Goal: Task Accomplishment & Management: Manage account settings

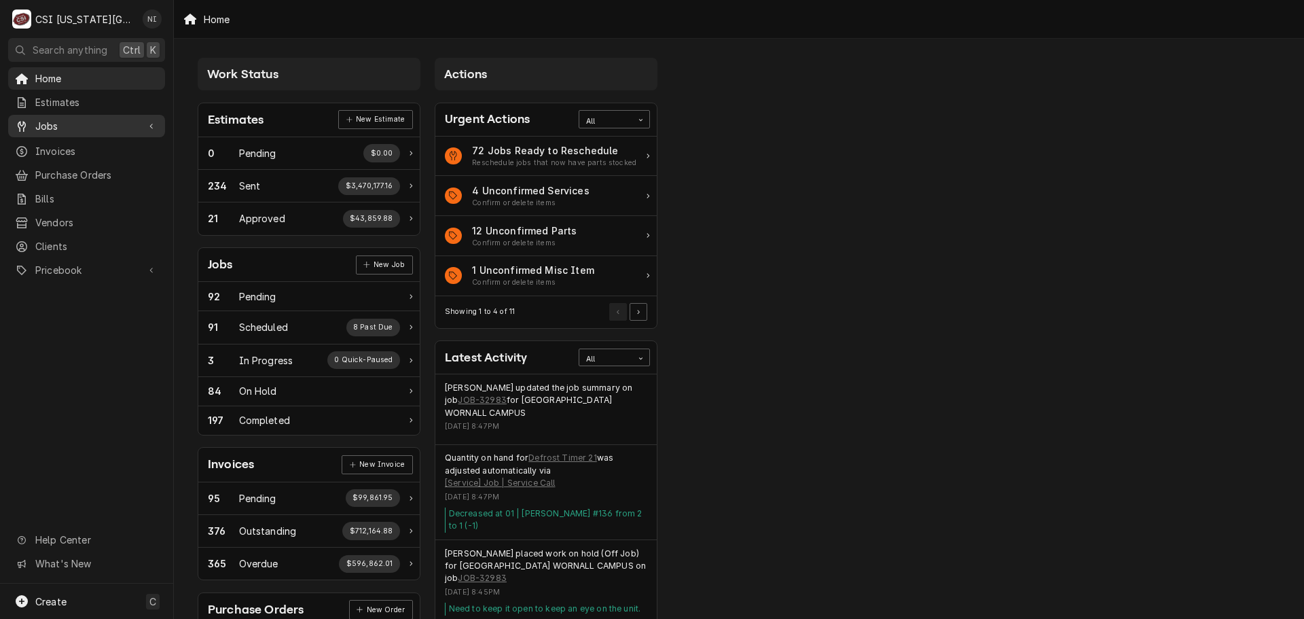
click at [91, 122] on span "Jobs" at bounding box center [86, 126] width 103 height 14
click at [102, 141] on div "Jobs" at bounding box center [86, 149] width 151 height 17
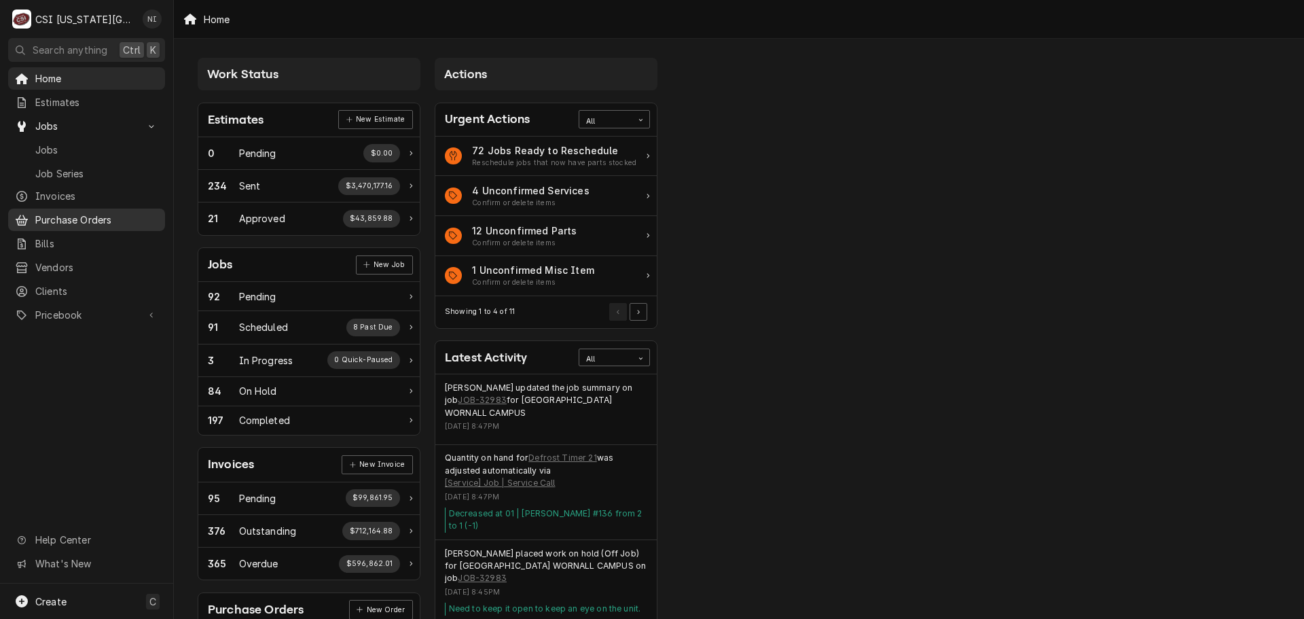
click at [106, 213] on span "Purchase Orders" at bounding box center [96, 220] width 123 height 14
click at [94, 308] on span "Pricebook" at bounding box center [86, 315] width 103 height 14
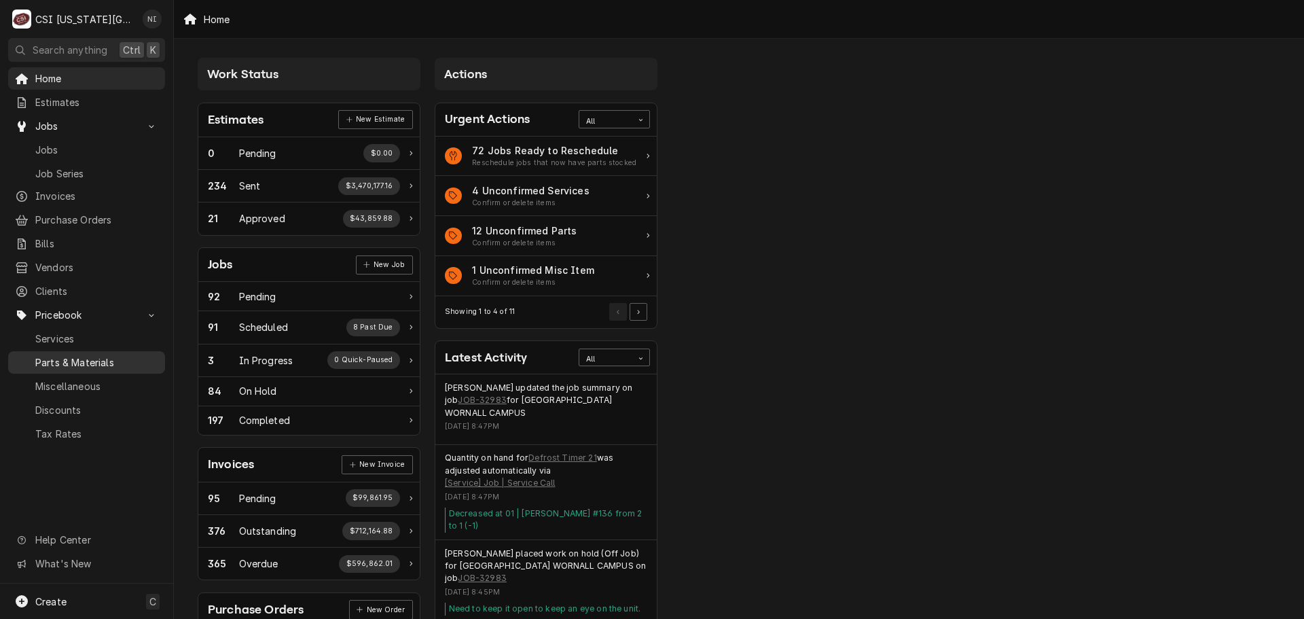
click at [92, 355] on span "Parts & Materials" at bounding box center [96, 362] width 123 height 14
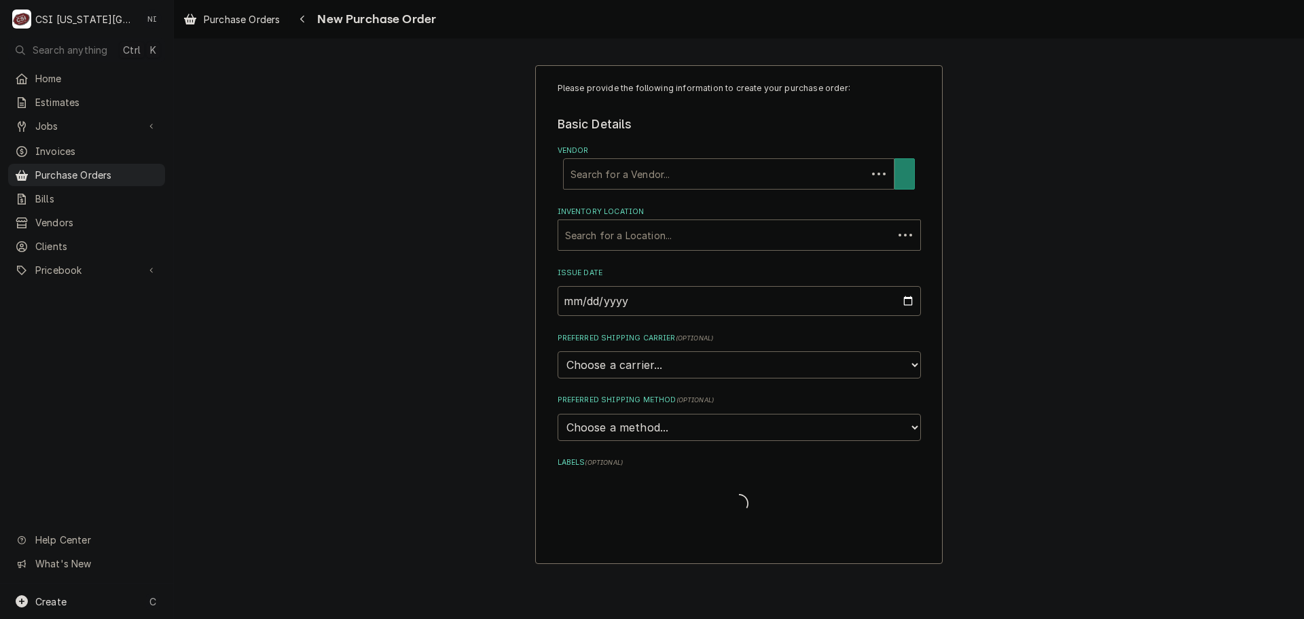
click at [614, 169] on div "Vendor" at bounding box center [714, 174] width 289 height 24
type input "key"
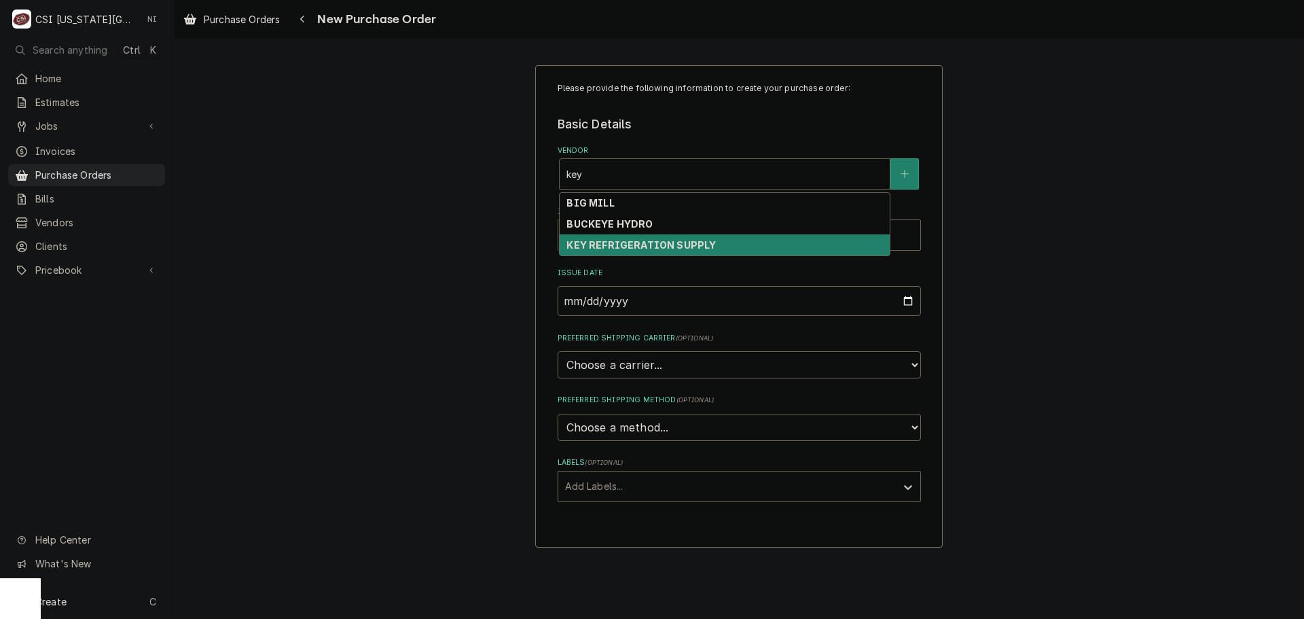
click at [621, 245] on strong "KEY REFRIGERATION SUPPLY" at bounding box center [640, 245] width 149 height 12
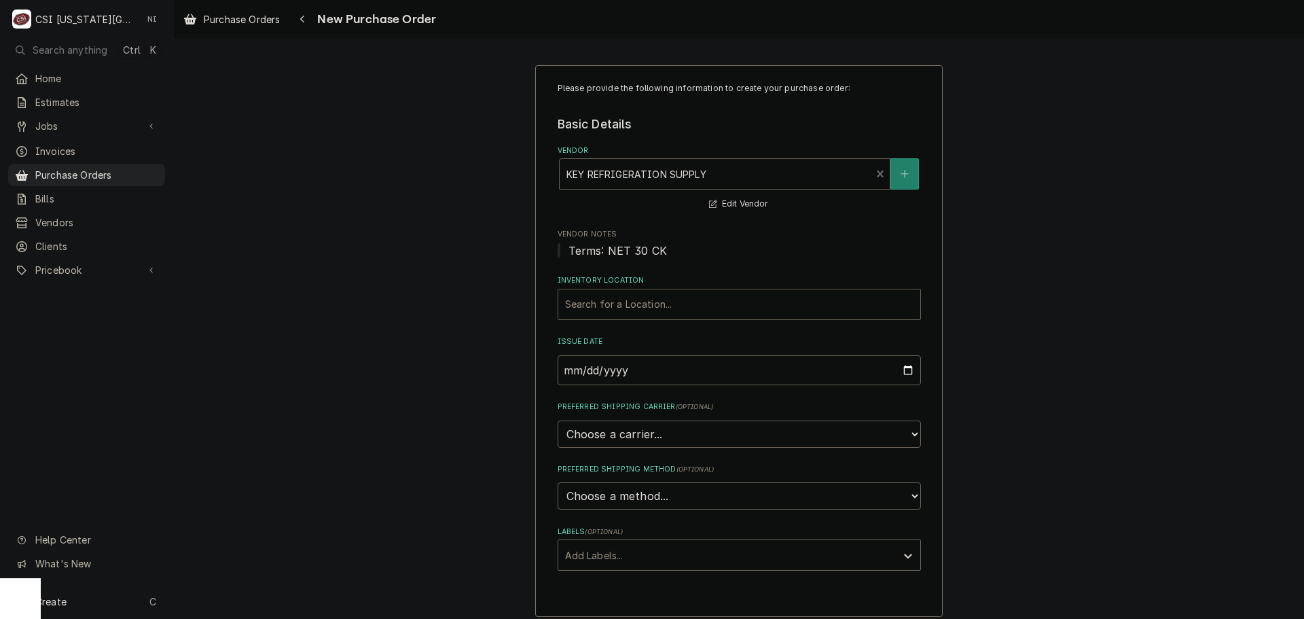
click at [623, 302] on div "Inventory Location" at bounding box center [739, 304] width 348 height 24
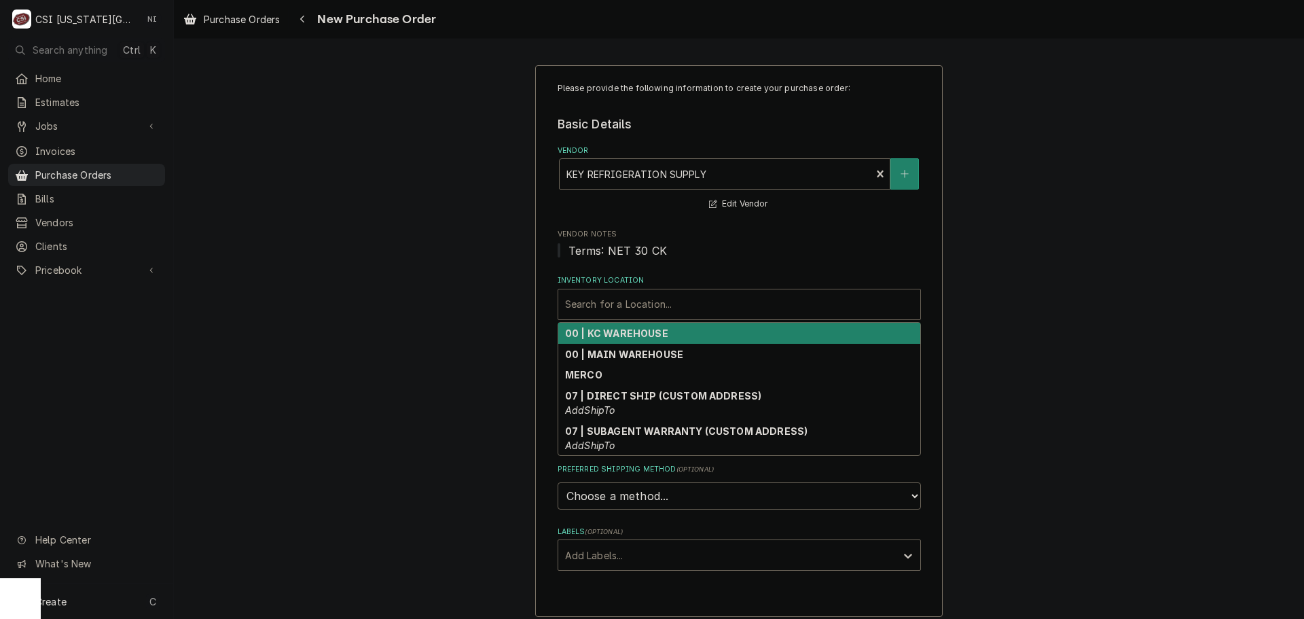
click at [623, 330] on strong "00 | KC WAREHOUSE" at bounding box center [616, 333] width 103 height 12
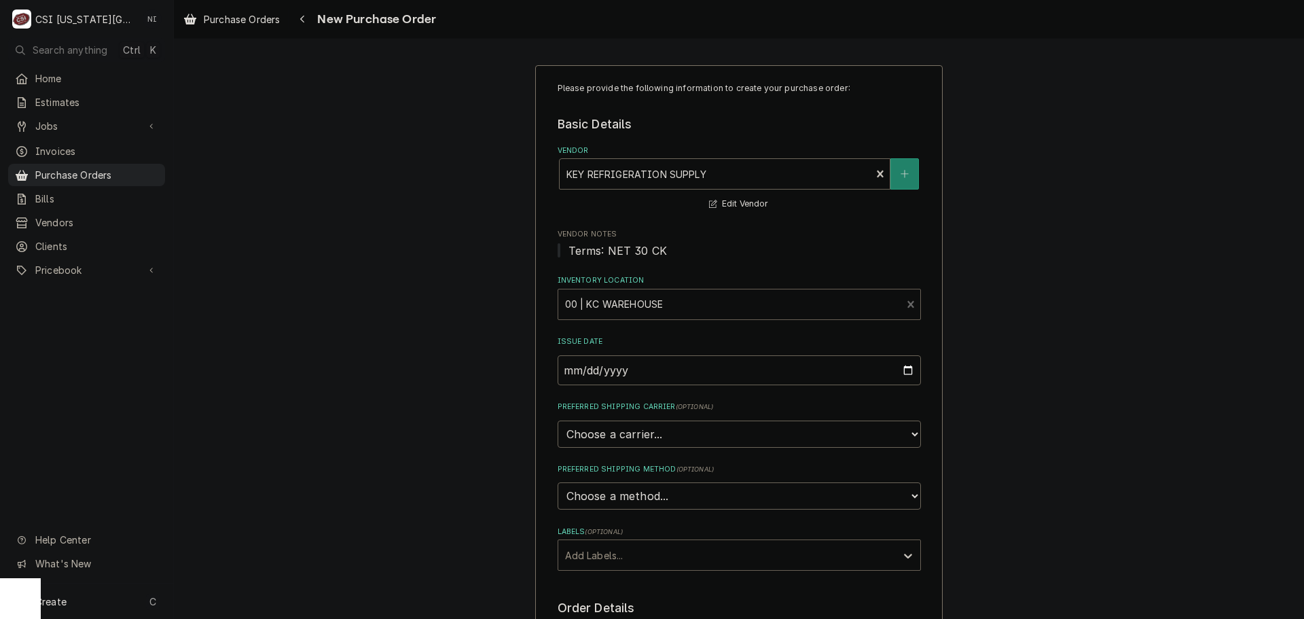
click at [590, 561] on div "Labels" at bounding box center [727, 555] width 324 height 24
click at [572, 605] on div "² Local Pickup 🛍️" at bounding box center [739, 605] width 362 height 21
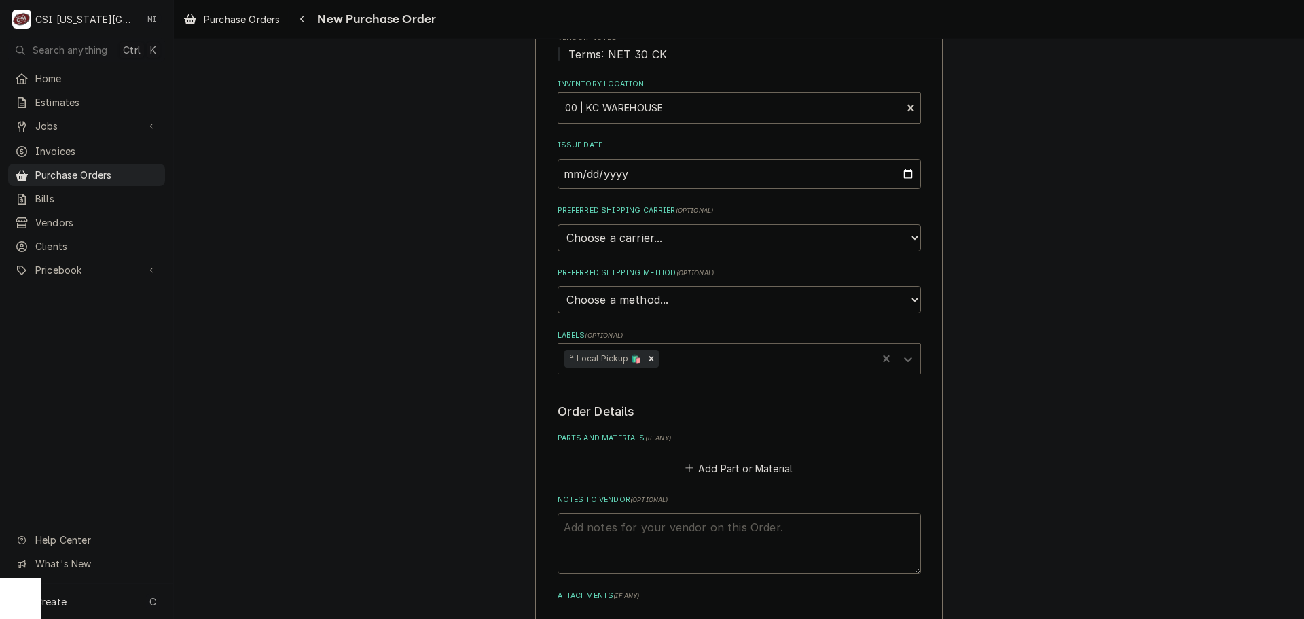
scroll to position [272, 0]
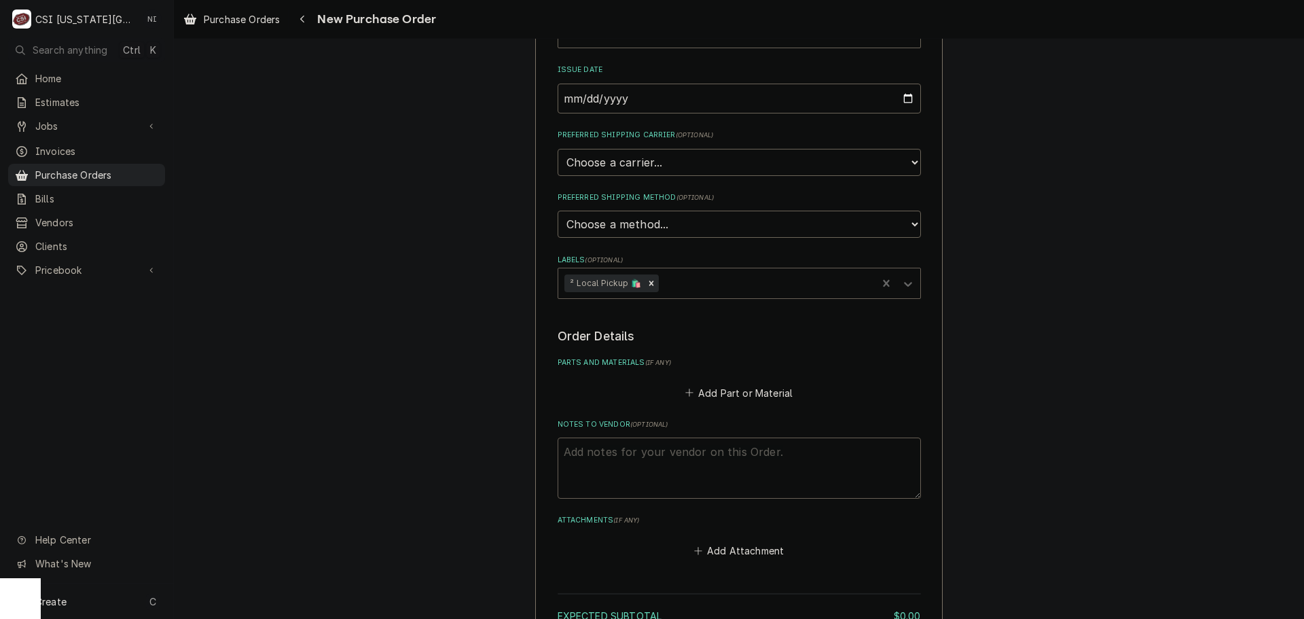
click at [651, 460] on textarea "Notes to Vendor ( optional )" at bounding box center [738, 467] width 363 height 61
type textarea "x"
type textarea "c"
type textarea "x"
type textarea "ch"
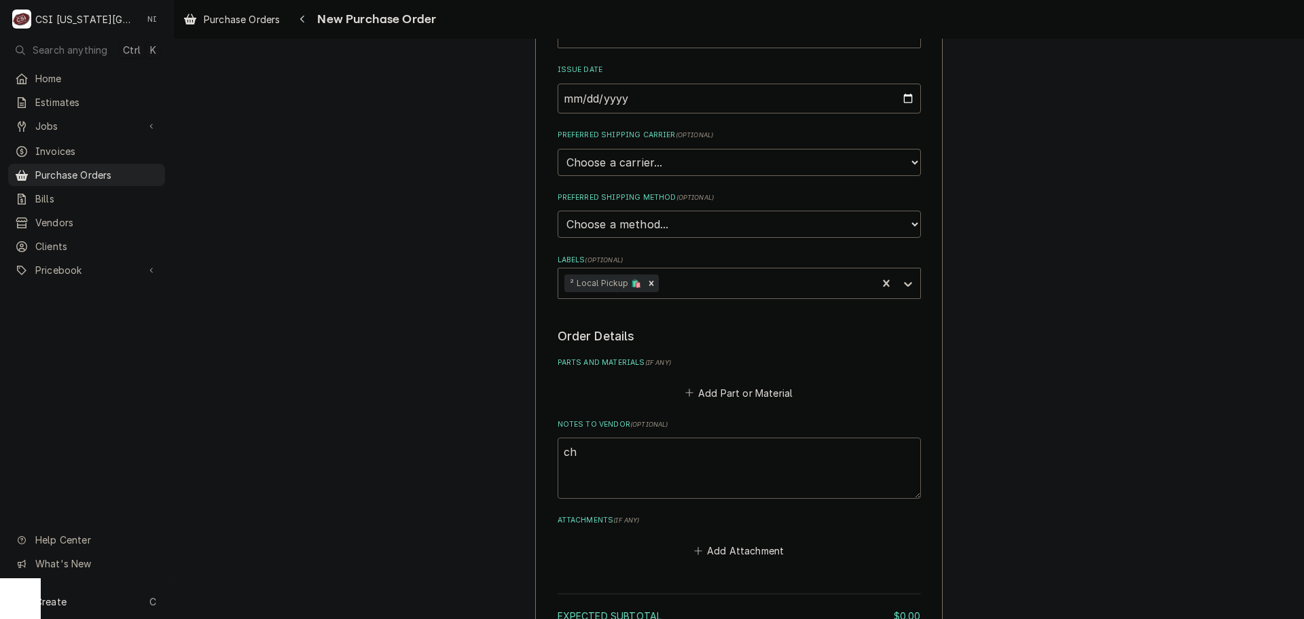
type textarea "x"
type textarea "cha"
type textarea "x"
type textarea "charl"
type textarea "x"
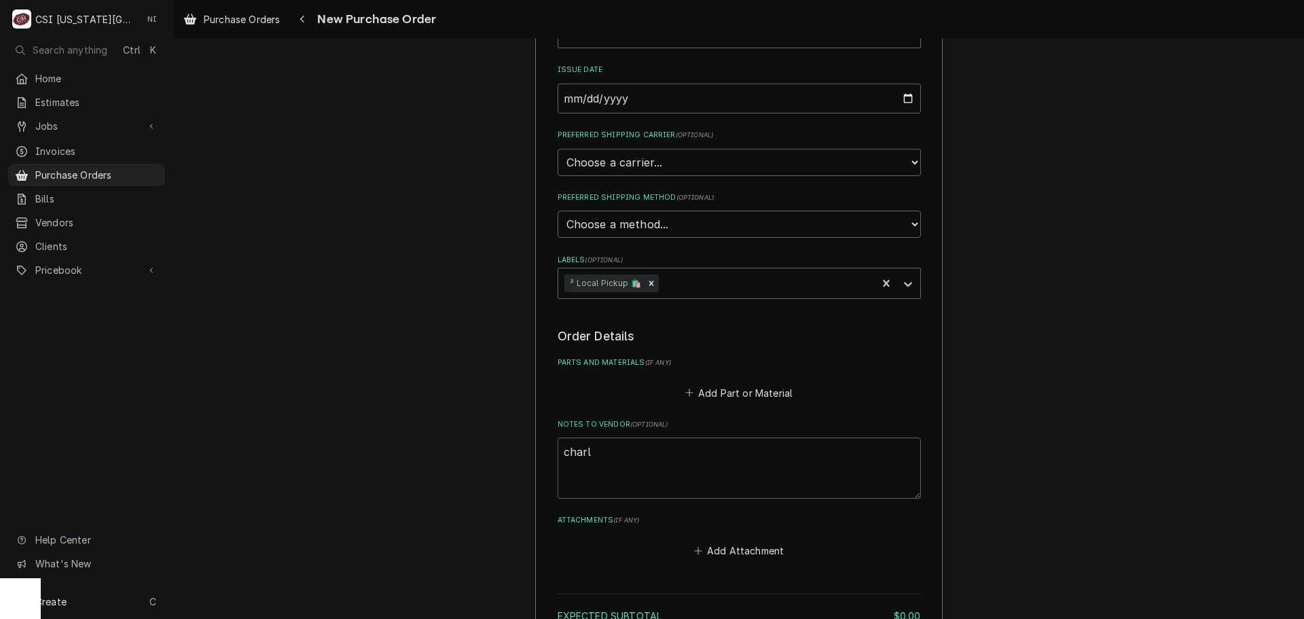
type textarea "charle"
type textarea "x"
type textarea "charles"
click at [725, 395] on button "Add Part or Material" at bounding box center [738, 392] width 112 height 19
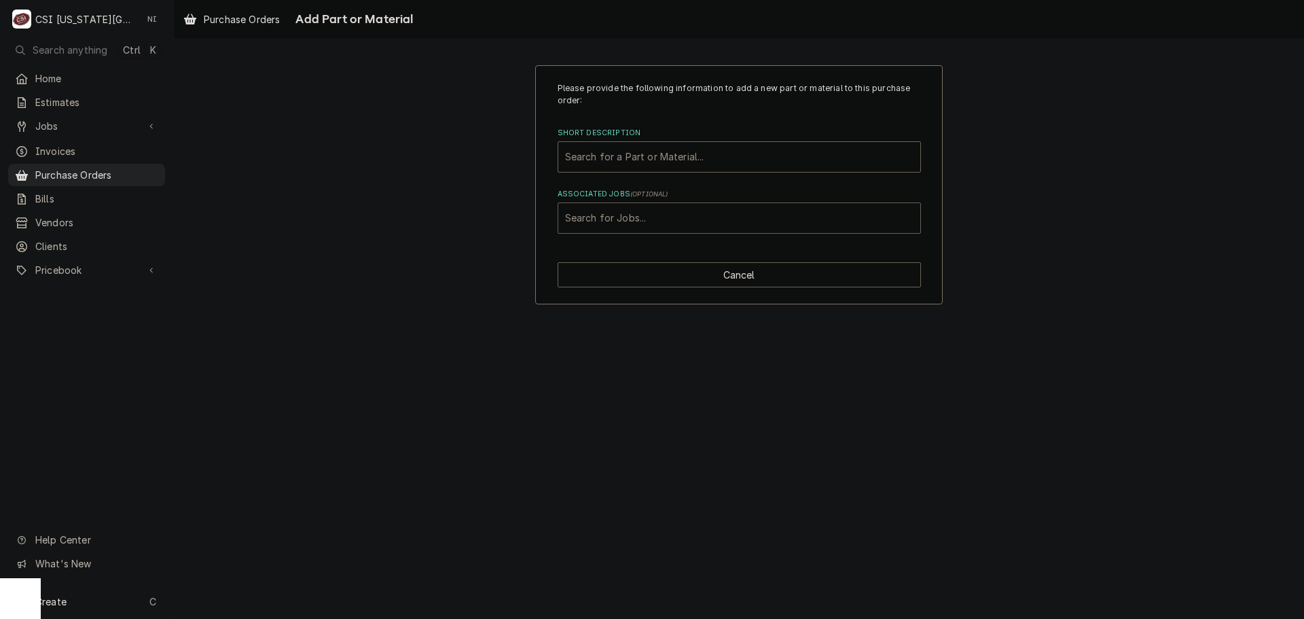
click at [701, 222] on div "Associated Jobs" at bounding box center [739, 218] width 348 height 24
type input "32884"
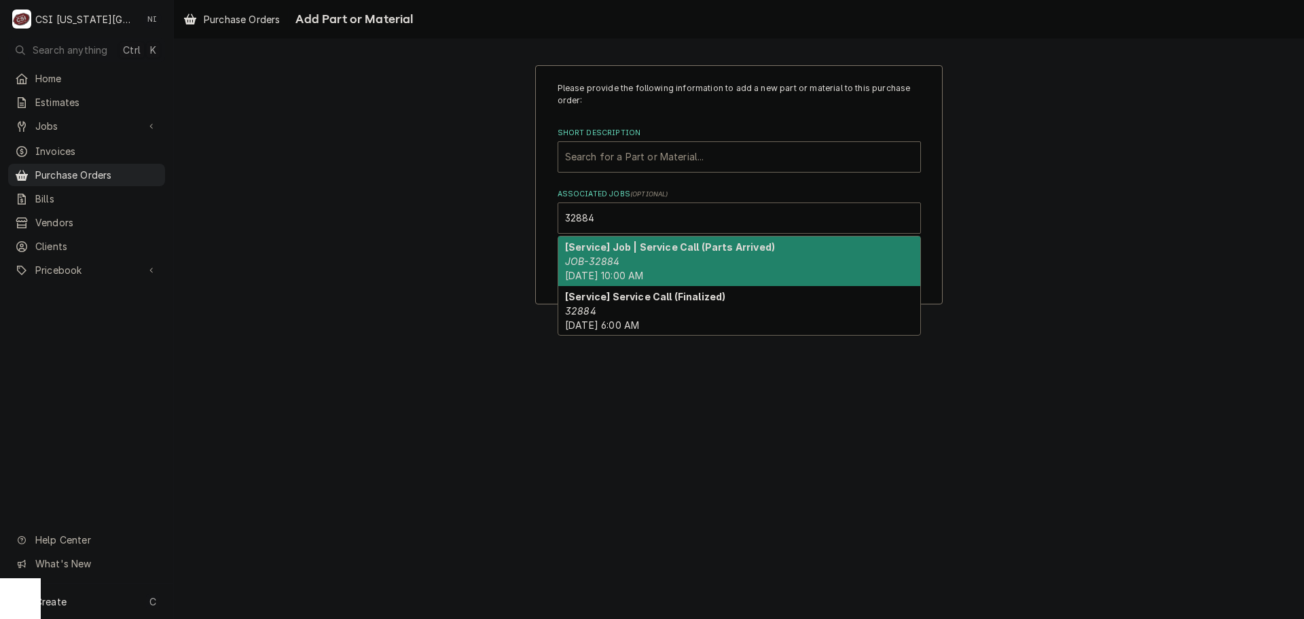
click at [624, 255] on div "[Service] Job | Service Call (Parts Arrived) JOB-32884 Wed, Sep 24th, 2025 - 10…" at bounding box center [739, 261] width 362 height 50
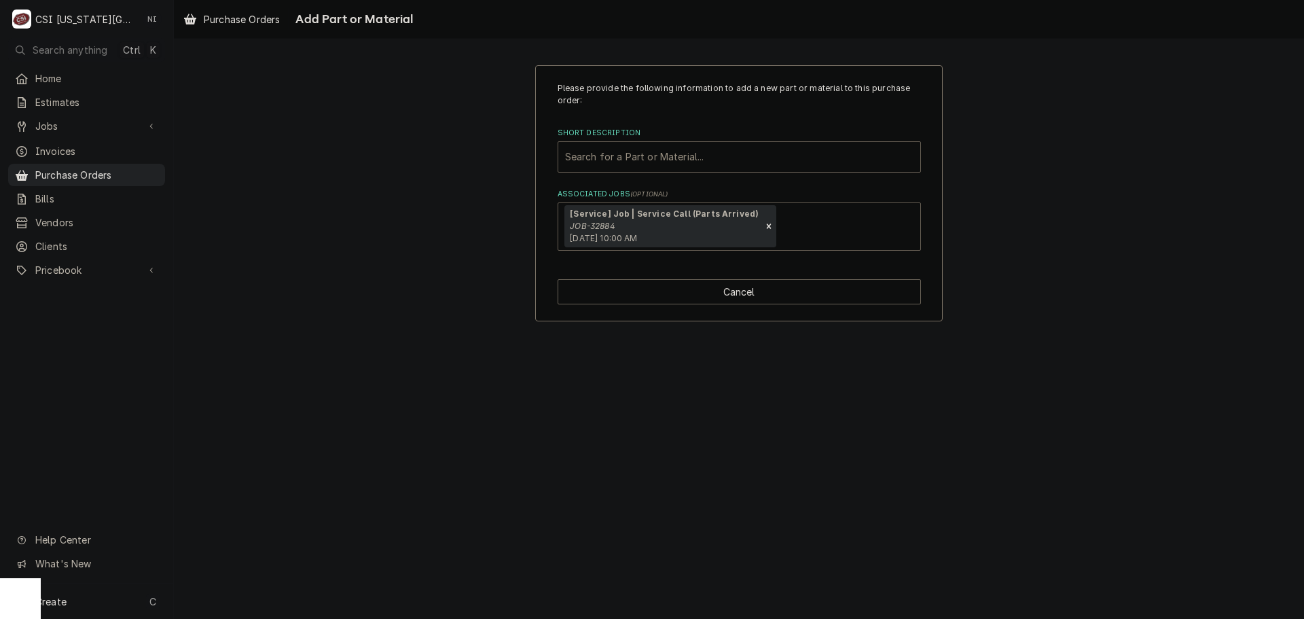
click at [615, 158] on div "Short Description" at bounding box center [739, 157] width 348 height 24
type input "misc serv"
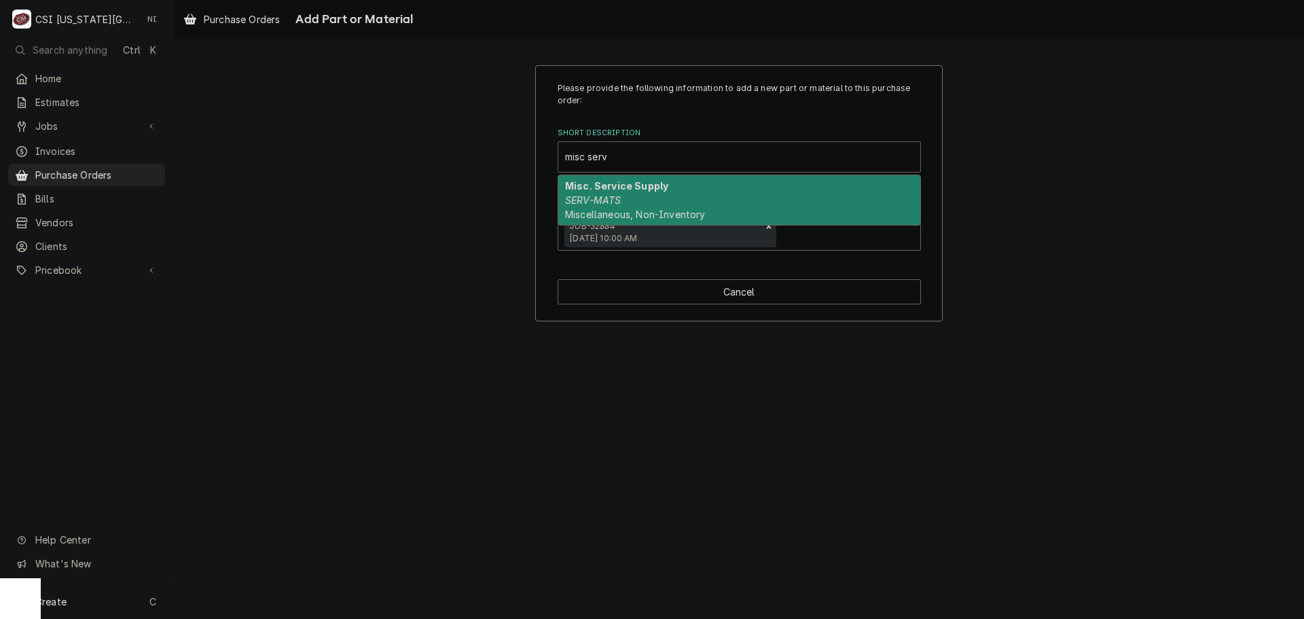
click at [629, 204] on div "Misc. Service Supply SERV-MATS Miscellaneous, Non-Inventory" at bounding box center [739, 200] width 362 height 50
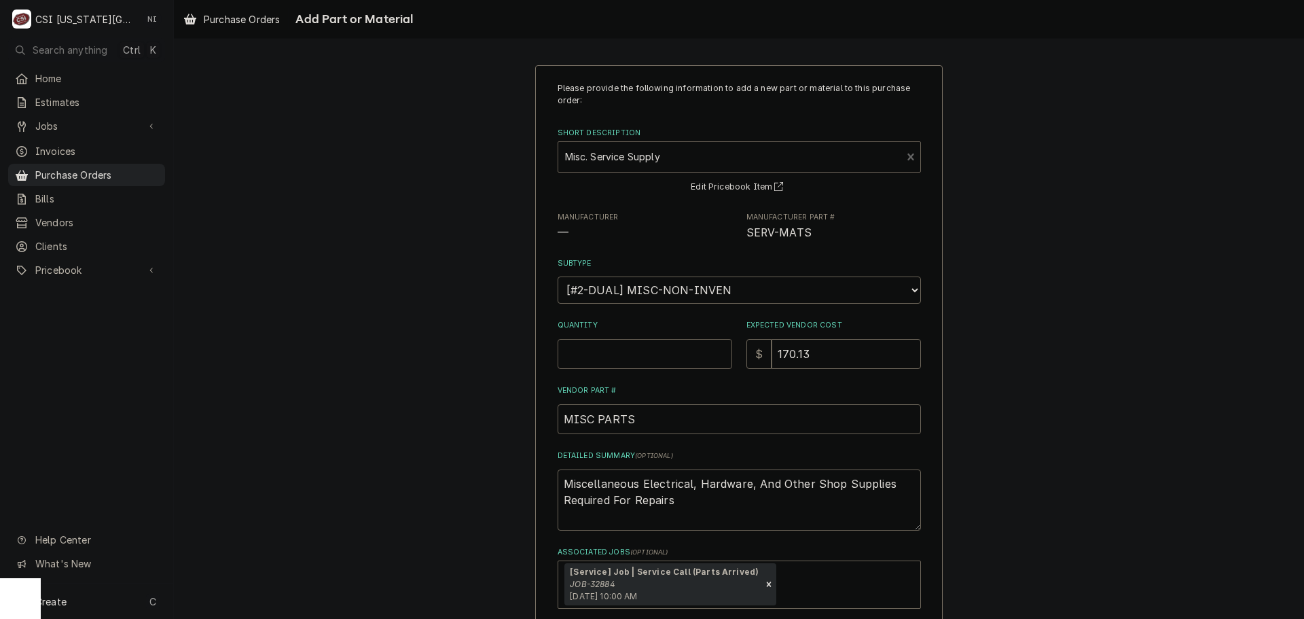
click at [632, 359] on input "Quantity" at bounding box center [644, 354] width 175 height 30
type textarea "x"
type input "1"
type textarea "x"
type input "10"
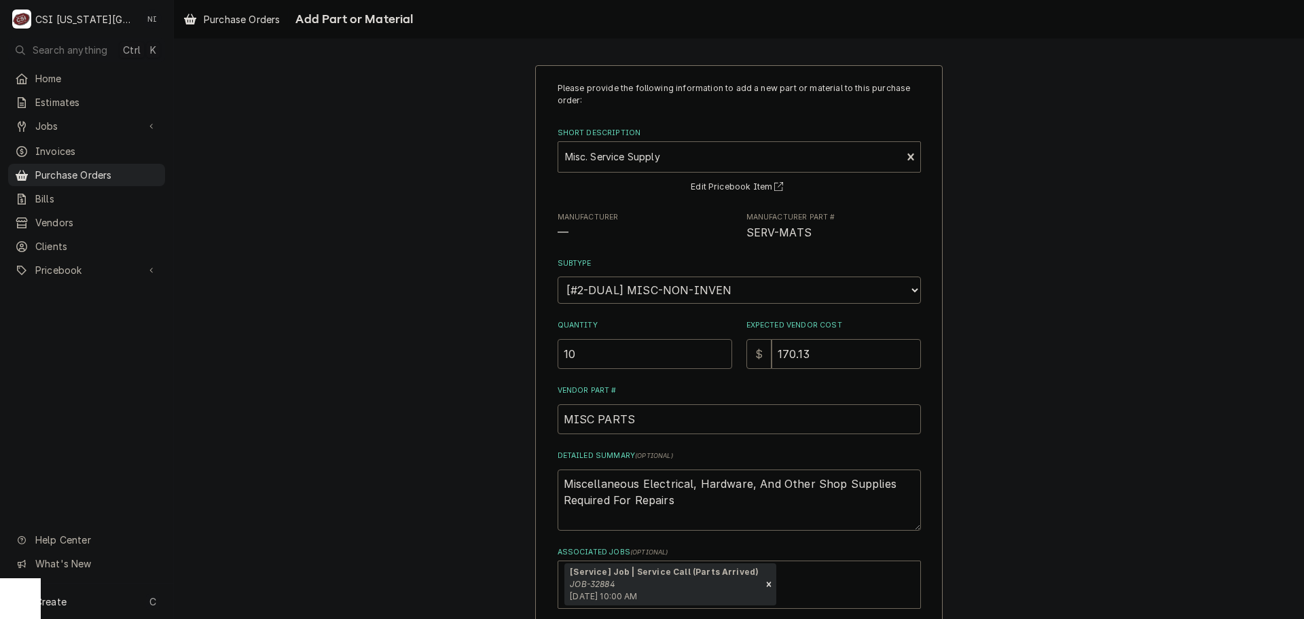
drag, startPoint x: 606, startPoint y: 357, endPoint x: 535, endPoint y: 357, distance: 70.6
click at [535, 357] on div "Please provide the following information to add a new part or material to this …" at bounding box center [738, 372] width 407 height 615
type textarea "x"
type input "1"
type textarea "x"
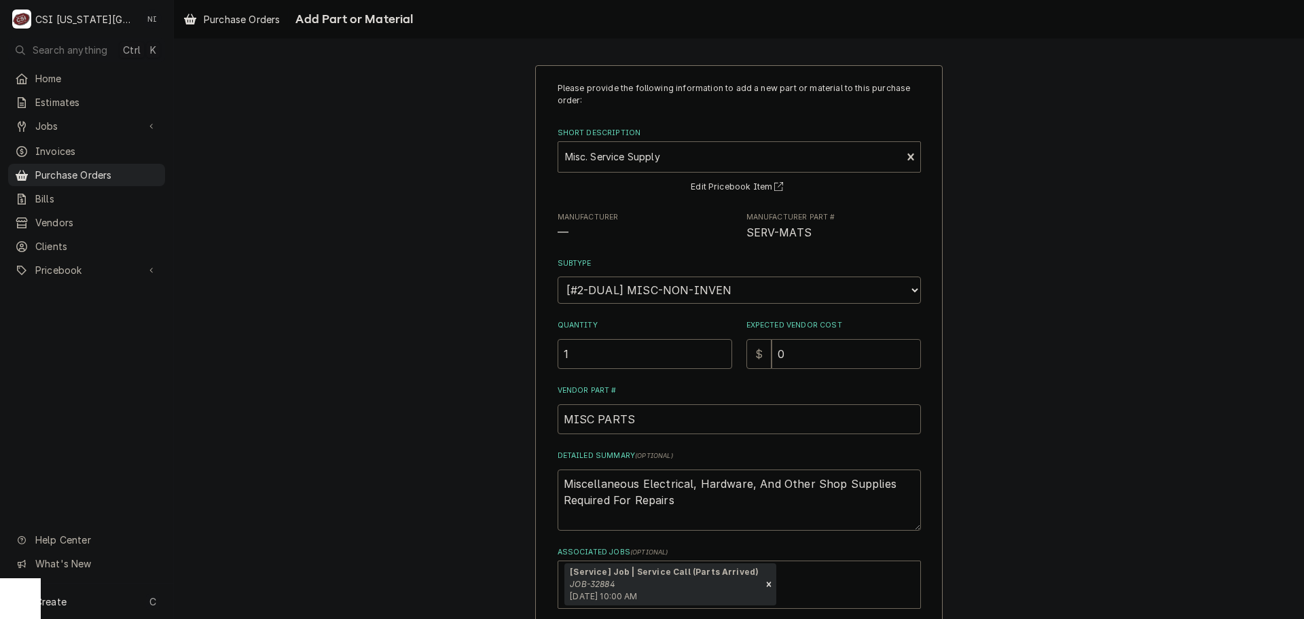
type input "0"
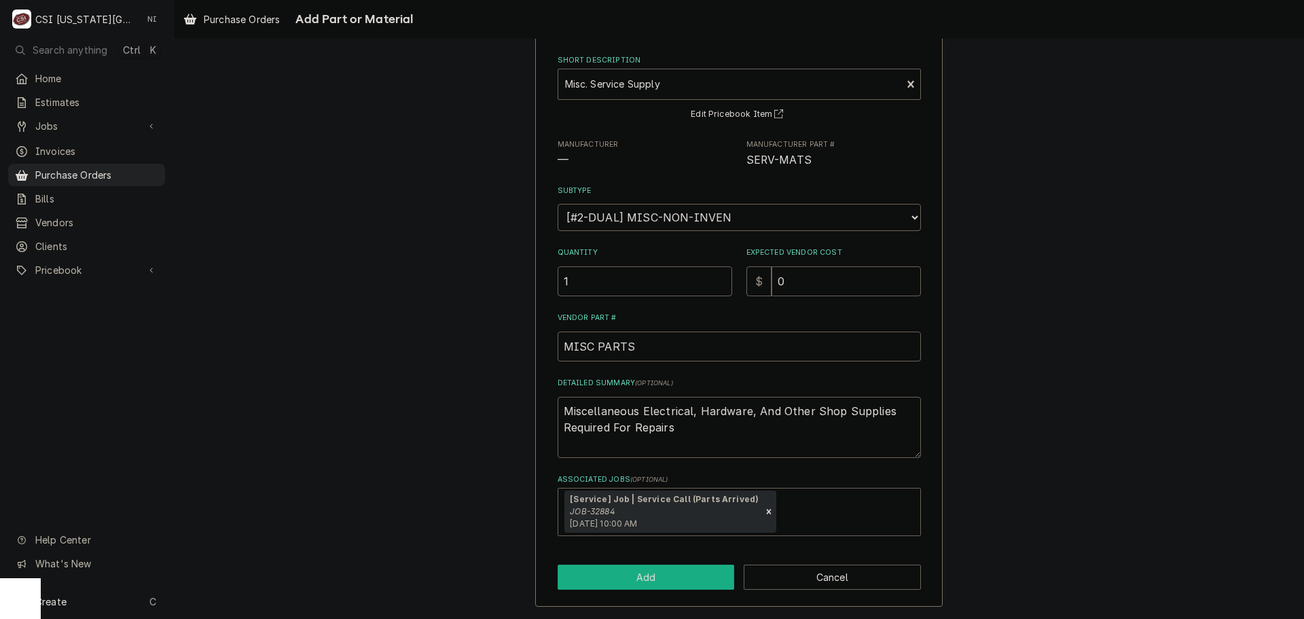
click at [682, 569] on button "Add" at bounding box center [645, 576] width 177 height 25
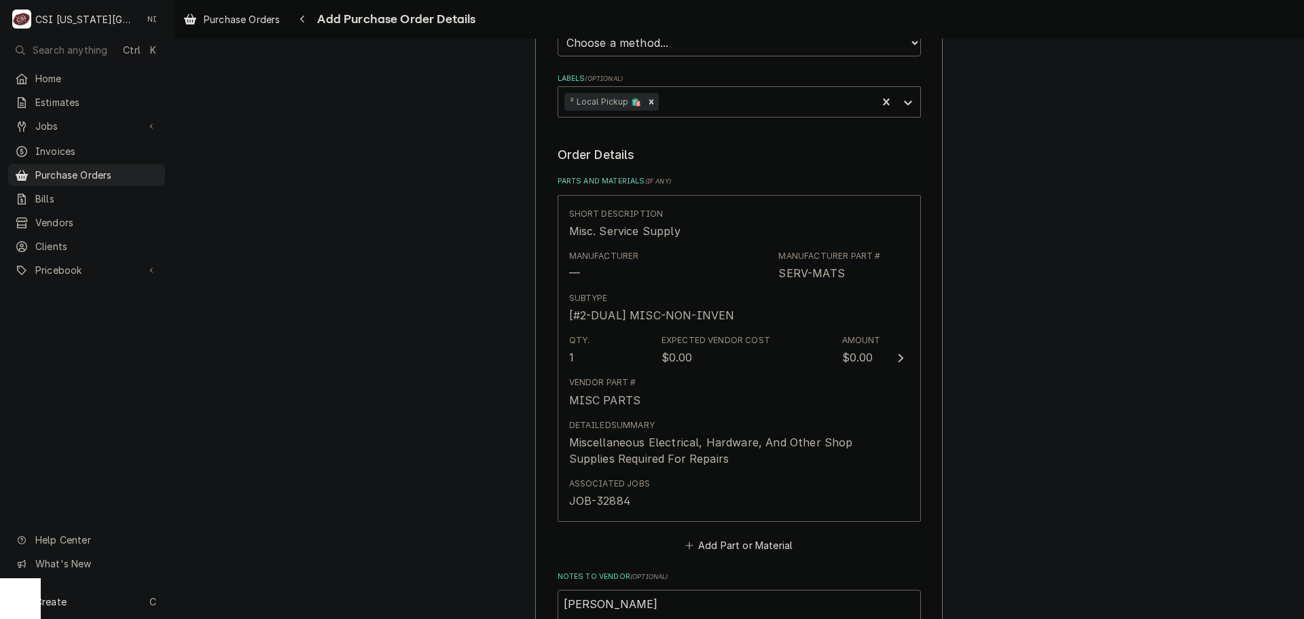
scroll to position [737, 0]
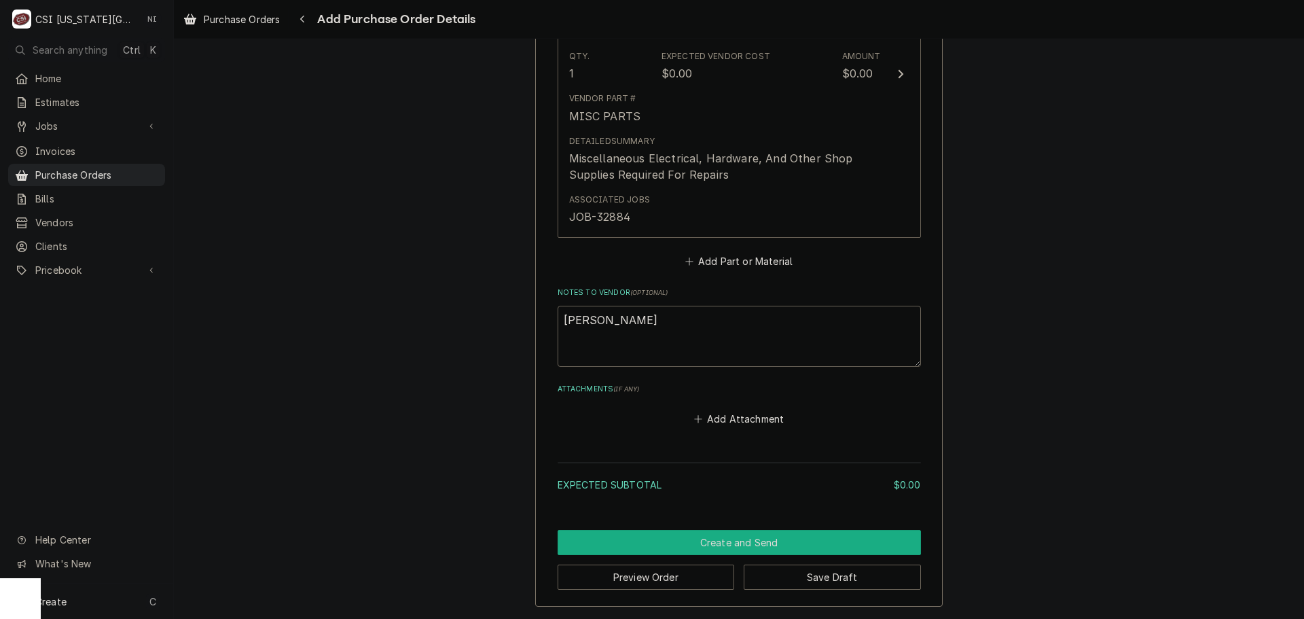
click at [776, 533] on button "Create and Send" at bounding box center [738, 542] width 363 height 25
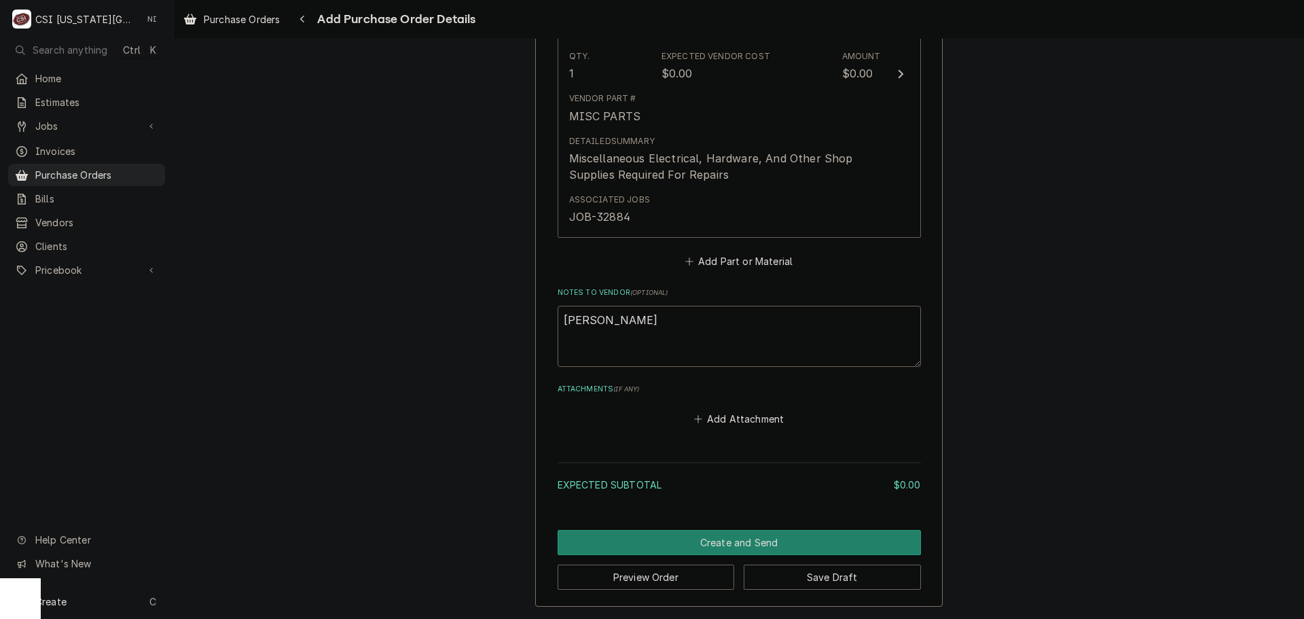
scroll to position [729, 0]
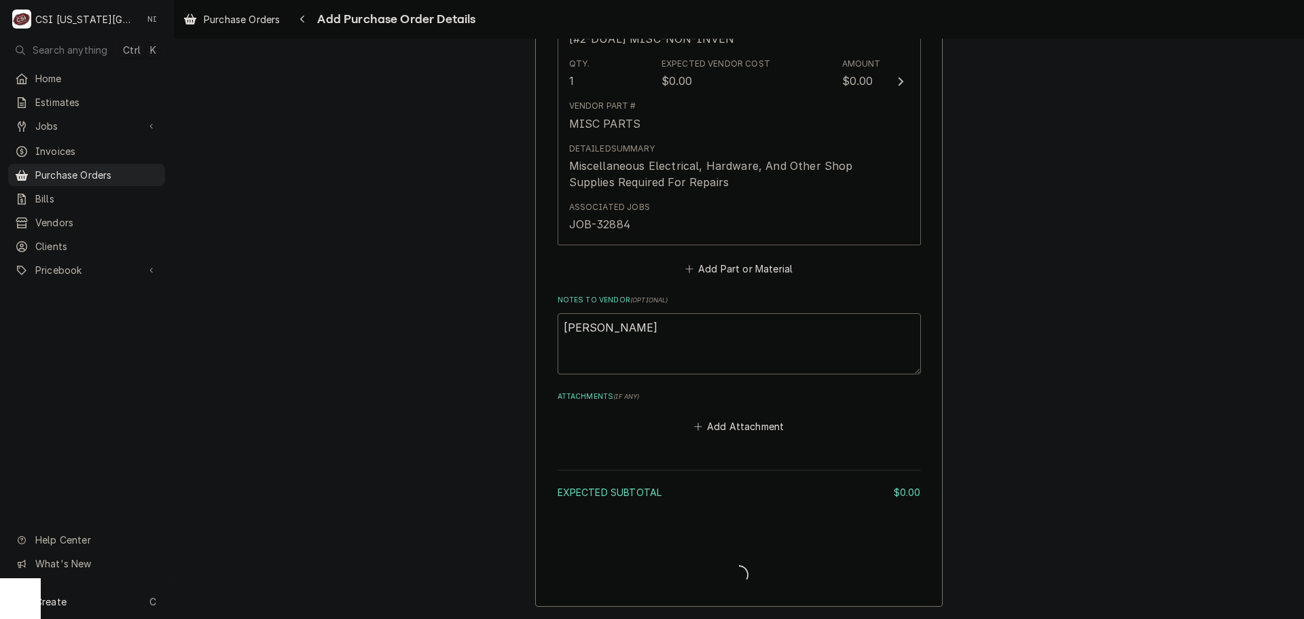
type textarea "x"
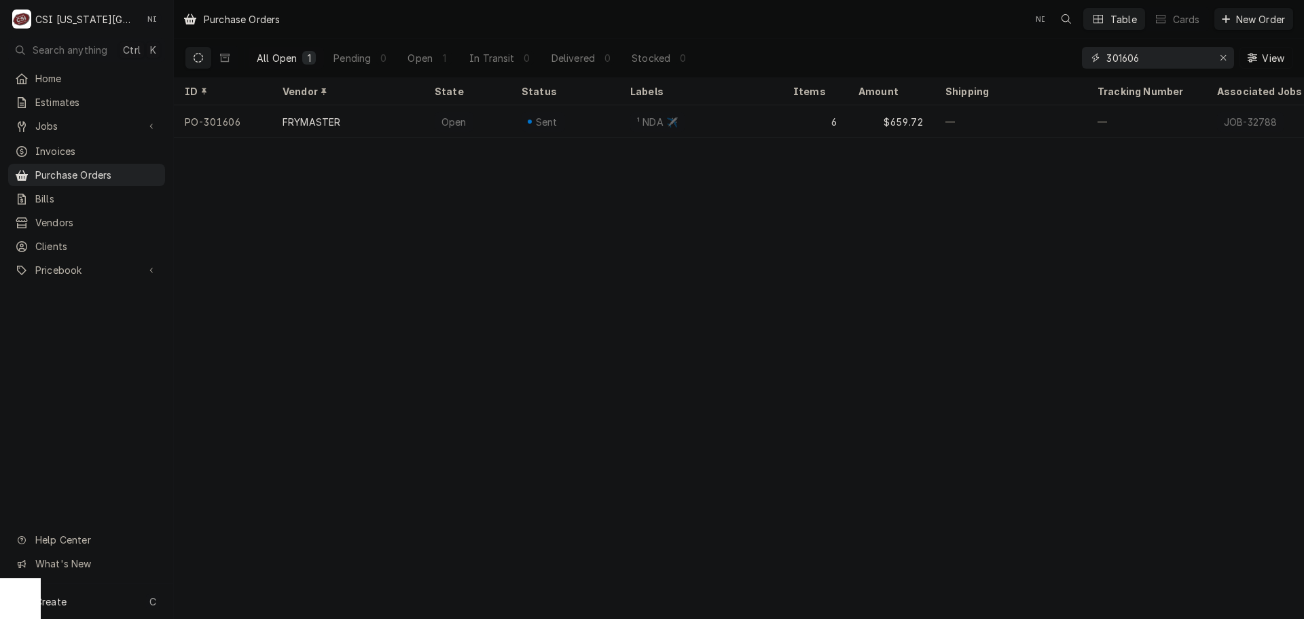
drag, startPoint x: 1148, startPoint y: 57, endPoint x: 904, endPoint y: 54, distance: 243.8
click at [919, 56] on div "All Open 1 Pending 0 Open 1 In Transit 0 Delivered 0 Stocked 0 301606 View" at bounding box center [739, 58] width 1108 height 38
drag, startPoint x: 1187, startPoint y: 54, endPoint x: 1056, endPoint y: 60, distance: 131.2
click at [1056, 60] on div "All Open 1 Pending 0 Open 0 In Transit 0 Delivered 0 Stocked 1 301551 View" at bounding box center [739, 58] width 1108 height 38
click at [1141, 54] on input "301532" at bounding box center [1157, 58] width 102 height 22
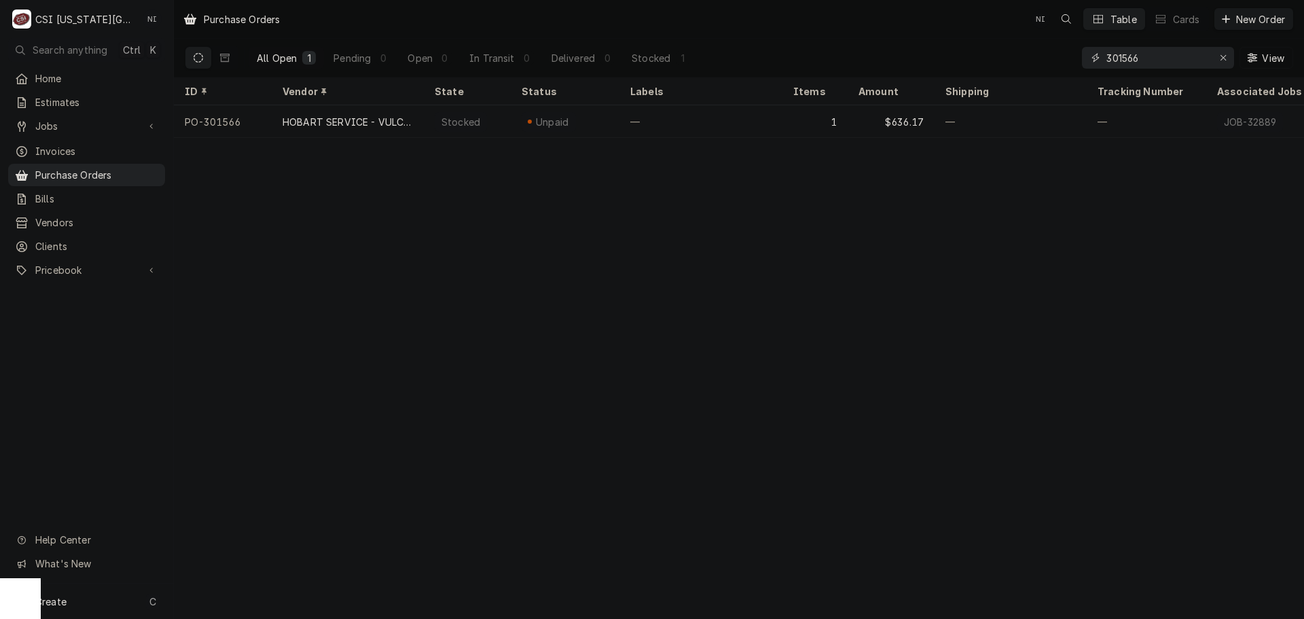
drag, startPoint x: 1150, startPoint y: 58, endPoint x: 1118, endPoint y: 57, distance: 31.2
click at [1118, 57] on input "301566" at bounding box center [1157, 58] width 102 height 22
drag, startPoint x: 1139, startPoint y: 62, endPoint x: 1084, endPoint y: 67, distance: 55.9
click at [1077, 62] on div "All Open 1 Pending 0 Open 1 In Transit 0 Delivered 0 Stocked 0 301565 View" at bounding box center [739, 58] width 1108 height 38
type input "301310"
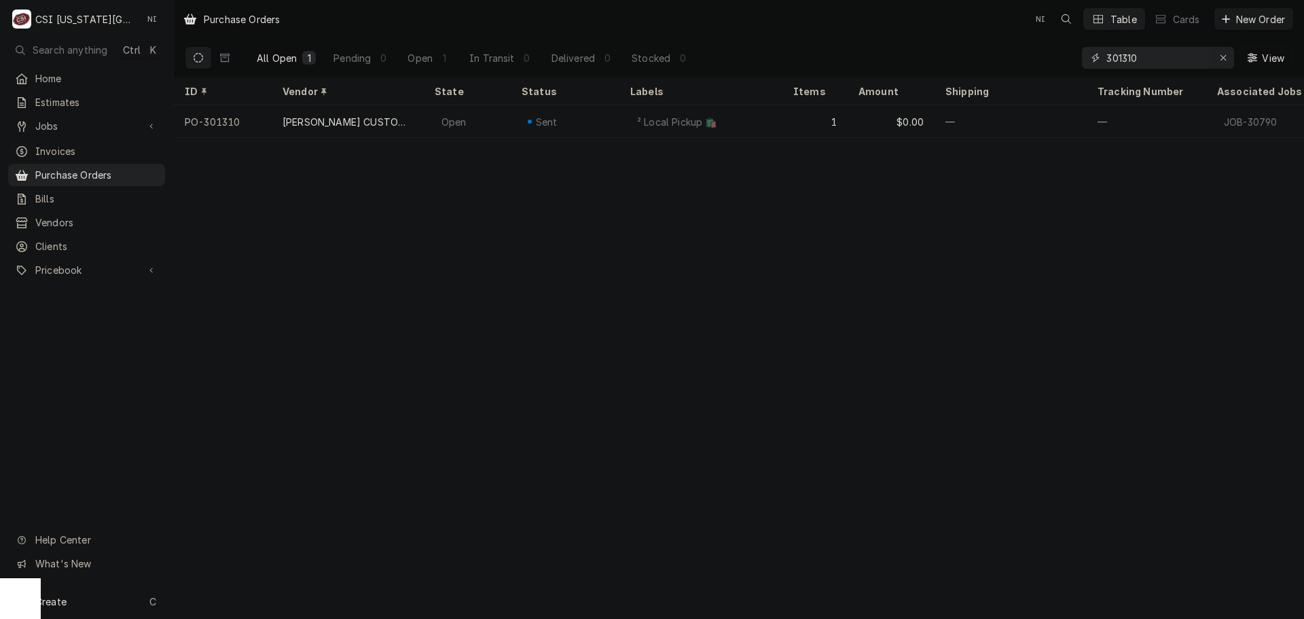
click at [1224, 59] on icon "Erase input" at bounding box center [1223, 58] width 7 height 10
click at [1202, 58] on input "Dynamic Content Wrapper" at bounding box center [1170, 58] width 128 height 22
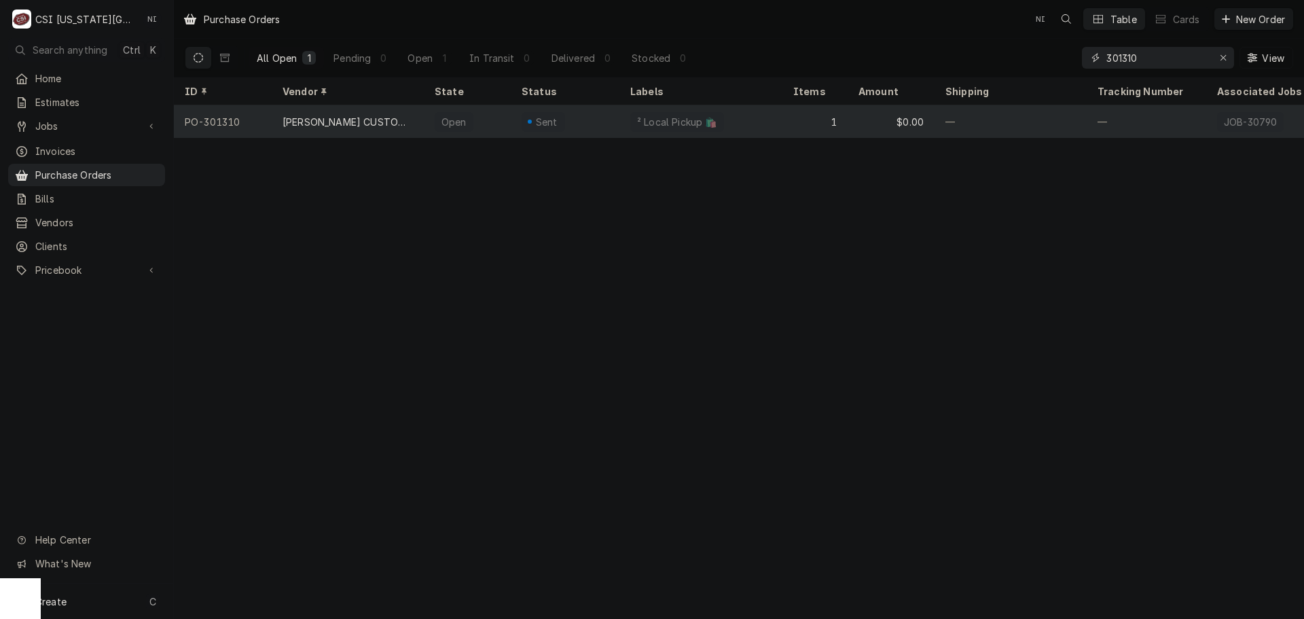
type input "301310"
click at [725, 130] on div "² Local Pickup 🛍️" at bounding box center [700, 121] width 163 height 33
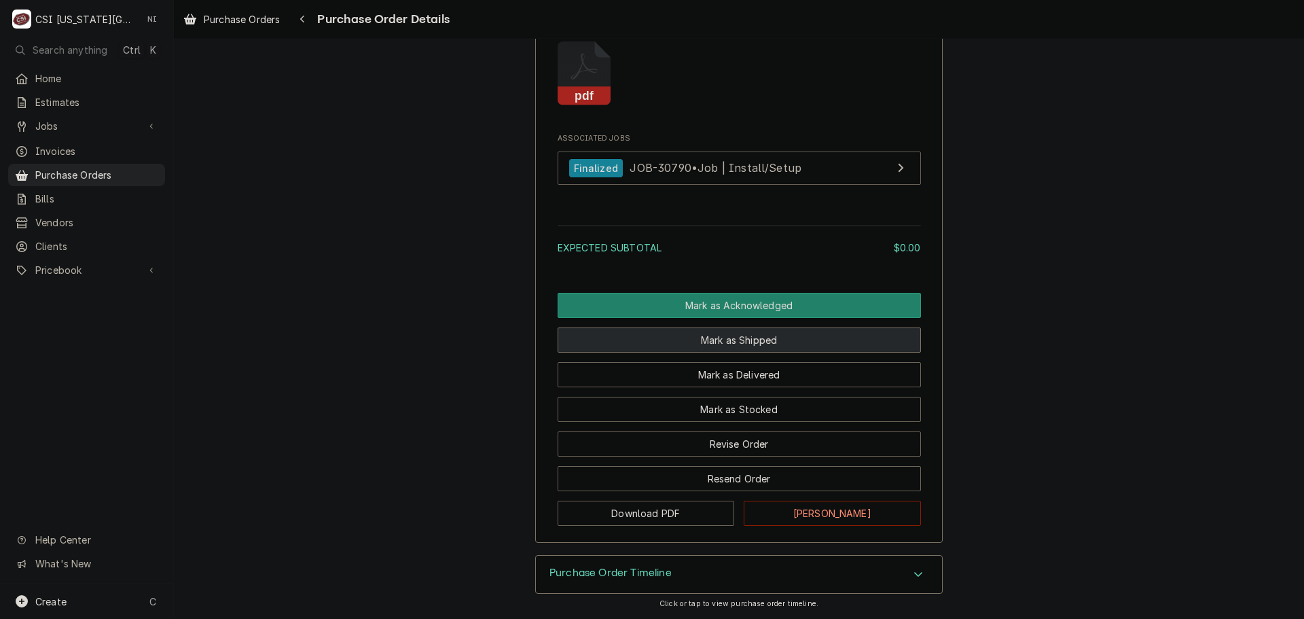
scroll to position [1163, 0]
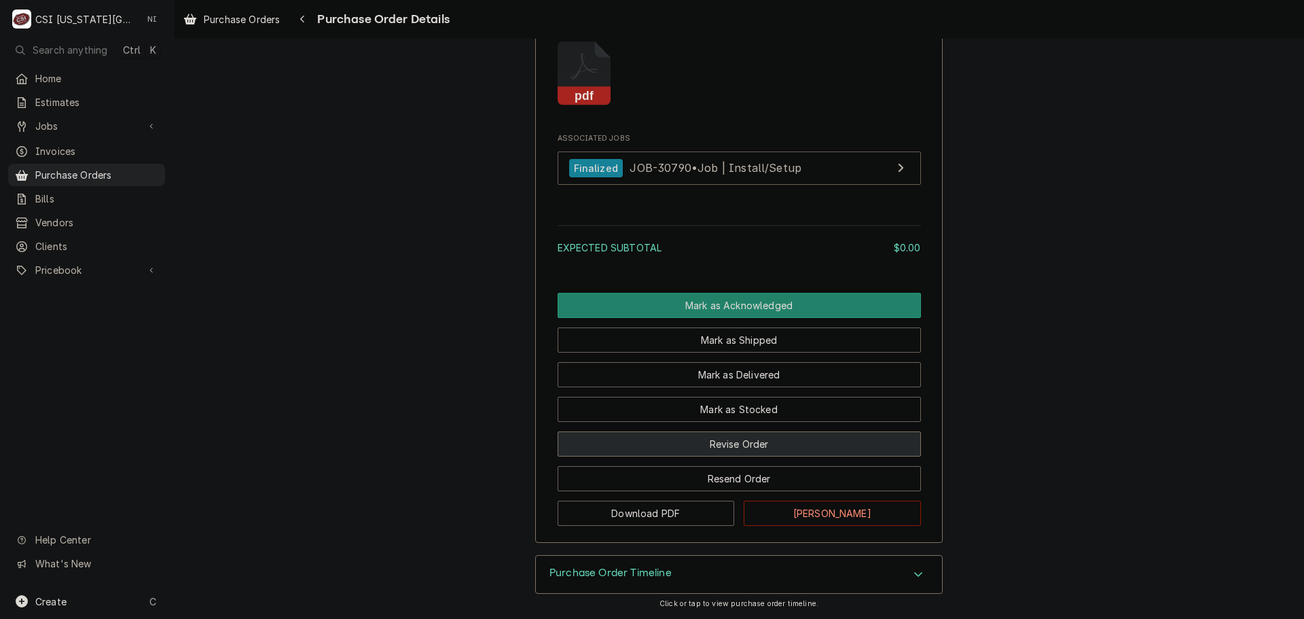
click at [726, 449] on button "Revise Order" at bounding box center [738, 443] width 363 height 25
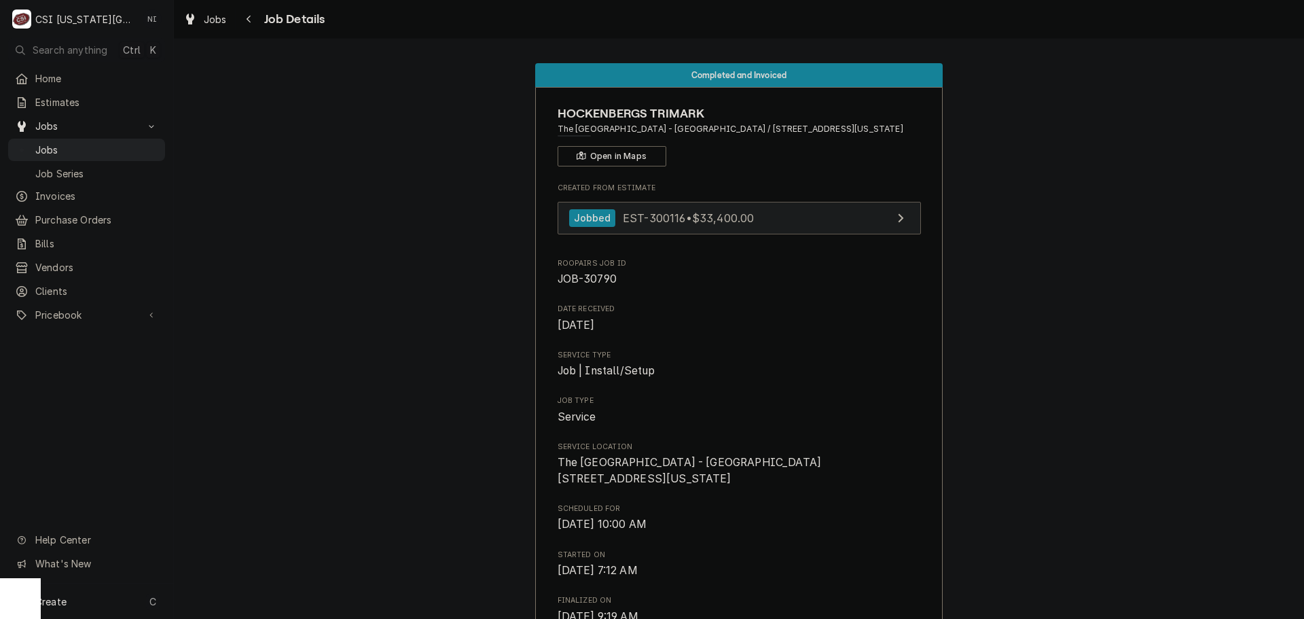
click at [781, 221] on link "Jobbed EST-300116 • $33,400.00" at bounding box center [738, 218] width 363 height 33
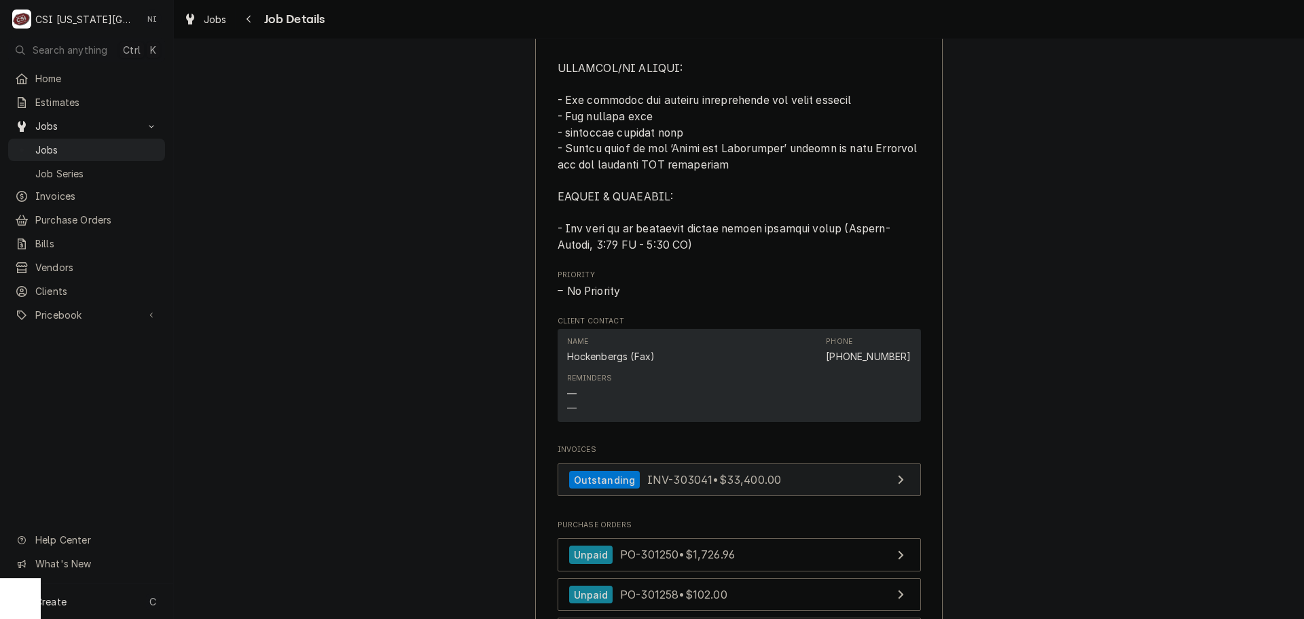
scroll to position [1290, 0]
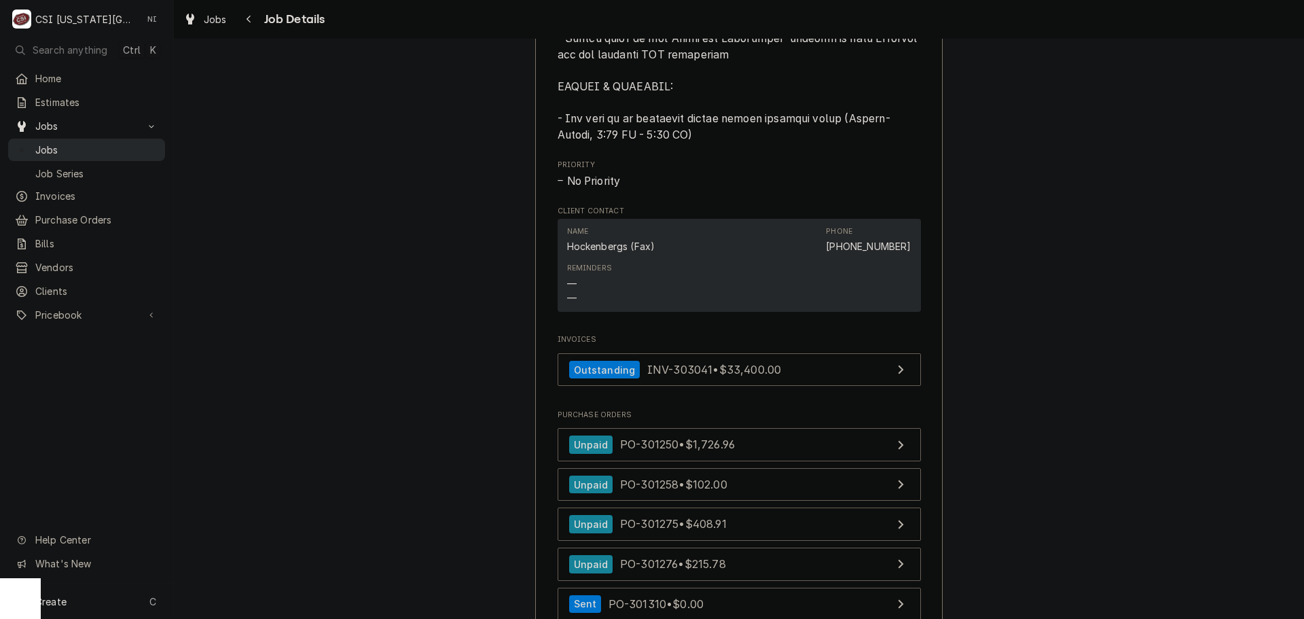
click at [97, 145] on span "Jobs" at bounding box center [96, 150] width 123 height 14
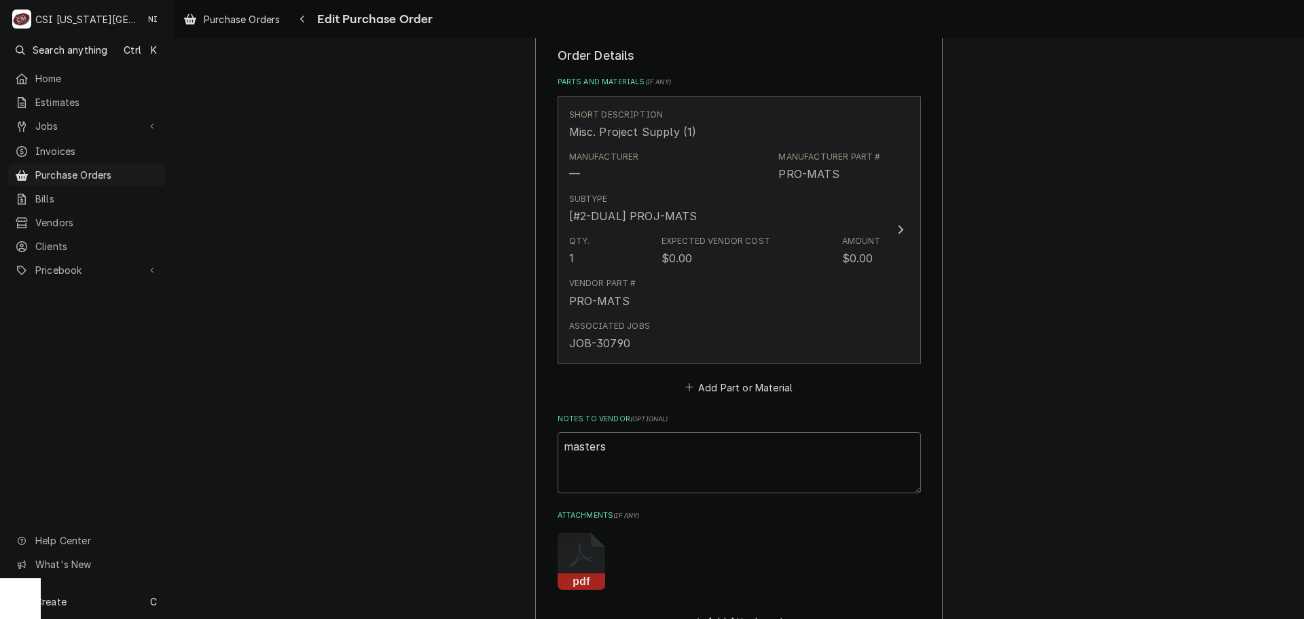
scroll to position [747, 0]
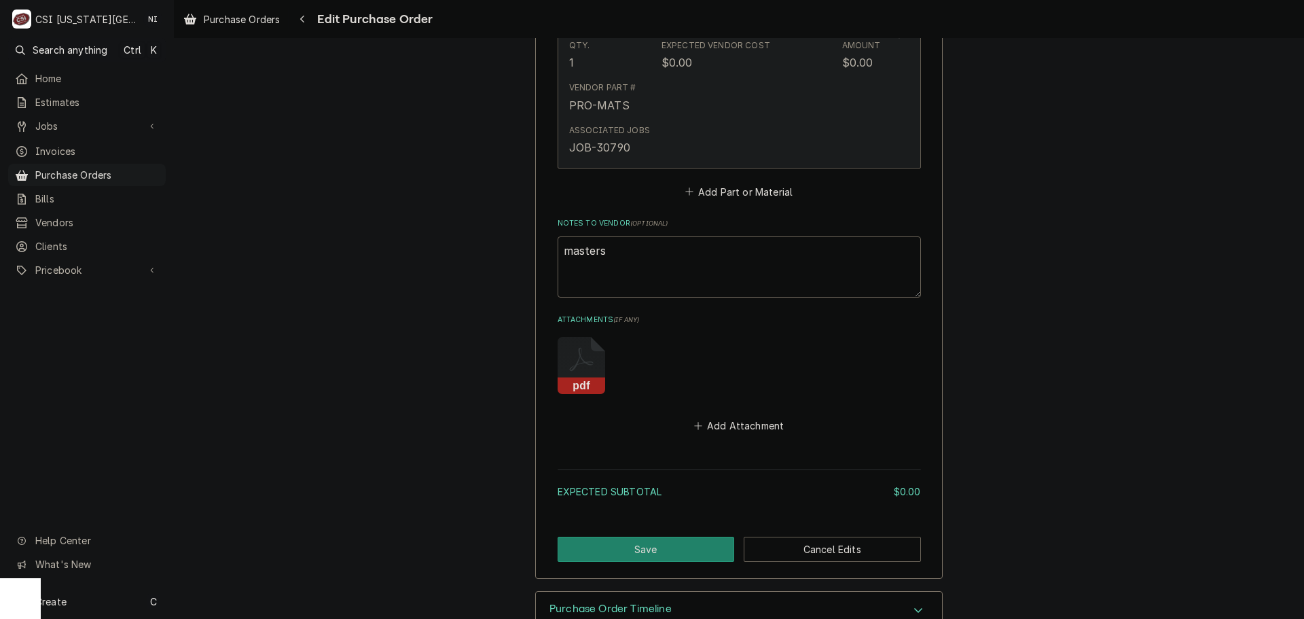
click at [729, 104] on div "Vendor Part # PRO-MATS" at bounding box center [725, 97] width 312 height 42
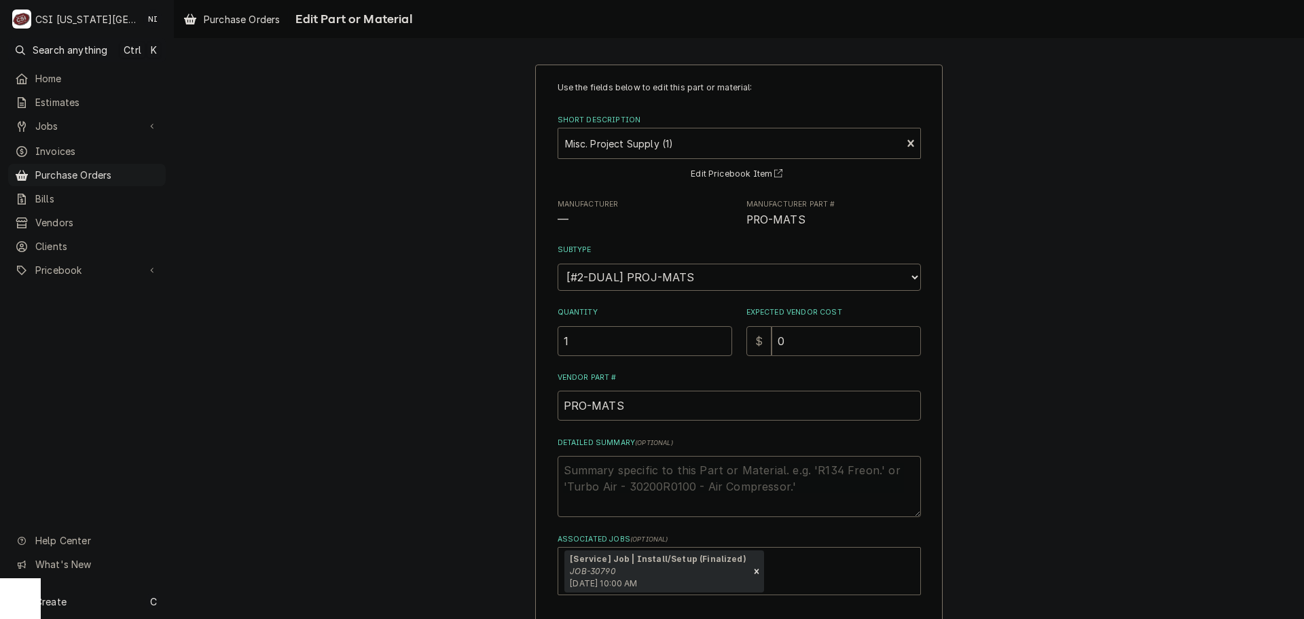
drag, startPoint x: 765, startPoint y: 340, endPoint x: 739, endPoint y: 340, distance: 26.5
click at [746, 340] on div "$ 0" at bounding box center [833, 341] width 175 height 30
type textarea "x"
type input "2"
type textarea "x"
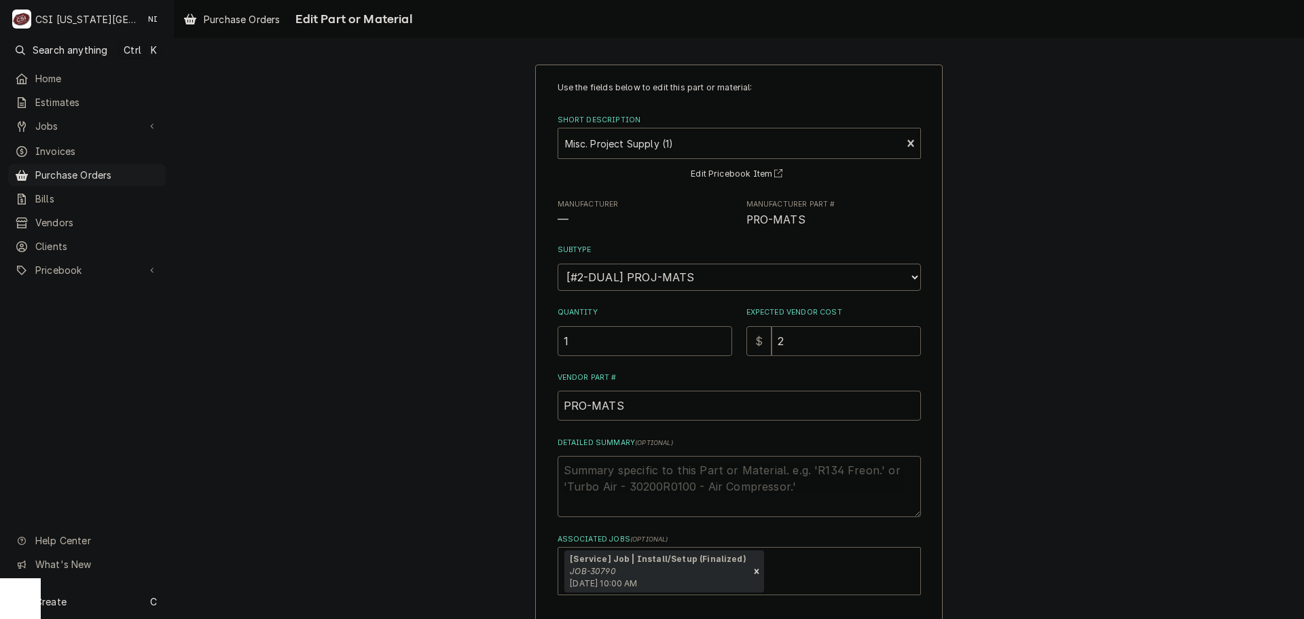
type input "27"
type textarea "x"
type input "275"
click at [644, 458] on textarea "Detailed Summary ( optional )" at bounding box center [738, 486] width 363 height 61
type textarea "x"
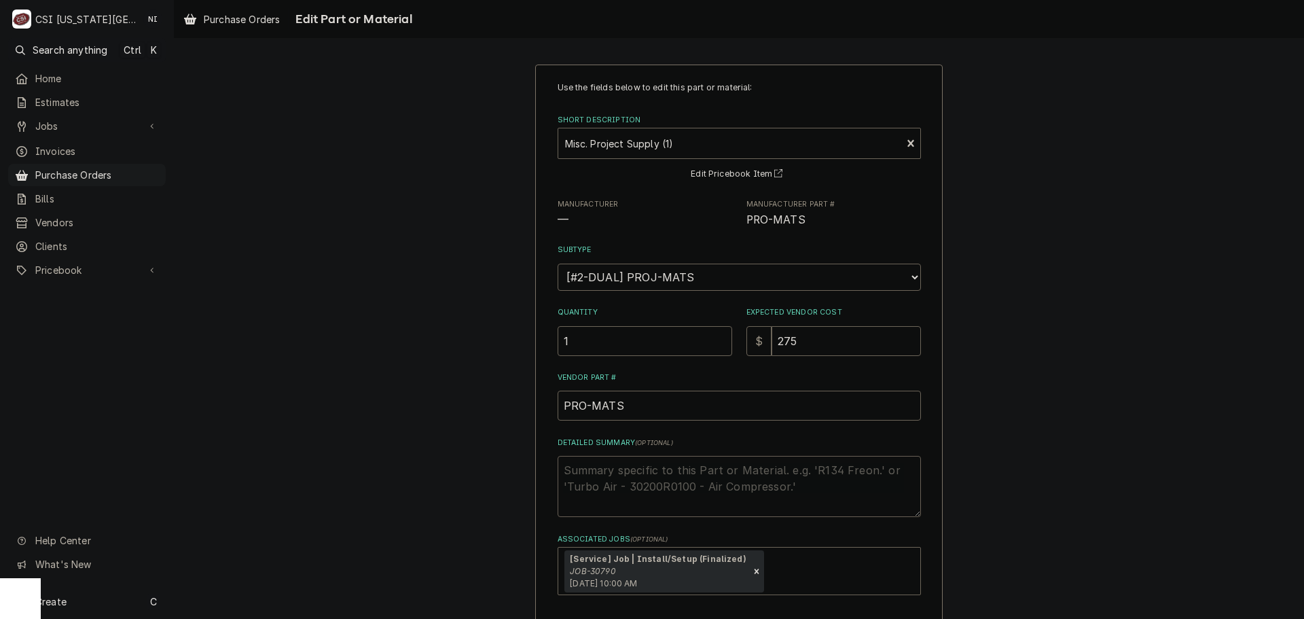
type textarea "c"
type textarea "x"
type textarea "ch"
type textarea "x"
type textarea "cha"
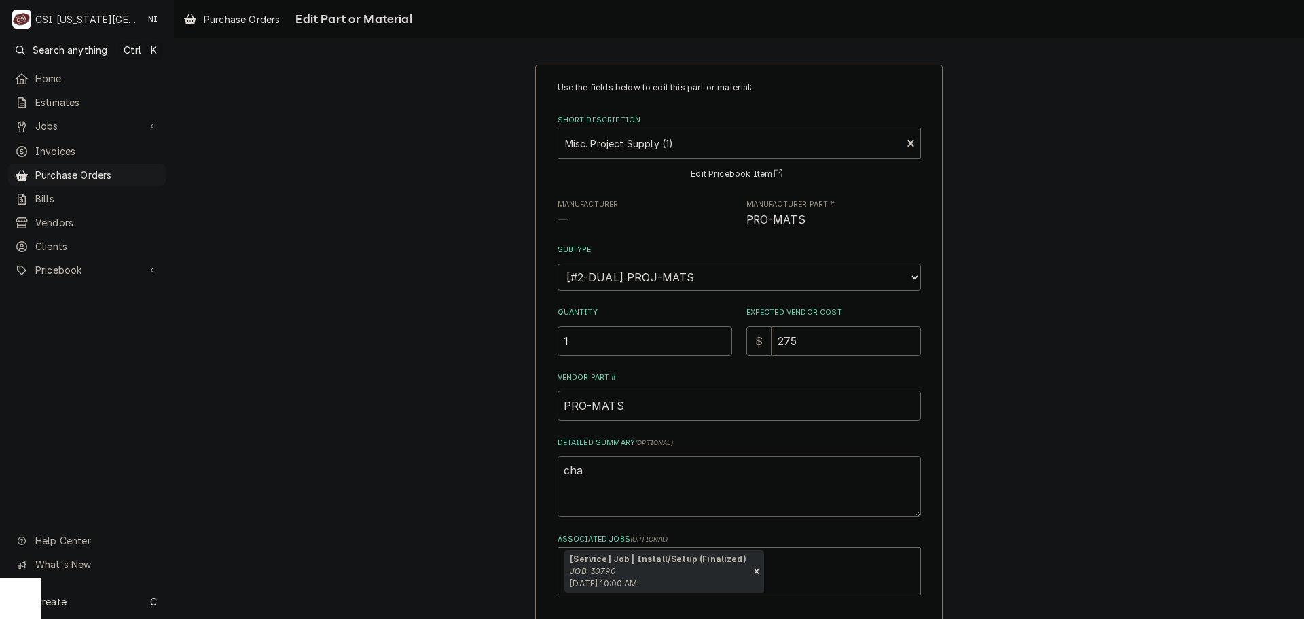
type textarea "x"
type textarea "chass"
type textarea "x"
type textarea "chassse"
type textarea "x"
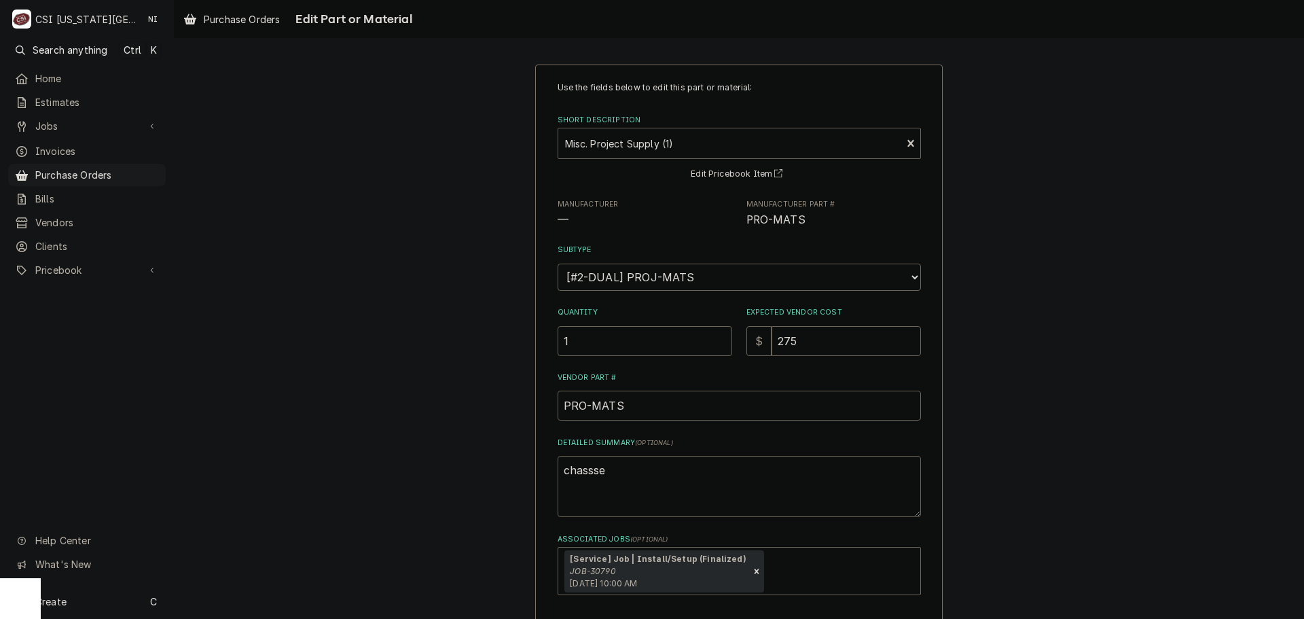
type textarea "chasss"
type textarea "x"
type textarea "chass"
type textarea "x"
type textarea "chasse"
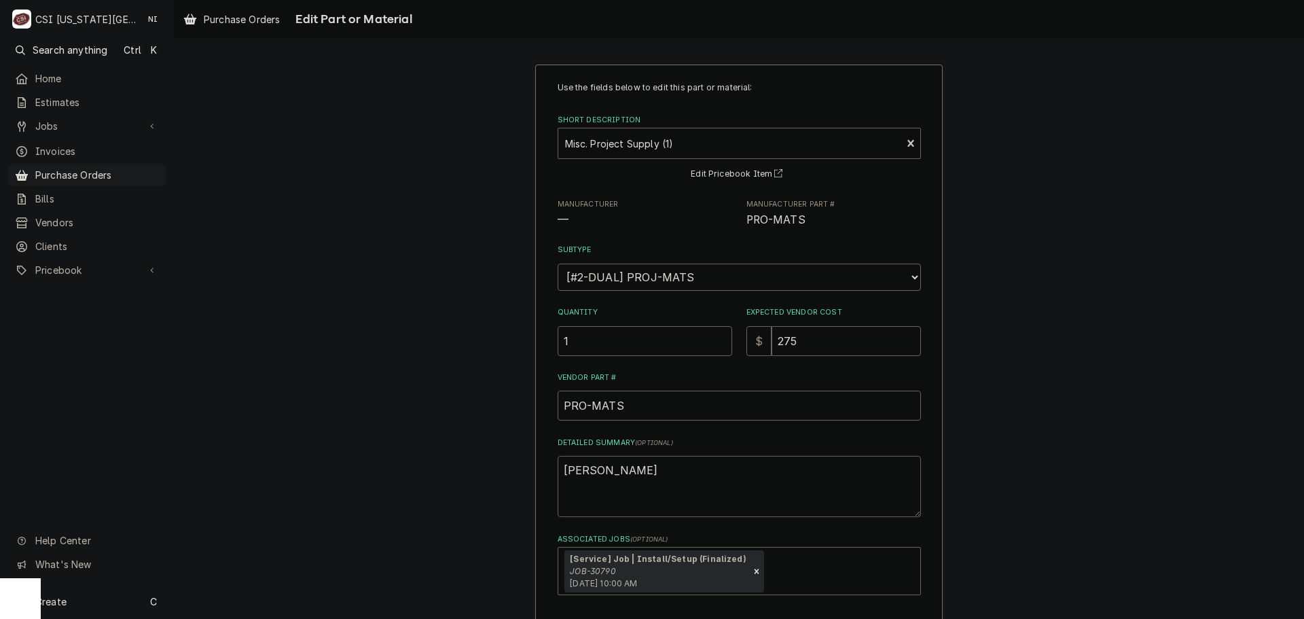
type textarea "x"
type textarea "chass"
type textarea "x"
type textarea "chas"
type textarea "x"
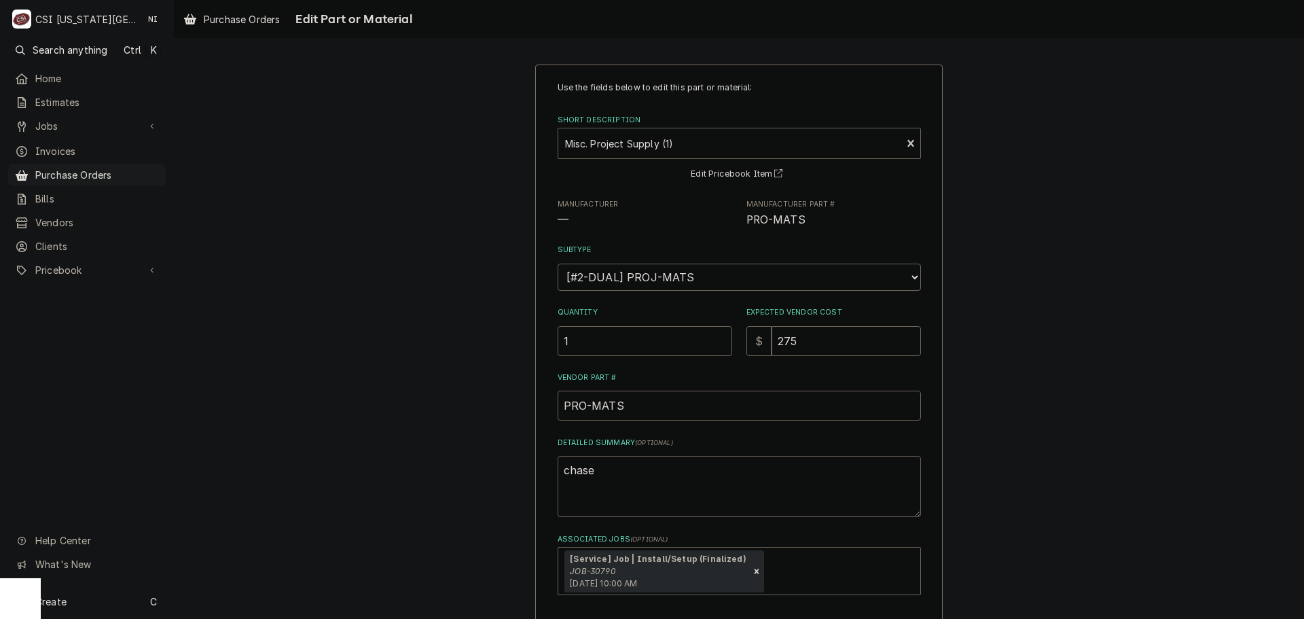
type textarea "chase"
drag, startPoint x: 643, startPoint y: 463, endPoint x: 1096, endPoint y: 383, distance: 459.9
click at [1120, 382] on div "Use the fields below to edit this part or material: Short Description Misc. Pro…" at bounding box center [739, 382] width 1130 height 660
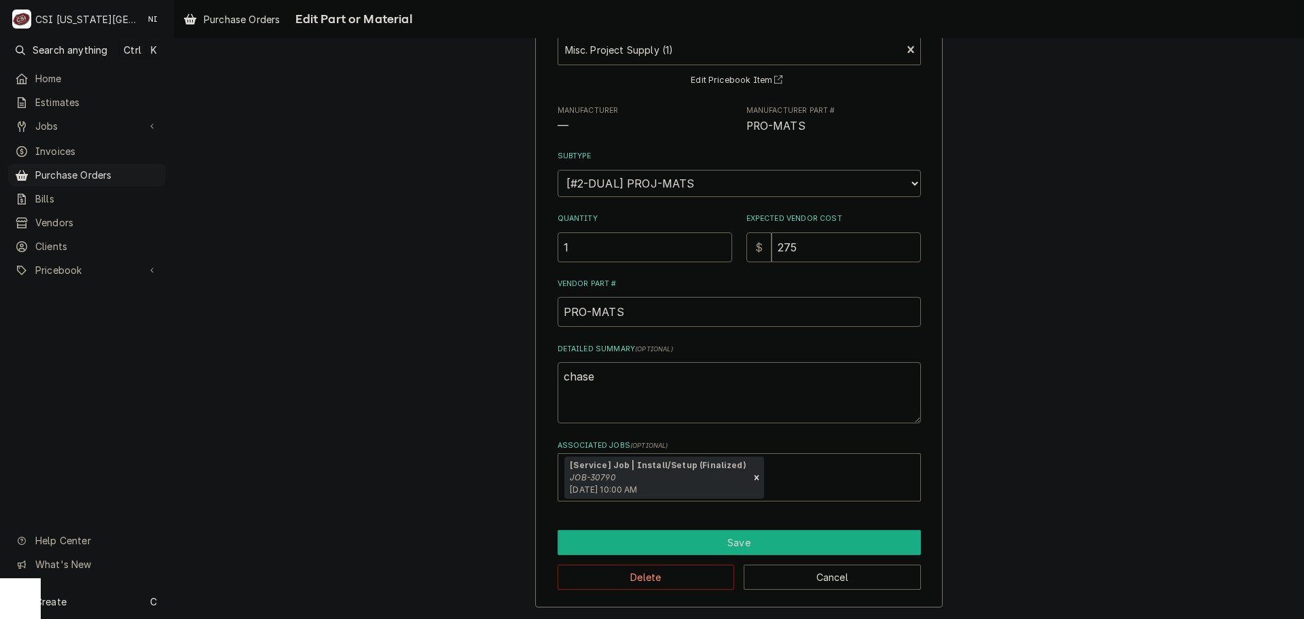
click at [713, 543] on button "Save" at bounding box center [738, 542] width 363 height 25
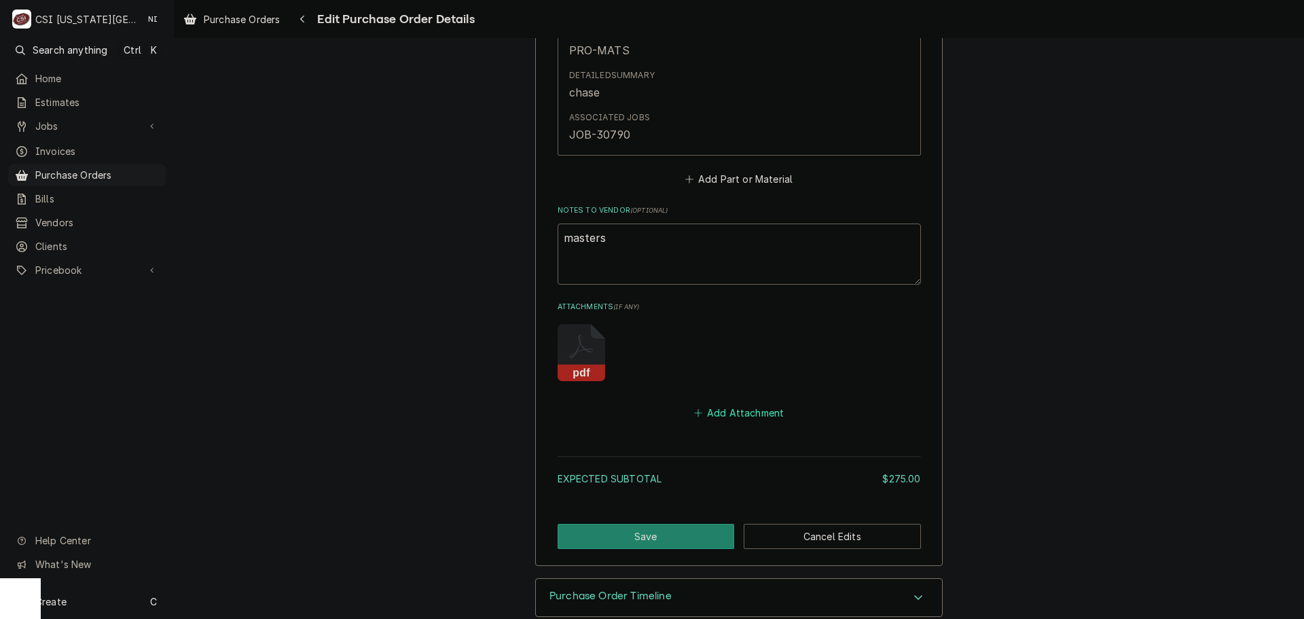
scroll to position [826, 0]
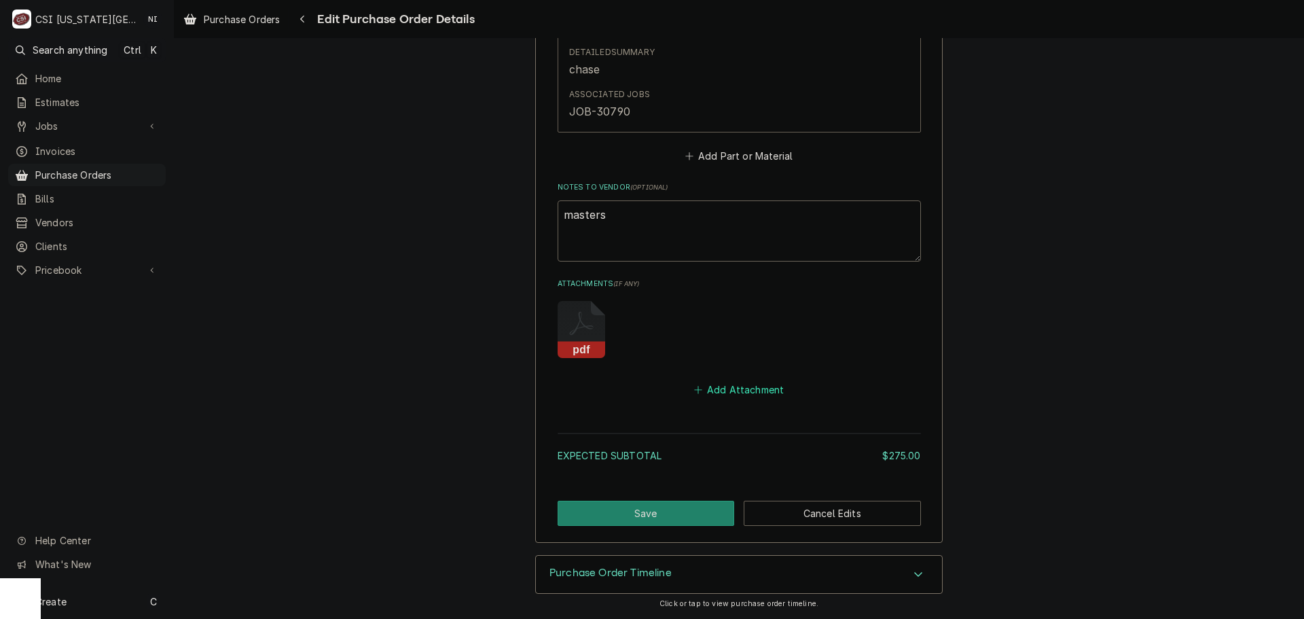
drag, startPoint x: 742, startPoint y: 395, endPoint x: 801, endPoint y: 390, distance: 58.6
click at [742, 395] on button "Add Attachment" at bounding box center [738, 389] width 95 height 19
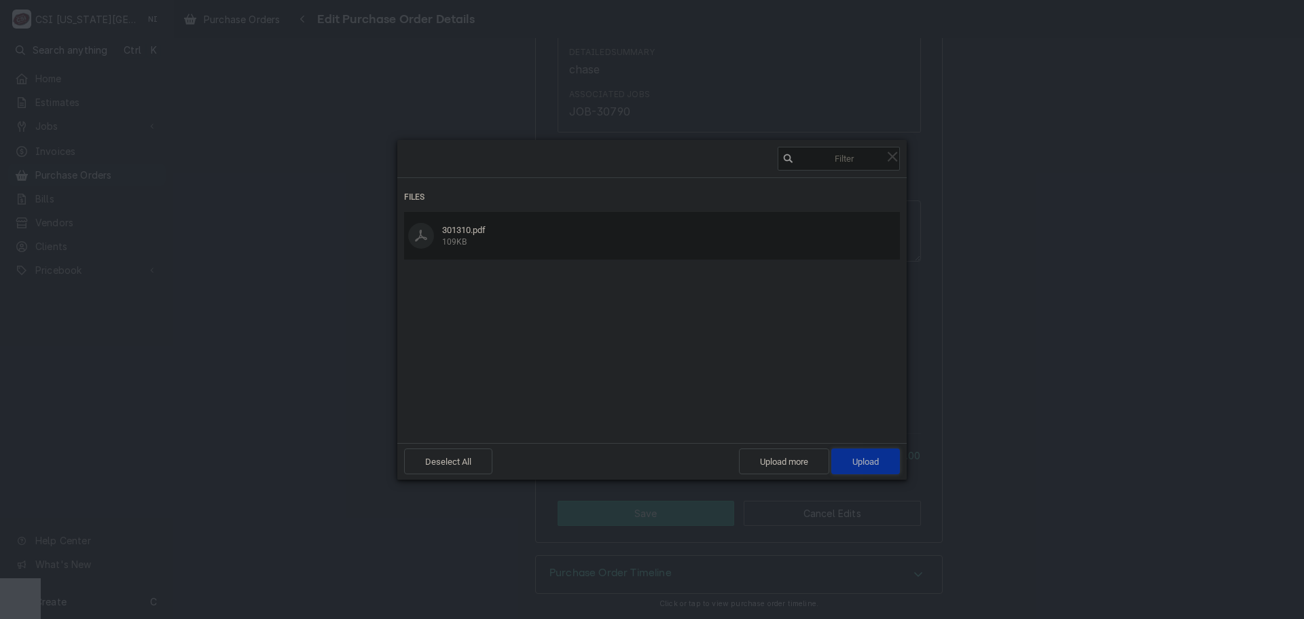
click at [881, 458] on span "Upload 1" at bounding box center [865, 461] width 69 height 26
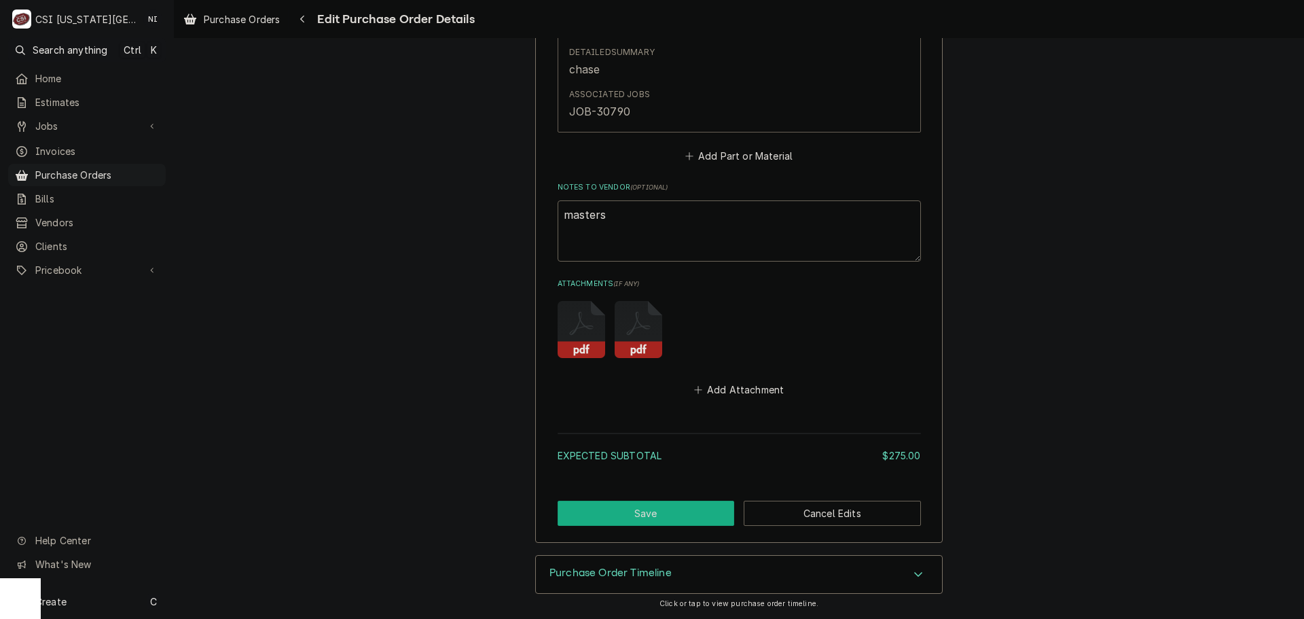
click at [652, 521] on button "Save" at bounding box center [645, 512] width 177 height 25
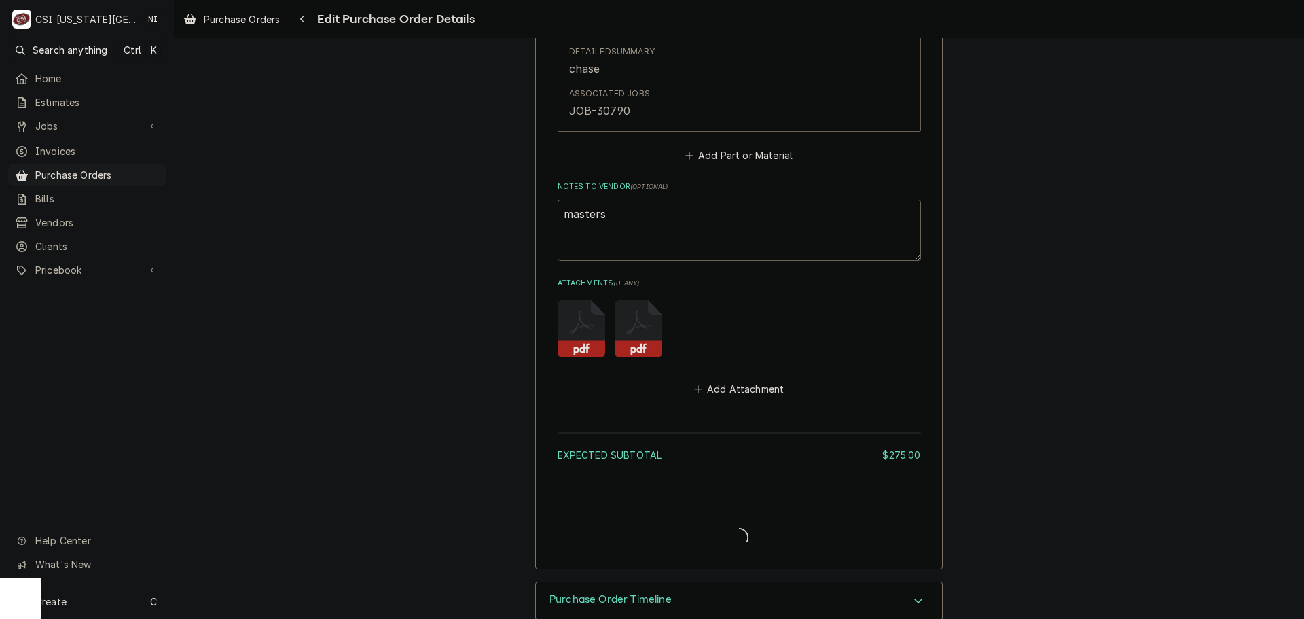
type textarea "x"
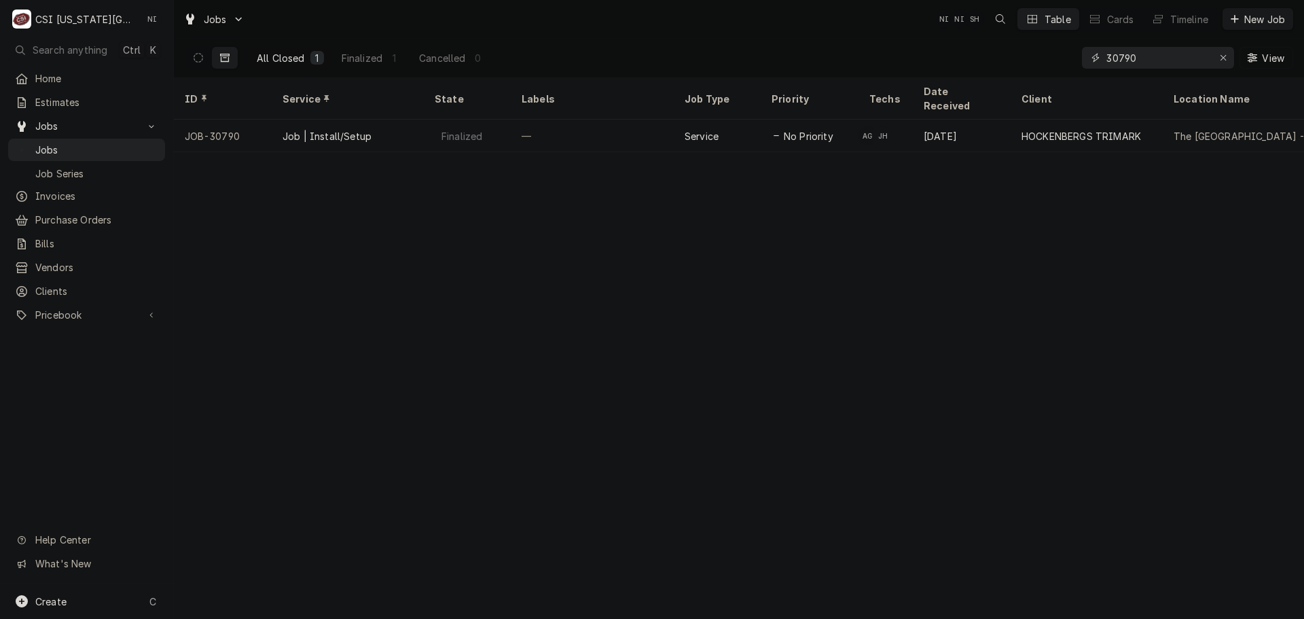
drag, startPoint x: 1091, startPoint y: 62, endPoint x: 943, endPoint y: 63, distance: 148.0
click at [956, 63] on div "All Closed 1 Finalized 1 Cancelled 0 30790 View" at bounding box center [739, 58] width 1108 height 38
type input "32680"
click at [201, 58] on icon "Dynamic Content Wrapper" at bounding box center [199, 58] width 10 height 10
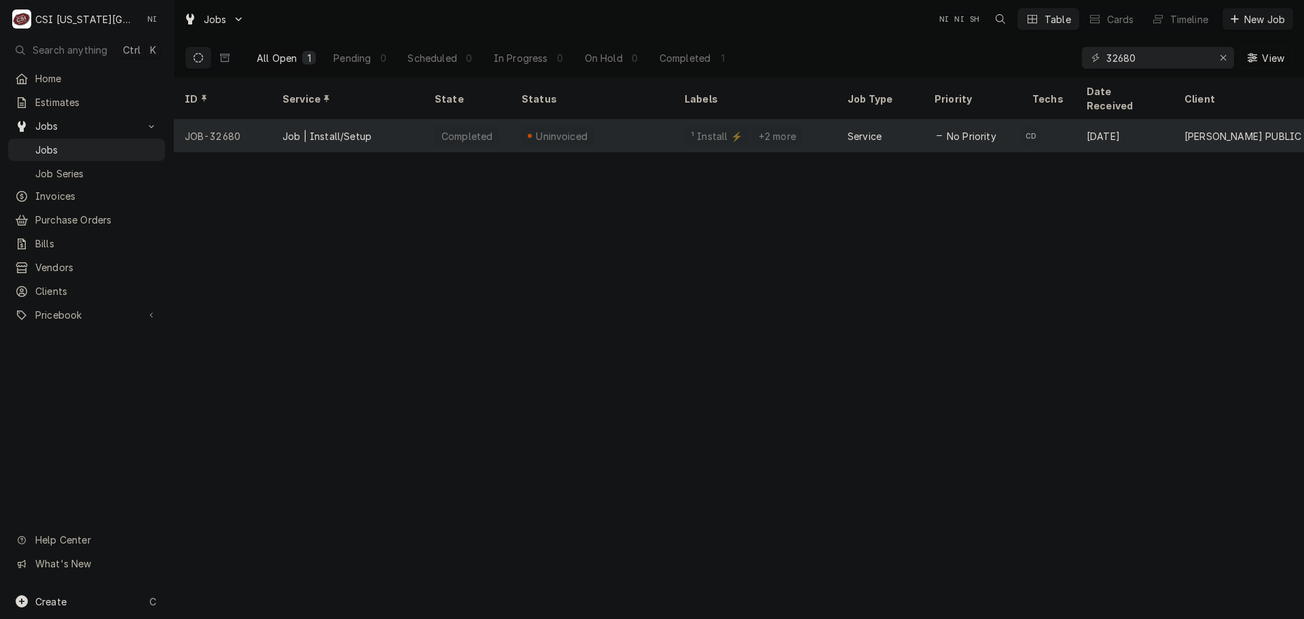
click at [406, 120] on div "Job | Install/Setup" at bounding box center [348, 136] width 152 height 33
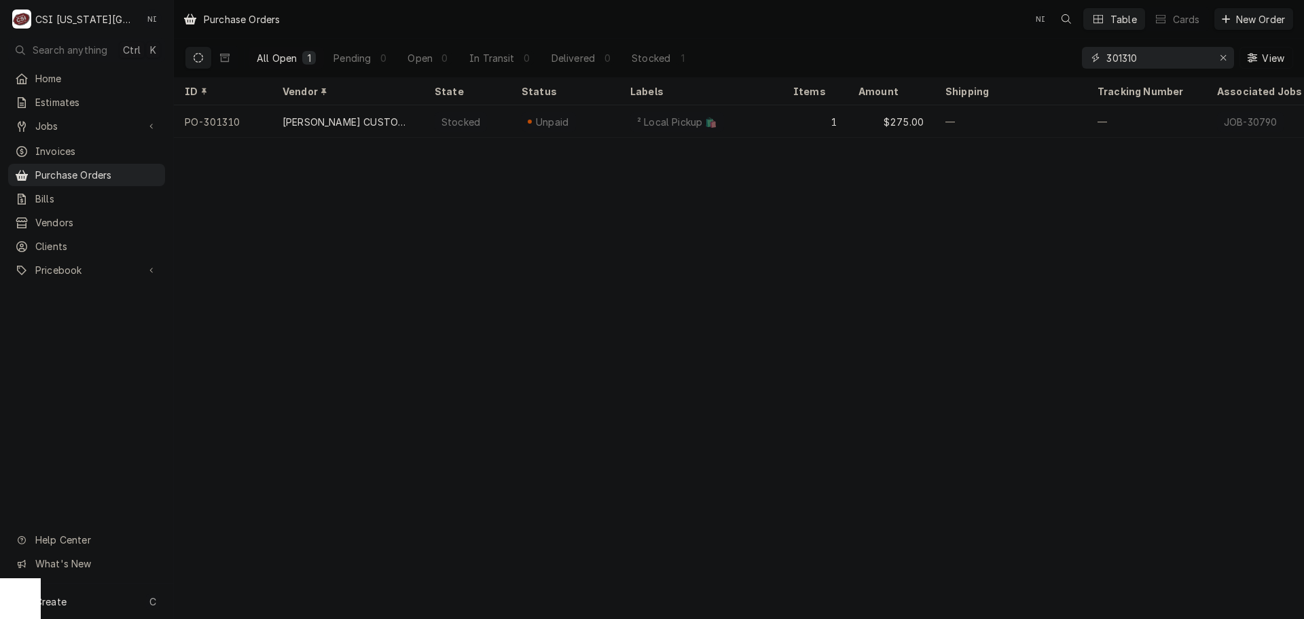
drag, startPoint x: 1159, startPoint y: 65, endPoint x: 1010, endPoint y: 67, distance: 149.4
click at [1008, 69] on div "All Open 1 Pending 0 Open 0 In Transit 0 Delivered 0 Stocked 1 301310 View" at bounding box center [739, 58] width 1108 height 38
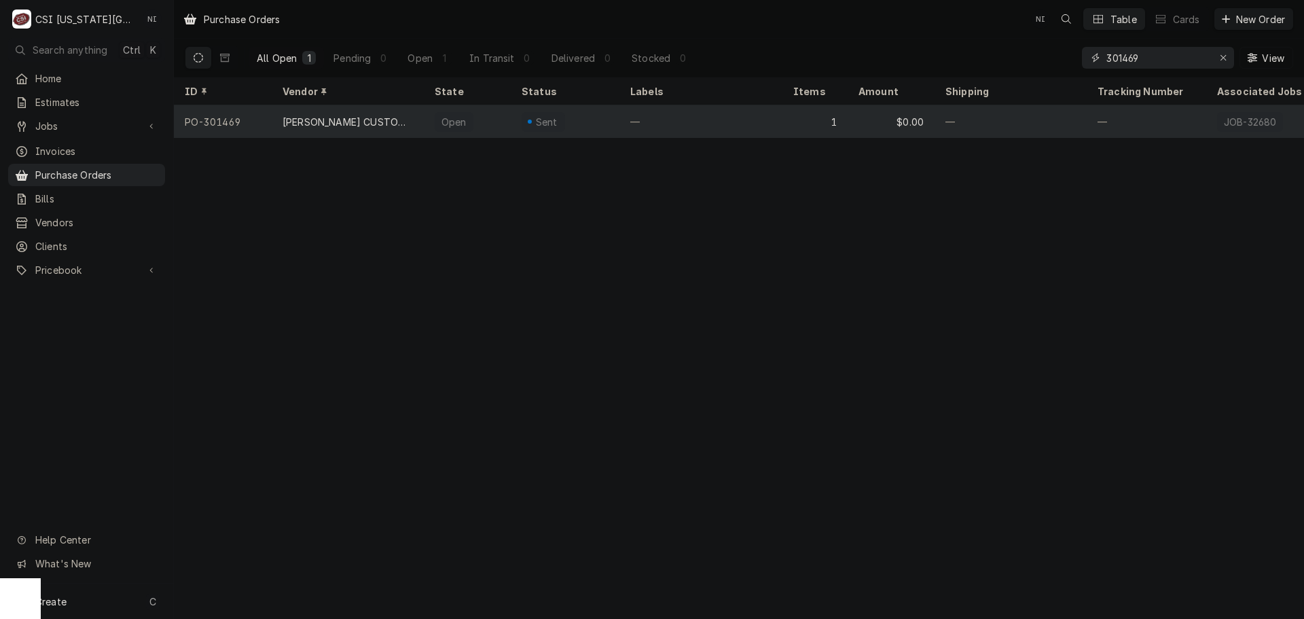
type input "301469"
click at [680, 130] on div "—" at bounding box center [700, 121] width 163 height 33
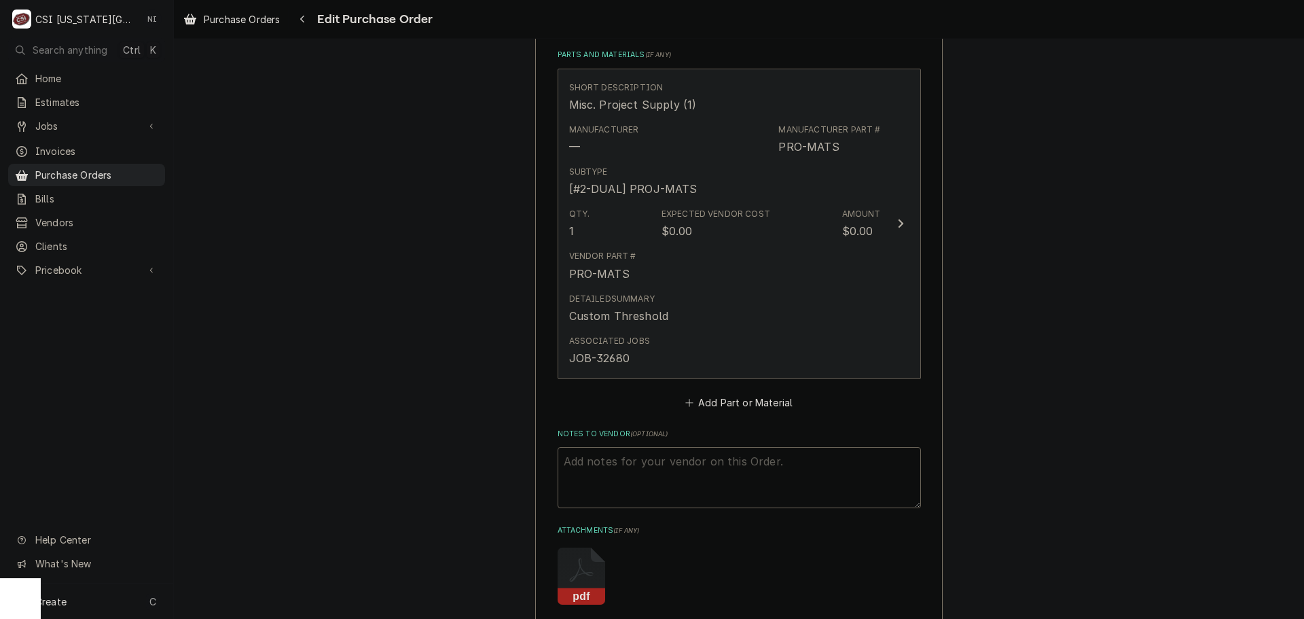
scroll to position [611, 0]
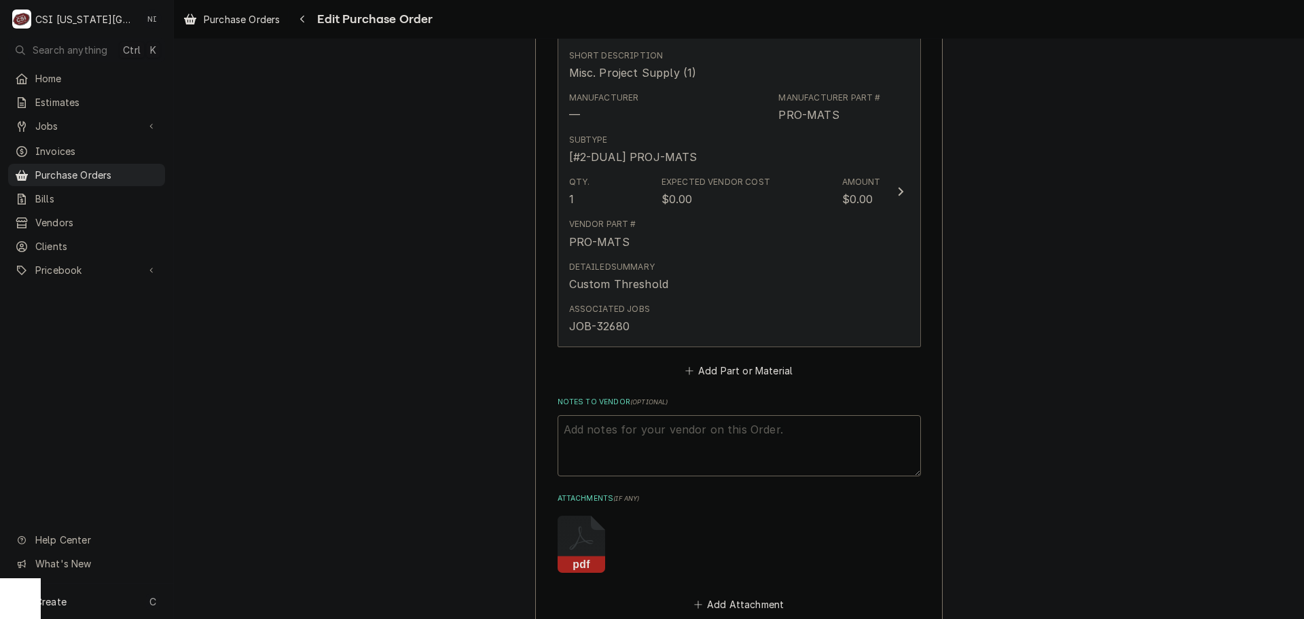
click at [689, 191] on div "Expected Vendor Cost $0.00" at bounding box center [715, 191] width 109 height 31
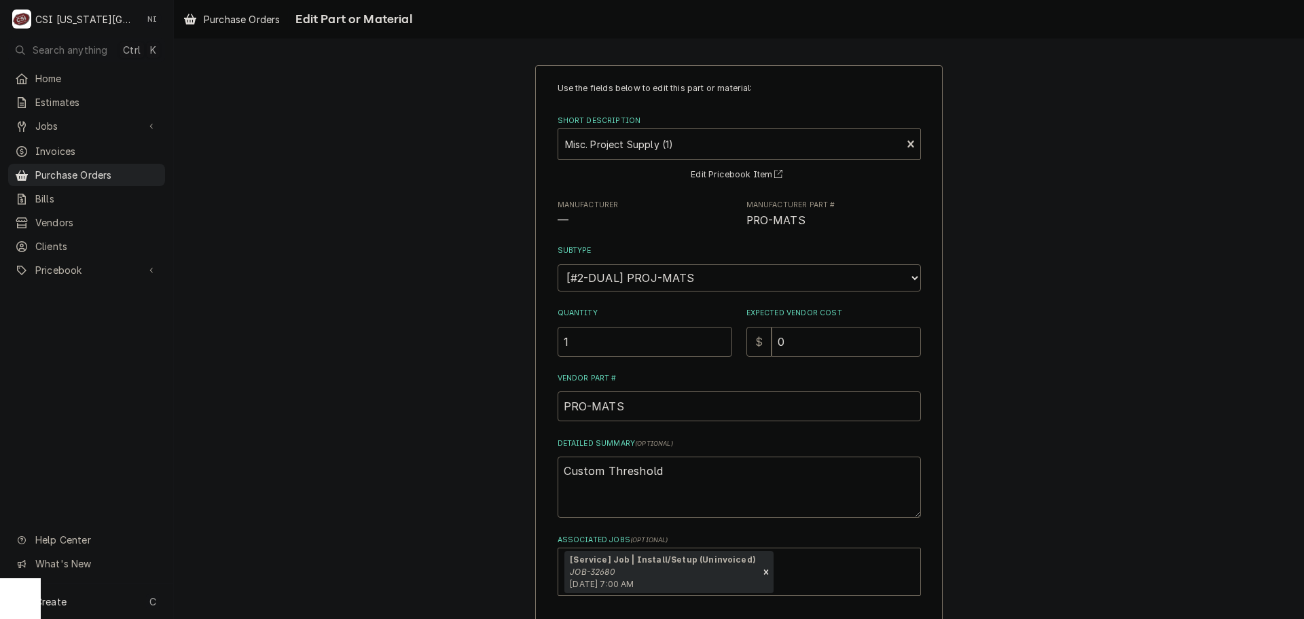
drag, startPoint x: 784, startPoint y: 347, endPoint x: 749, endPoint y: 342, distance: 35.1
click at [752, 343] on div "$ 0" at bounding box center [833, 342] width 175 height 30
type textarea "x"
type input "14"
type textarea "x"
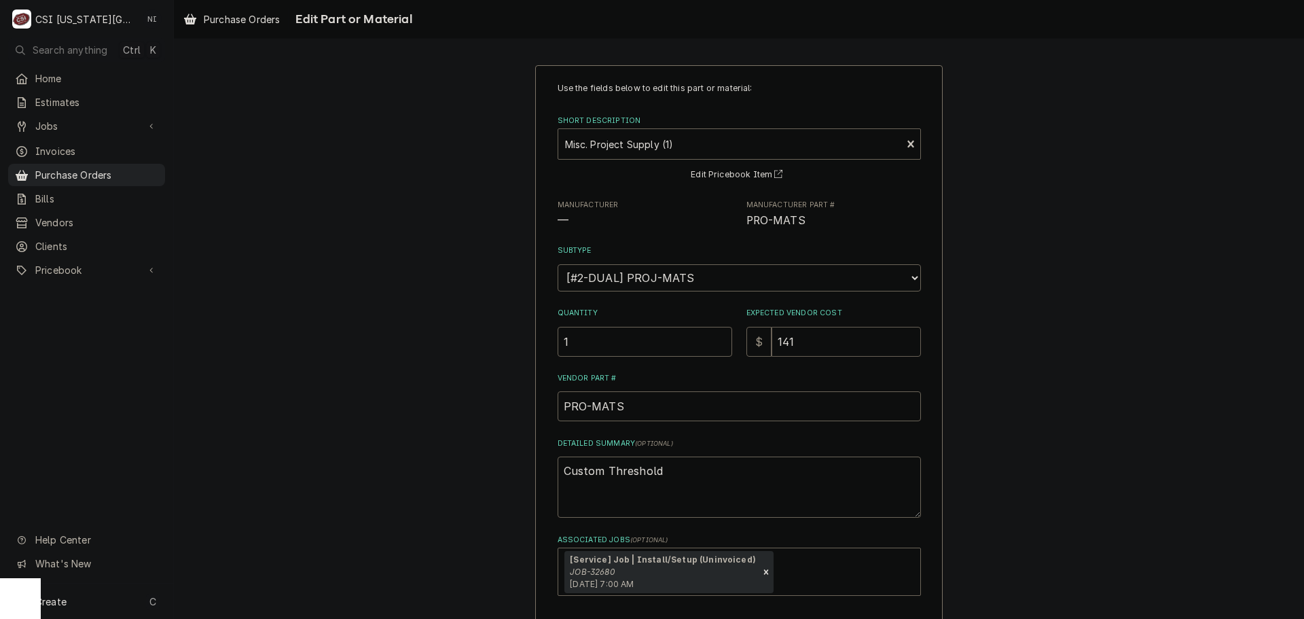
type input "1410"
type textarea "x"
type input "141"
type textarea "x"
type input "14"
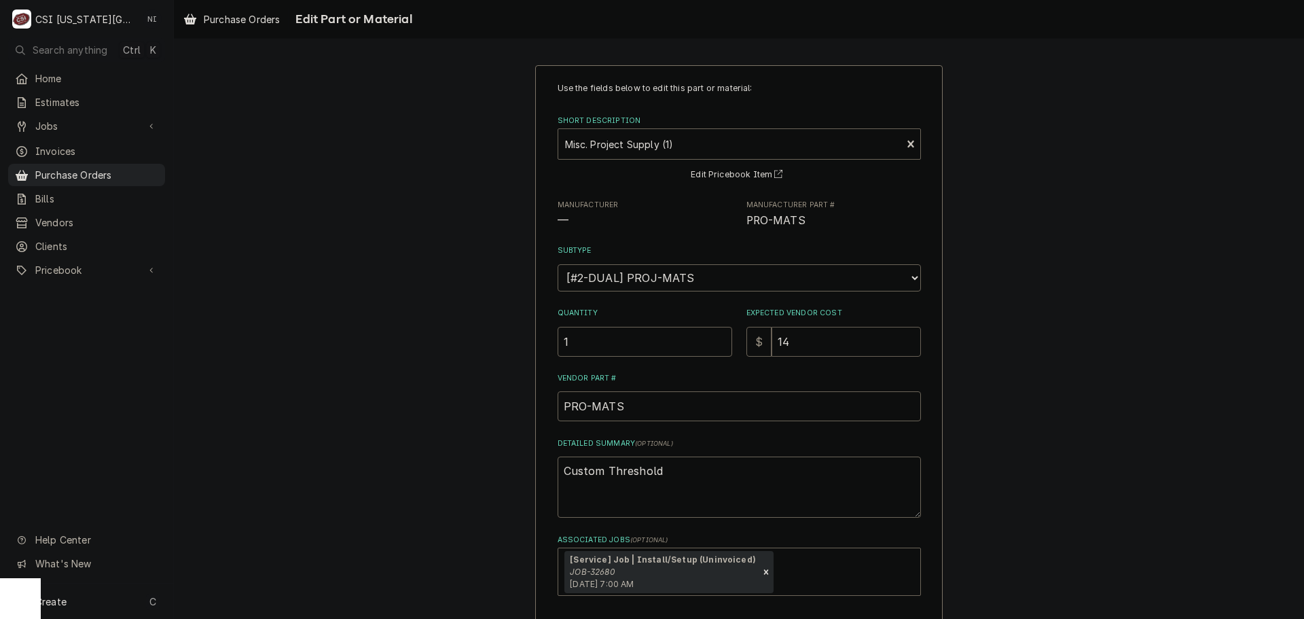
type textarea "x"
type input "140"
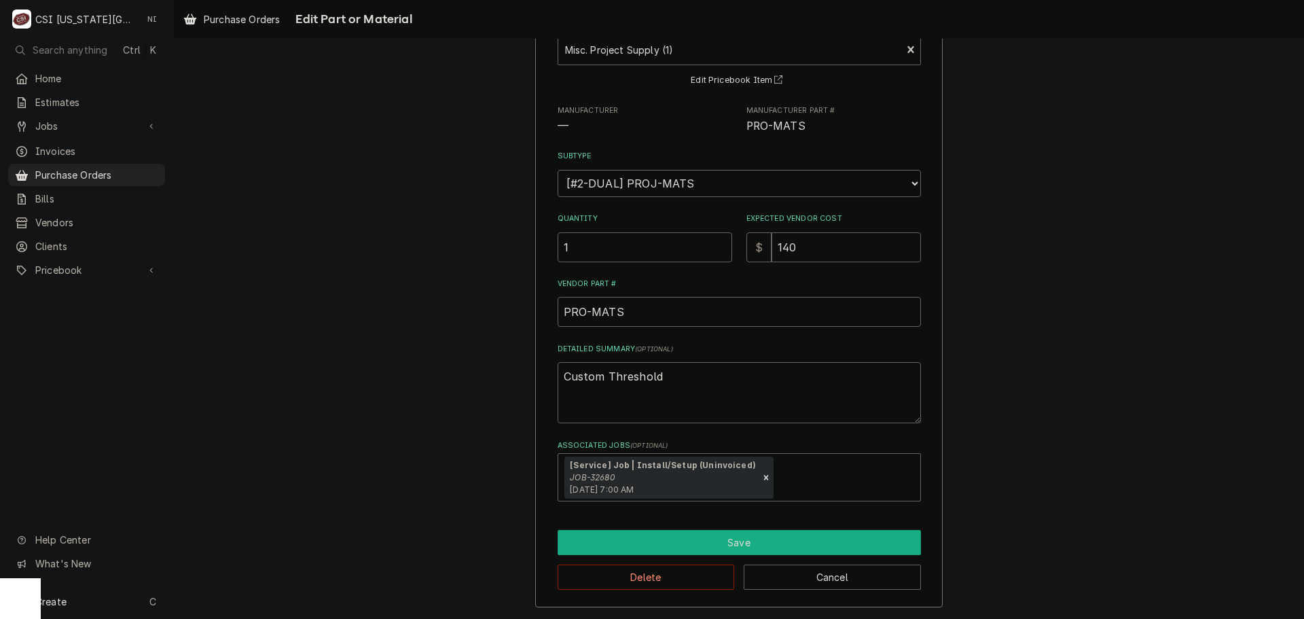
click at [801, 532] on button "Save" at bounding box center [738, 542] width 363 height 25
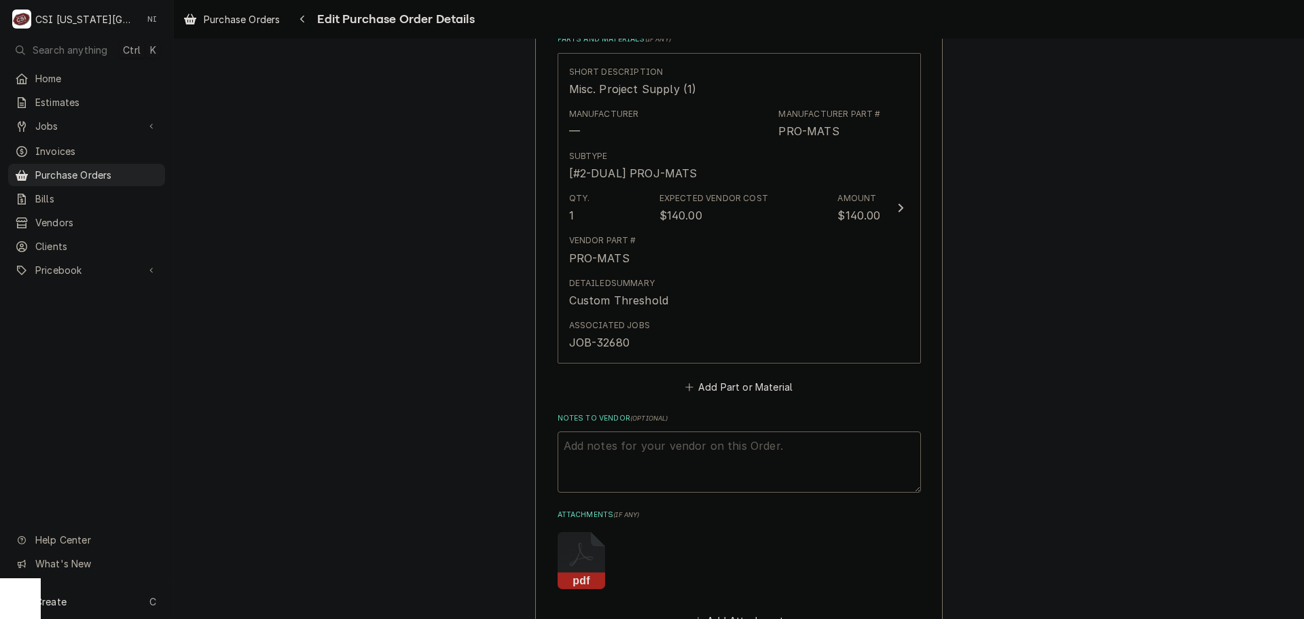
scroll to position [826, 0]
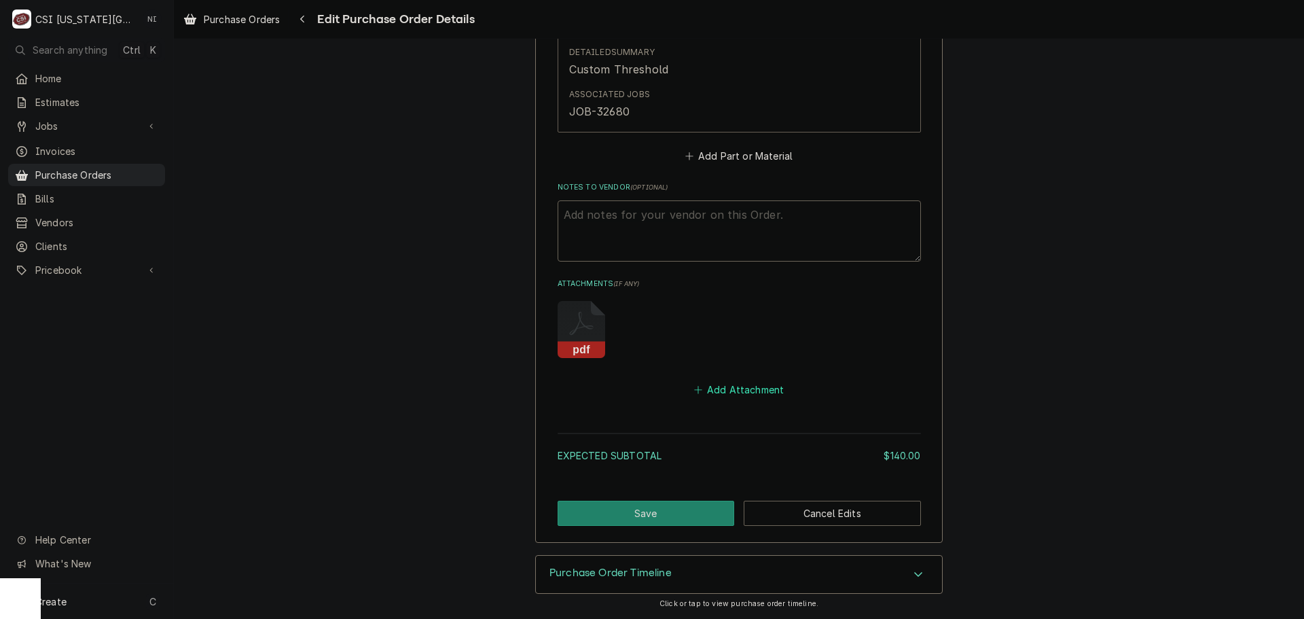
click at [756, 386] on button "Add Attachment" at bounding box center [738, 389] width 95 height 19
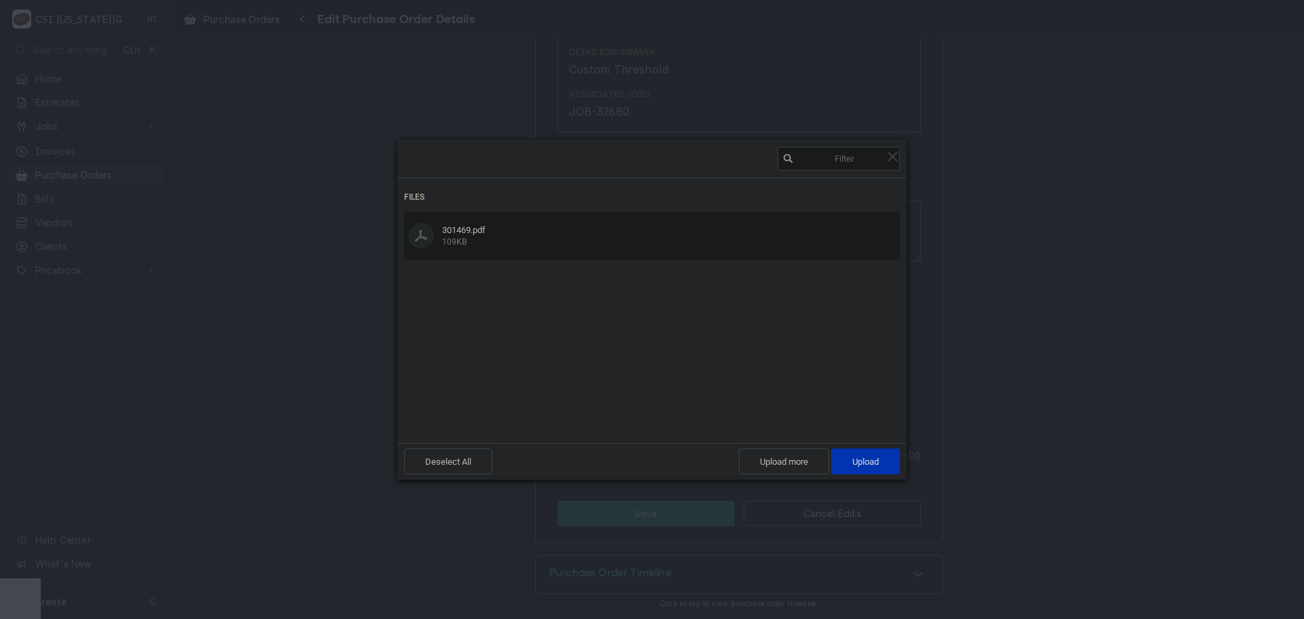
click at [867, 476] on div "Deselect All Upload more Upload 1" at bounding box center [651, 461] width 509 height 37
click at [866, 473] on span "Upload 1" at bounding box center [865, 461] width 69 height 26
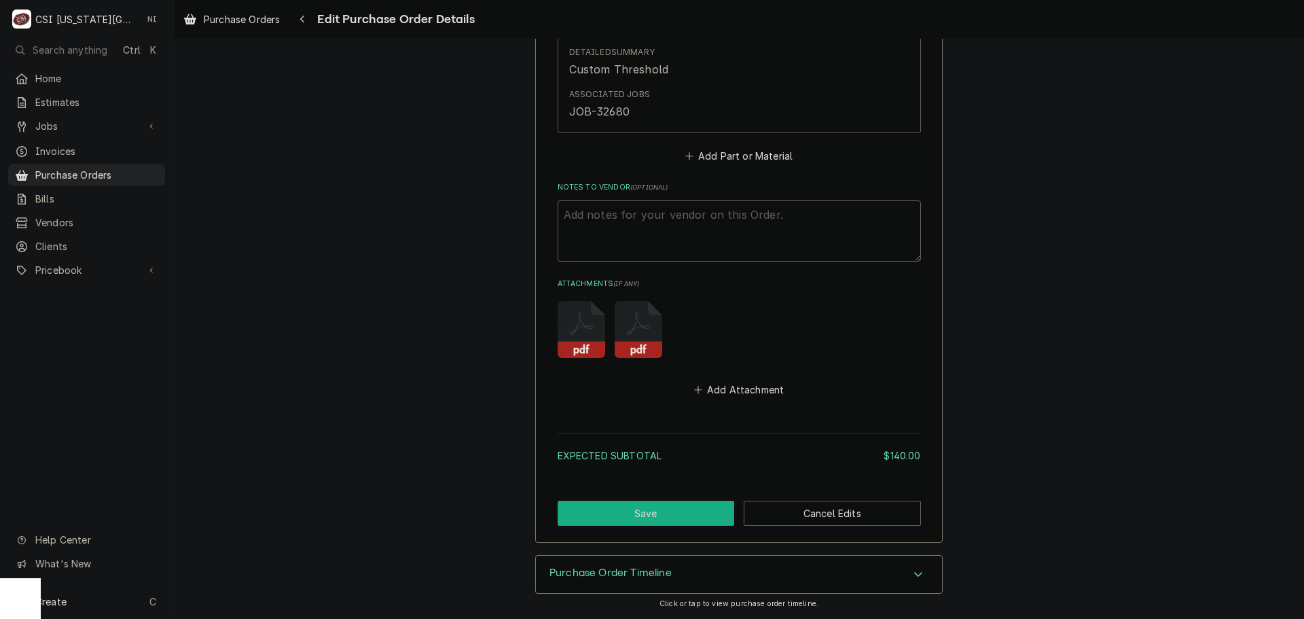
click at [704, 525] on button "Save" at bounding box center [645, 512] width 177 height 25
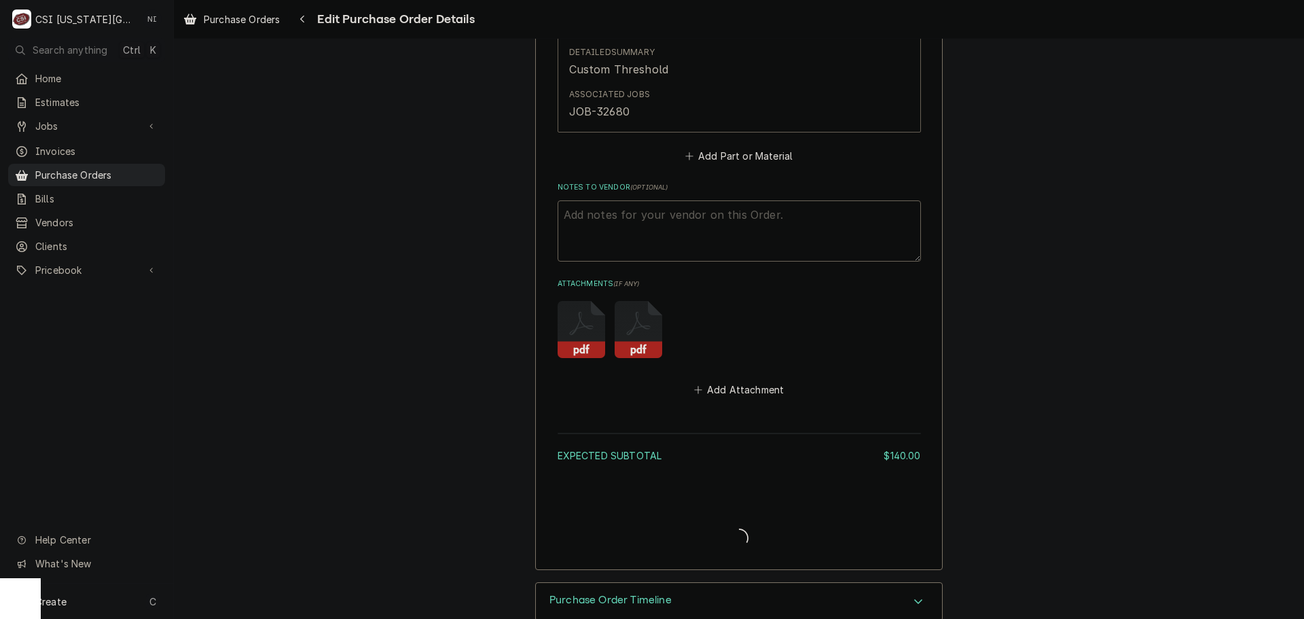
type textarea "x"
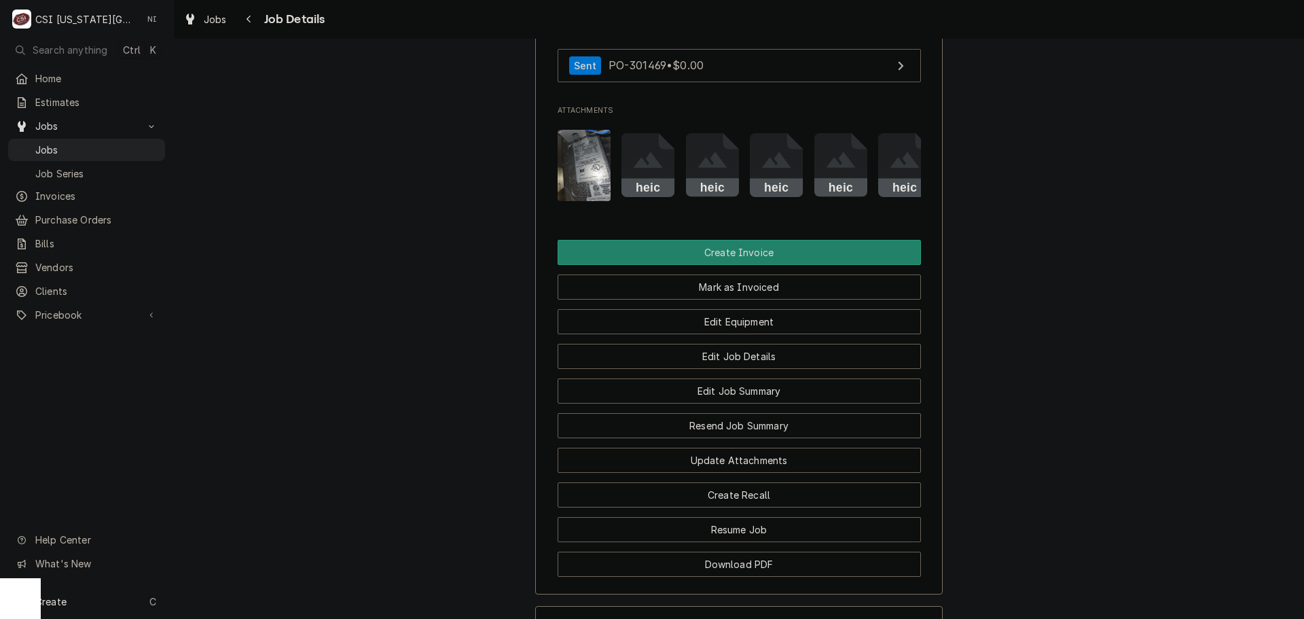
scroll to position [1512, 0]
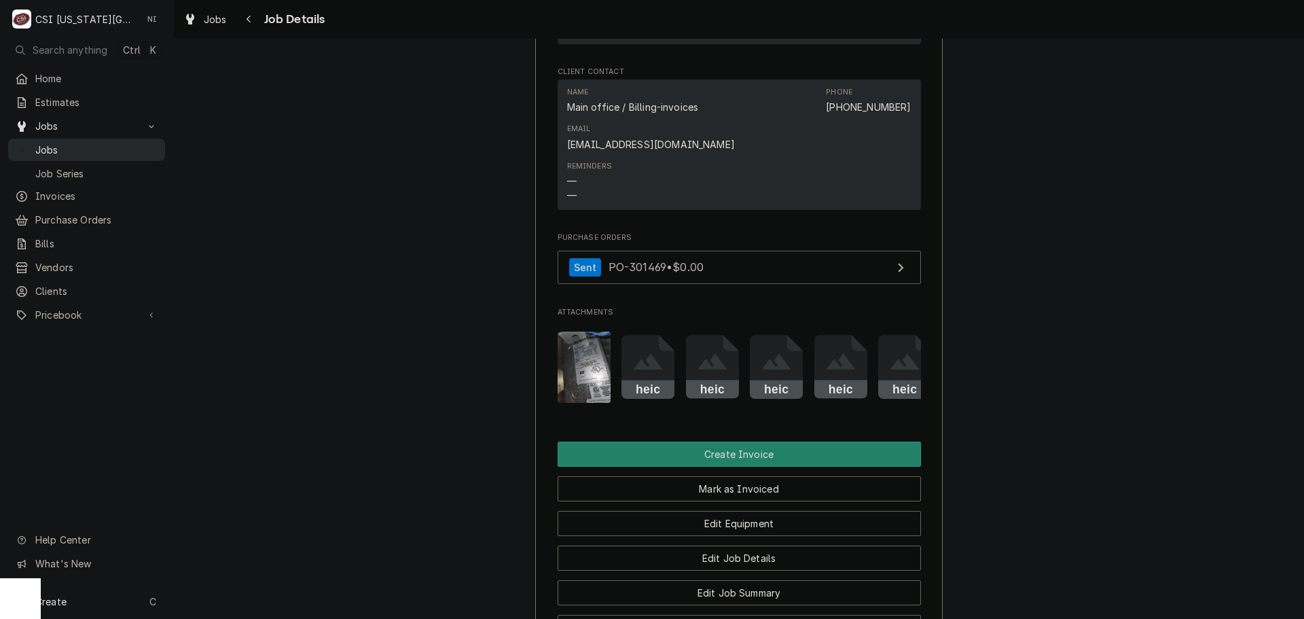
click at [124, 143] on span "Jobs" at bounding box center [96, 150] width 123 height 14
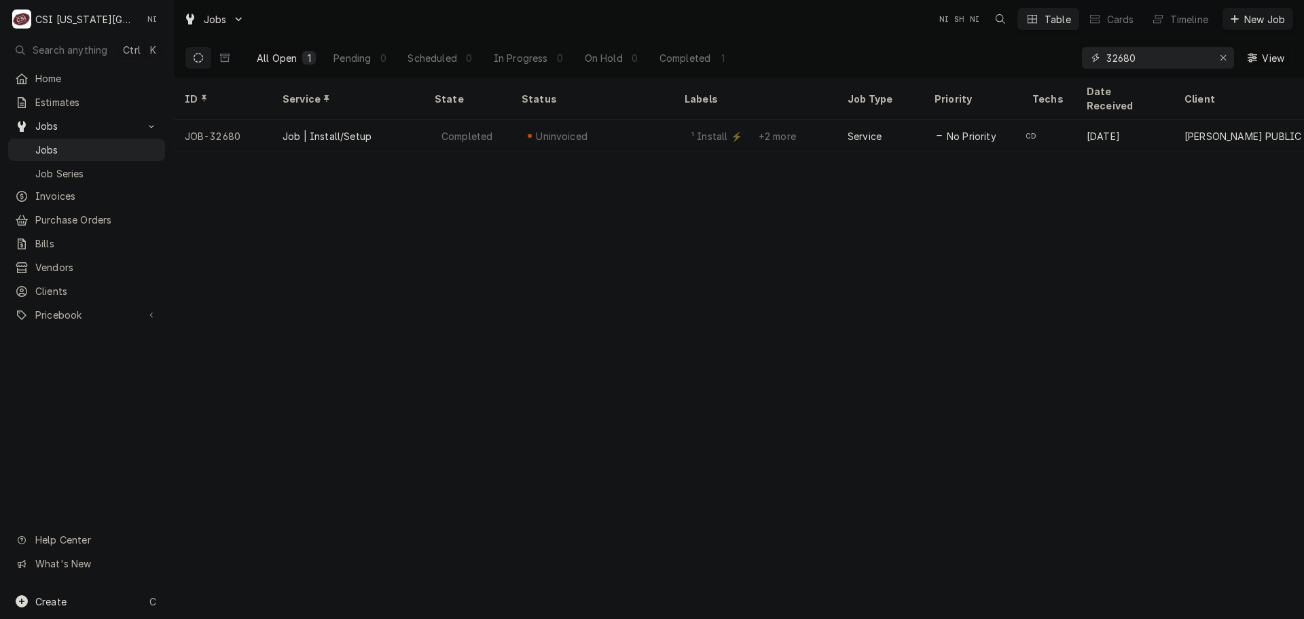
drag, startPoint x: 1154, startPoint y: 58, endPoint x: 1014, endPoint y: 61, distance: 140.6
click at [1018, 61] on div "All Open 1 Pending 0 Scheduled 0 In Progress 0 On Hold 0 Completed 1 32680 View" at bounding box center [739, 58] width 1108 height 38
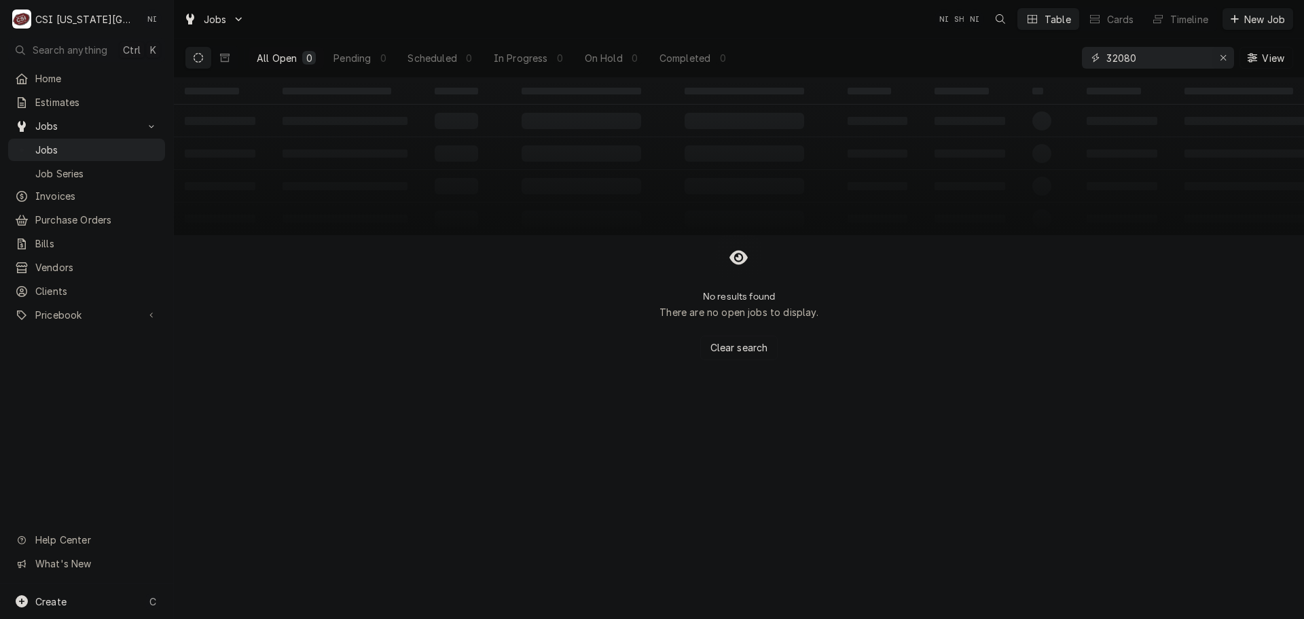
type input "32080"
click at [223, 60] on icon "Dynamic Content Wrapper" at bounding box center [225, 58] width 10 height 10
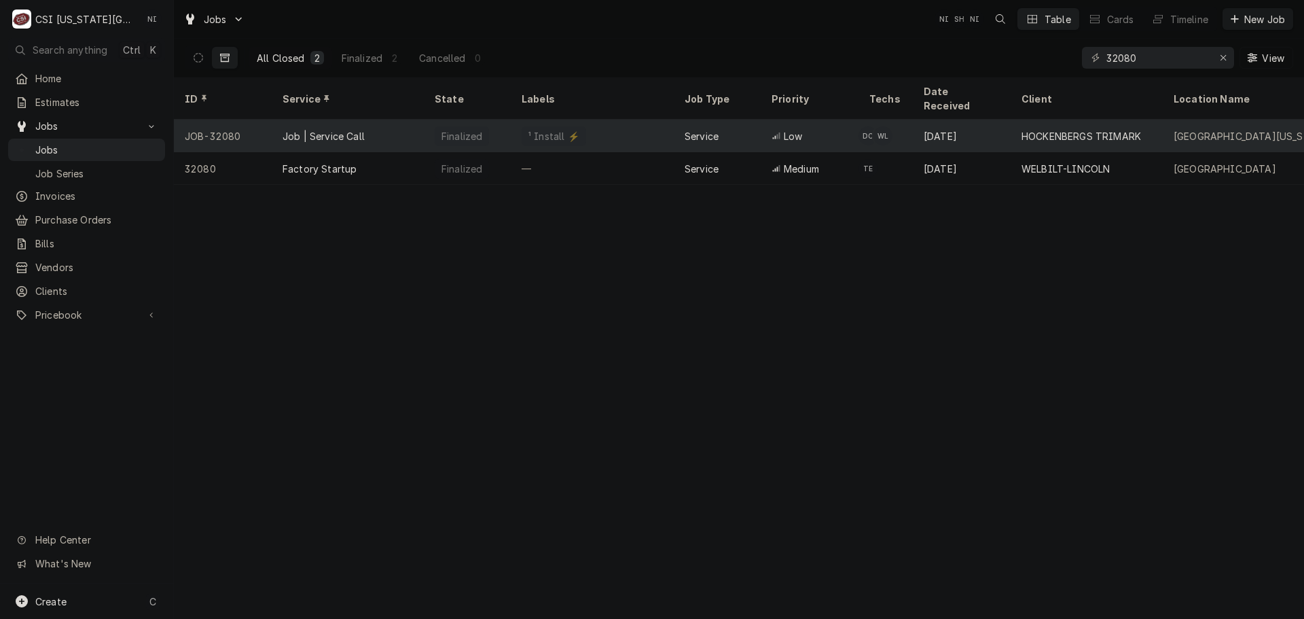
click at [500, 128] on div "Finalized" at bounding box center [467, 136] width 87 height 33
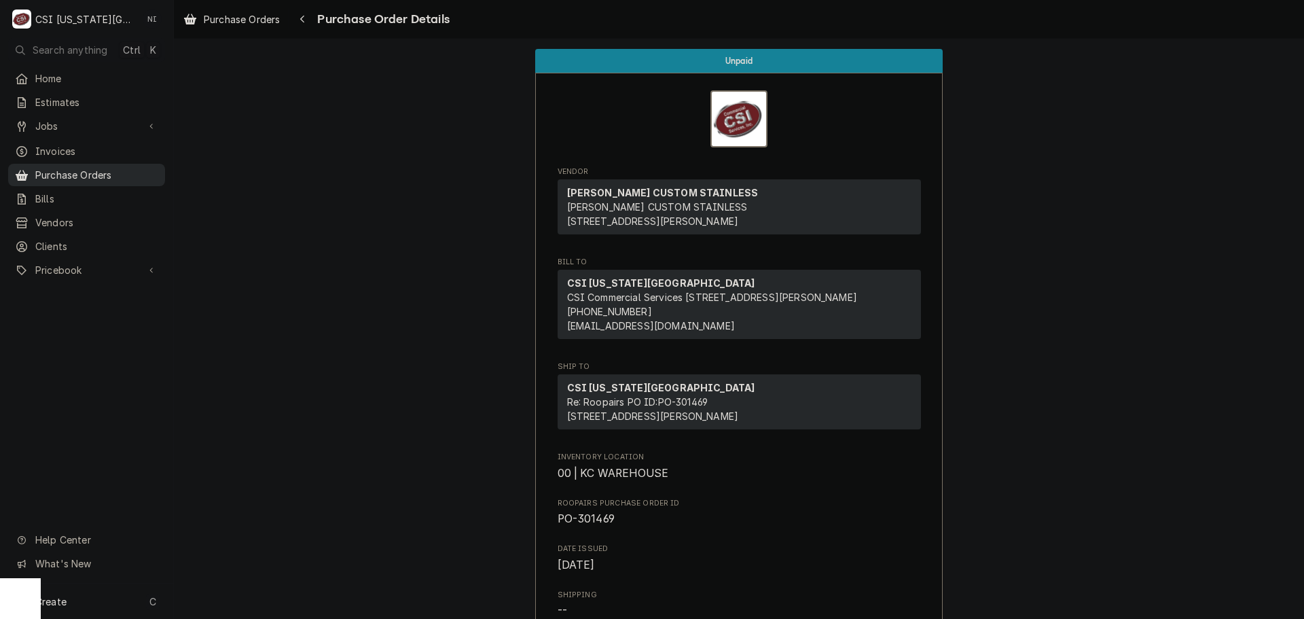
click at [112, 168] on span "Purchase Orders" at bounding box center [96, 175] width 123 height 14
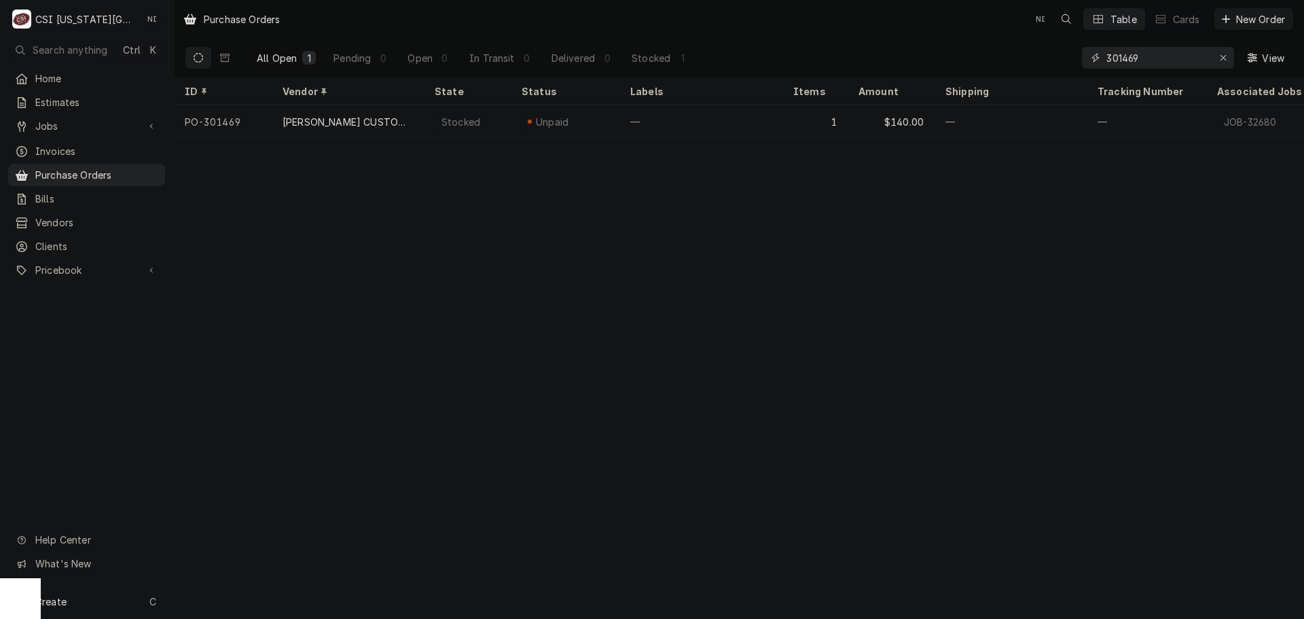
drag, startPoint x: 1146, startPoint y: 60, endPoint x: 1030, endPoint y: 68, distance: 115.7
click at [1030, 68] on div "All Open 1 Pending 0 Open 0 In Transit 0 Delivered 0 Stocked 1 301469 View" at bounding box center [739, 58] width 1108 height 38
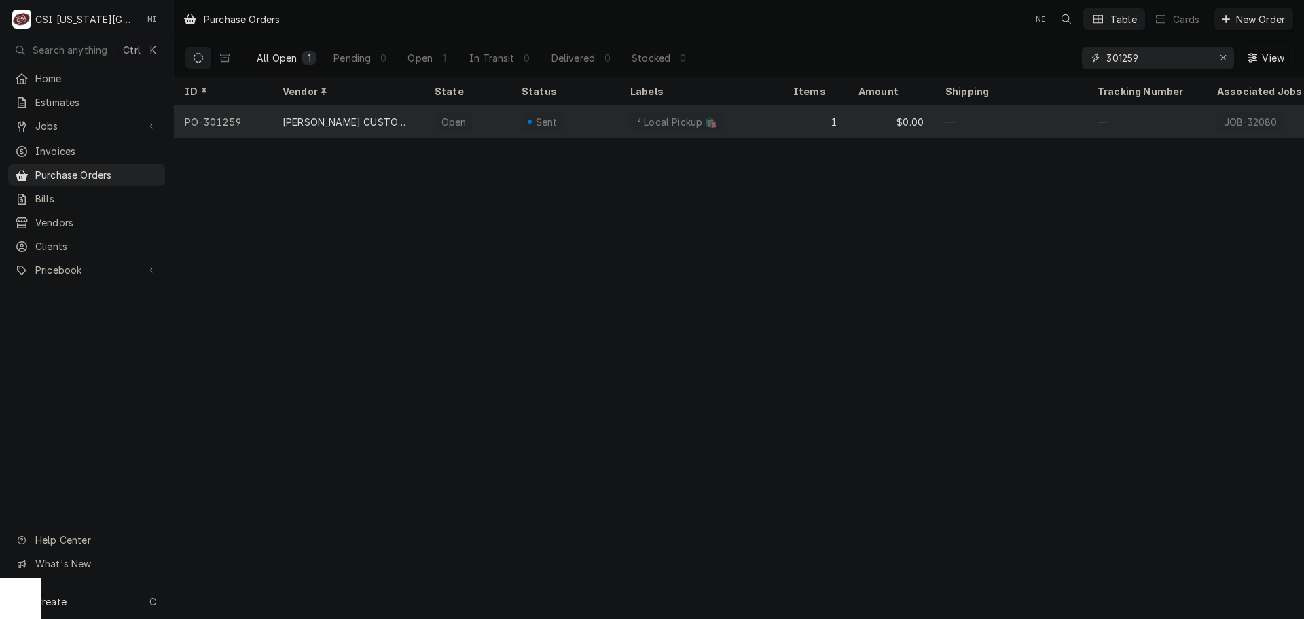
type input "301259"
click at [792, 126] on div "1" at bounding box center [814, 121] width 65 height 33
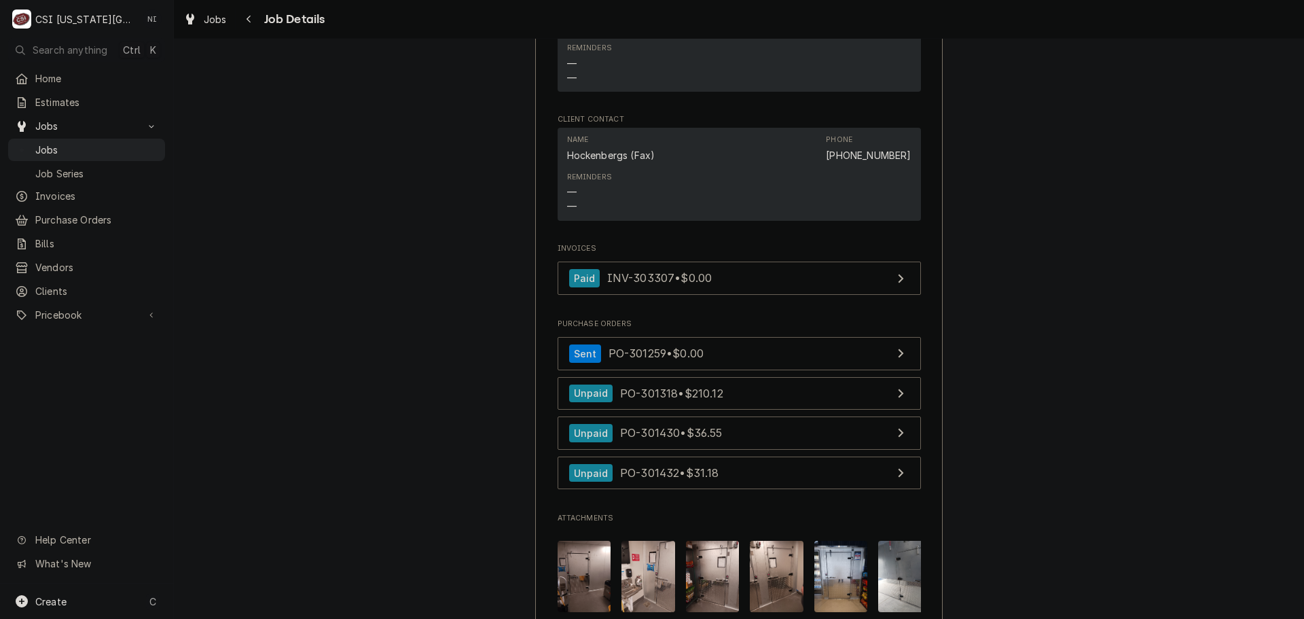
scroll to position [883, 0]
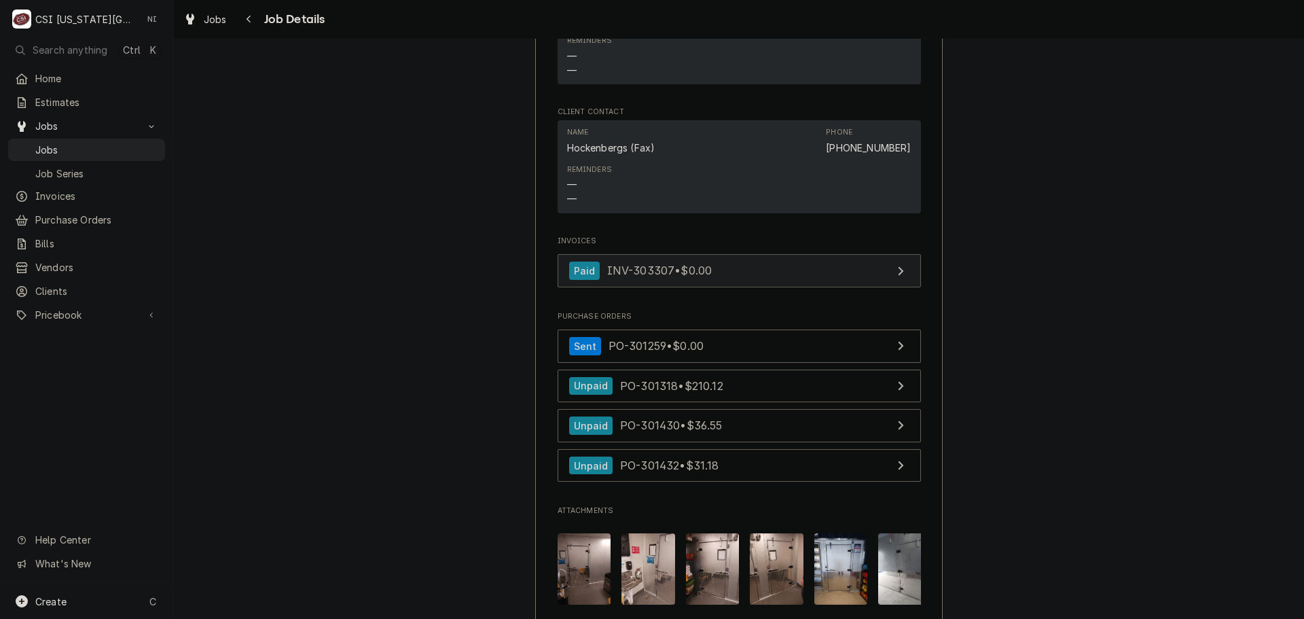
click at [752, 287] on link "Paid INV-303307 • $0.00" at bounding box center [738, 270] width 363 height 33
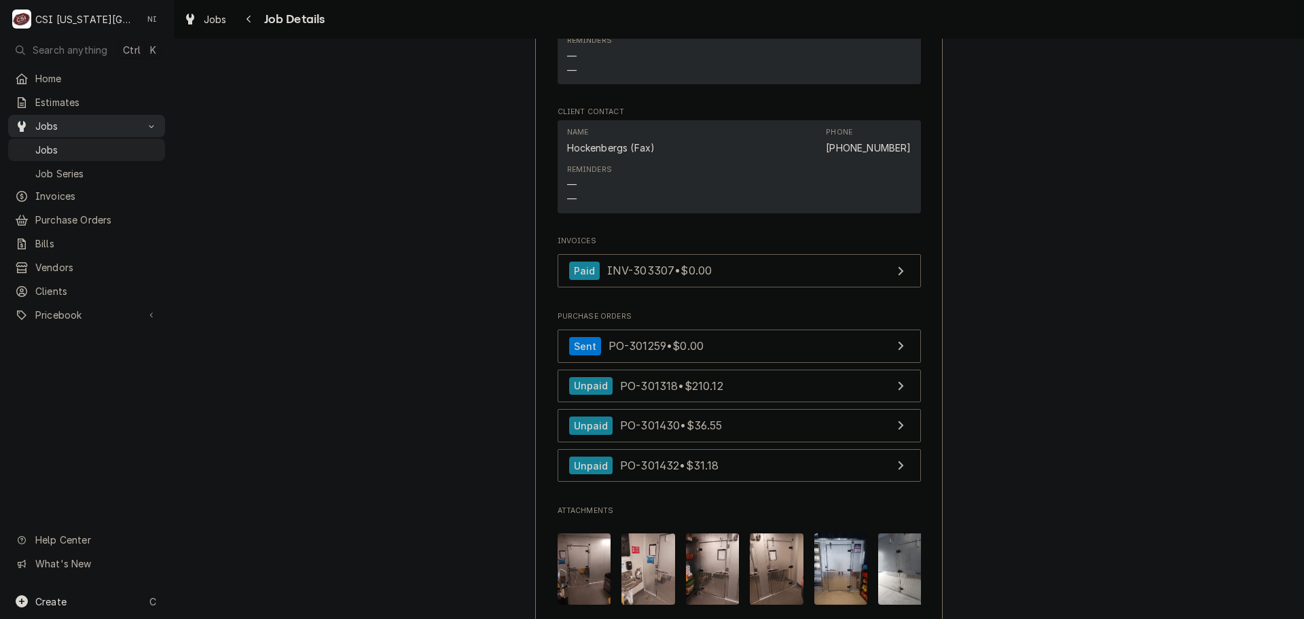
click at [96, 147] on span "Jobs" at bounding box center [96, 150] width 123 height 14
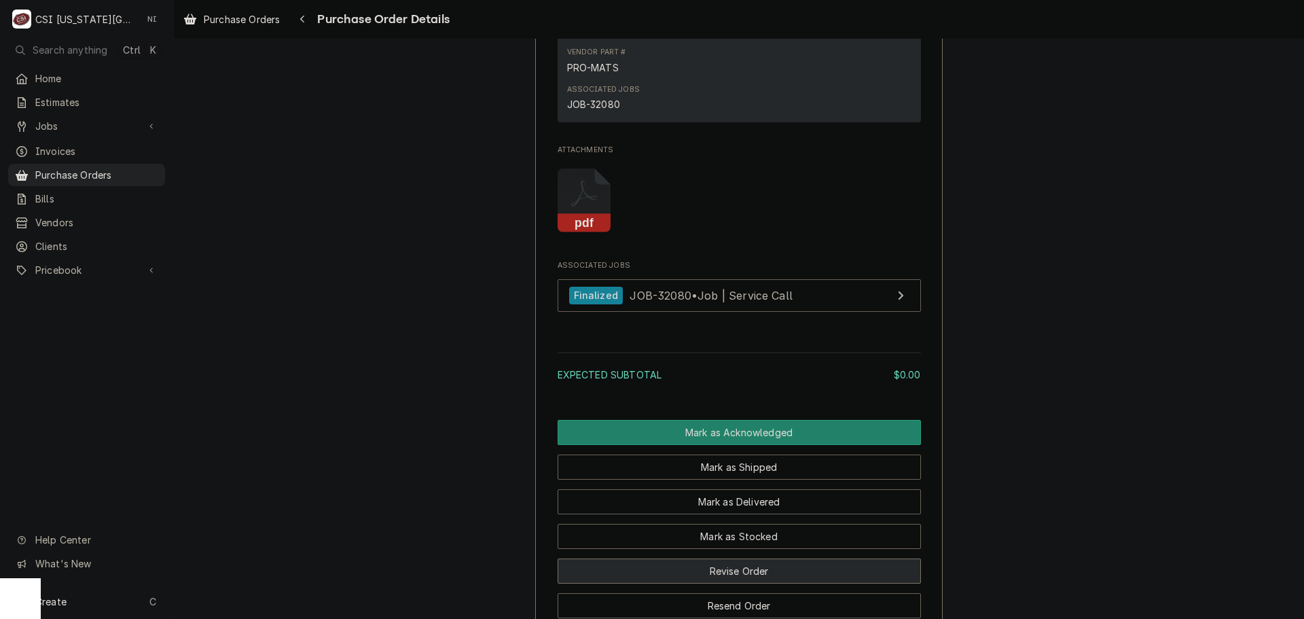
scroll to position [1118, 0]
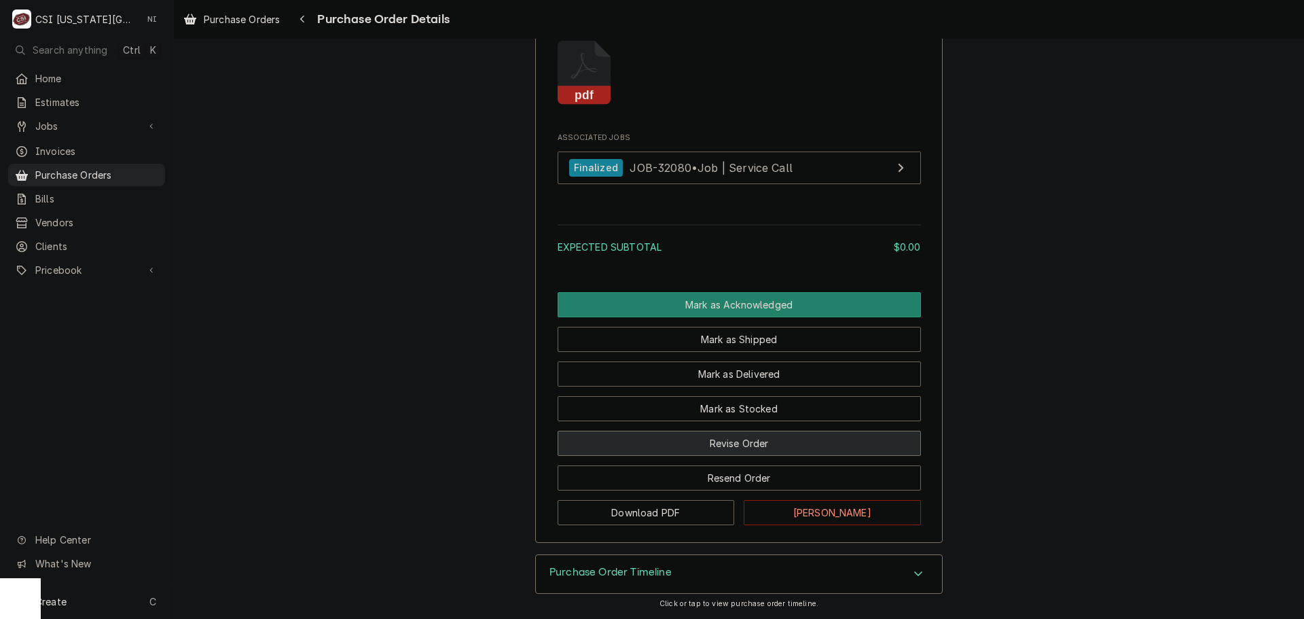
click at [752, 444] on button "Revise Order" at bounding box center [738, 443] width 363 height 25
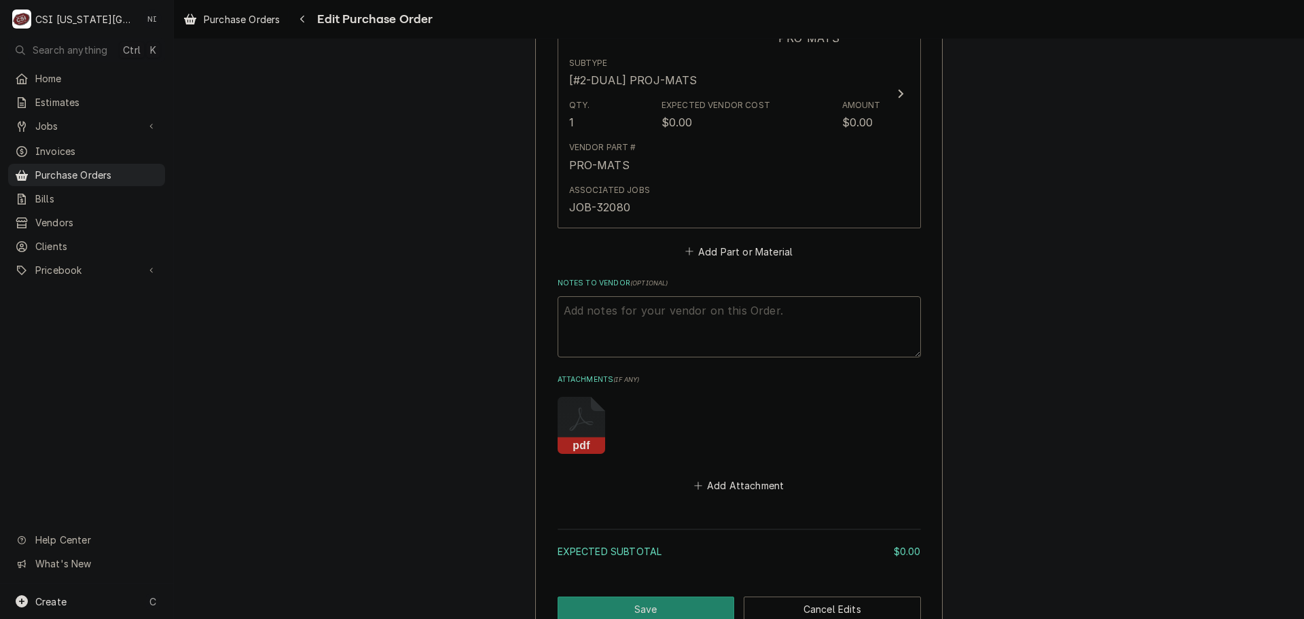
scroll to position [784, 0]
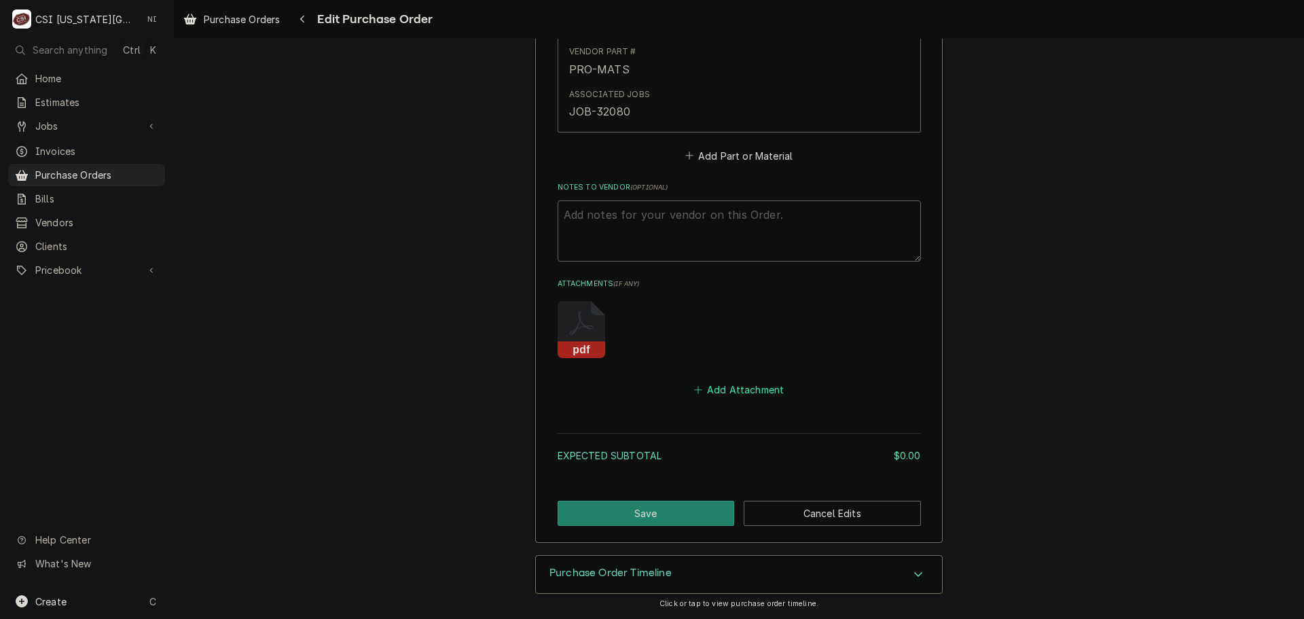
click at [724, 391] on button "Add Attachment" at bounding box center [738, 389] width 95 height 19
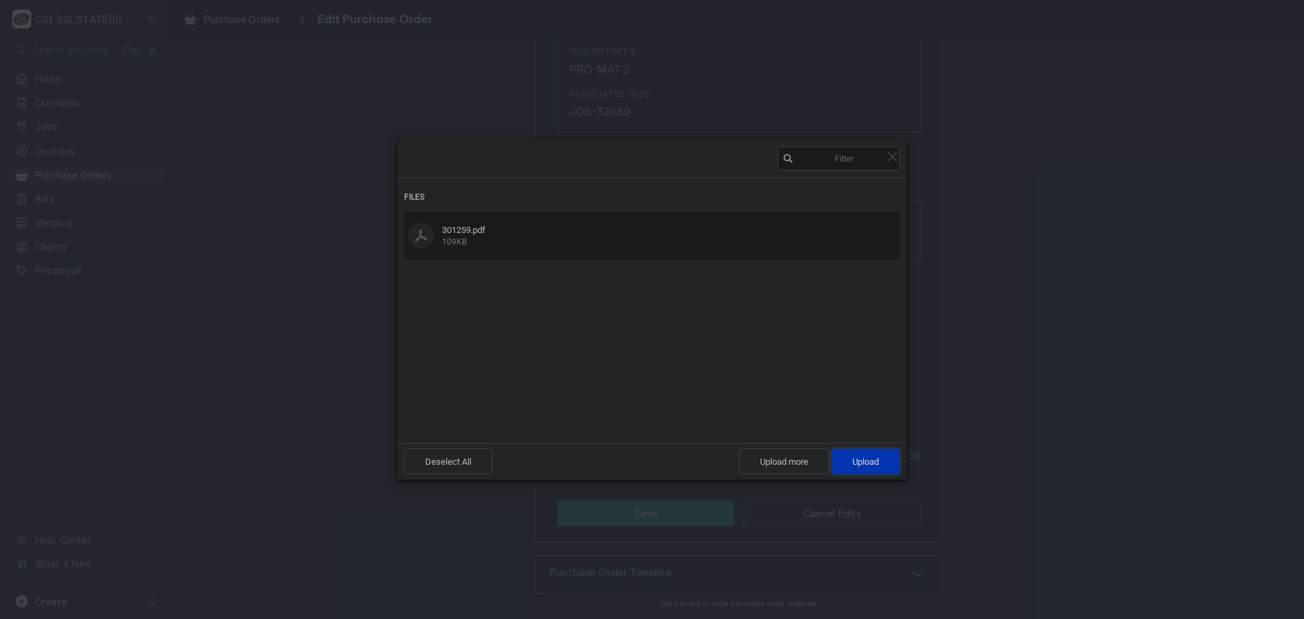
click at [877, 460] on span "Upload 1" at bounding box center [865, 461] width 26 height 10
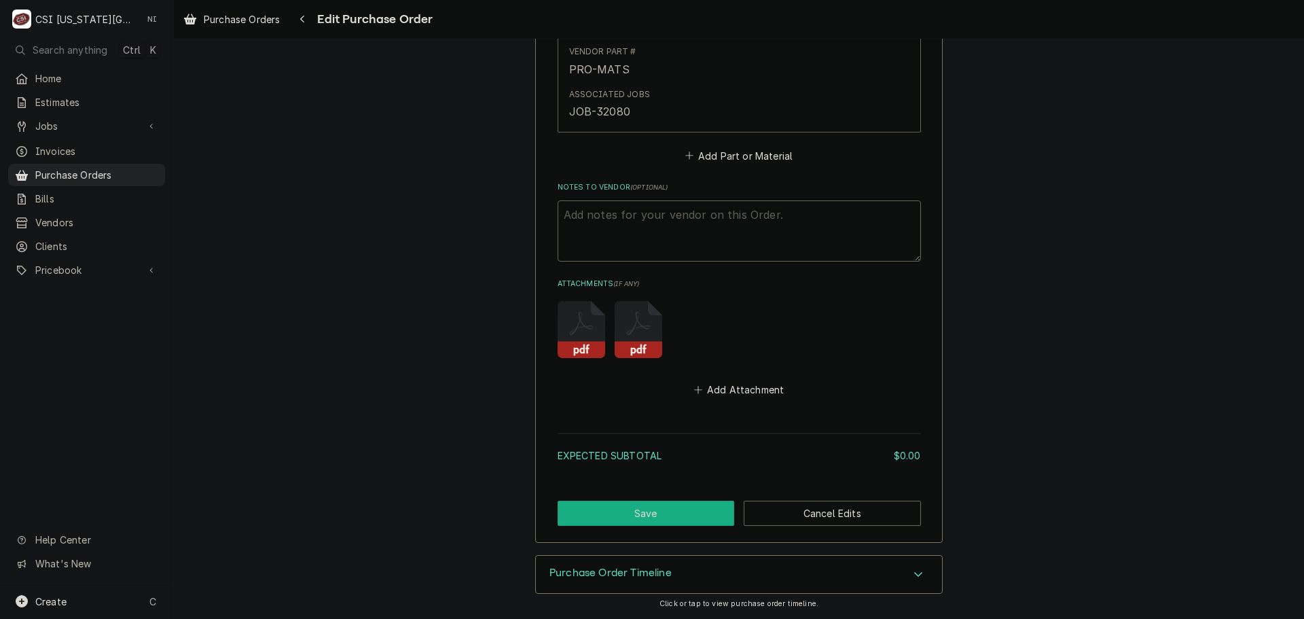
click at [686, 515] on button "Save" at bounding box center [645, 512] width 177 height 25
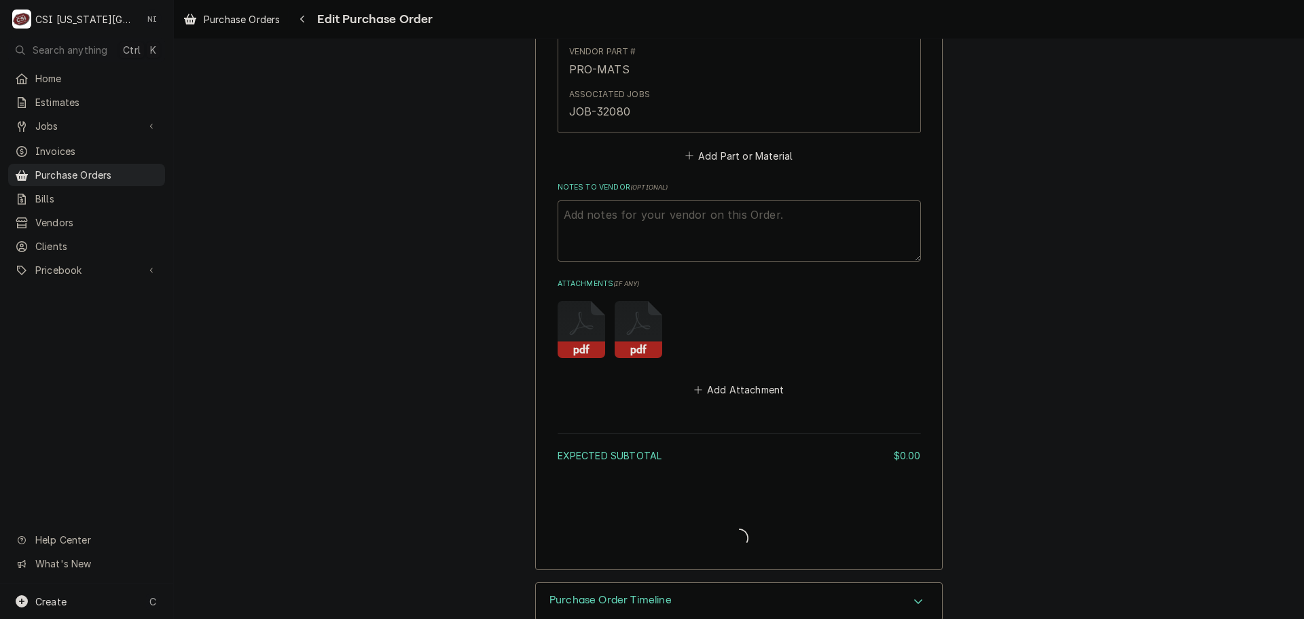
type textarea "x"
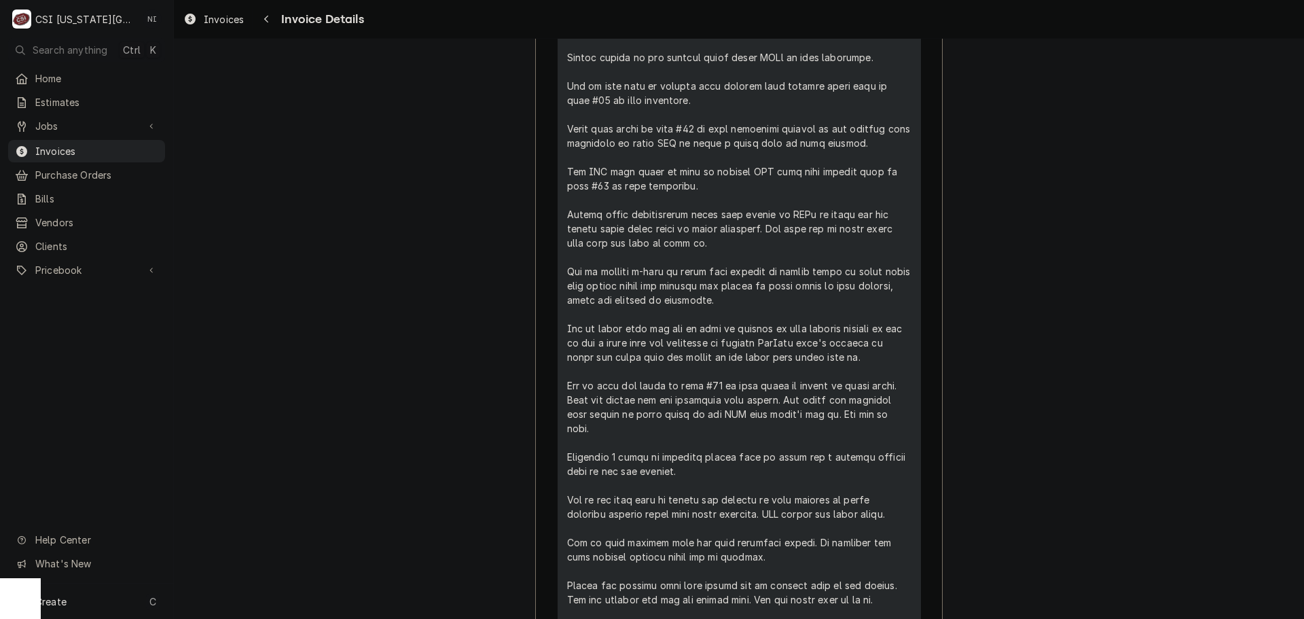
scroll to position [543, 0]
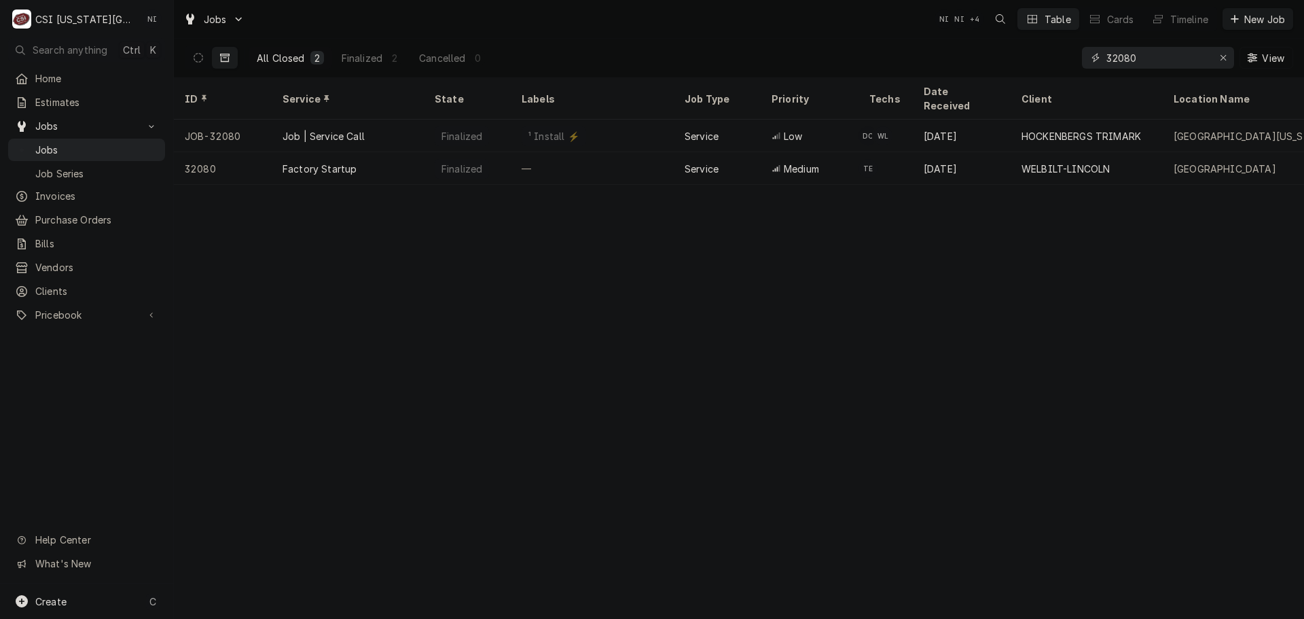
drag, startPoint x: 1145, startPoint y: 58, endPoint x: 827, endPoint y: 62, distance: 317.8
click at [835, 62] on div "All Closed 2 Finalized 2 Cancelled 0 32080 View" at bounding box center [739, 58] width 1108 height 38
type input "31433"
click at [195, 58] on icon "Dynamic Content Wrapper" at bounding box center [199, 58] width 10 height 10
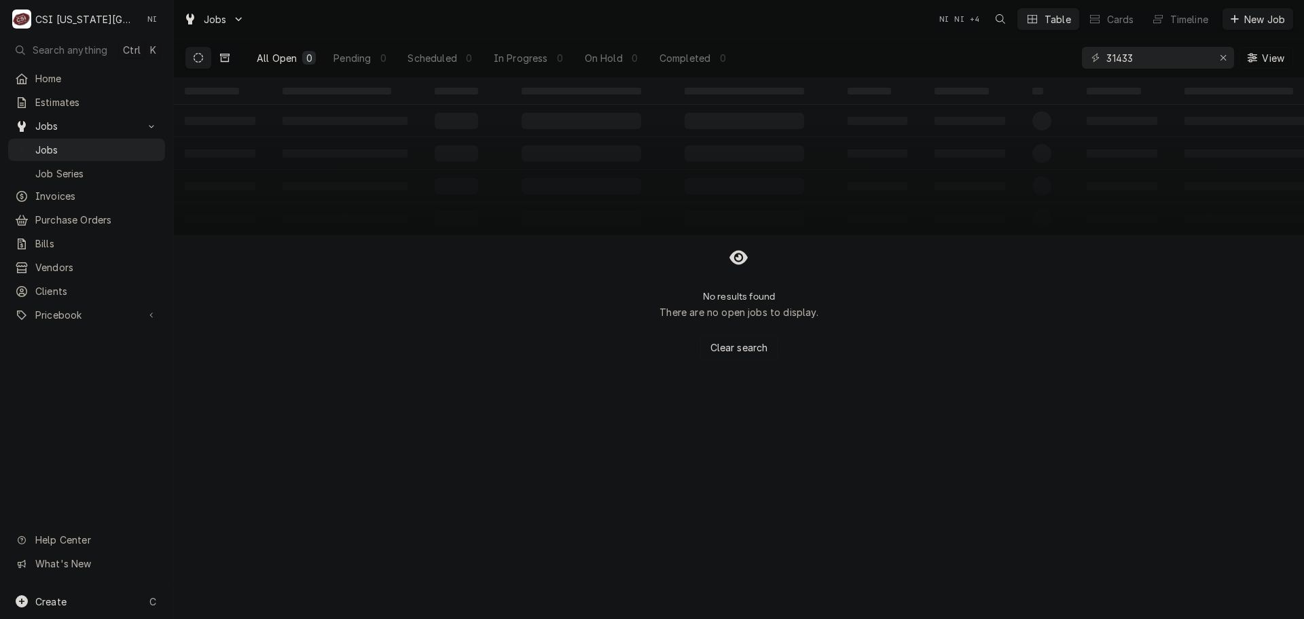
click at [230, 58] on button "Dynamic Content Wrapper" at bounding box center [225, 58] width 26 height 22
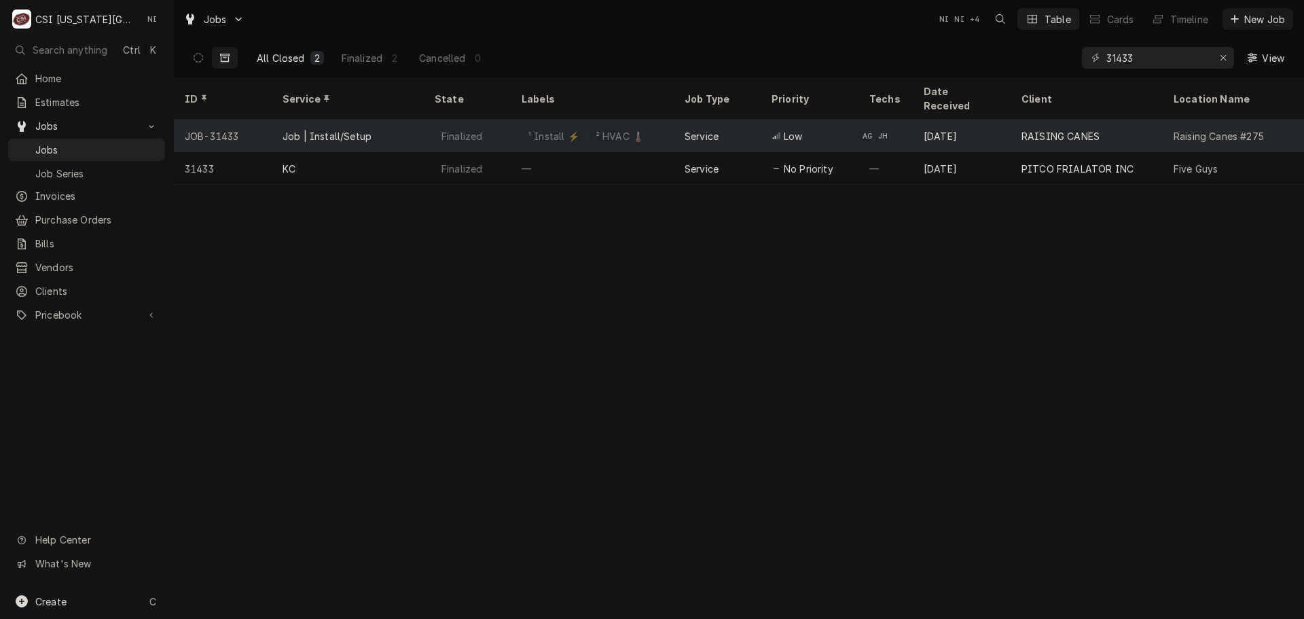
click at [374, 120] on div "Job | Install/Setup" at bounding box center [348, 136] width 152 height 33
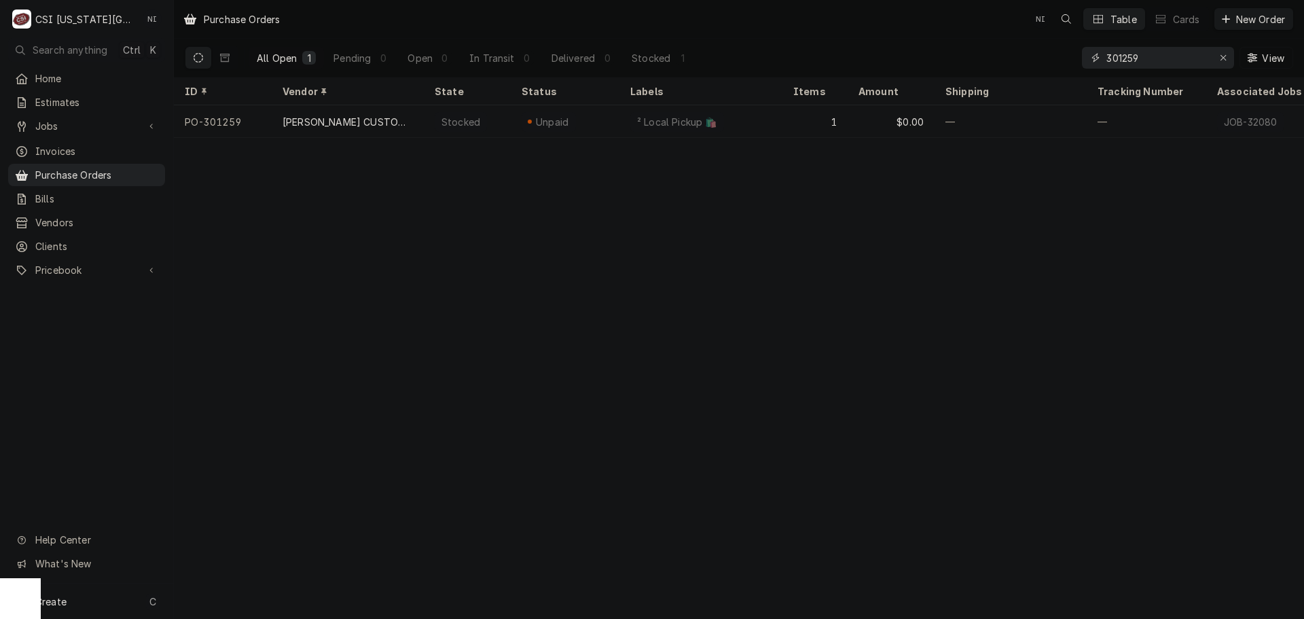
drag, startPoint x: 1159, startPoint y: 60, endPoint x: 1124, endPoint y: 61, distance: 35.3
click at [1124, 61] on input "301259" at bounding box center [1157, 58] width 102 height 22
type input "301550"
click at [1225, 54] on icon "Erase input" at bounding box center [1223, 58] width 7 height 10
drag, startPoint x: 1139, startPoint y: 61, endPoint x: 1122, endPoint y: 59, distance: 17.1
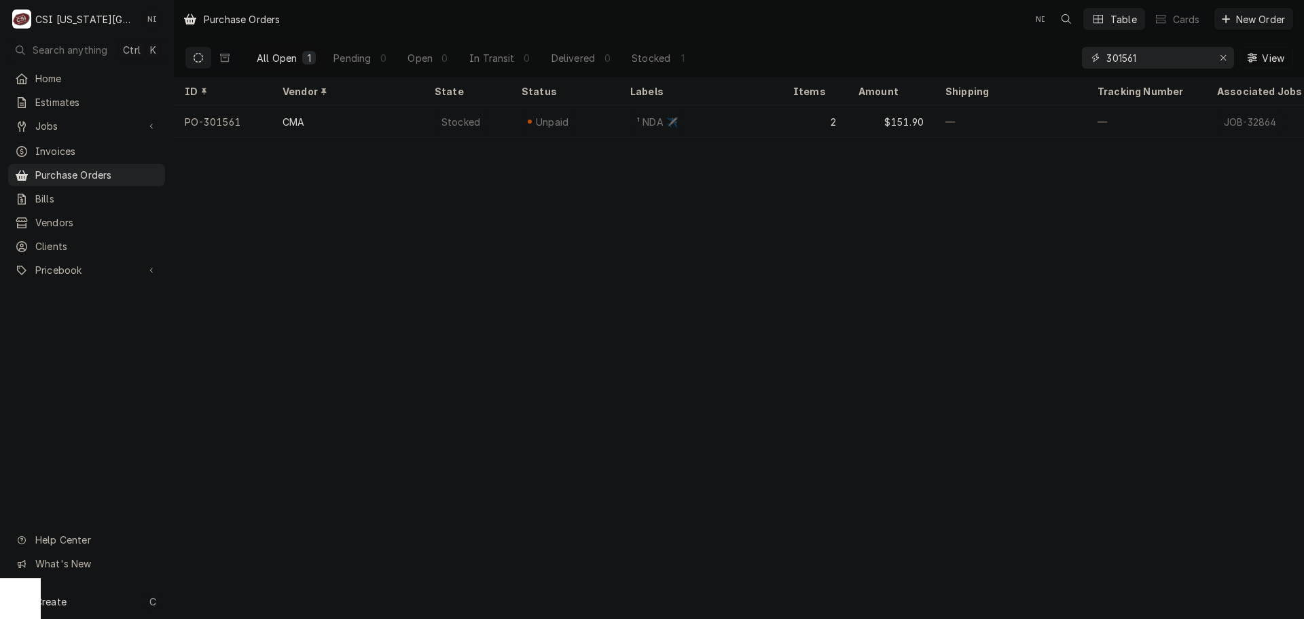
click at [1122, 59] on input "301561" at bounding box center [1157, 58] width 102 height 22
type input "301325"
click at [114, 596] on div "Create C" at bounding box center [86, 600] width 173 height 35
click at [263, 500] on div "Purchase Order" at bounding box center [253, 507] width 91 height 14
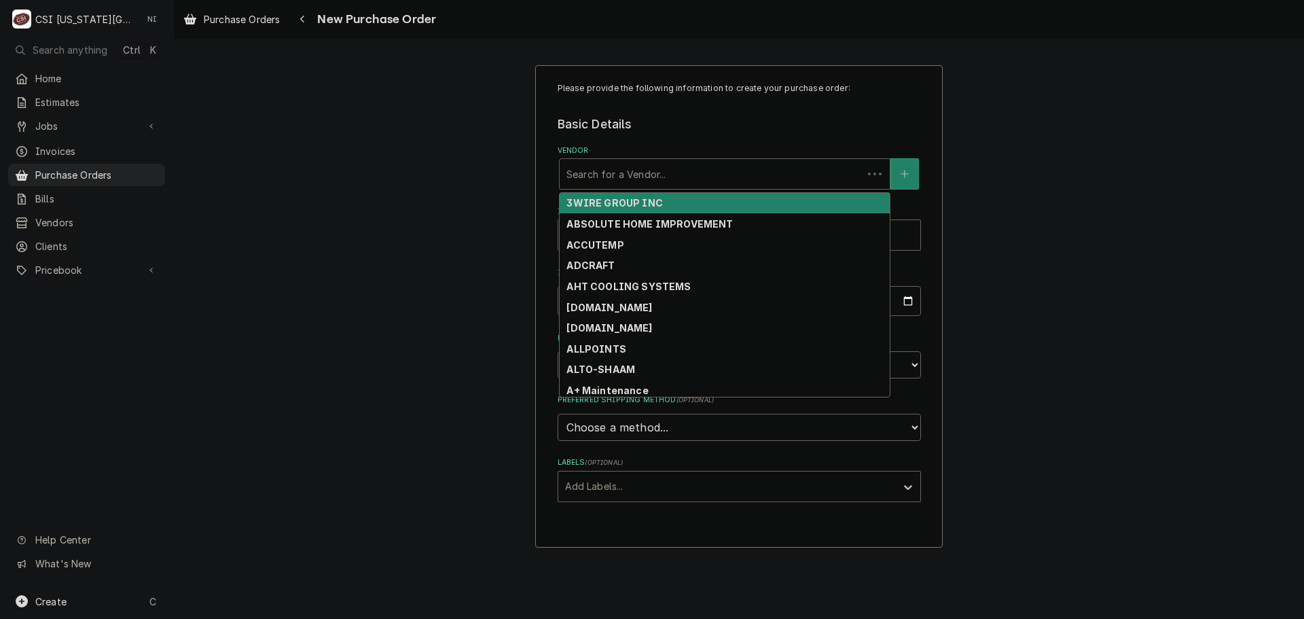
click at [650, 183] on div "Vendor" at bounding box center [710, 174] width 289 height 24
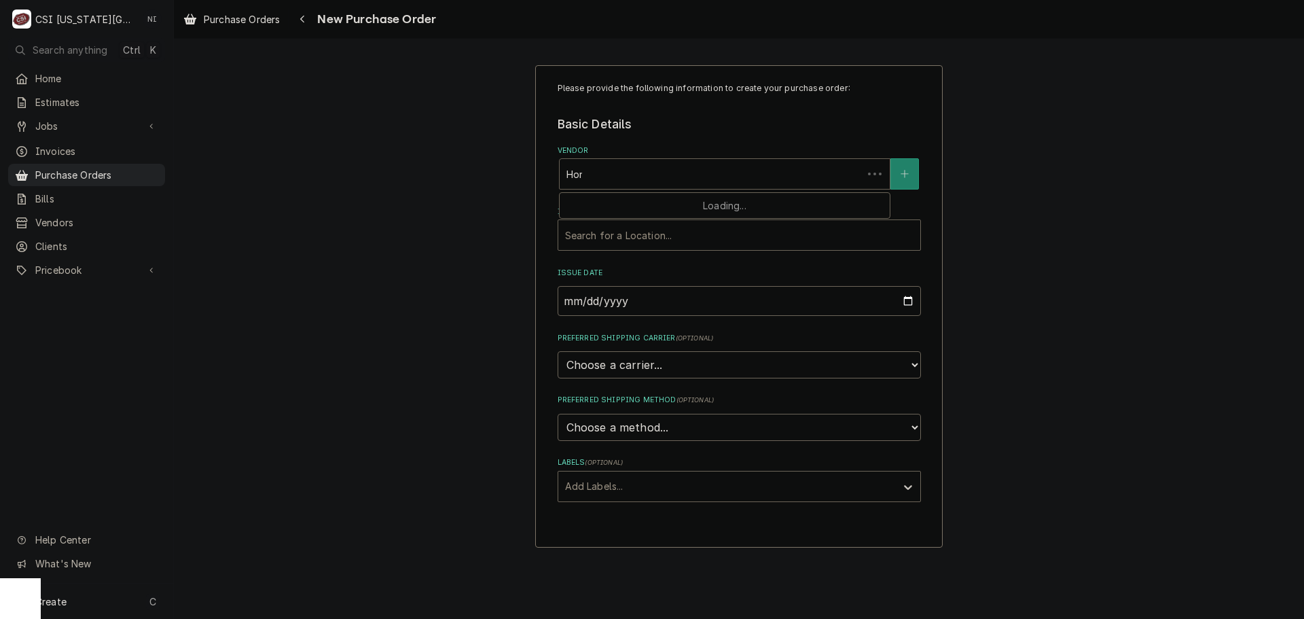
type input "Home"
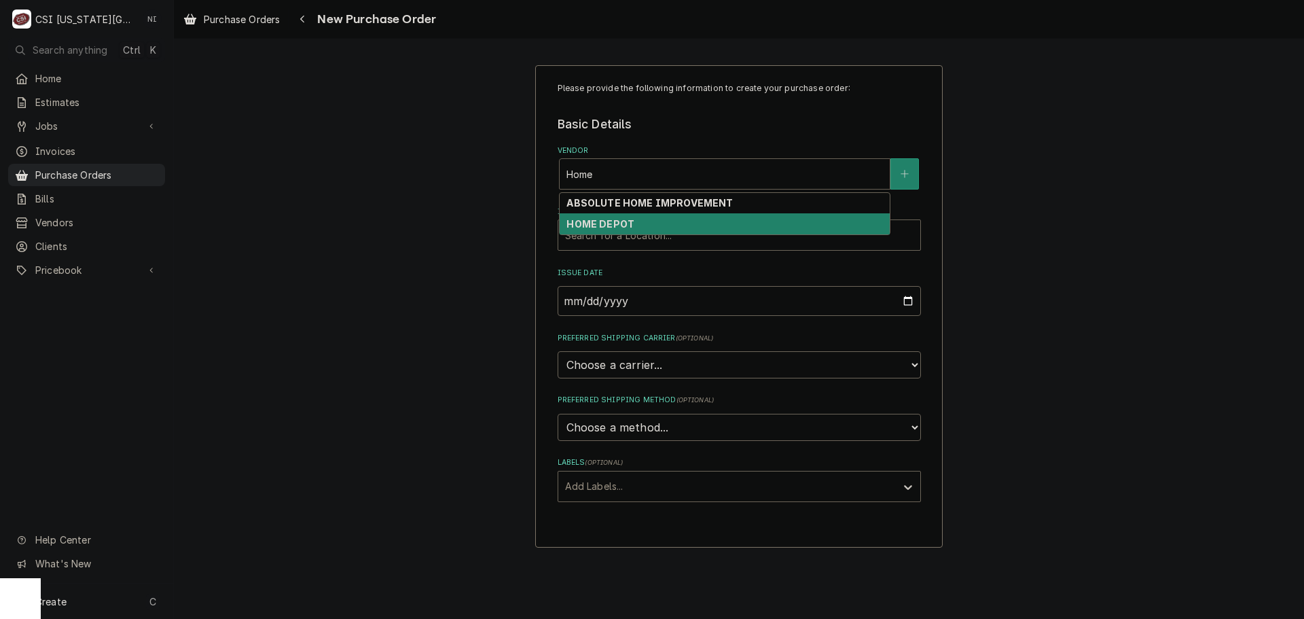
click at [636, 223] on div "HOME DEPOT" at bounding box center [725, 223] width 330 height 21
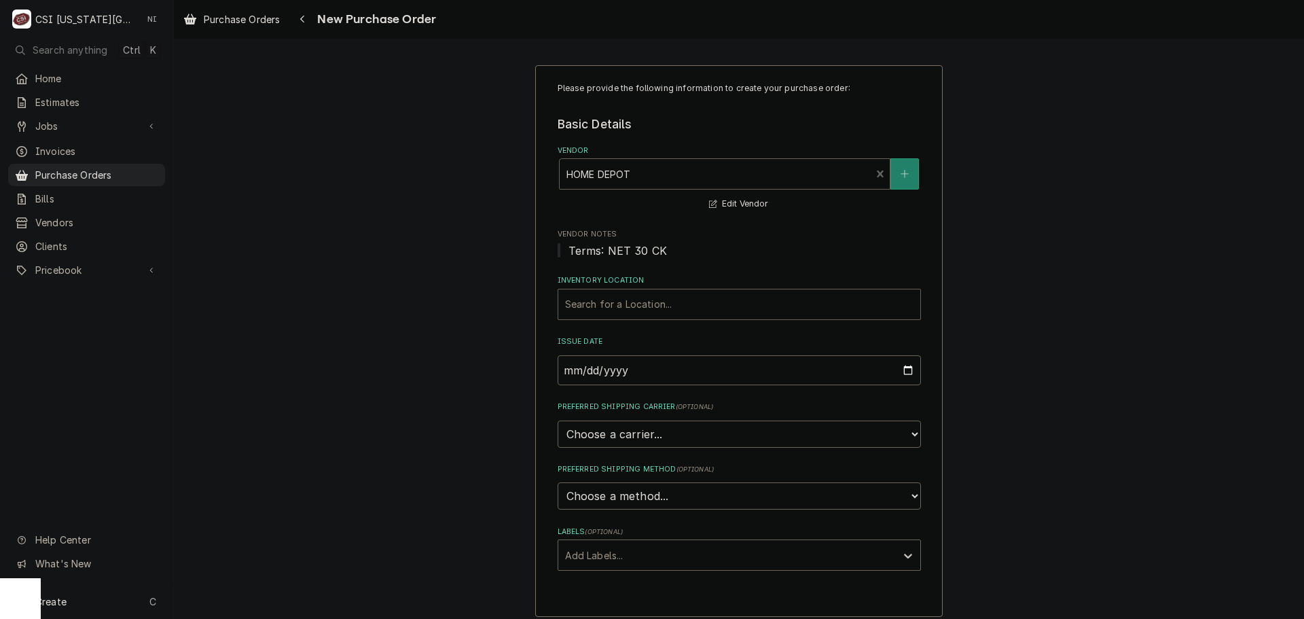
click at [629, 291] on div "Search for a Location..." at bounding box center [739, 304] width 362 height 30
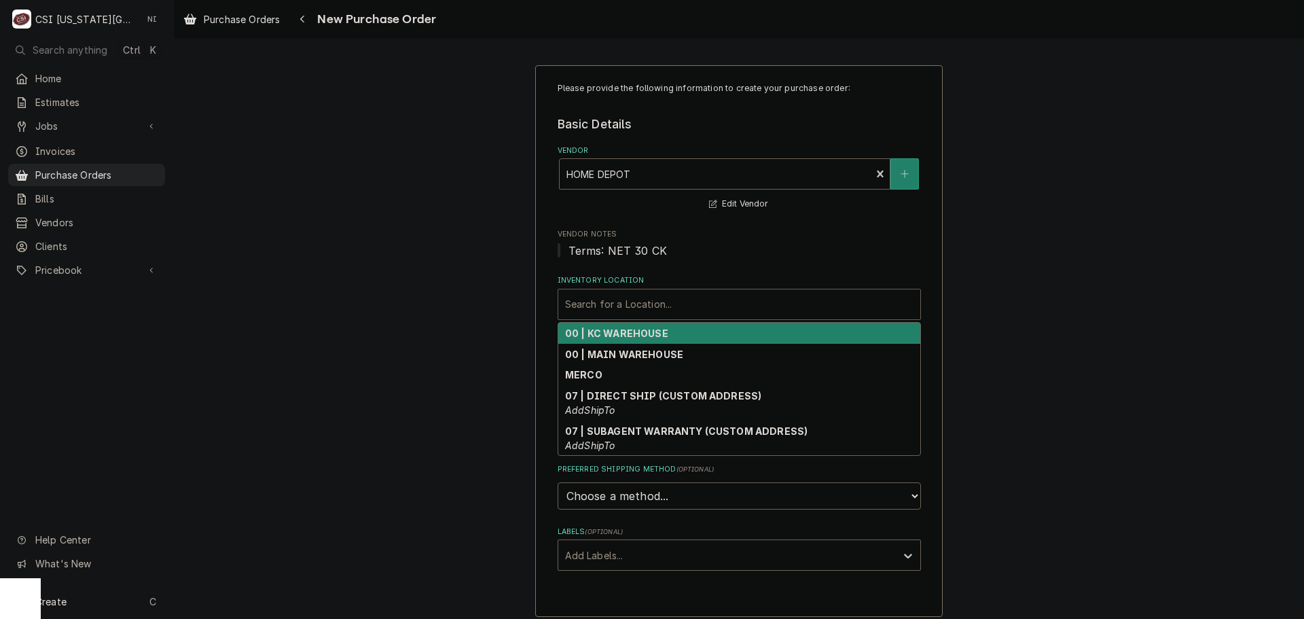
click at [621, 334] on strong "00 | KC WAREHOUSE" at bounding box center [616, 333] width 103 height 12
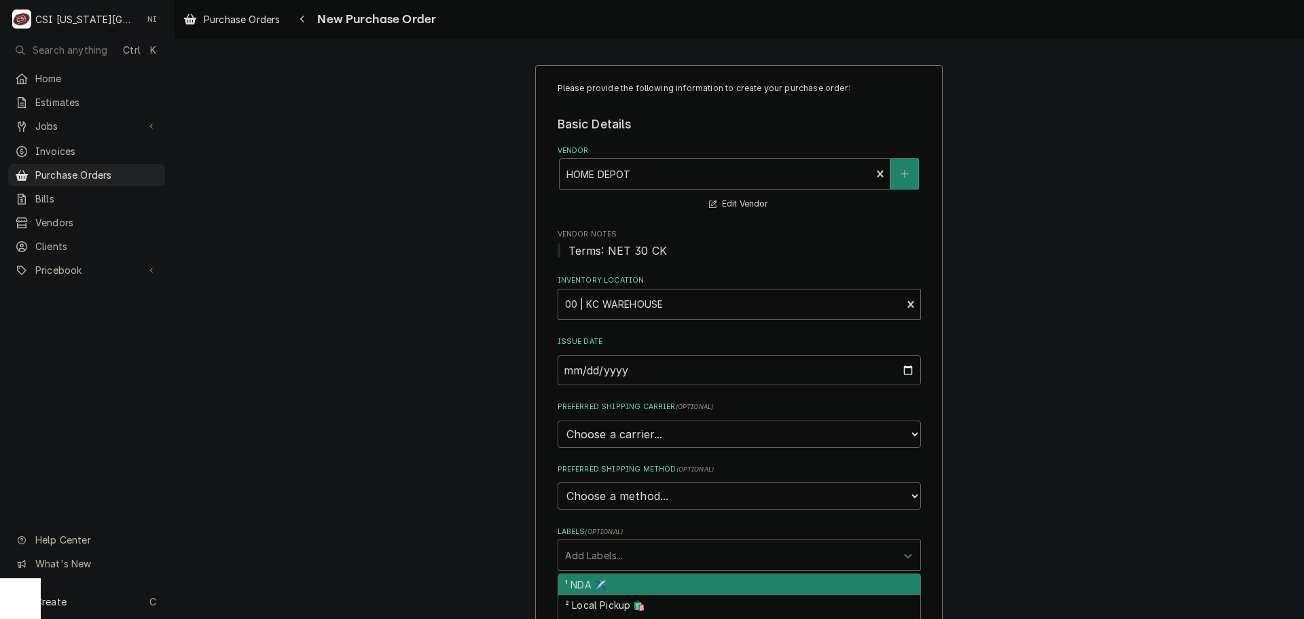
click at [638, 557] on div "Labels" at bounding box center [727, 555] width 324 height 24
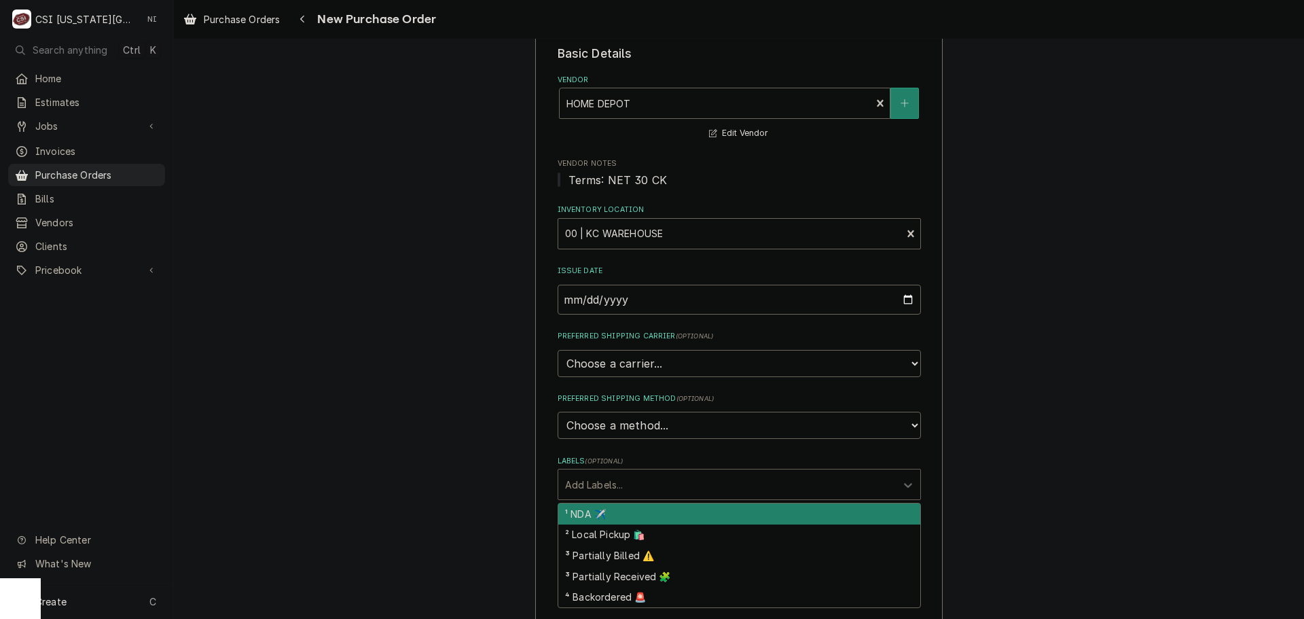
scroll to position [204, 0]
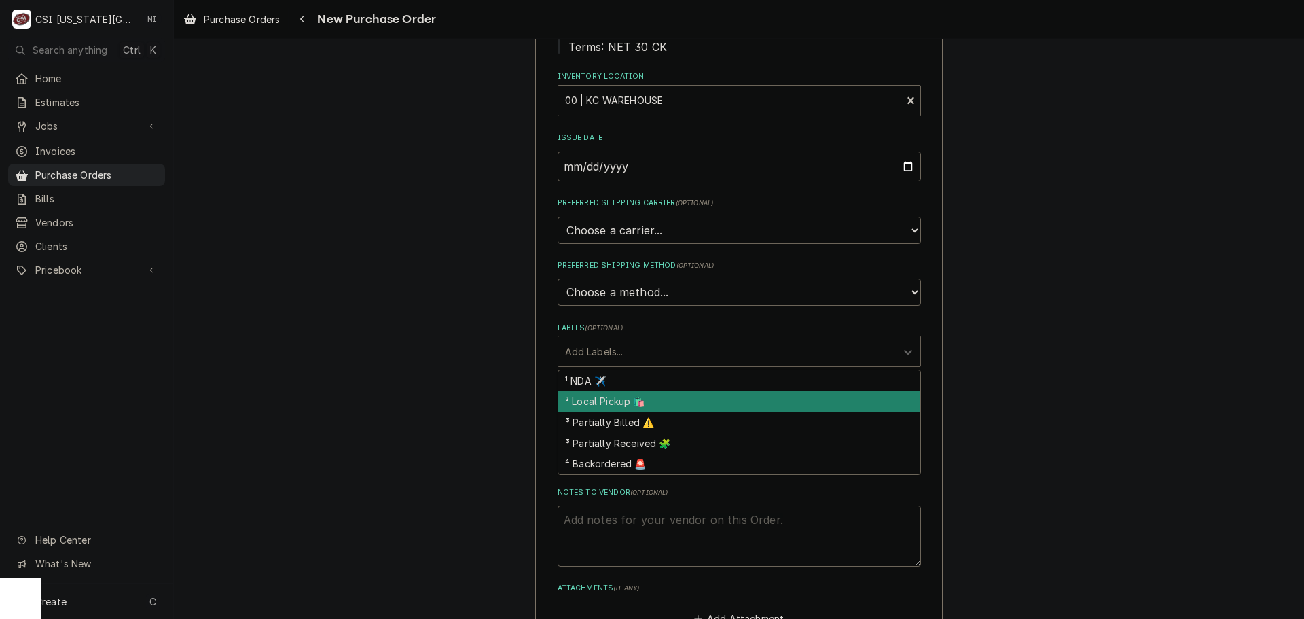
click at [604, 401] on div "² Local Pickup 🛍️" at bounding box center [739, 401] width 362 height 21
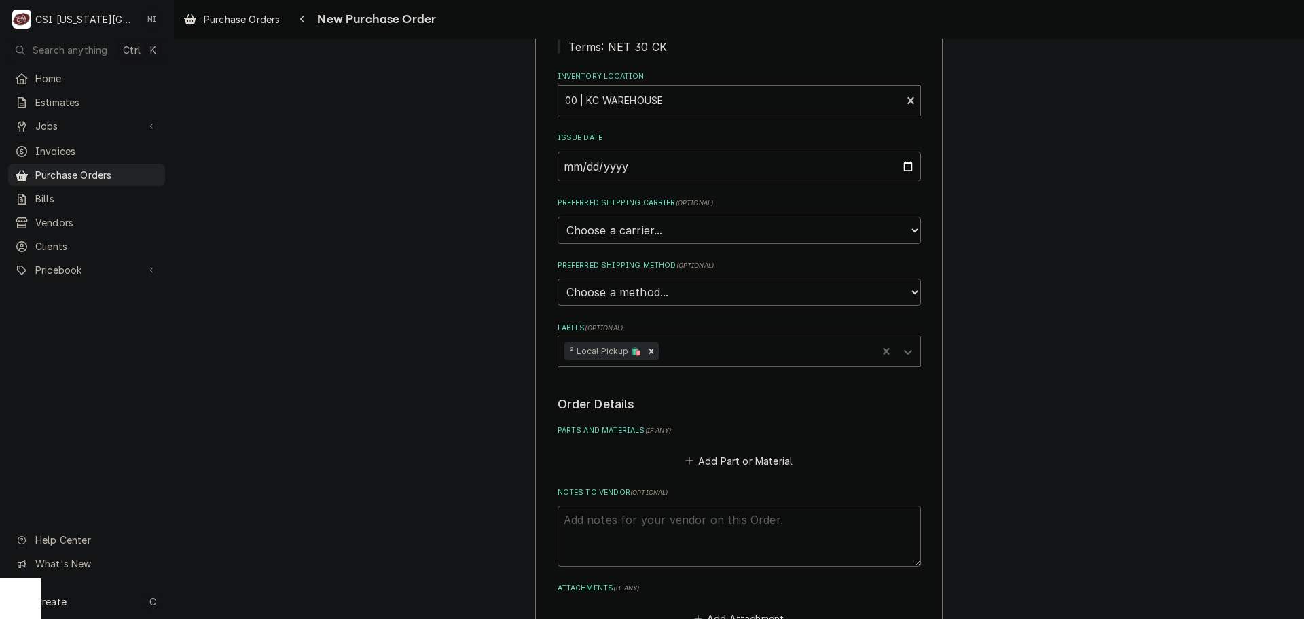
click at [665, 527] on textarea "Notes to Vendor ( optional )" at bounding box center [738, 535] width 363 height 61
type textarea "x"
type textarea "w"
type textarea "x"
type textarea "wi"
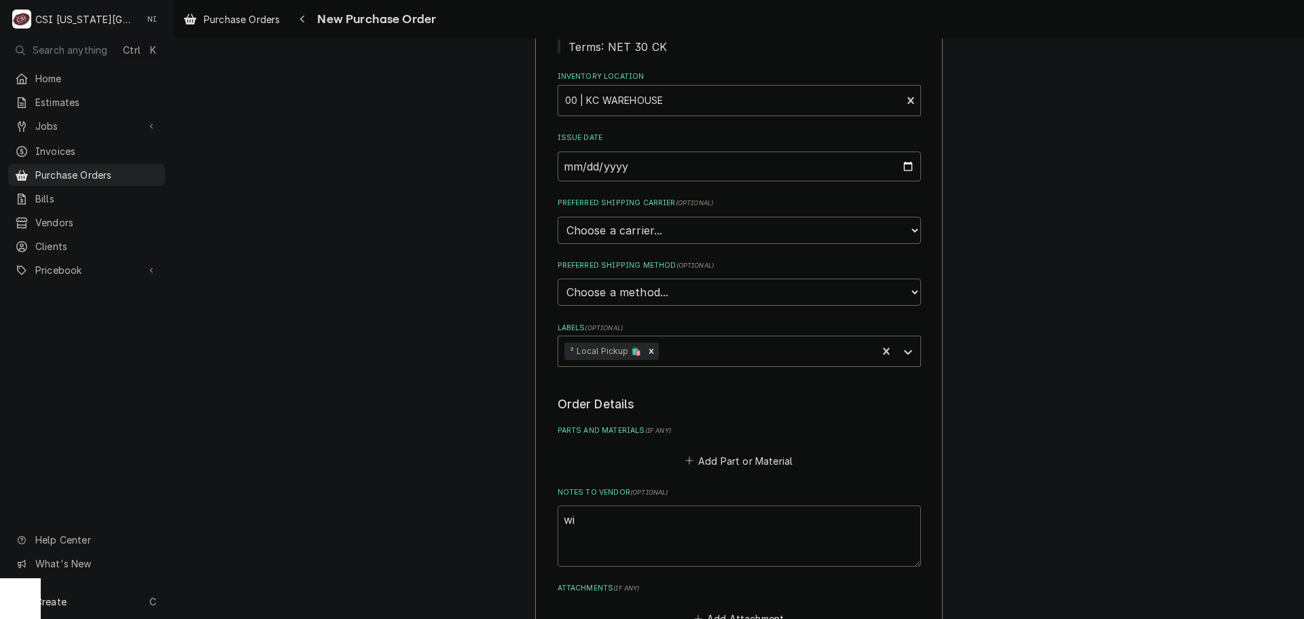
type textarea "x"
type textarea "wil"
type textarea "x"
type textarea "wils"
type textarea "x"
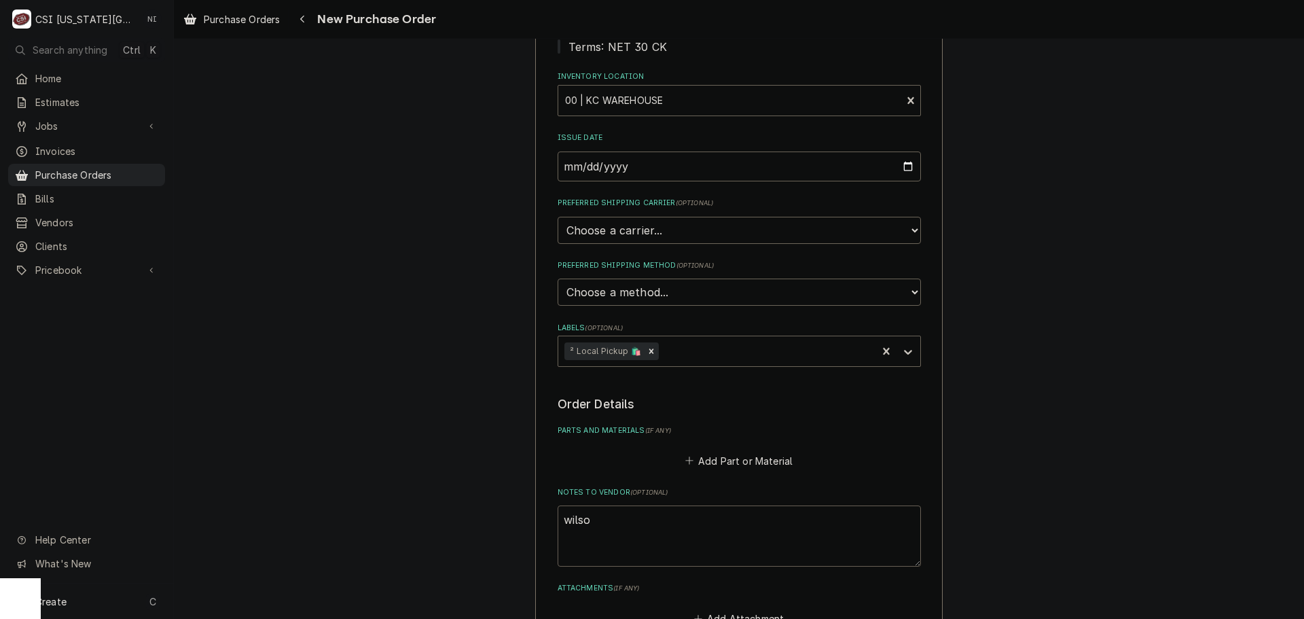
type textarea "[PERSON_NAME]"
type textarea "x"
type textarea "[PERSON_NAME]"
type textarea "x"
type textarea "[PERSON_NAME]"
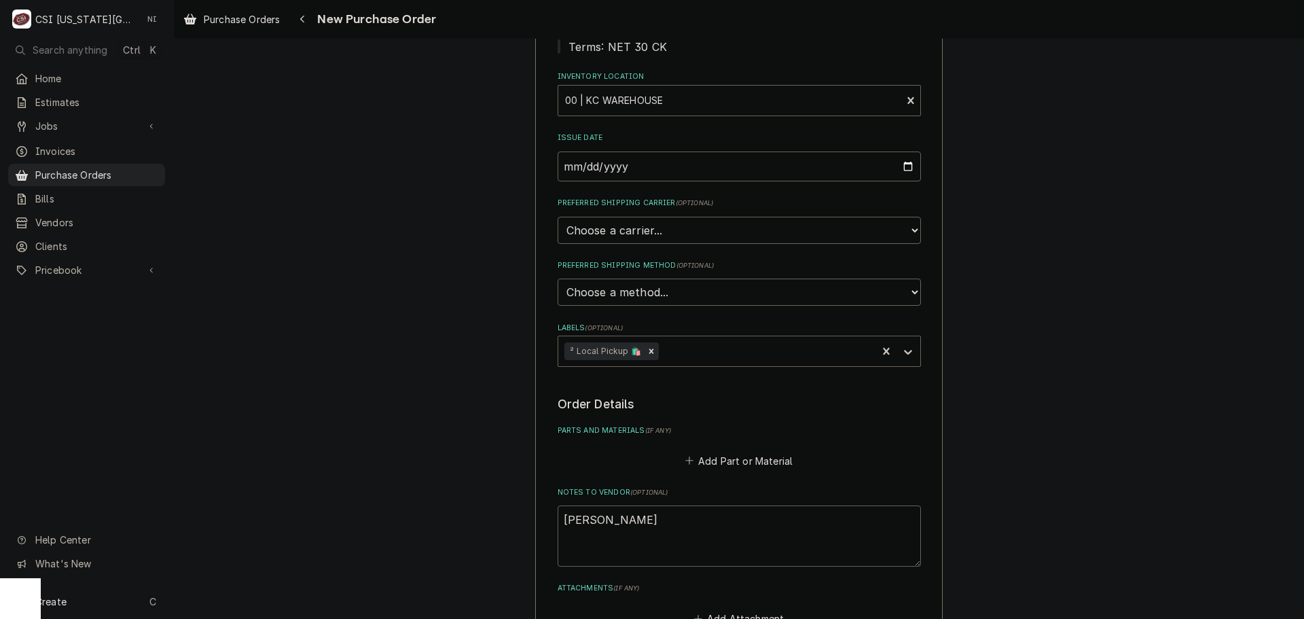
type textarea "x"
type textarea "wilson tr"
type textarea "x"
type textarea "wilson tru"
type textarea "x"
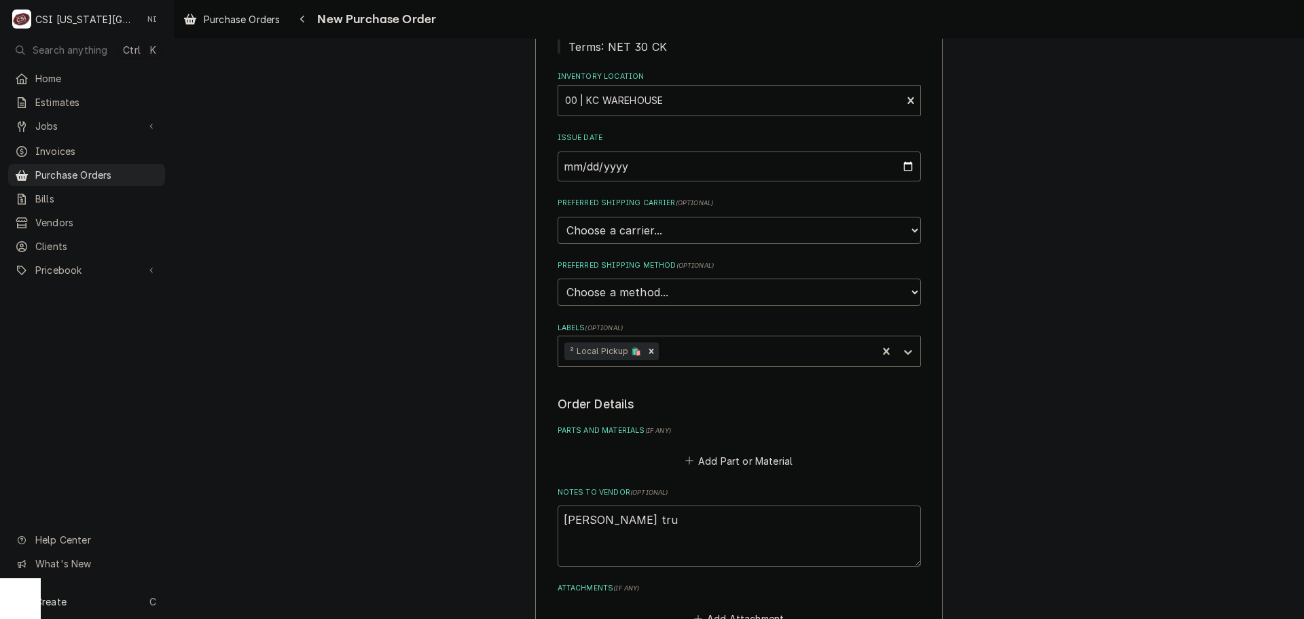
type textarea "wilson truc"
type textarea "x"
type textarea "wilson truck"
type textarea "x"
type textarea "wilson truck"
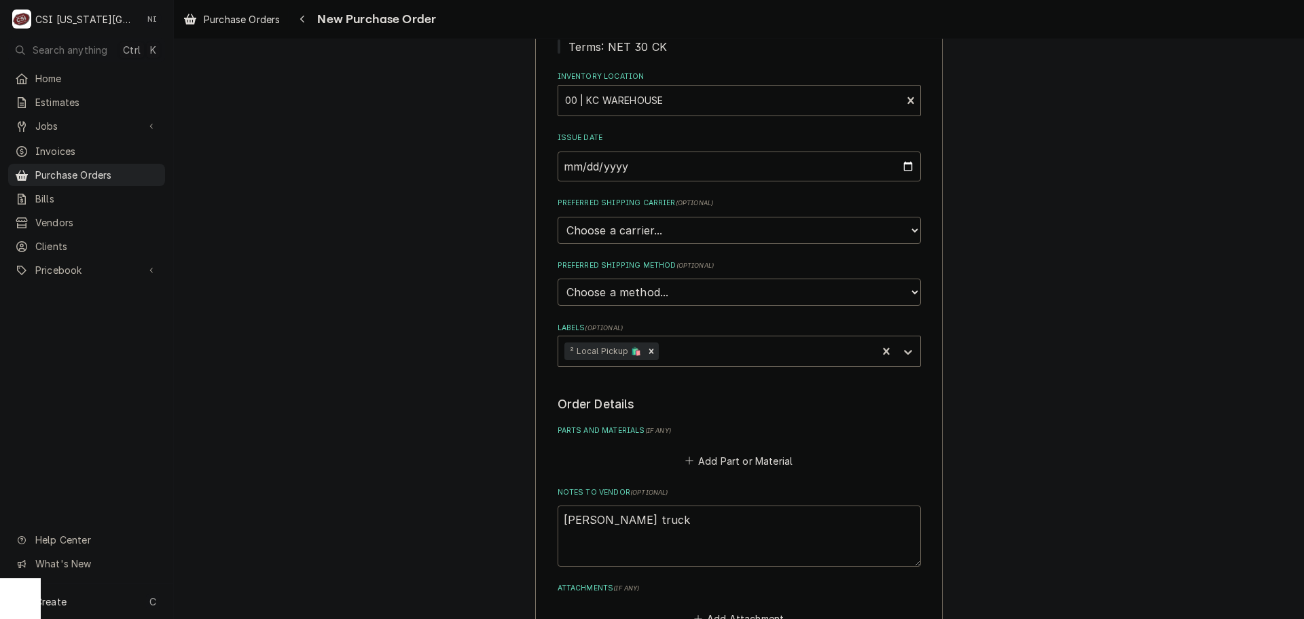
type textarea "x"
type textarea "wilson truck s"
type textarea "x"
type textarea "wilson truck st"
type textarea "x"
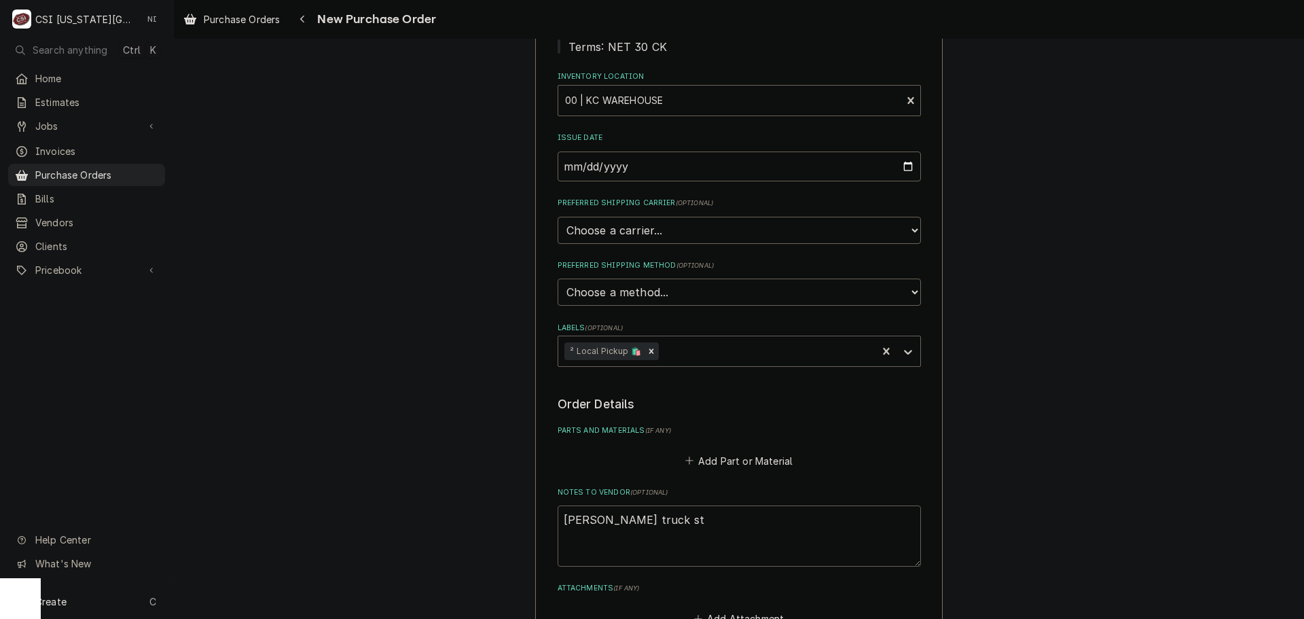
type textarea "wilson truck sto"
type textarea "x"
type textarea "wilson truck stoc"
type textarea "x"
type textarea "wilson truck stock"
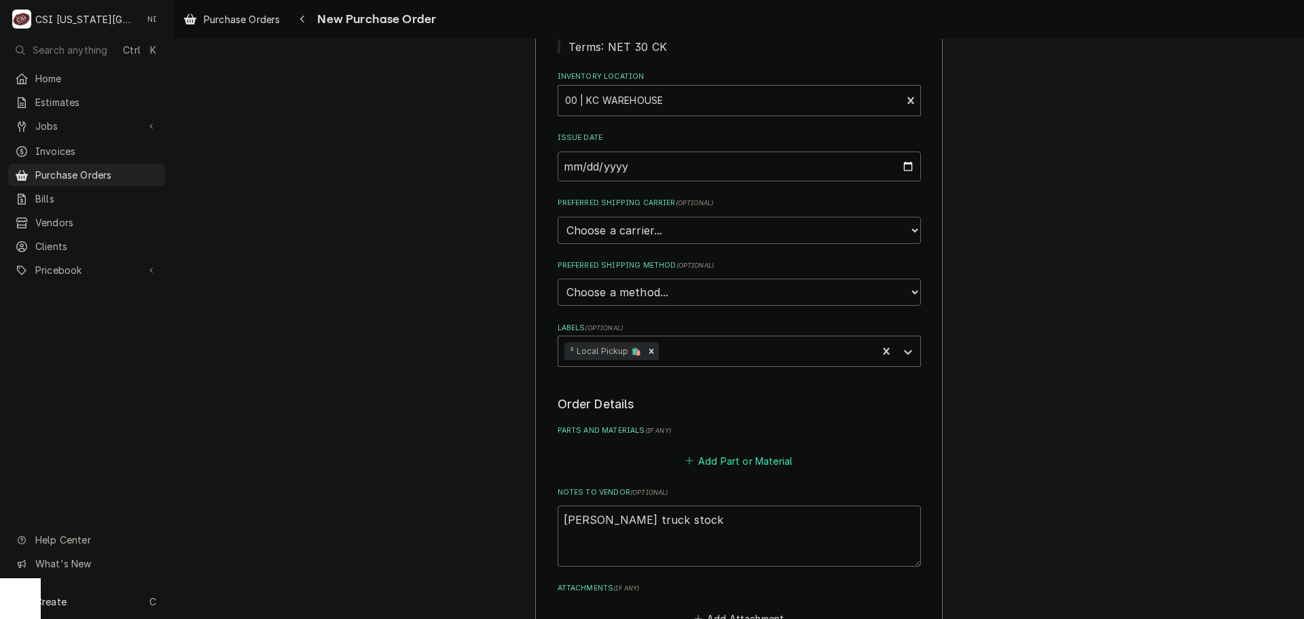
click at [756, 460] on button "Add Part or Material" at bounding box center [738, 460] width 112 height 19
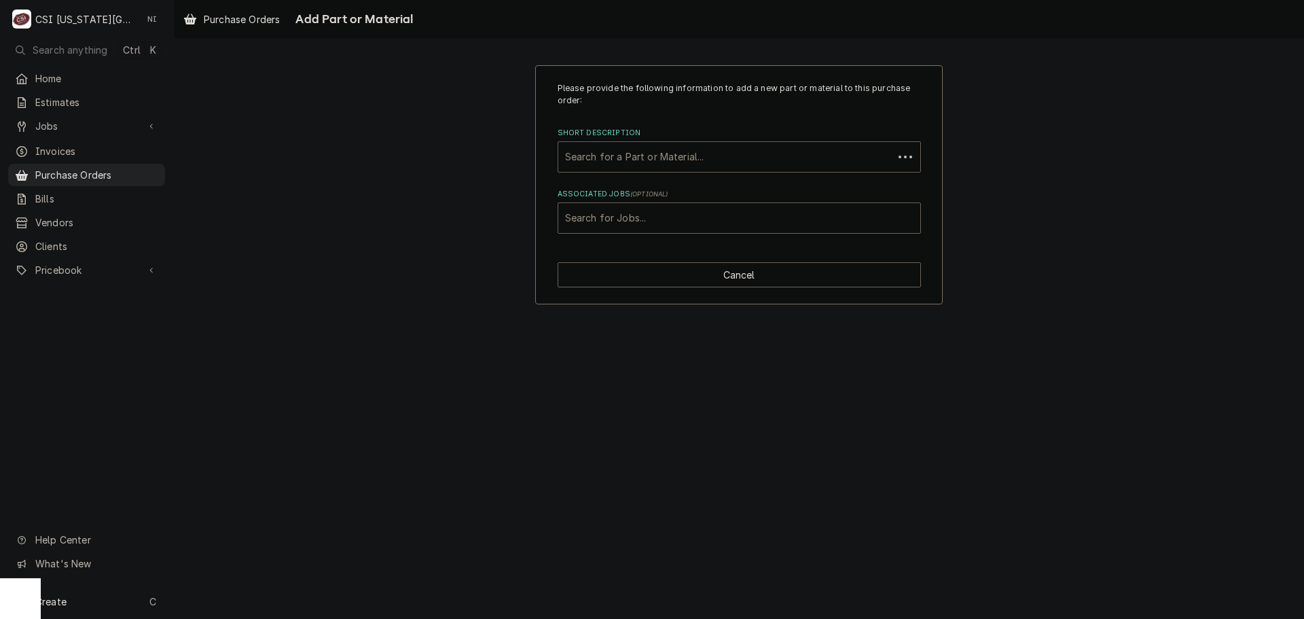
click at [673, 155] on div "Short Description" at bounding box center [725, 157] width 321 height 24
type input "misc serv"
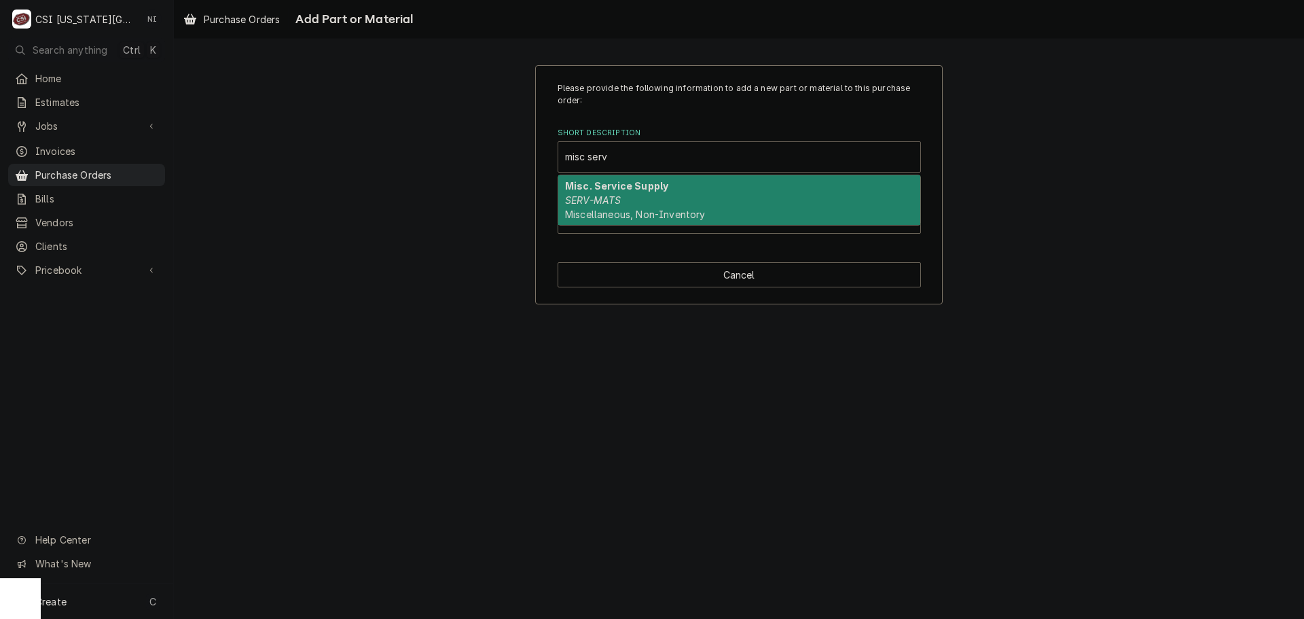
click at [602, 191] on strong "Misc. Service Supply" at bounding box center [616, 186] width 103 height 12
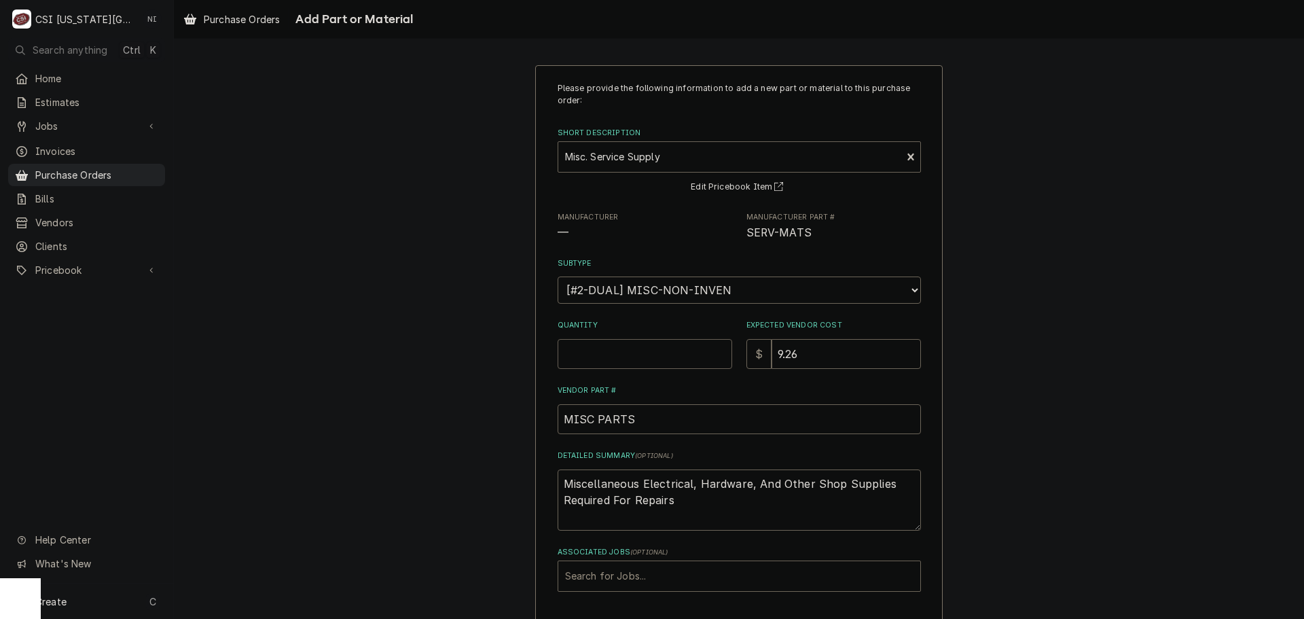
click at [587, 354] on input "Quantity" at bounding box center [644, 354] width 175 height 30
type textarea "x"
type input "1"
type textarea "x"
type input "3"
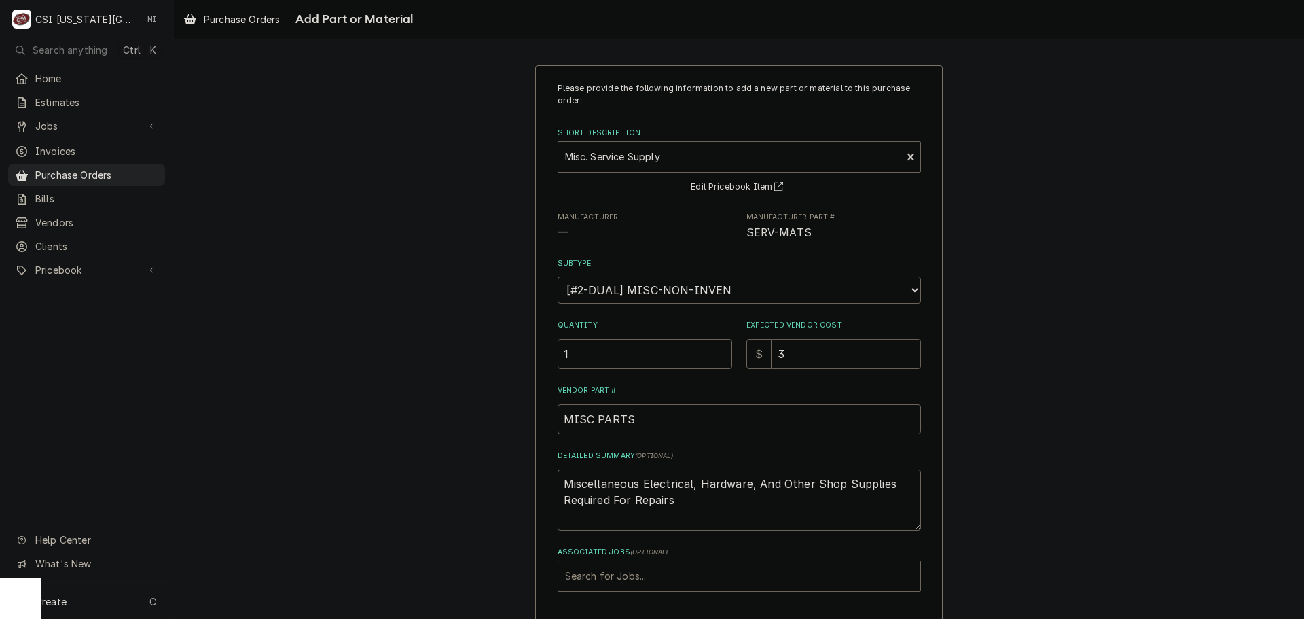
type textarea "x"
type input "30"
type textarea "x"
type input "30.9"
type textarea "x"
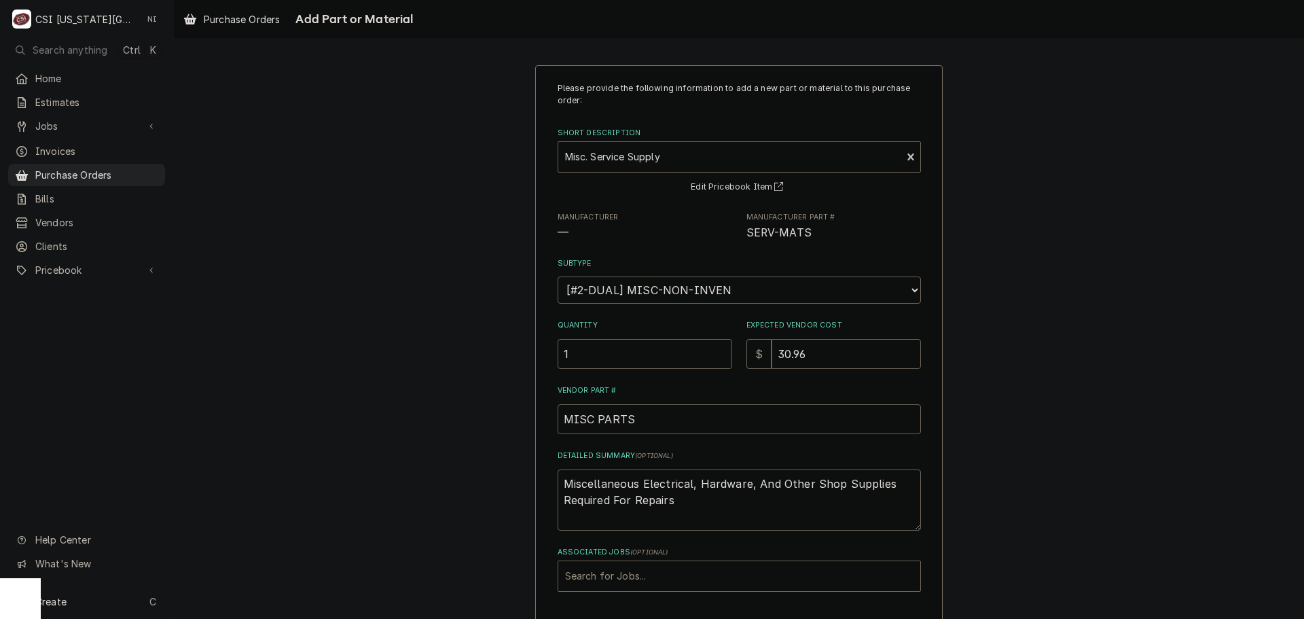
type input "30.96"
drag, startPoint x: 680, startPoint y: 505, endPoint x: 546, endPoint y: 460, distance: 141.9
click at [546, 460] on div "Please provide the following information to add a new part or material to this …" at bounding box center [738, 364] width 407 height 598
type textarea "op"
type textarea "x"
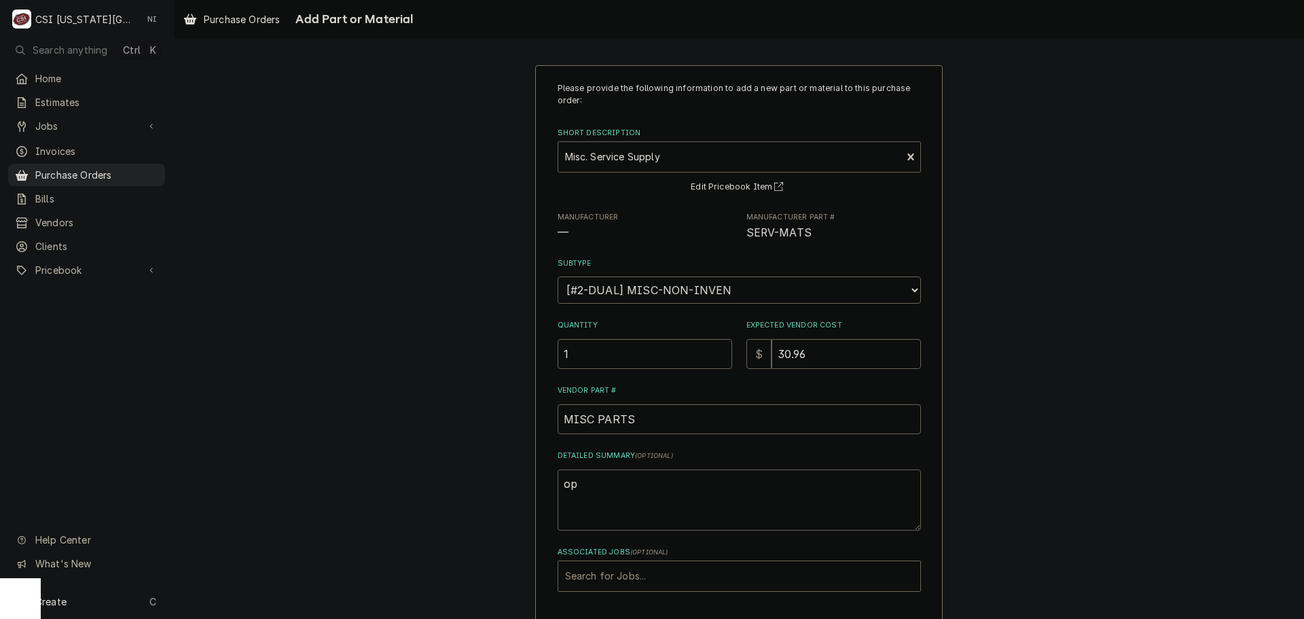
type textarea "opl"
type textarea "x"
type textarea "op"
type textarea "x"
type textarea "o"
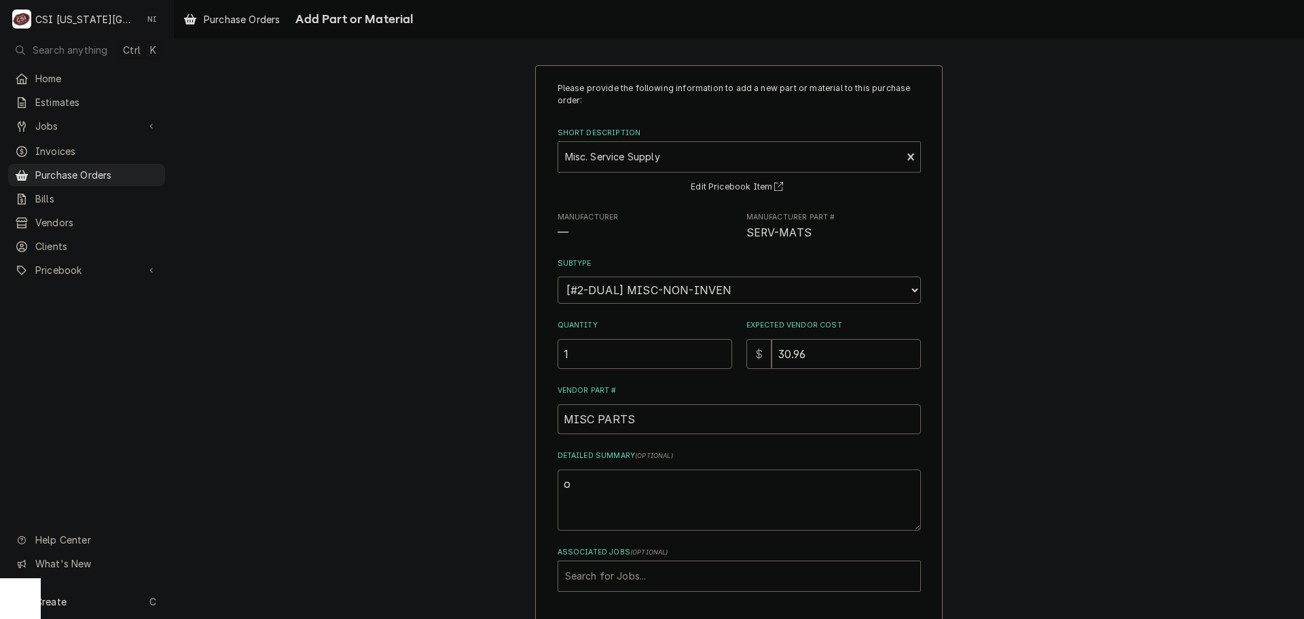
type textarea "x"
type textarea "p"
type textarea "x"
type textarea "pl"
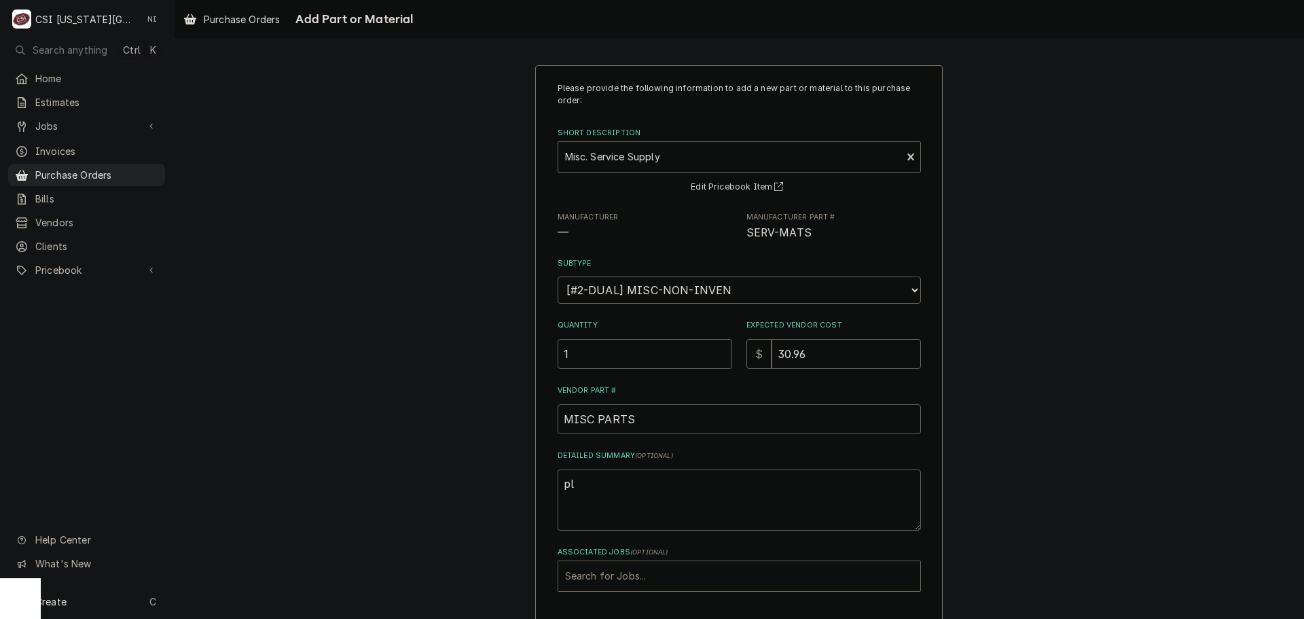
type textarea "x"
type textarea "plu"
type textarea "x"
type textarea "plug"
type textarea "x"
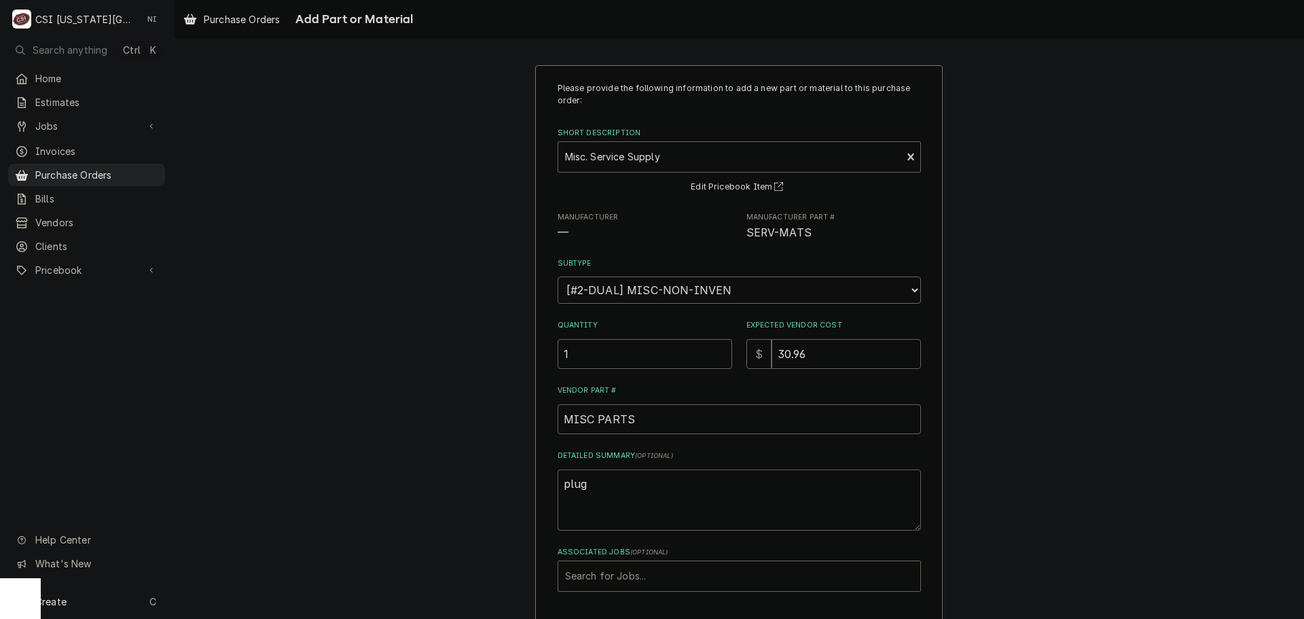
type textarea "plug."
type textarea "x"
type textarea "plug."
type textarea "x"
type textarea "plug. s"
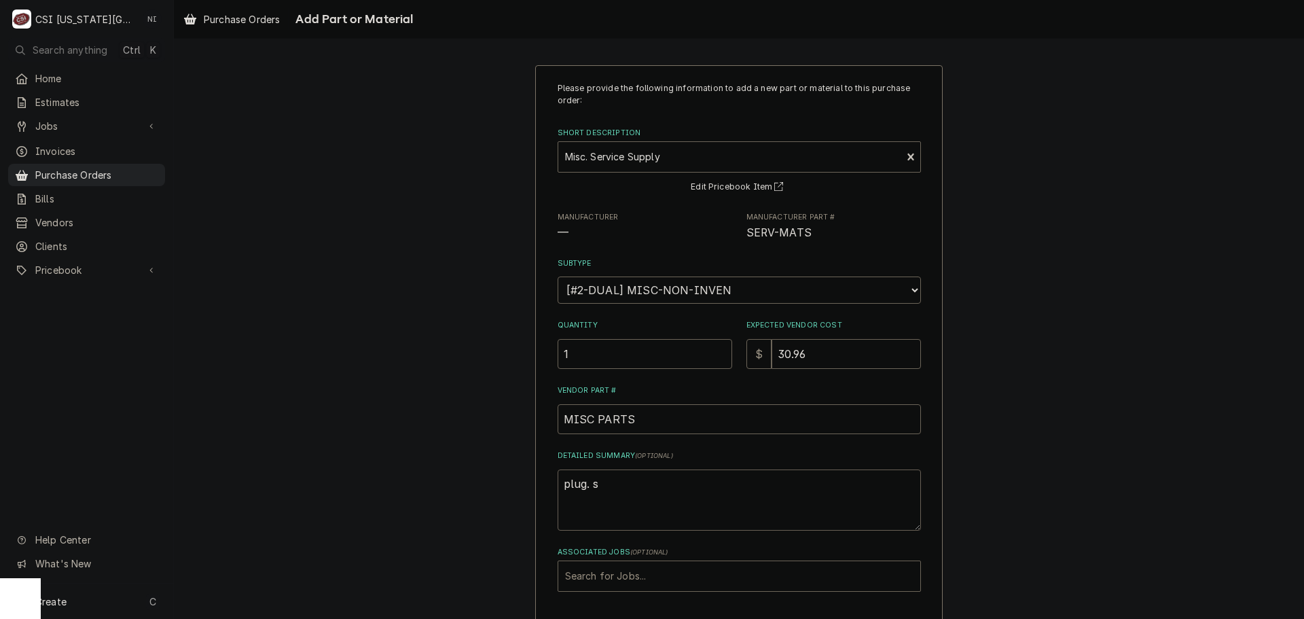
type textarea "x"
type textarea "plug. sc"
type textarea "x"
type textarea "plug. sco"
type textarea "x"
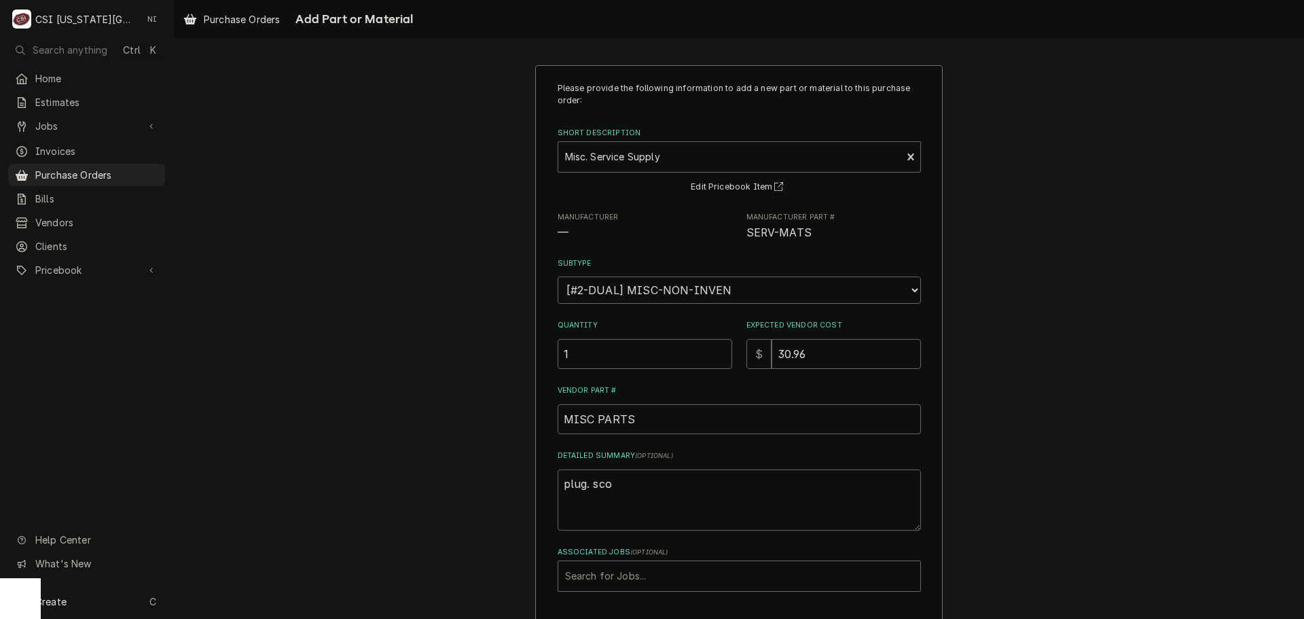
type textarea "plug. sc"
type textarea "x"
type textarea "plug. s"
type textarea "x"
type textarea "plug."
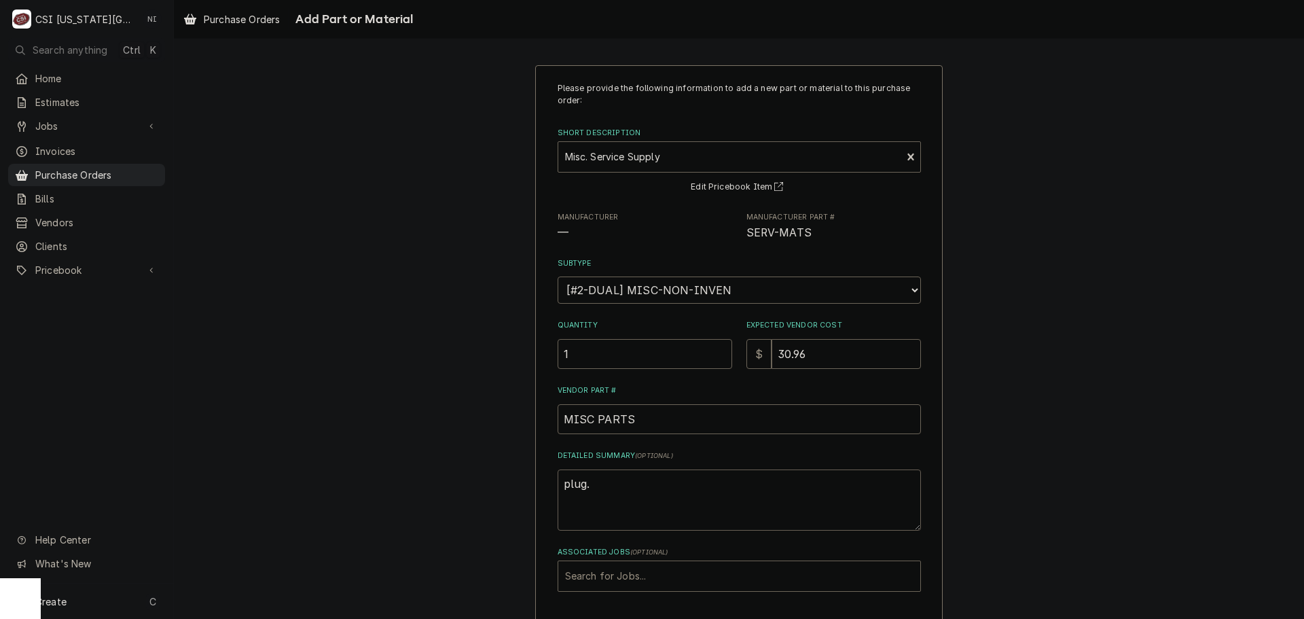
type textarea "x"
type textarea "plug."
type textarea "x"
type textarea "plug"
type textarea "x"
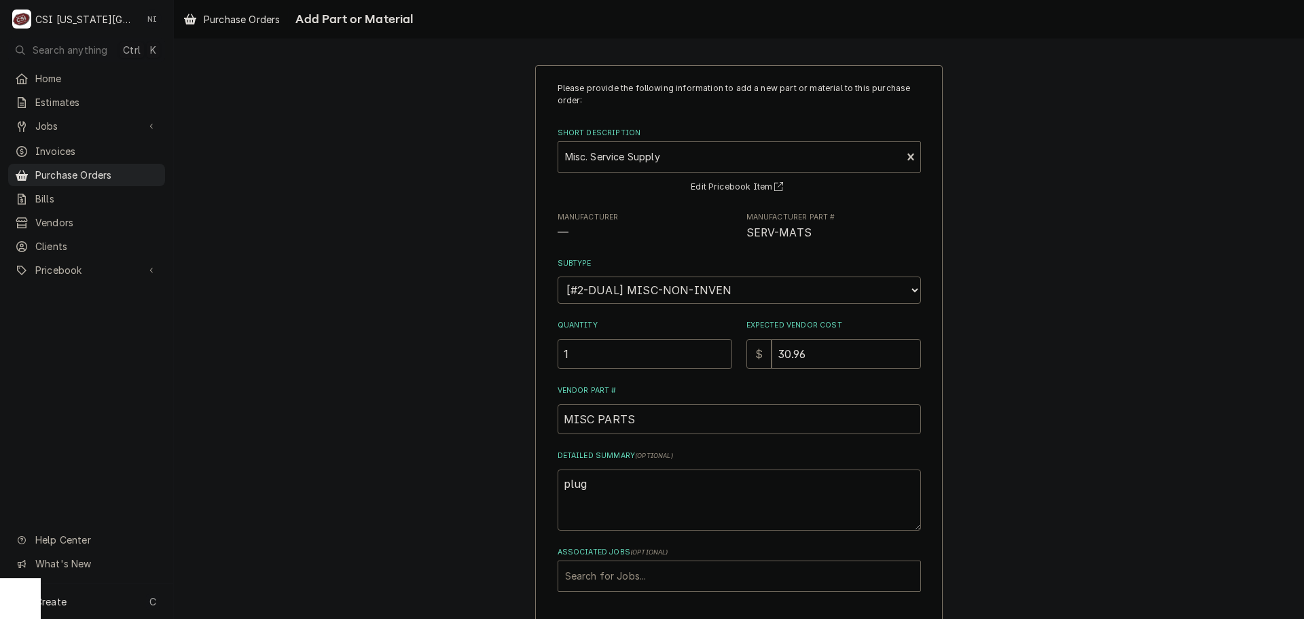
type textarea "plug,"
type textarea "x"
type textarea "plug,"
type textarea "x"
type textarea "plug, s"
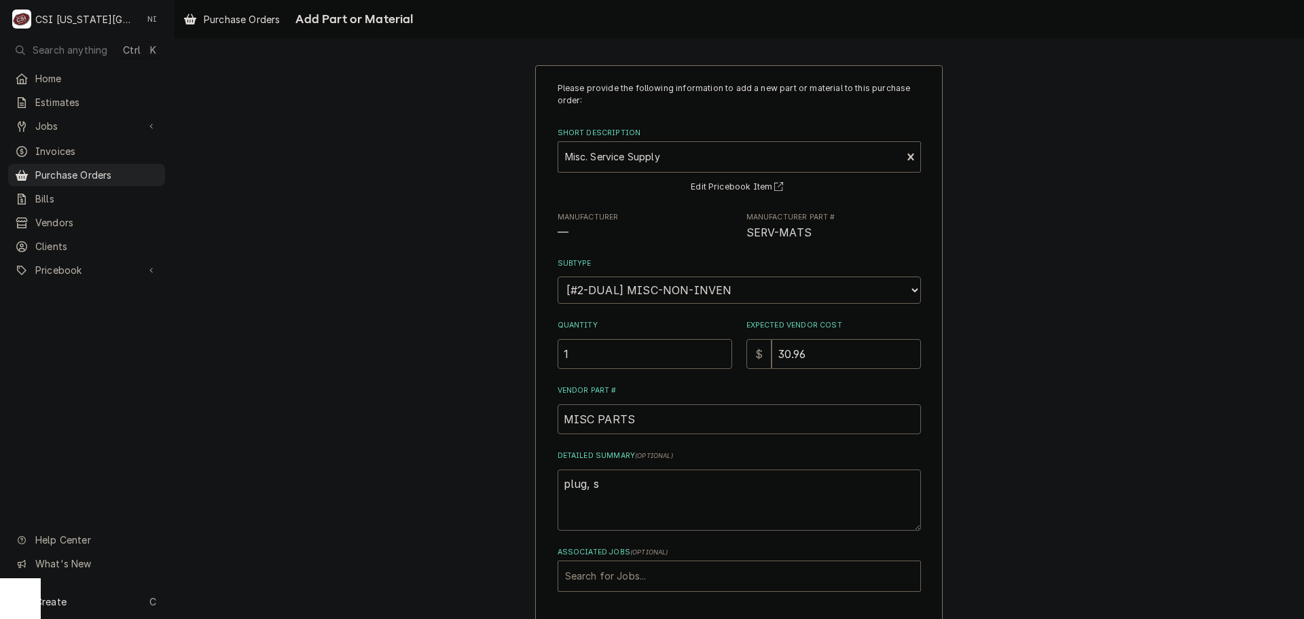
type textarea "x"
type textarea "plug, sc"
type textarea "x"
type textarea "plug, sco"
type textarea "x"
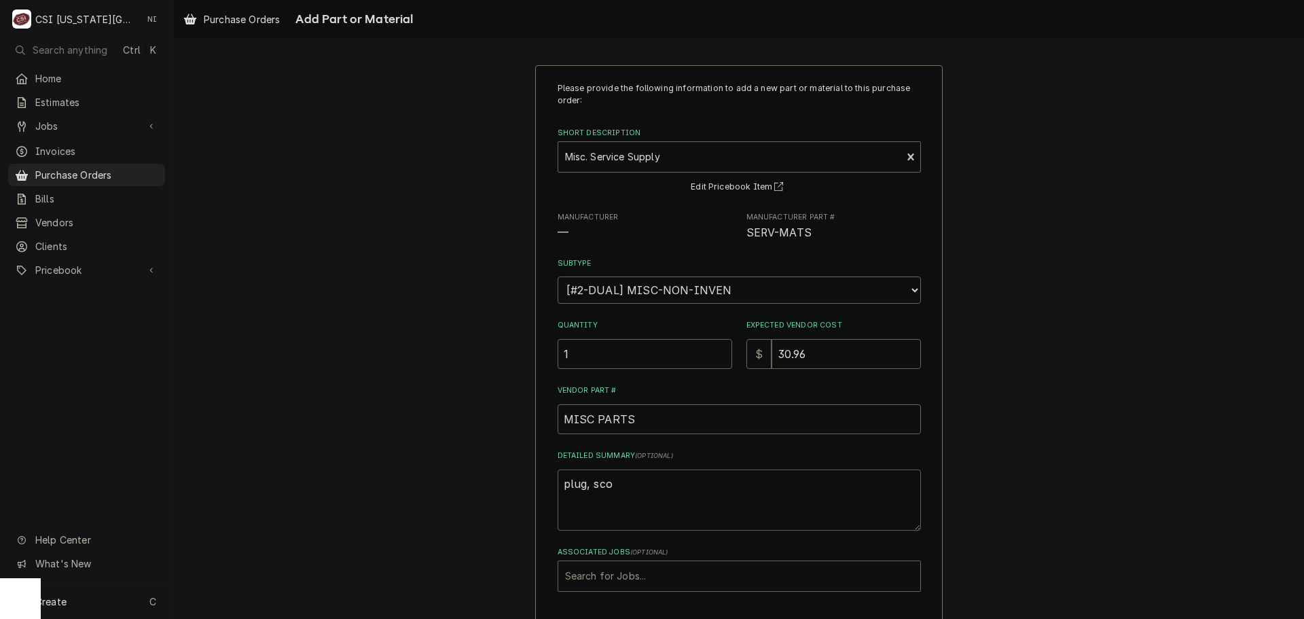
type textarea "plug, scot"
type textarea "x"
type textarea "plug, scotc"
type textarea "x"
type textarea "plug, scotch"
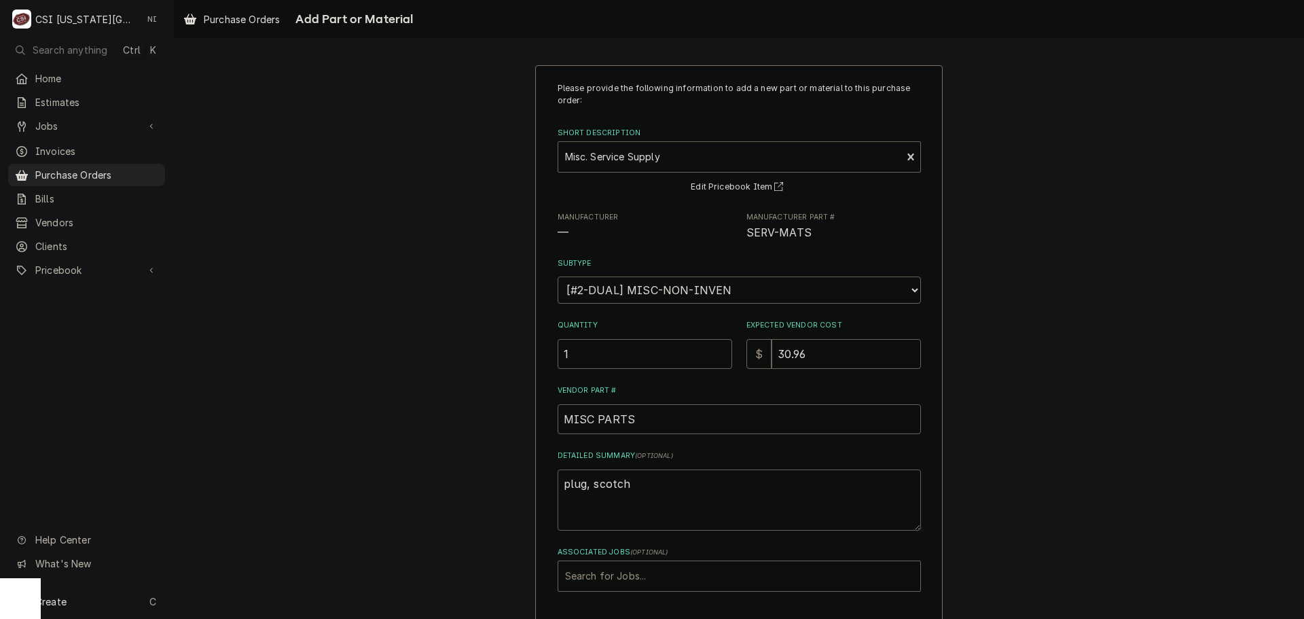
type textarea "x"
type textarea "plug, scotch"
type textarea "x"
type textarea "plug, scotch p"
type textarea "x"
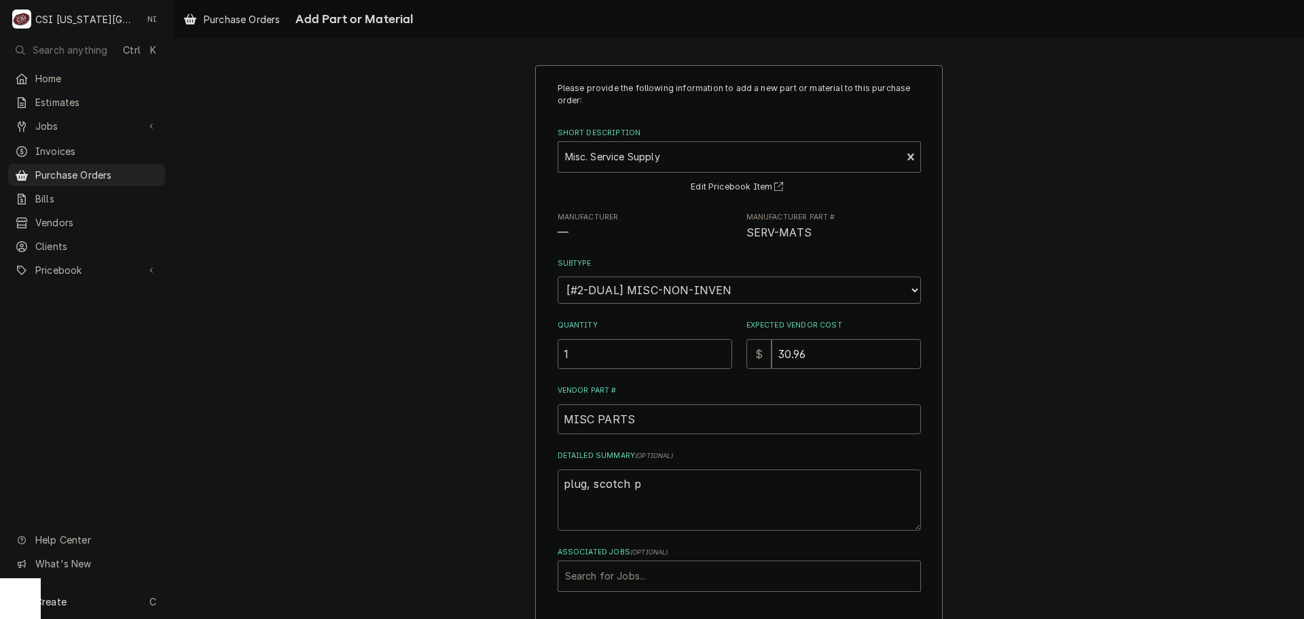
type textarea "plug, scotch pa"
type textarea "x"
type textarea "plug, scotch pad"
type textarea "x"
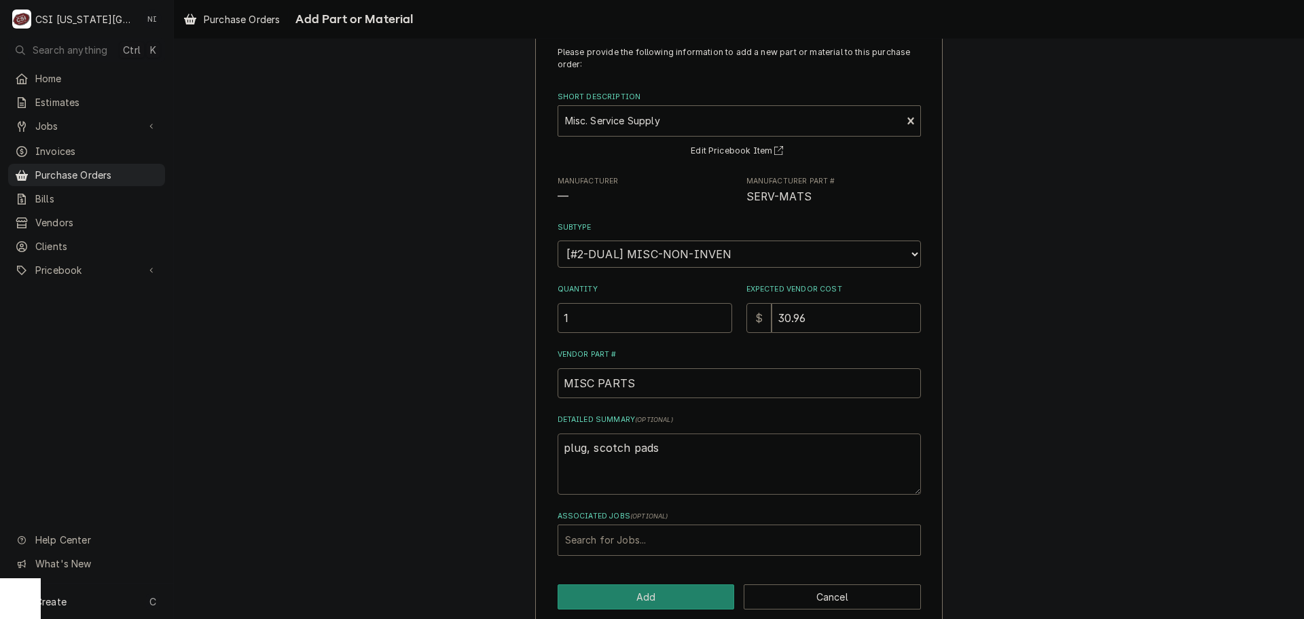
scroll to position [56, 0]
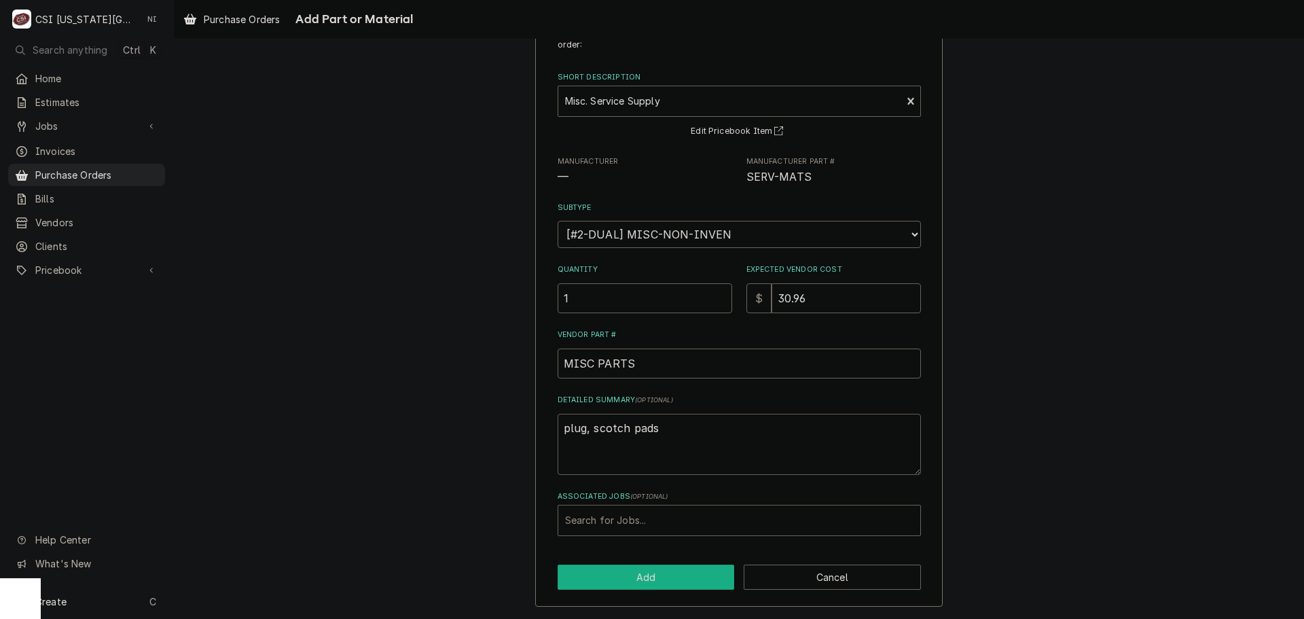
type textarea "plug, scotch pads"
click at [644, 573] on button "Add" at bounding box center [645, 576] width 177 height 25
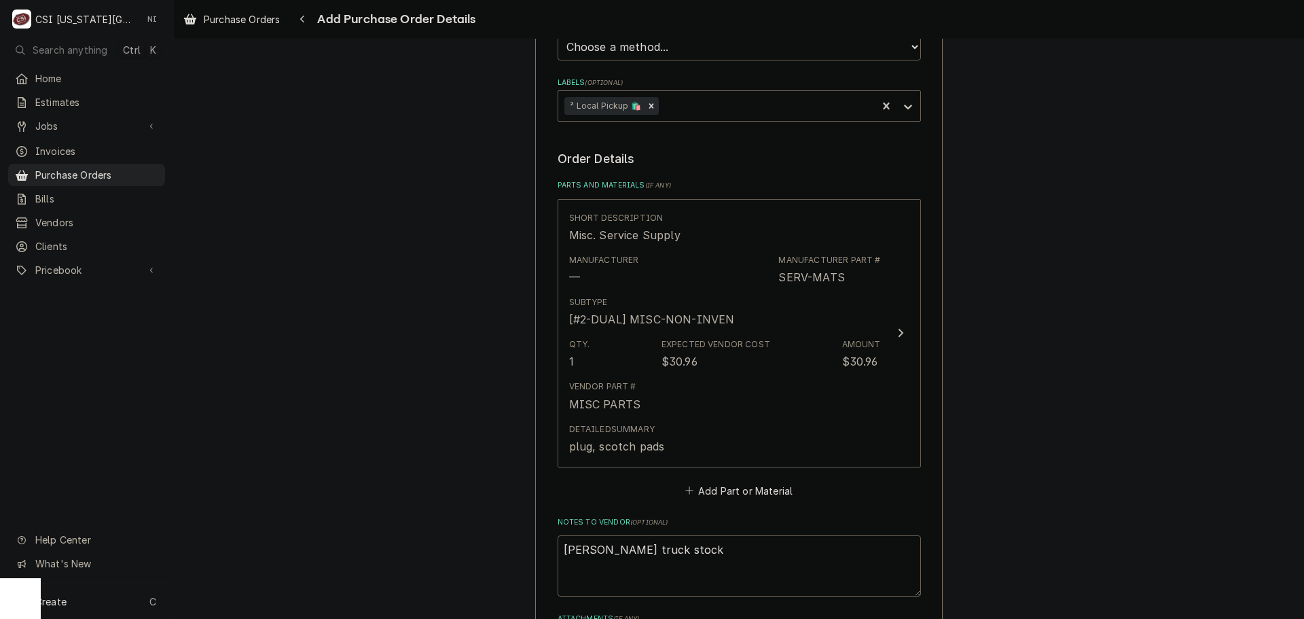
scroll to position [678, 0]
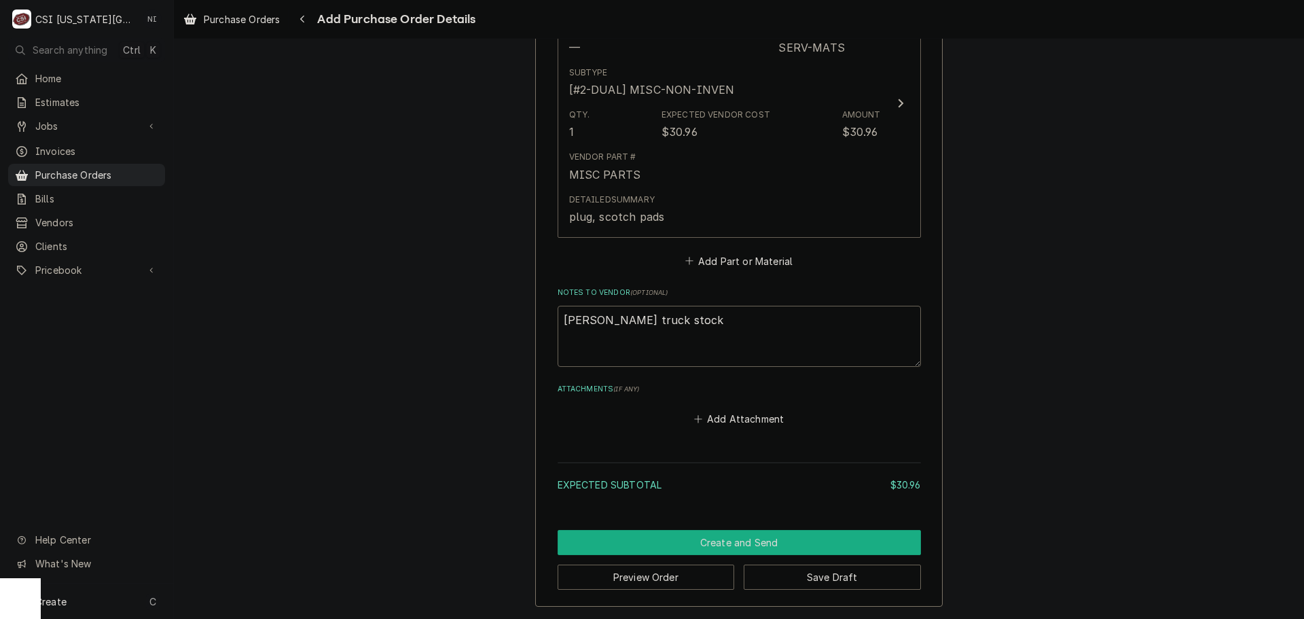
drag, startPoint x: 779, startPoint y: 541, endPoint x: 785, endPoint y: 534, distance: 9.1
click at [779, 541] on button "Create and Send" at bounding box center [738, 542] width 363 height 25
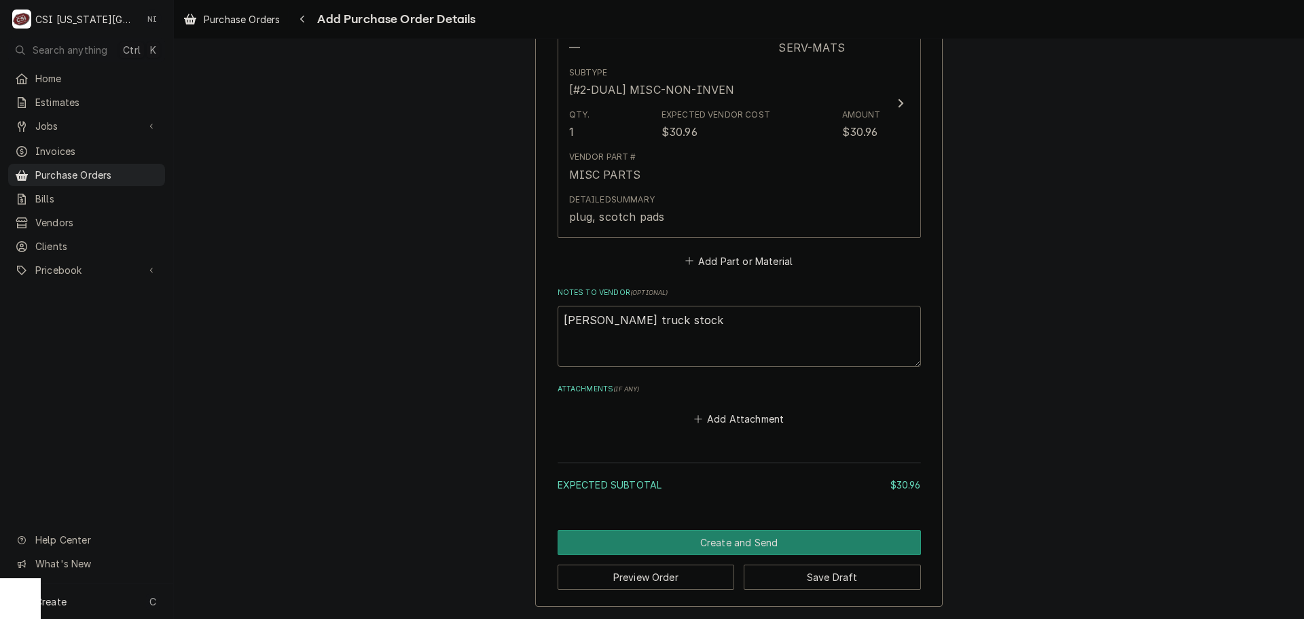
scroll to position [671, 0]
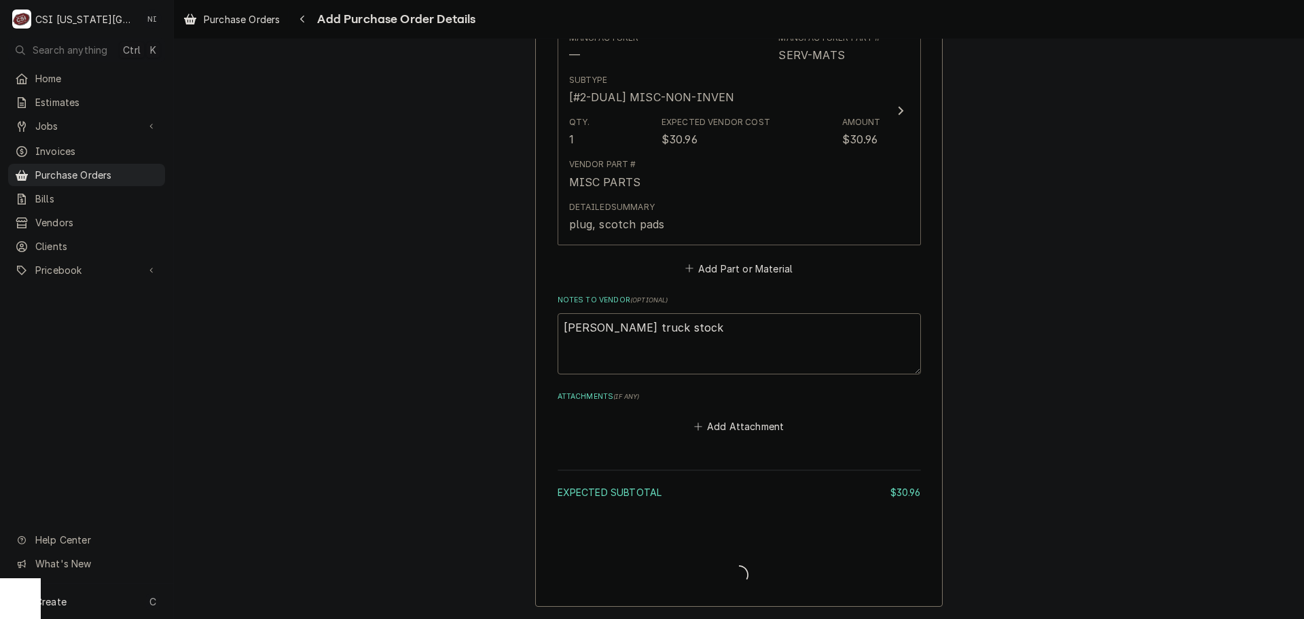
type textarea "x"
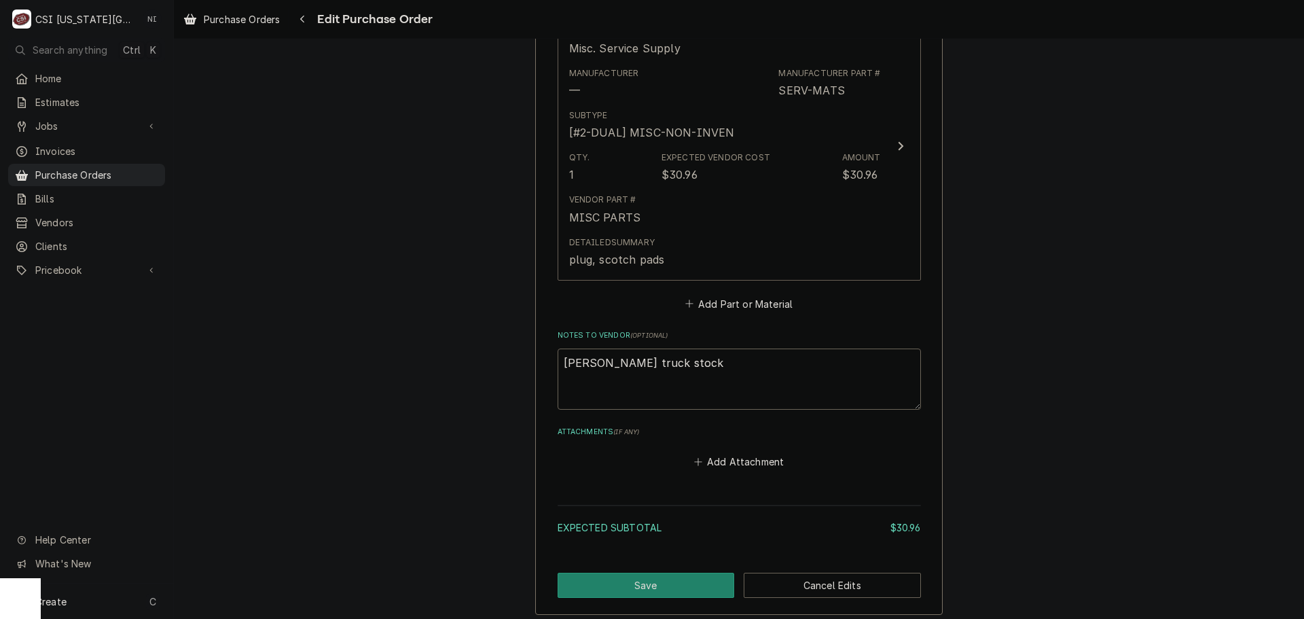
scroll to position [708, 0]
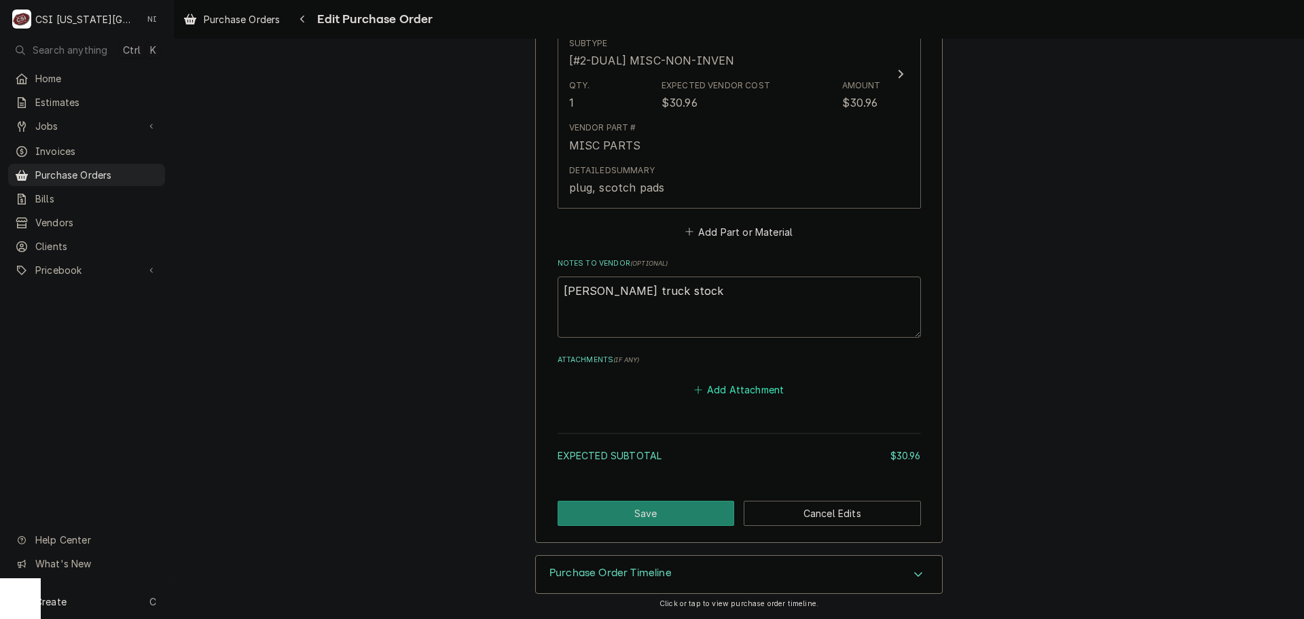
drag, startPoint x: 735, startPoint y: 394, endPoint x: 1283, endPoint y: 258, distance: 563.9
click at [735, 394] on button "Add Attachment" at bounding box center [738, 389] width 95 height 19
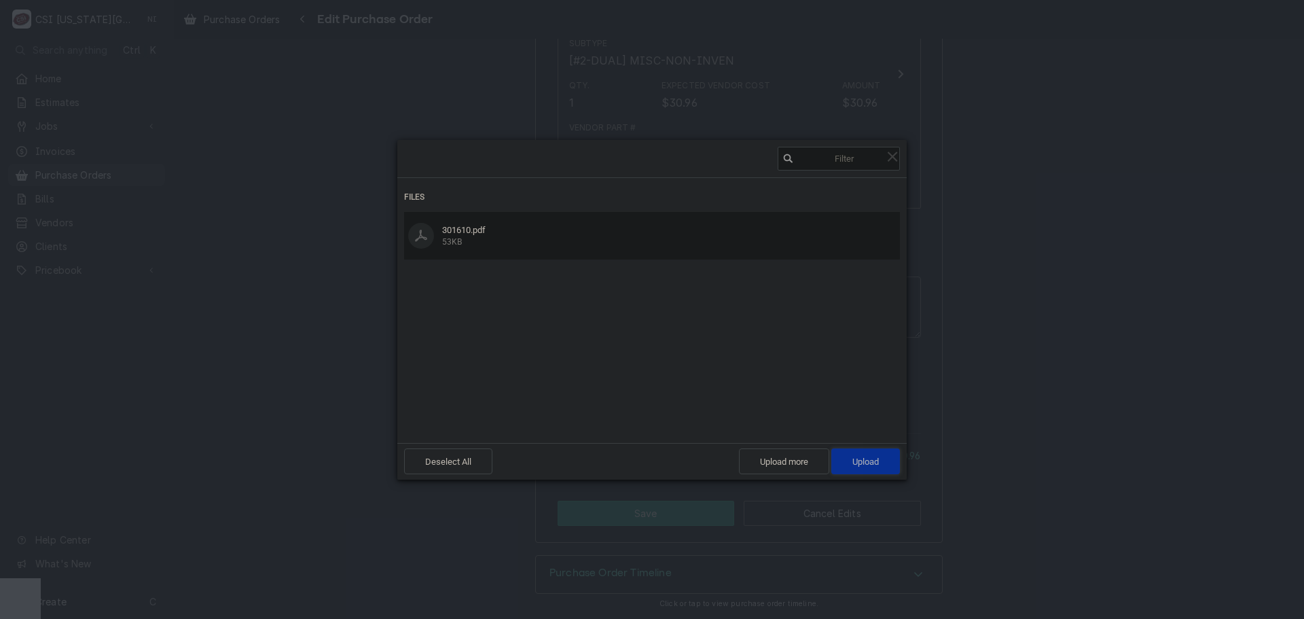
click at [880, 470] on span "Upload 1" at bounding box center [865, 461] width 69 height 26
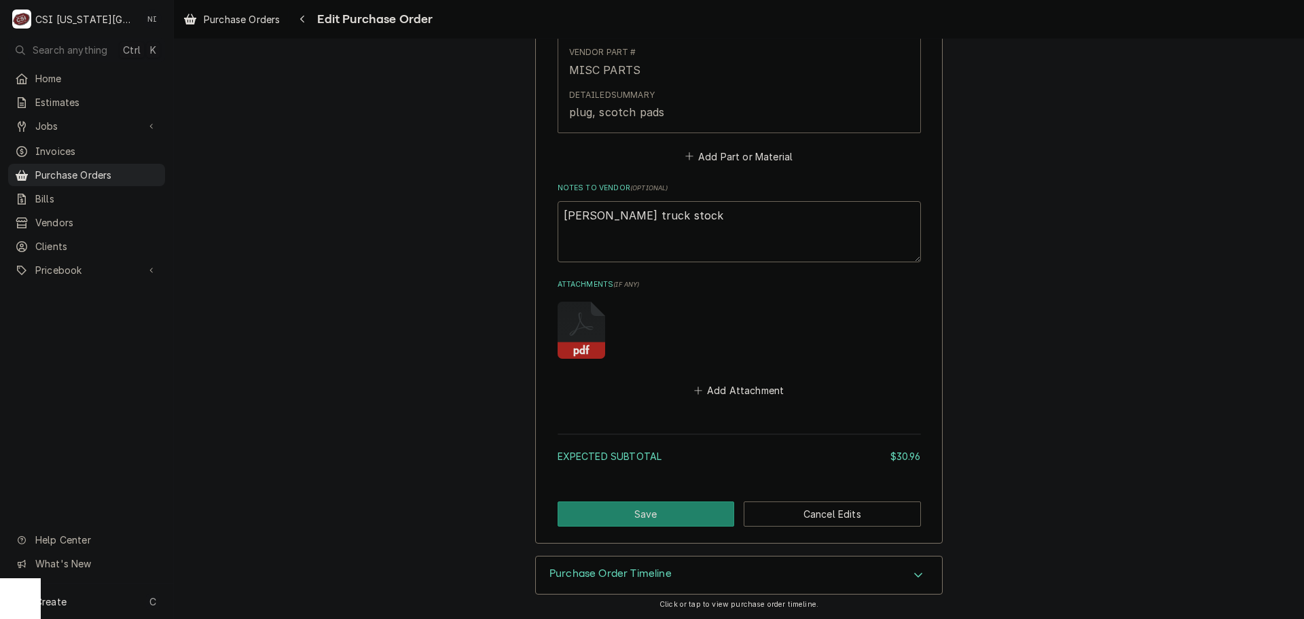
scroll to position [784, 0]
click at [691, 504] on button "Save" at bounding box center [645, 512] width 177 height 25
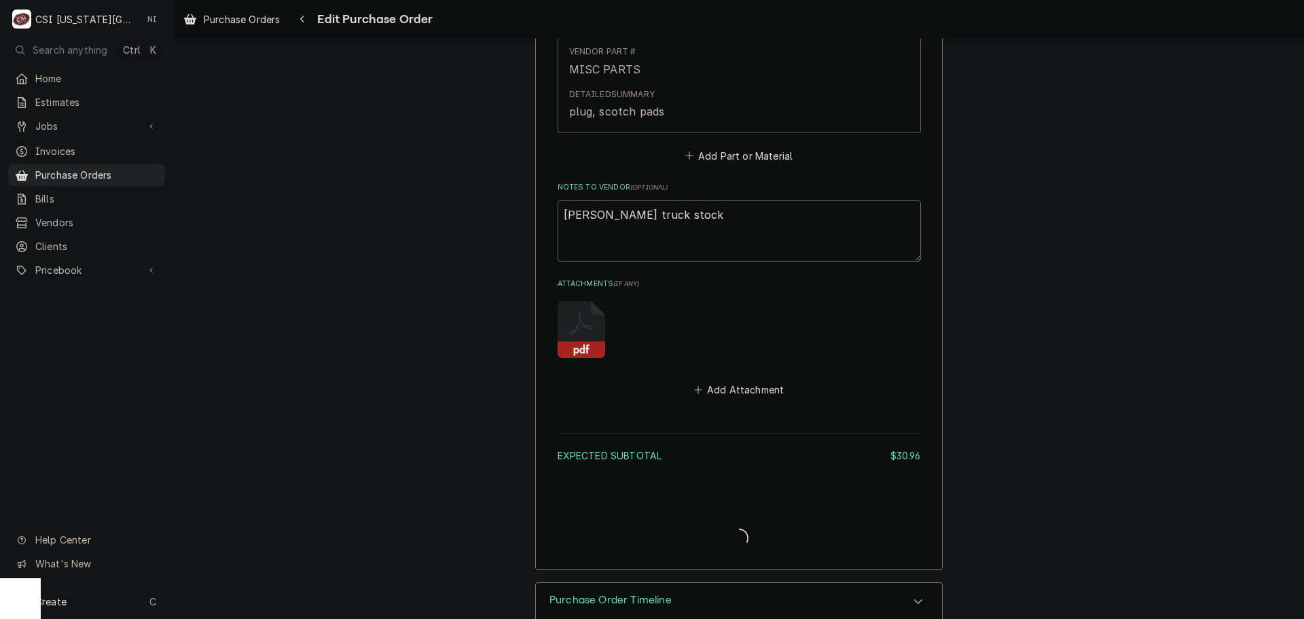
type textarea "x"
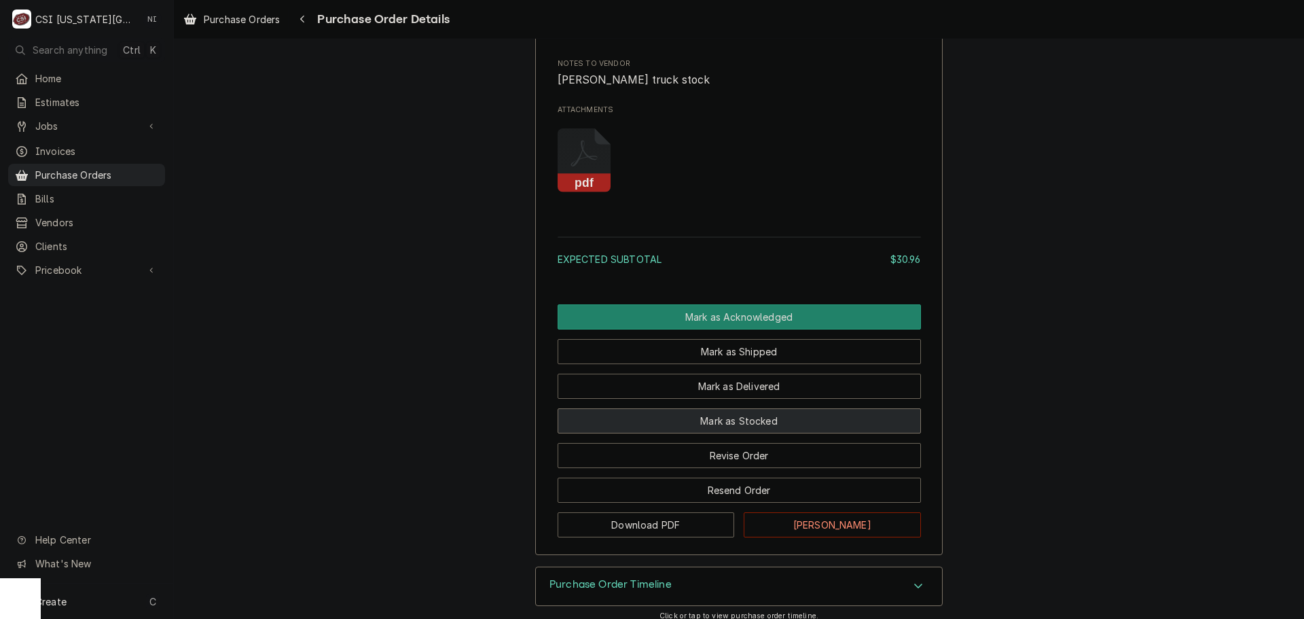
scroll to position [1088, 0]
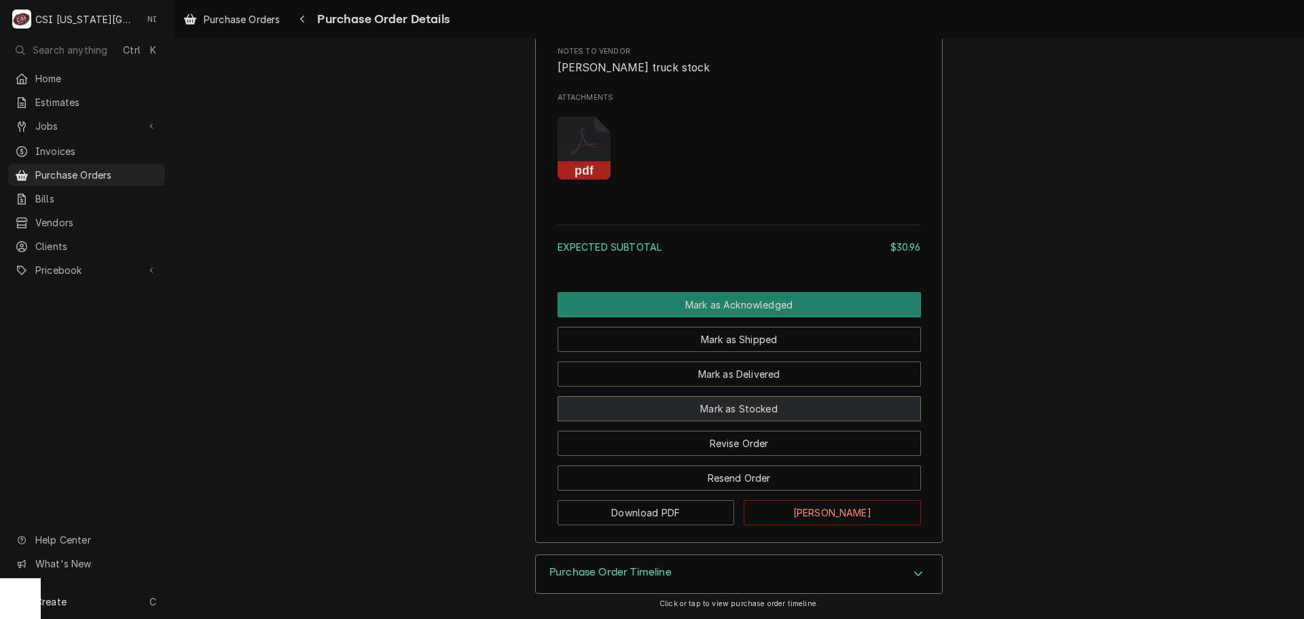
click at [770, 403] on button "Mark as Stocked" at bounding box center [738, 408] width 363 height 25
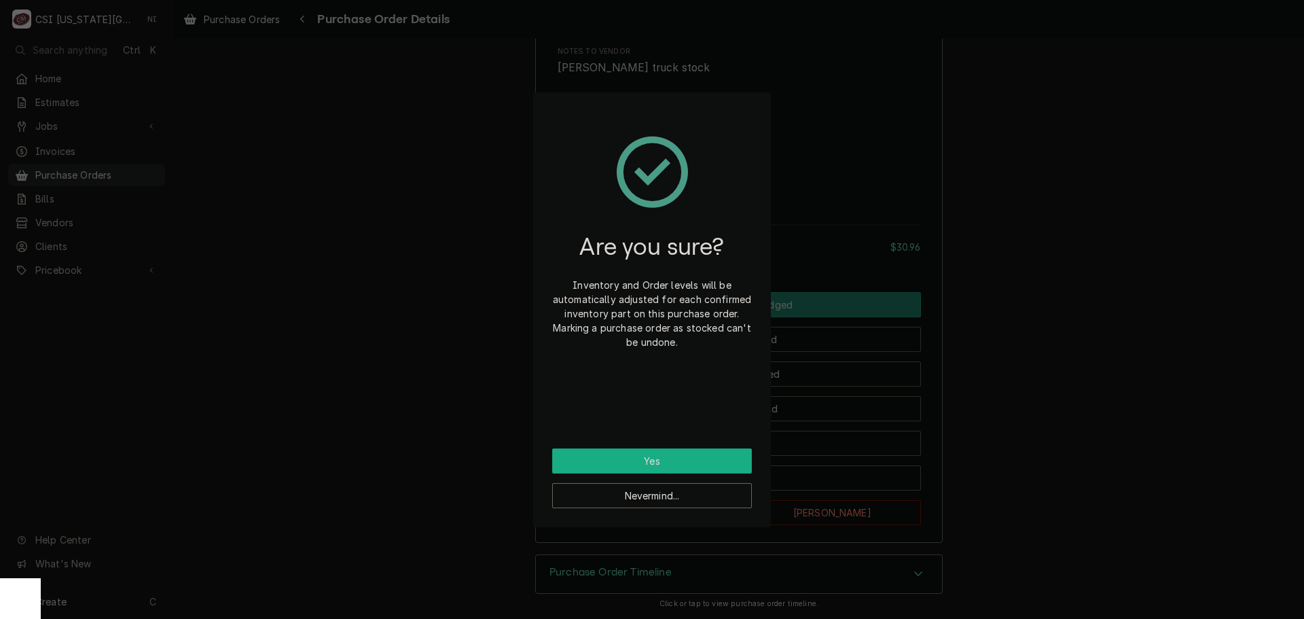
click at [707, 454] on button "Yes" at bounding box center [652, 460] width 200 height 25
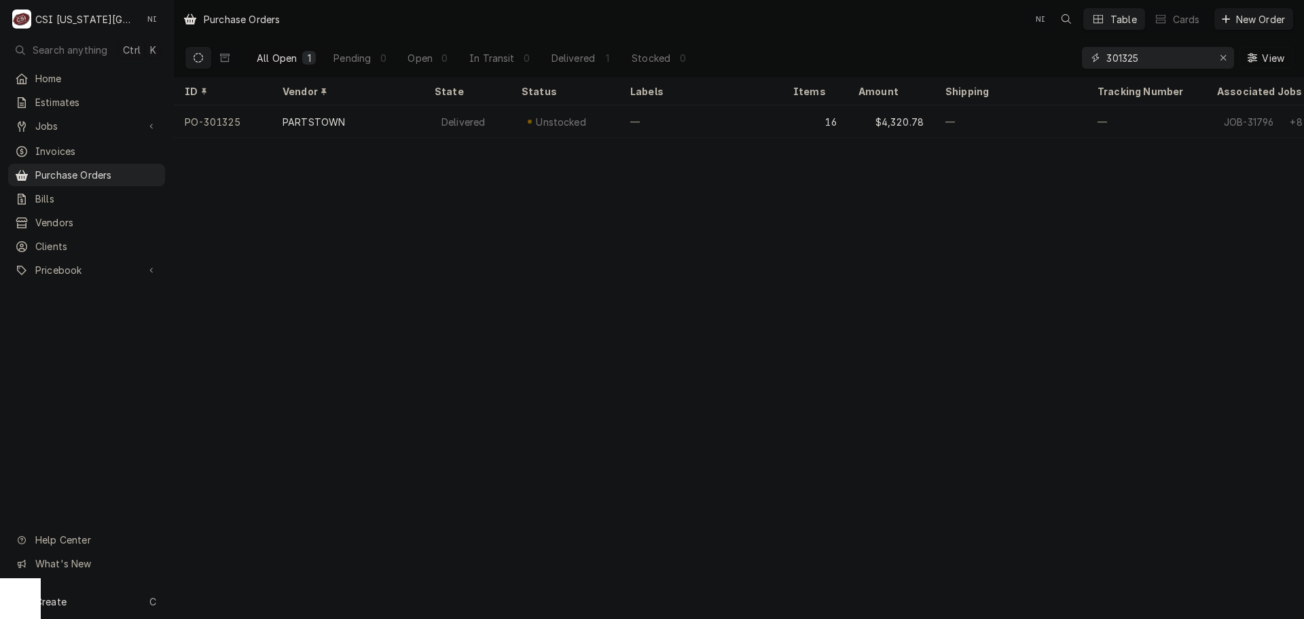
drag, startPoint x: 1154, startPoint y: 58, endPoint x: 927, endPoint y: 60, distance: 227.5
click at [965, 60] on div "All Open 1 Pending 0 Open 0 In Transit 0 Delivered 1 Stocked 0 301325 View" at bounding box center [739, 58] width 1108 height 38
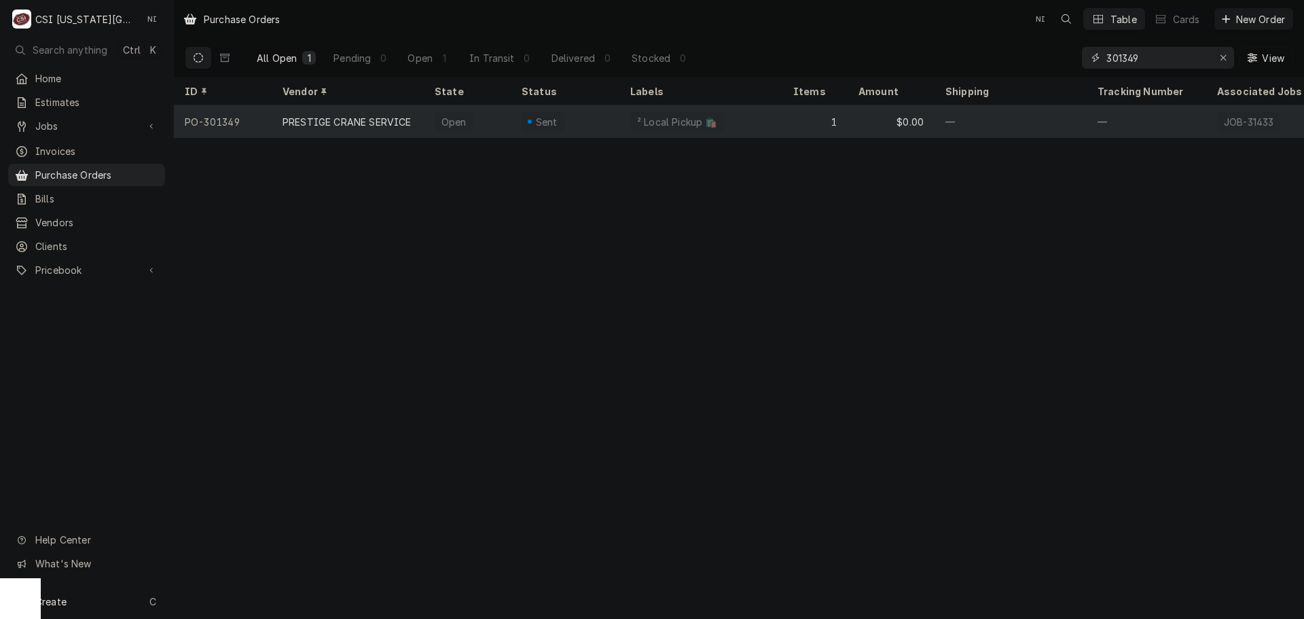
type input "301349"
click at [524, 113] on div "Sent" at bounding box center [542, 122] width 43 height 20
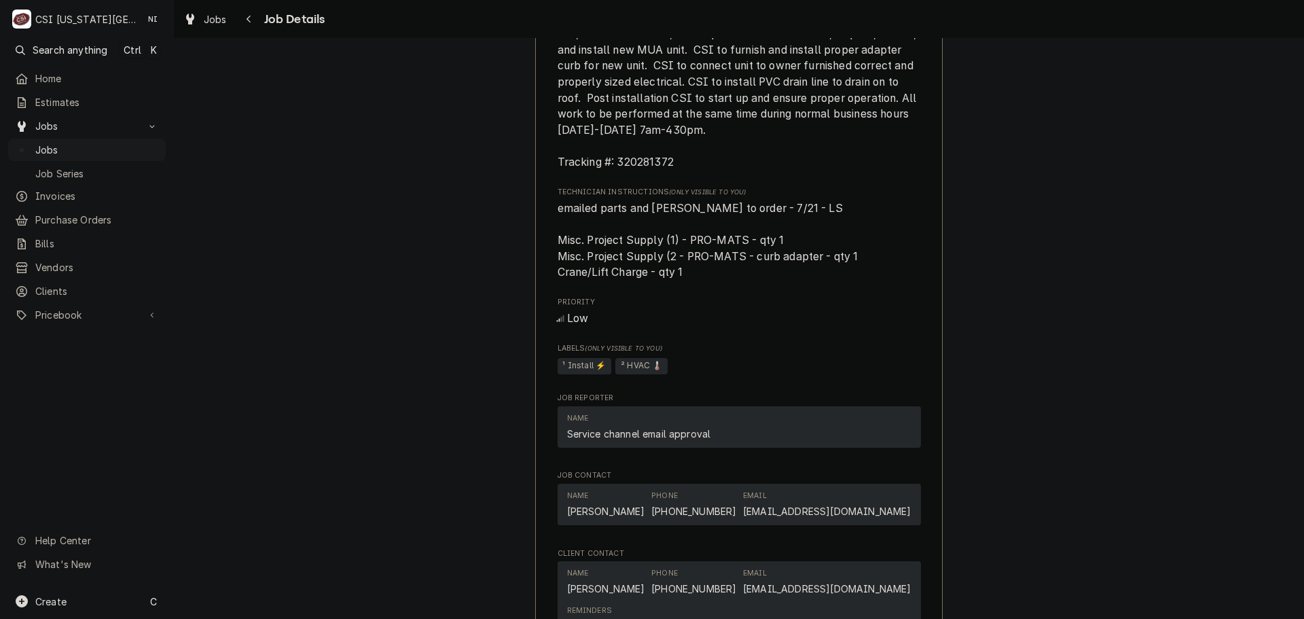
scroll to position [1698, 0]
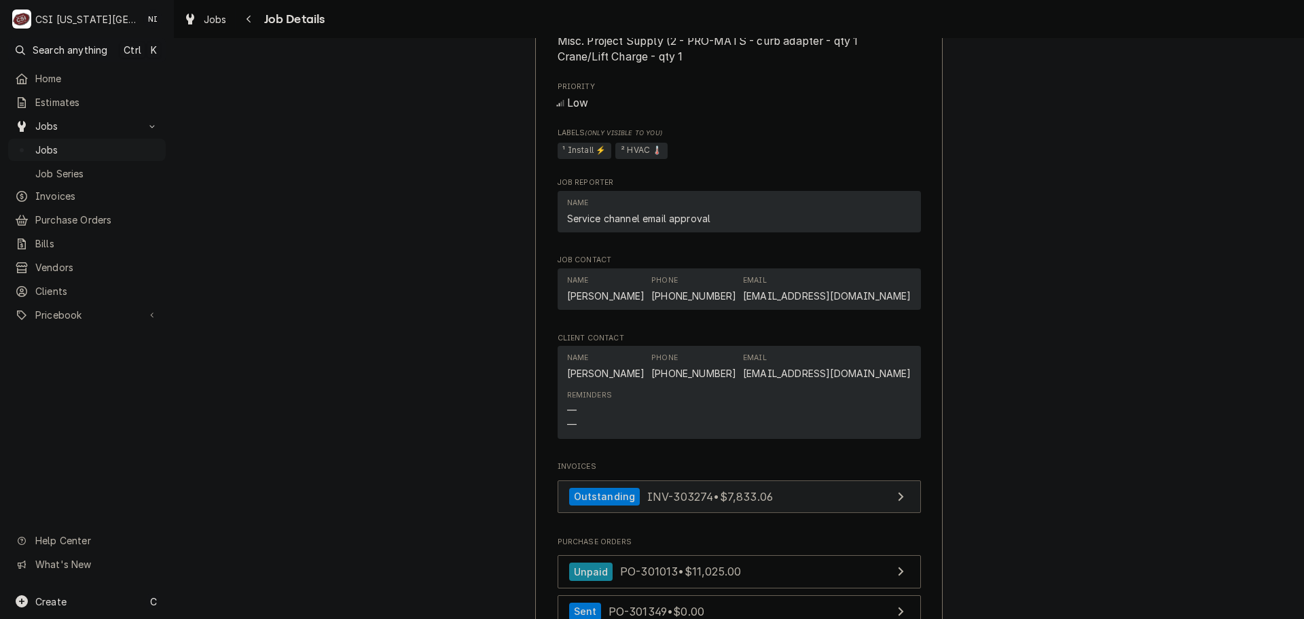
click at [791, 498] on link "Outstanding INV-303274 • $7,833.06" at bounding box center [738, 496] width 363 height 33
click at [115, 143] on span "Jobs" at bounding box center [97, 150] width 124 height 14
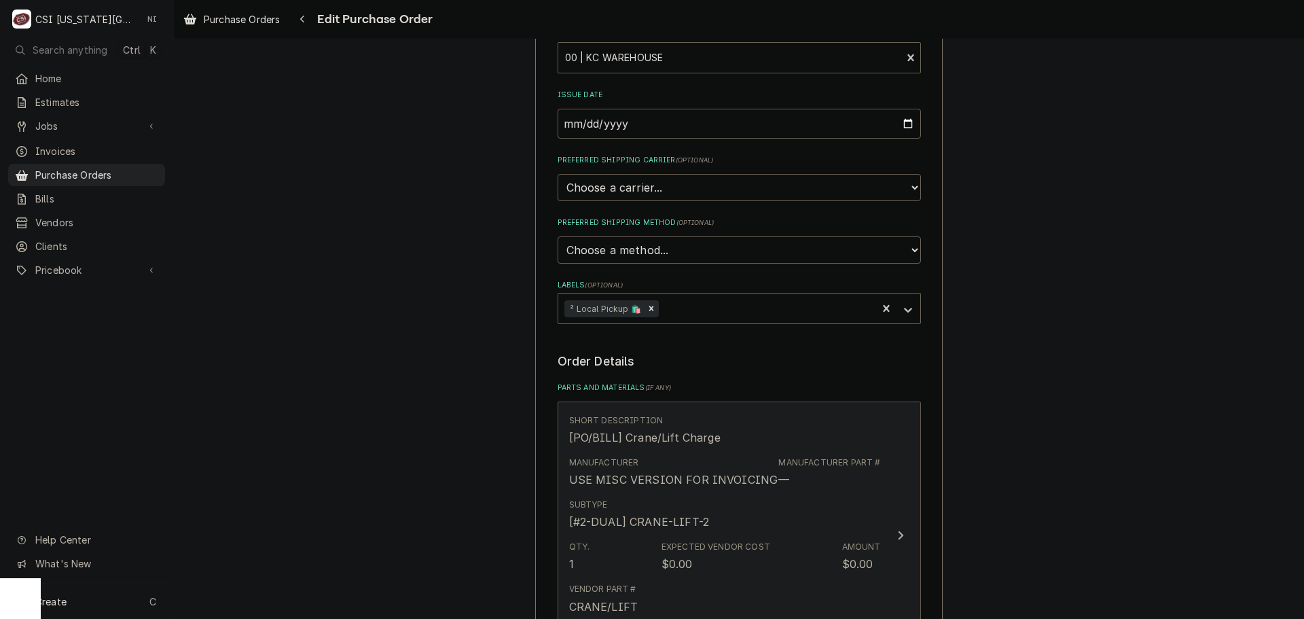
scroll to position [340, 0]
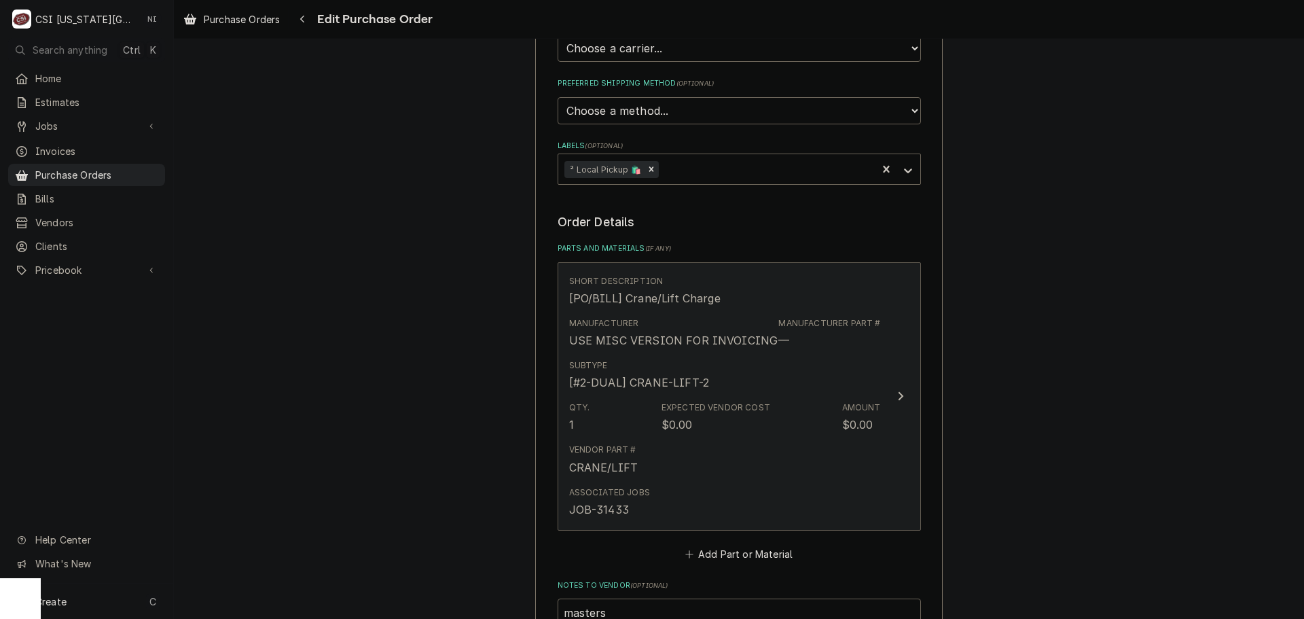
click at [729, 376] on div "Subtype [#2-DUAL] CRANE-LIFT-2" at bounding box center [725, 375] width 312 height 42
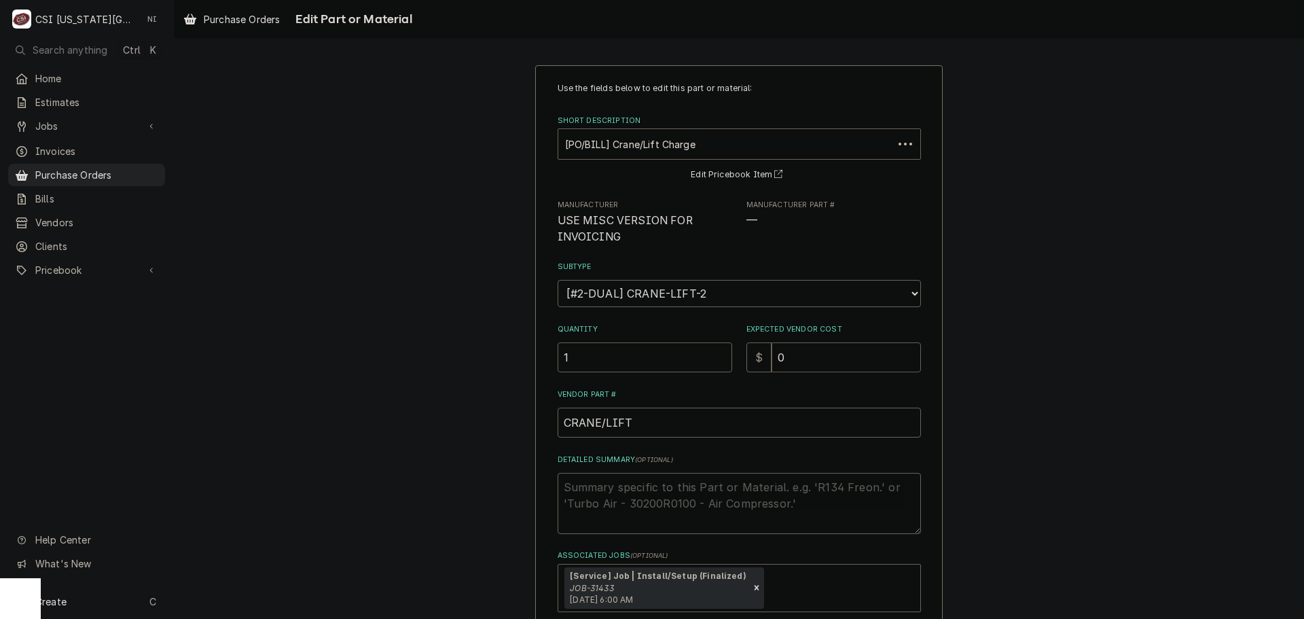
drag, startPoint x: 783, startPoint y: 365, endPoint x: 720, endPoint y: 361, distance: 62.6
click at [722, 361] on div "Quantity 1 Expected Vendor Cost $ 0" at bounding box center [738, 348] width 363 height 48
type textarea "x"
type input "7"
type textarea "x"
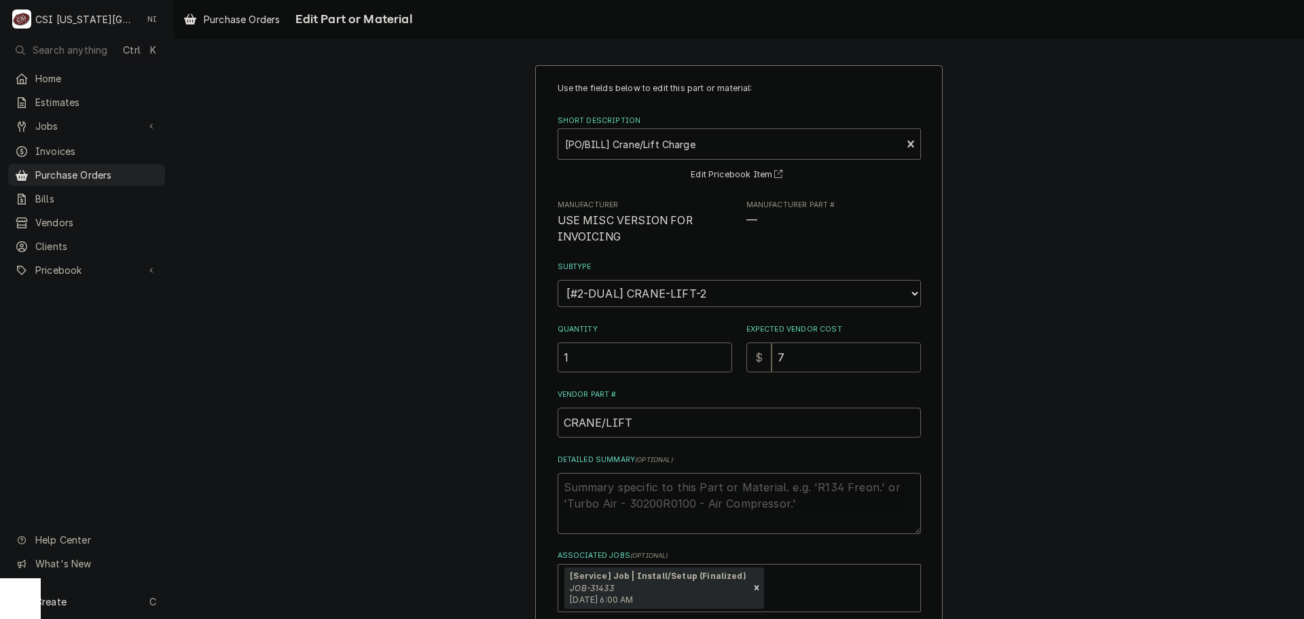
type input "78"
type textarea "x"
type input "787"
type textarea "x"
type input "787.5"
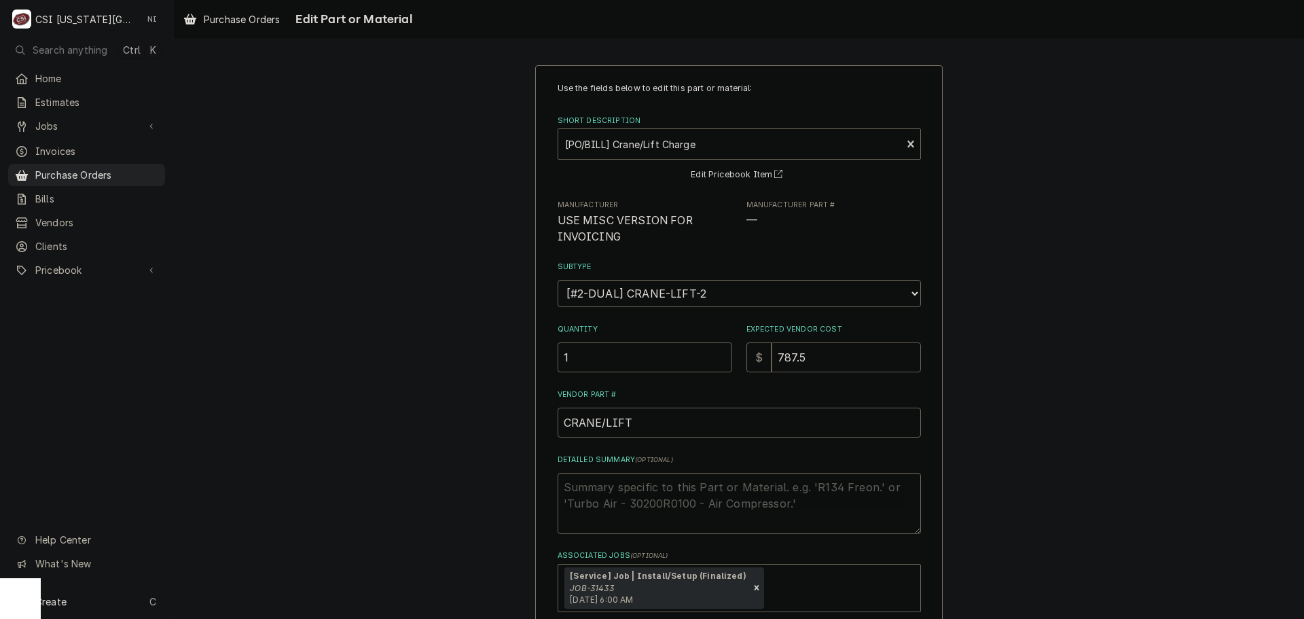
type textarea "x"
type input "787.50"
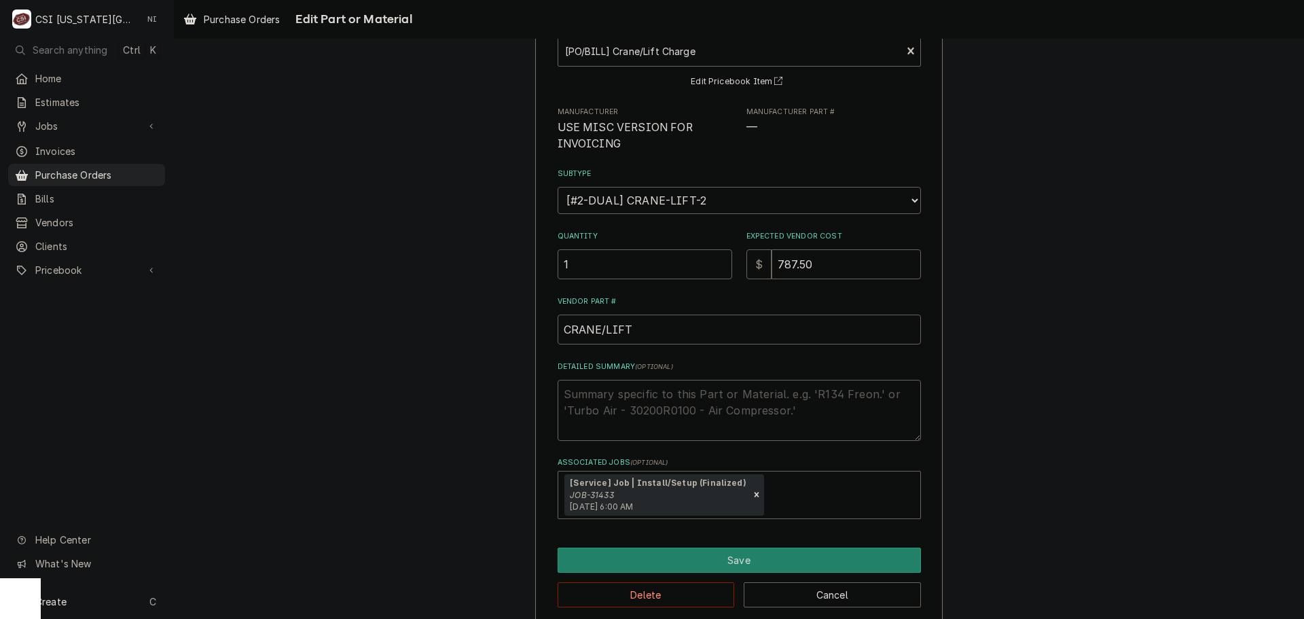
scroll to position [111, 0]
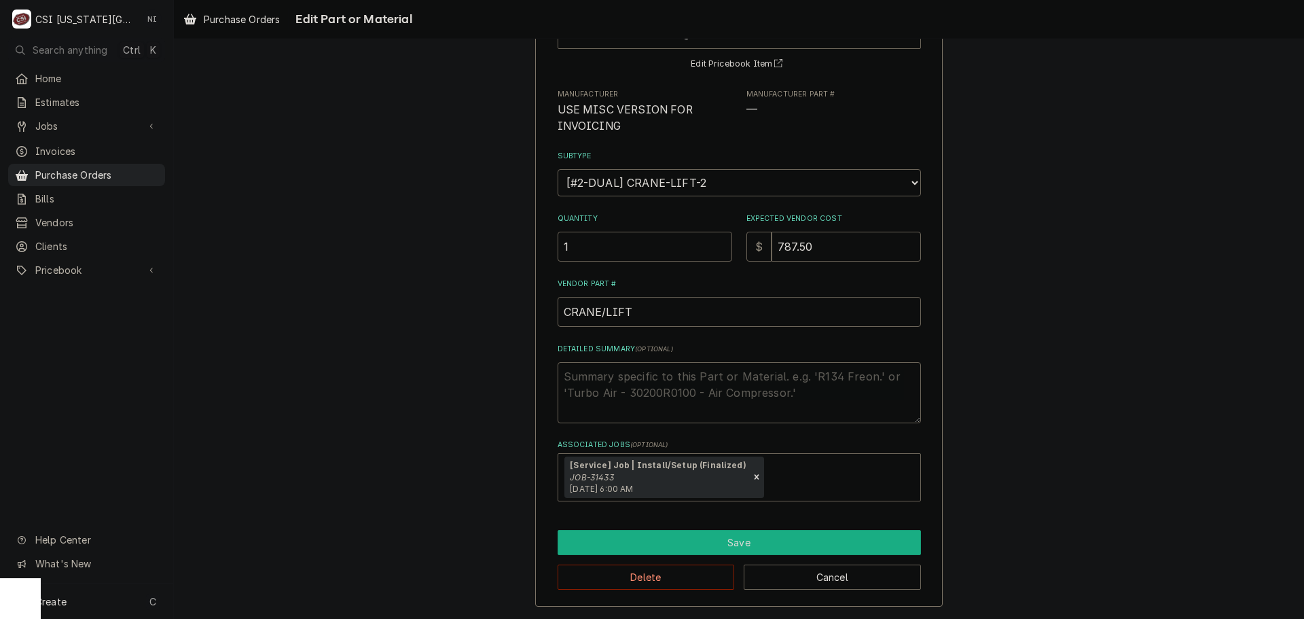
click at [691, 537] on button "Save" at bounding box center [738, 542] width 363 height 25
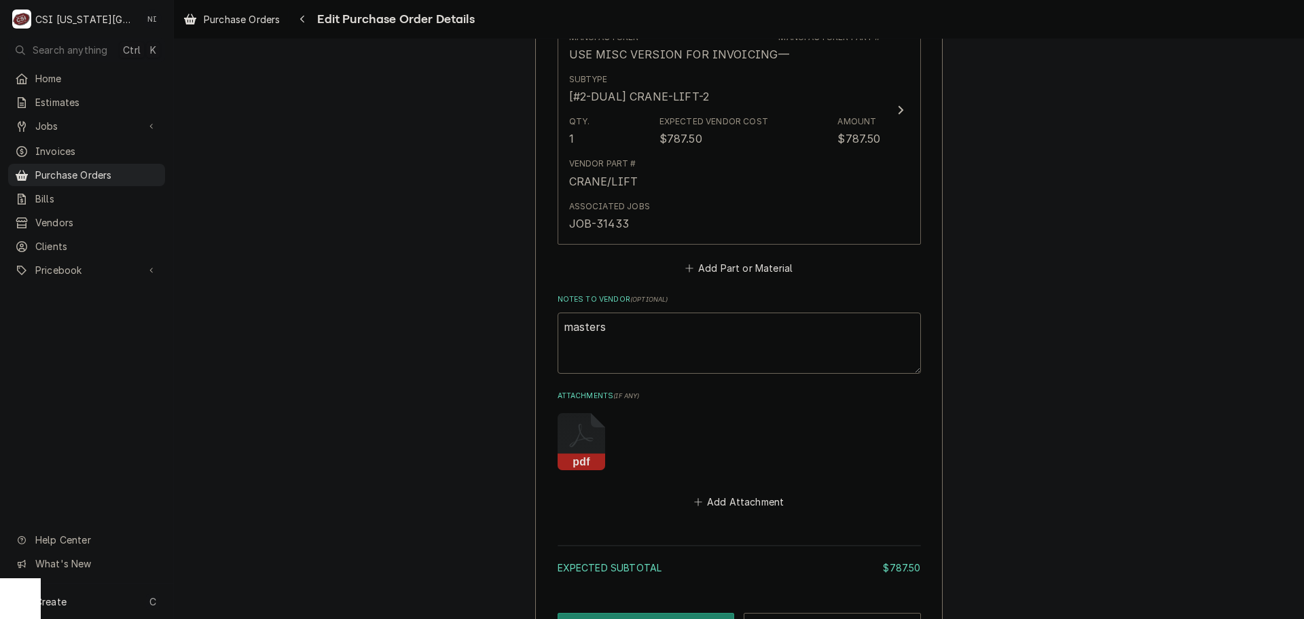
scroll to position [737, 0]
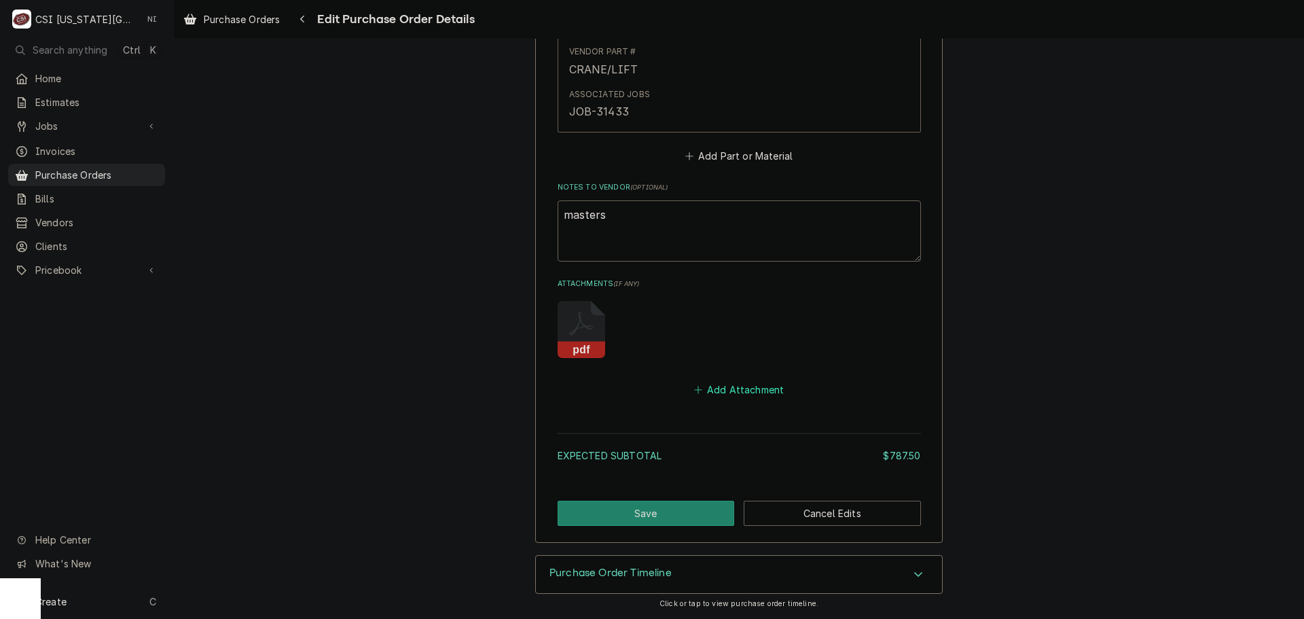
click at [738, 391] on button "Add Attachment" at bounding box center [738, 389] width 95 height 19
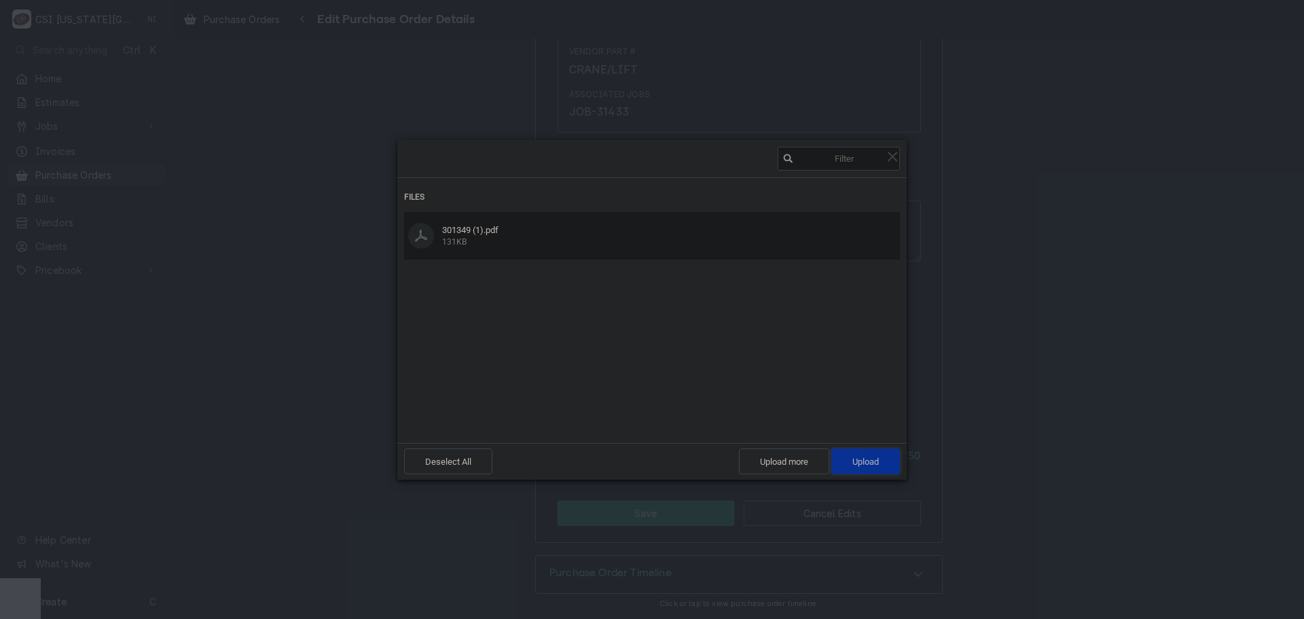
click at [848, 461] on span "Upload 1" at bounding box center [865, 461] width 69 height 26
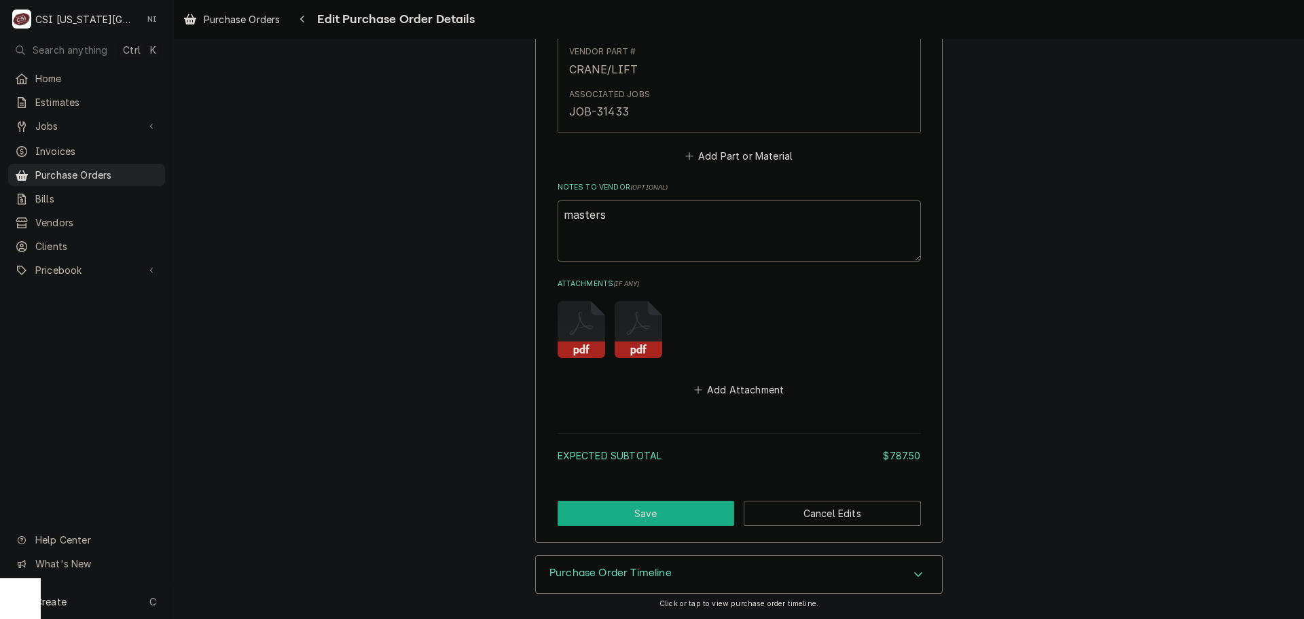
click at [662, 508] on button "Save" at bounding box center [645, 512] width 177 height 25
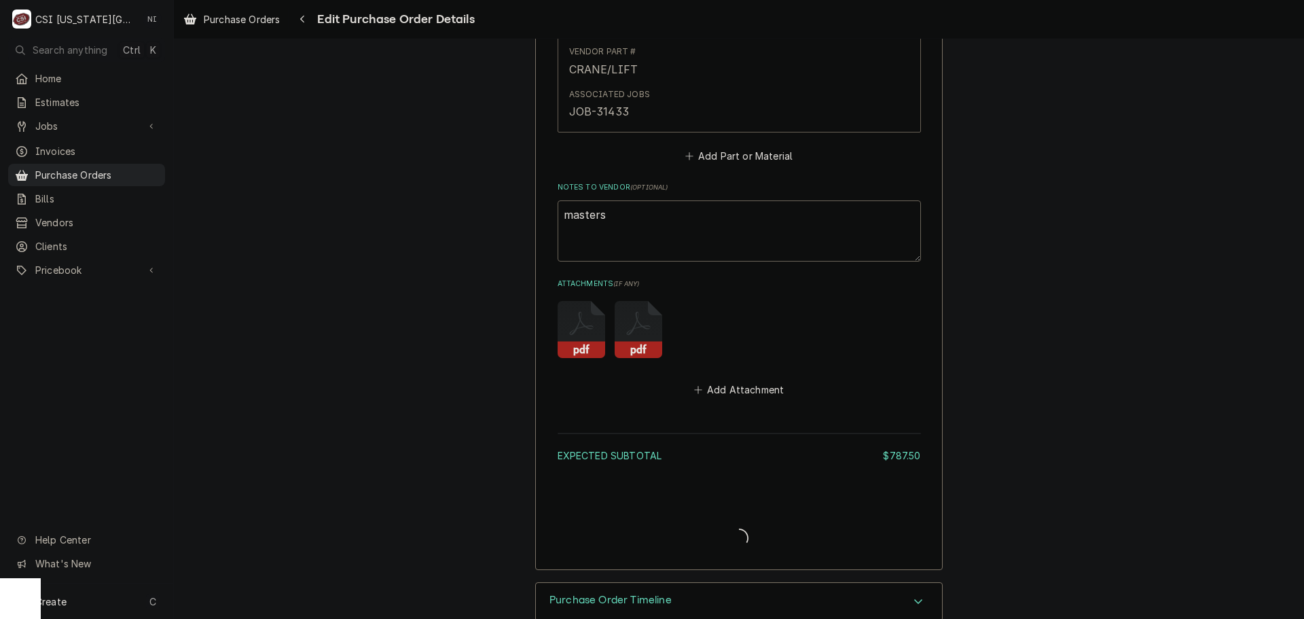
type textarea "x"
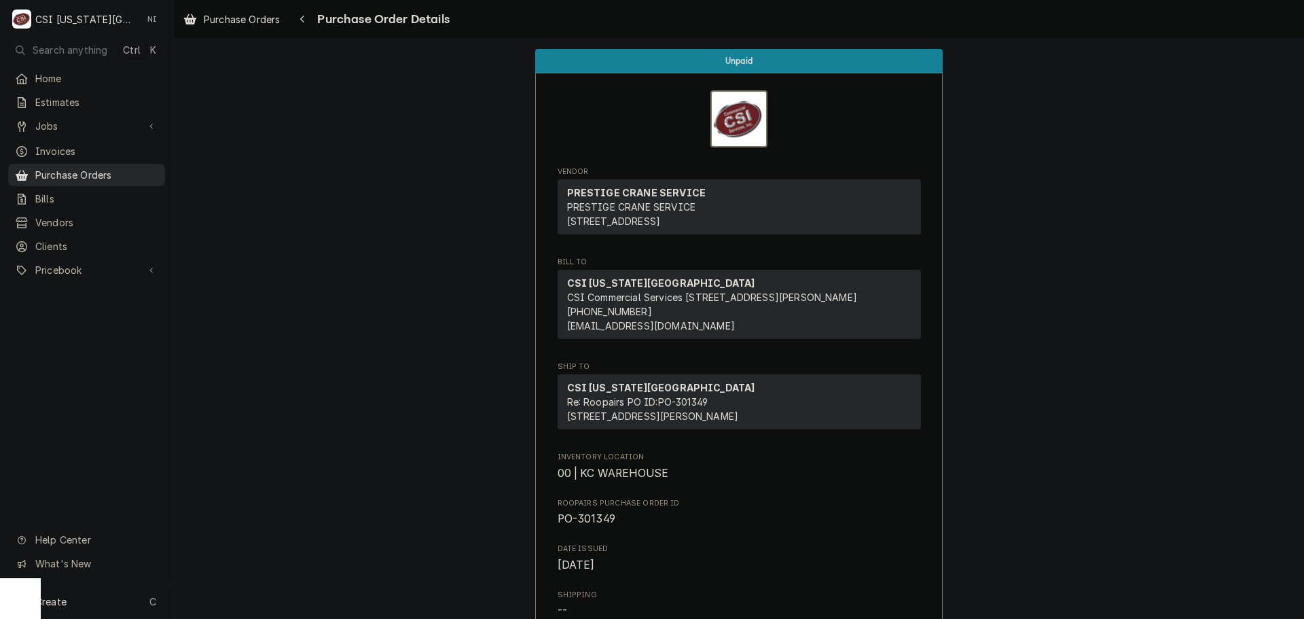
drag, startPoint x: 94, startPoint y: 175, endPoint x: 105, endPoint y: 175, distance: 11.5
click at [94, 175] on span "Purchase Orders" at bounding box center [96, 175] width 123 height 14
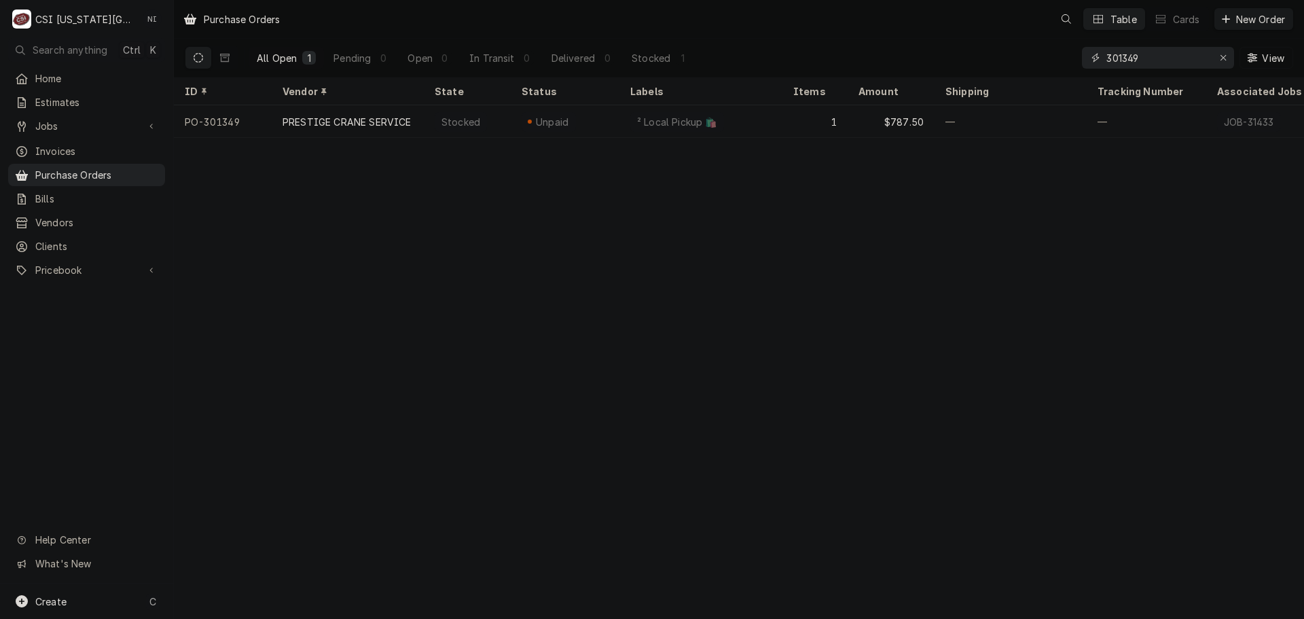
drag, startPoint x: 1148, startPoint y: 54, endPoint x: 1005, endPoint y: 66, distance: 143.8
click at [1006, 69] on div "All Open 1 Pending 0 Open 0 In Transit 0 Delivered 0 Stocked 1 301349 View" at bounding box center [739, 58] width 1108 height 38
click at [1160, 63] on input "301530" at bounding box center [1157, 58] width 102 height 22
click at [1151, 60] on input "301537" at bounding box center [1157, 58] width 102 height 22
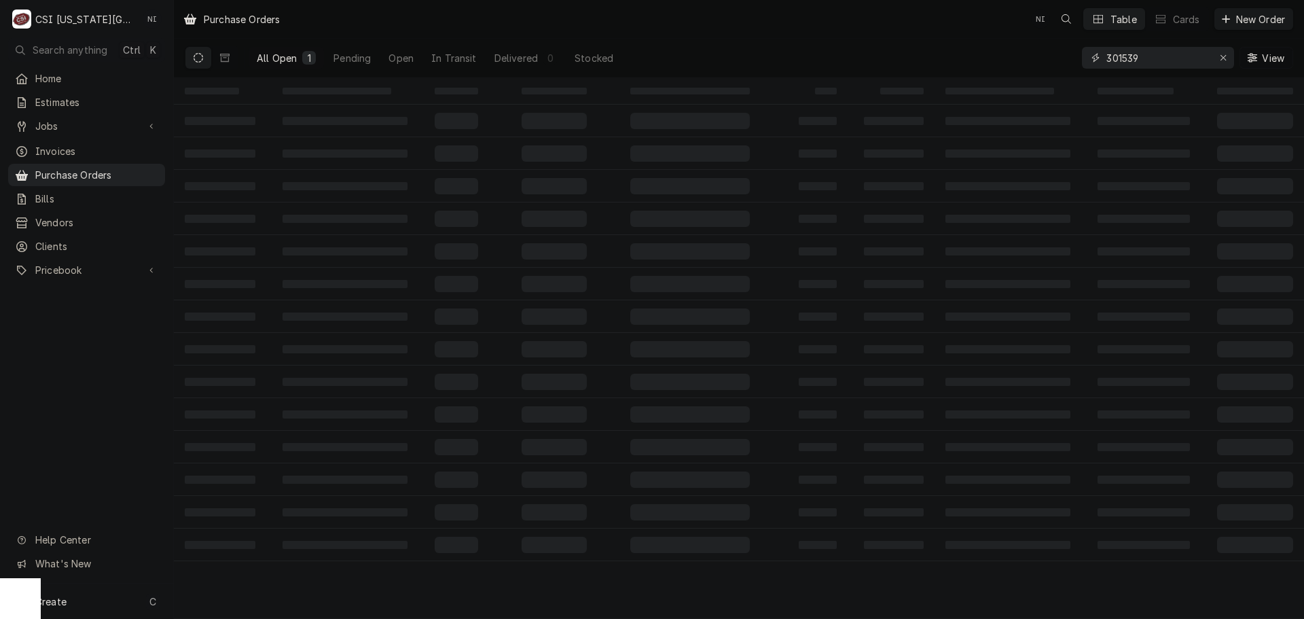
type input "301539"
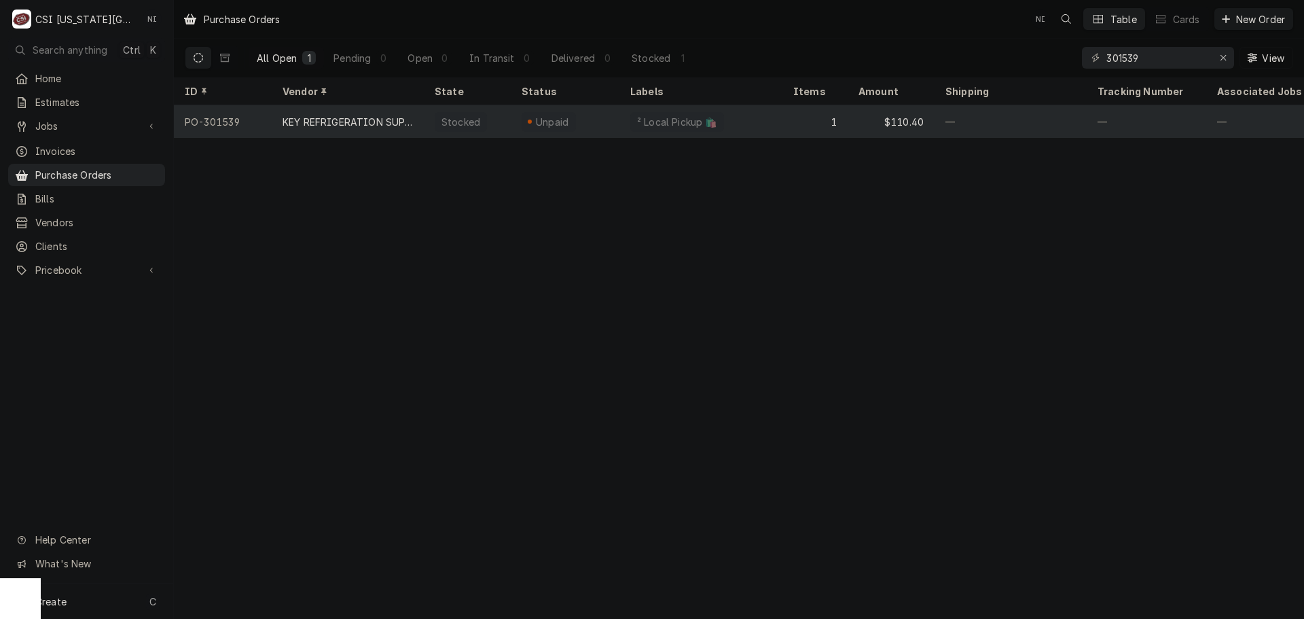
click at [781, 107] on div "² Local Pickup 🛍️" at bounding box center [700, 121] width 163 height 33
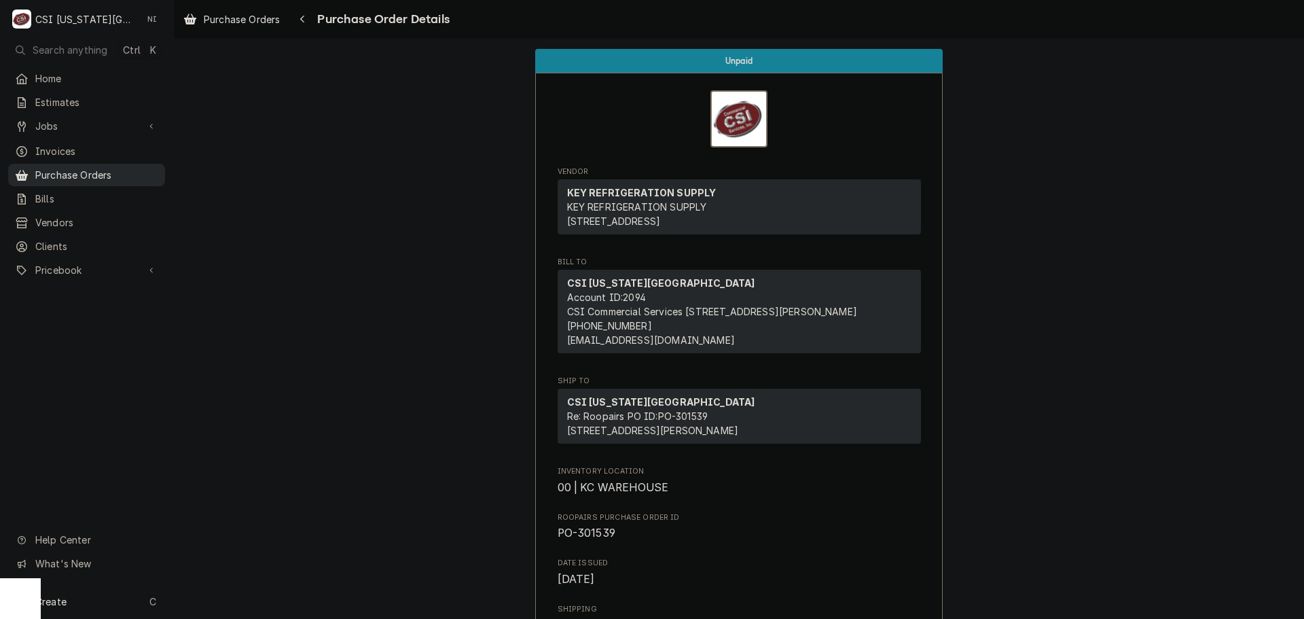
click at [114, 174] on span "Purchase Orders" at bounding box center [96, 175] width 123 height 14
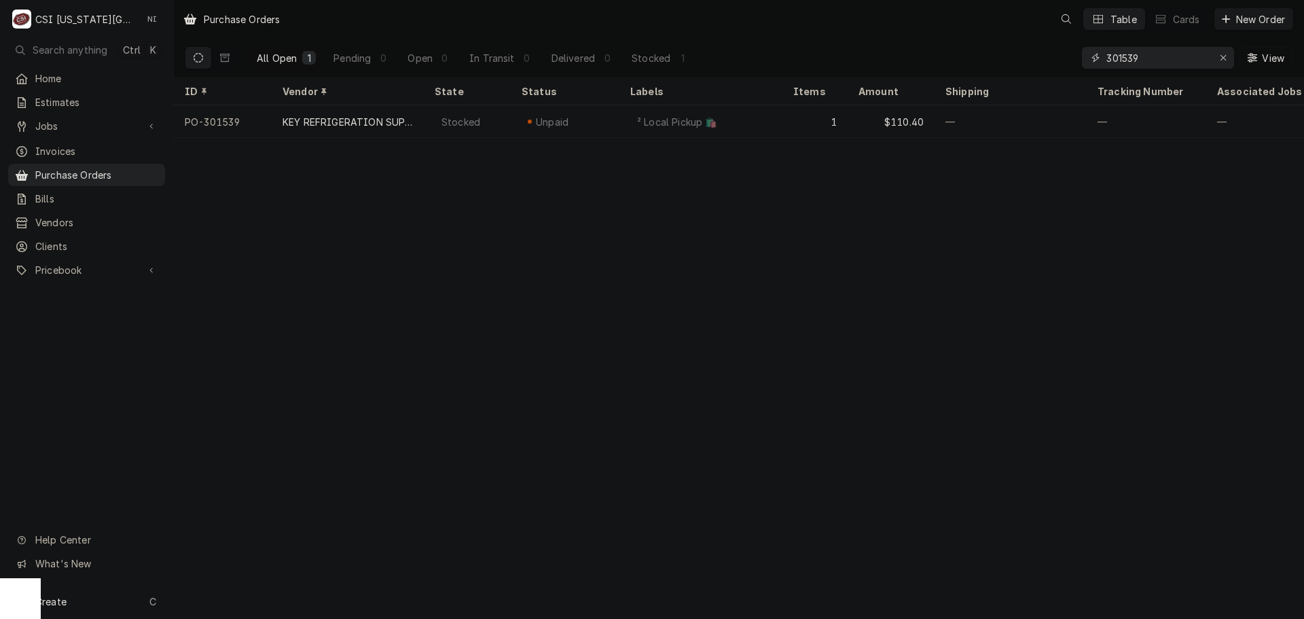
drag, startPoint x: 1135, startPoint y: 62, endPoint x: 1010, endPoint y: 69, distance: 125.8
click at [1012, 69] on div "All Open 1 Pending 0 Open 0 In Transit 0 Delivered 0 Stocked 1 301539 View" at bounding box center [739, 58] width 1108 height 38
drag, startPoint x: 1147, startPoint y: 56, endPoint x: 1013, endPoint y: 63, distance: 133.9
click at [1020, 63] on div "All Open 1 Pending 0 Open 0 In Transit 0 Delivered 1 Stocked 0 301547 View" at bounding box center [739, 58] width 1108 height 38
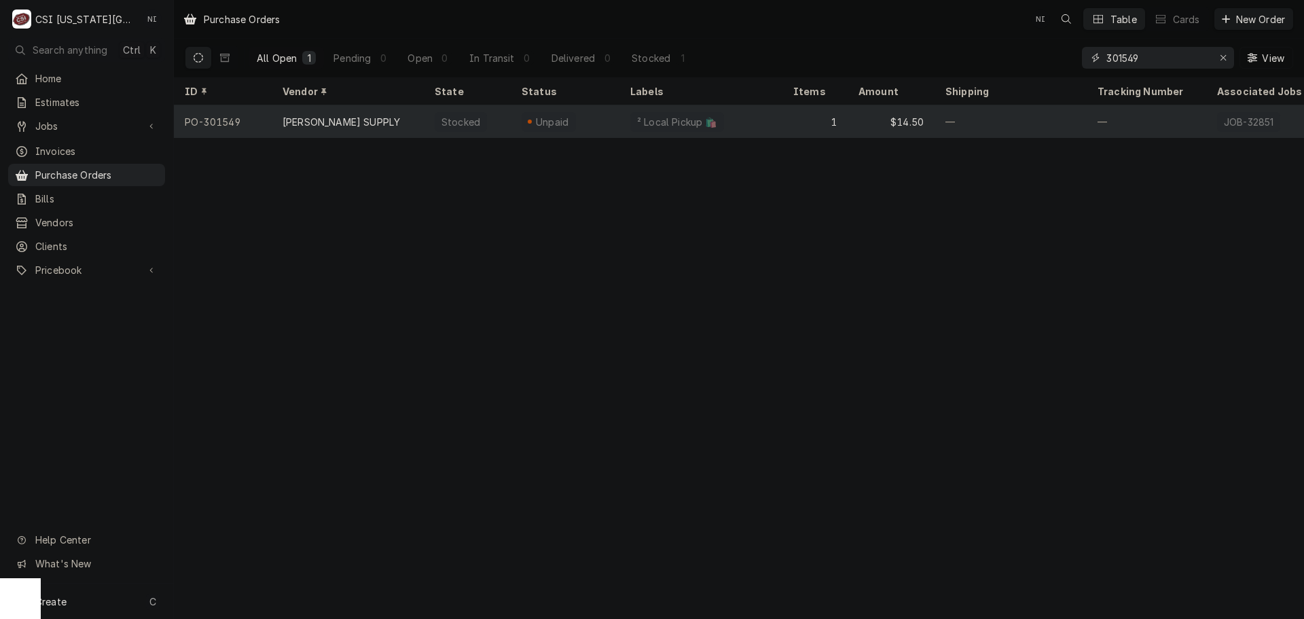
type input "301549"
click at [583, 117] on div "Unpaid" at bounding box center [565, 121] width 109 height 33
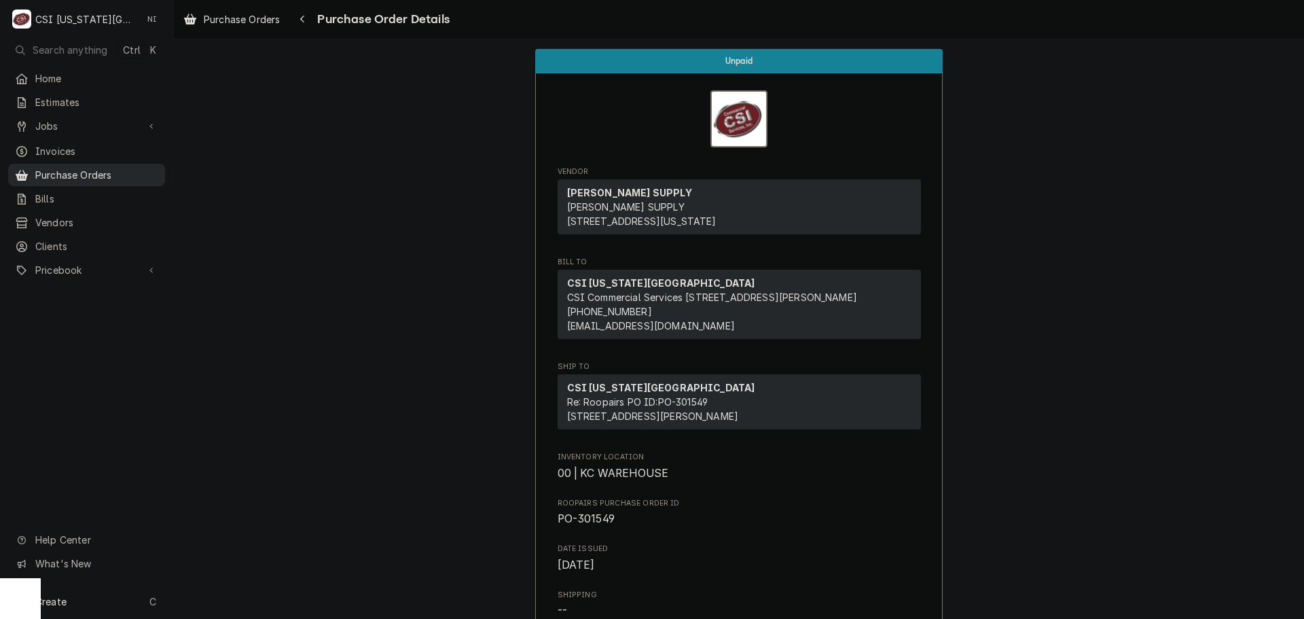
click at [68, 170] on span "Purchase Orders" at bounding box center [96, 175] width 123 height 14
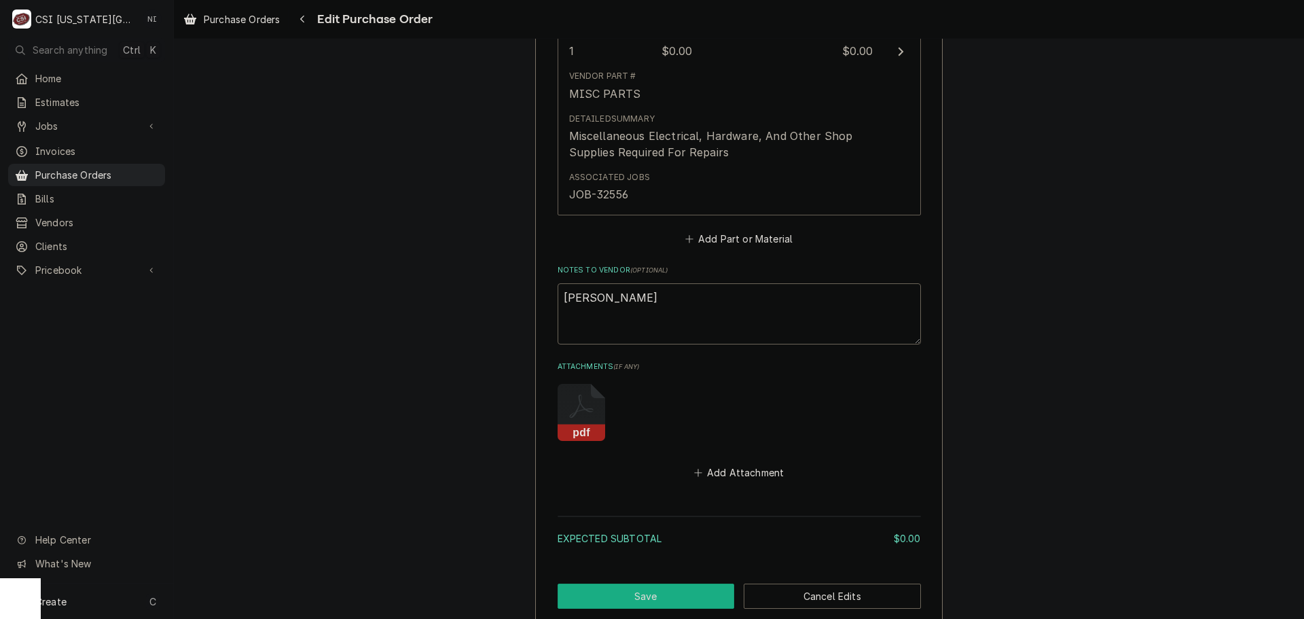
scroll to position [842, 0]
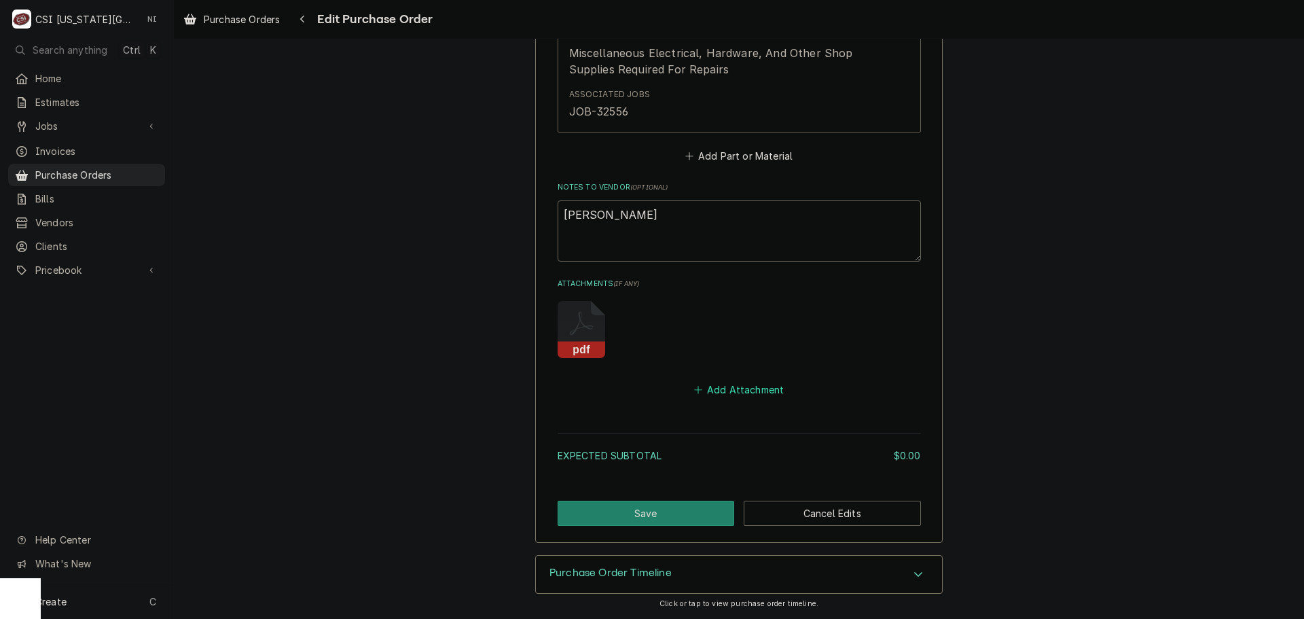
click at [750, 388] on button "Add Attachment" at bounding box center [738, 389] width 95 height 19
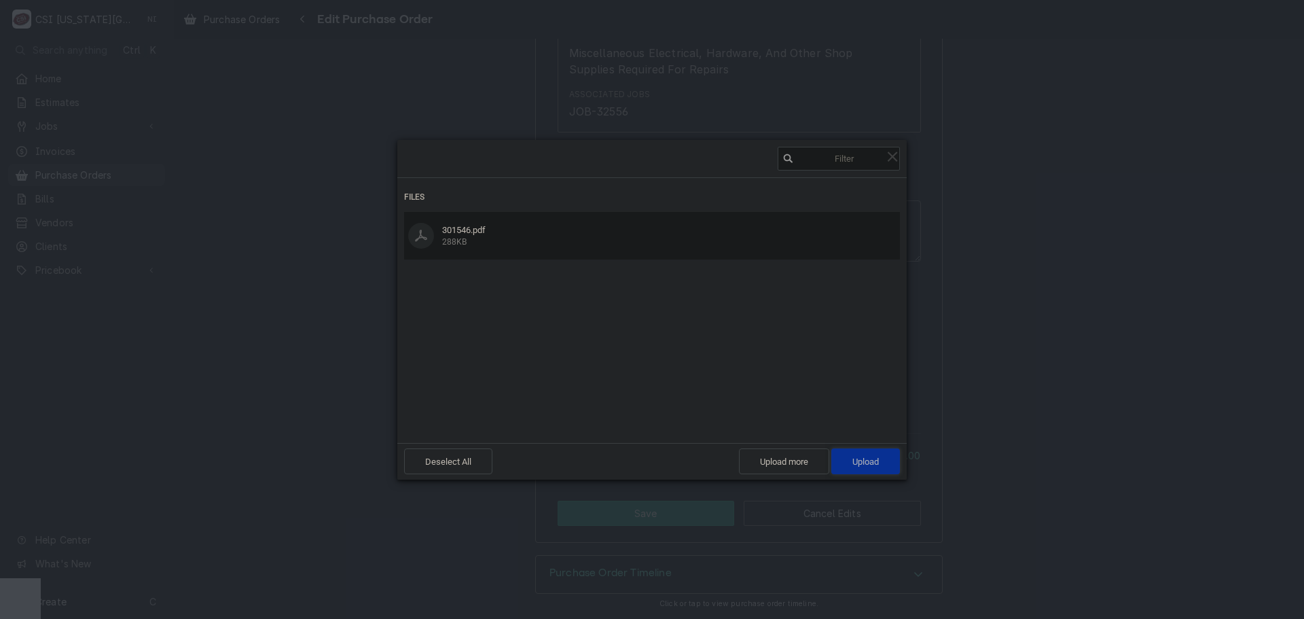
click at [875, 455] on span "Upload 1" at bounding box center [865, 461] width 69 height 26
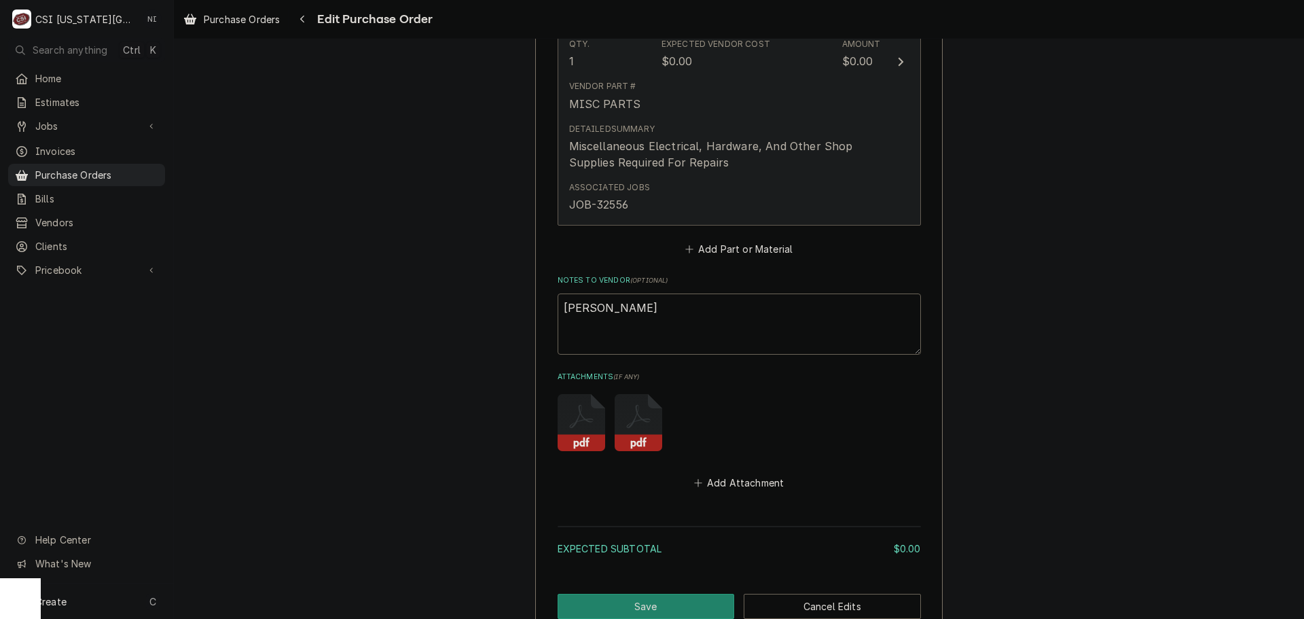
scroll to position [570, 0]
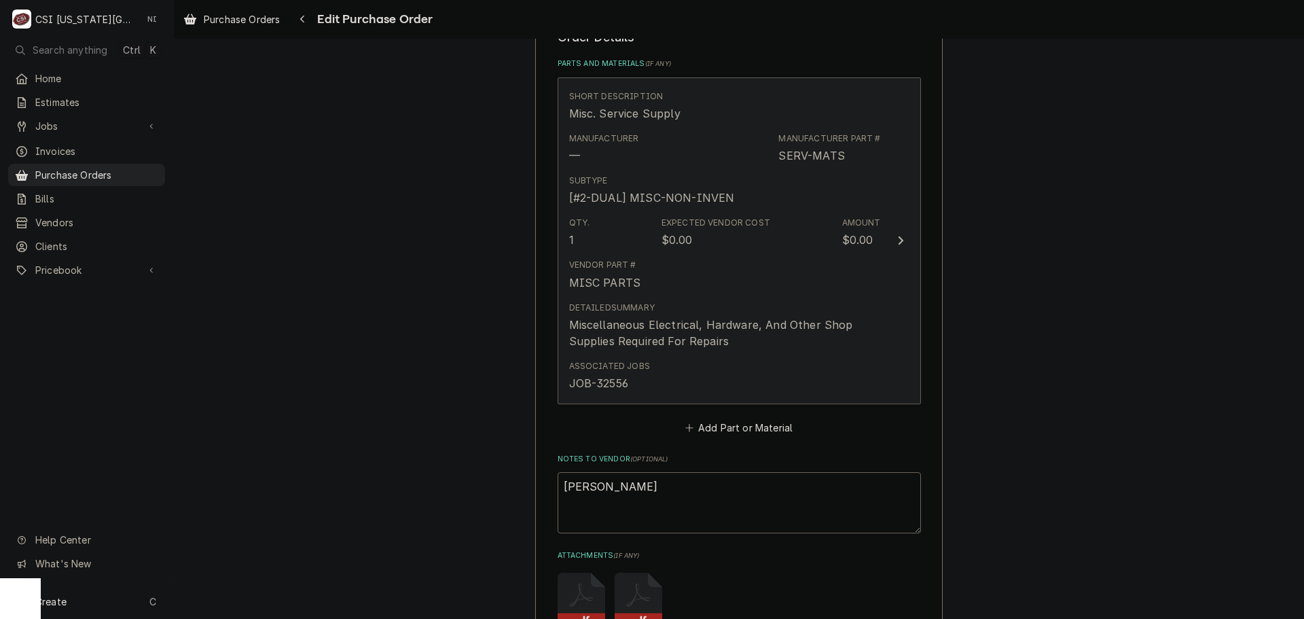
click at [747, 299] on div "Detailed Summary Miscellaneous Electrical, Hardware, And Other Shop Supplies Re…" at bounding box center [725, 325] width 312 height 58
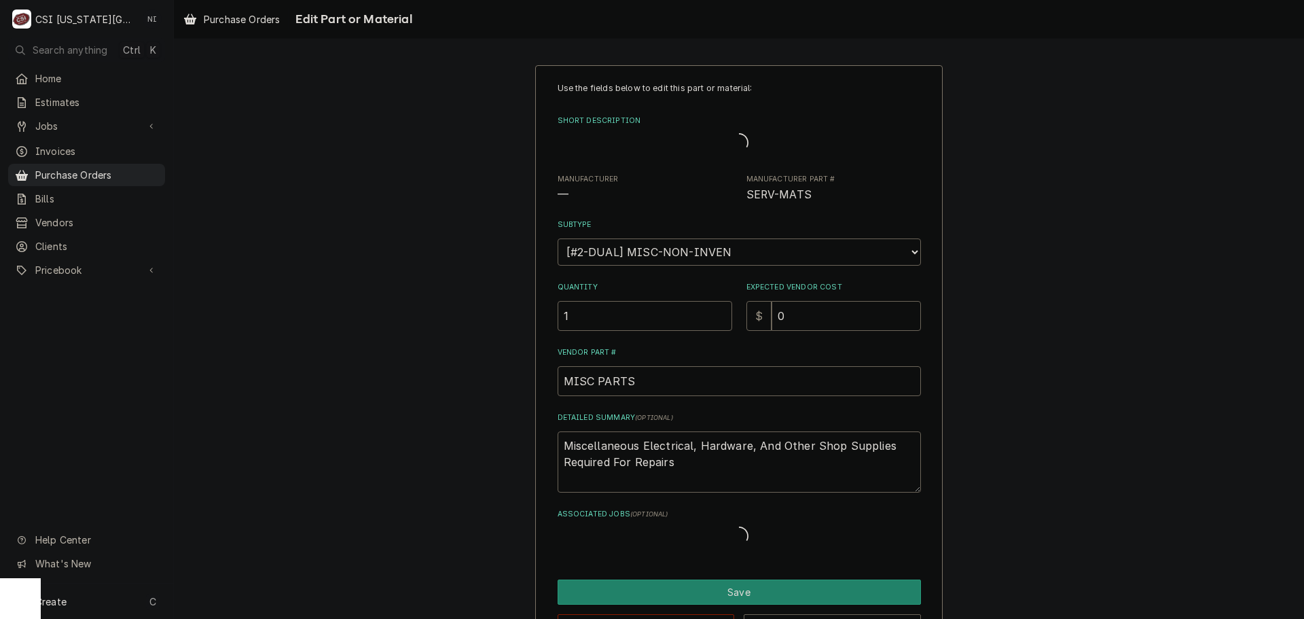
type textarea "x"
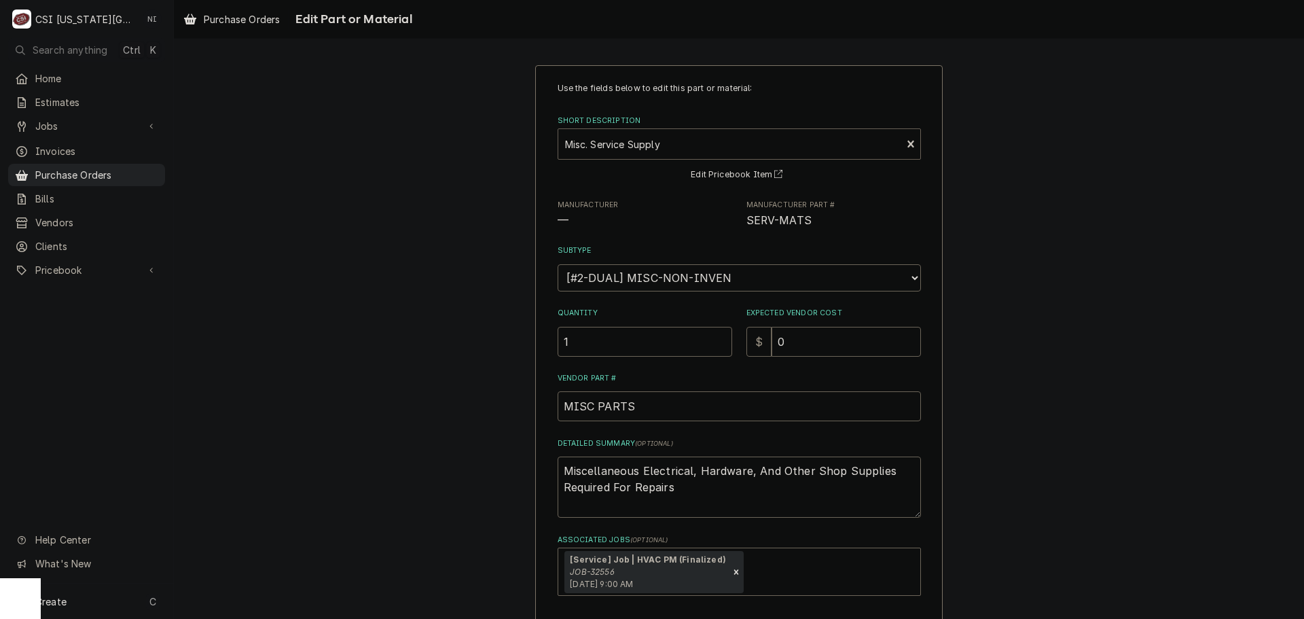
drag, startPoint x: 674, startPoint y: 145, endPoint x: 684, endPoint y: 144, distance: 10.9
click at [675, 145] on div "Short Description" at bounding box center [730, 144] width 330 height 24
type input "18x20x2"
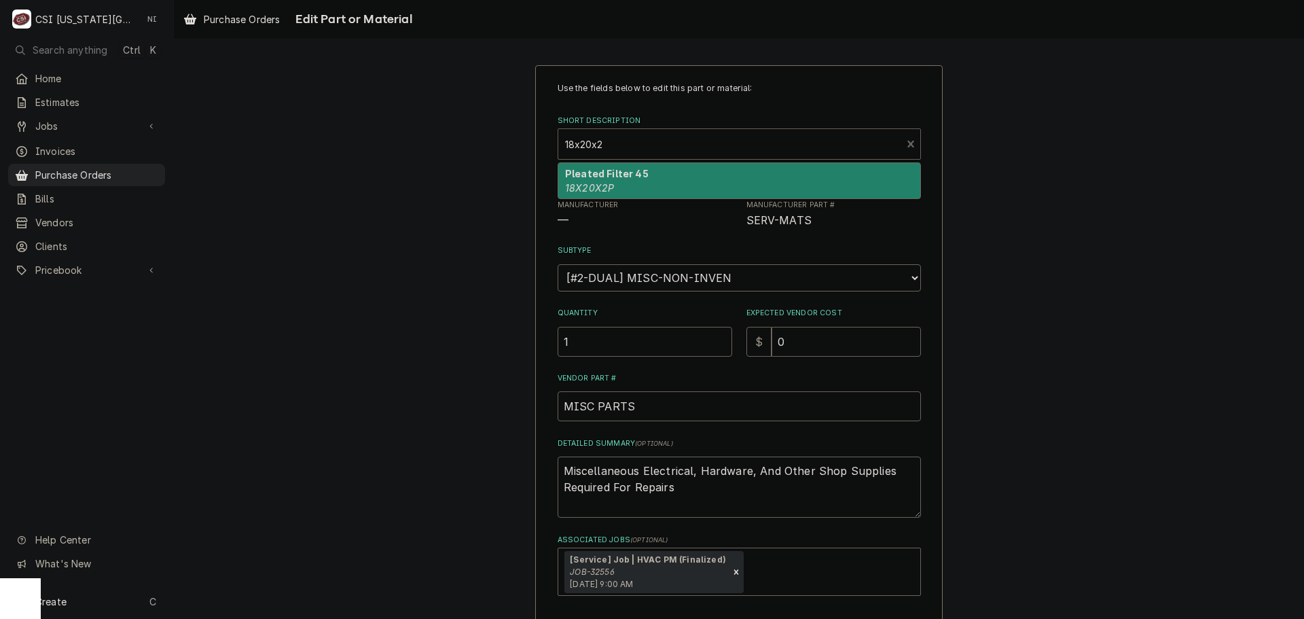
click at [655, 178] on div "Pleated Filter 45 18X20X2P" at bounding box center [739, 180] width 362 height 35
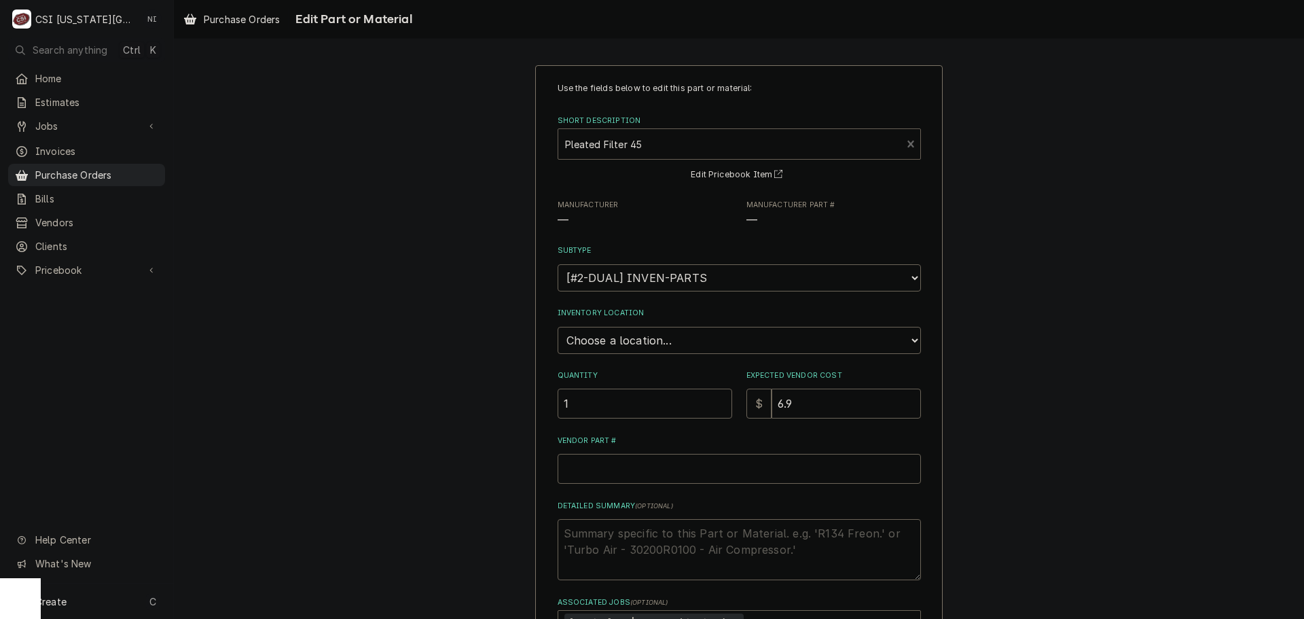
type textarea "x"
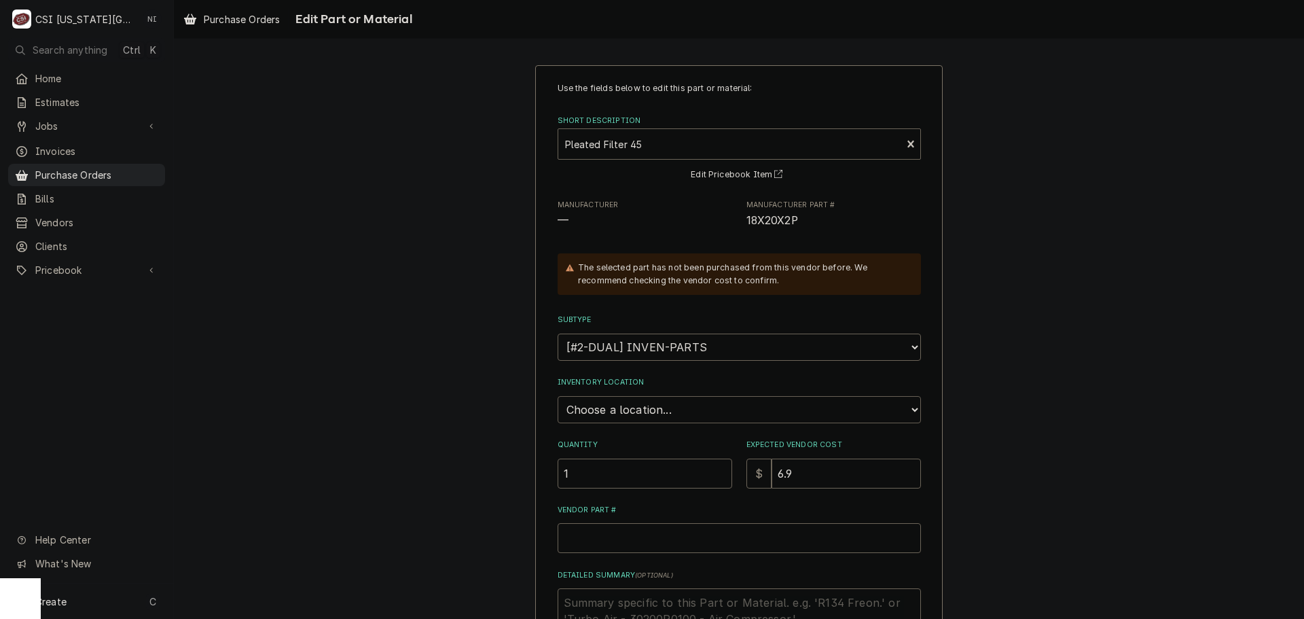
click at [659, 411] on select "Choose a location... 00 | KC WAREHOUSE 00 | MAIN WAREHOUSE 01 | BRIAN BREAZIER …" at bounding box center [738, 409] width 363 height 27
select select "2698"
click at [557, 396] on select "Choose a location... 00 | KC WAREHOUSE 00 | MAIN WAREHOUSE 01 | BRIAN BREAZIER …" at bounding box center [738, 409] width 363 height 27
drag, startPoint x: 777, startPoint y: 475, endPoint x: 733, endPoint y: 476, distance: 43.5
click at [733, 476] on div "Quantity 1 Expected Vendor Cost $ 6.9" at bounding box center [738, 463] width 363 height 48
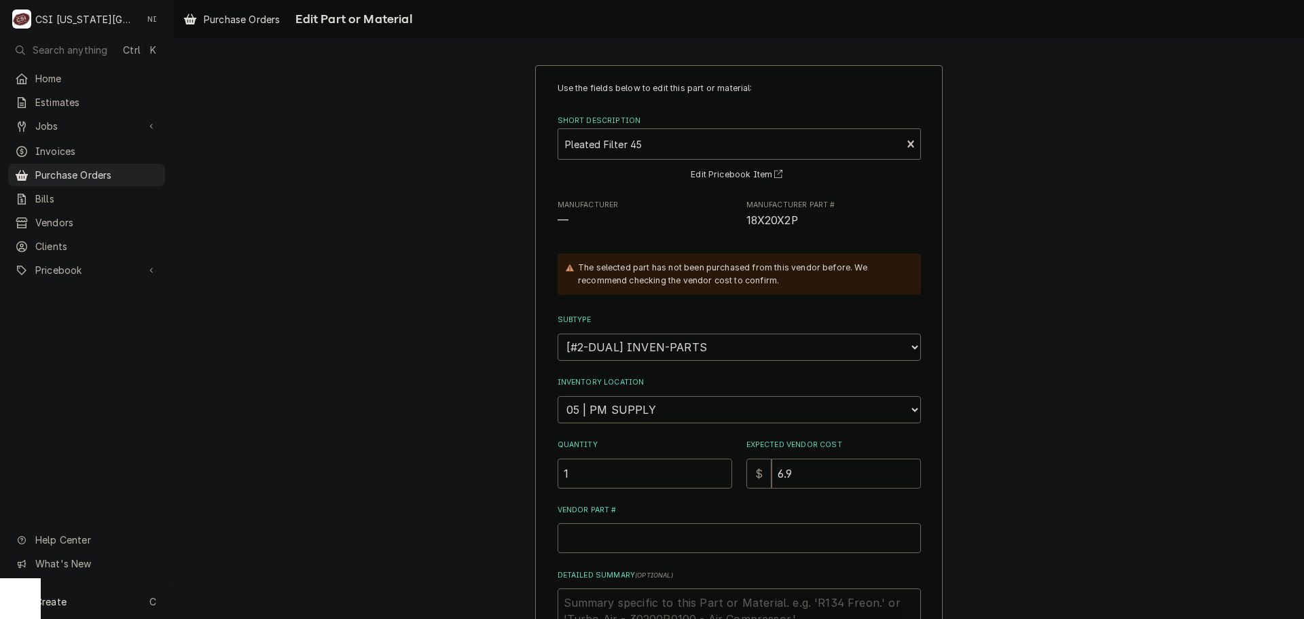
type textarea "x"
type input "7"
type textarea "x"
type input "7.0"
type textarea "x"
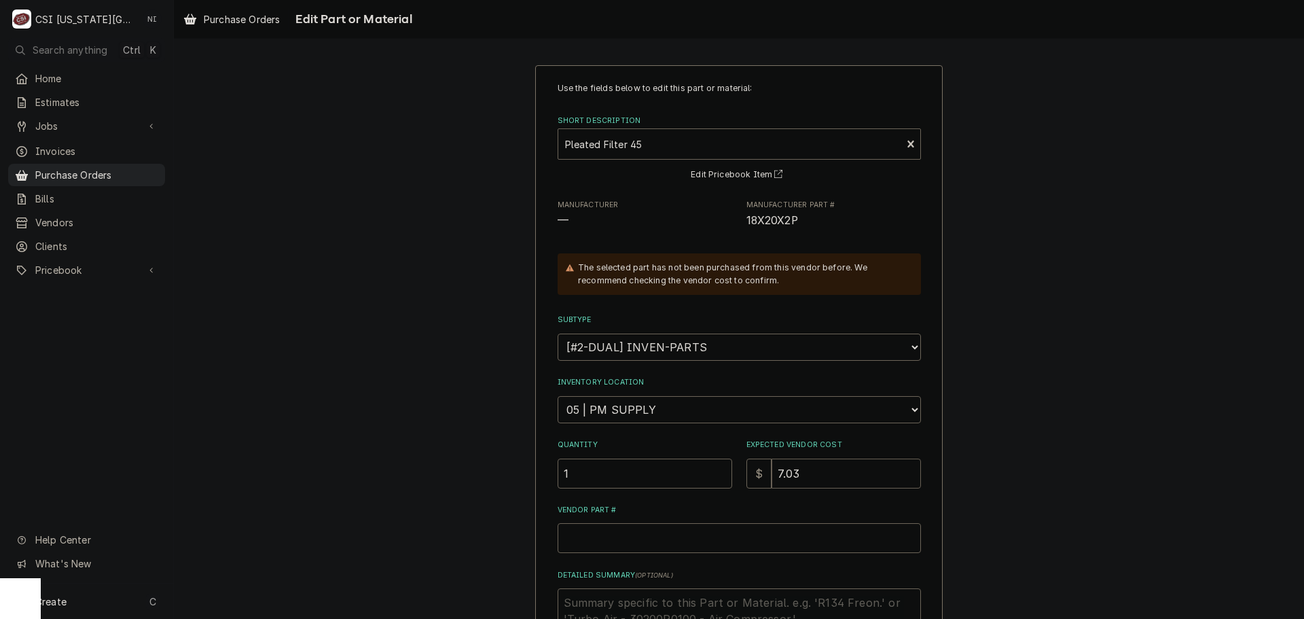
type input "7.03"
click at [777, 219] on span "18X20X2P" at bounding box center [772, 220] width 52 height 13
copy span "18X20X2P"
click at [689, 536] on input "Vendor Part #" at bounding box center [738, 538] width 363 height 30
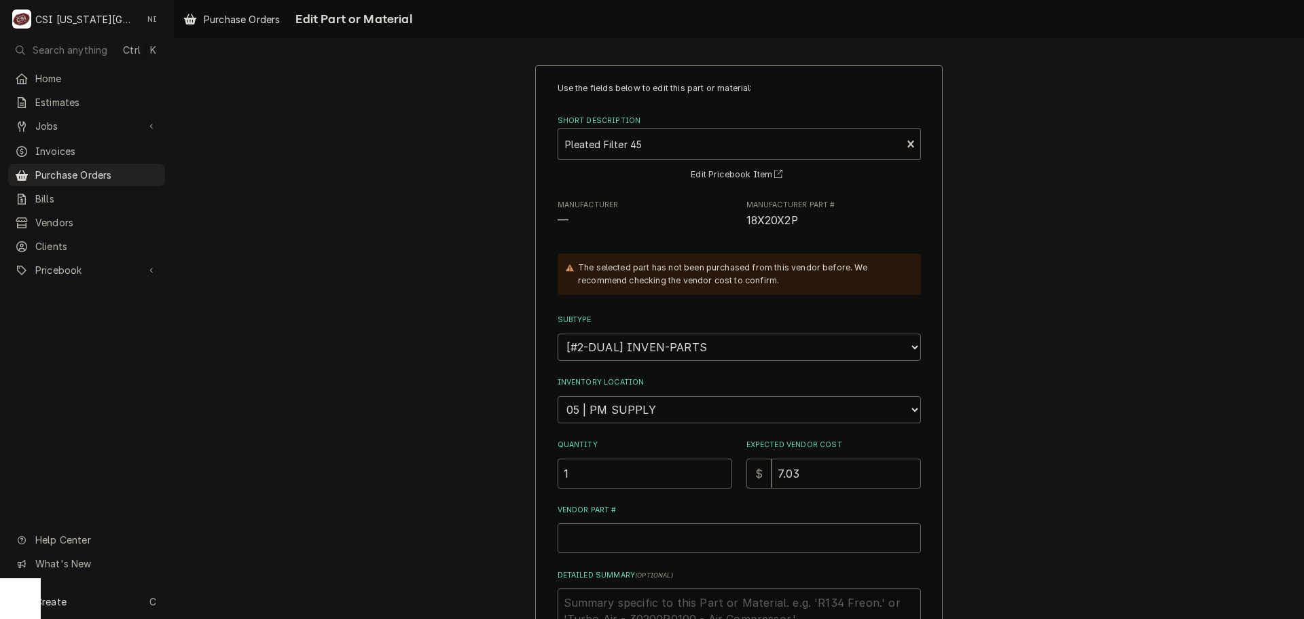
paste input "18X20X2P"
type textarea "x"
type input "18X20X2P"
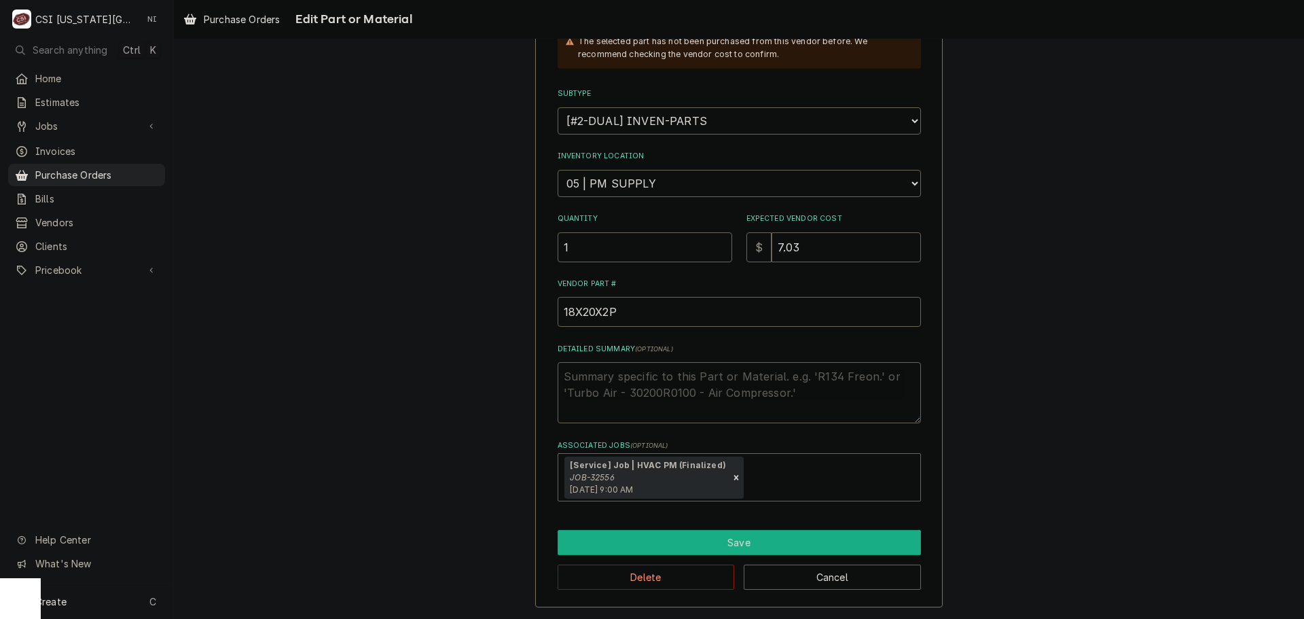
click at [689, 547] on button "Save" at bounding box center [738, 542] width 363 height 25
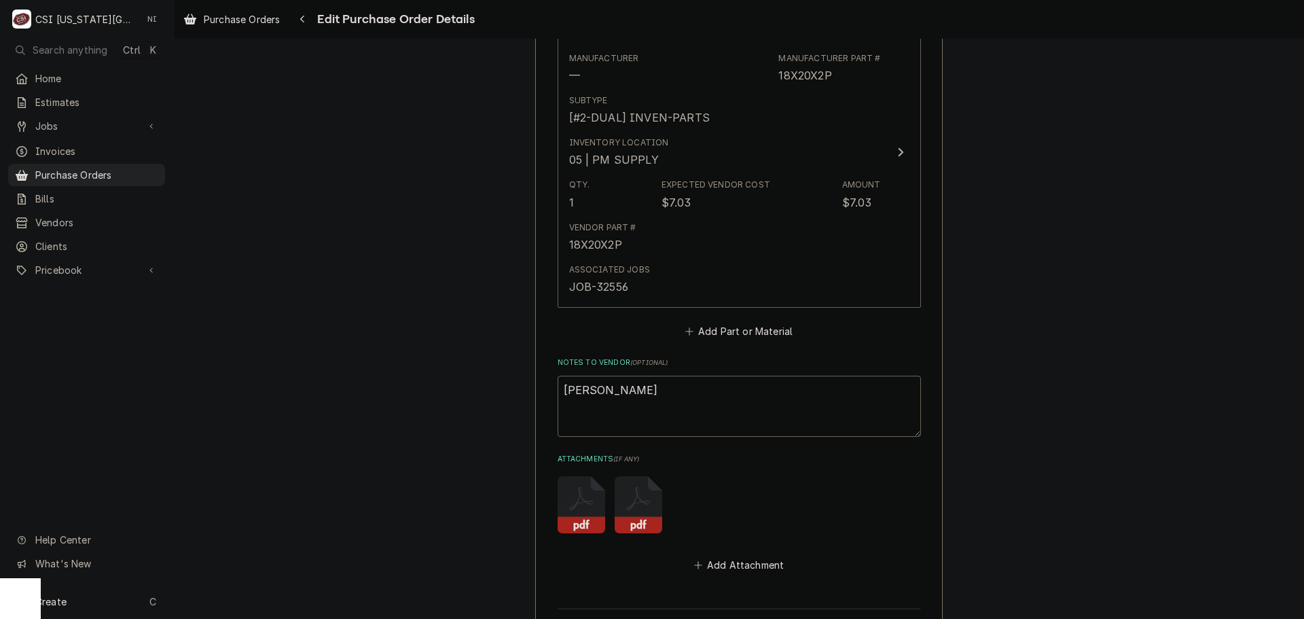
scroll to position [826, 0]
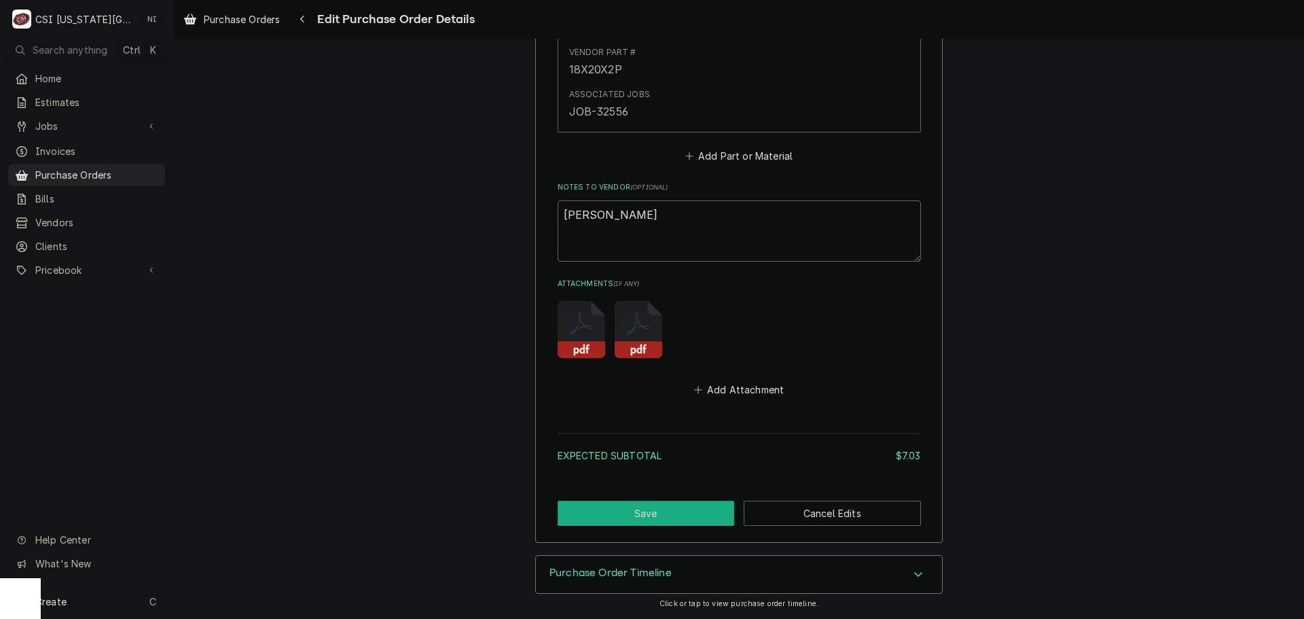
click at [687, 511] on button "Save" at bounding box center [645, 512] width 177 height 25
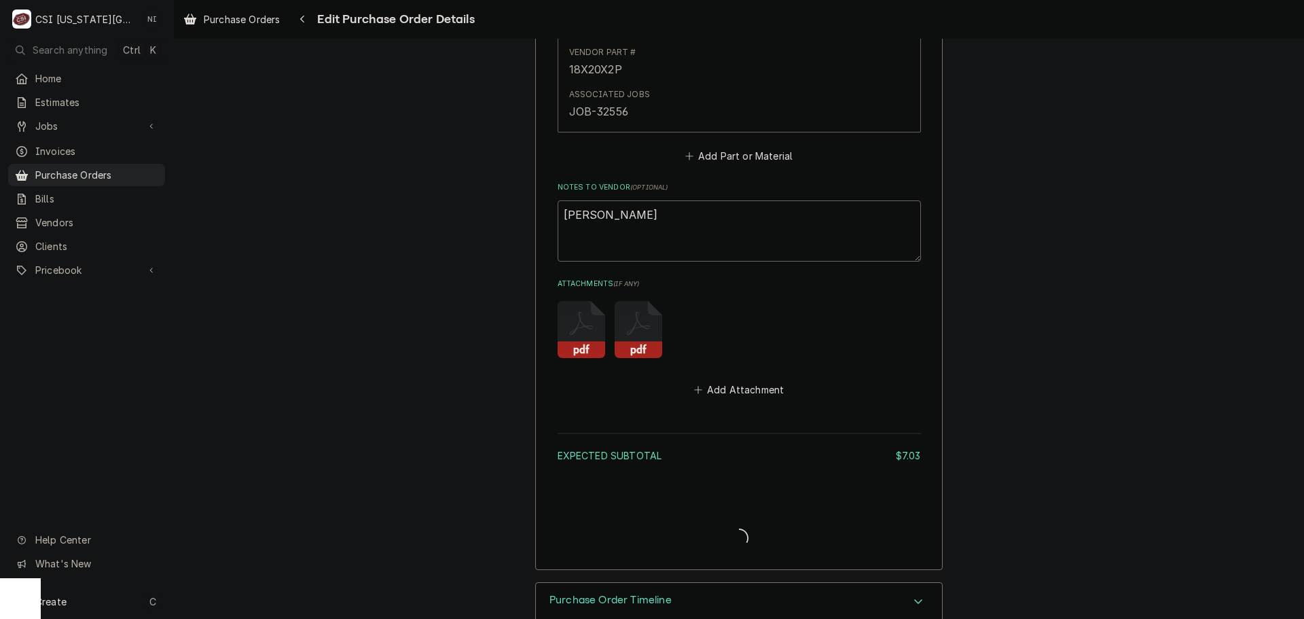
type textarea "x"
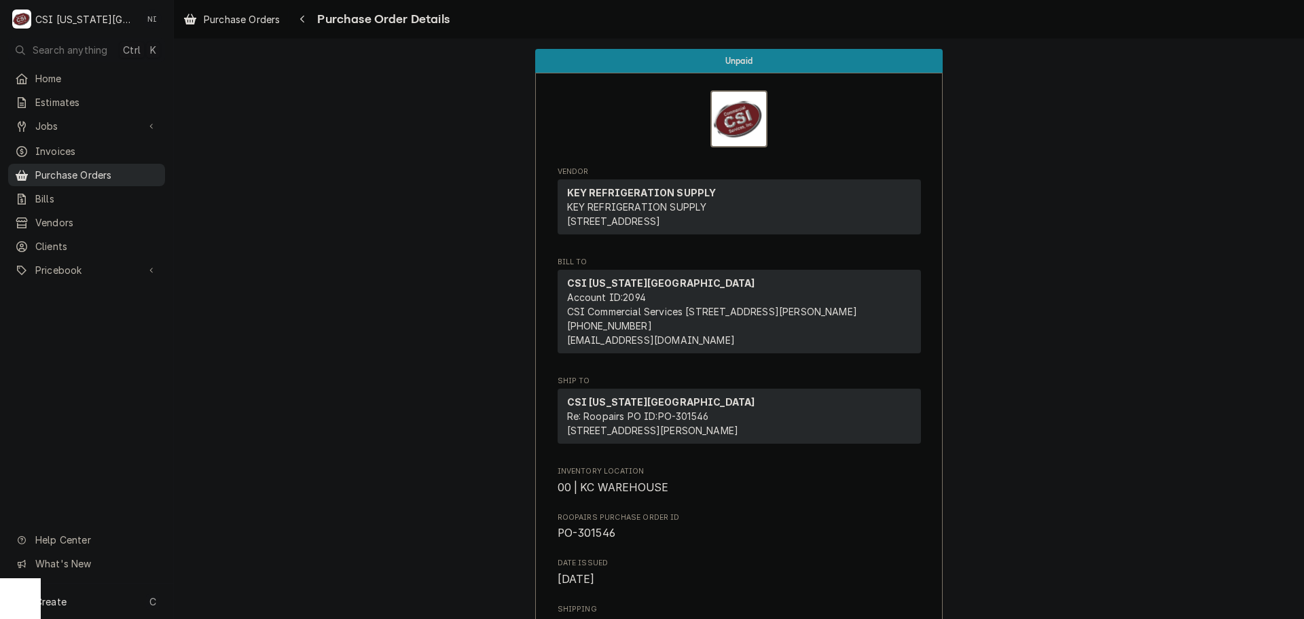
click at [121, 174] on span "Purchase Orders" at bounding box center [96, 175] width 123 height 14
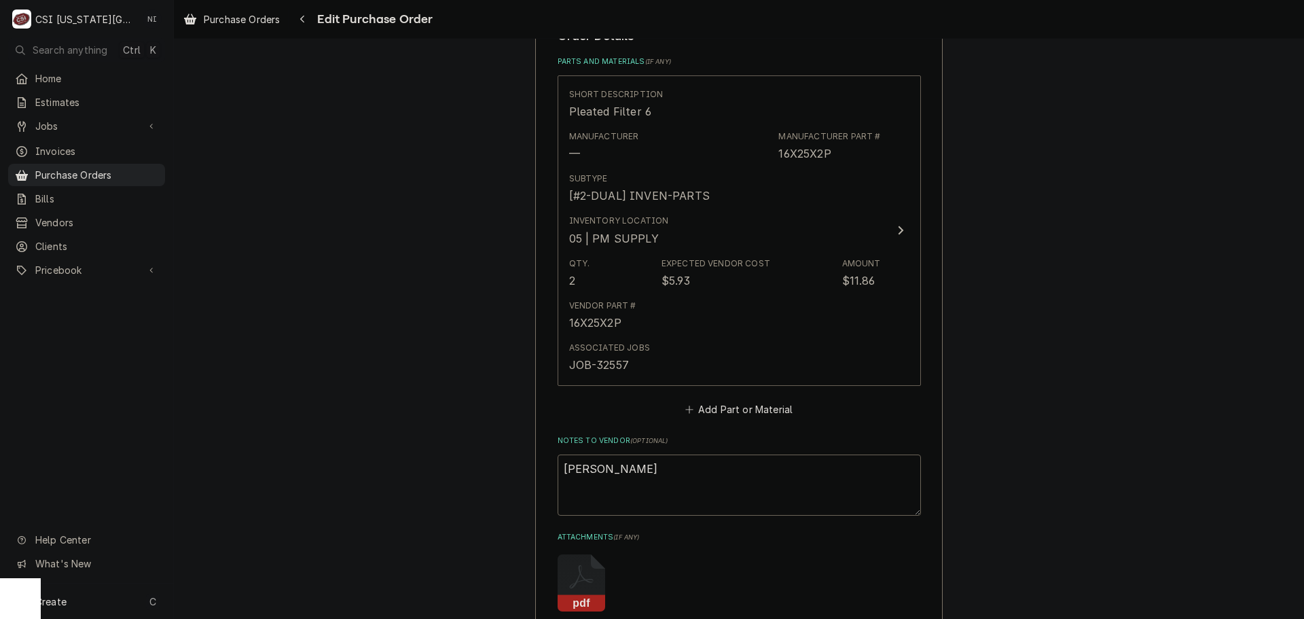
scroll to position [815, 0]
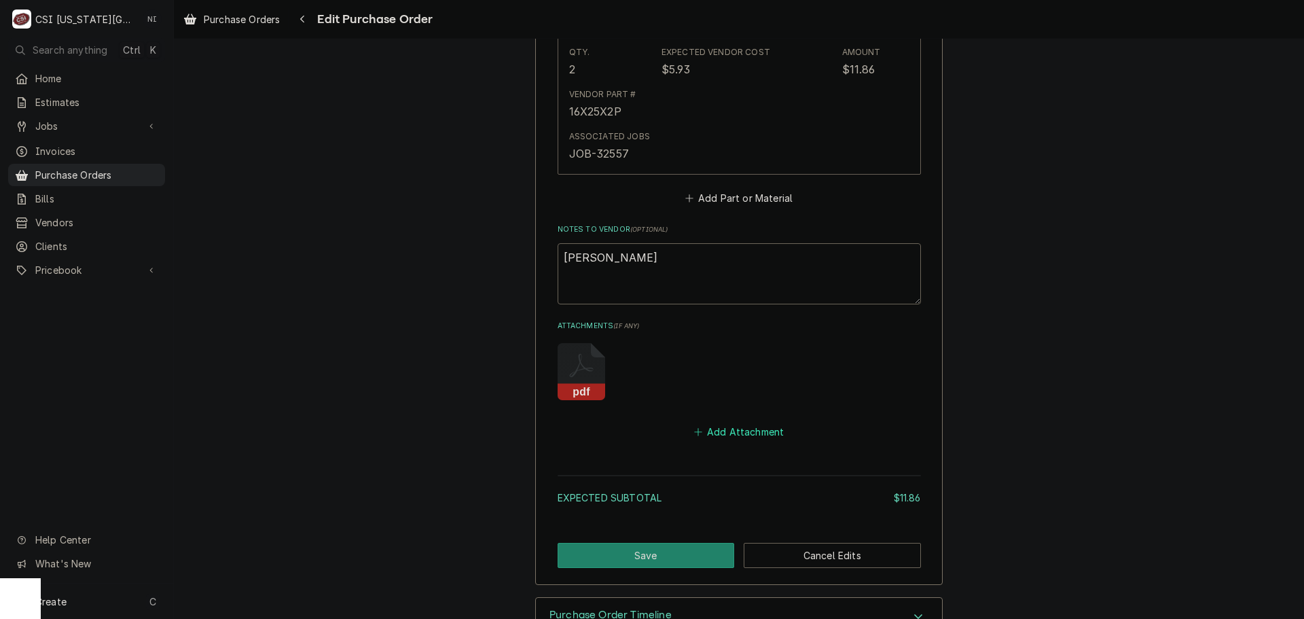
drag, startPoint x: 733, startPoint y: 431, endPoint x: 1298, endPoint y: 456, distance: 565.5
click at [733, 431] on button "Add Attachment" at bounding box center [738, 431] width 95 height 19
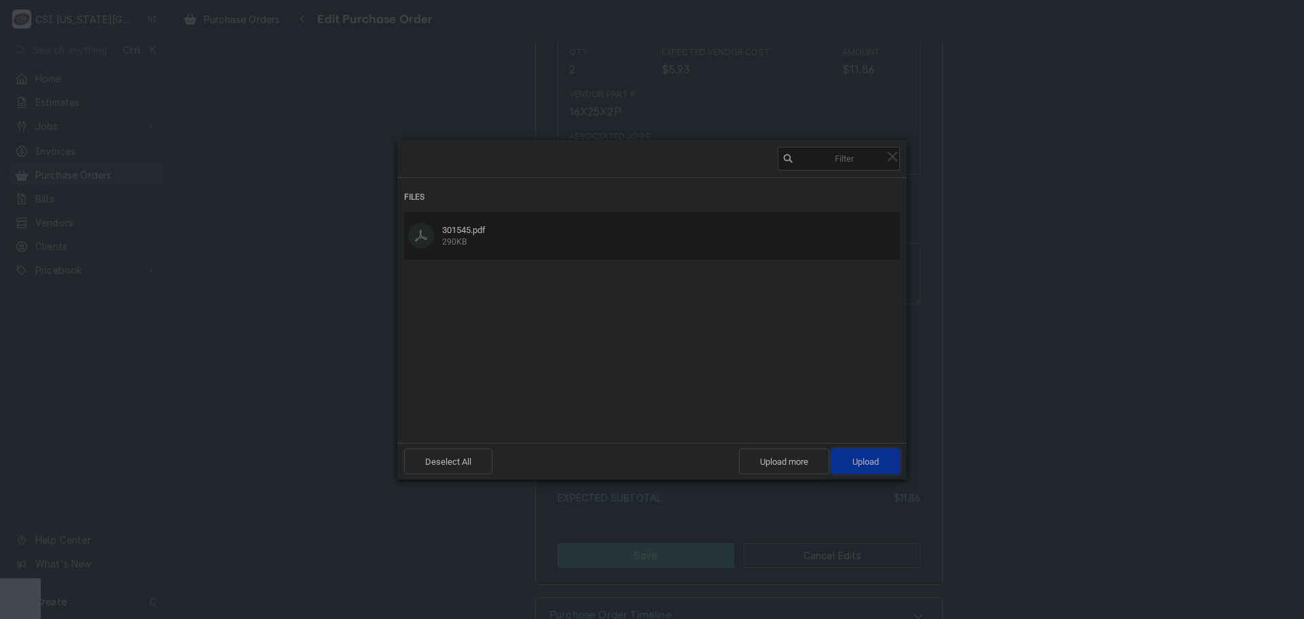
click at [874, 460] on span "Upload 1" at bounding box center [865, 461] width 26 height 10
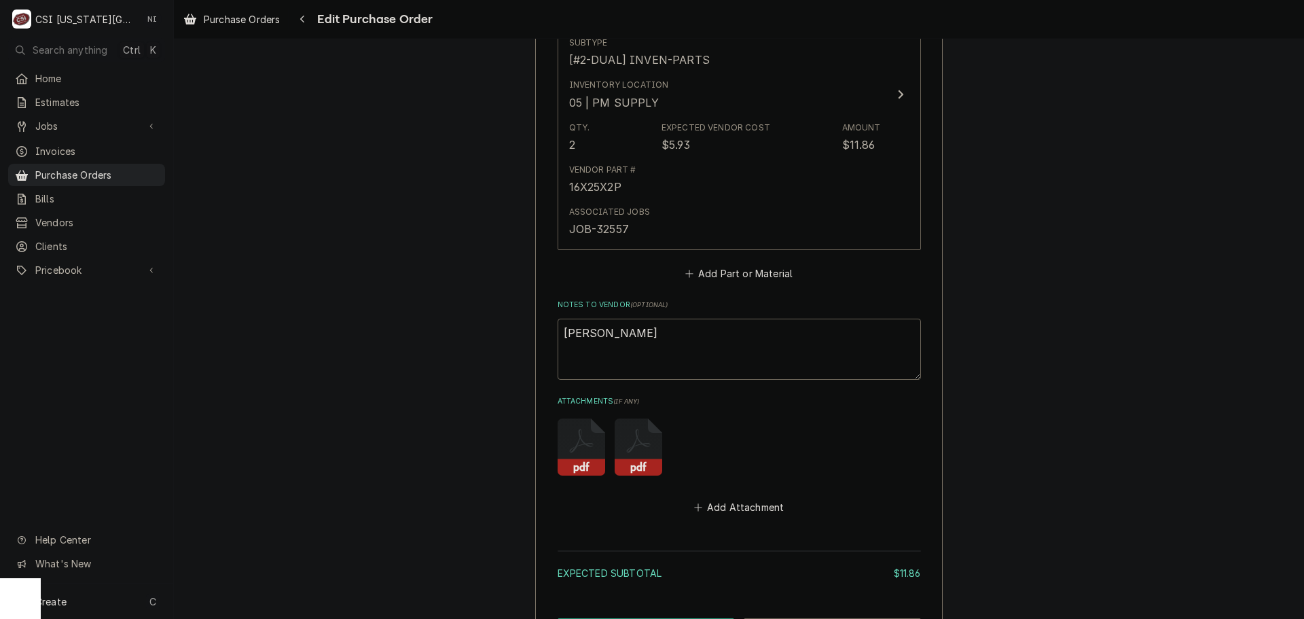
scroll to position [857, 0]
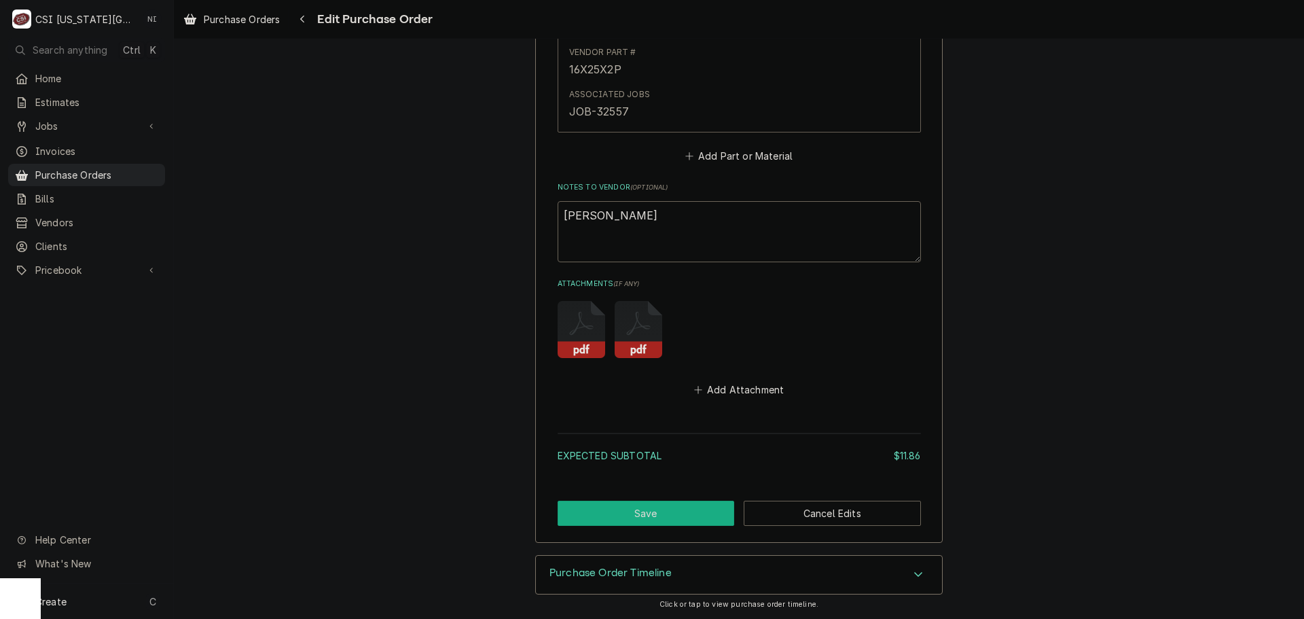
click at [675, 517] on button "Save" at bounding box center [645, 512] width 177 height 25
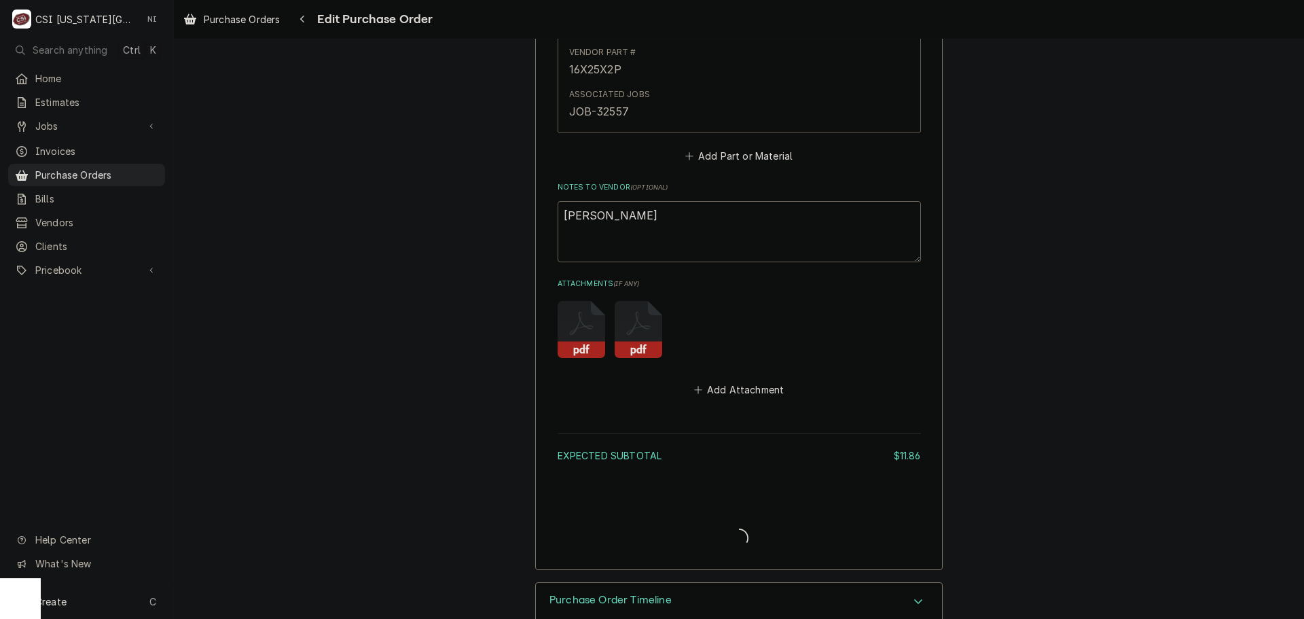
type textarea "x"
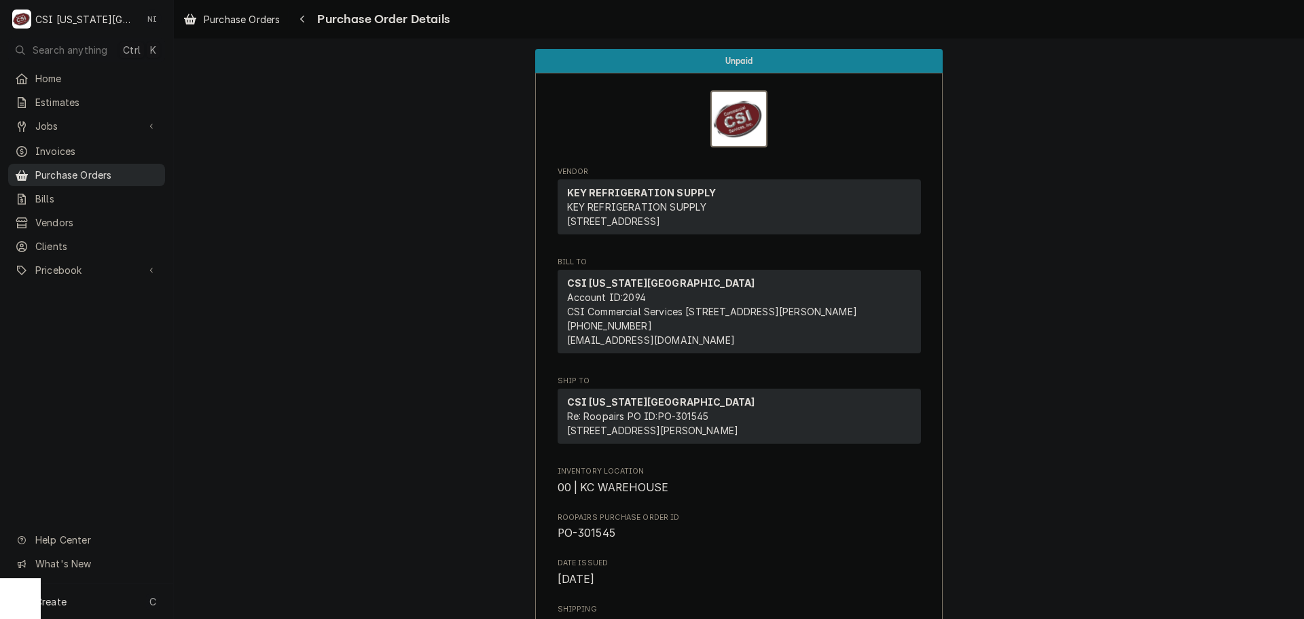
click at [87, 174] on span "Purchase Orders" at bounding box center [96, 175] width 123 height 14
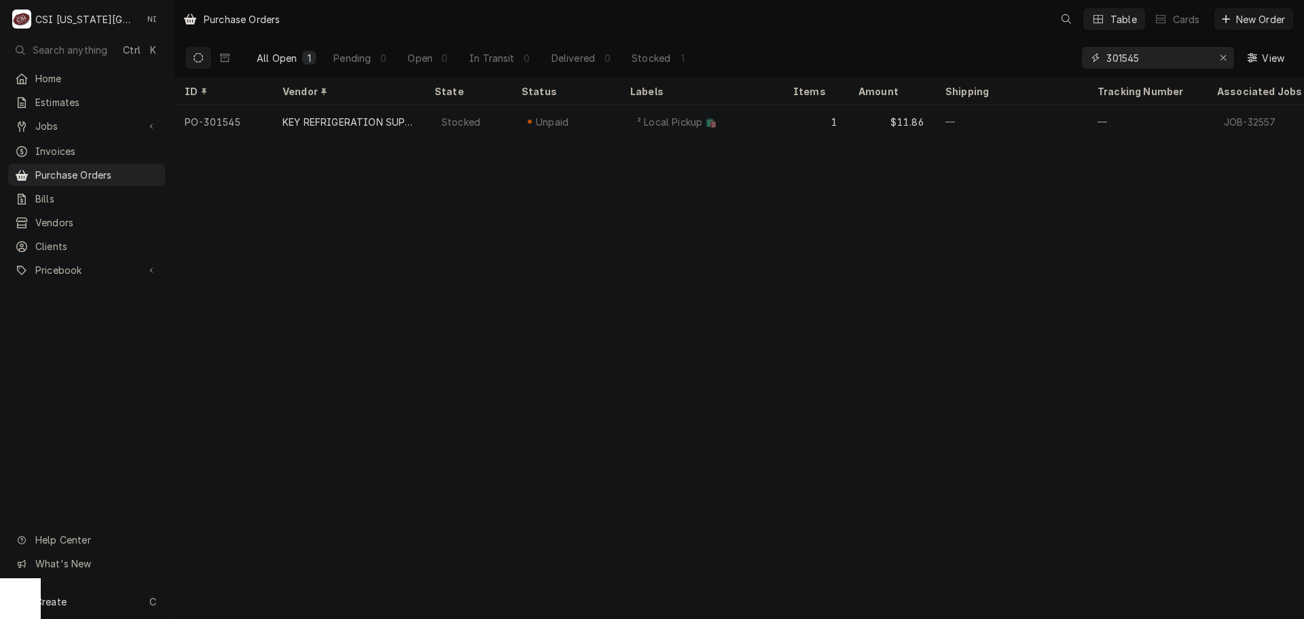
drag, startPoint x: 1015, startPoint y: 57, endPoint x: 984, endPoint y: 56, distance: 31.2
click at [984, 57] on div "All Open 1 Pending 0 Open 0 In Transit 0 Delivered 0 Stocked 1 301545 View" at bounding box center [739, 58] width 1108 height 38
type input "301547"
click at [1218, 58] on div "Erase input" at bounding box center [1223, 58] width 14 height 14
type input "301511"
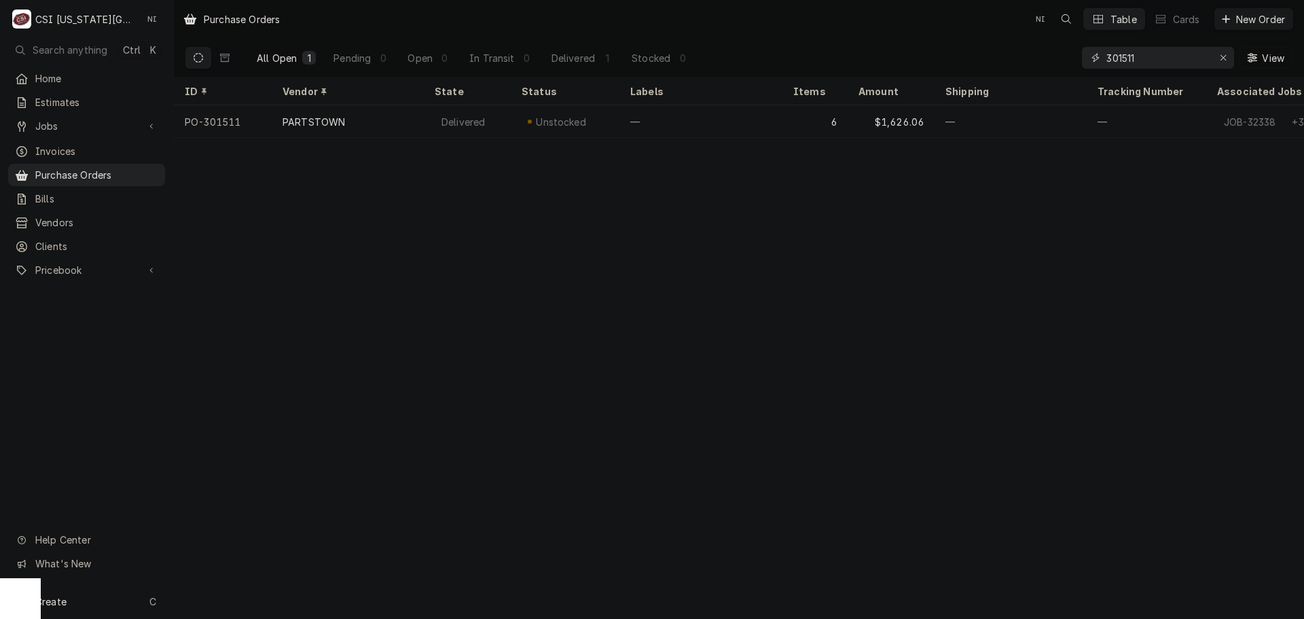
click at [1218, 54] on div "Erase input" at bounding box center [1223, 58] width 14 height 14
click at [1204, 54] on input "Dynamic Content Wrapper" at bounding box center [1170, 58] width 128 height 22
type input "301562"
click at [1222, 56] on icon "Erase input" at bounding box center [1223, 58] width 7 height 10
type input "301562"
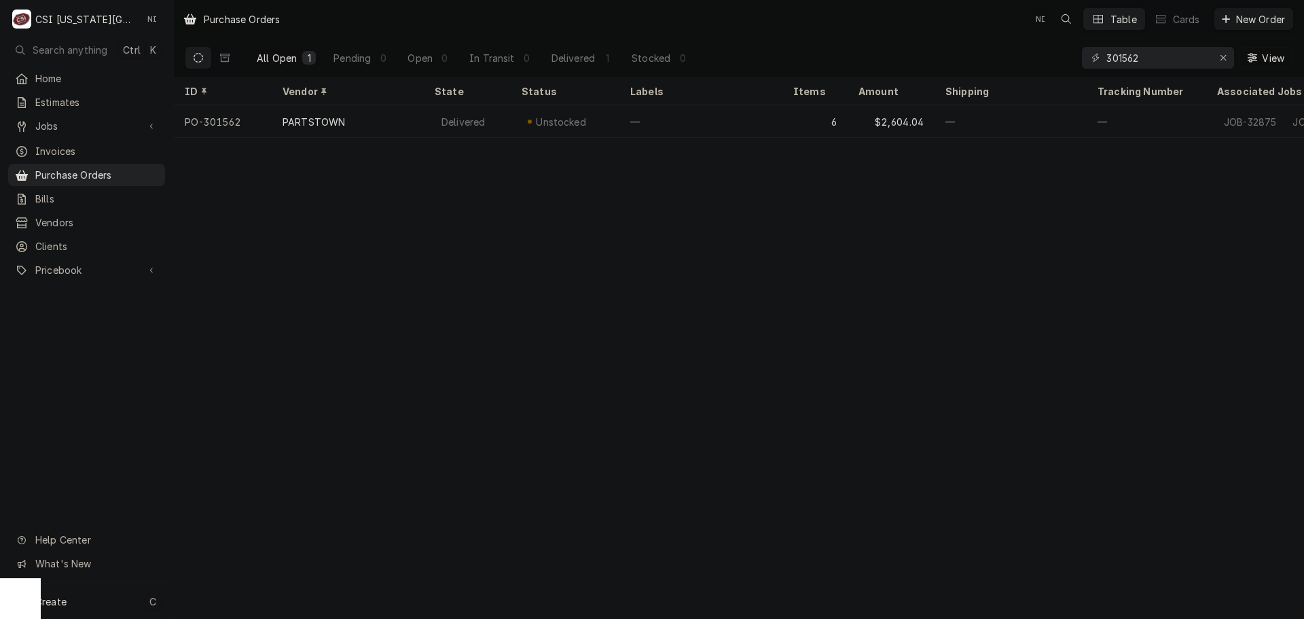
click at [120, 600] on div "Create C" at bounding box center [86, 600] width 173 height 35
click at [285, 508] on div "Purchase Order" at bounding box center [253, 507] width 91 height 14
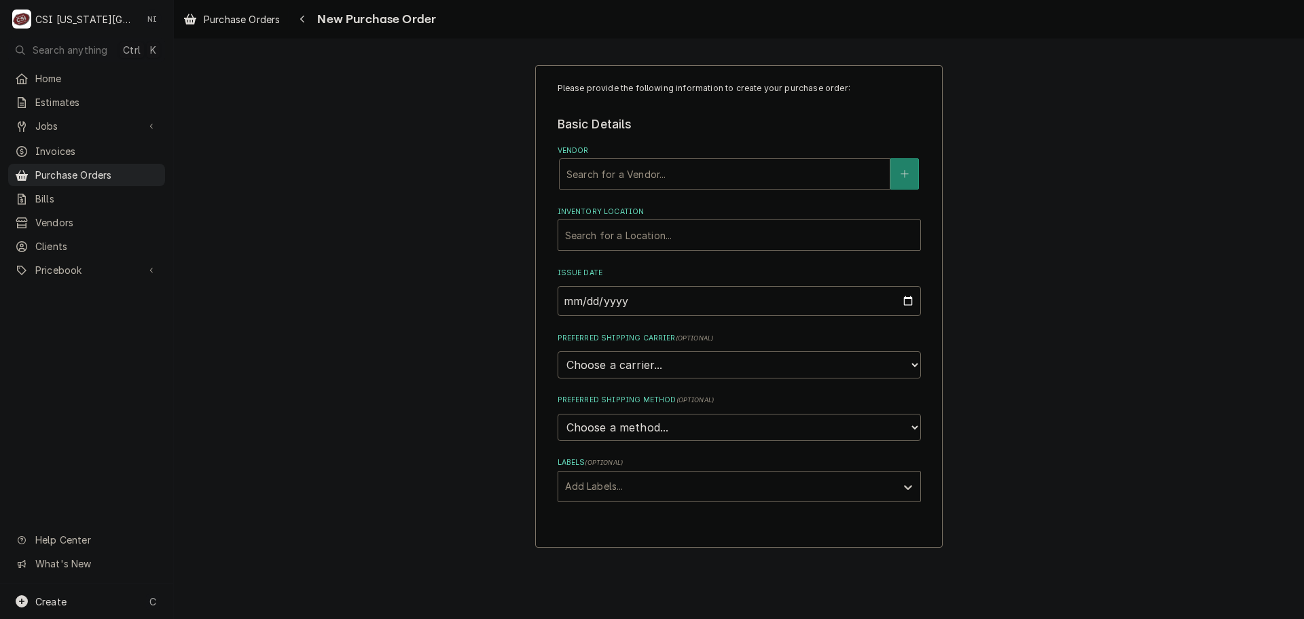
click at [638, 180] on div "Vendor" at bounding box center [724, 174] width 316 height 24
type input "home"
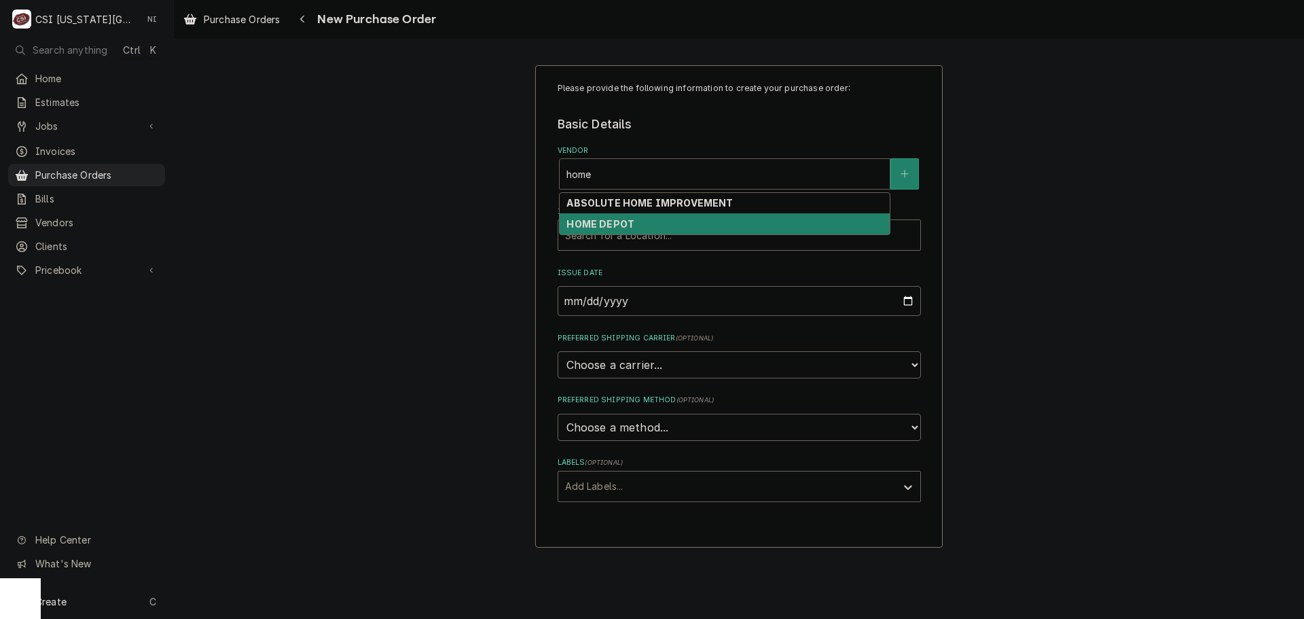
click at [615, 223] on strong "HOME DEPOT" at bounding box center [600, 224] width 68 height 12
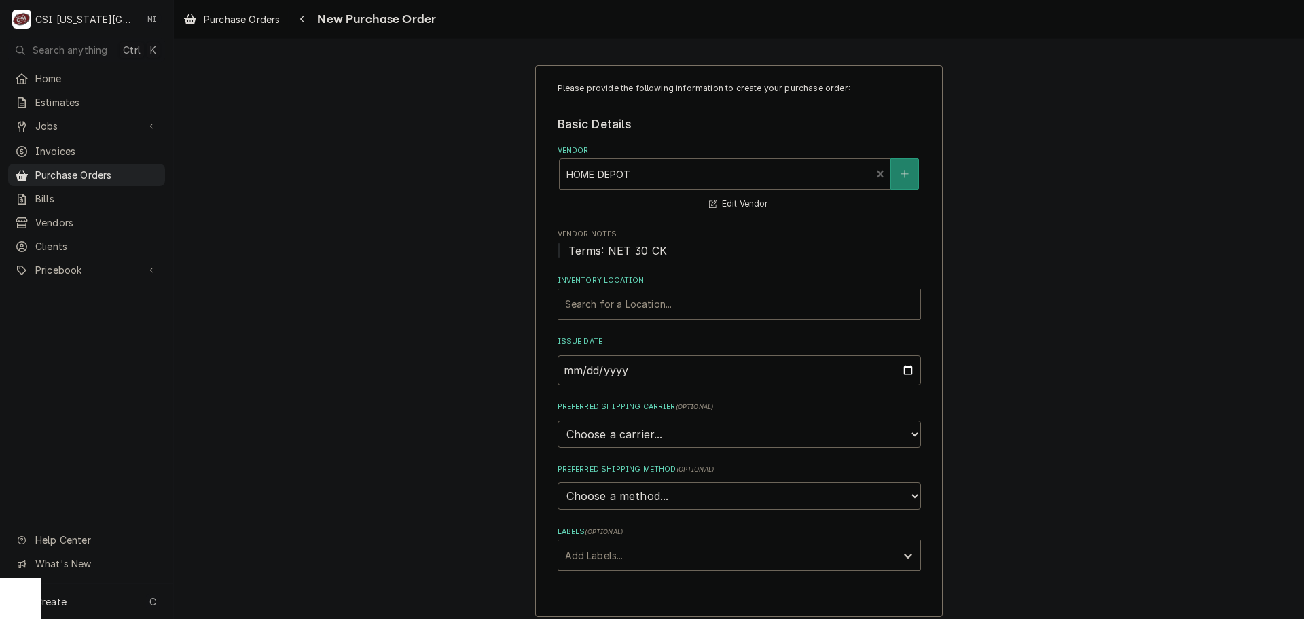
click at [614, 313] on div "Inventory Location" at bounding box center [739, 304] width 348 height 24
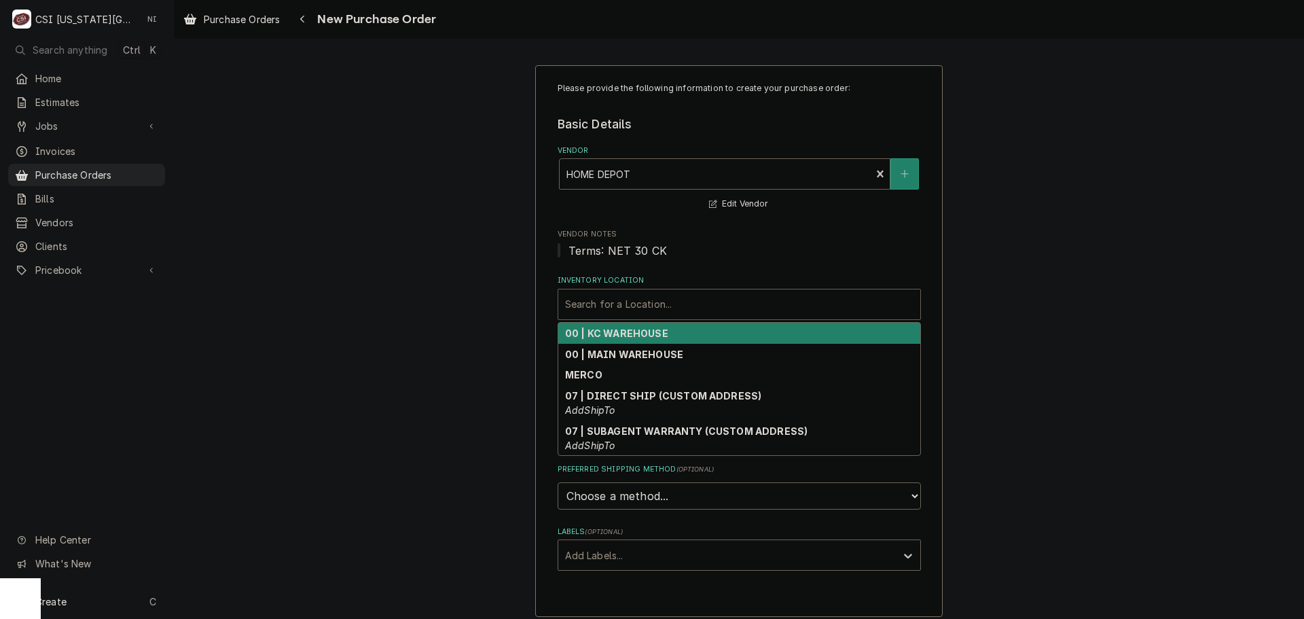
click at [596, 333] on strong "00 | KC WAREHOUSE" at bounding box center [616, 333] width 103 height 12
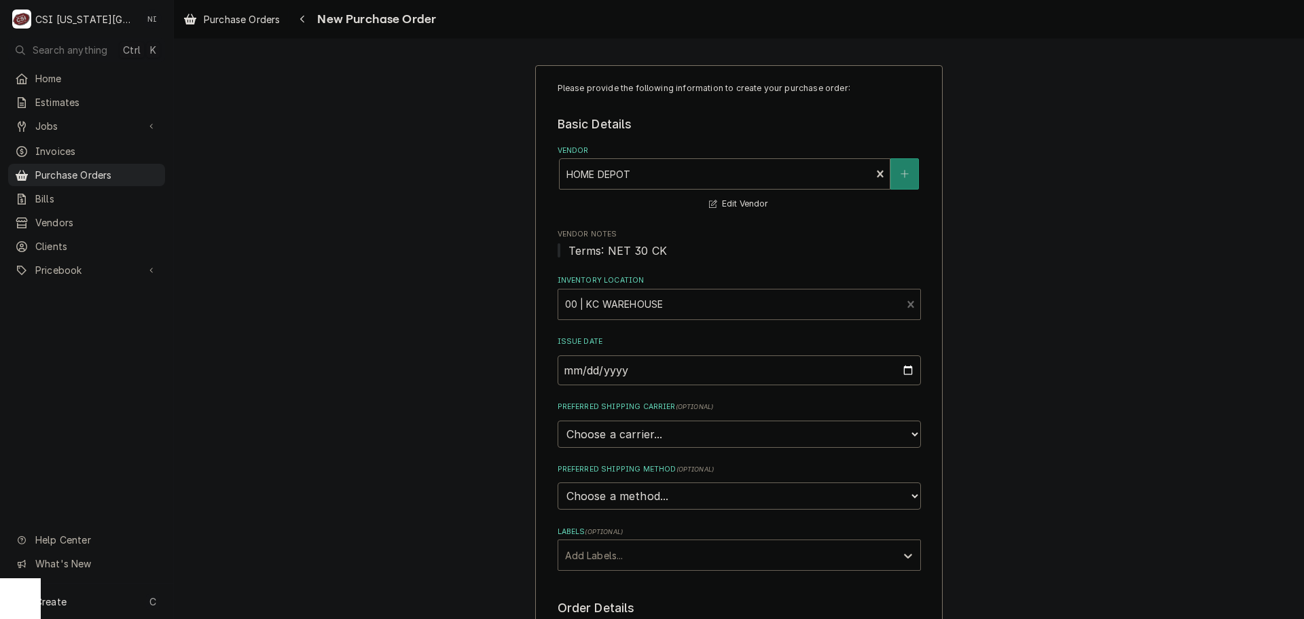
click at [605, 558] on div "Labels" at bounding box center [727, 555] width 324 height 24
click at [606, 605] on div "² Local Pickup 🛍️" at bounding box center [739, 605] width 362 height 21
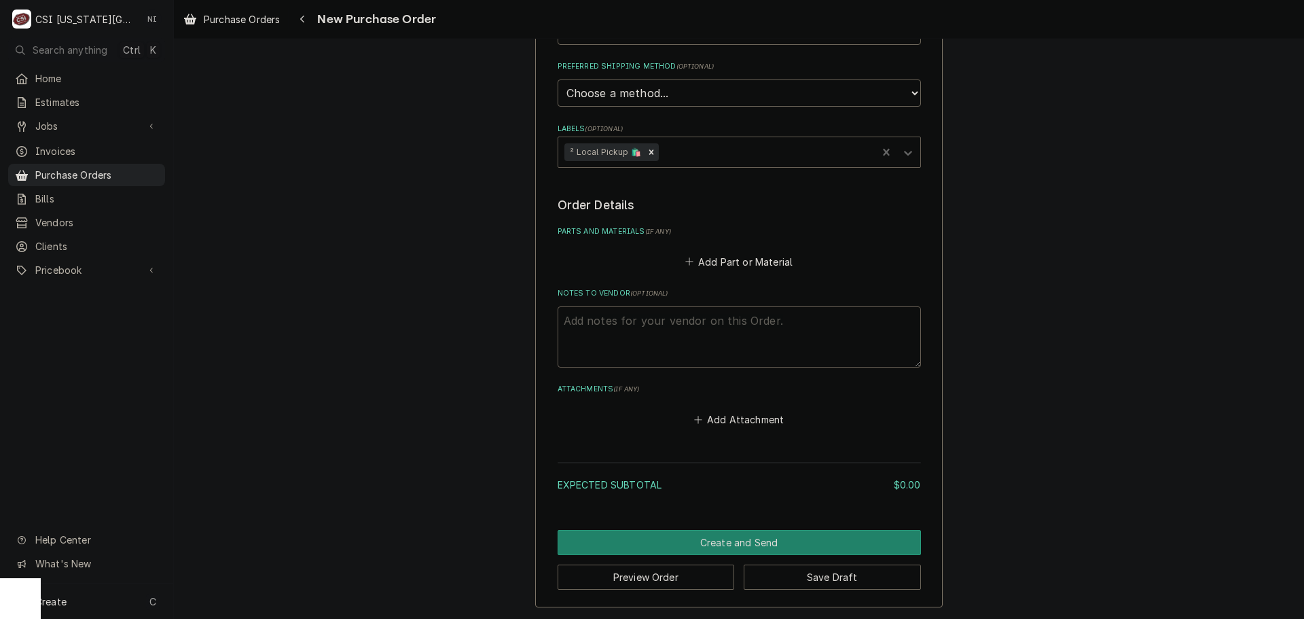
click at [655, 338] on textarea "Notes to Vendor ( optional )" at bounding box center [738, 336] width 363 height 61
type textarea "x"
type textarea "wi"
type textarea "x"
type textarea "wil"
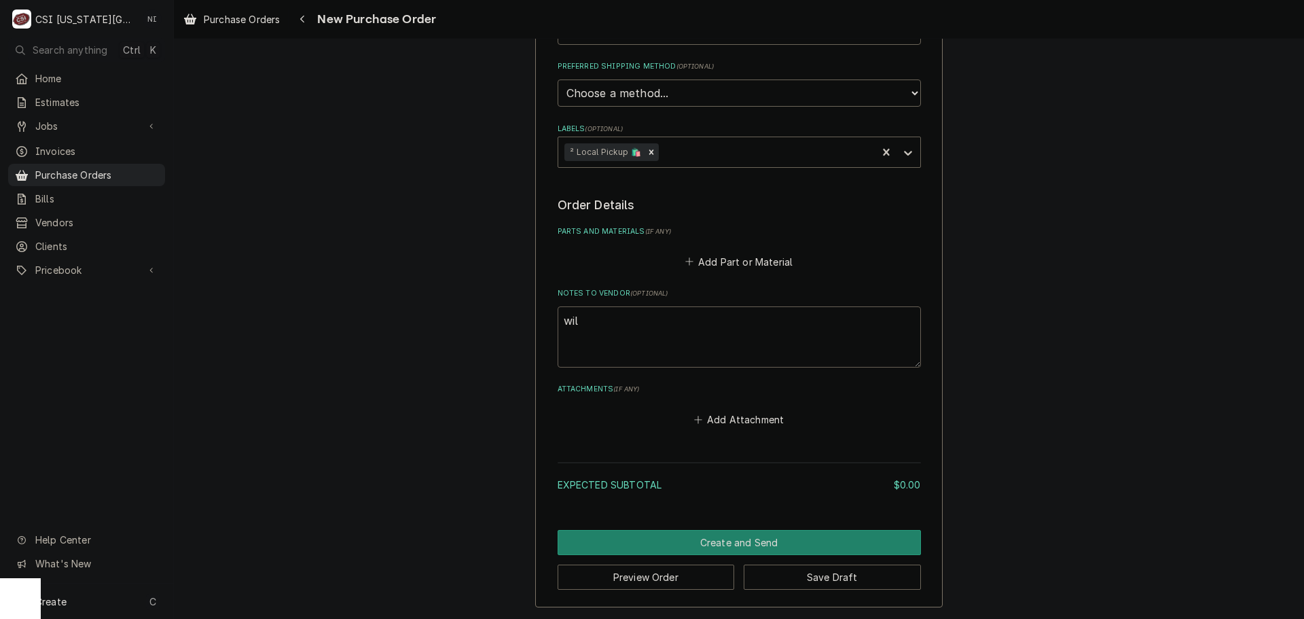
type textarea "x"
type textarea "wils"
type textarea "x"
type textarea "wilso"
type textarea "x"
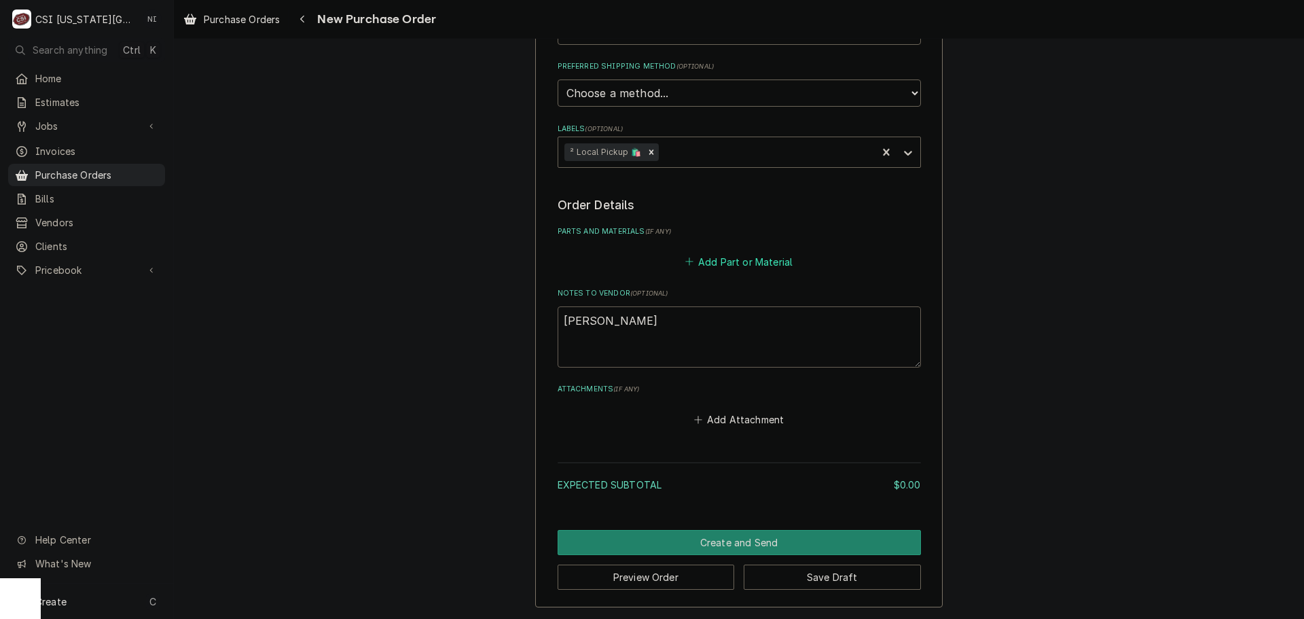
type textarea "wilson"
click at [726, 261] on button "Add Part or Material" at bounding box center [738, 261] width 112 height 19
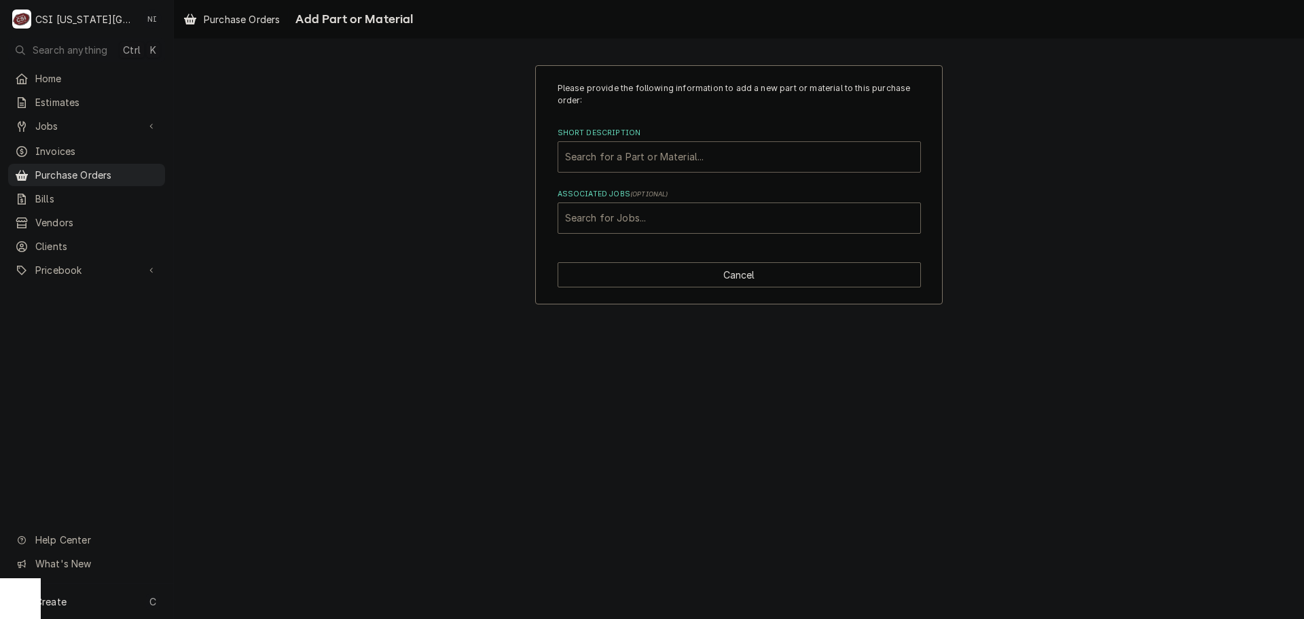
click at [672, 155] on div "Short Description" at bounding box center [739, 157] width 348 height 24
type input "misc proj"
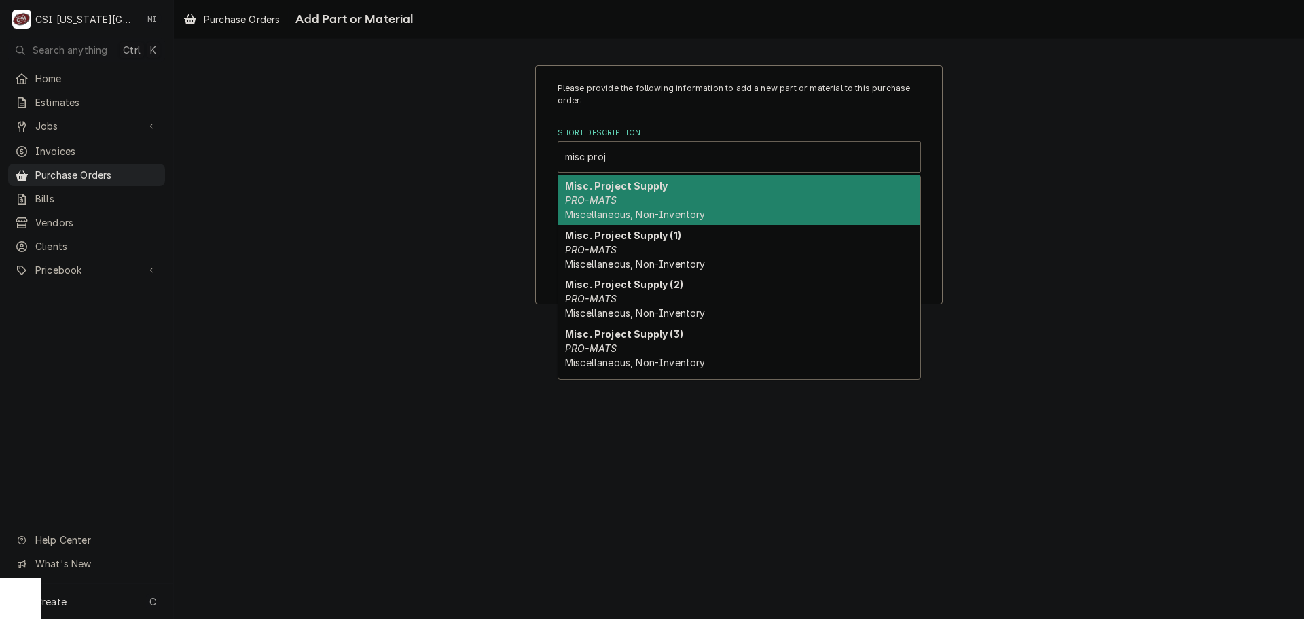
click at [656, 186] on strong "Misc. Project Supply" at bounding box center [616, 186] width 103 height 12
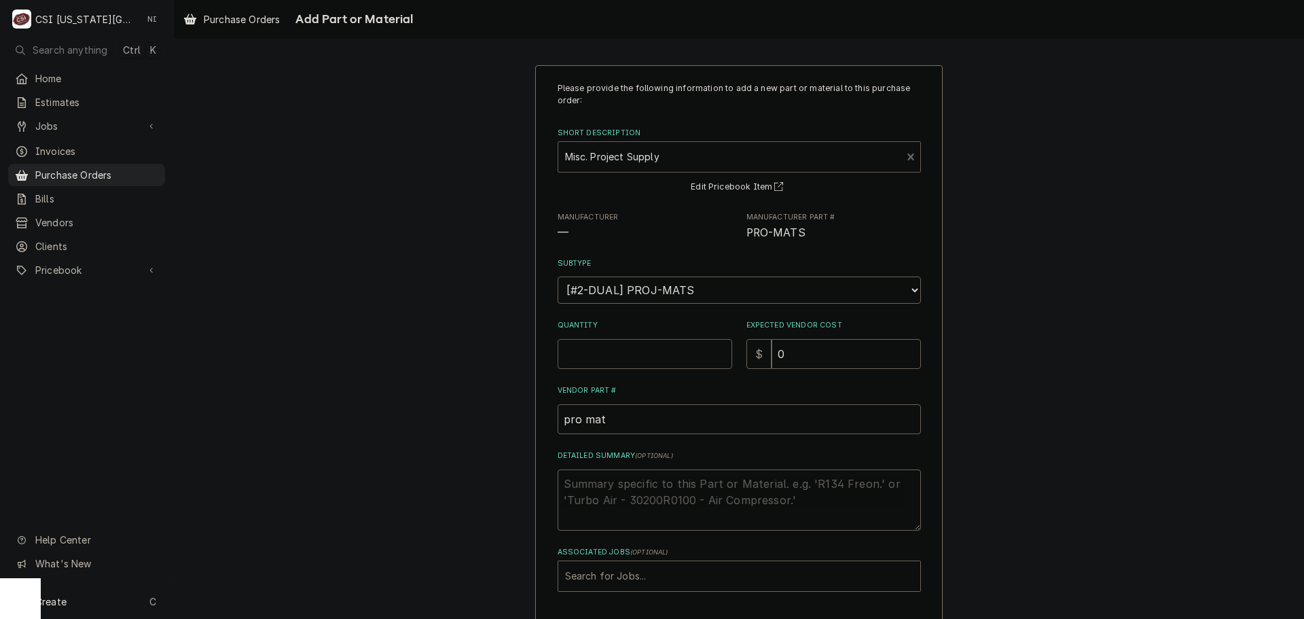
click at [626, 348] on input "Quantity" at bounding box center [644, 354] width 175 height 30
type textarea "x"
type input "1"
type textarea "x"
type input "4"
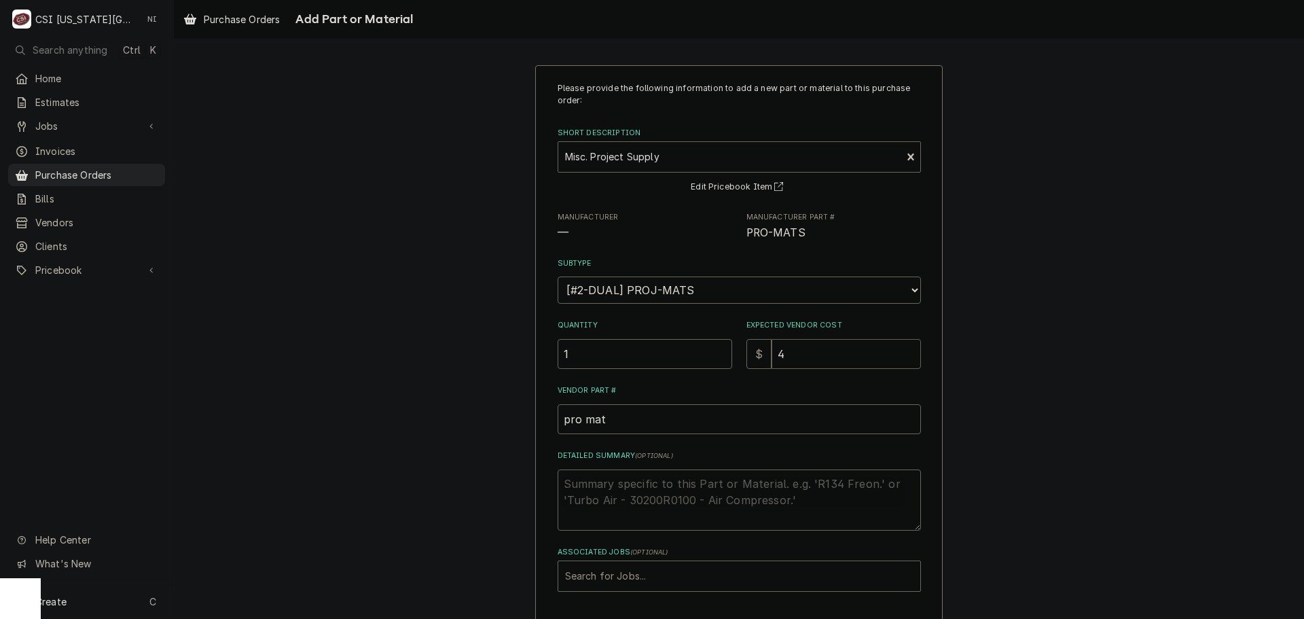
type textarea "x"
type input "4.7"
type textarea "x"
type input "4.78"
click at [636, 483] on textarea "Detailed Summary ( optional )" at bounding box center [738, 499] width 363 height 61
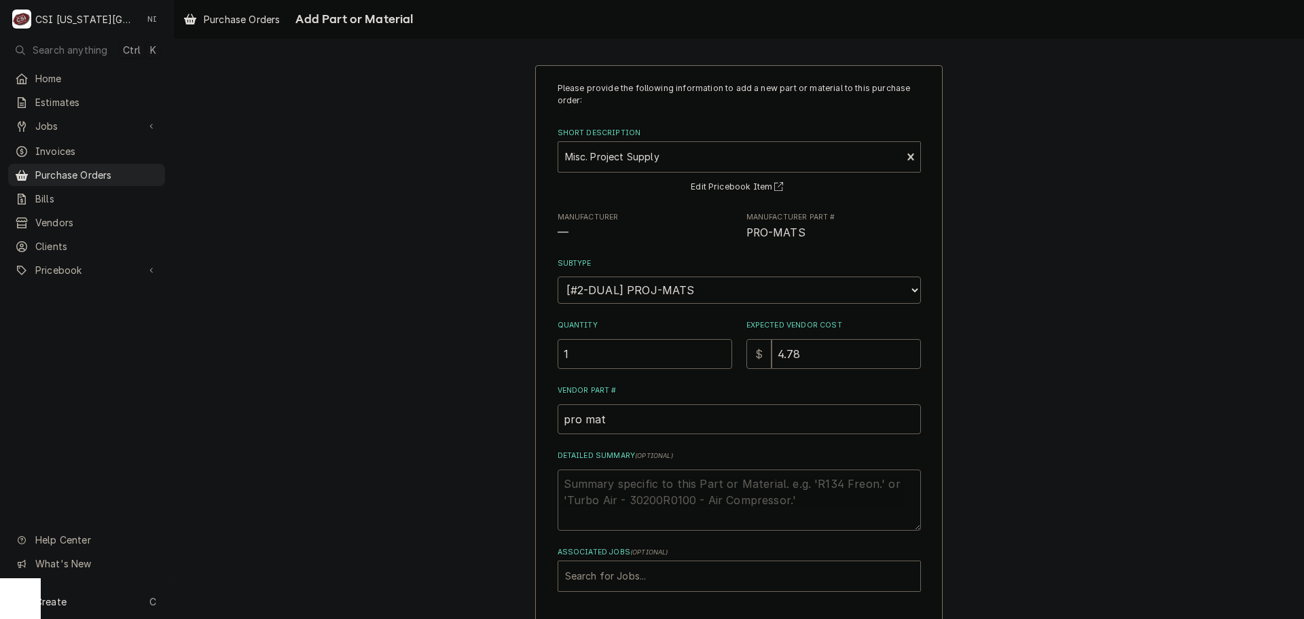
type textarea "x"
type textarea "c"
type textarea "x"
type textarea "co"
type textarea "x"
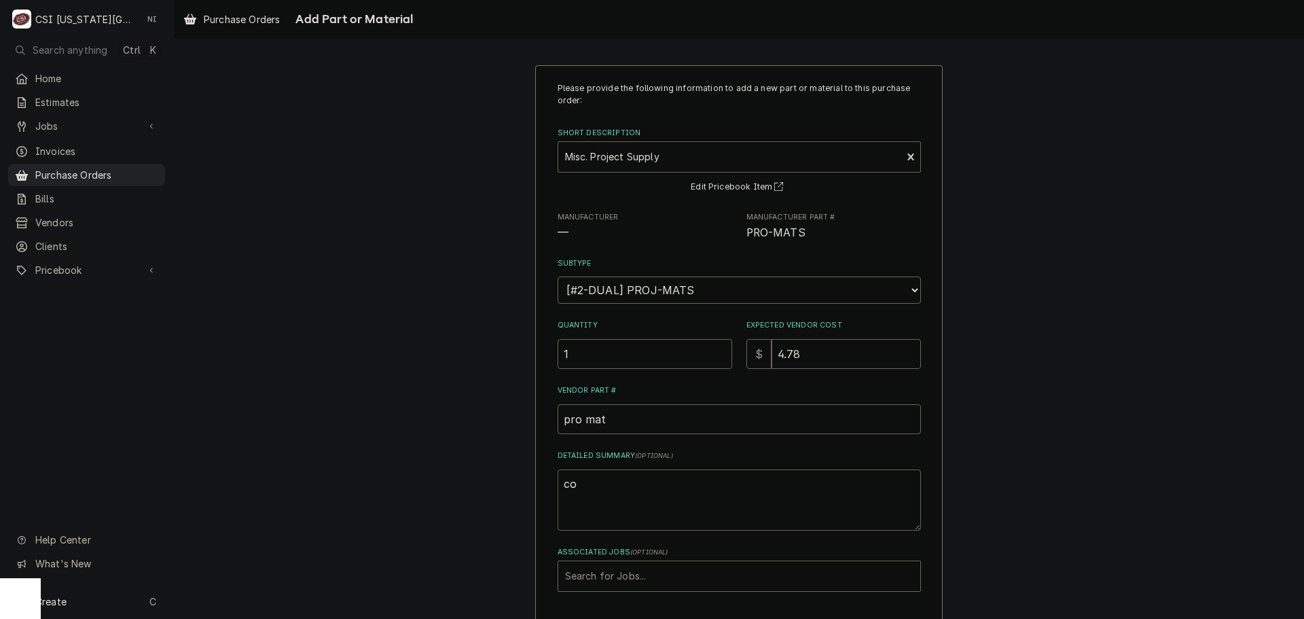
type textarea "cob"
type textarea "x"
type textarea "coba"
type textarea "x"
type textarea "cobal"
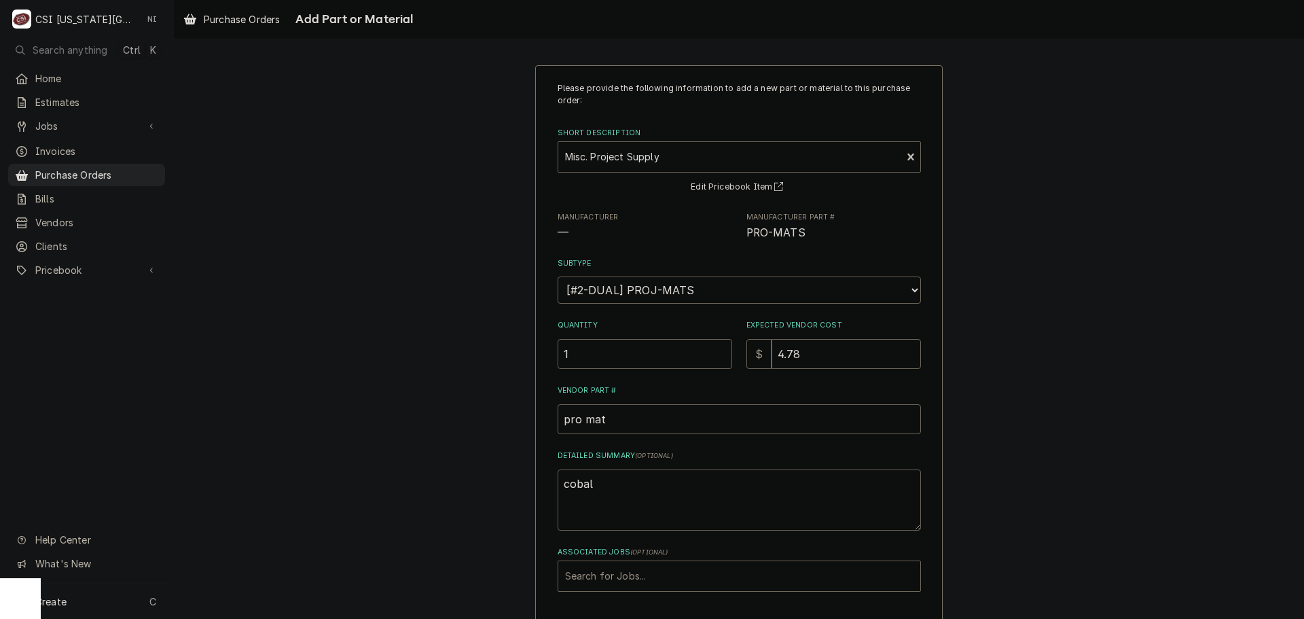
type textarea "x"
type textarea "cobalt"
type textarea "x"
type textarea "cobalt"
type textarea "x"
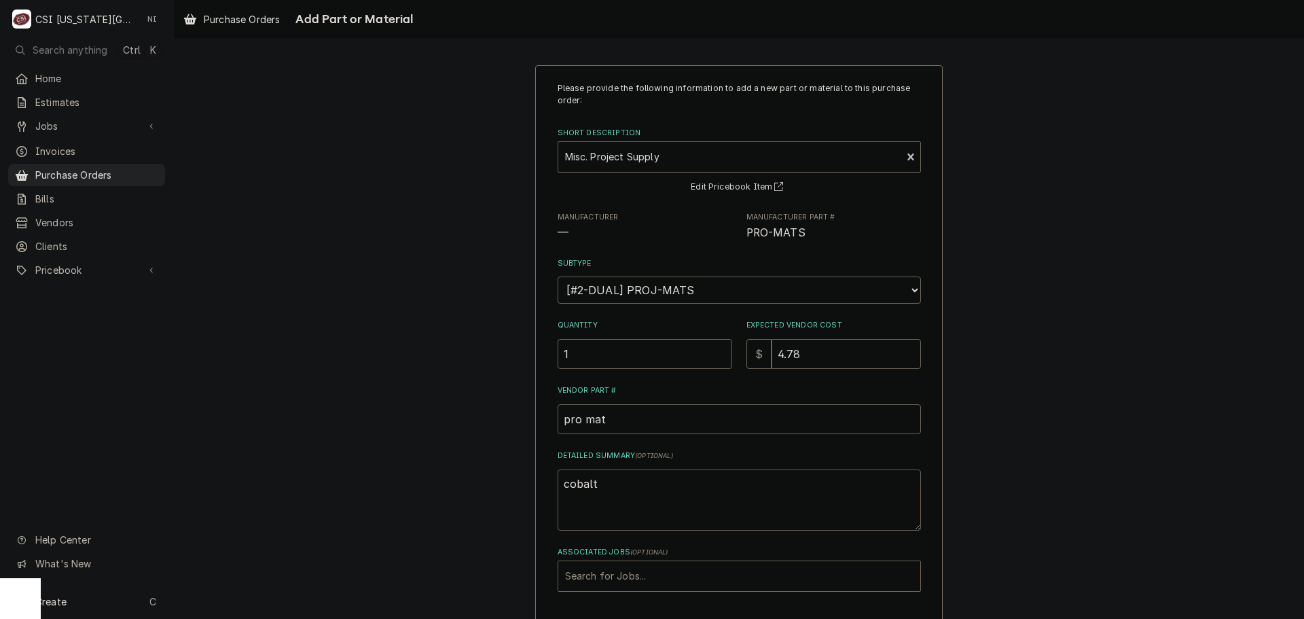
type textarea "cobalt b"
type textarea "x"
type textarea "cobalt bit"
type textarea "x"
type textarea "cobalt bity"
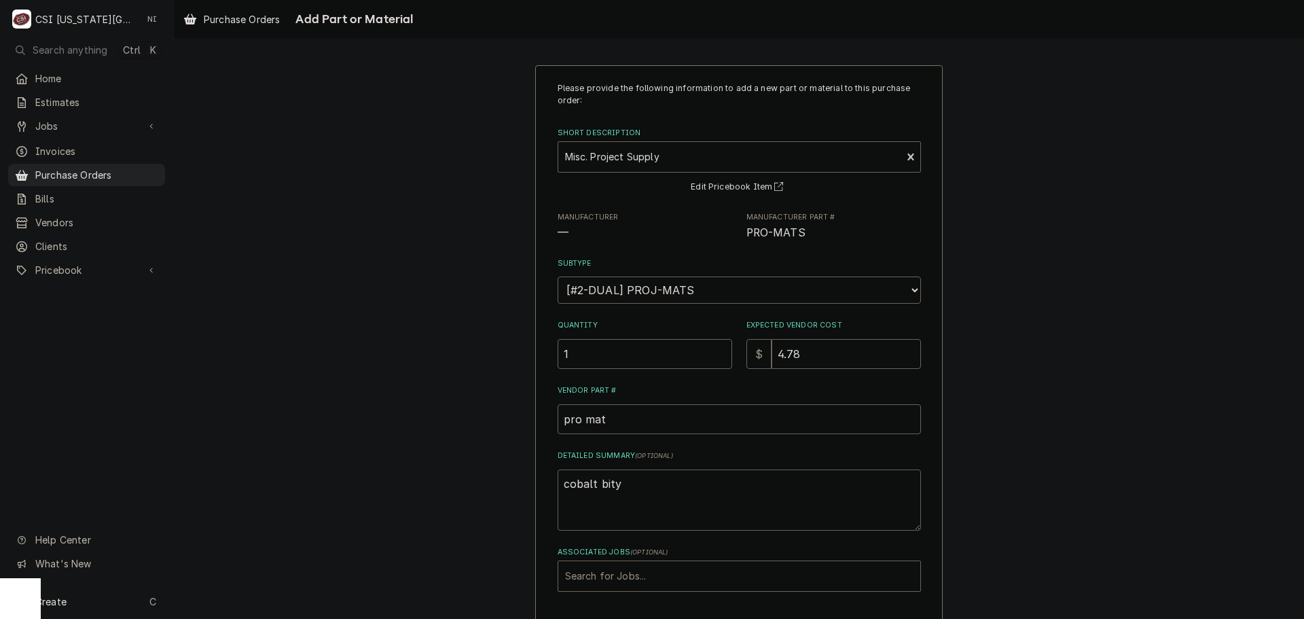
type textarea "x"
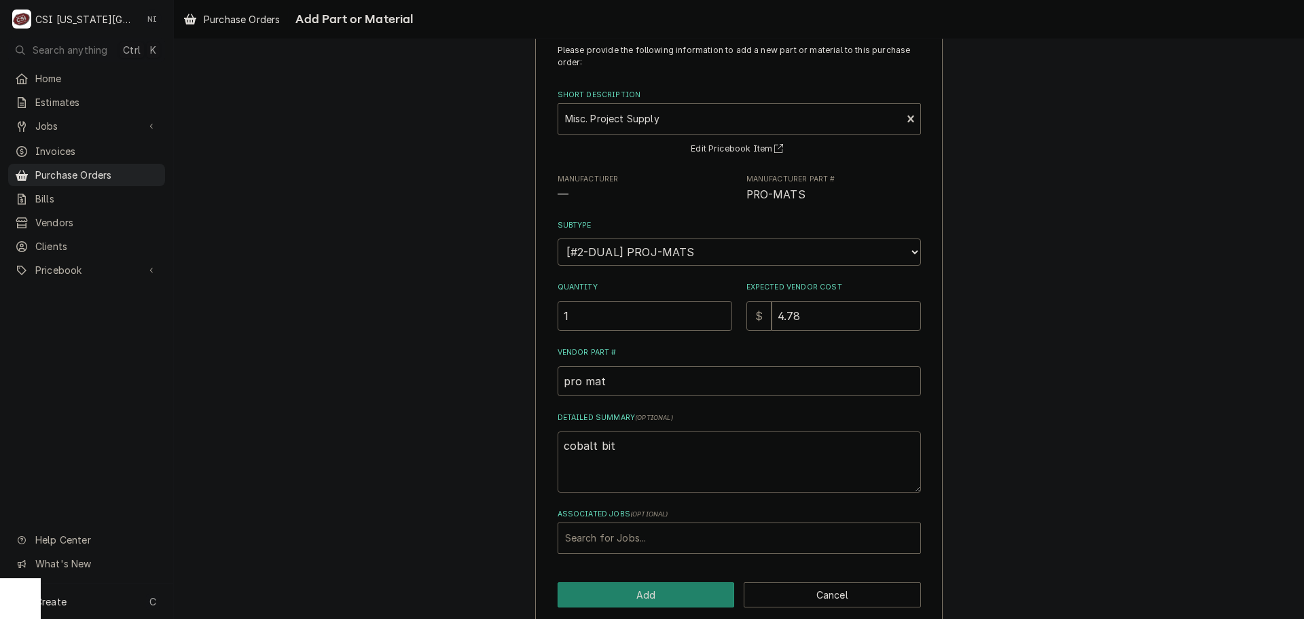
scroll to position [56, 0]
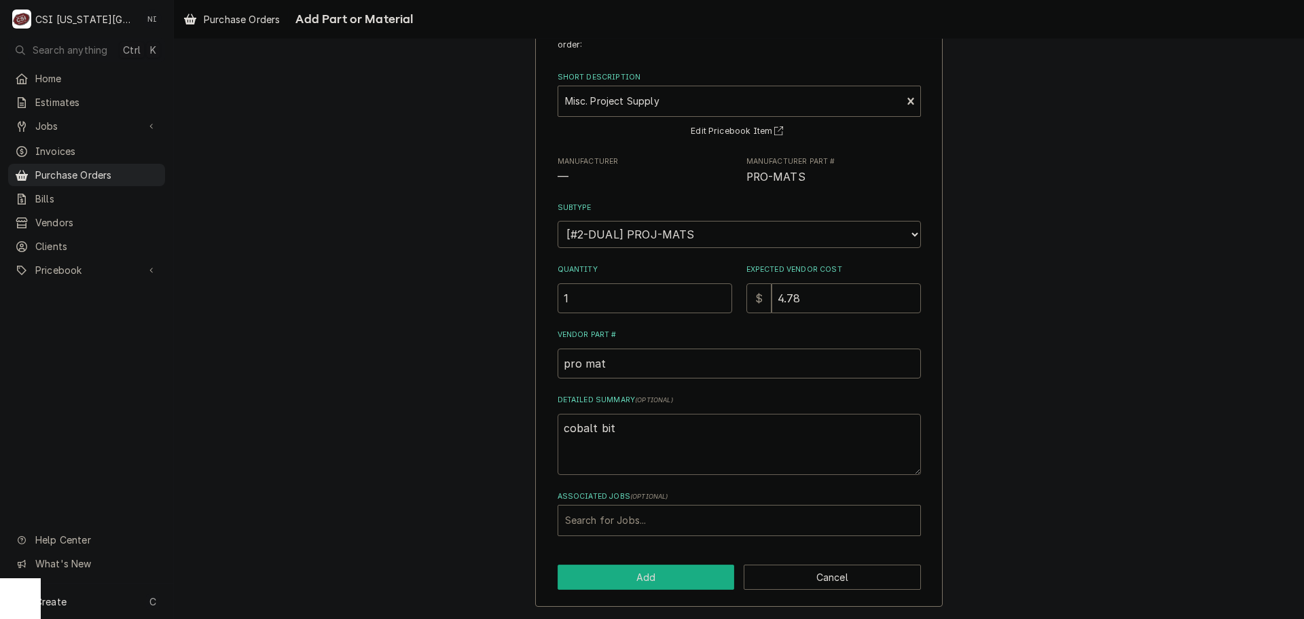
type textarea "cobalt bit"
click at [637, 574] on button "Add" at bounding box center [645, 576] width 177 height 25
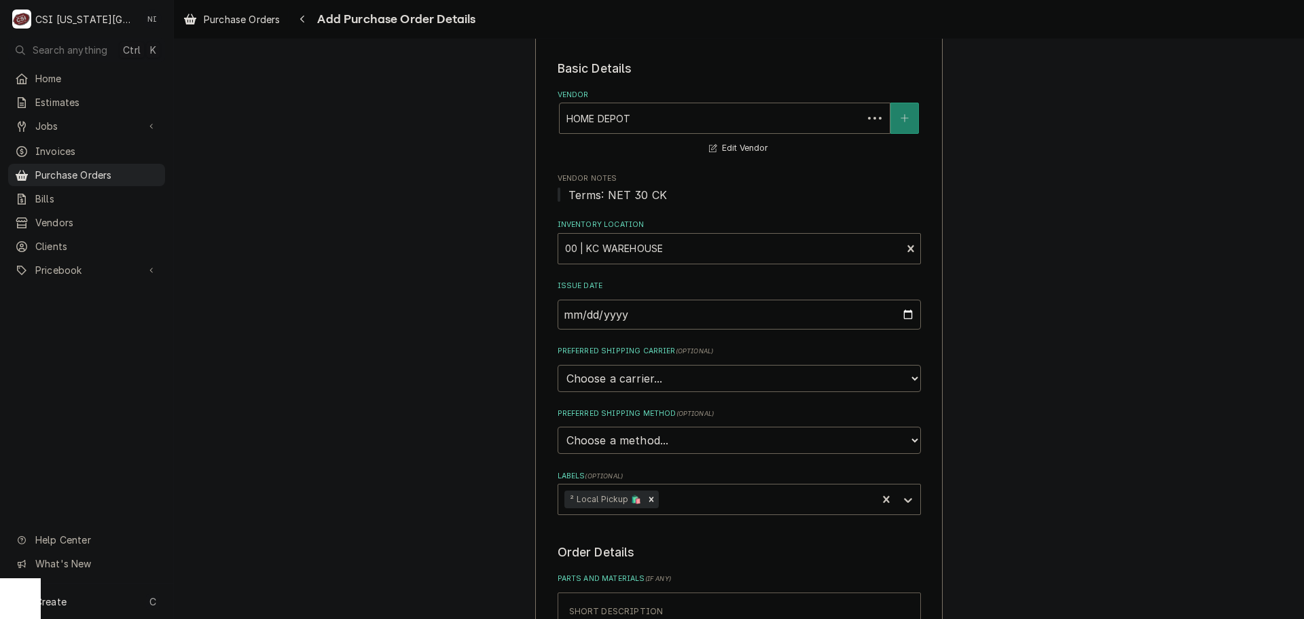
scroll to position [403, 0]
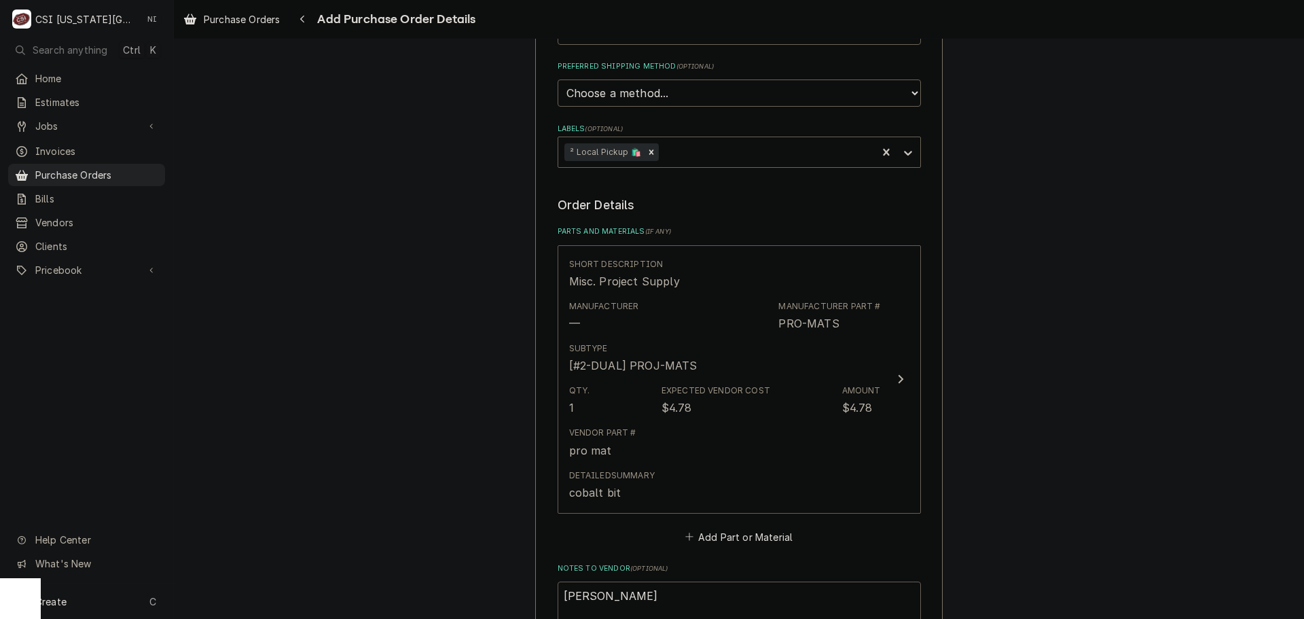
click at [616, 599] on textarea "wilson" at bounding box center [738, 611] width 363 height 61
type textarea "x"
type textarea "wilson"
type textarea "x"
type textarea "wilson t"
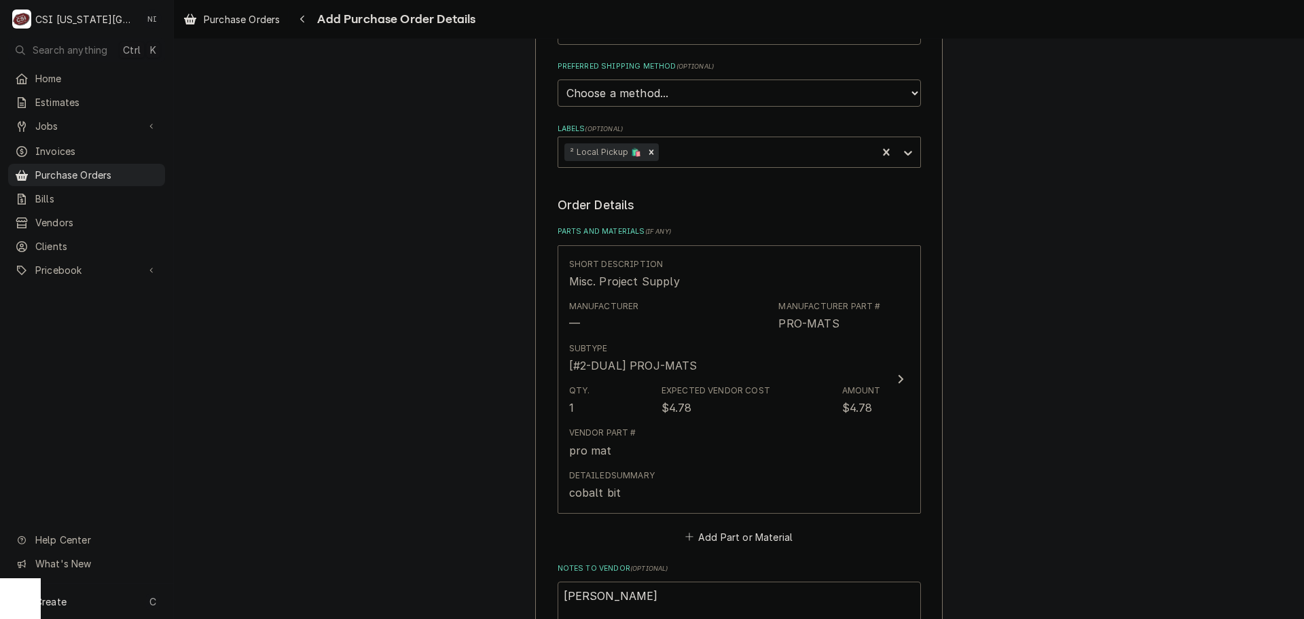
type textarea "x"
type textarea "wilson tr"
type textarea "x"
type textarea "wilson tru"
type textarea "x"
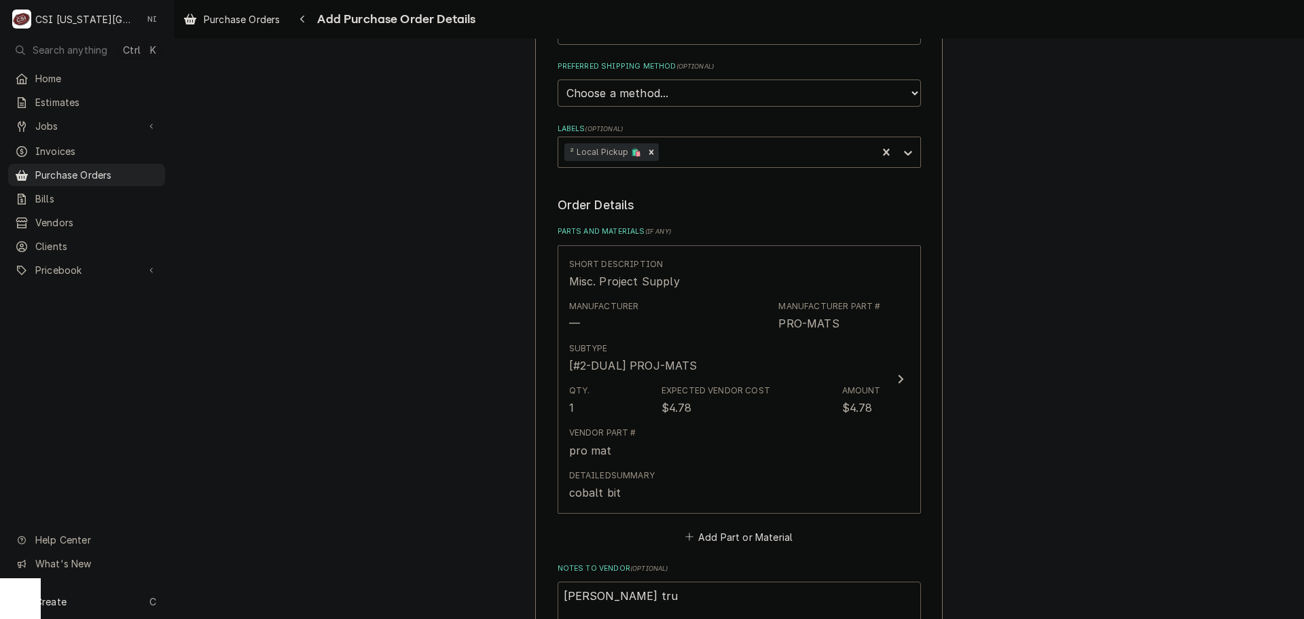
type textarea "wilson truc"
type textarea "x"
type textarea "wilson truck"
type textarea "x"
type textarea "wilson truck"
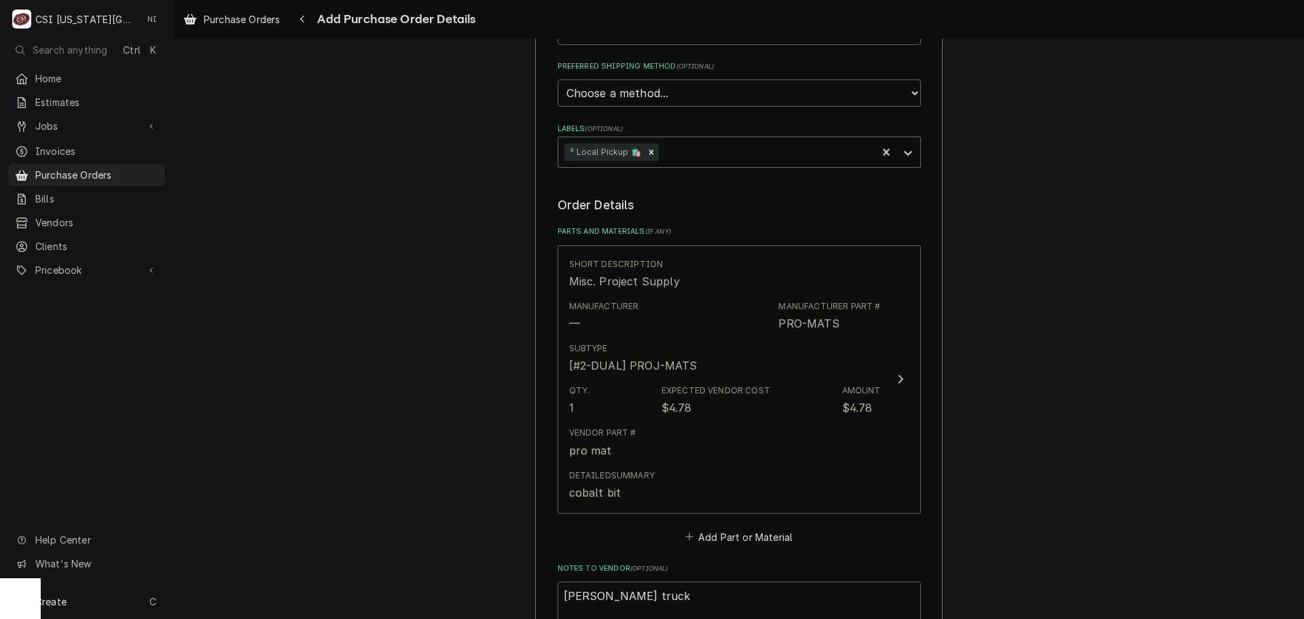
type textarea "x"
type textarea "wilson truck s"
type textarea "x"
type textarea "wilson truck sto"
type textarea "x"
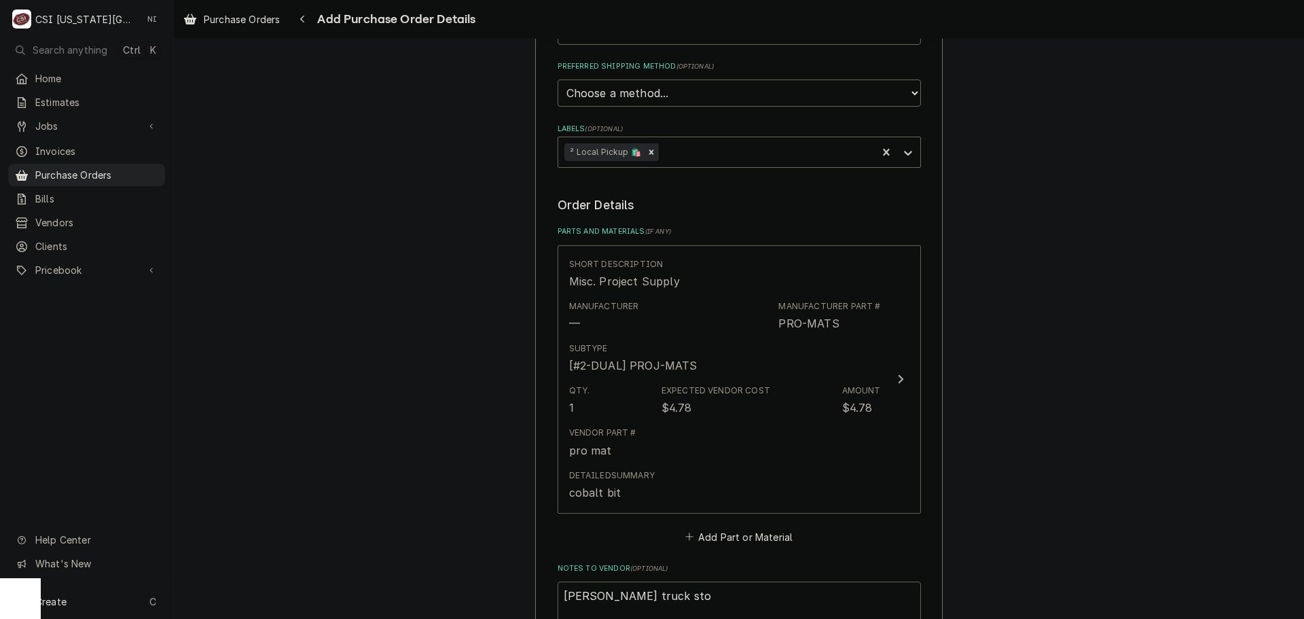
type textarea "wilson truck stoc"
type textarea "x"
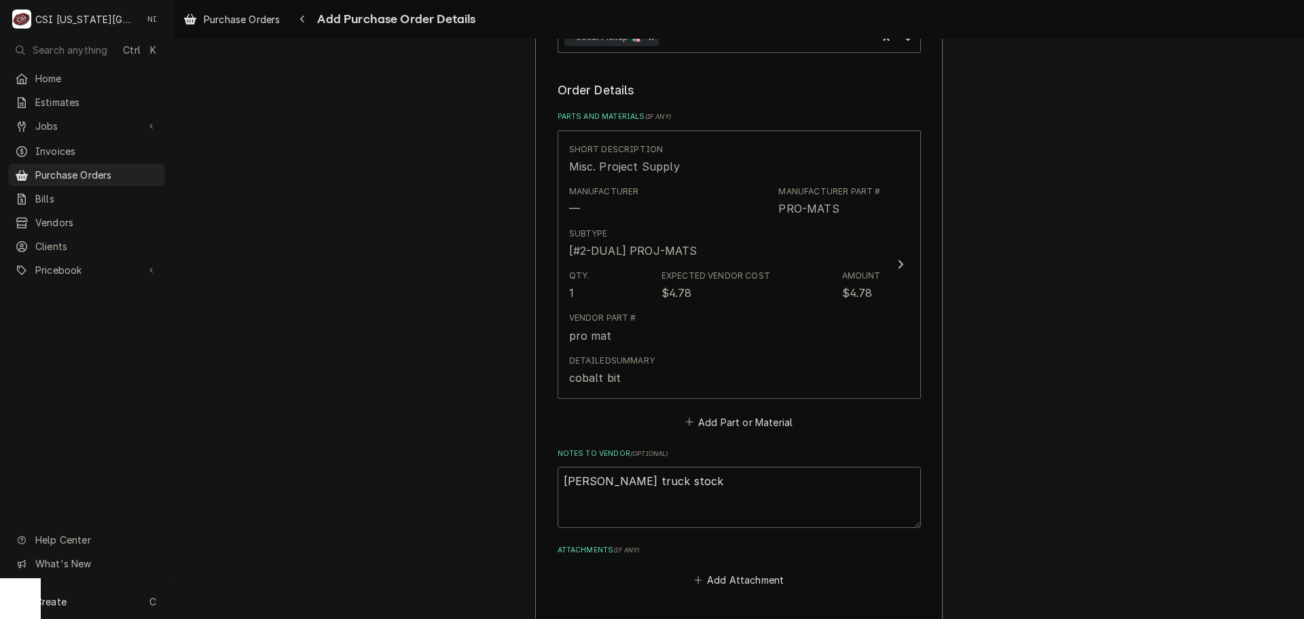
scroll to position [678, 0]
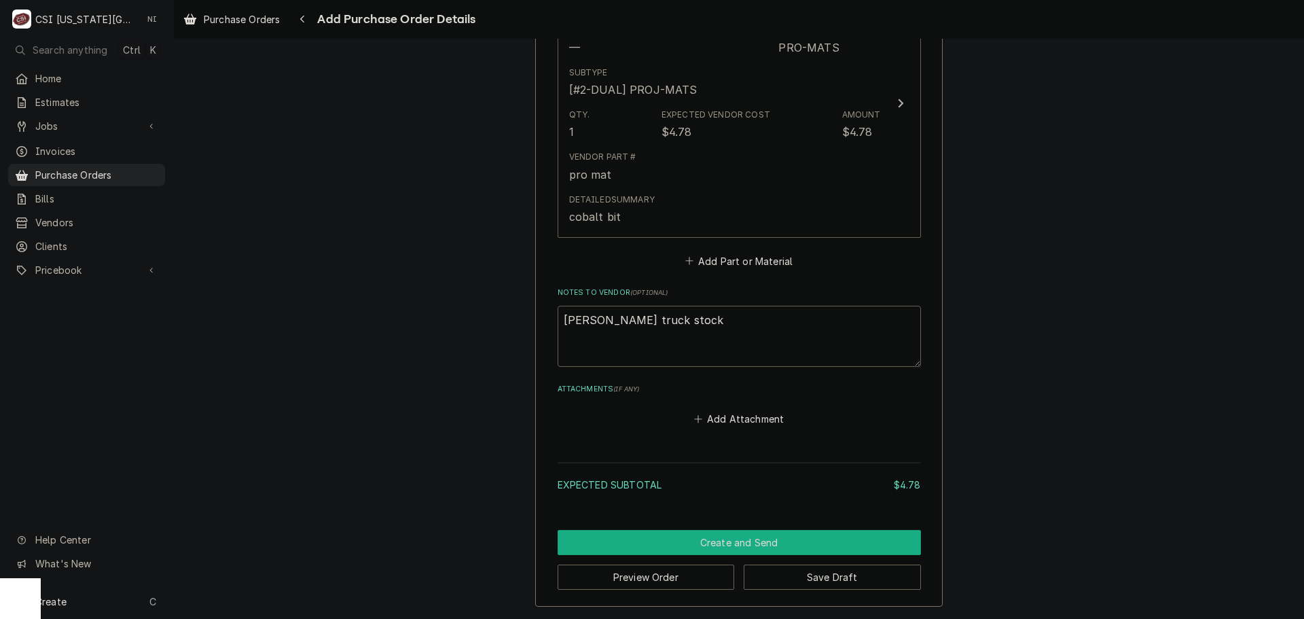
type textarea "wilson truck stock"
click at [754, 537] on button "Create and Send" at bounding box center [738, 542] width 363 height 25
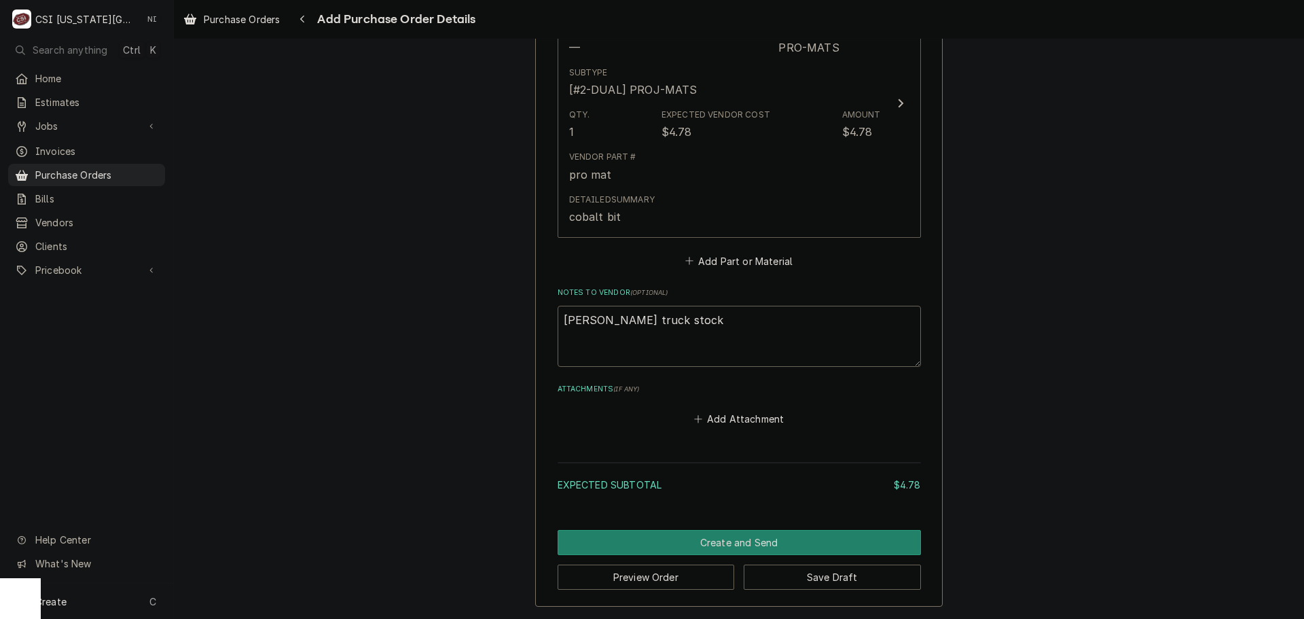
scroll to position [671, 0]
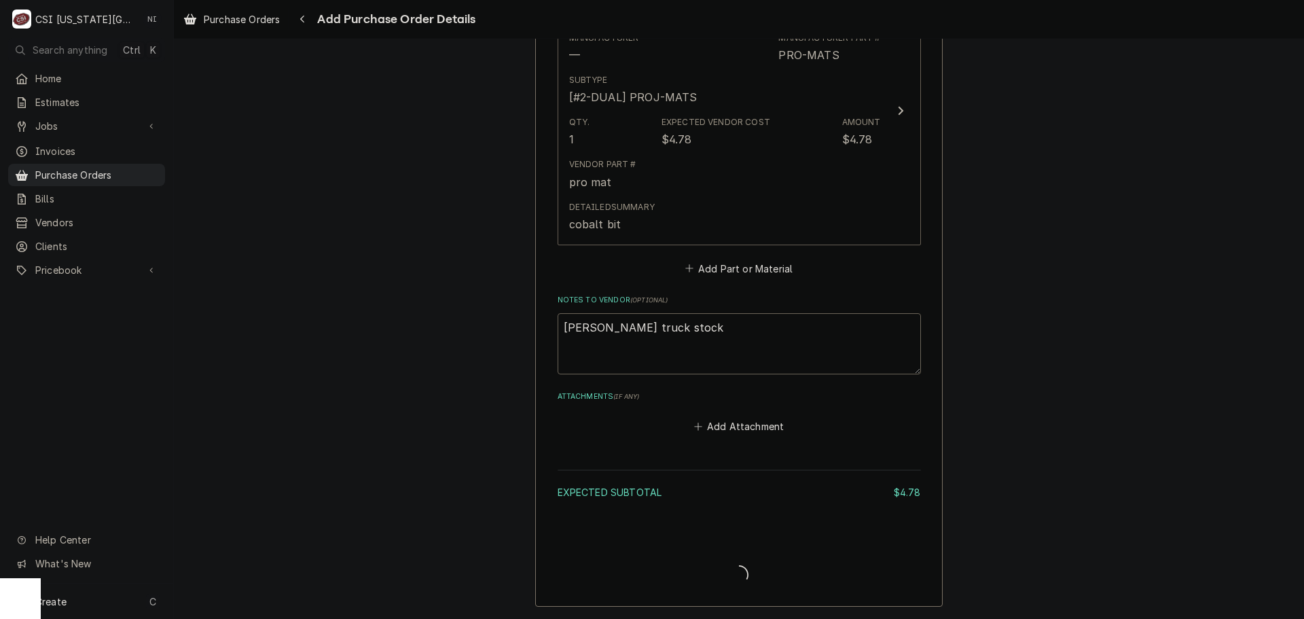
type textarea "x"
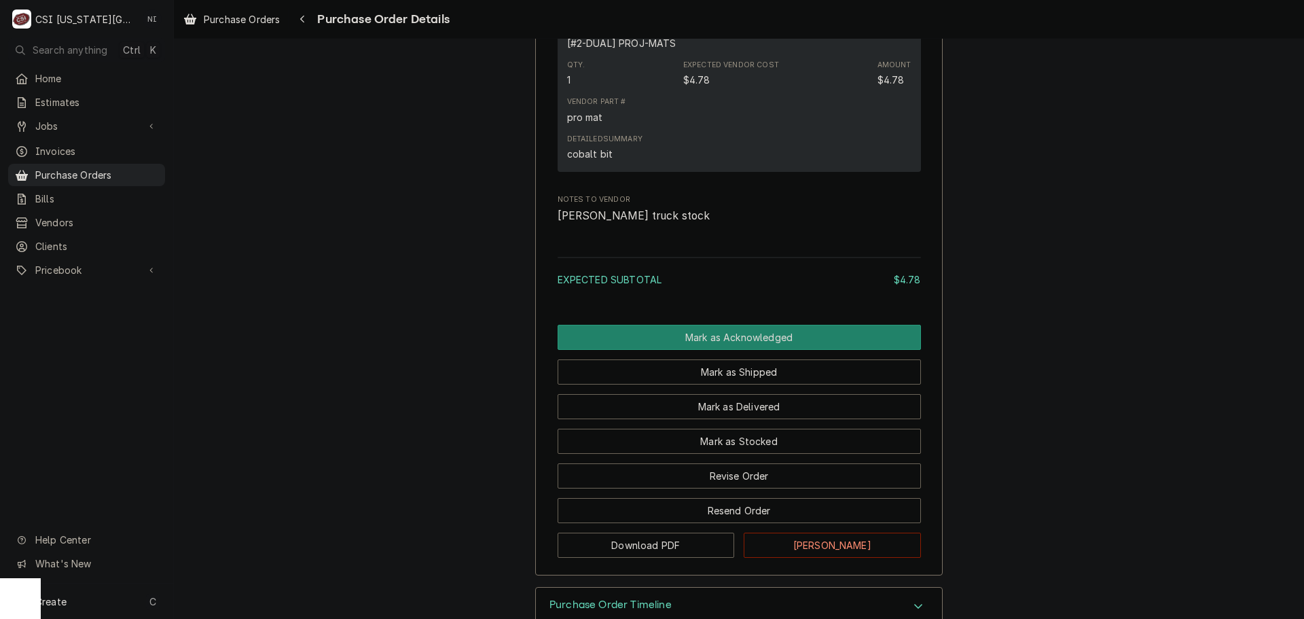
scroll to position [973, 0]
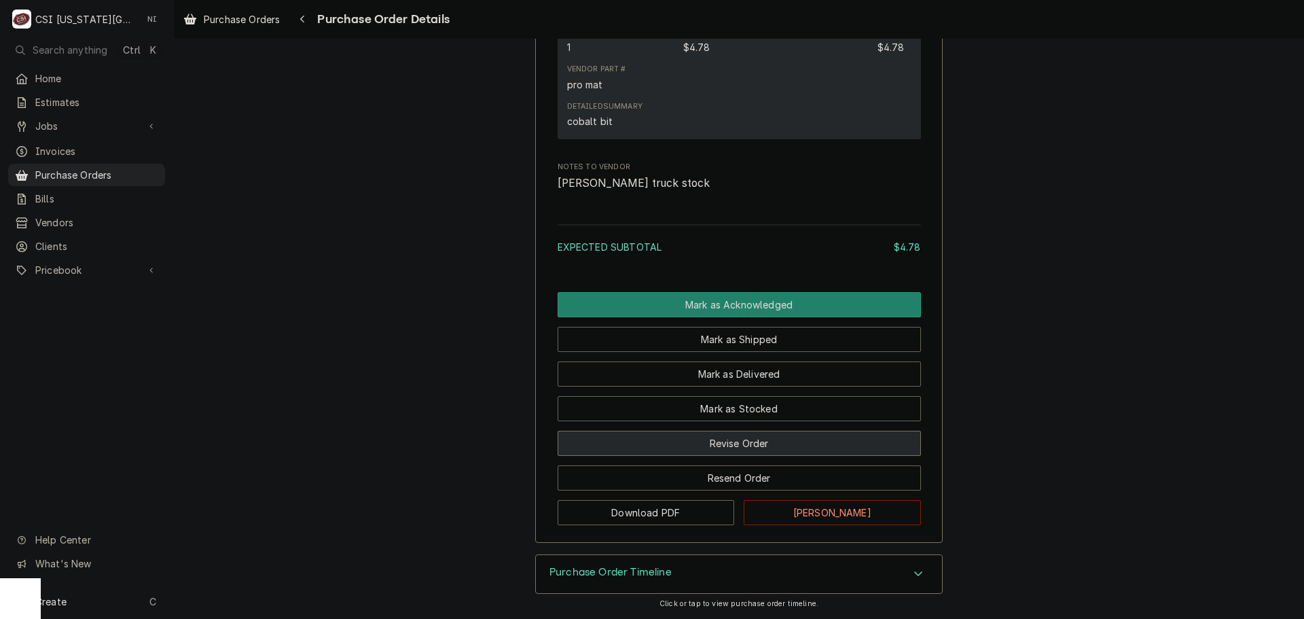
click at [752, 433] on button "Revise Order" at bounding box center [738, 443] width 363 height 25
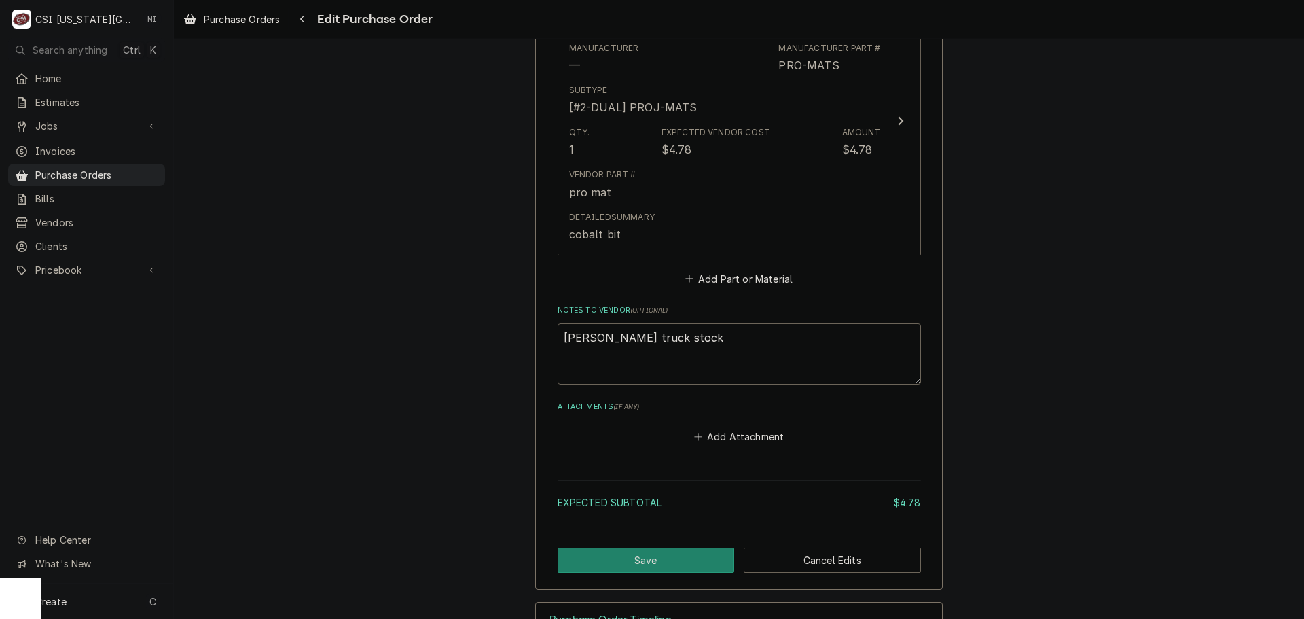
scroll to position [708, 0]
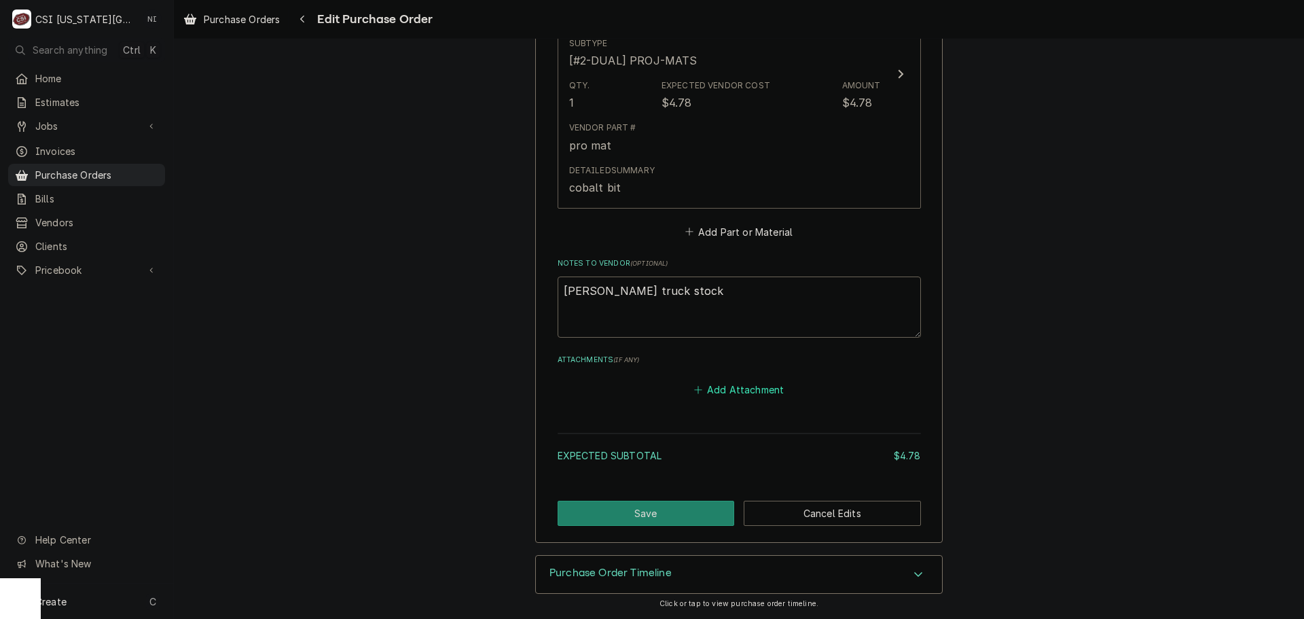
drag, startPoint x: 744, startPoint y: 391, endPoint x: 792, endPoint y: 372, distance: 51.8
click at [744, 391] on button "Add Attachment" at bounding box center [738, 389] width 95 height 19
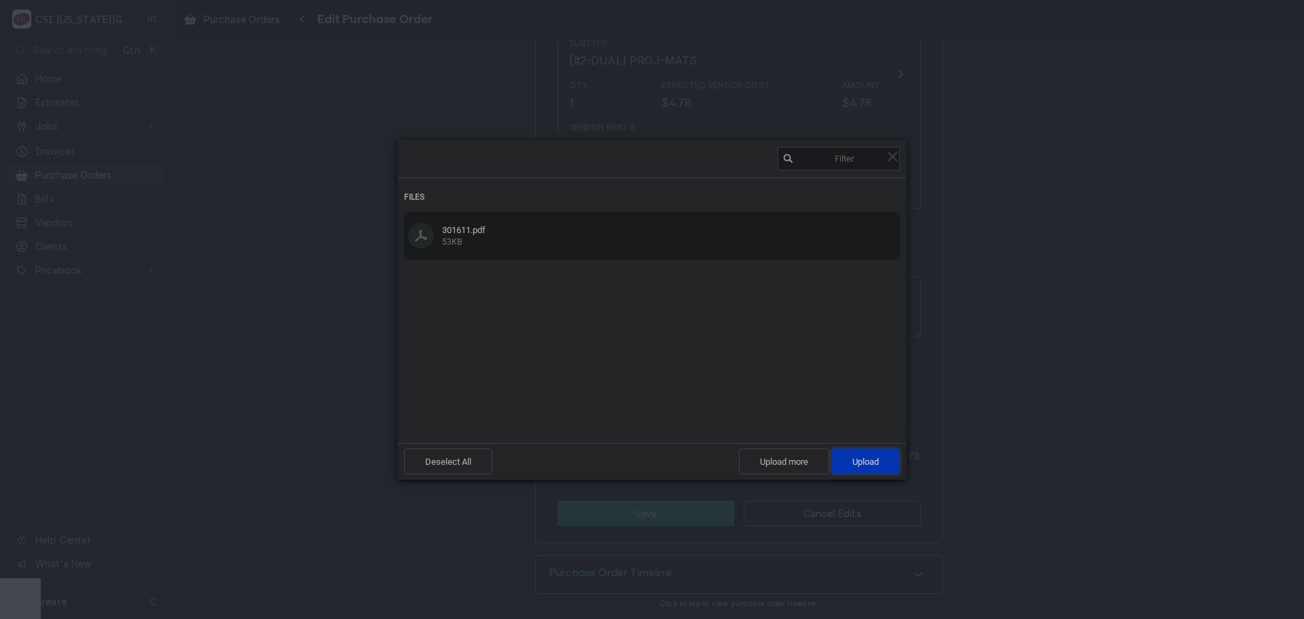
click at [868, 462] on span "Upload 1" at bounding box center [865, 461] width 26 height 10
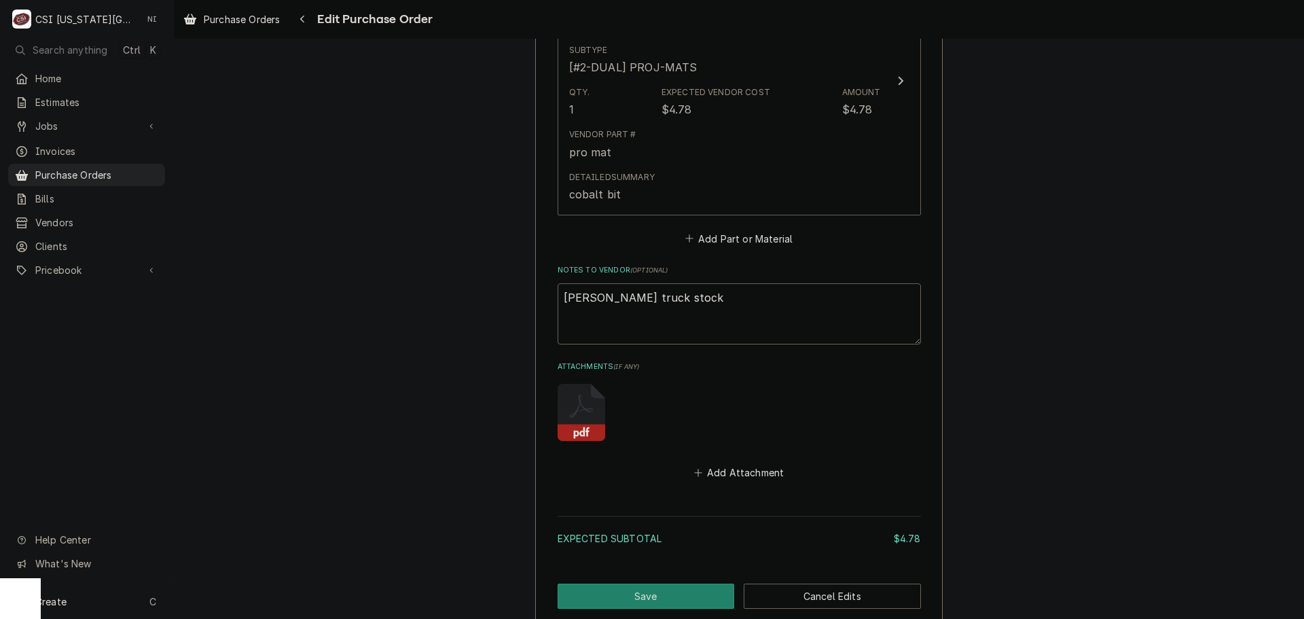
scroll to position [784, 0]
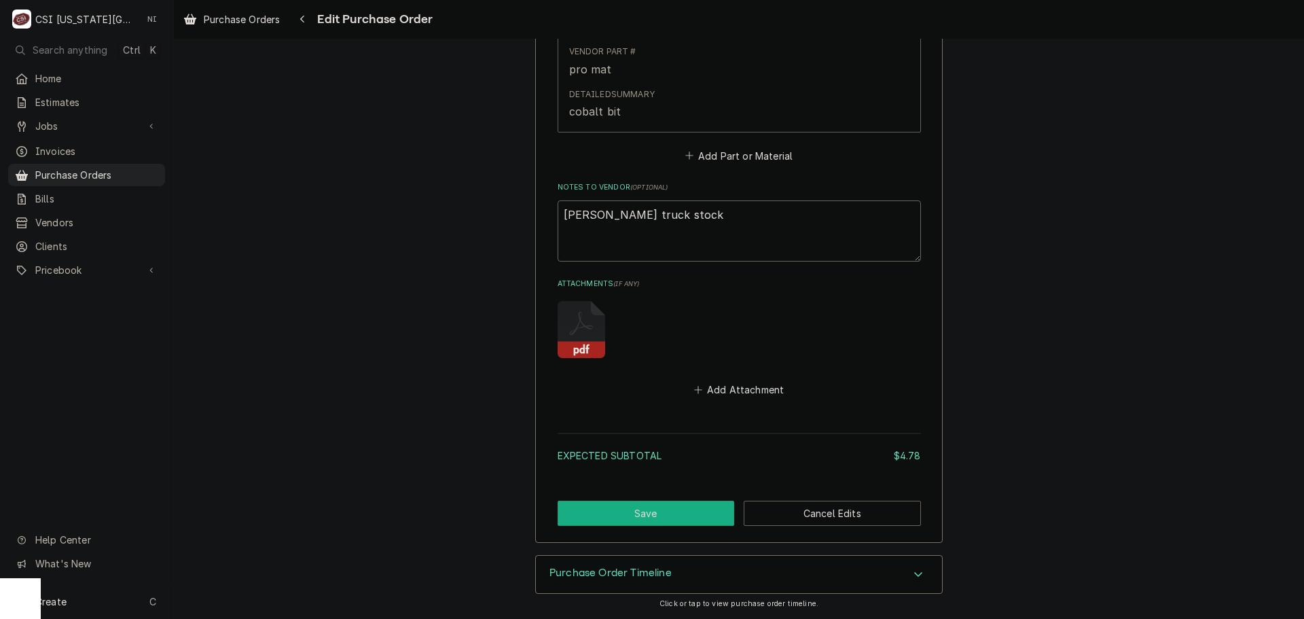
click at [712, 516] on button "Save" at bounding box center [645, 512] width 177 height 25
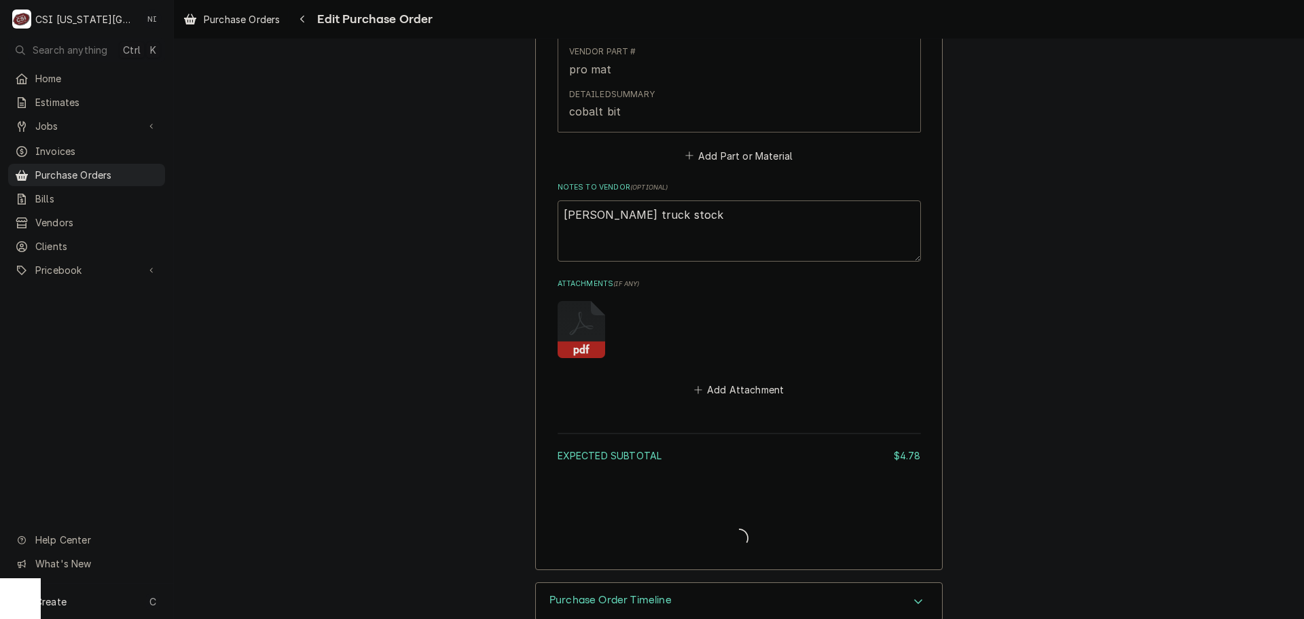
type textarea "x"
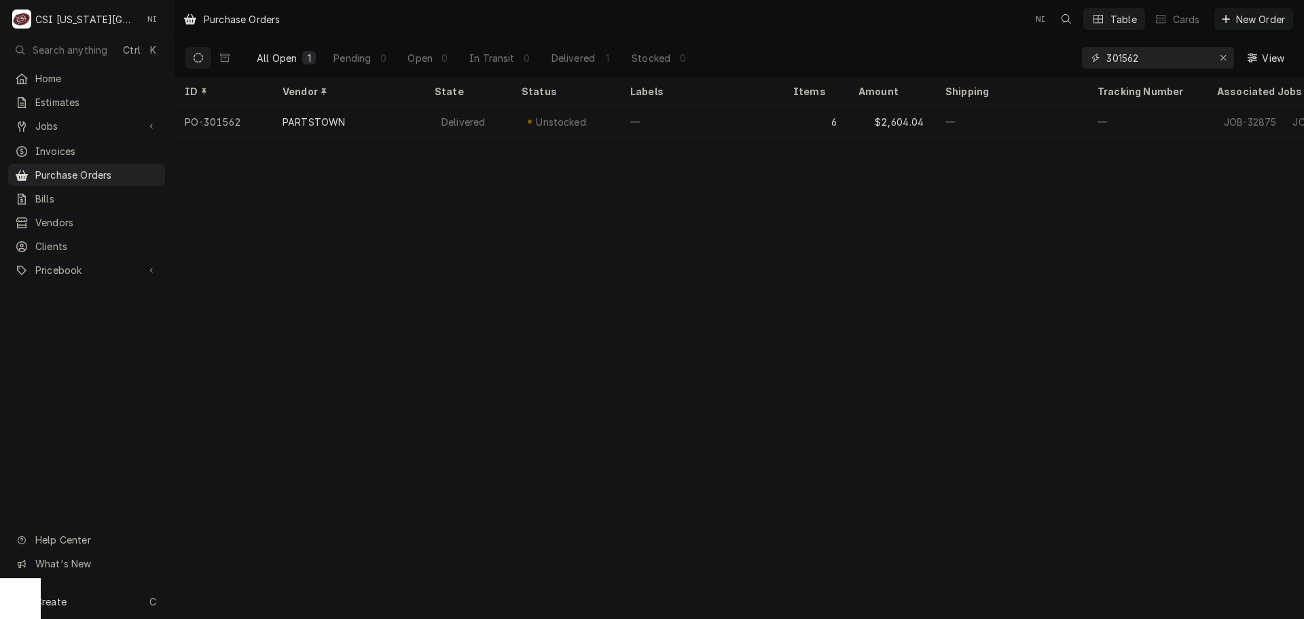
click at [1148, 57] on input "301562" at bounding box center [1157, 58] width 102 height 22
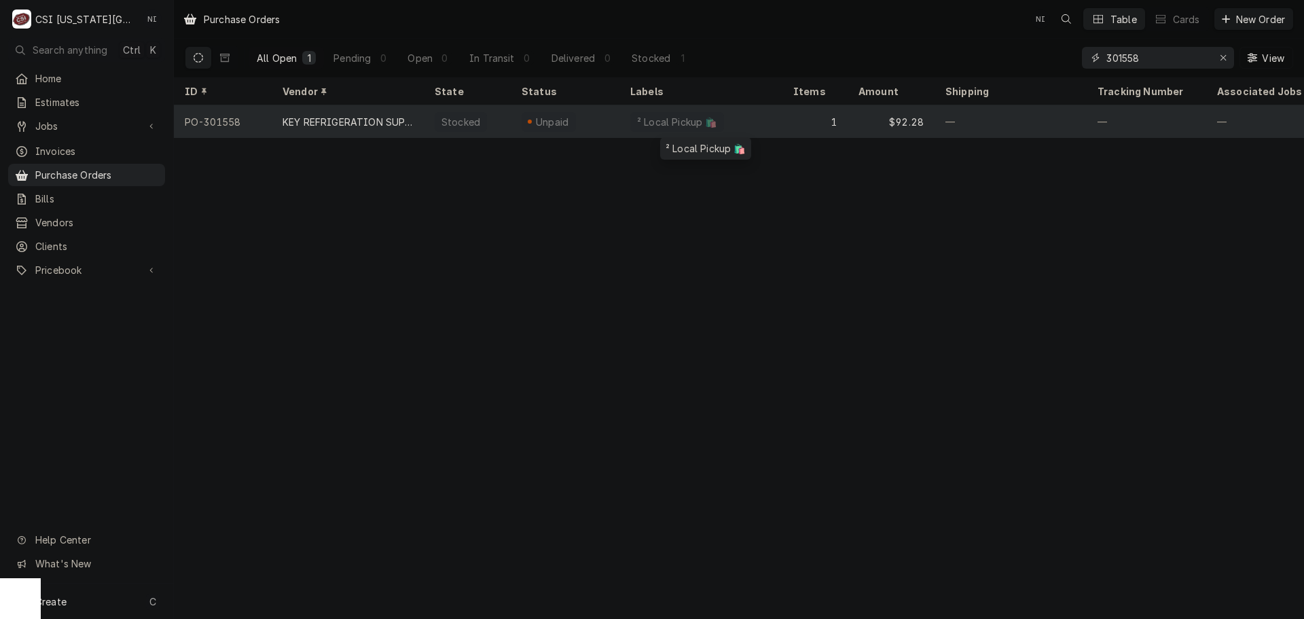
type input "301558"
click at [767, 122] on div "² Local Pickup 🛍️" at bounding box center [700, 121] width 163 height 33
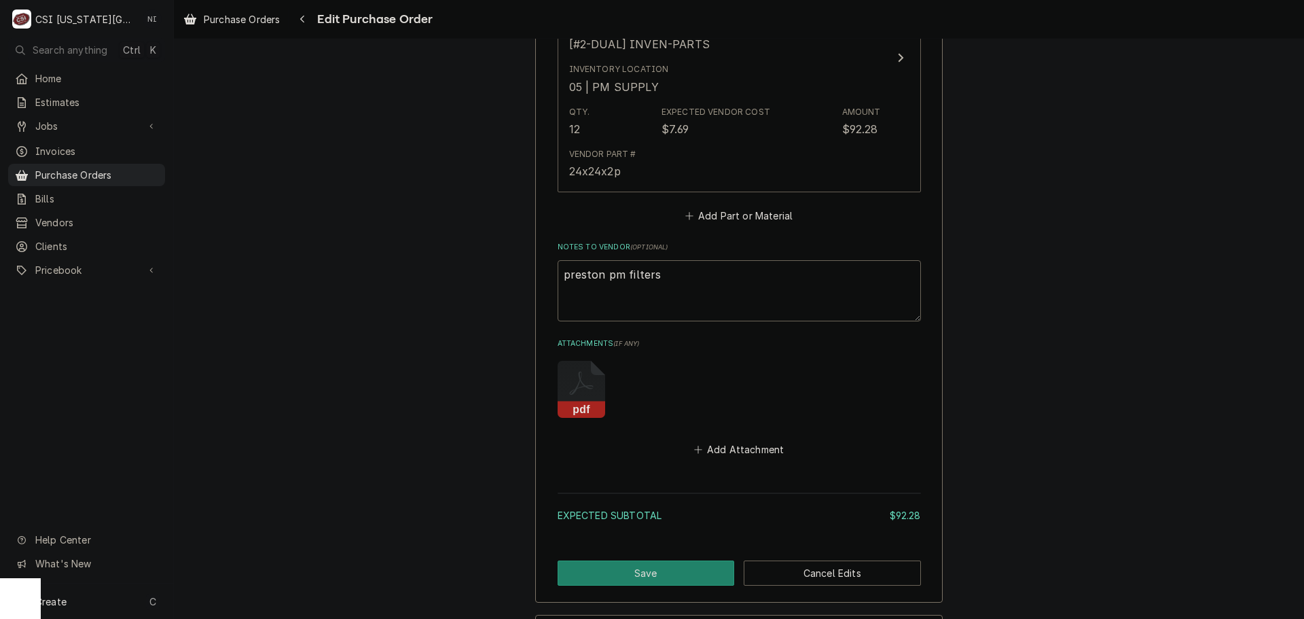
scroll to position [815, 0]
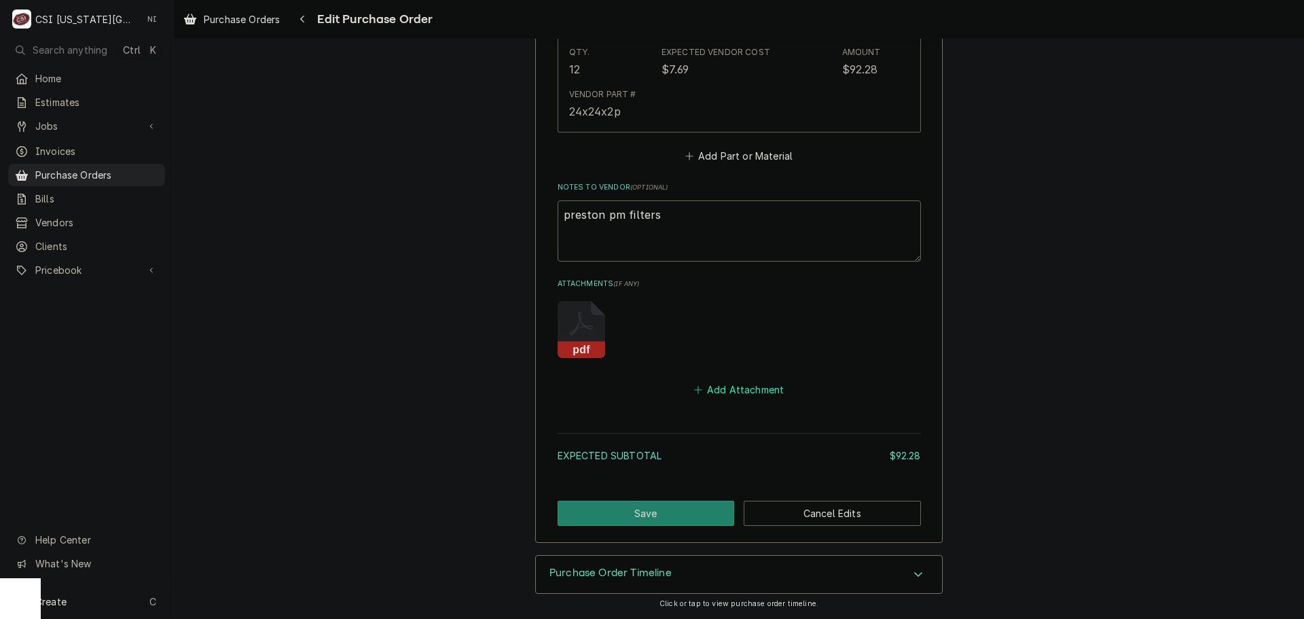
drag, startPoint x: 742, startPoint y: 386, endPoint x: 1258, endPoint y: 354, distance: 516.4
click at [742, 386] on button "Add Attachment" at bounding box center [738, 389] width 95 height 19
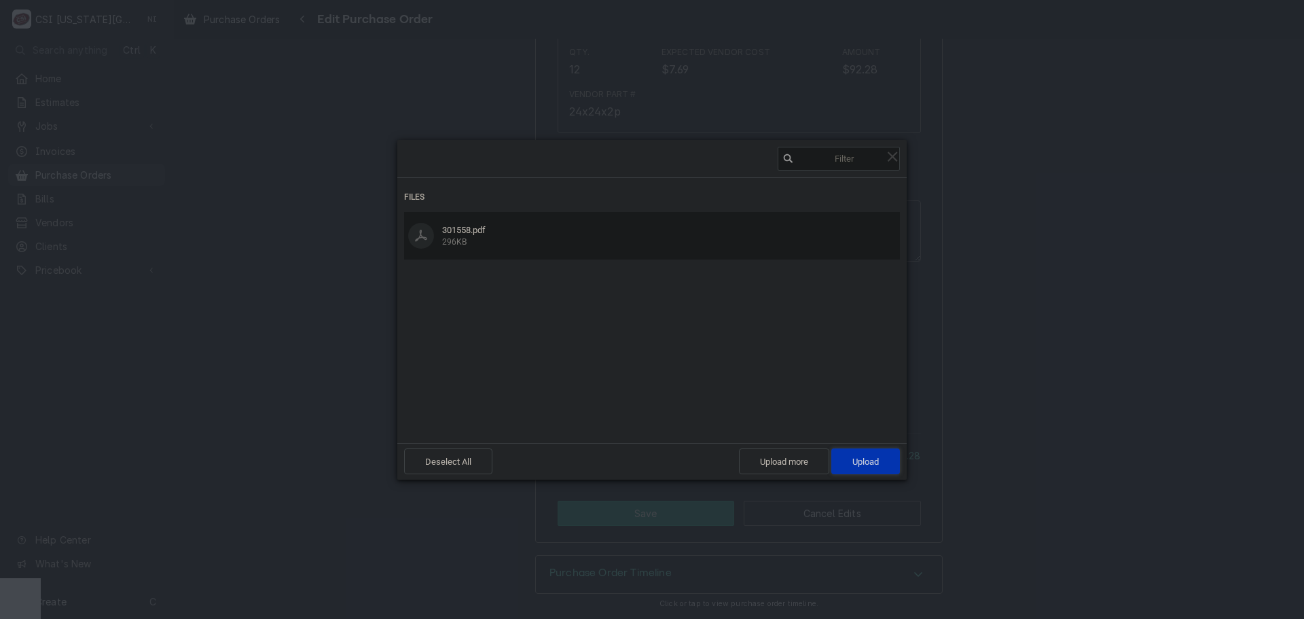
click at [866, 457] on span "Upload 1" at bounding box center [865, 461] width 26 height 10
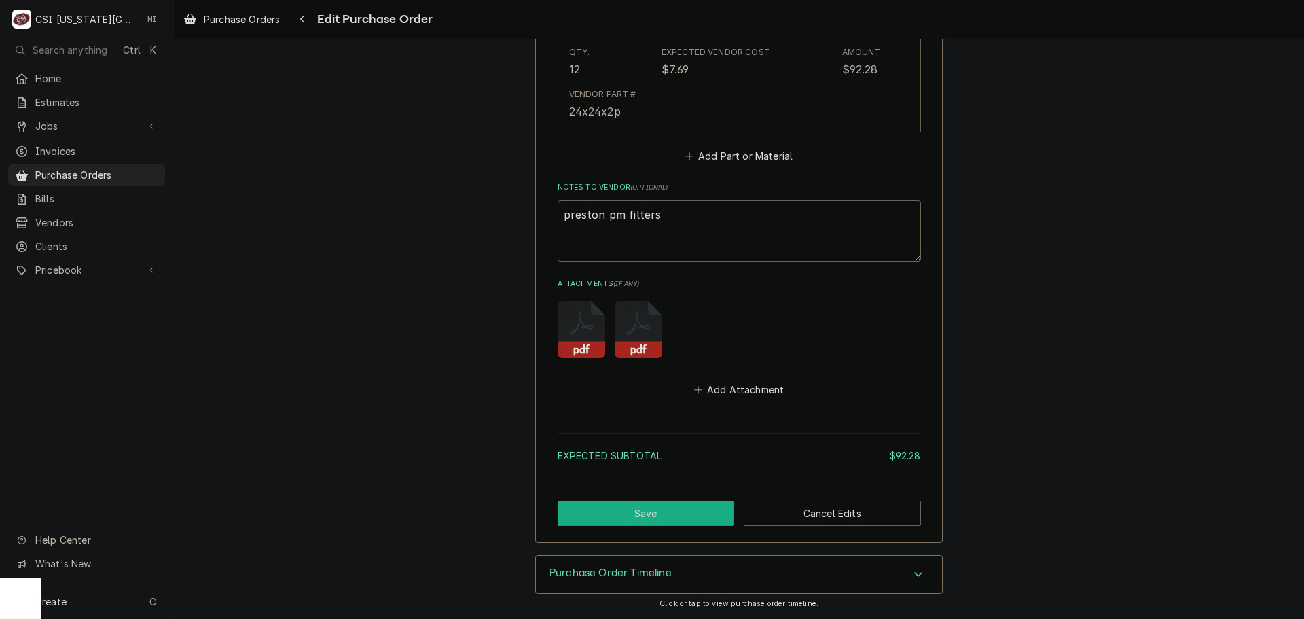
click at [693, 511] on button "Save" at bounding box center [645, 512] width 177 height 25
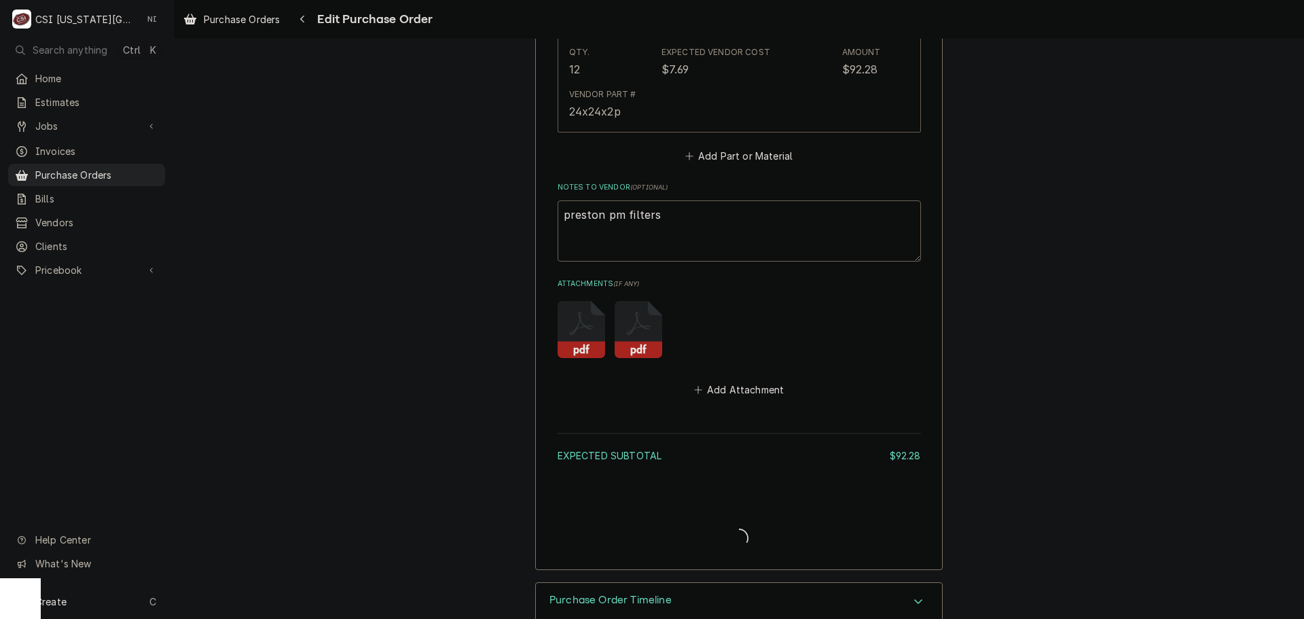
type textarea "x"
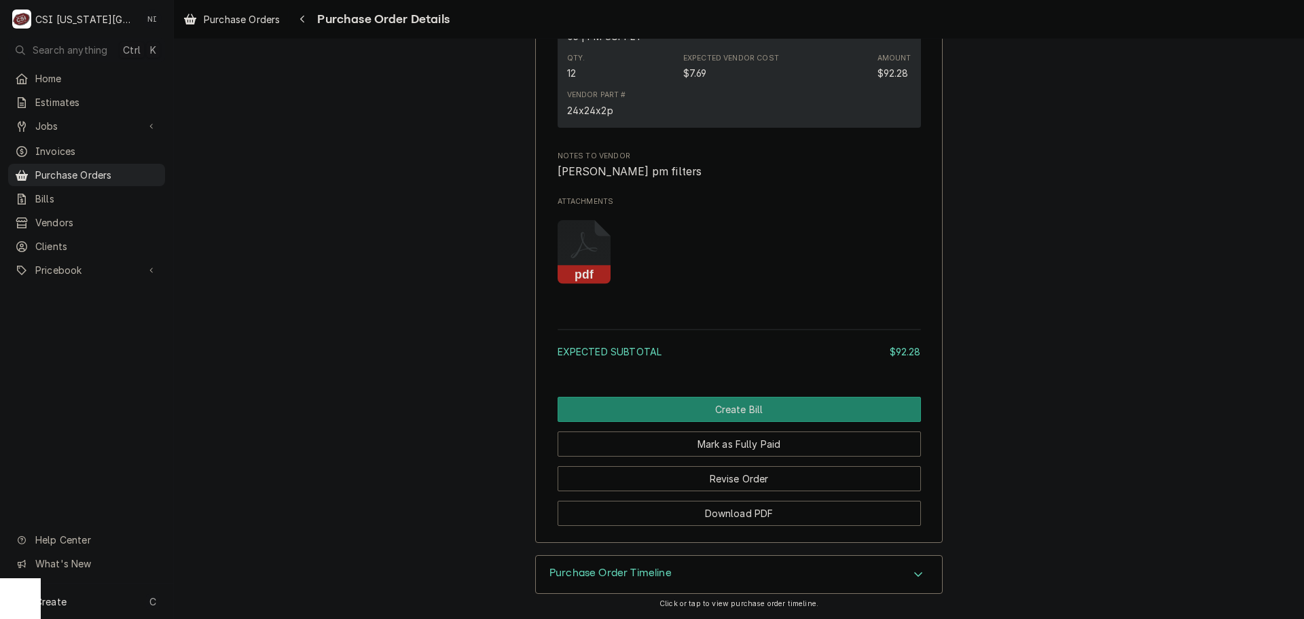
scroll to position [1171, 0]
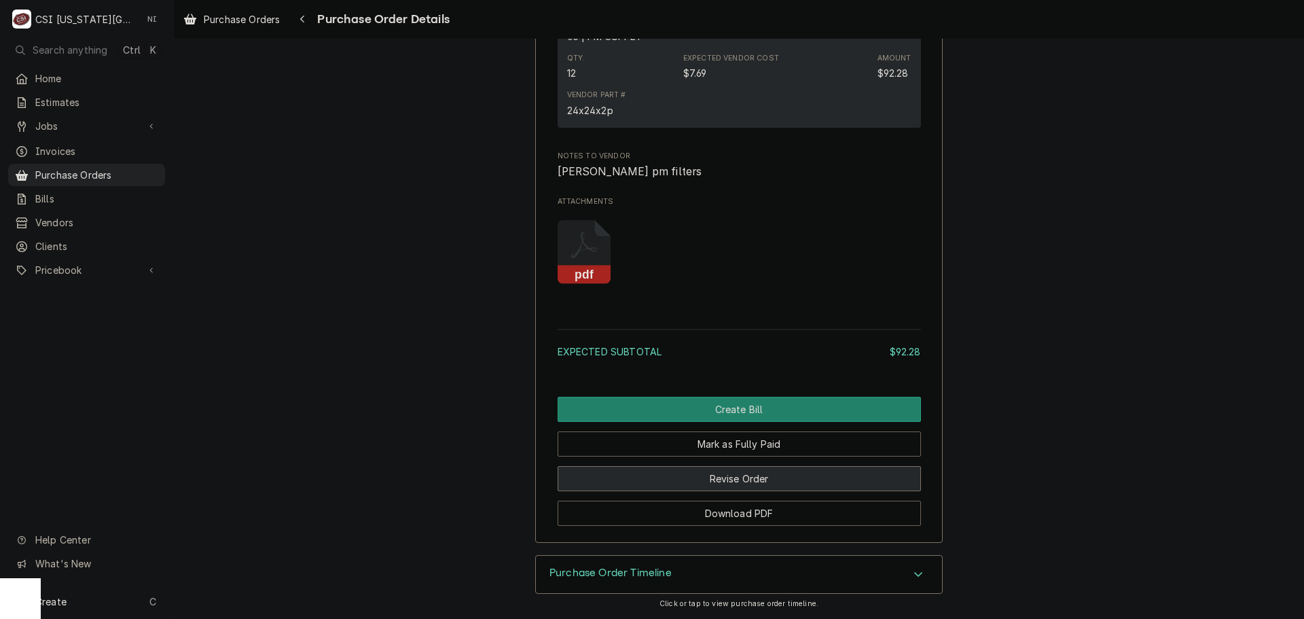
click at [748, 483] on button "Revise Order" at bounding box center [738, 478] width 363 height 25
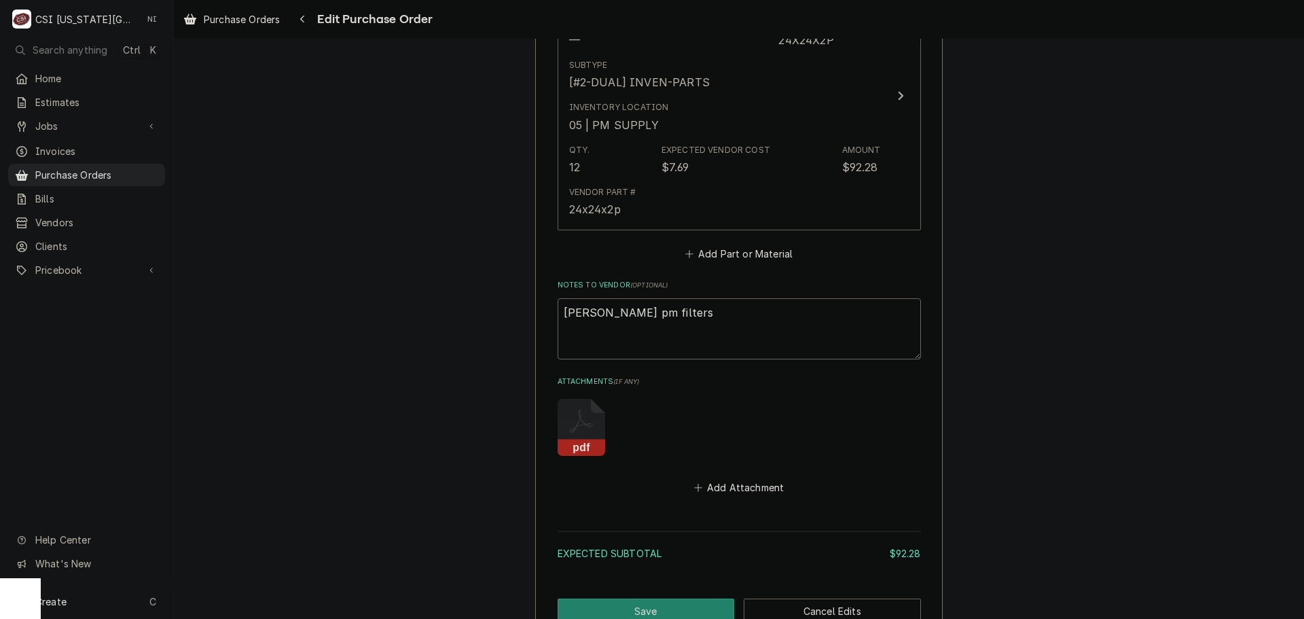
scroll to position [815, 0]
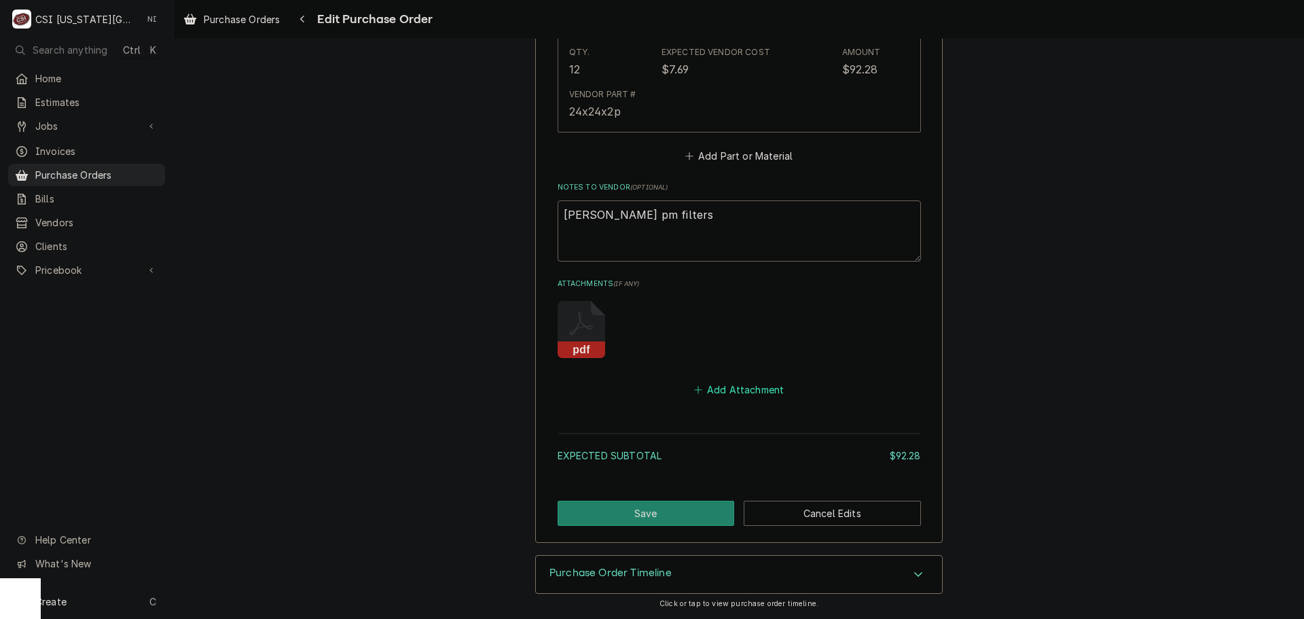
click at [738, 386] on button "Add Attachment" at bounding box center [738, 389] width 95 height 19
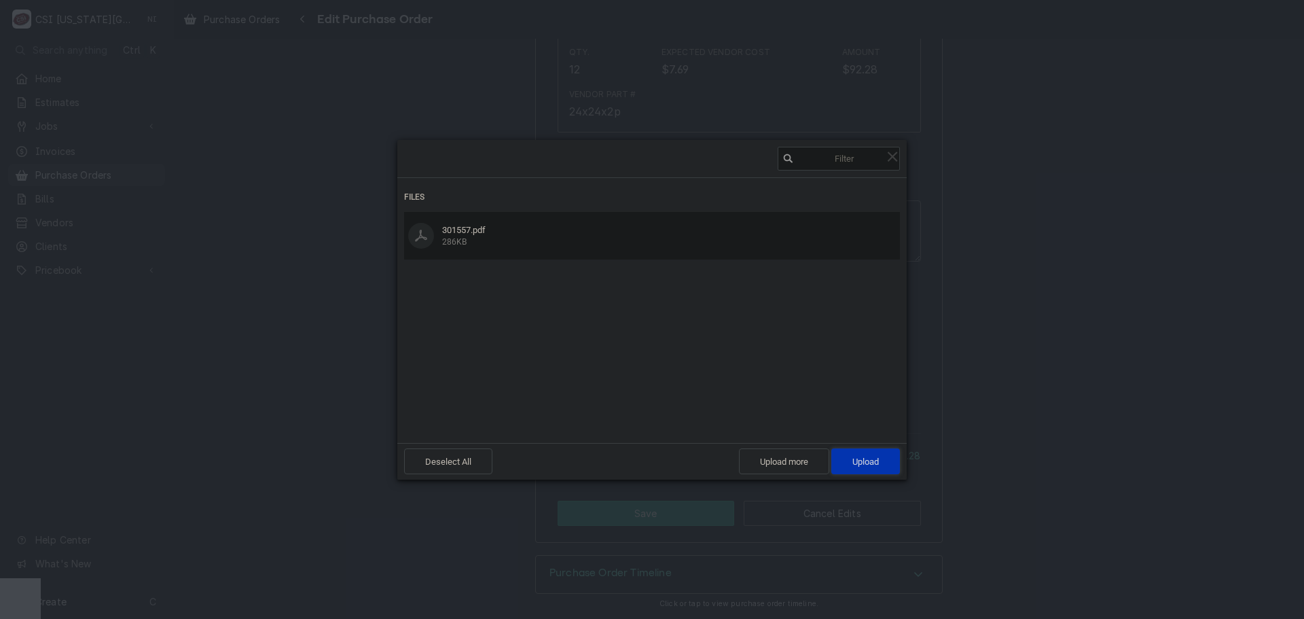
click at [869, 458] on span "Upload 1" at bounding box center [865, 461] width 26 height 10
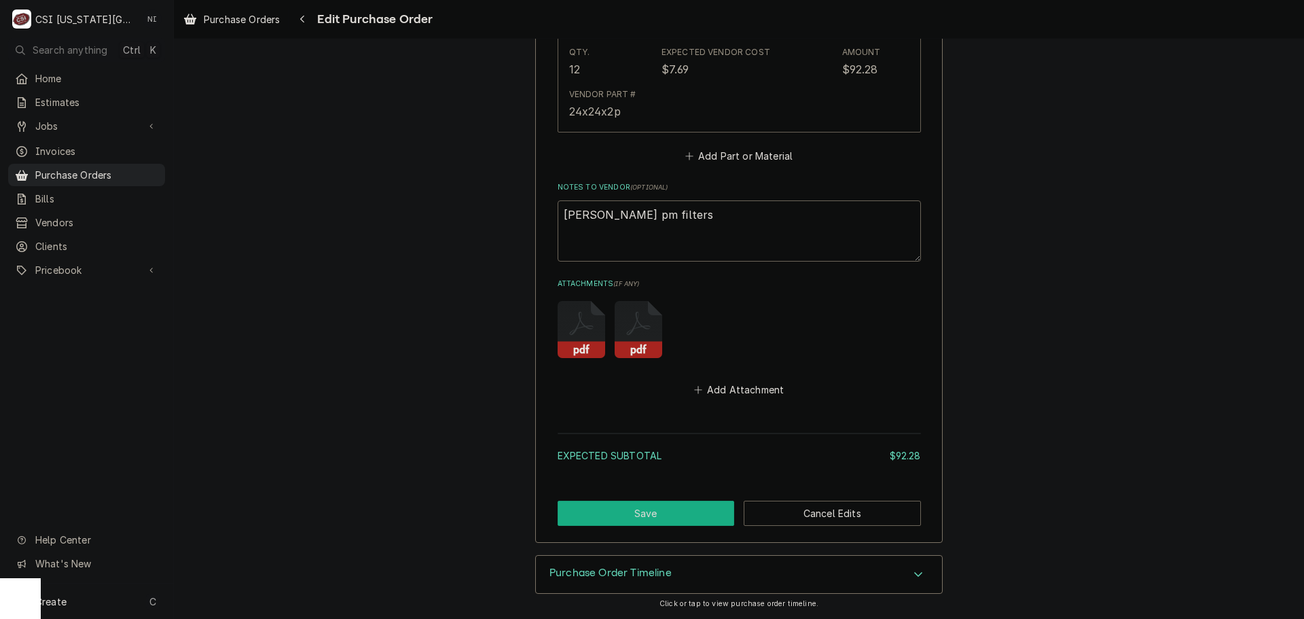
click at [712, 523] on button "Save" at bounding box center [645, 512] width 177 height 25
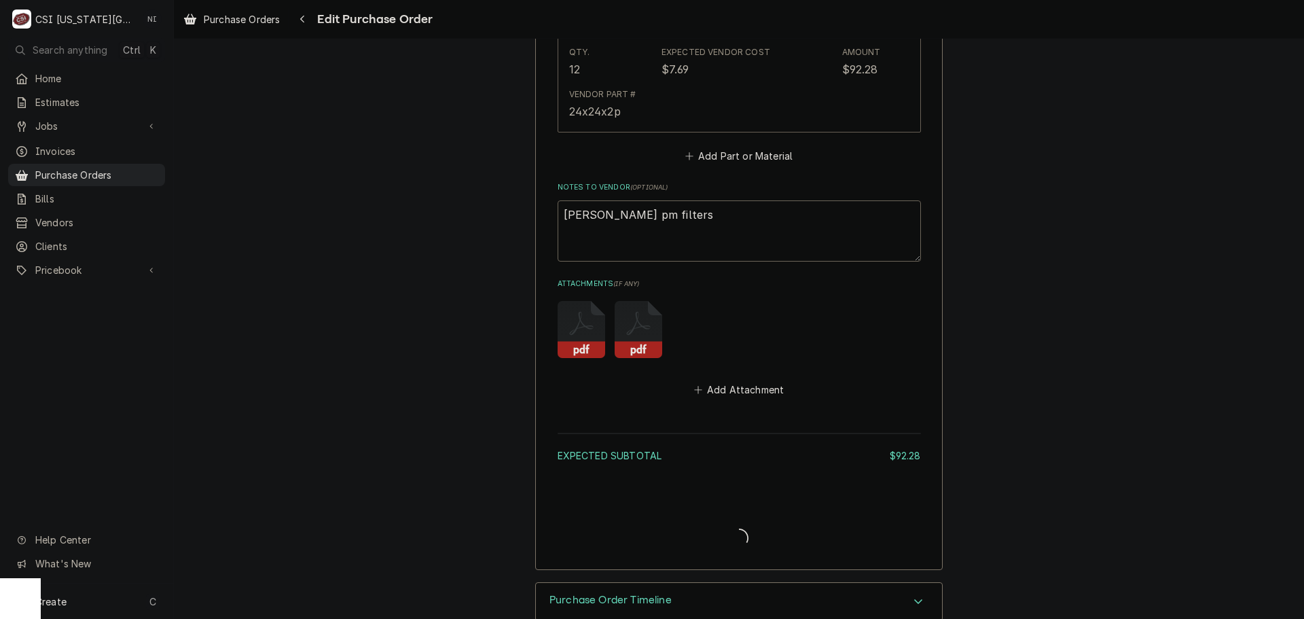
type textarea "x"
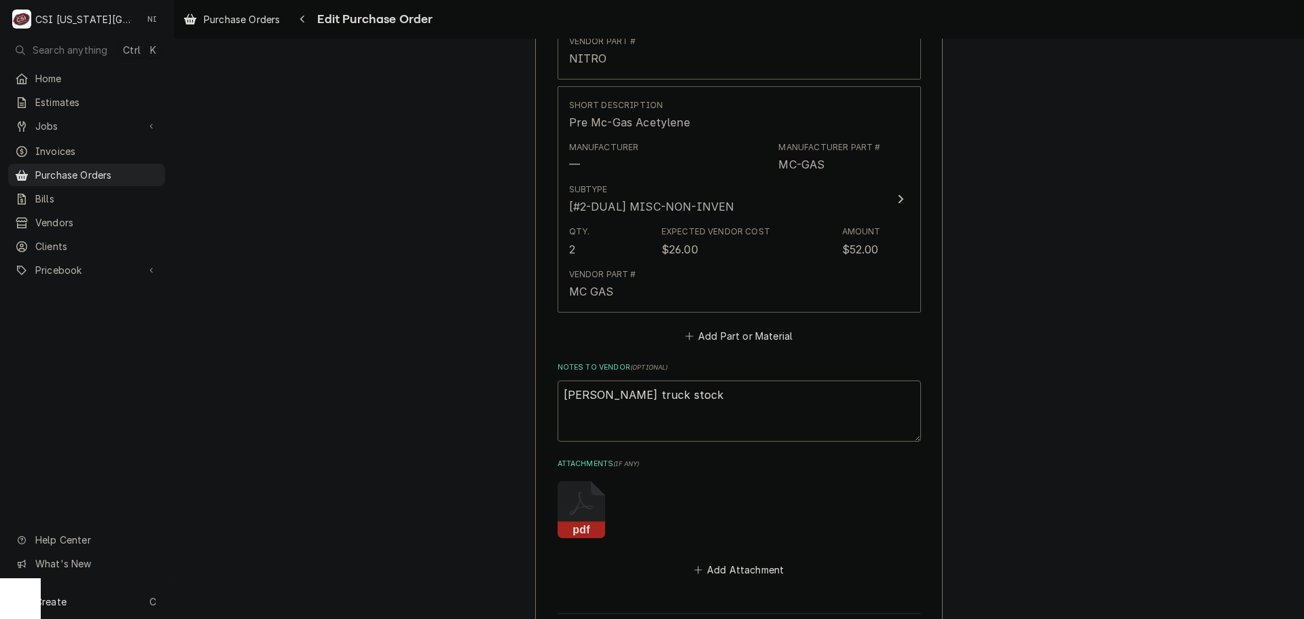
scroll to position [1281, 0]
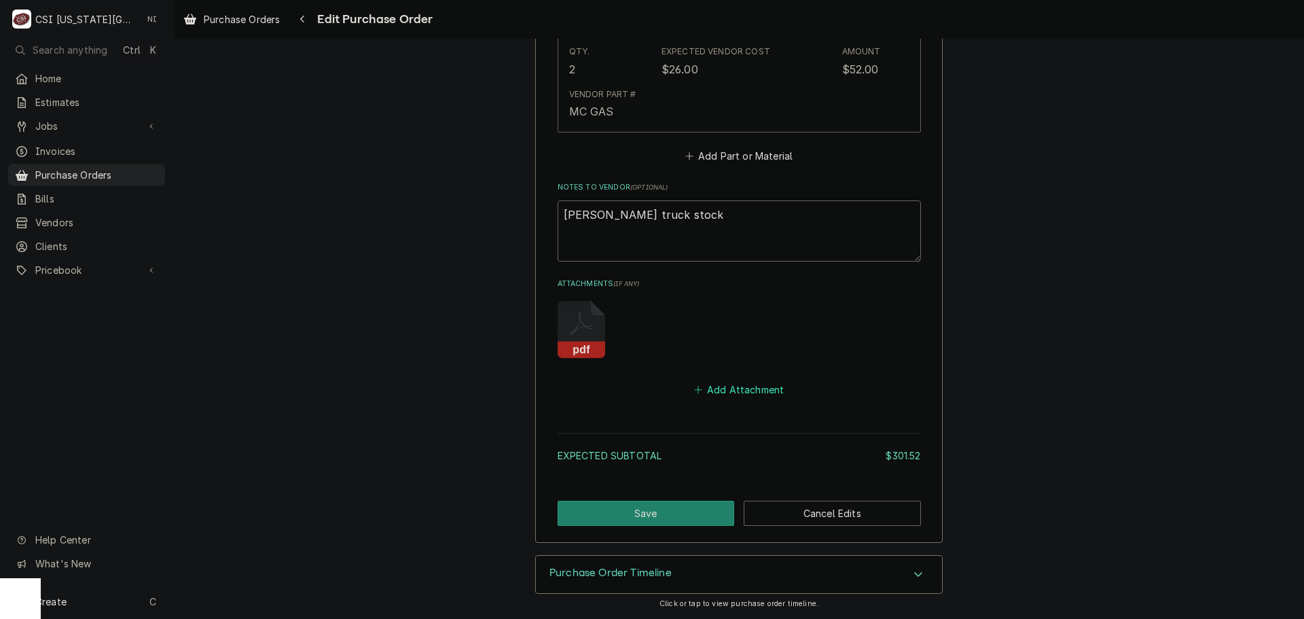
drag, startPoint x: 744, startPoint y: 385, endPoint x: 1291, endPoint y: 454, distance: 551.0
click at [744, 385] on button "Add Attachment" at bounding box center [738, 389] width 95 height 19
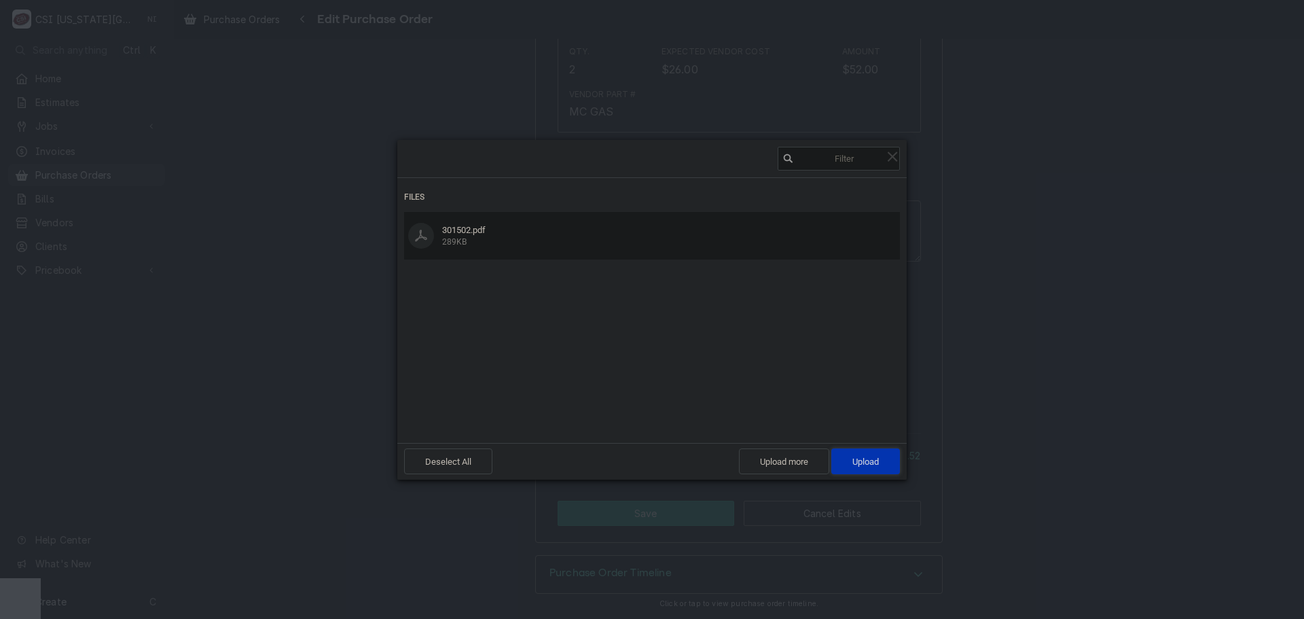
click at [856, 463] on span "Upload 1" at bounding box center [865, 461] width 26 height 10
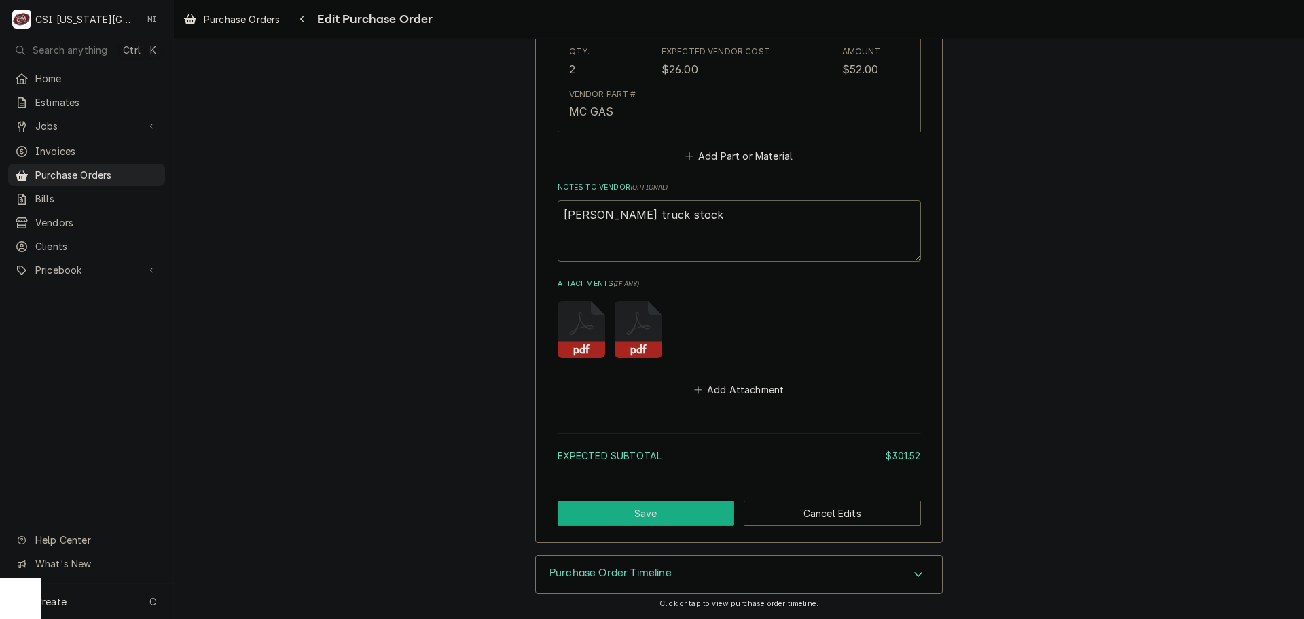
click at [705, 511] on button "Save" at bounding box center [645, 512] width 177 height 25
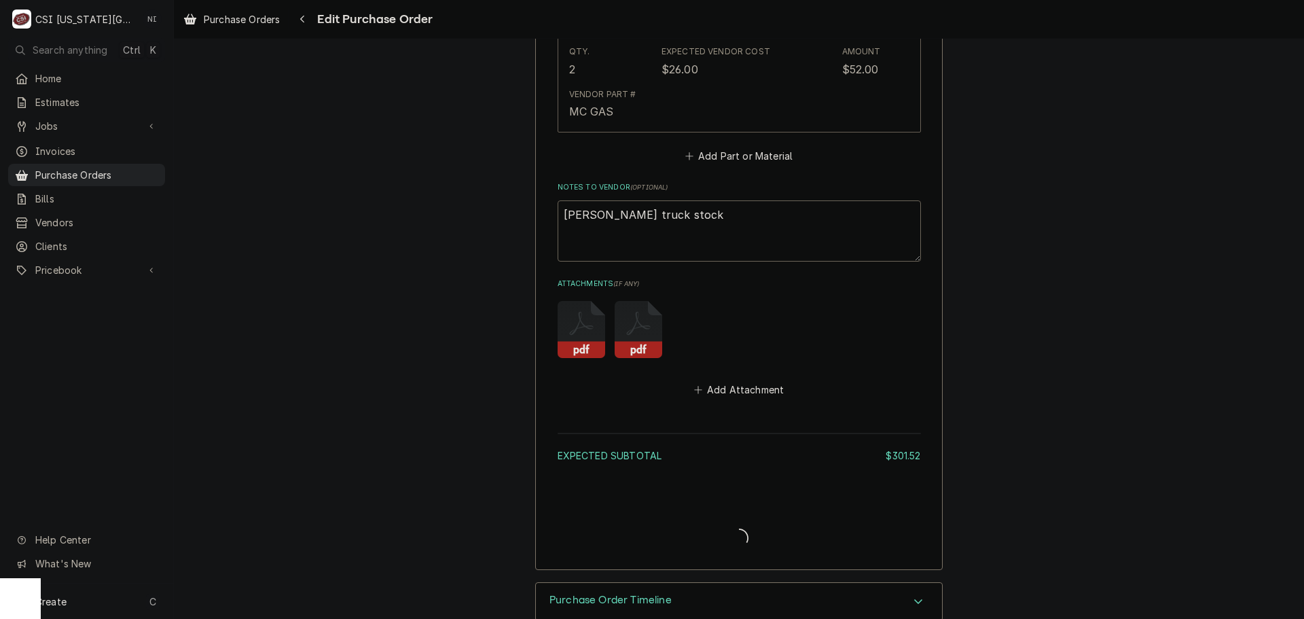
type textarea "x"
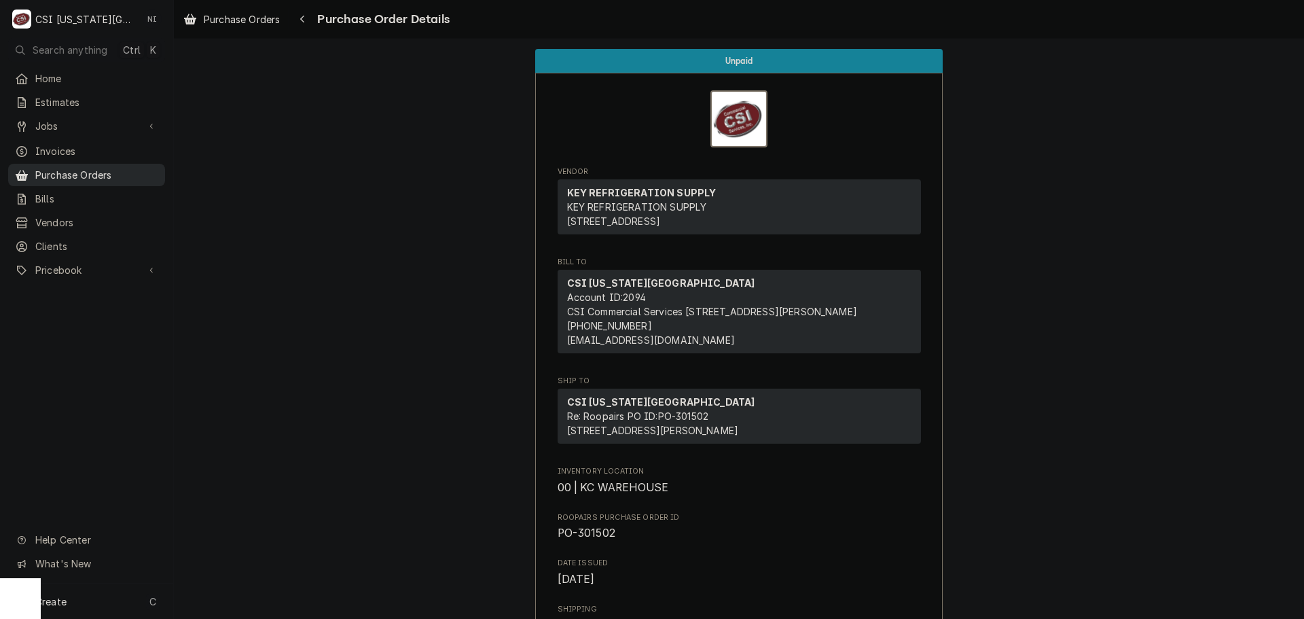
click at [84, 168] on span "Purchase Orders" at bounding box center [96, 175] width 123 height 14
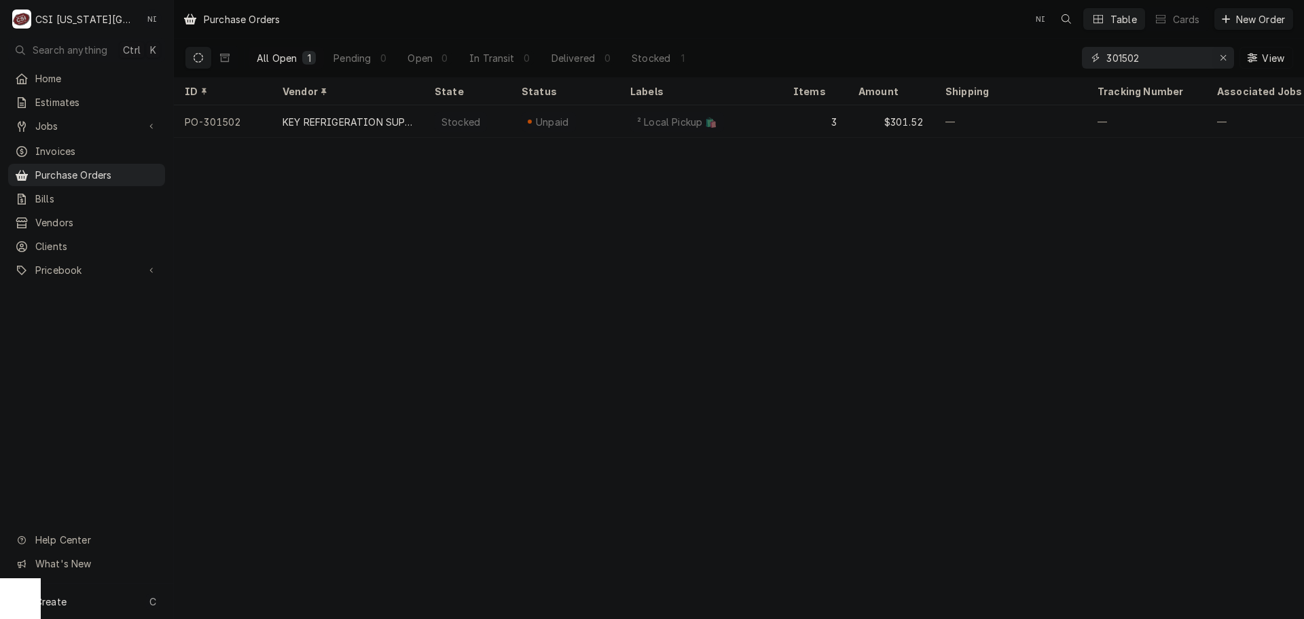
click at [1223, 56] on icon "Erase input" at bounding box center [1223, 58] width 7 height 10
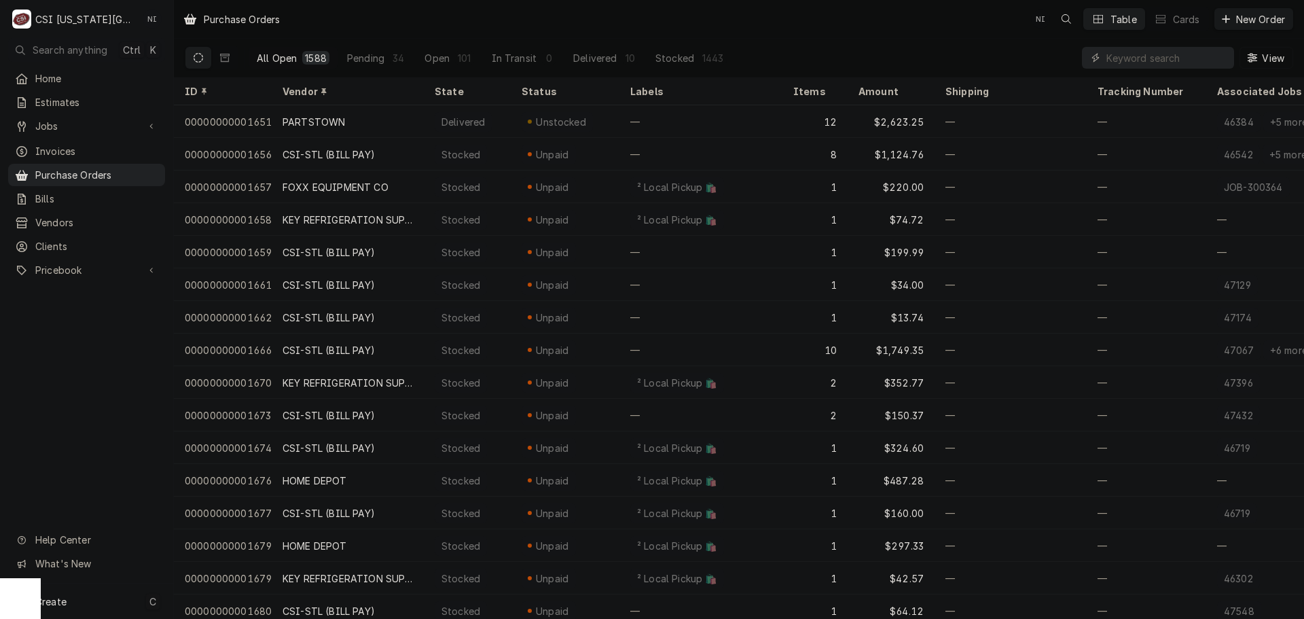
click at [122, 602] on div "Create C" at bounding box center [86, 600] width 173 height 35
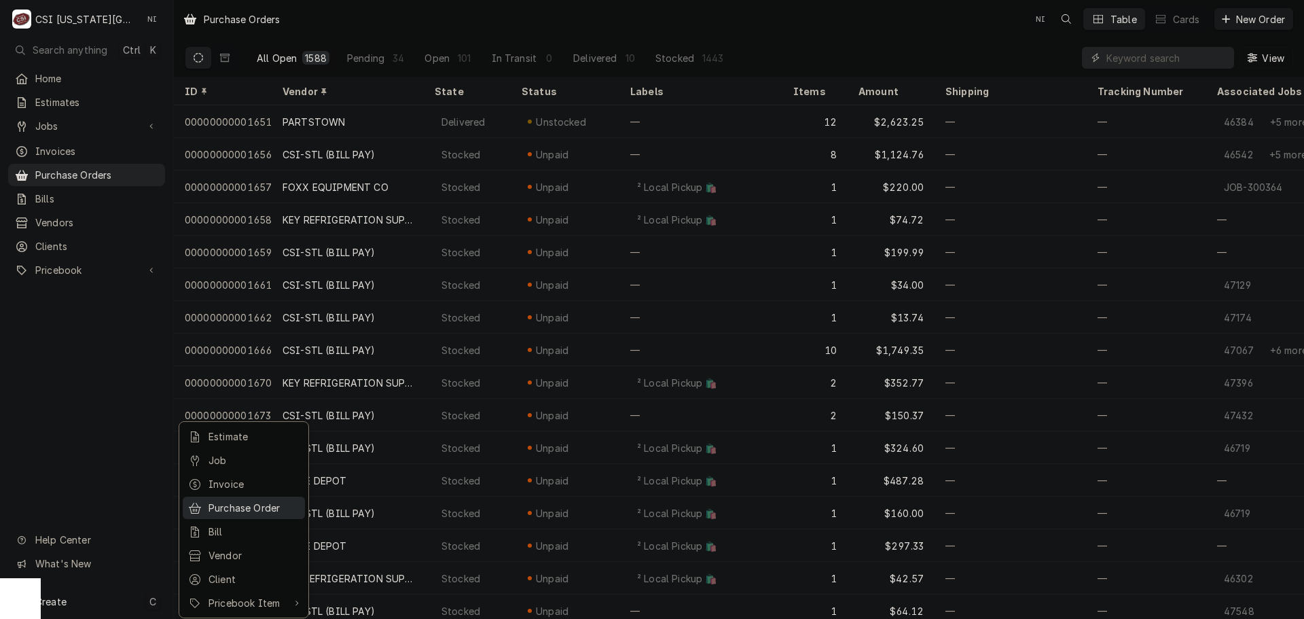
click at [257, 503] on div "Purchase Order" at bounding box center [253, 507] width 91 height 14
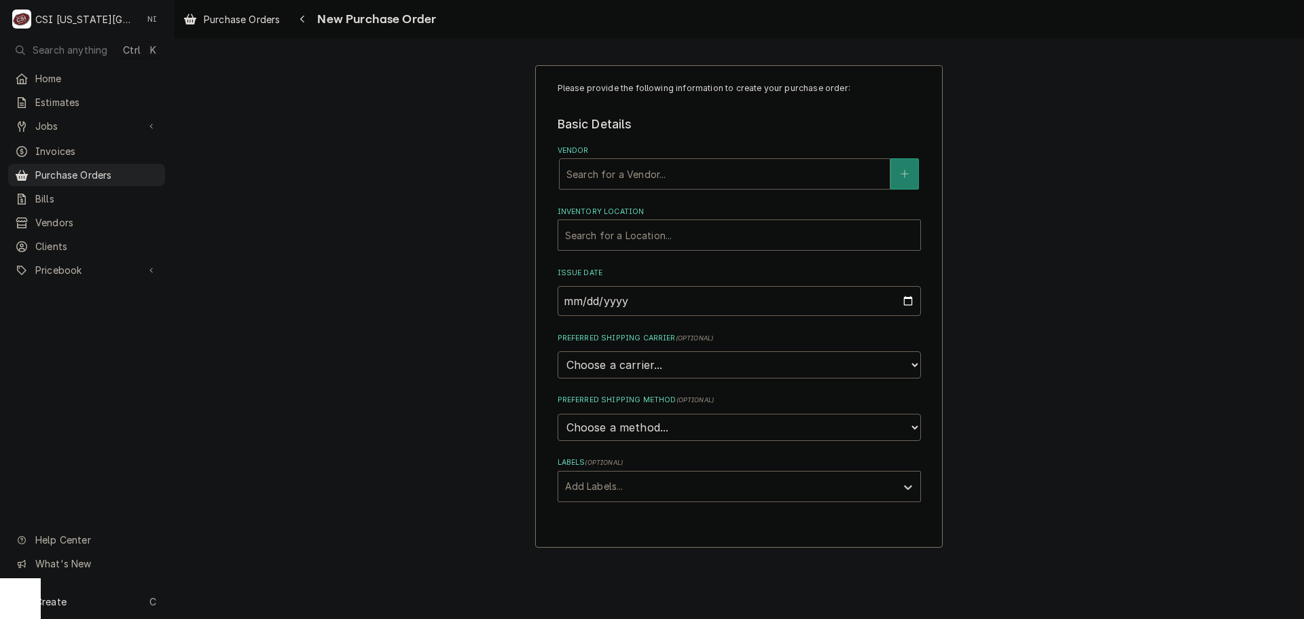
click at [639, 179] on div "Vendor" at bounding box center [724, 174] width 316 height 24
type input "Key"
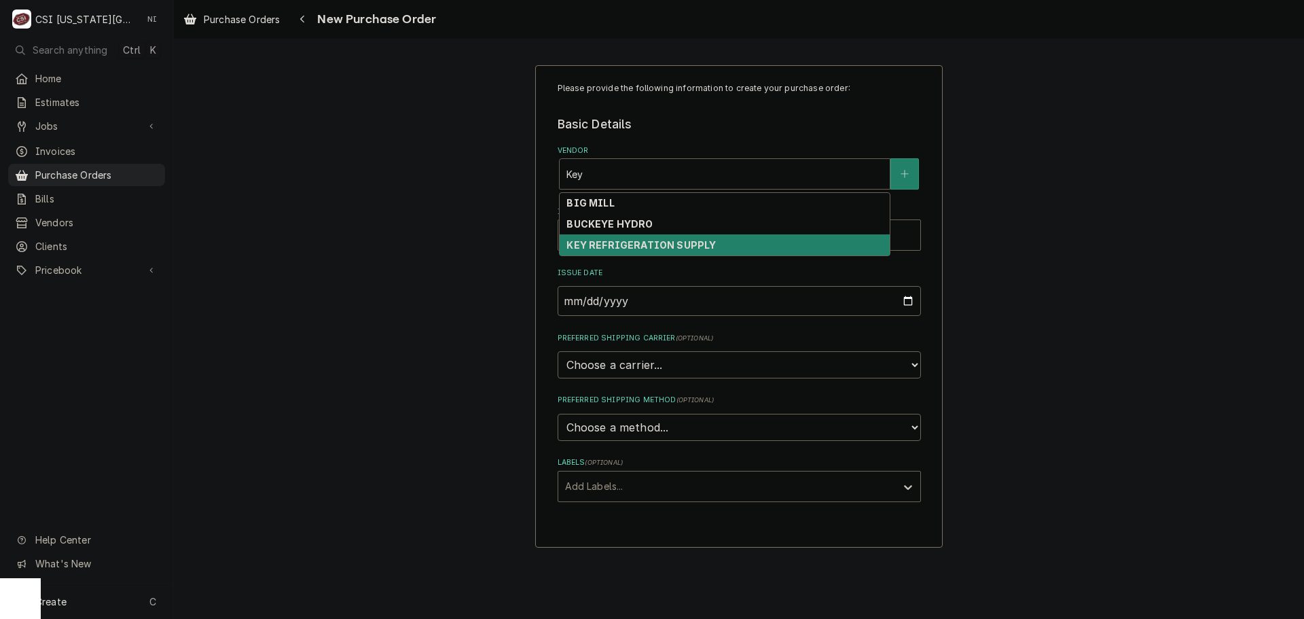
click at [648, 249] on strong "KEY REFRIGERATION SUPPLY" at bounding box center [640, 245] width 149 height 12
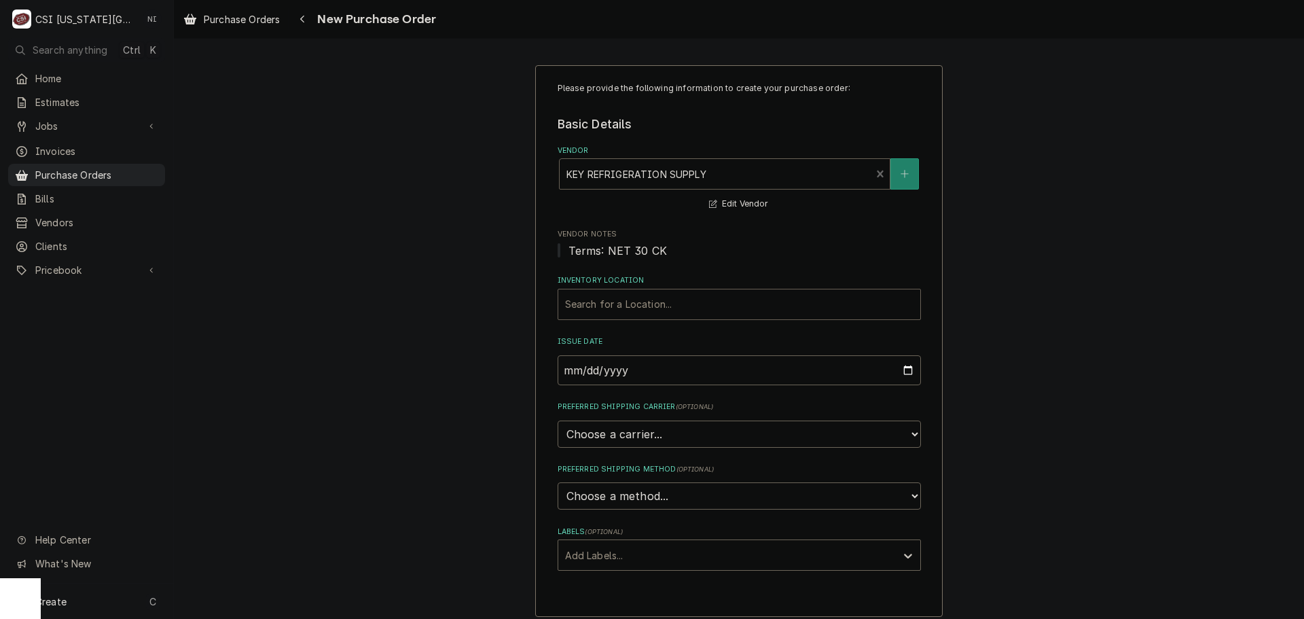
click at [642, 297] on div "Inventory Location" at bounding box center [739, 304] width 348 height 24
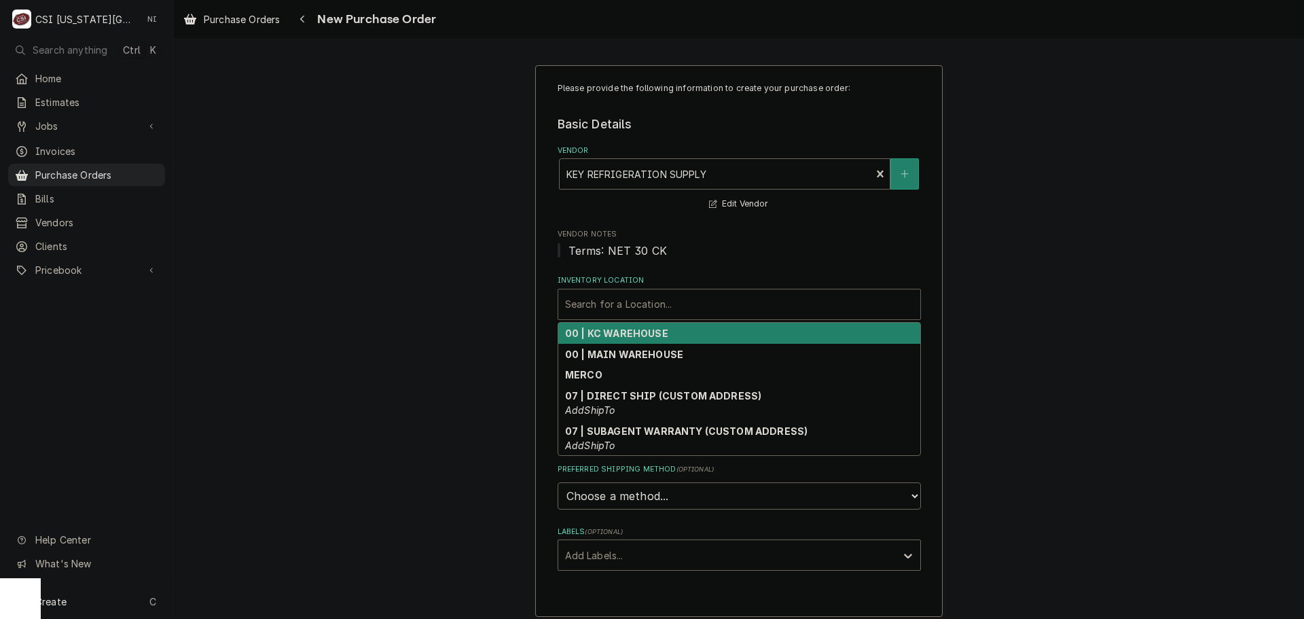
click at [642, 334] on strong "00 | KC WAREHOUSE" at bounding box center [616, 333] width 103 height 12
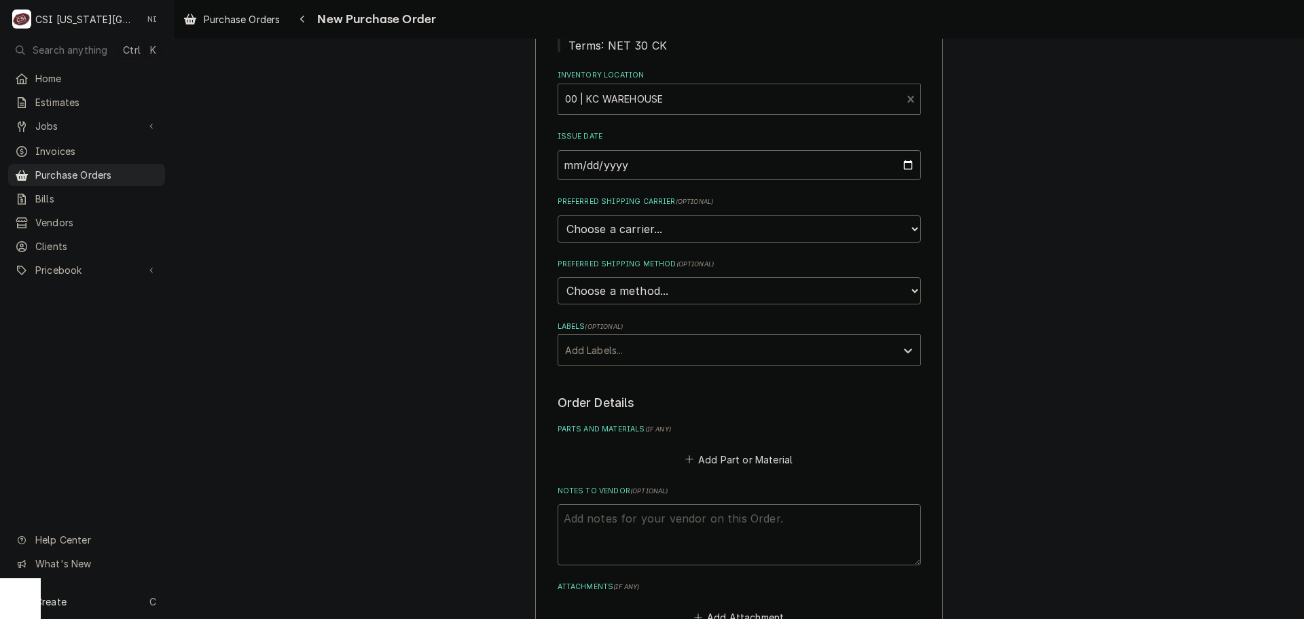
scroll to position [403, 0]
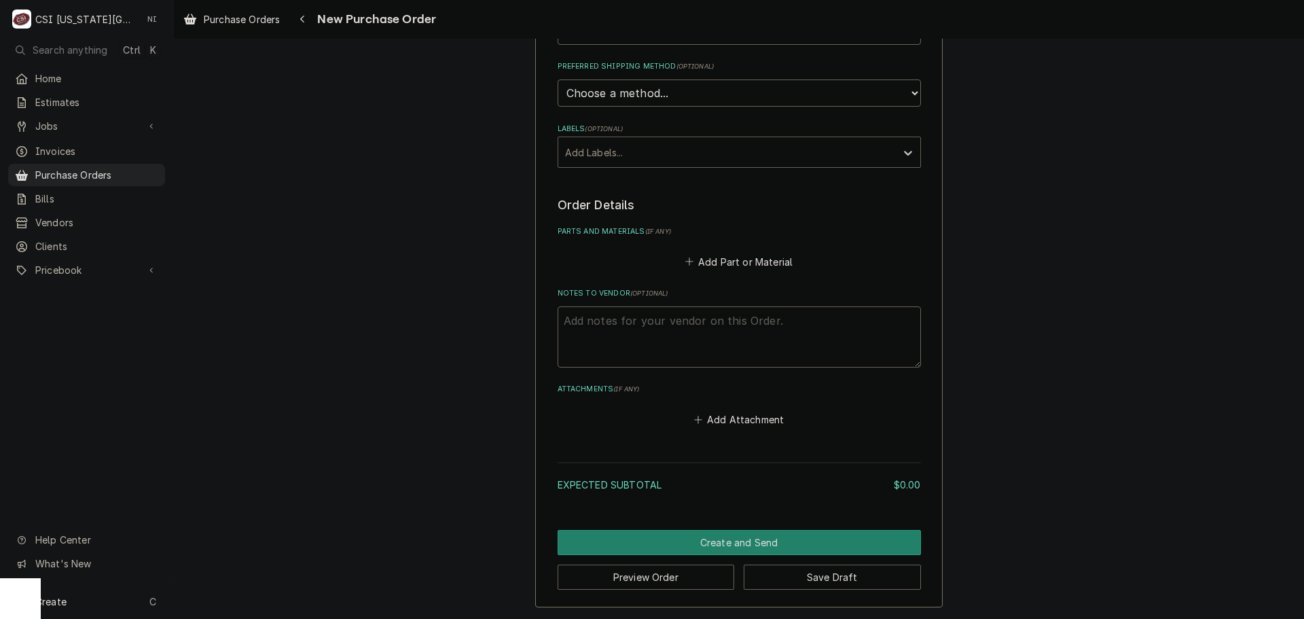
click at [648, 155] on div "Labels" at bounding box center [727, 152] width 324 height 24
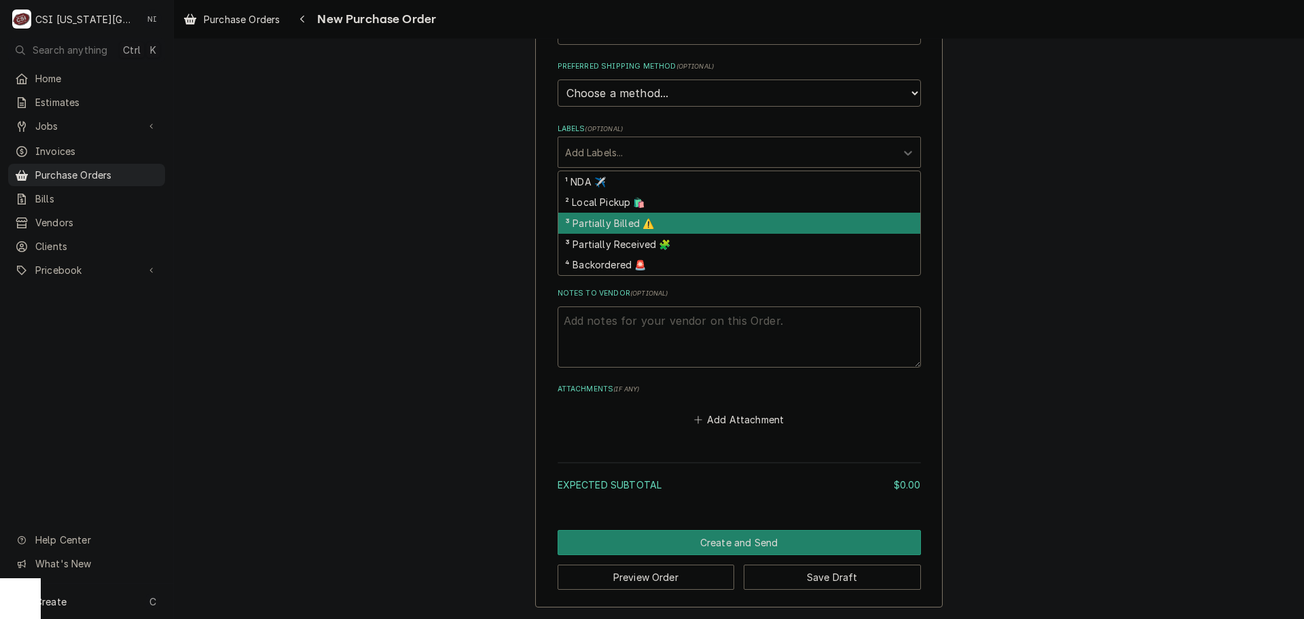
click at [617, 204] on div "² Local Pickup 🛍️" at bounding box center [739, 202] width 362 height 21
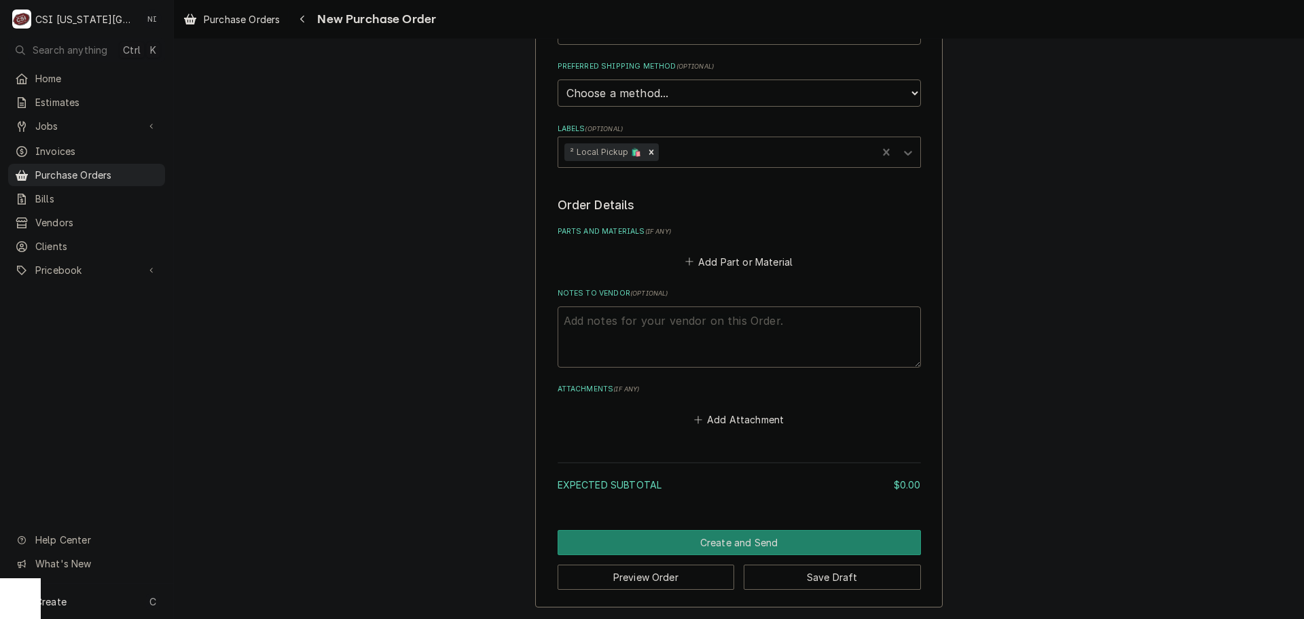
click at [593, 332] on textarea "Notes to Vendor ( optional )" at bounding box center [738, 336] width 363 height 61
type textarea "x"
type textarea "p"
type textarea "x"
type textarea "pr"
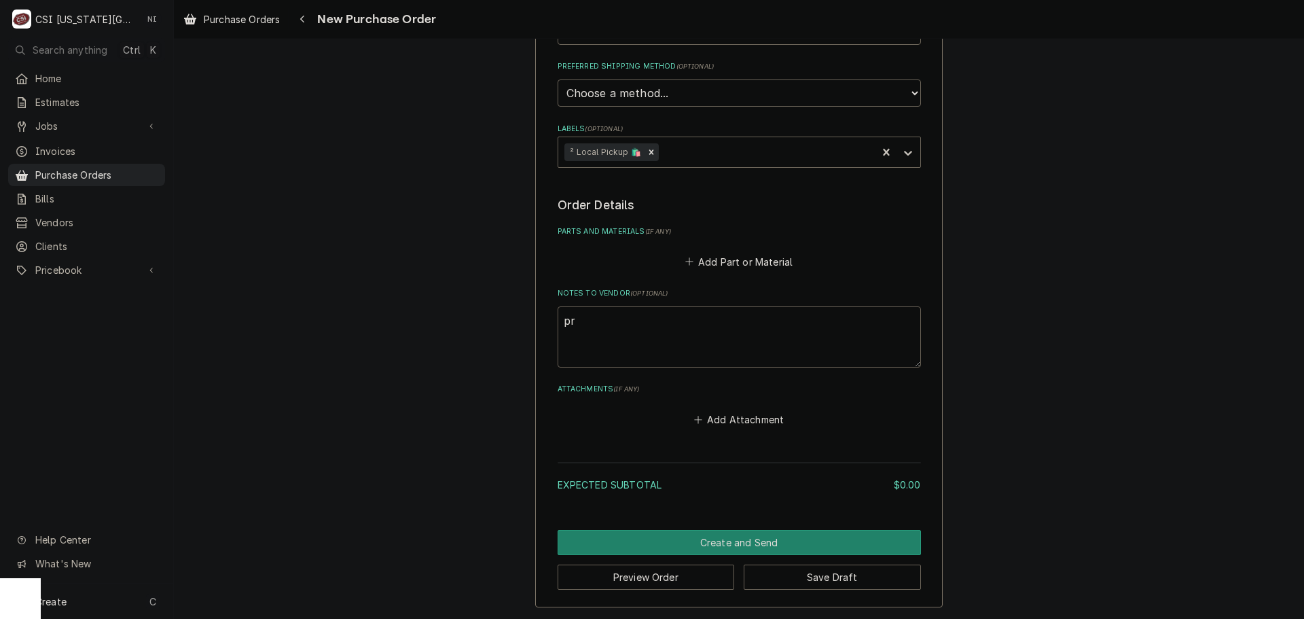
type textarea "x"
type textarea "pre"
type textarea "x"
type textarea "pres"
type textarea "x"
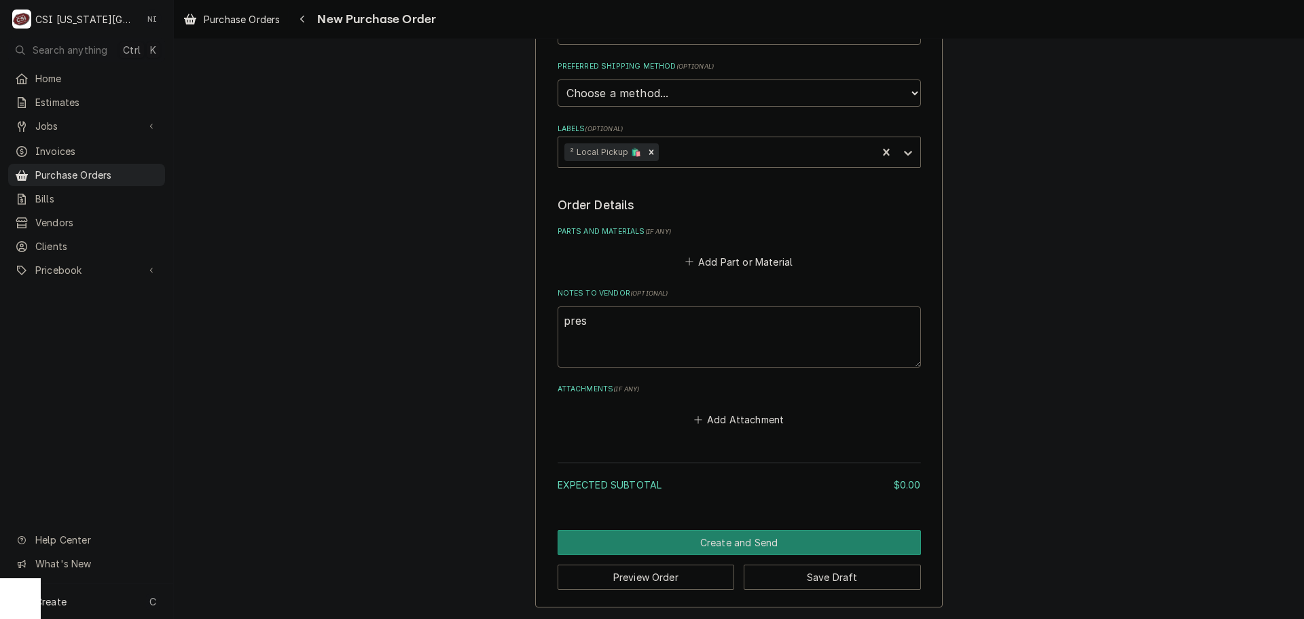
type textarea "prest"
type textarea "x"
type textarea "presto"
type textarea "x"
type textarea "preston"
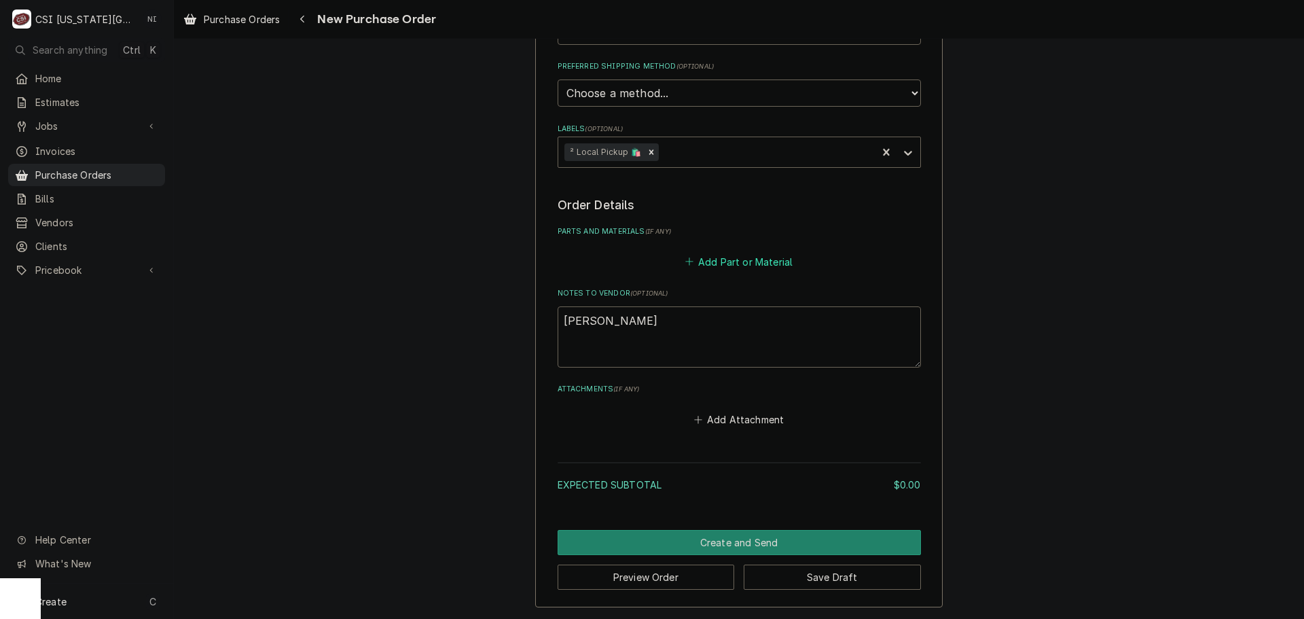
click at [716, 263] on button "Add Part or Material" at bounding box center [738, 261] width 112 height 19
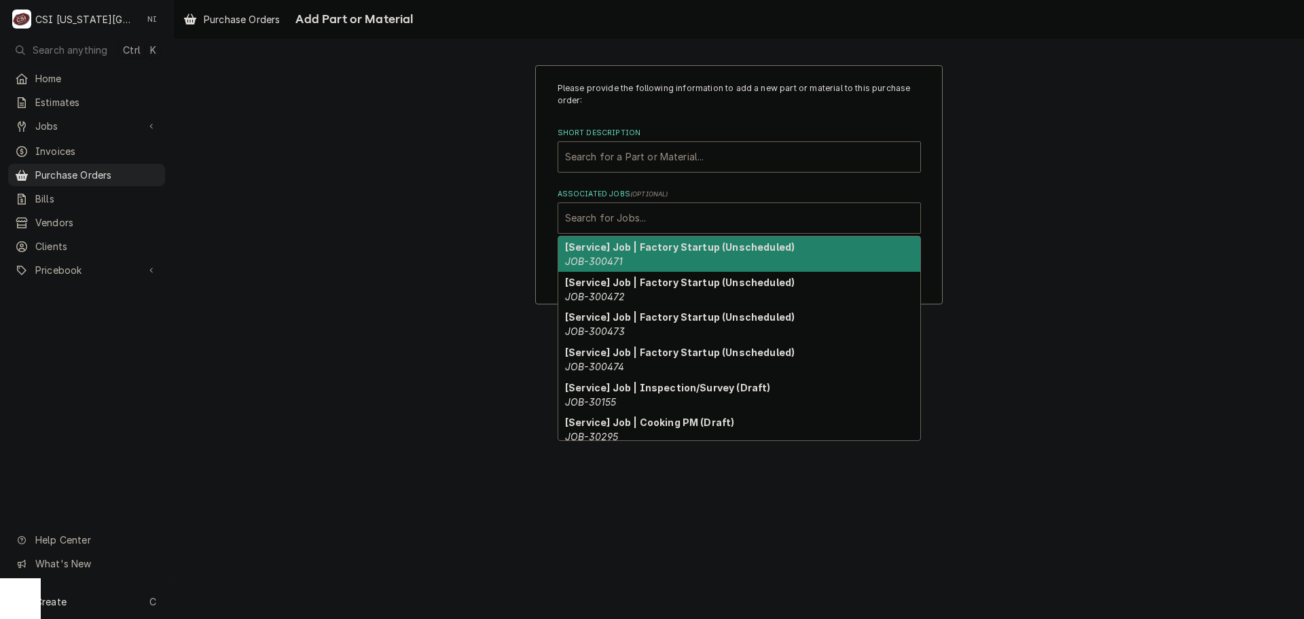
click at [687, 216] on div "Associated Jobs" at bounding box center [739, 218] width 348 height 24
type input "3"
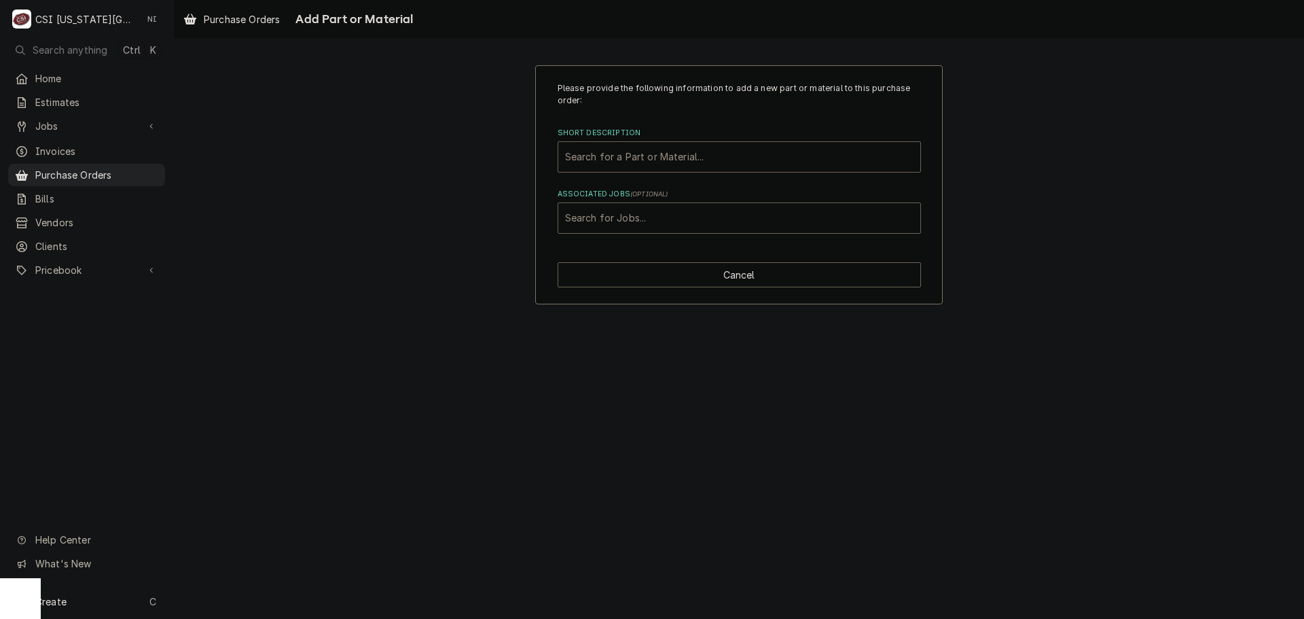
click at [1011, 229] on div "Please provide the following information to add a new part or material to this …" at bounding box center [739, 184] width 1130 height 263
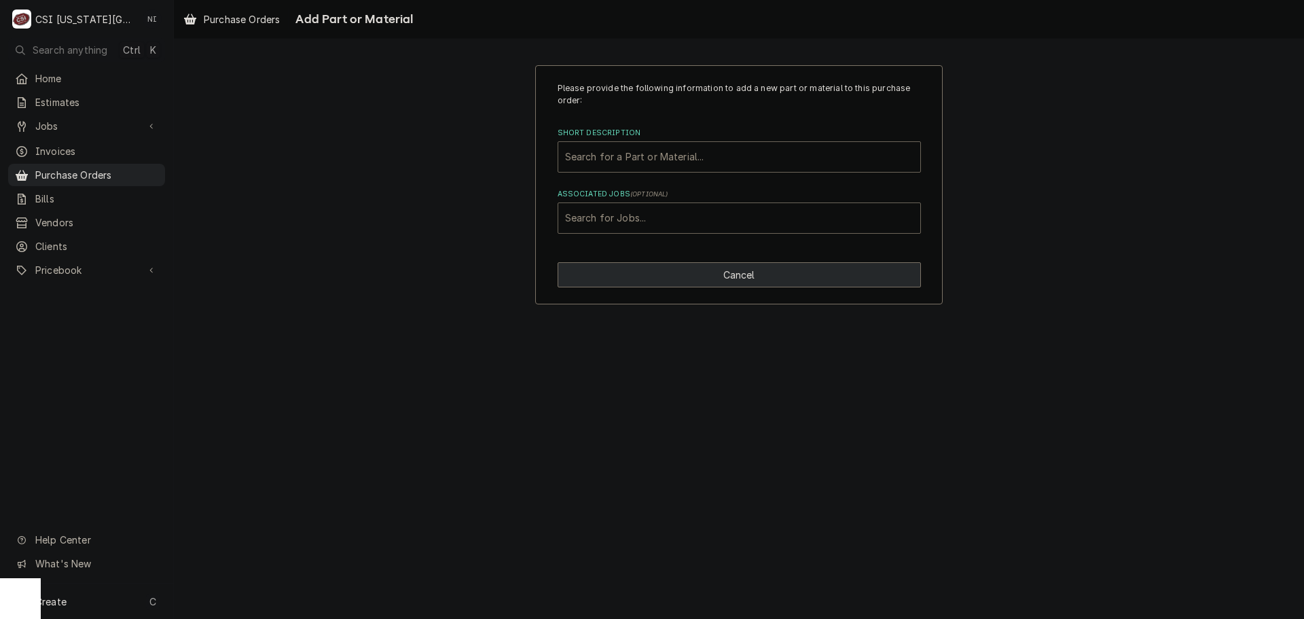
click at [700, 276] on button "Cancel" at bounding box center [738, 274] width 363 height 25
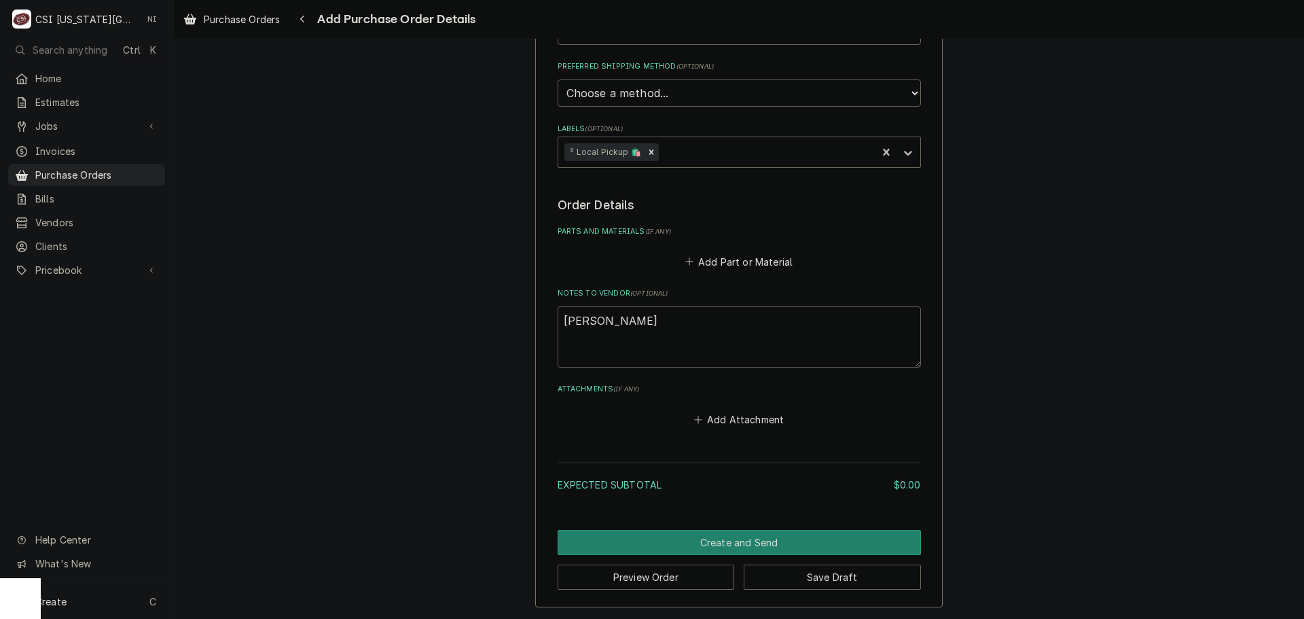
click at [617, 325] on textarea "preston" at bounding box center [738, 336] width 363 height 61
type textarea "x"
type textarea "preston"
type textarea "x"
type textarea "preston f"
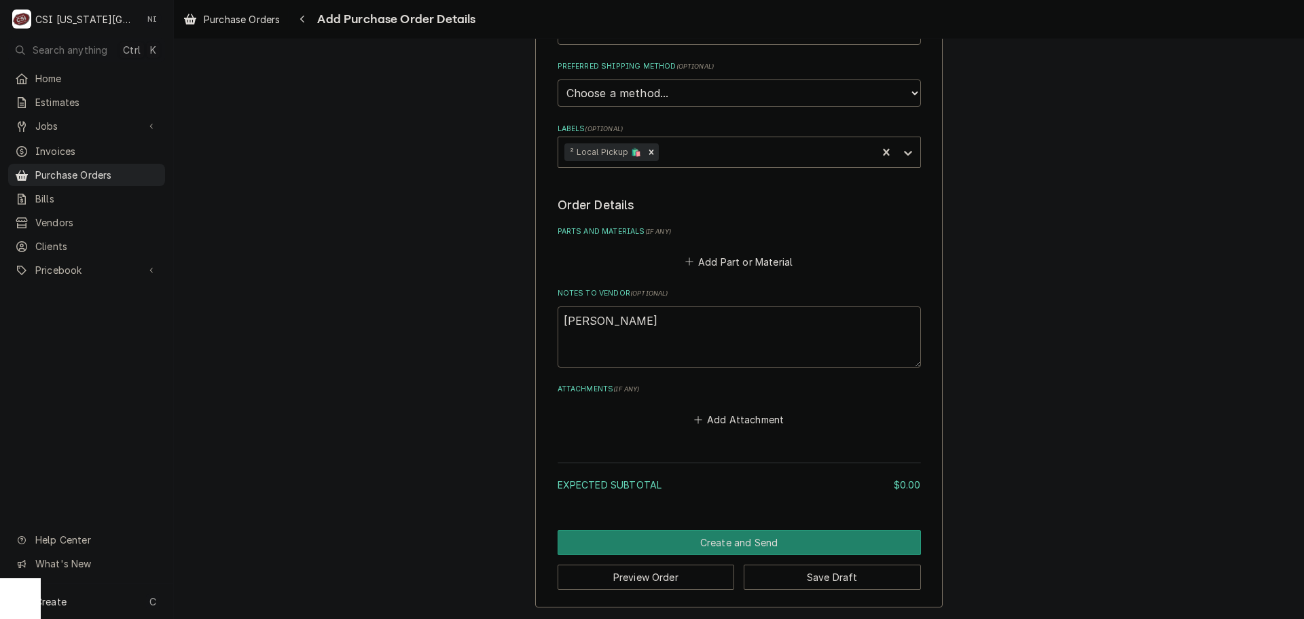
type textarea "x"
type textarea "preston fi"
type textarea "x"
type textarea "preston fil"
type textarea "x"
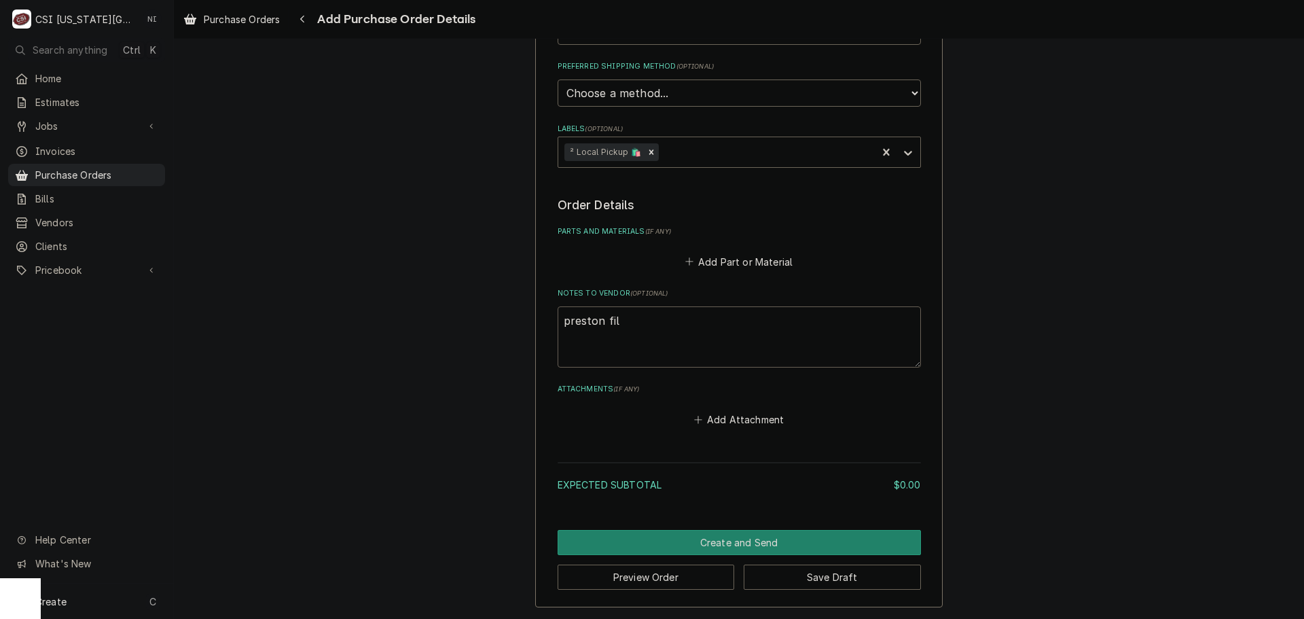
type textarea "preston filt"
type textarea "x"
type textarea "preston filte"
type textarea "x"
type textarea "preston filter"
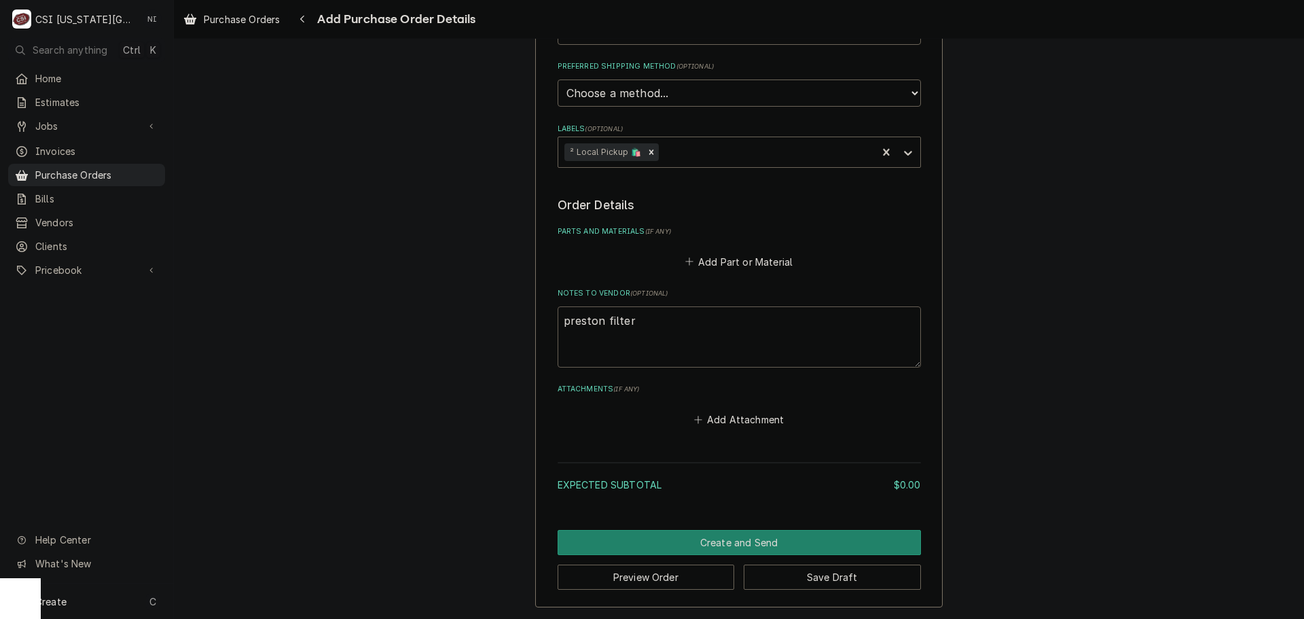
type textarea "x"
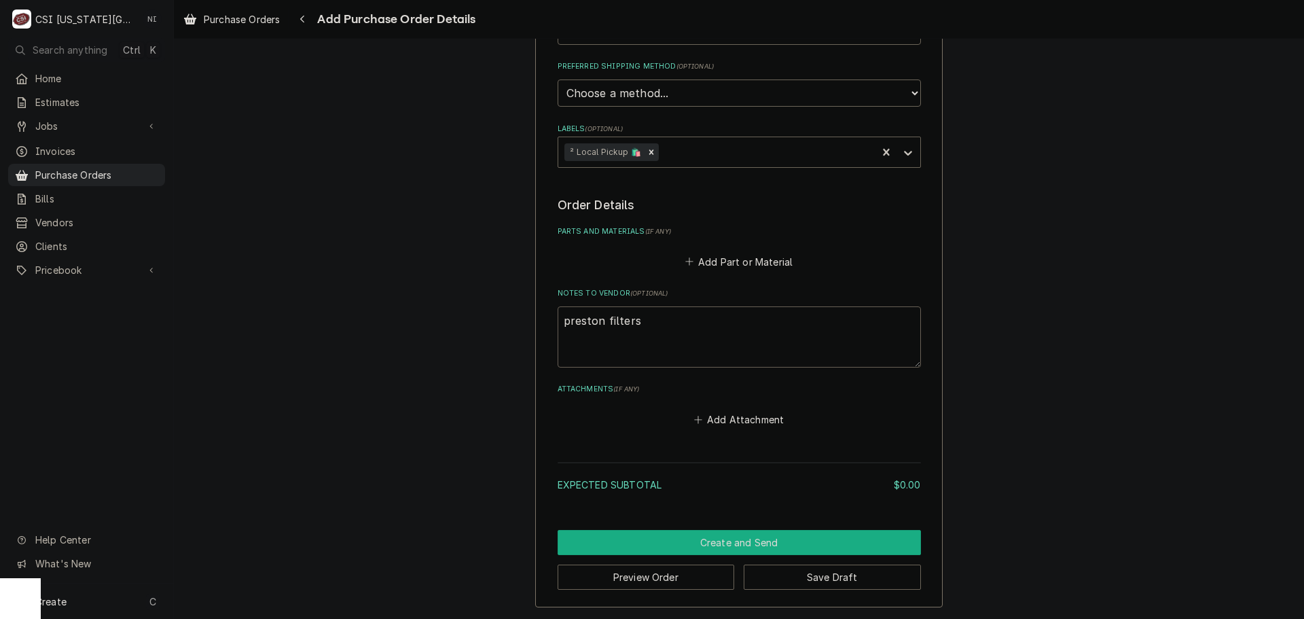
type textarea "preston filters"
click at [733, 543] on button "Create and Send" at bounding box center [738, 542] width 363 height 25
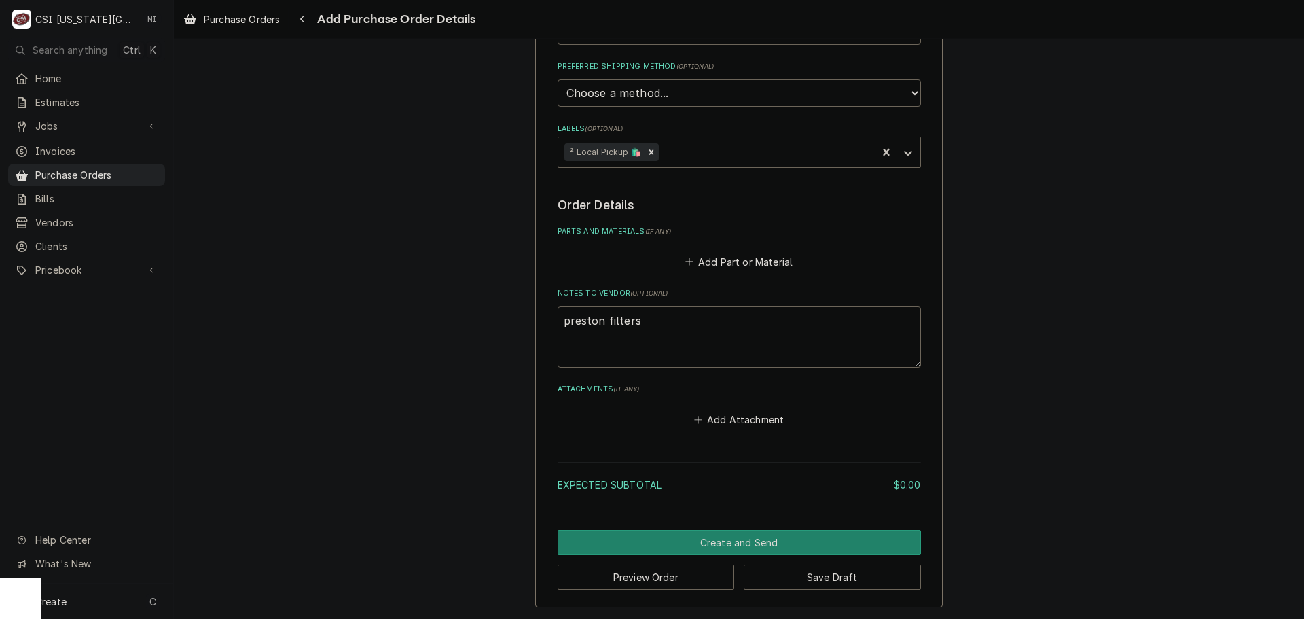
scroll to position [395, 0]
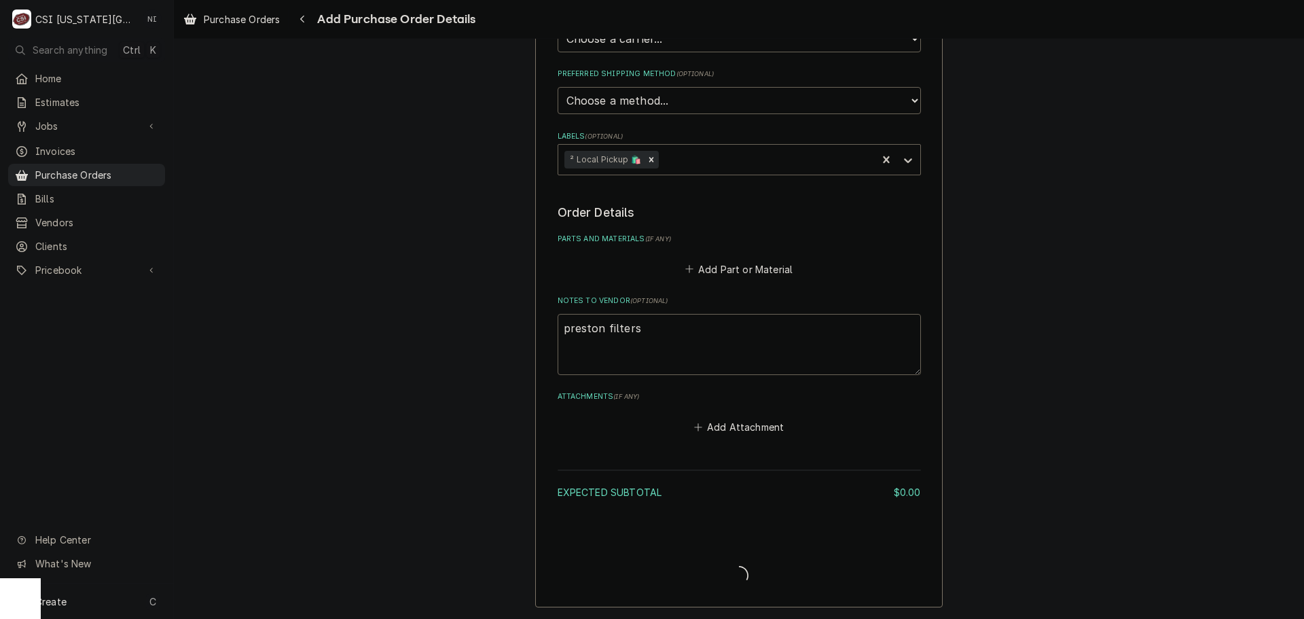
type textarea "x"
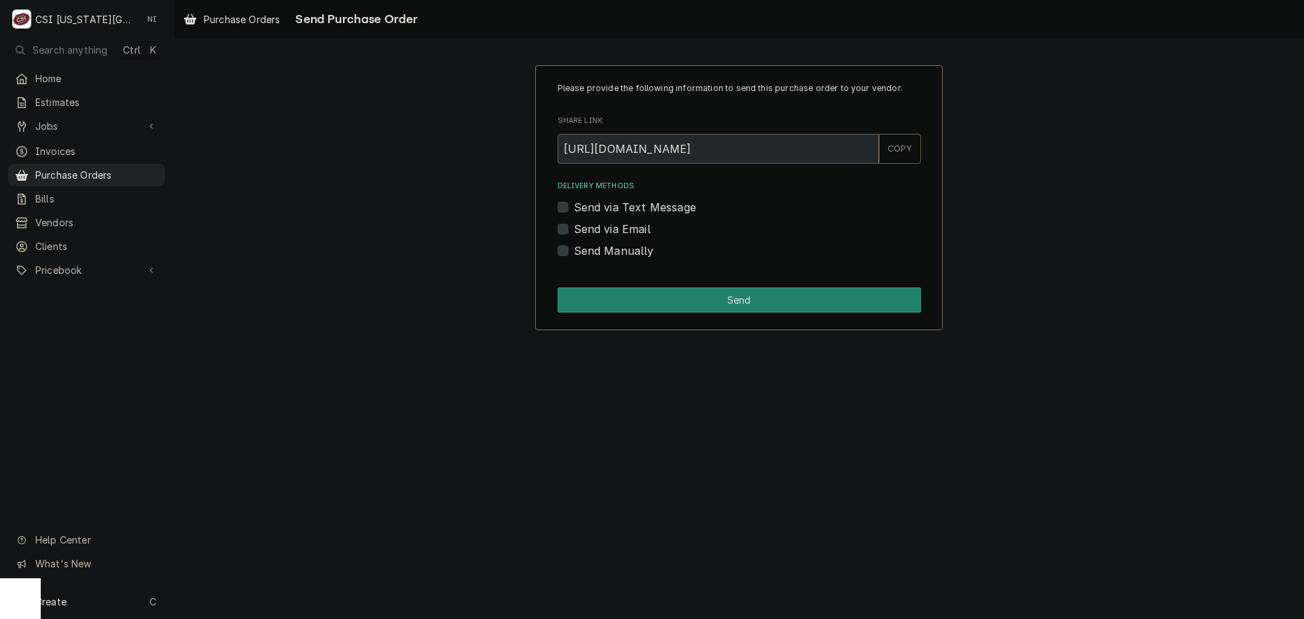
click at [574, 249] on label "Send Manually" at bounding box center [614, 250] width 80 height 16
click at [574, 249] on input "Send Manually" at bounding box center [755, 257] width 363 height 30
checkbox input "true"
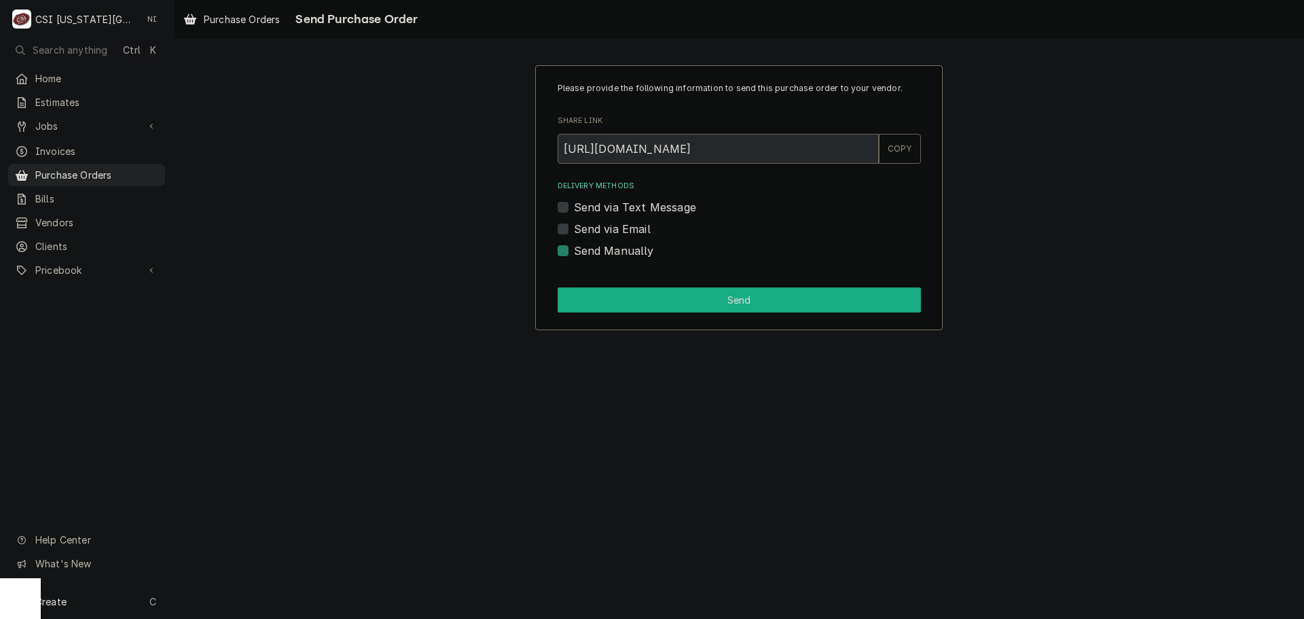
click at [658, 294] on button "Send" at bounding box center [738, 299] width 363 height 25
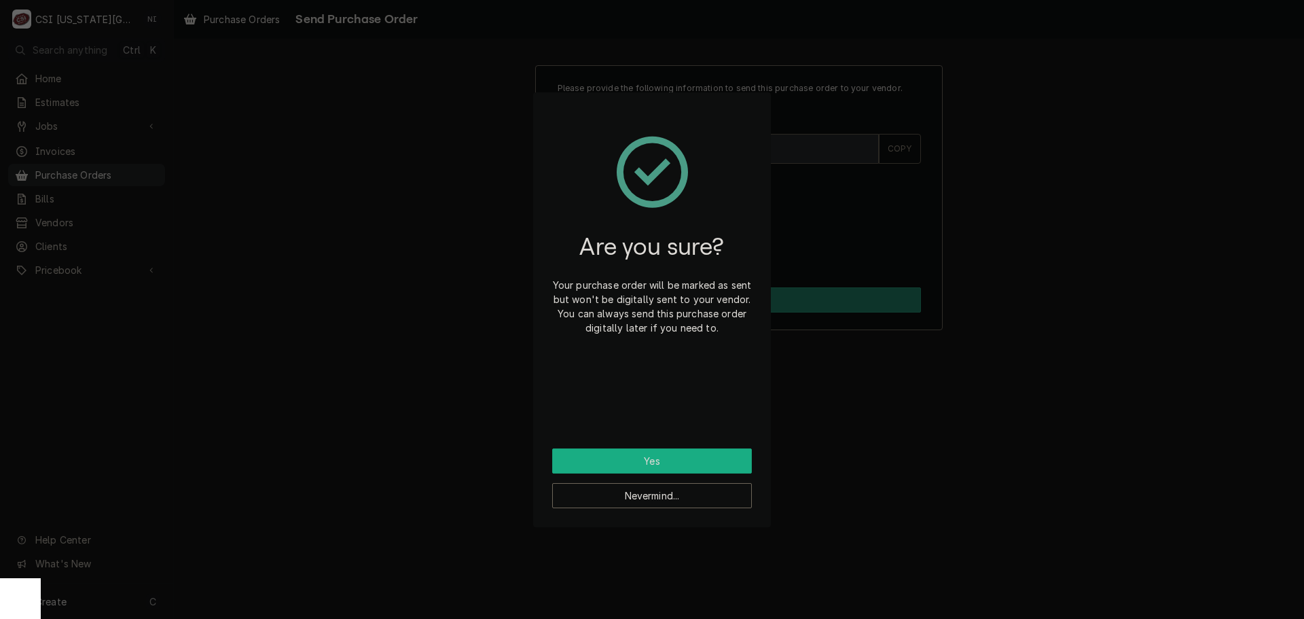
click at [651, 467] on button "Yes" at bounding box center [652, 460] width 200 height 25
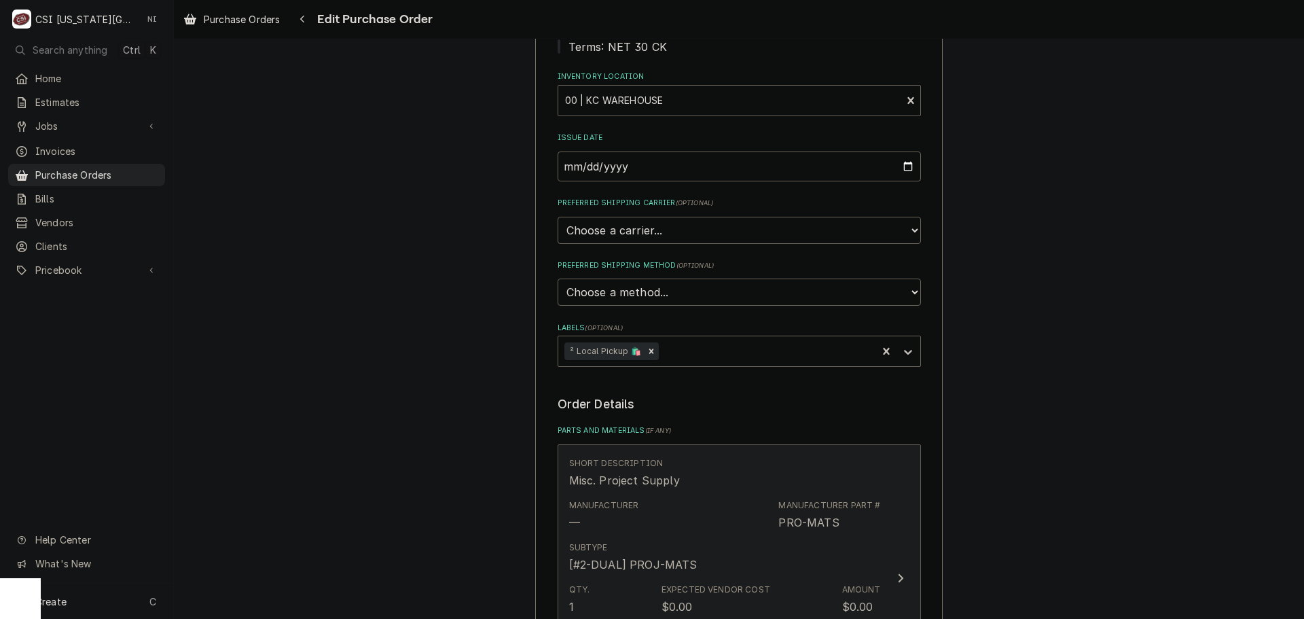
scroll to position [340, 0]
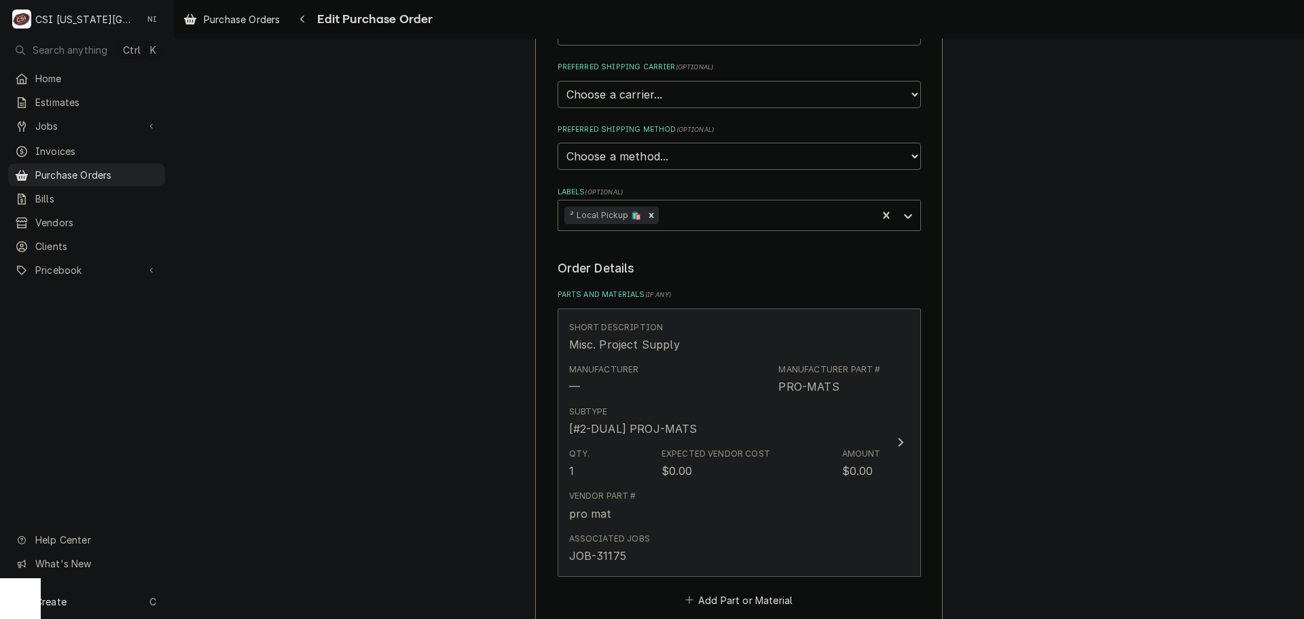
click at [832, 437] on div "Subtype [#2-DUAL] PROJ-MATS" at bounding box center [725, 421] width 312 height 42
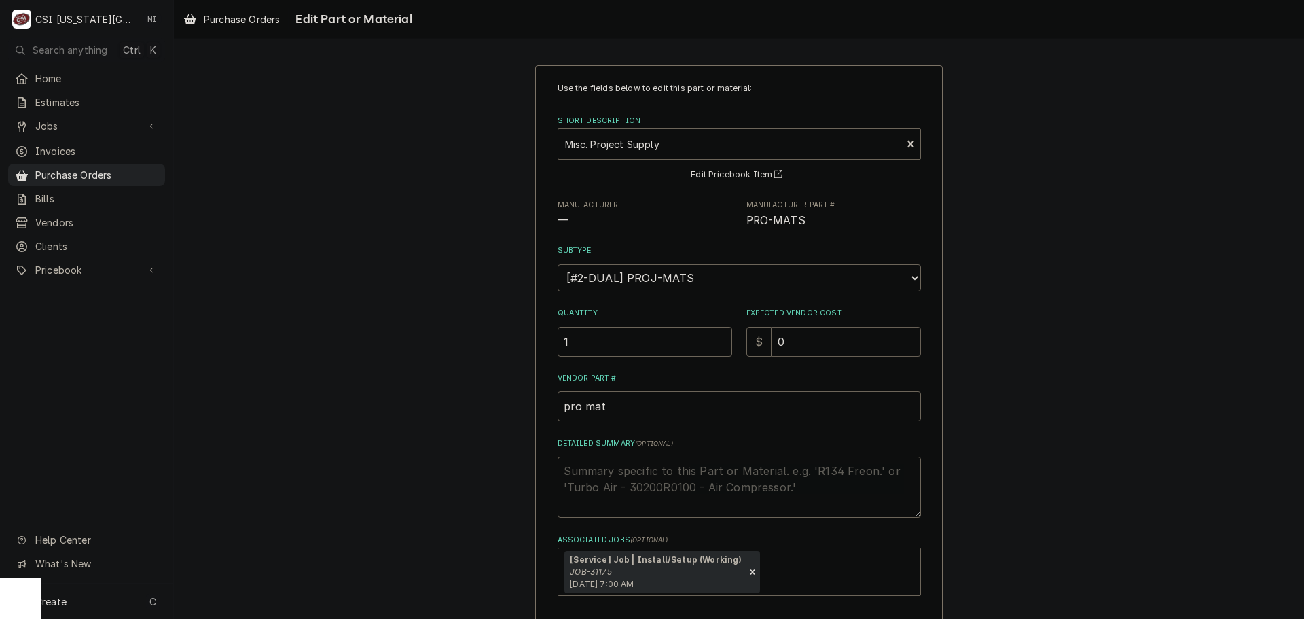
drag, startPoint x: 801, startPoint y: 338, endPoint x: 737, endPoint y: 340, distance: 63.9
click at [737, 340] on div "Quantity 1 Expected Vendor Cost $ 0" at bounding box center [738, 332] width 363 height 48
type textarea "x"
type input "3"
type textarea "x"
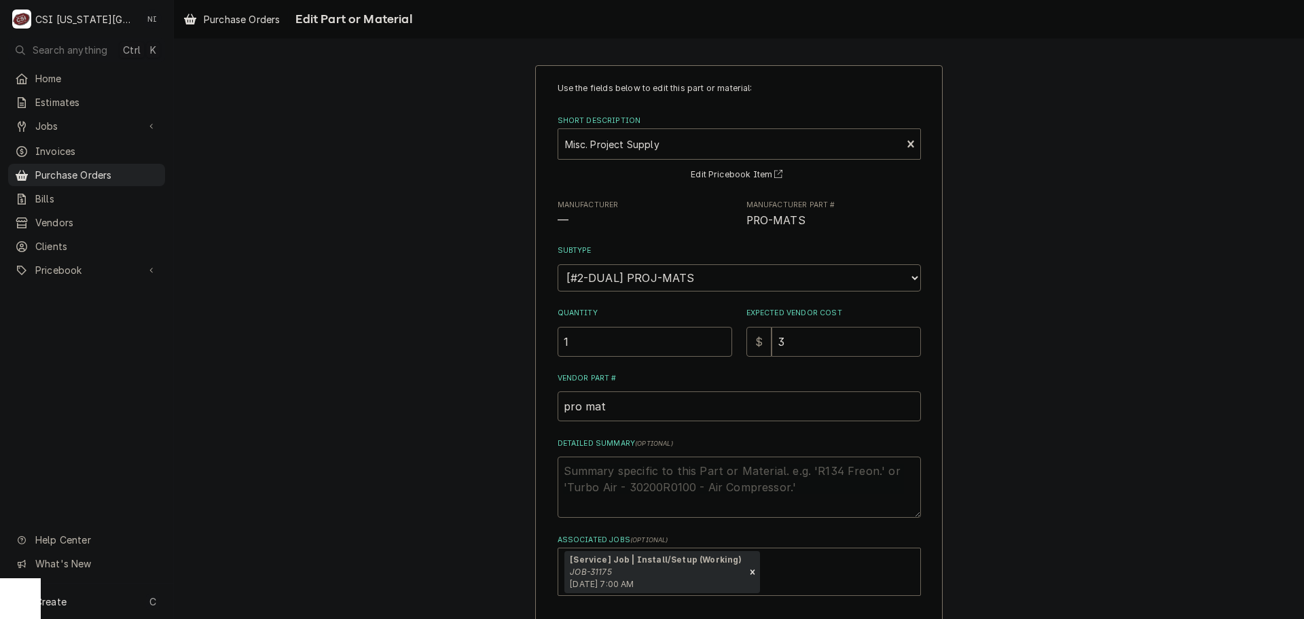
type input "32"
type textarea "x"
type input "326"
type textarea "x"
type input "326.5"
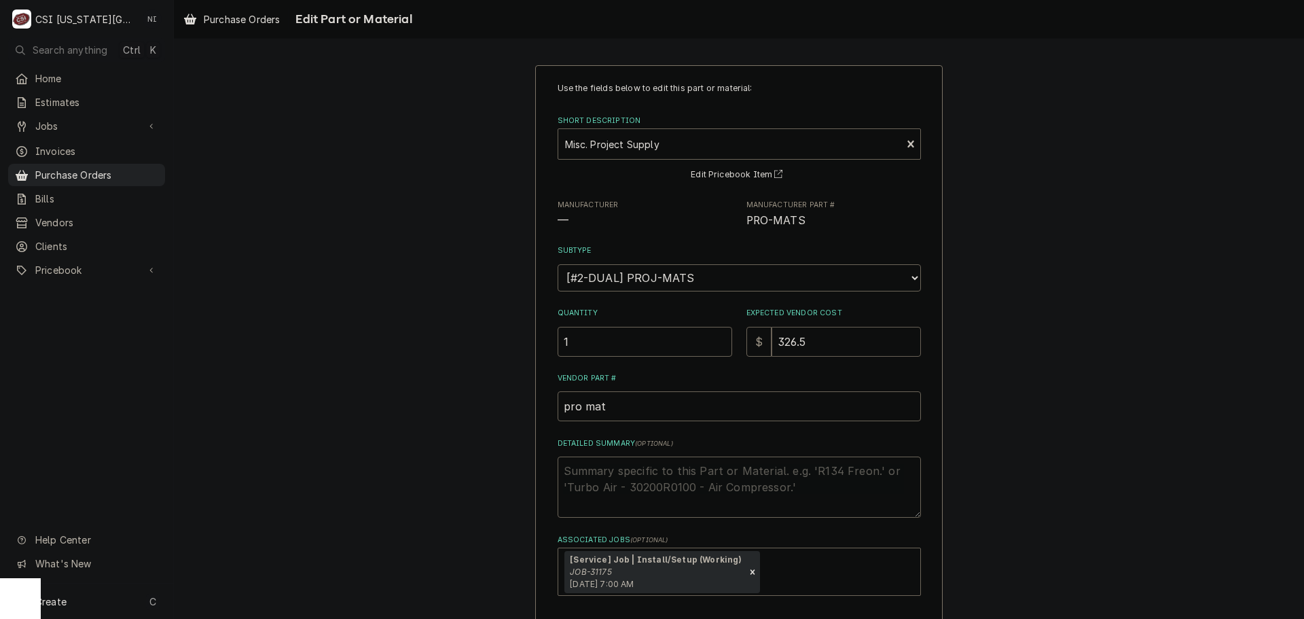
type textarea "x"
type input "326.58"
click at [717, 460] on textarea "Detailed Summary ( optional )" at bounding box center [738, 486] width 363 height 61
type textarea "x"
type textarea "c"
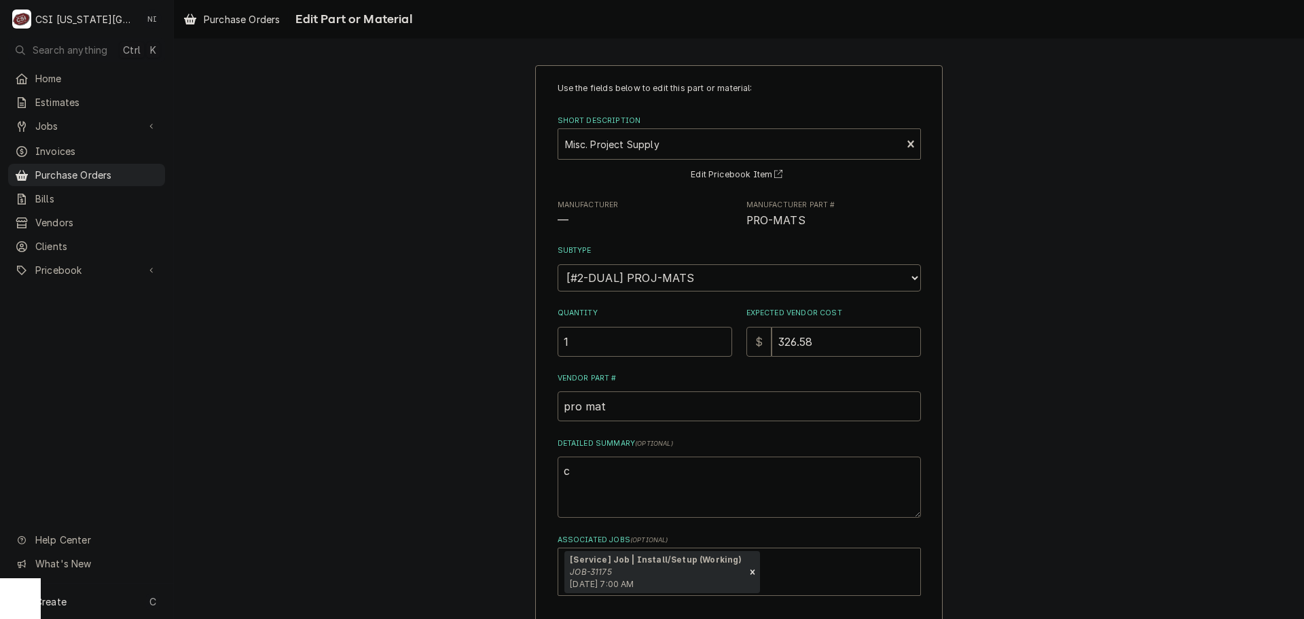
type textarea "x"
type textarea "ca"
type textarea "x"
type textarea "cab"
type textarea "x"
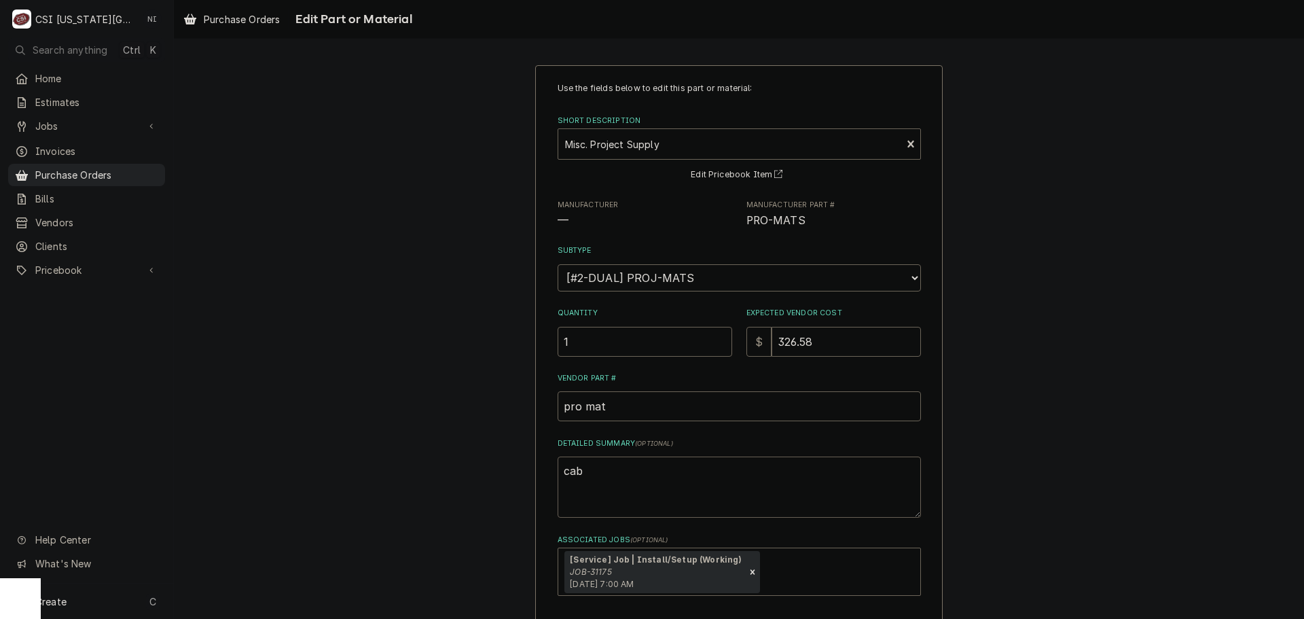
type textarea "cabl"
type textarea "x"
type textarea "cable"
type textarea "x"
type textarea "cables"
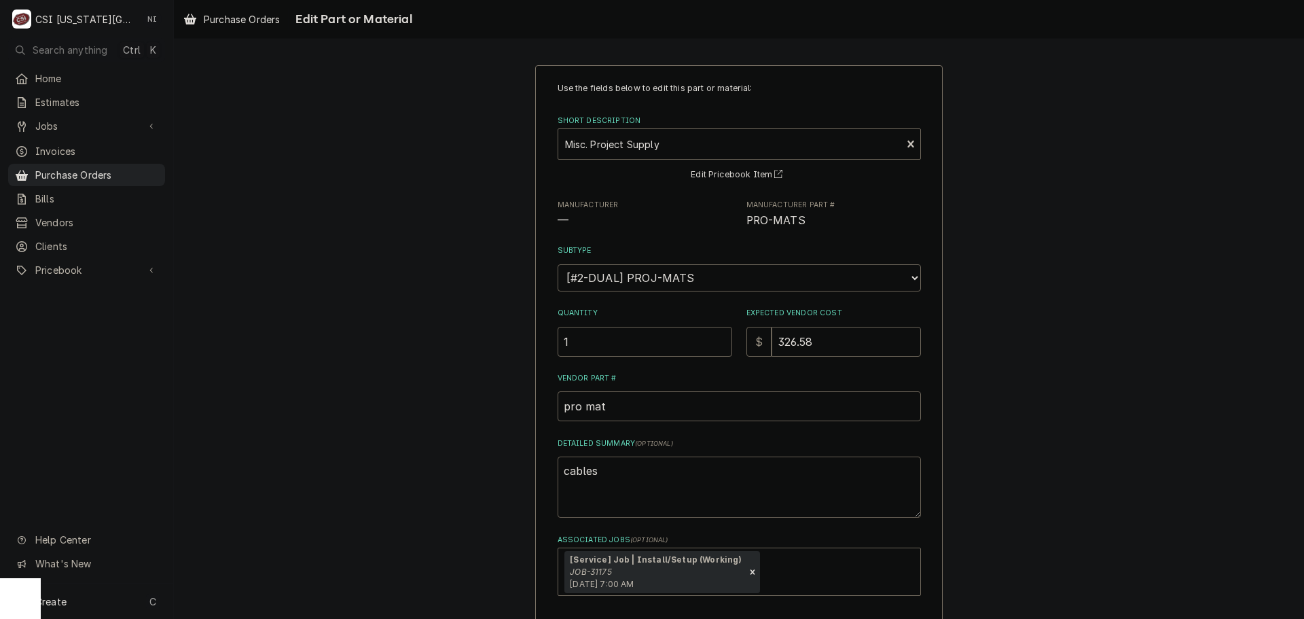
type textarea "x"
type textarea "cables,"
type textarea "x"
type textarea "cables,"
type textarea "x"
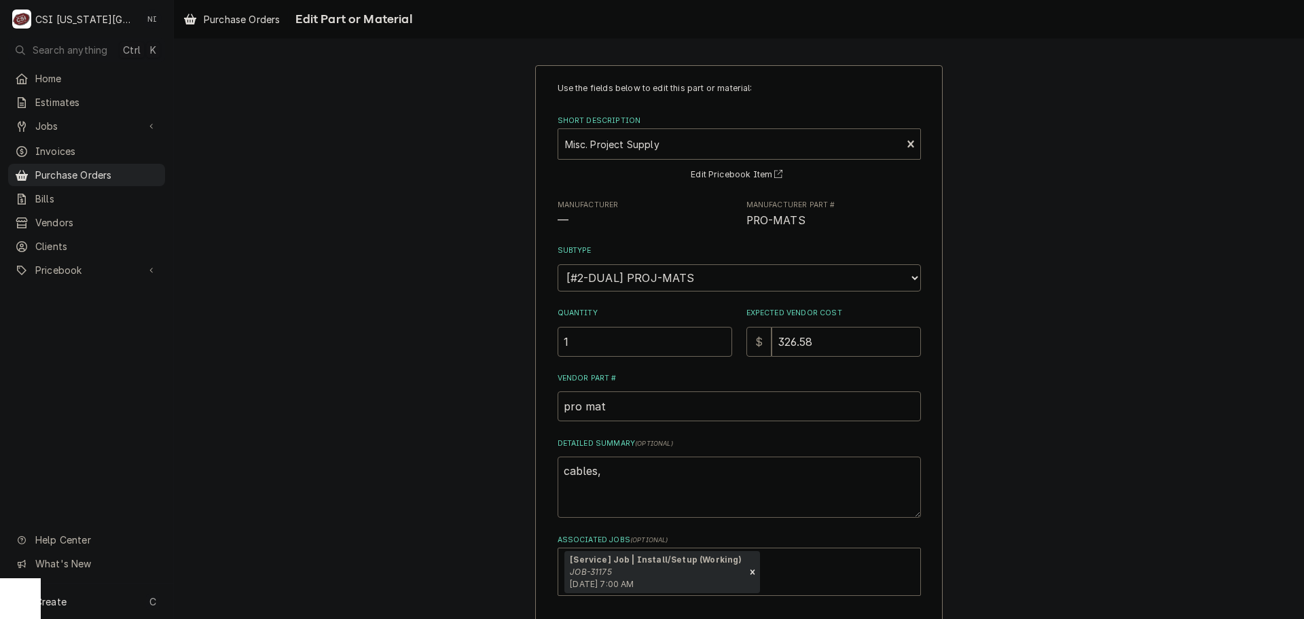
type textarea "cables, m"
type textarea "x"
type textarea "cables, mi"
type textarea "x"
type textarea "cables, miw"
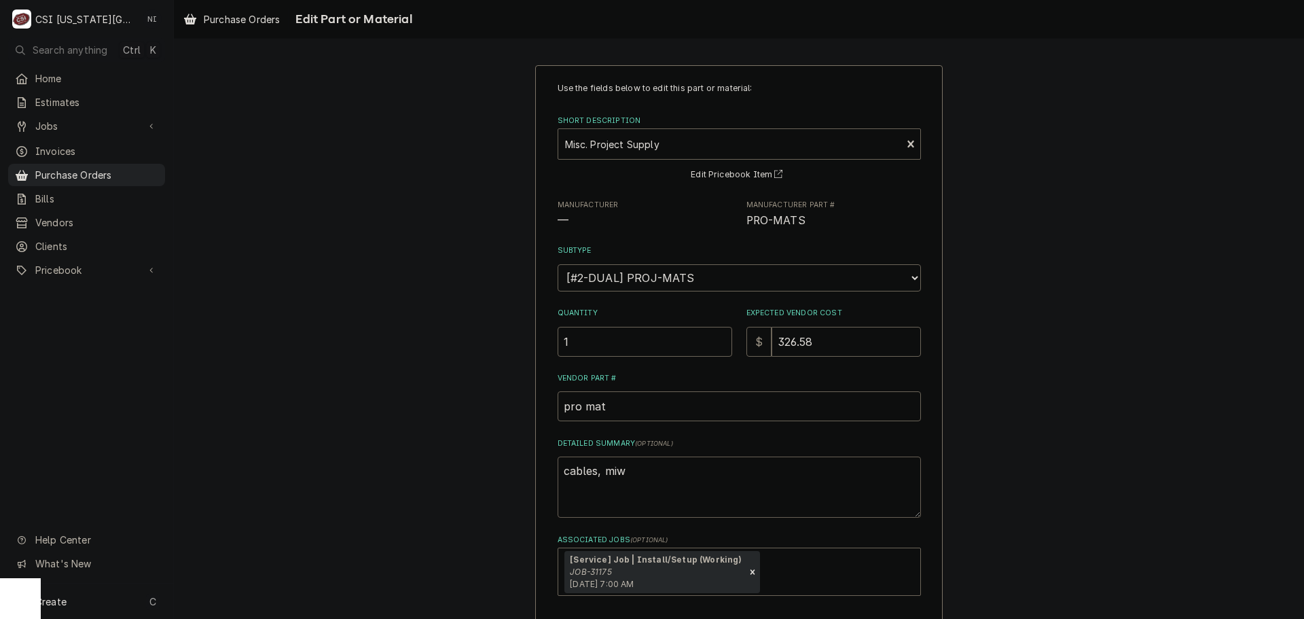
type textarea "x"
type textarea "cables, mi"
type textarea "x"
type textarea "cables, m"
type textarea "x"
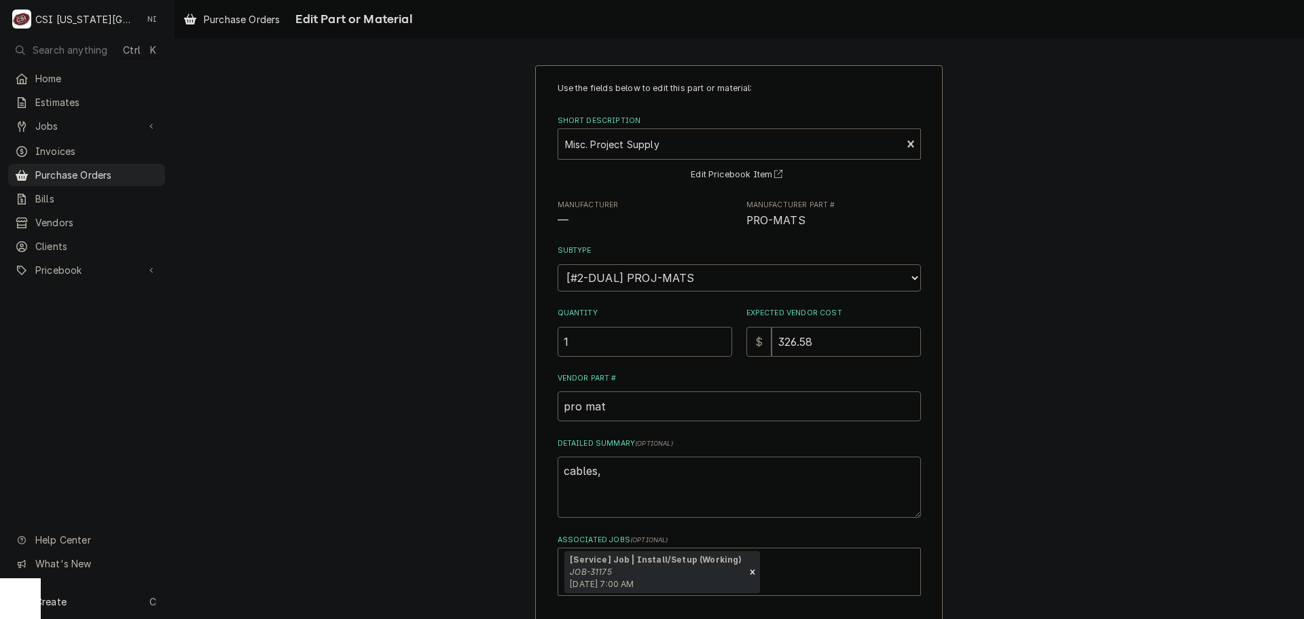
type textarea "cables, g"
type textarea "x"
type textarea "cables, gb"
type textarea "x"
type textarea "cables, g"
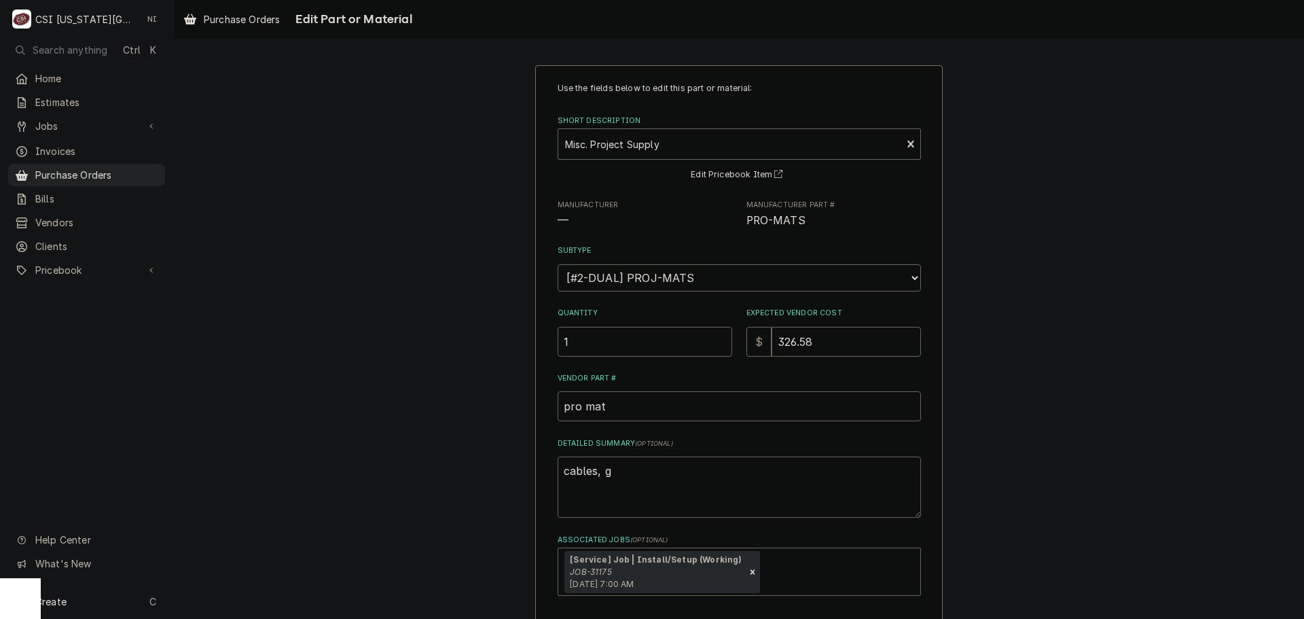
type textarea "x"
type textarea "cables,"
type textarea "x"
type textarea "cables, b"
type textarea "x"
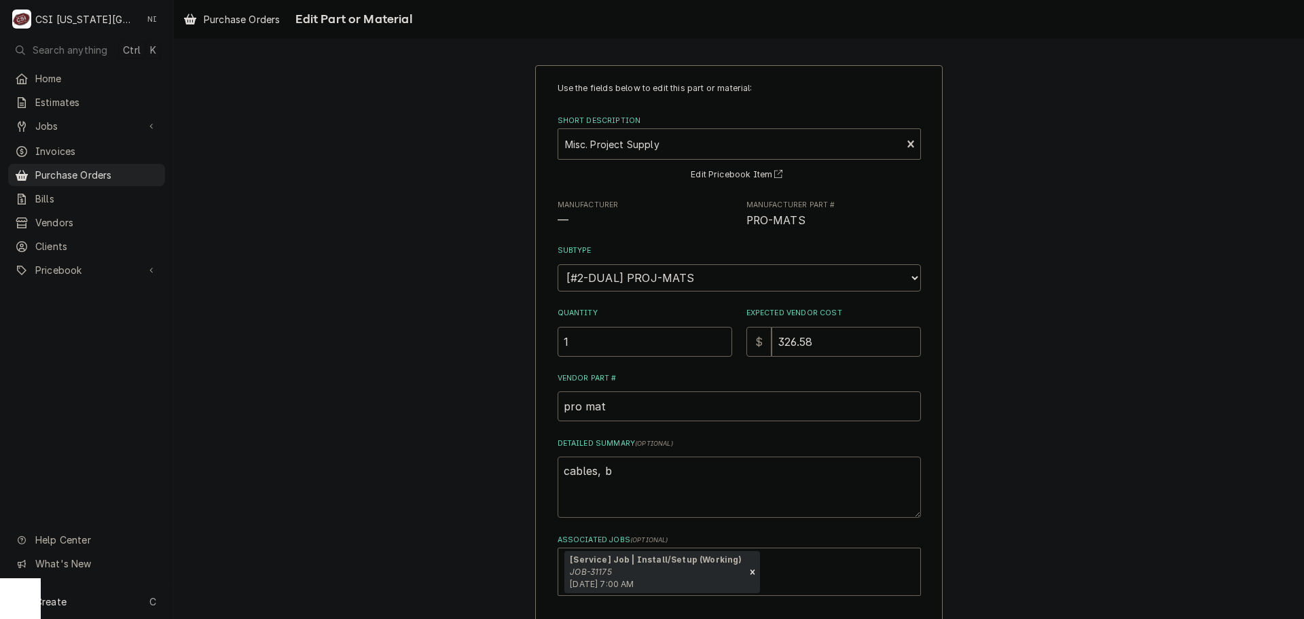
type textarea "cables, bo"
type textarea "x"
type textarea "cables, box"
type textarea "x"
type textarea "cables, box"
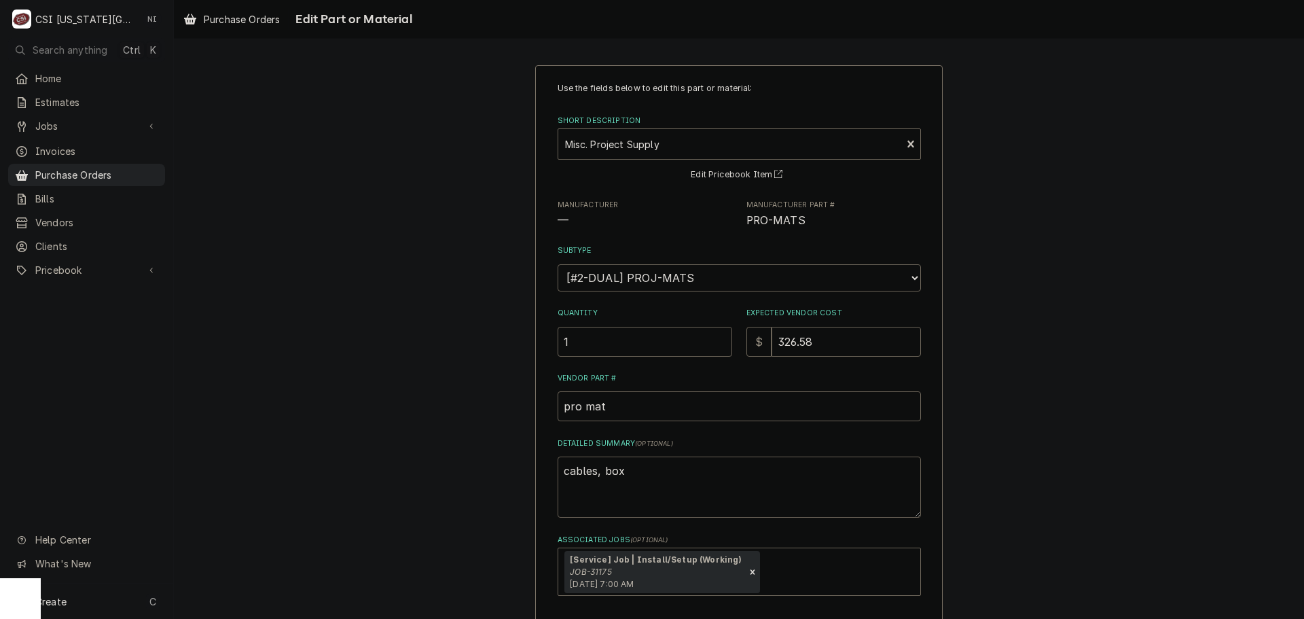
type textarea "x"
type textarea "cables, box c"
type textarea "x"
type textarea "cables, box co"
type textarea "x"
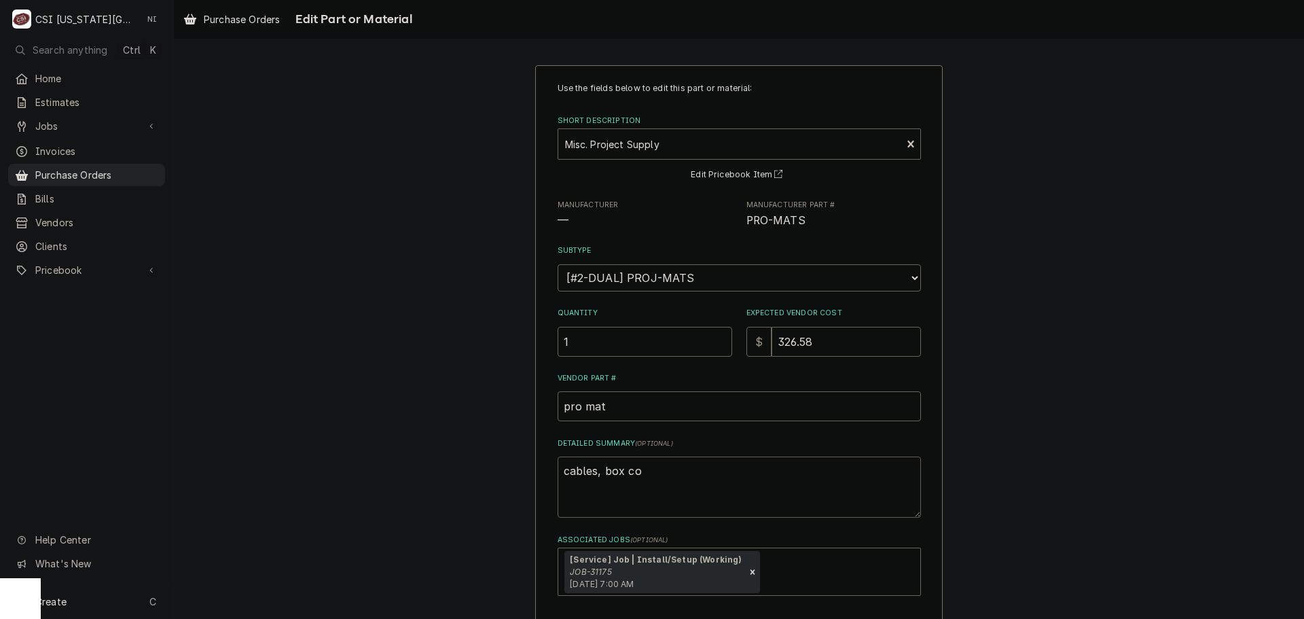
type textarea "cables, box con"
type textarea "x"
type textarea "cables, box conve"
type textarea "x"
type textarea "cables, box conver"
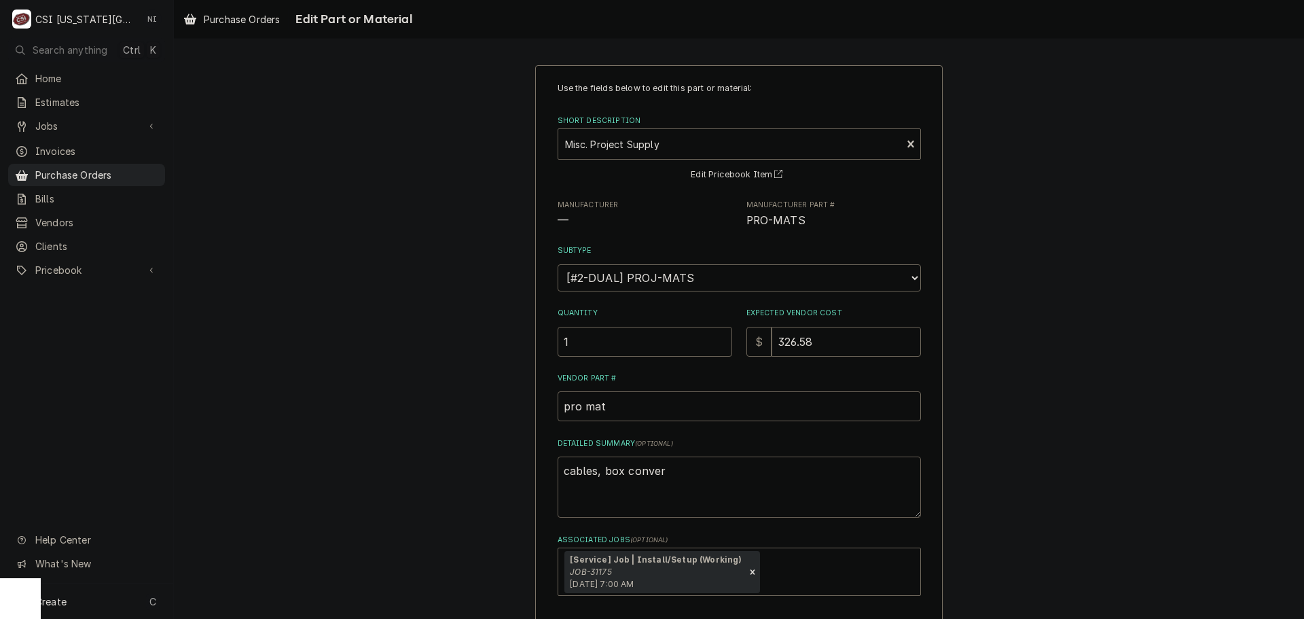
type textarea "x"
type textarea "cables, box conve"
type textarea "x"
type textarea "cables, box conv"
type textarea "x"
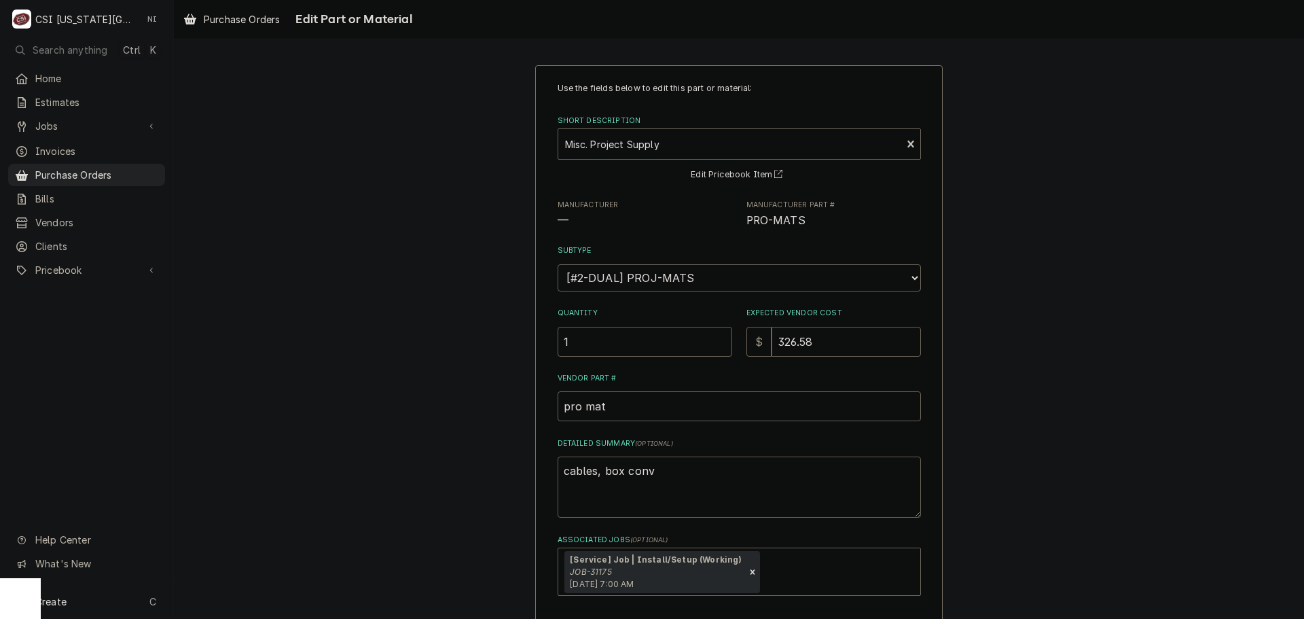
type textarea "cables, box con"
type textarea "x"
type textarea "cables, box co"
type textarea "x"
type textarea "cables, box cov"
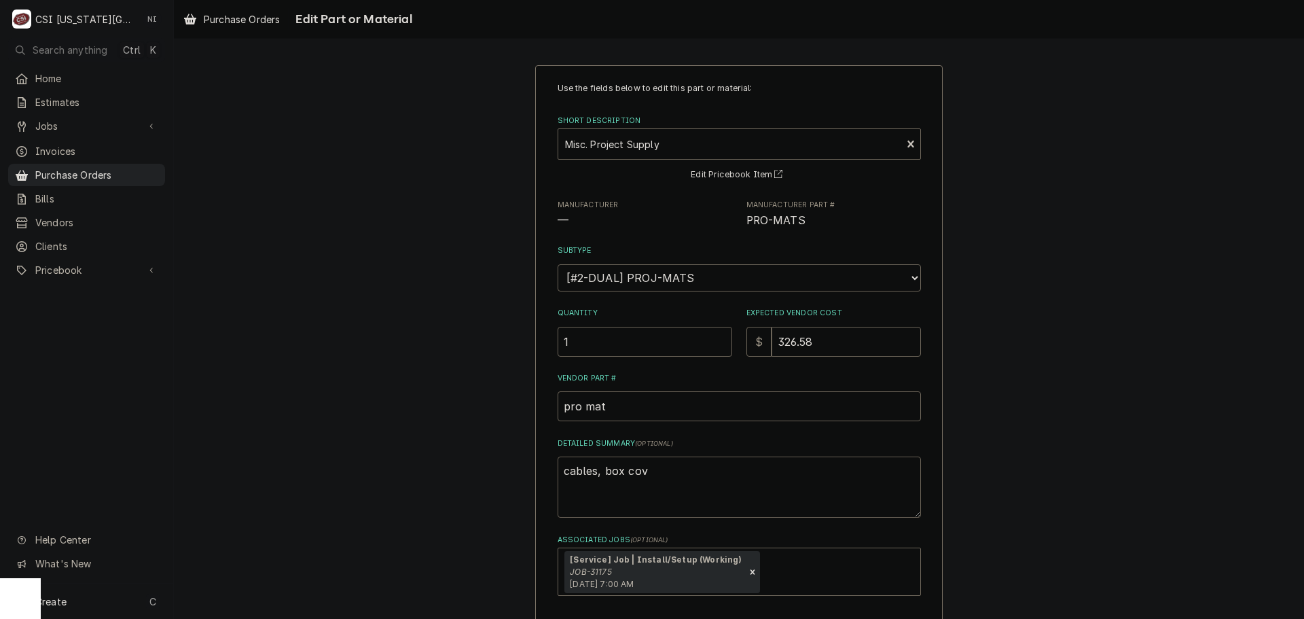
type textarea "x"
type textarea "cables, box cove"
type textarea "x"
type textarea "cables, box cover"
type textarea "x"
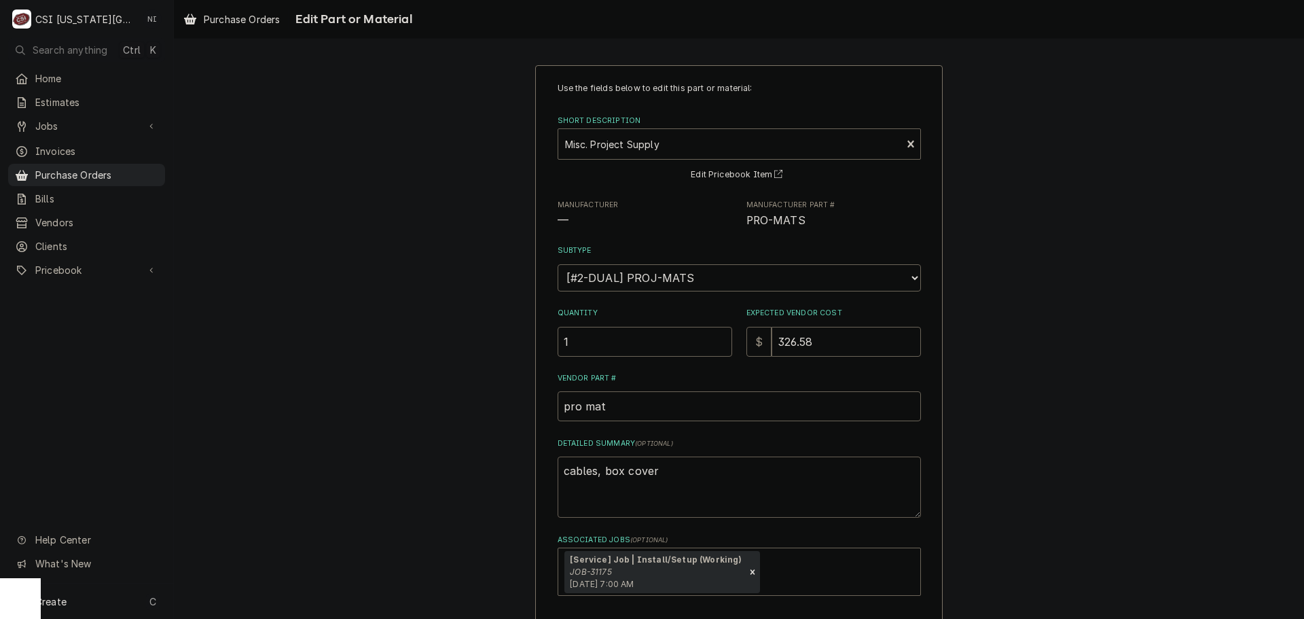
type textarea "cables, box covers"
type textarea "x"
type textarea "cables, box cover"
type textarea "x"
type textarea "cables, box cove"
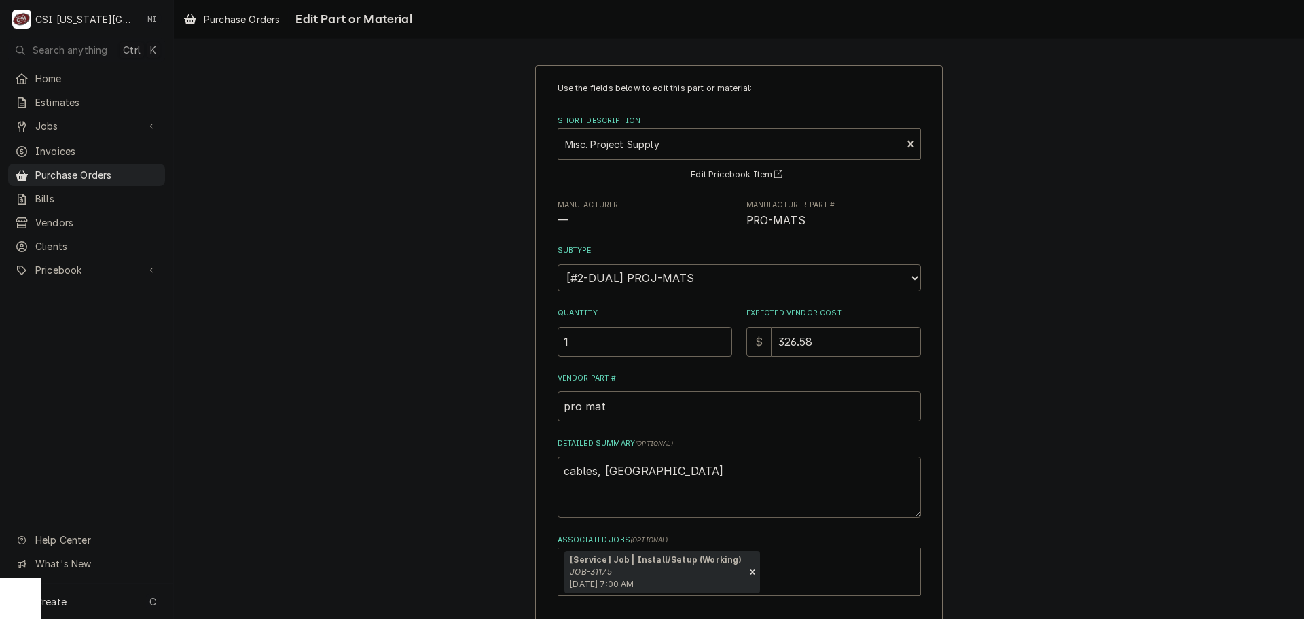
type textarea "x"
type textarea "cables, box cov"
type textarea "x"
type textarea "cables, box co"
type textarea "x"
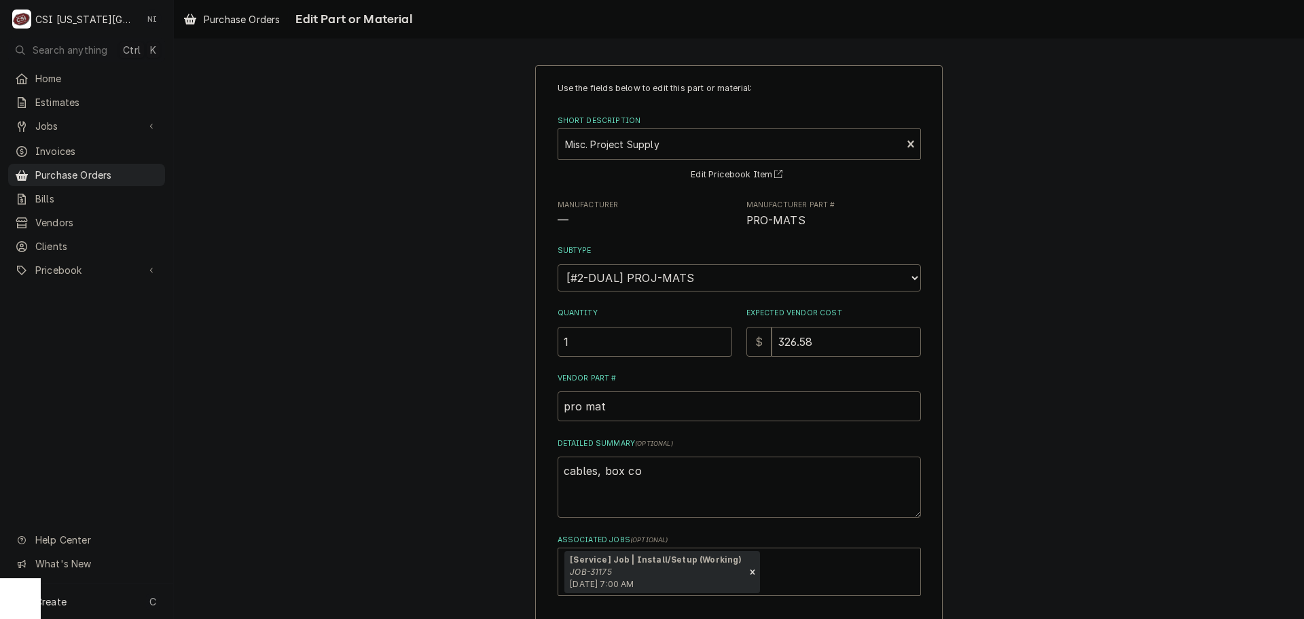
type textarea "cables, box c"
type textarea "x"
type textarea "cables, box"
type textarea "x"
type textarea "cables, box"
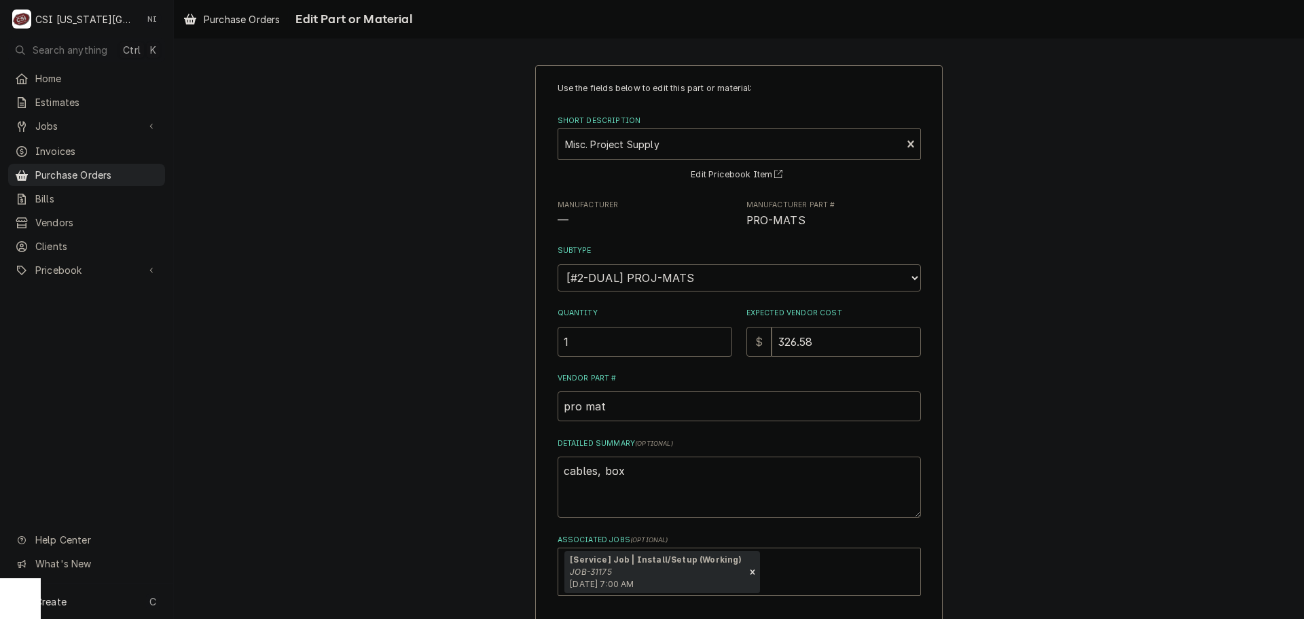
type textarea "x"
type textarea "cables, bo"
type textarea "x"
type textarea "cables, b"
type textarea "x"
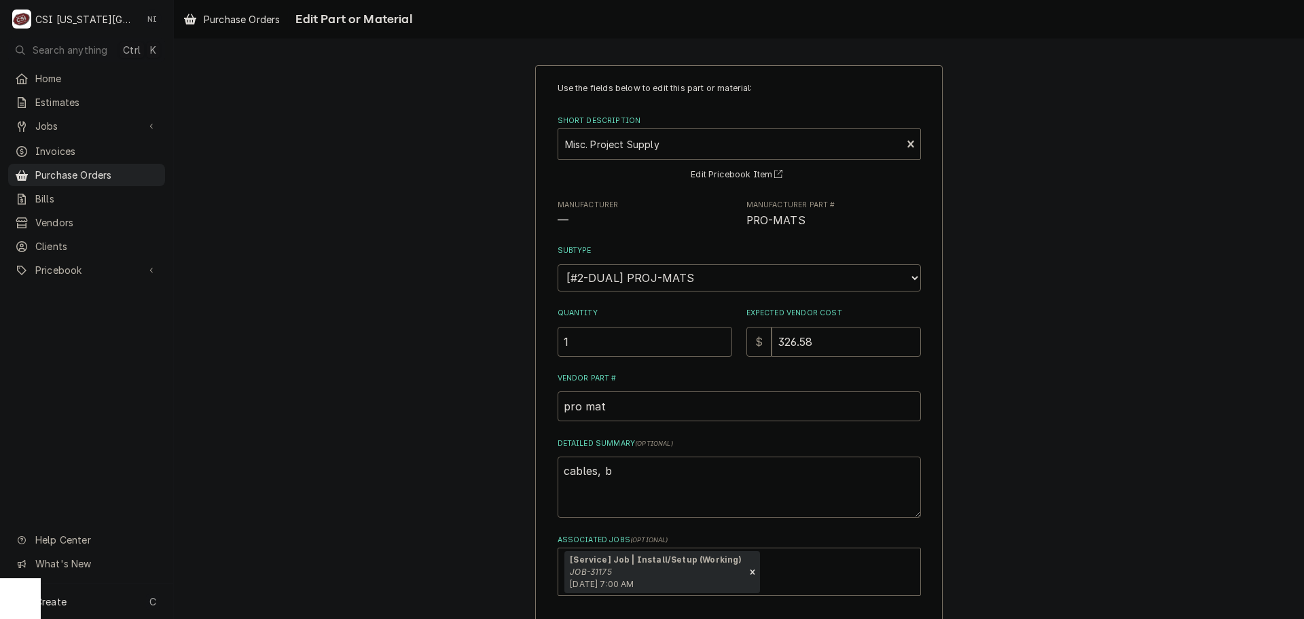
type textarea "cables,"
type textarea "x"
type textarea "cables, m"
type textarea "x"
type textarea "cables, mi"
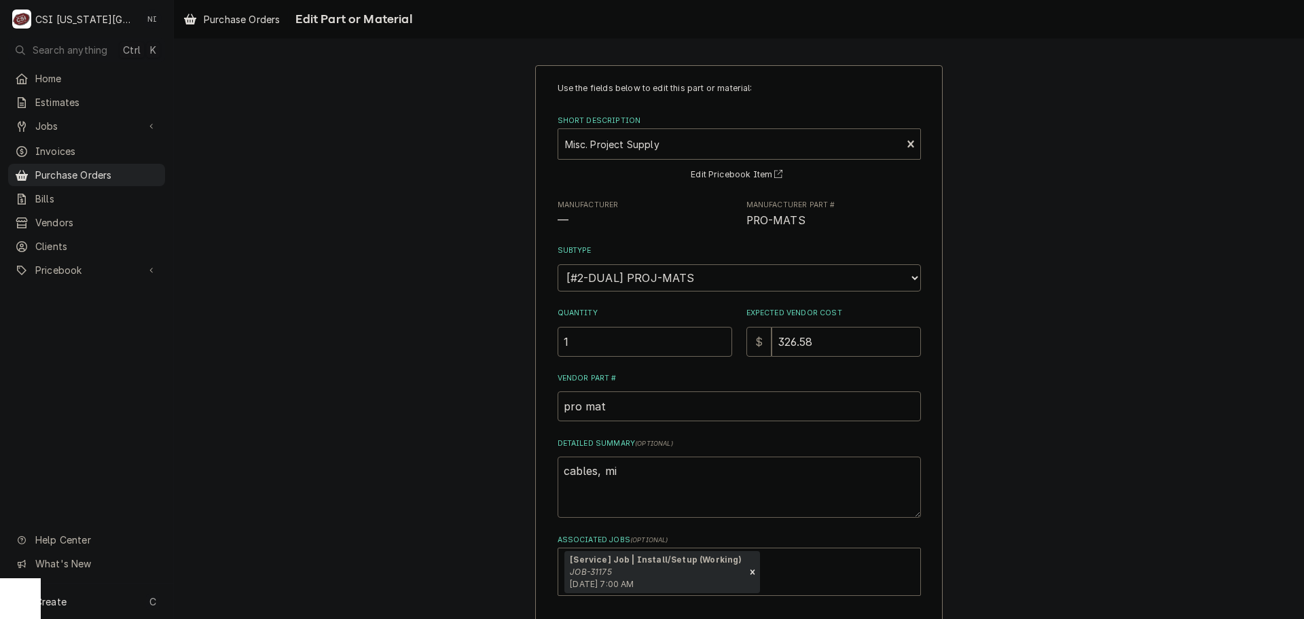
type textarea "x"
type textarea "cables, mis"
type textarea "x"
type textarea "cables, misc"
type textarea "x"
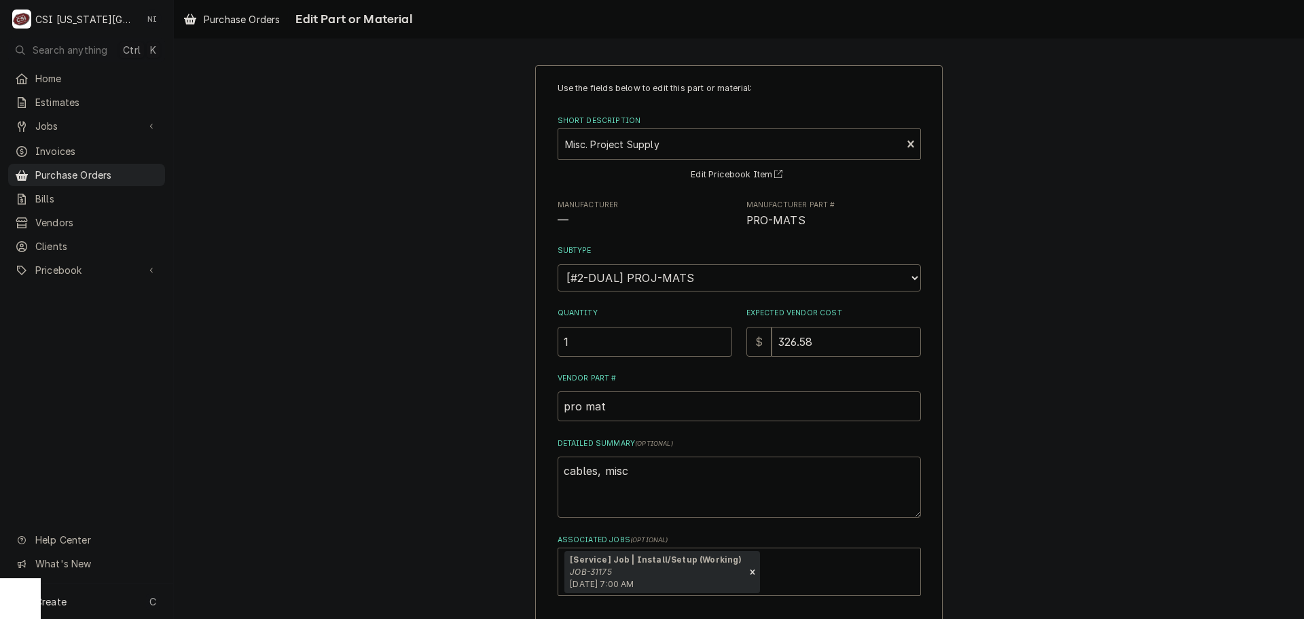
type textarea "cables, misc"
type textarea "x"
type textarea "cables, misc e"
type textarea "x"
type textarea "cables, misc el"
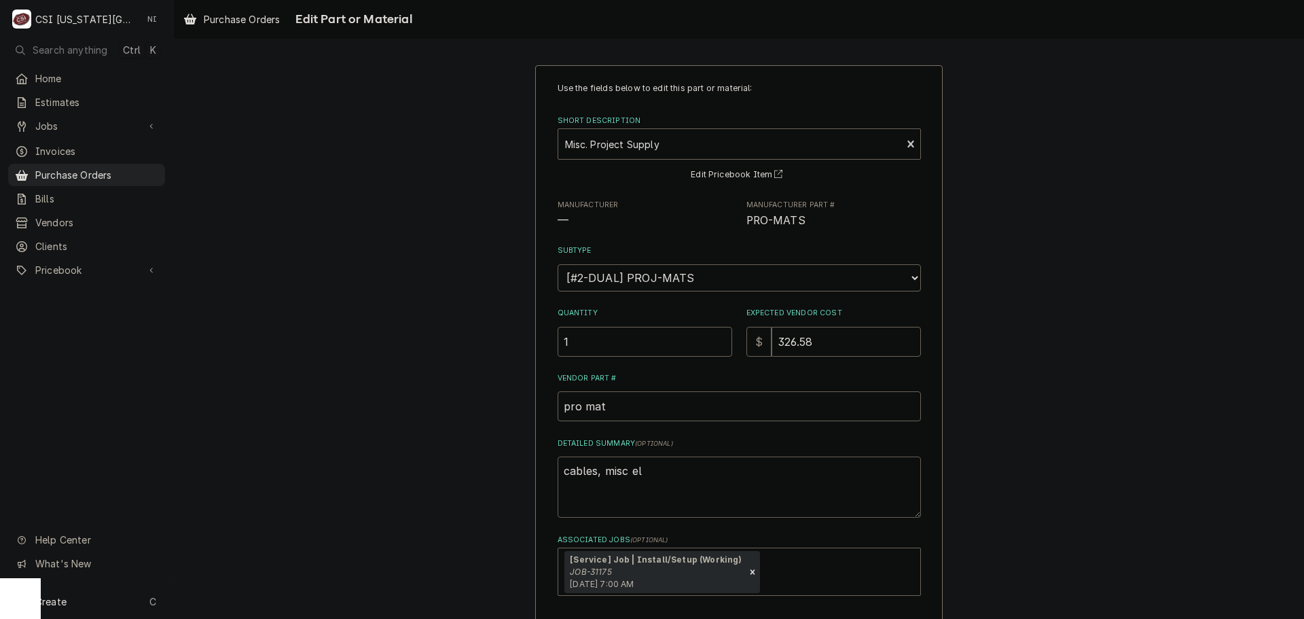
type textarea "x"
type textarea "cables, misc ele"
type textarea "x"
type textarea "cables, misc elec"
type textarea "x"
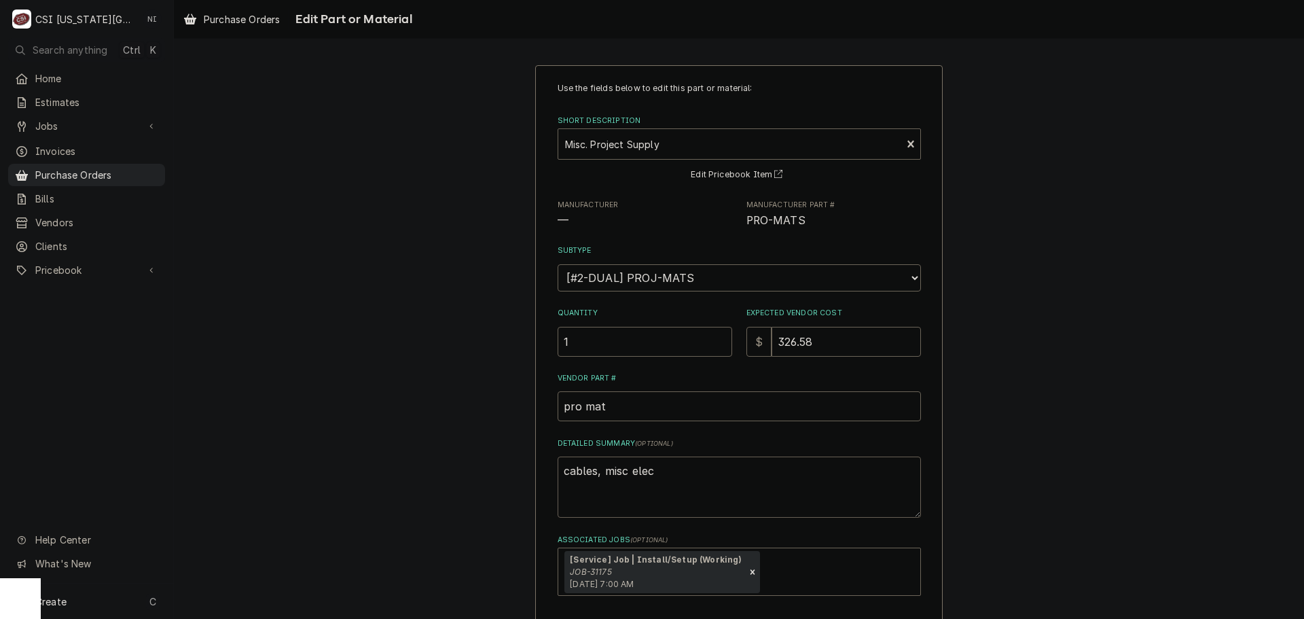
type textarea "cables, misc elect"
type textarea "x"
type textarea "cables, misc electi"
type textarea "x"
type textarea "cables, misc electir"
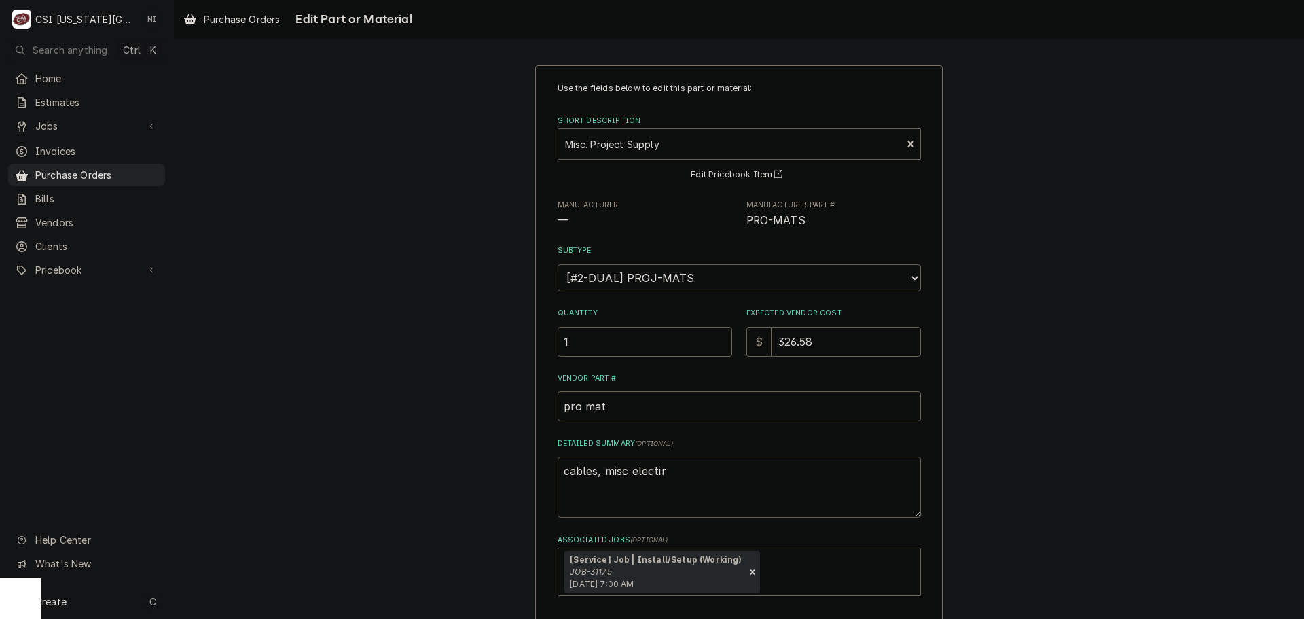
type textarea "x"
type textarea "cables, misc electi"
type textarea "x"
type textarea "cables, misc elect"
type textarea "x"
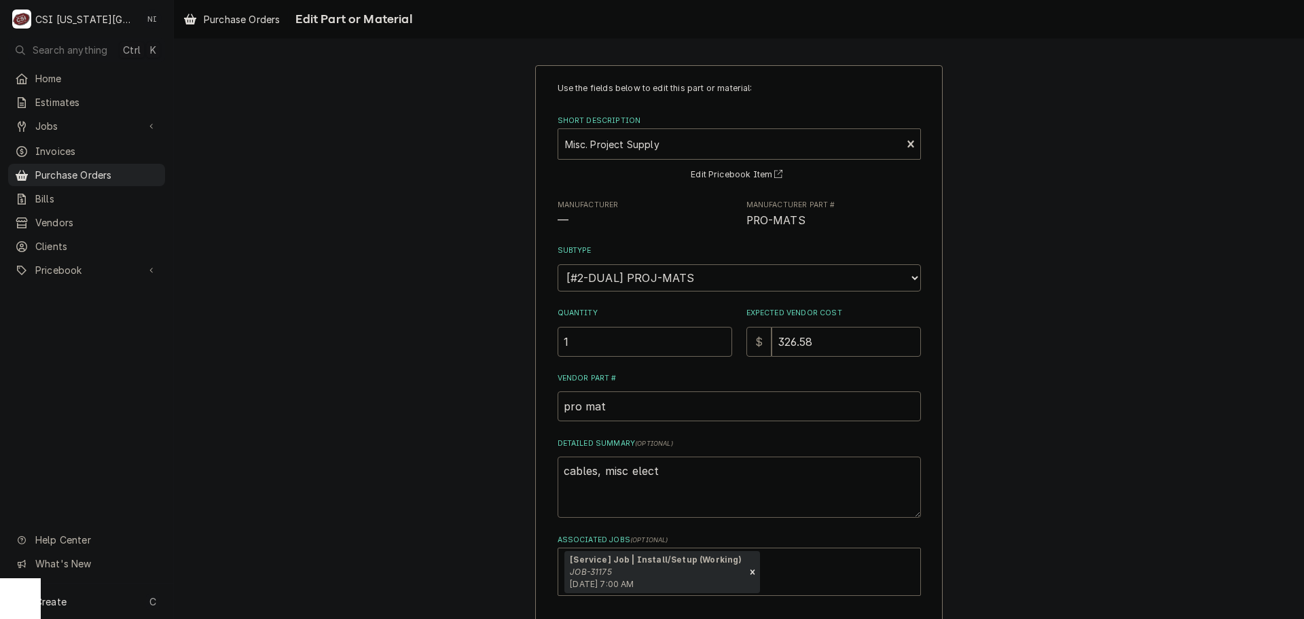
type textarea "cables, misc electr"
type textarea "x"
type textarea "cables, misc electri"
type textarea "x"
type textarea "cables, misc electric"
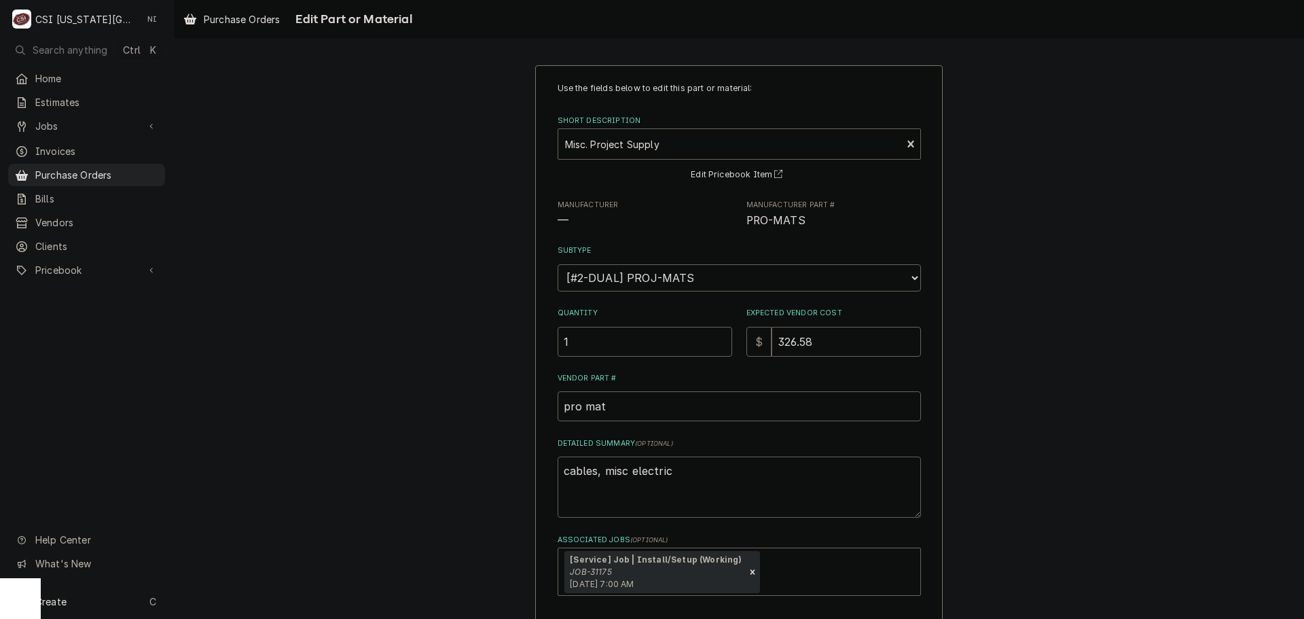
type textarea "x"
type textarea "cables, misc electrica"
type textarea "x"
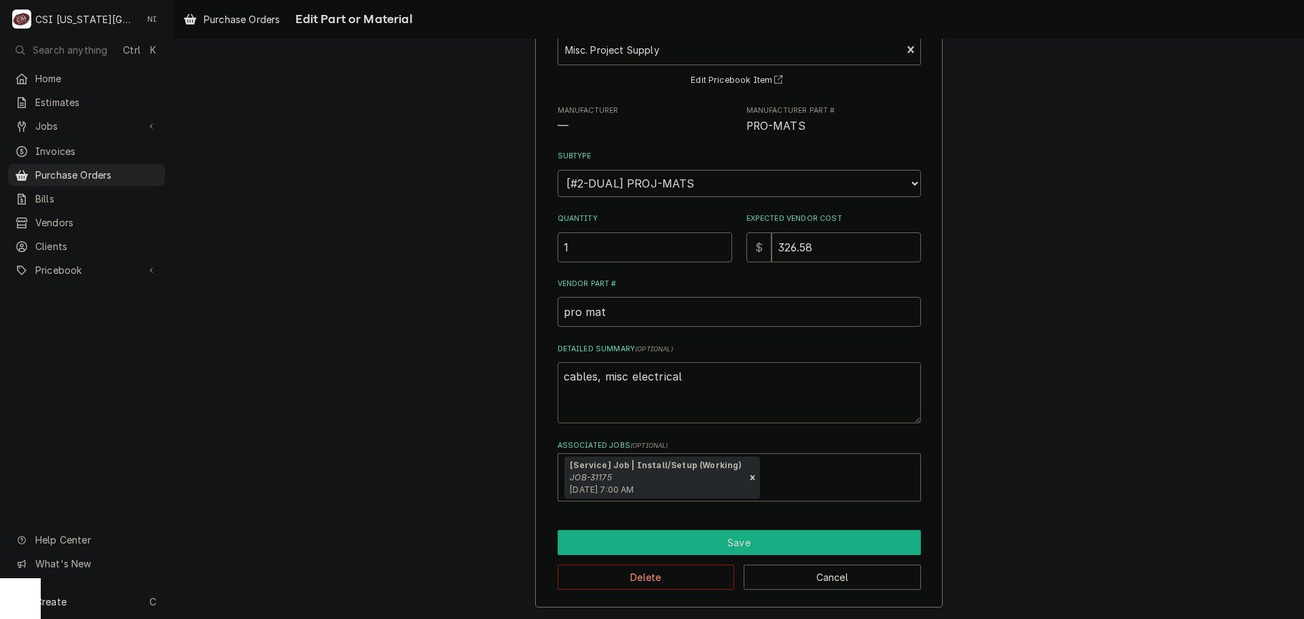
type textarea "cables, misc electrical"
click at [776, 533] on button "Save" at bounding box center [738, 542] width 363 height 25
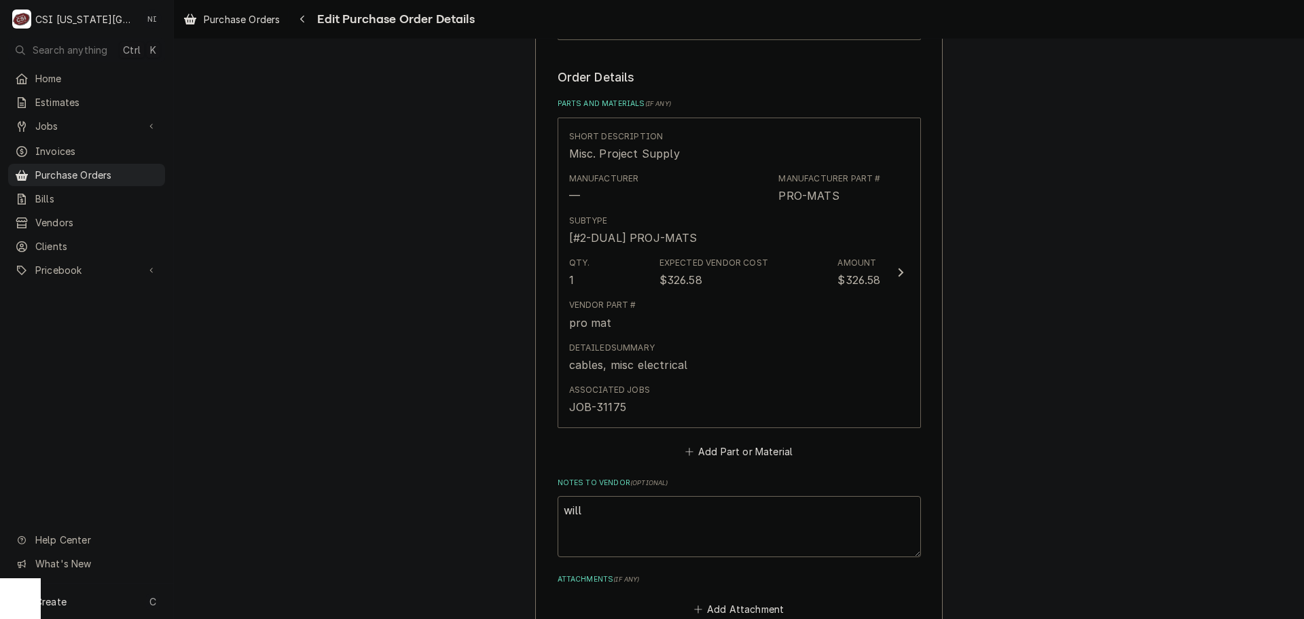
scroll to position [747, 0]
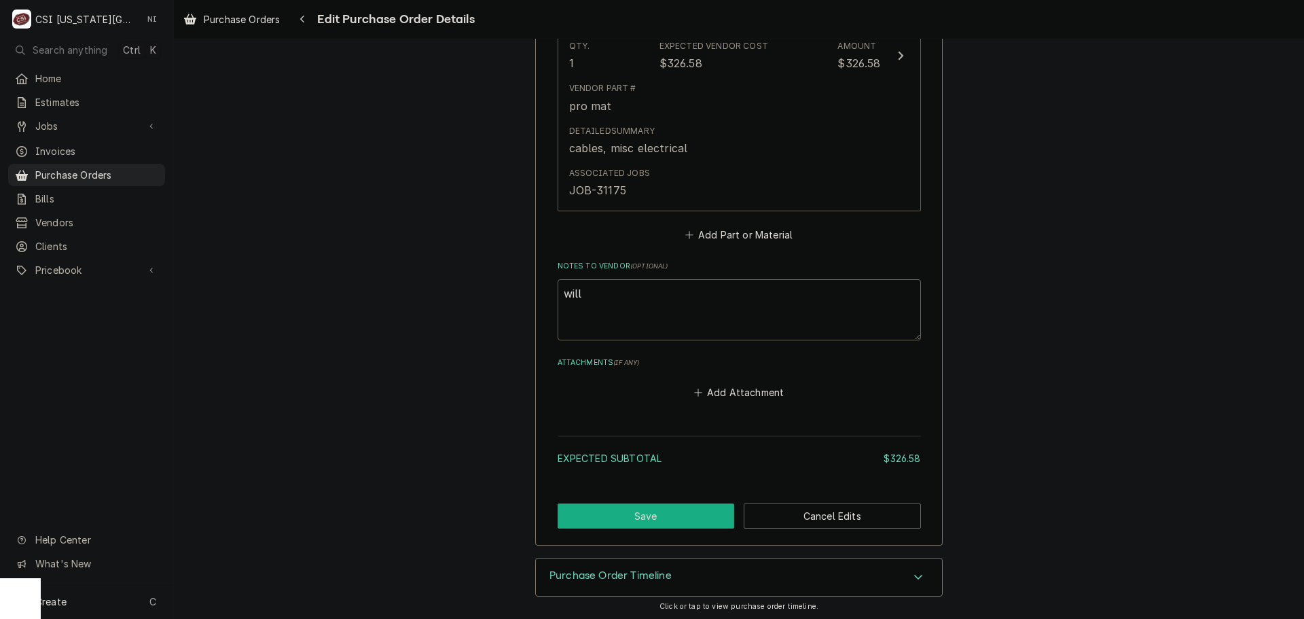
click at [663, 521] on button "Save" at bounding box center [645, 515] width 177 height 25
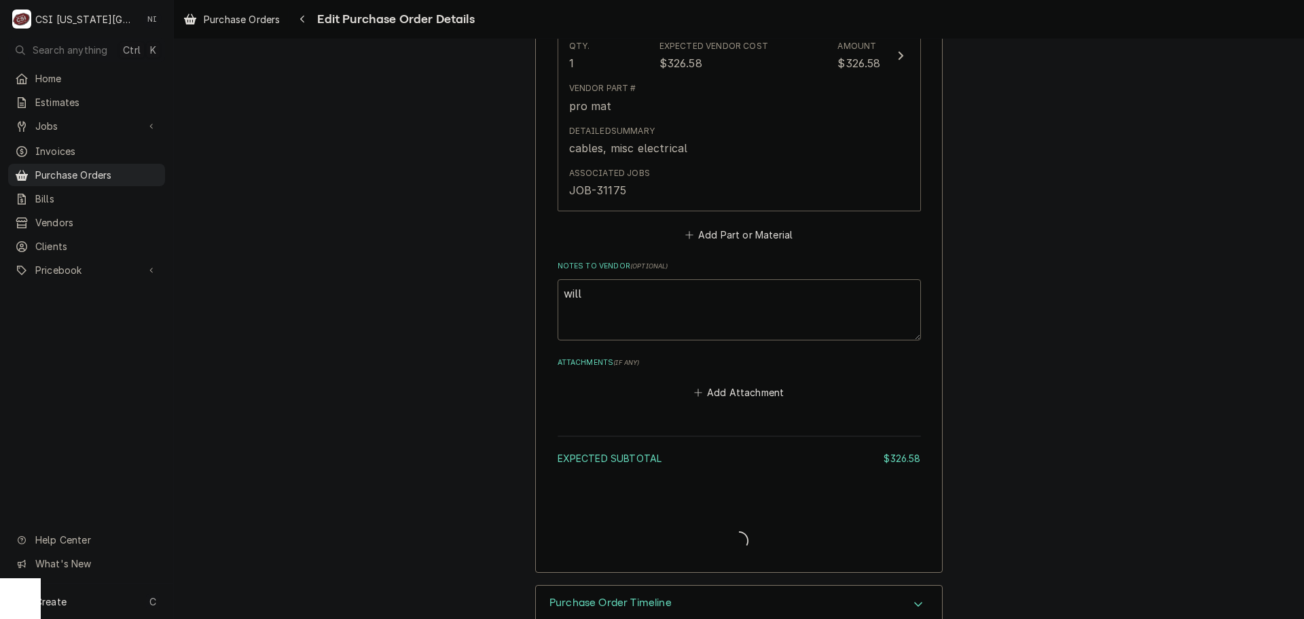
type textarea "x"
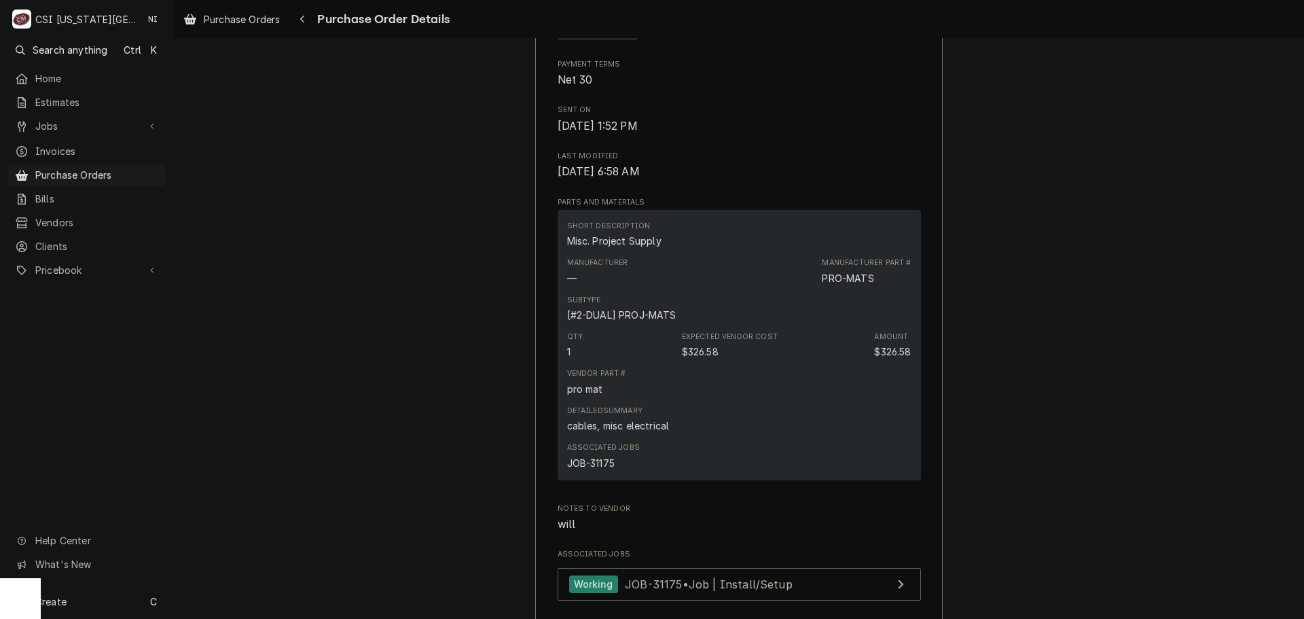
scroll to position [1085, 0]
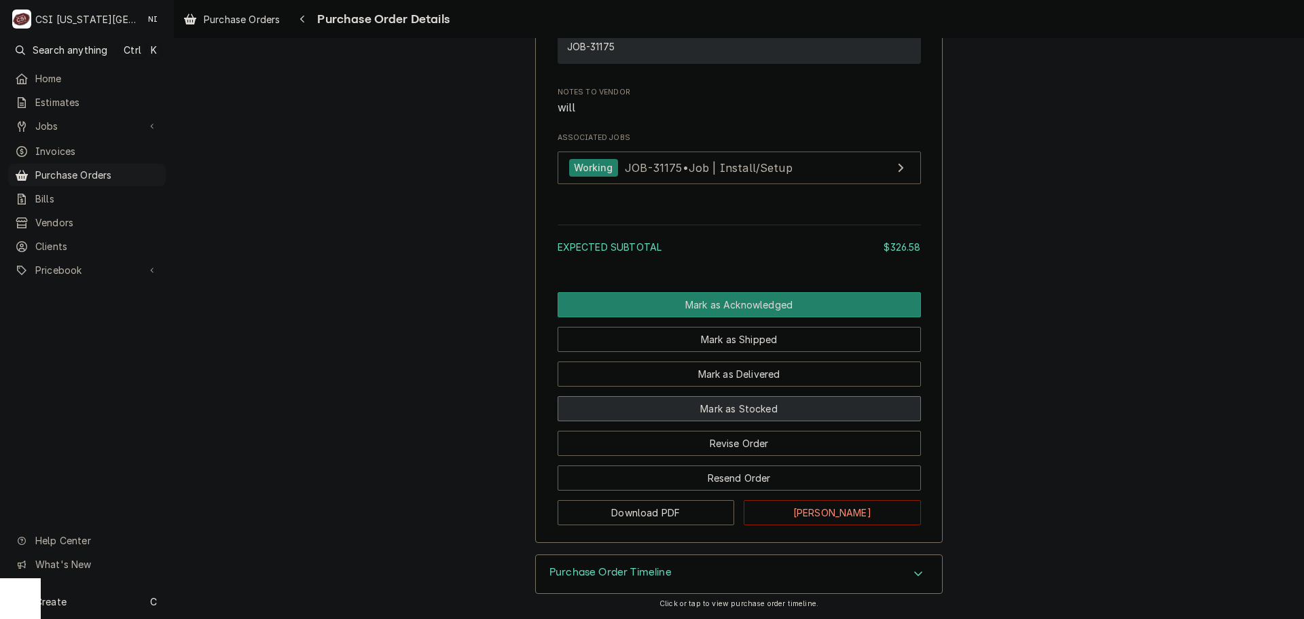
click at [706, 404] on button "Mark as Stocked" at bounding box center [738, 408] width 363 height 25
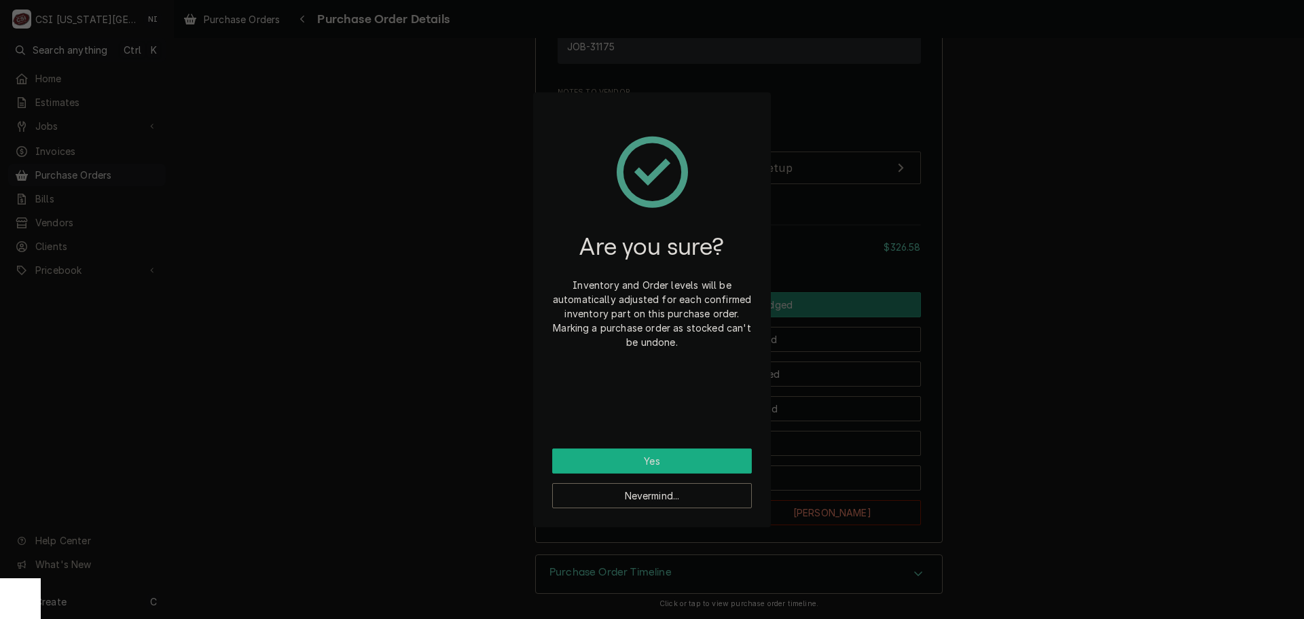
click at [682, 454] on button "Yes" at bounding box center [652, 460] width 200 height 25
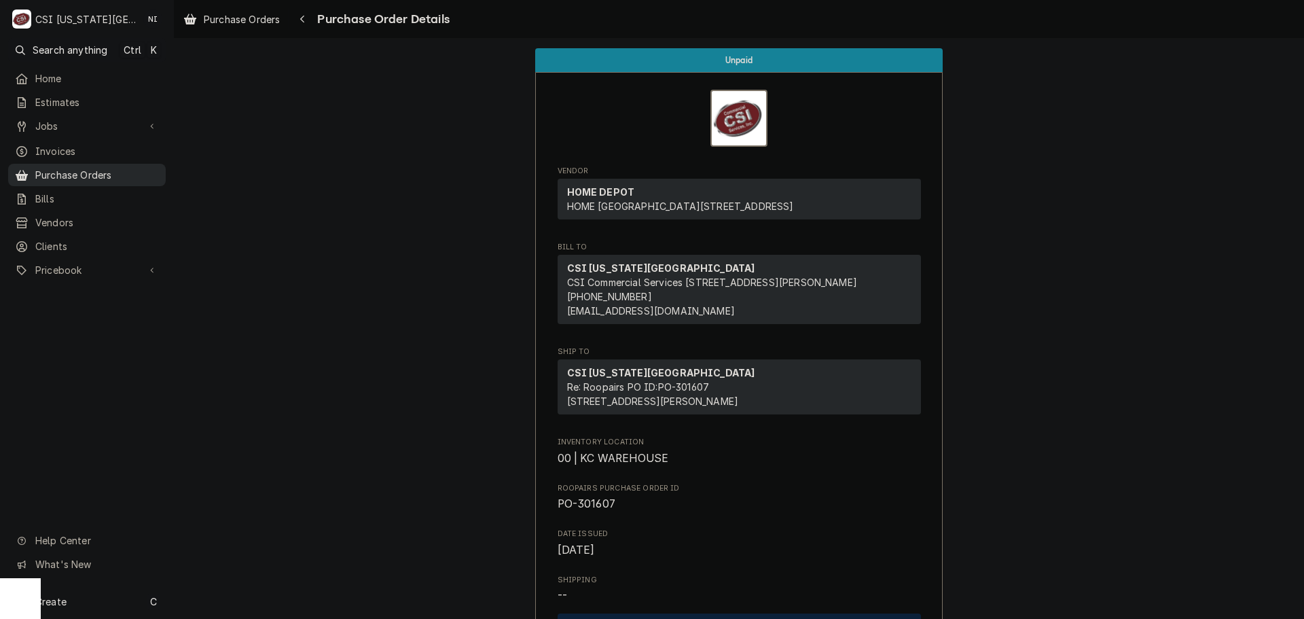
click at [134, 179] on link "Purchase Orders" at bounding box center [87, 175] width 158 height 22
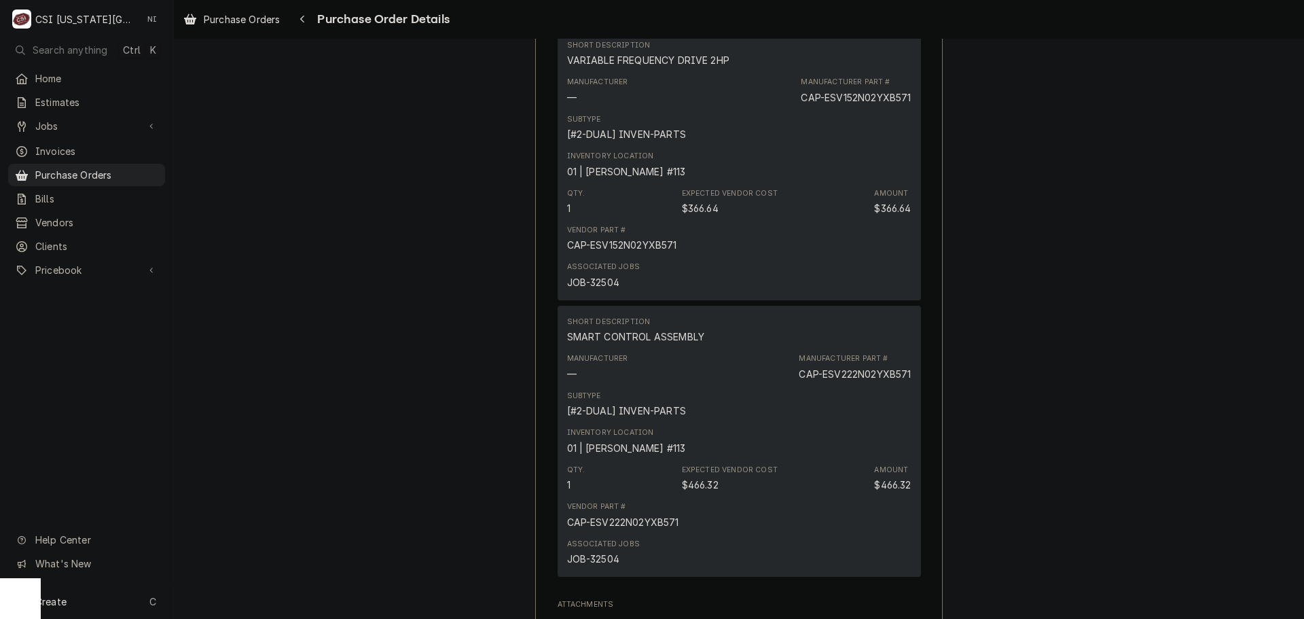
scroll to position [2694, 0]
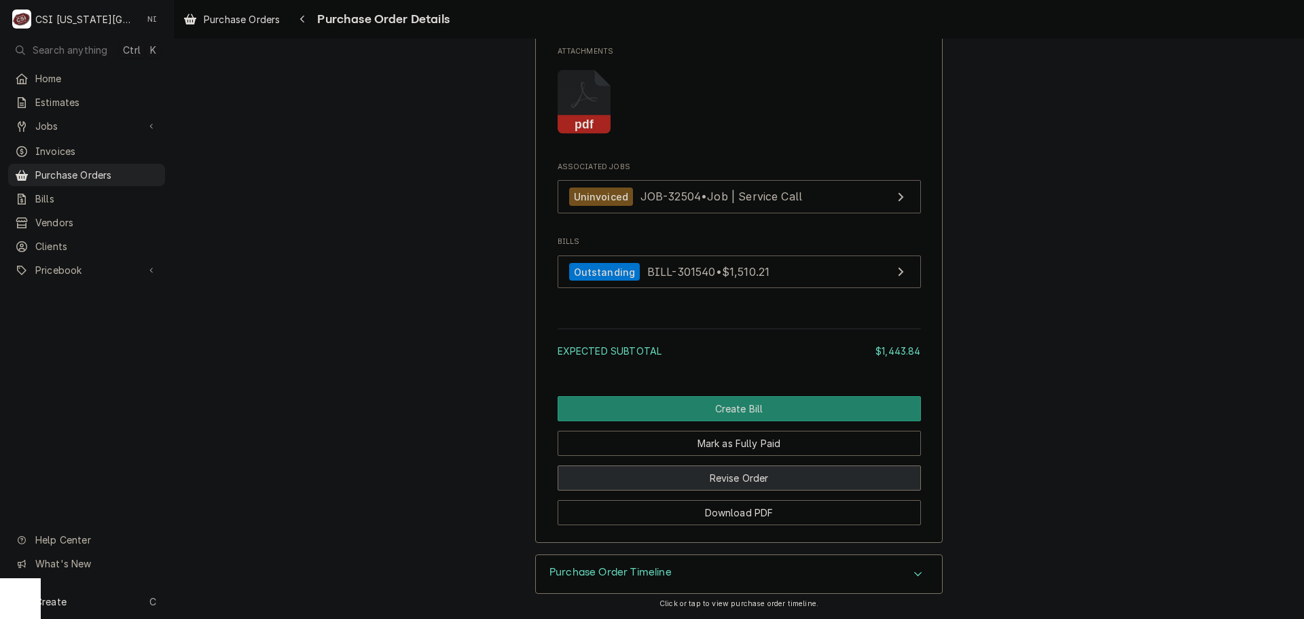
click at [786, 477] on button "Revise Order" at bounding box center [738, 477] width 363 height 25
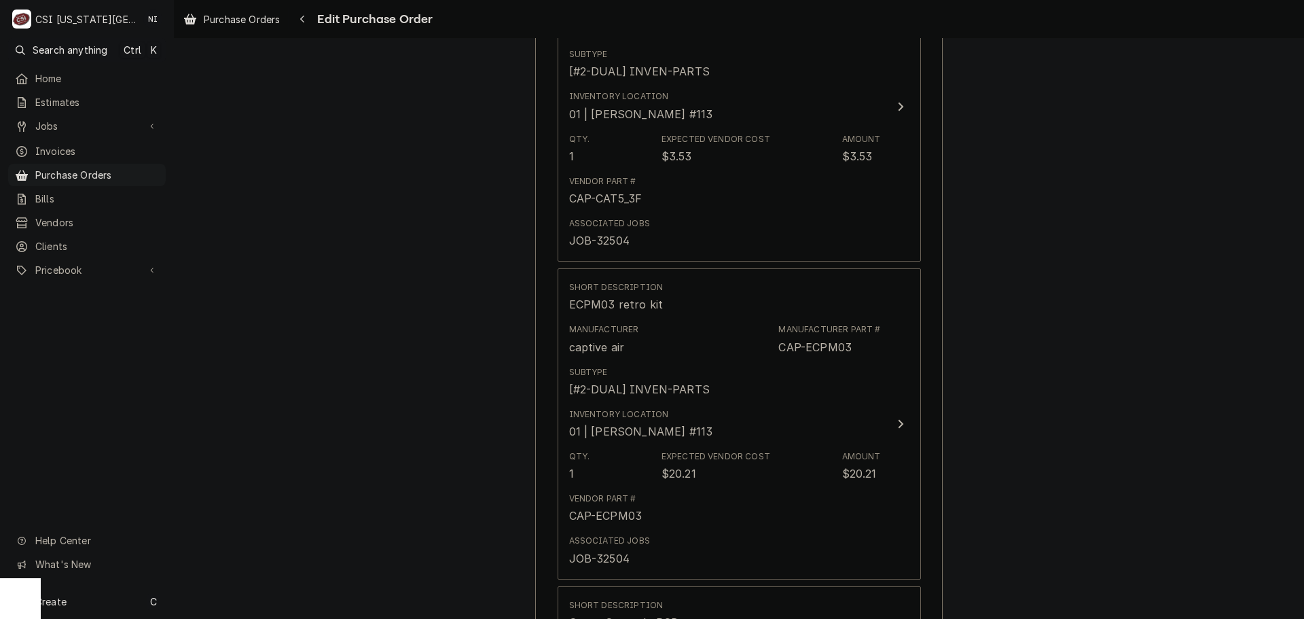
scroll to position [815, 0]
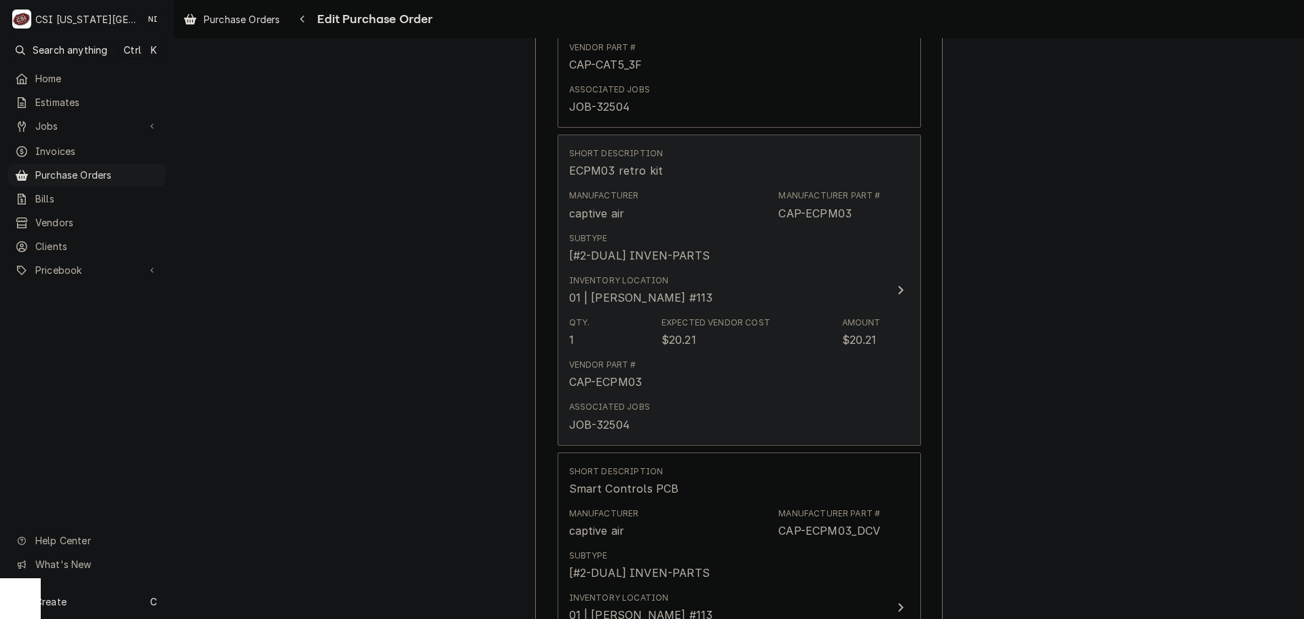
click at [807, 298] on div "Inventory Location 01 | [PERSON_NAME] #113" at bounding box center [725, 290] width 312 height 42
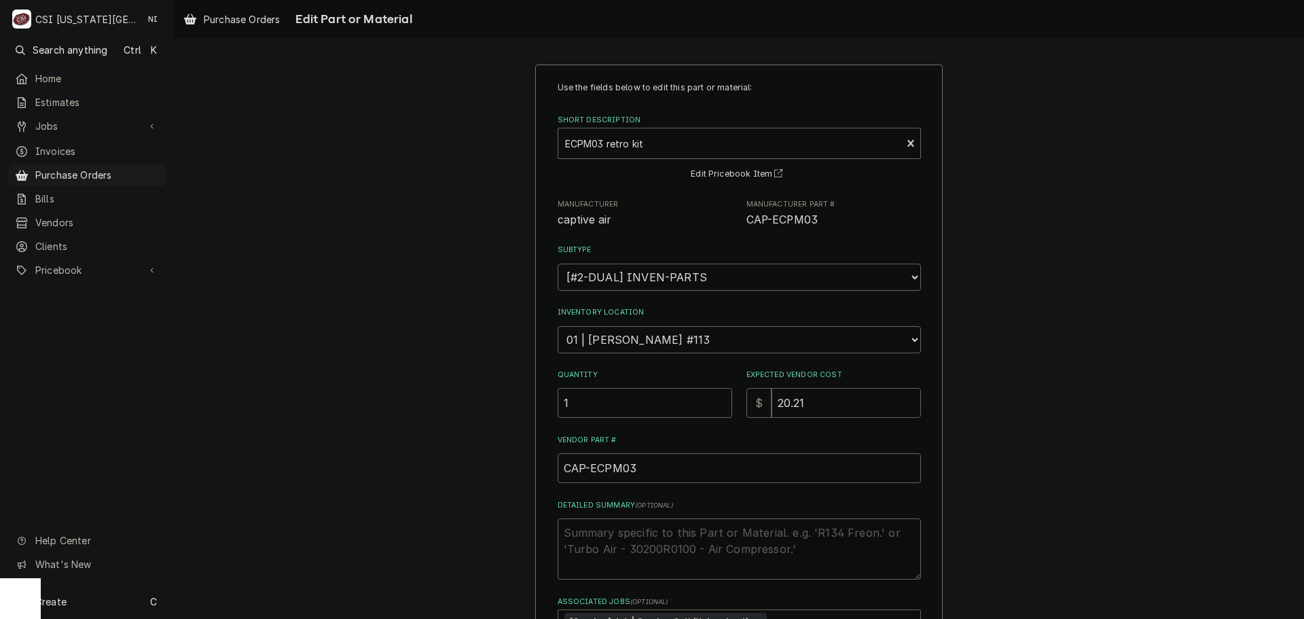
drag, startPoint x: 830, startPoint y: 414, endPoint x: 750, endPoint y: 405, distance: 80.6
click at [758, 409] on div "$ 20.21" at bounding box center [833, 403] width 175 height 30
type textarea "x"
type input "18"
type textarea "x"
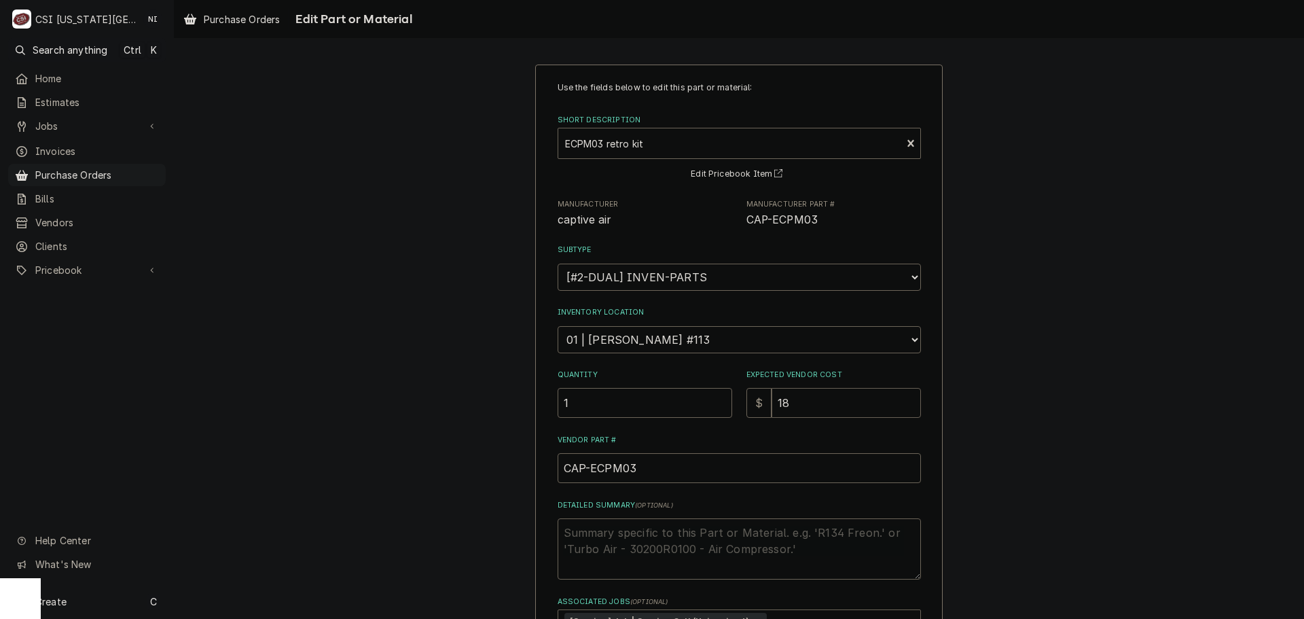
type input "189"
type textarea "x"
type input "18"
type textarea "x"
type input "1"
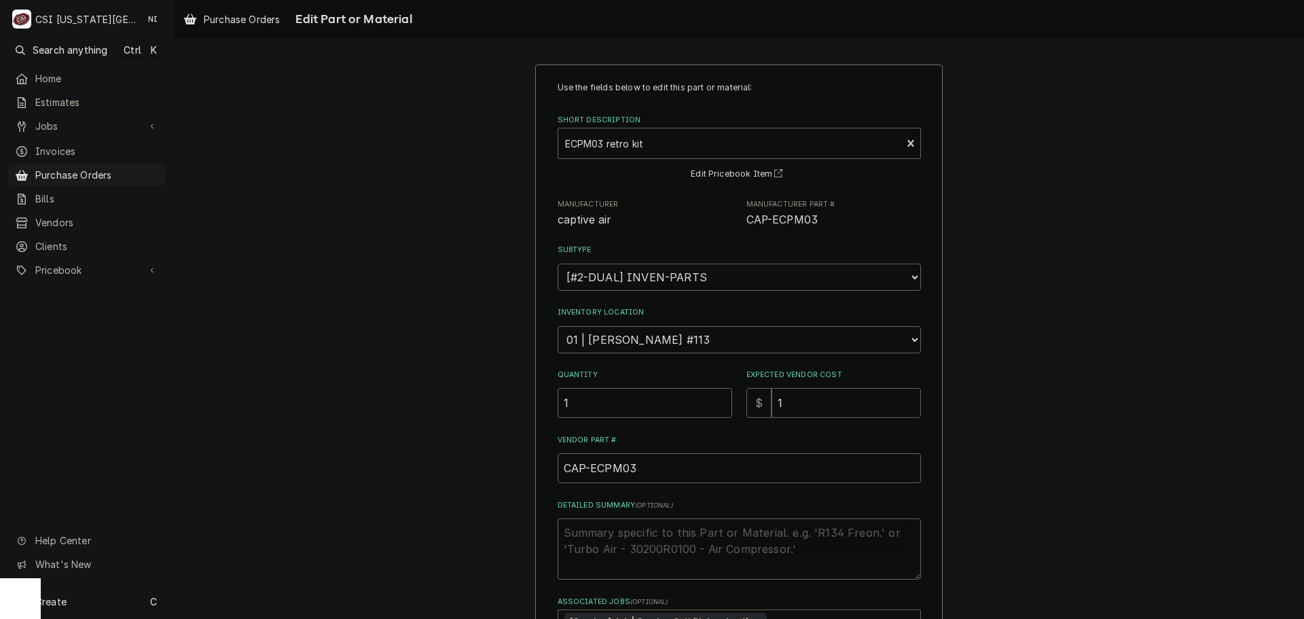
type textarea "x"
type input "1"
type textarea "x"
type input "18"
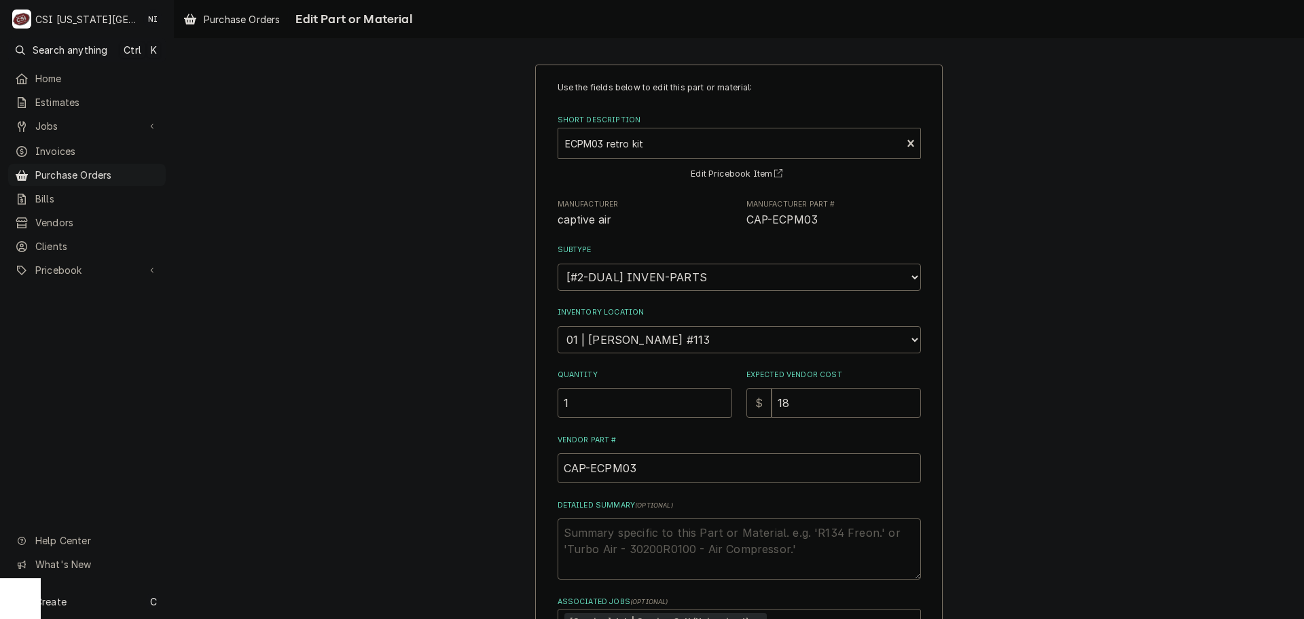
type textarea "x"
type input "18.1"
type textarea "x"
type input "18.19"
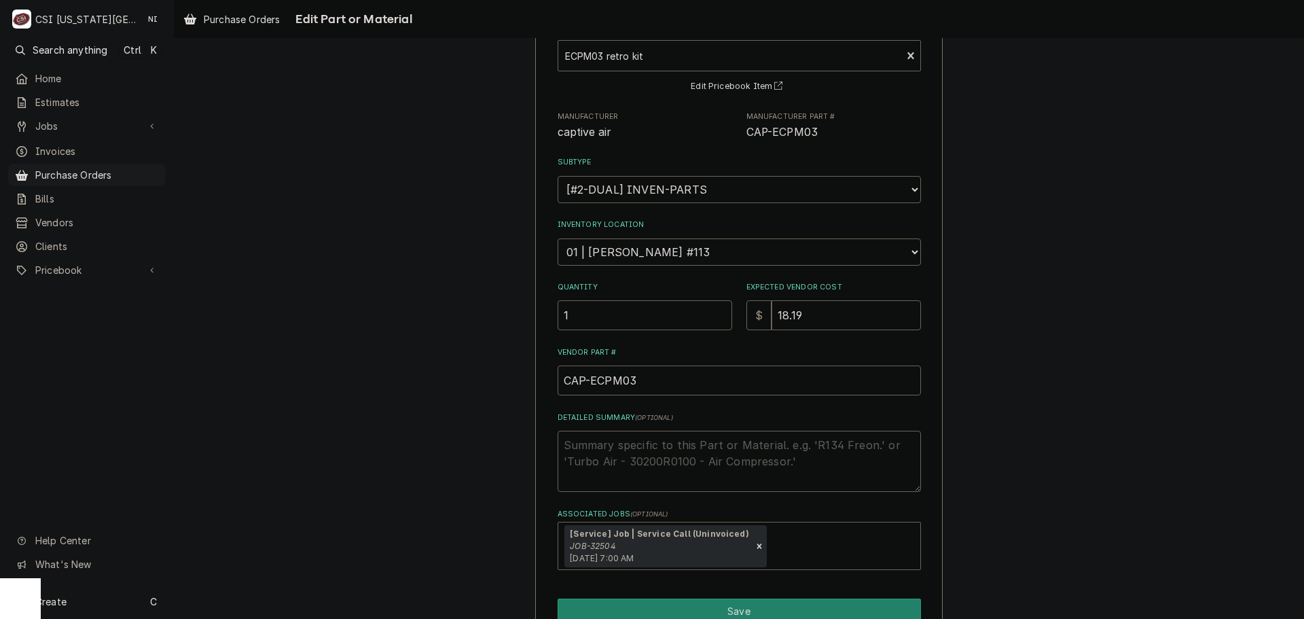
scroll to position [157, 0]
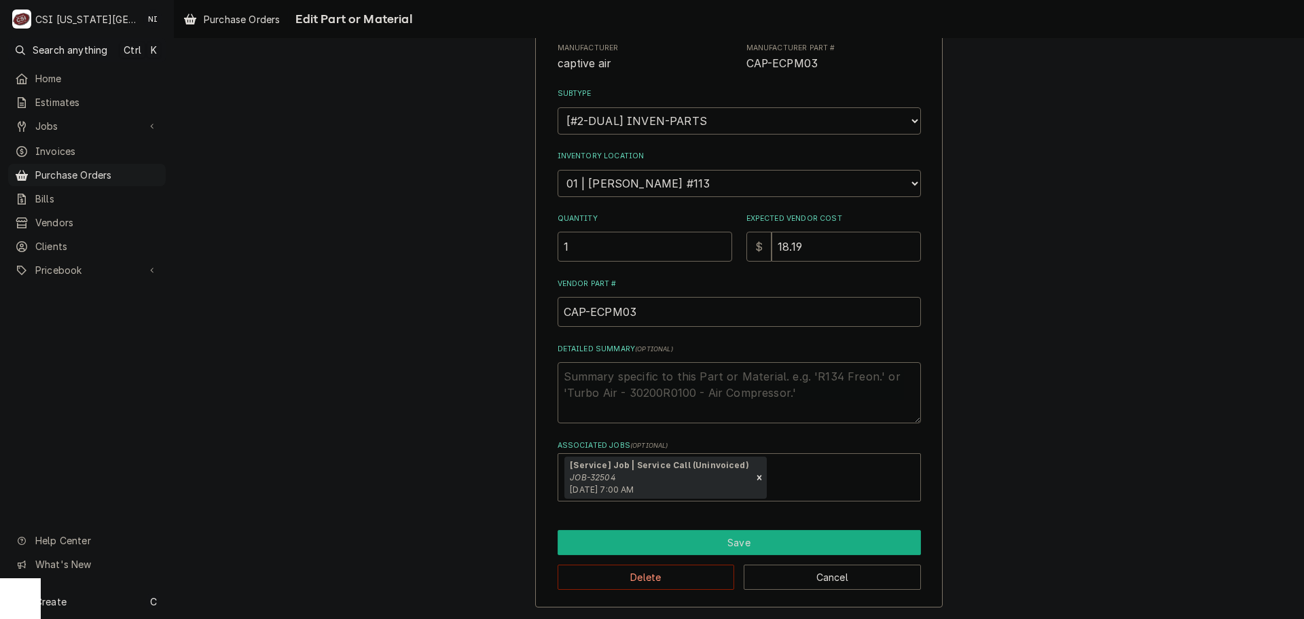
click at [746, 541] on button "Save" at bounding box center [738, 542] width 363 height 25
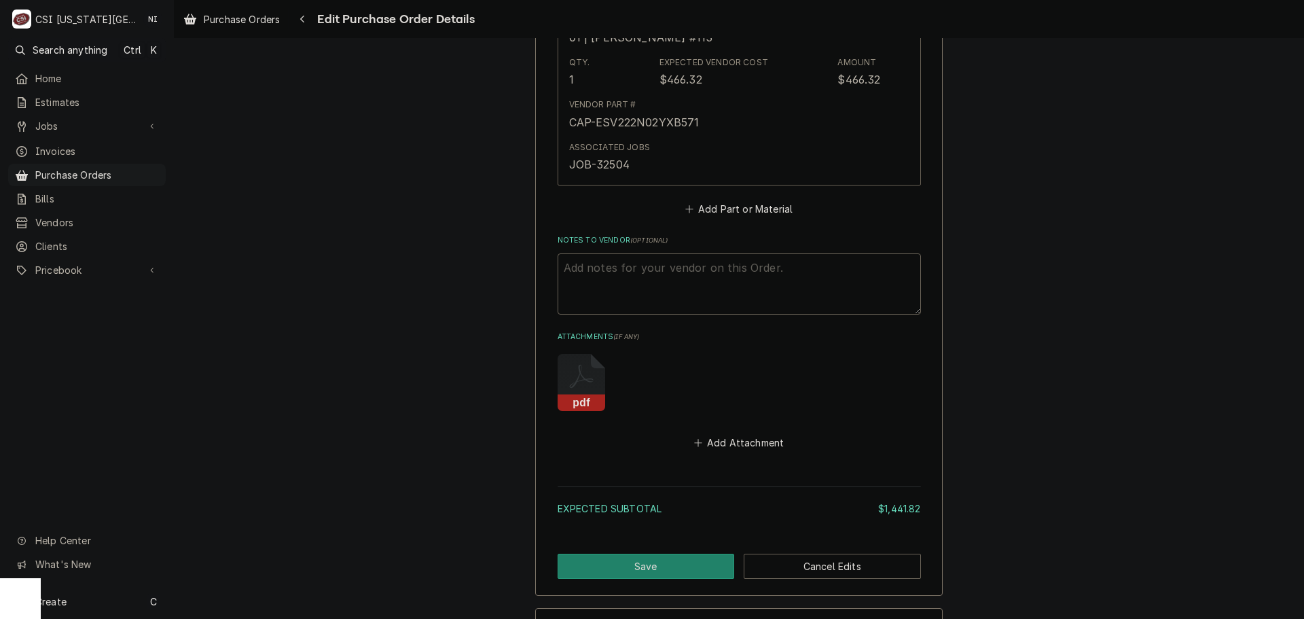
scroll to position [2398, 0]
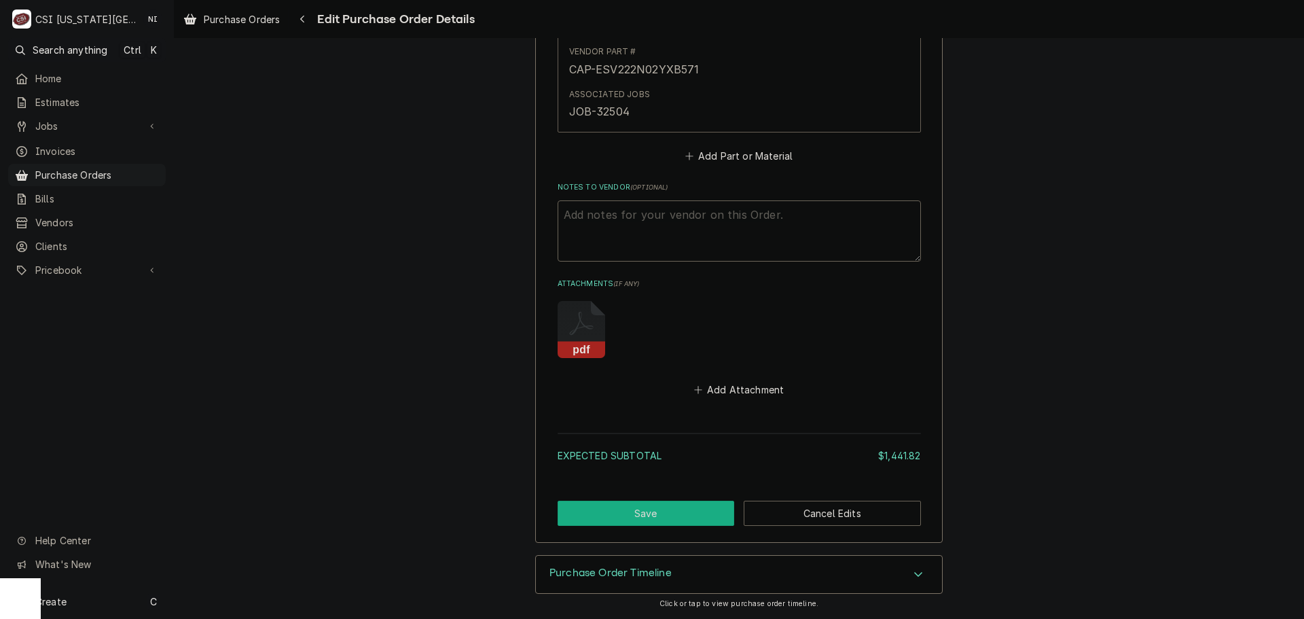
click at [652, 516] on button "Save" at bounding box center [645, 512] width 177 height 25
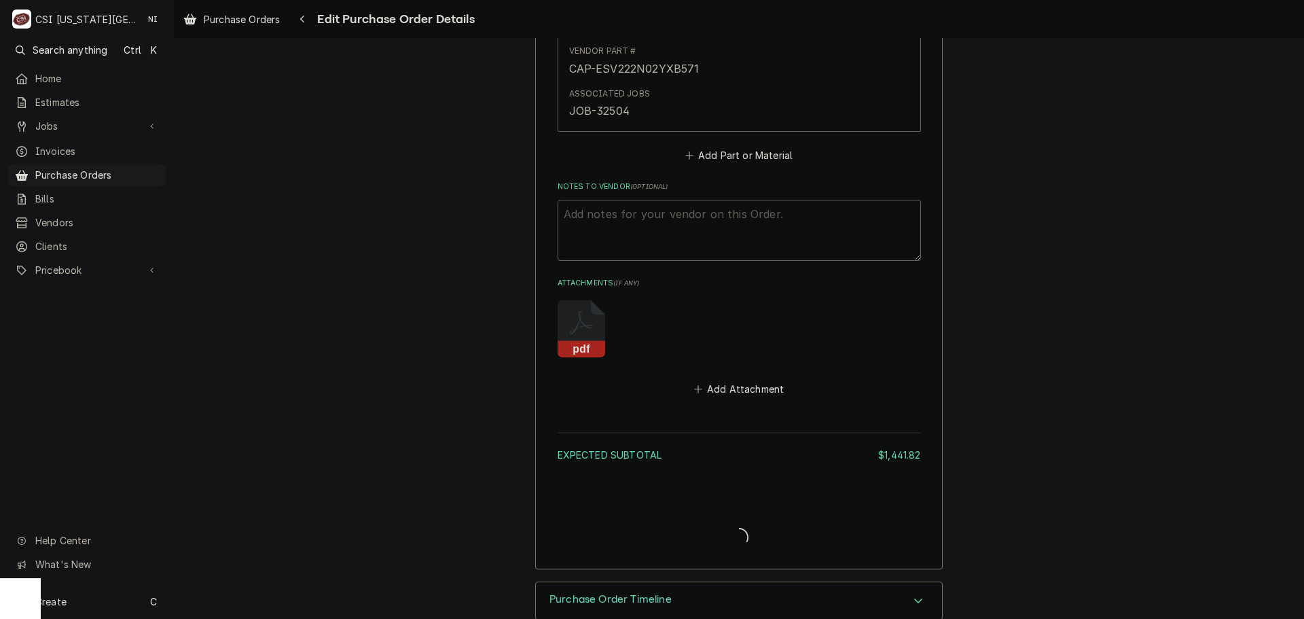
type textarea "x"
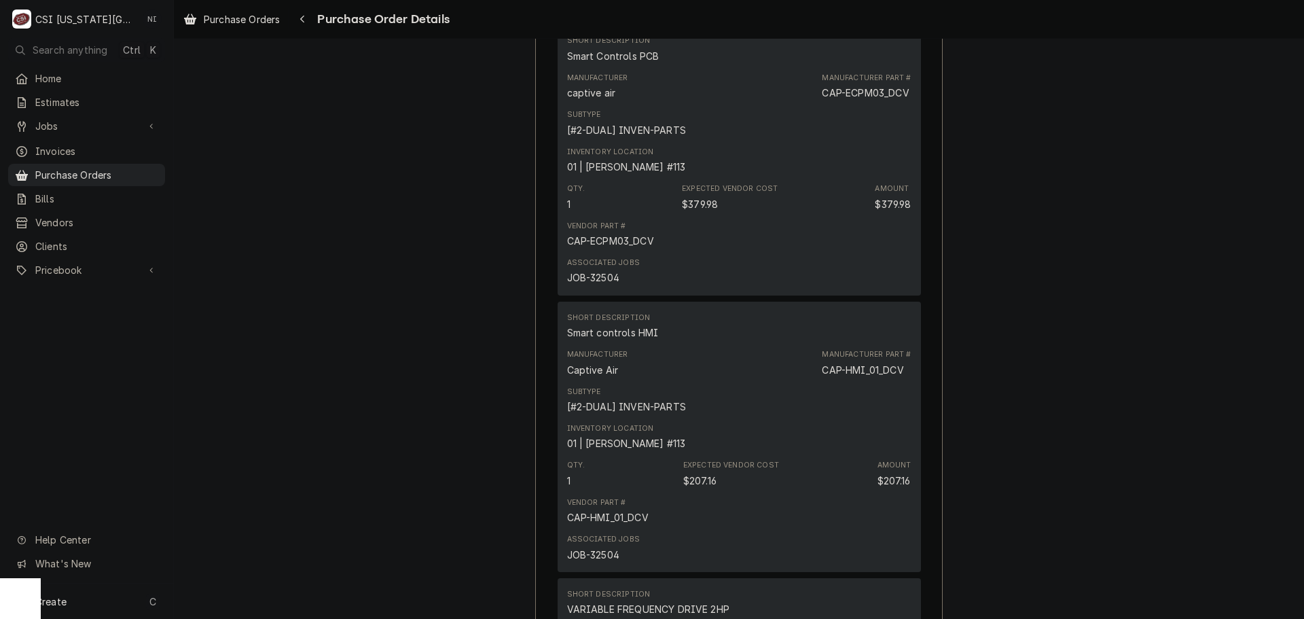
scroll to position [1290, 0]
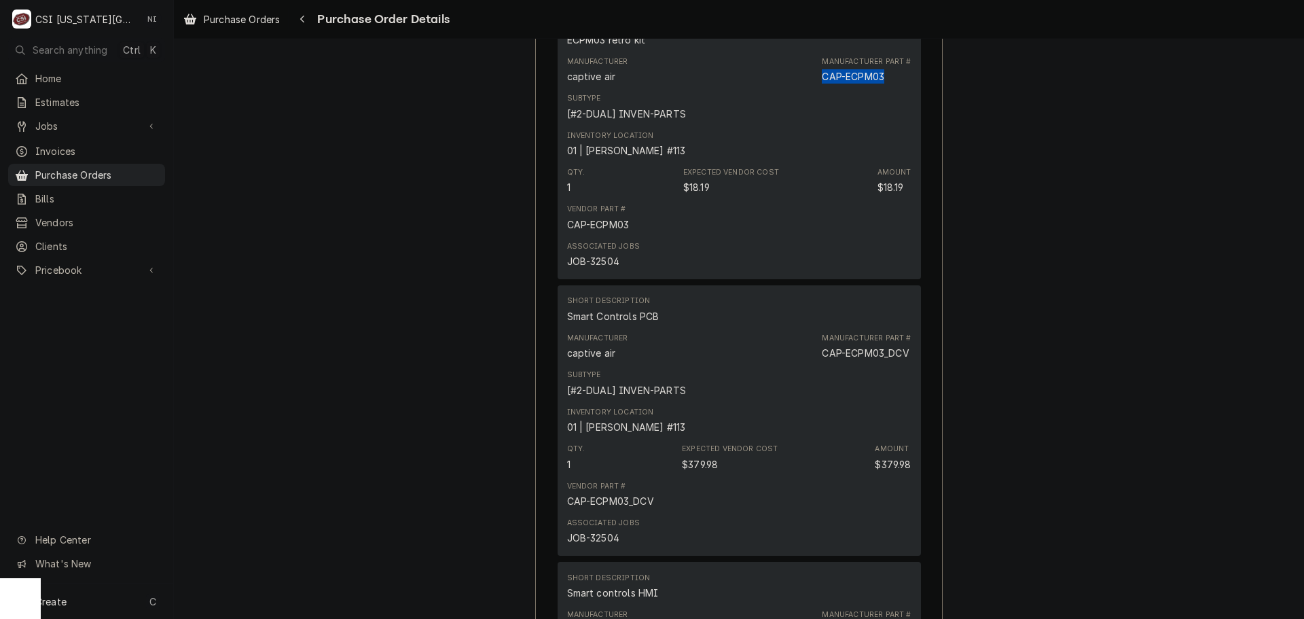
drag, startPoint x: 880, startPoint y: 120, endPoint x: 812, endPoint y: 121, distance: 67.9
click at [812, 88] on div "Manufacturer captive air Manufacturer Part # CAP-ECPM03" at bounding box center [739, 70] width 344 height 37
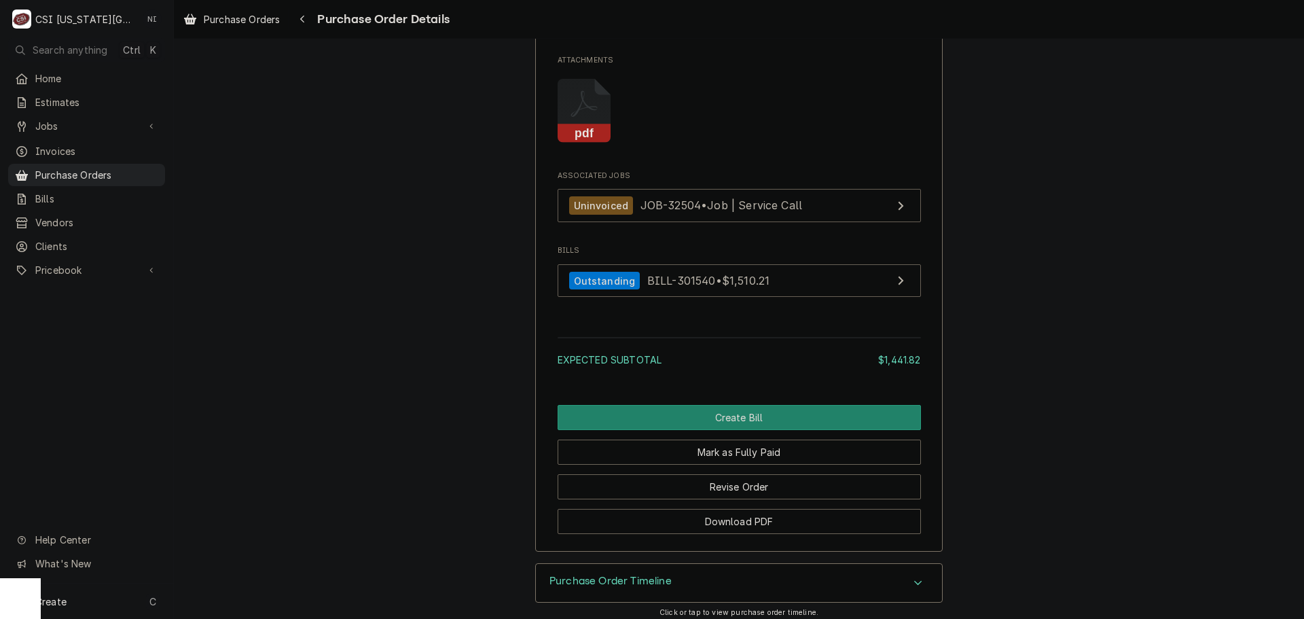
scroll to position [2694, 0]
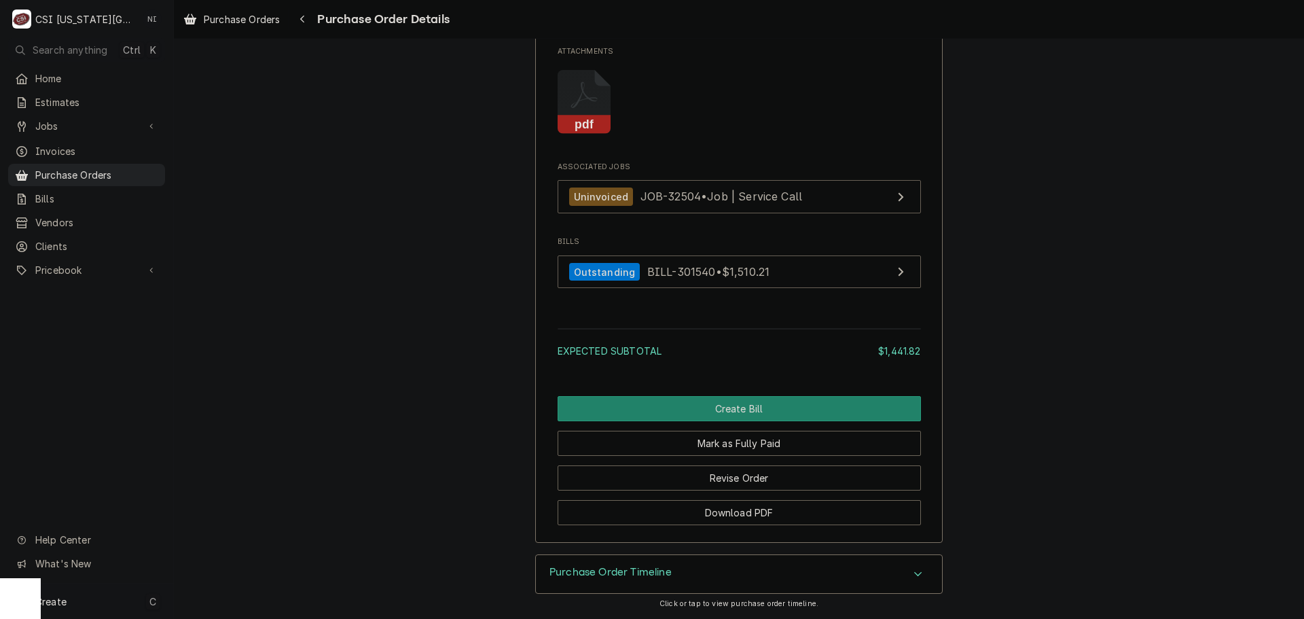
click at [125, 604] on div "Create C" at bounding box center [86, 600] width 173 height 35
click at [243, 507] on div "Purchase Order" at bounding box center [253, 507] width 91 height 14
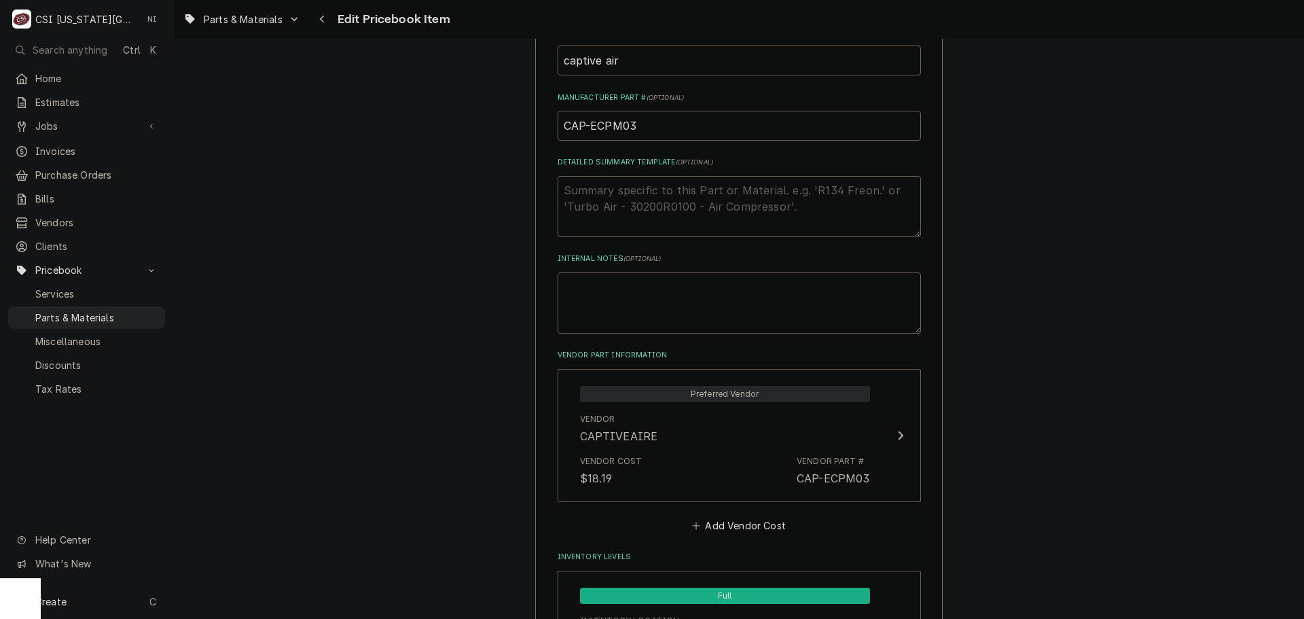
scroll to position [747, 0]
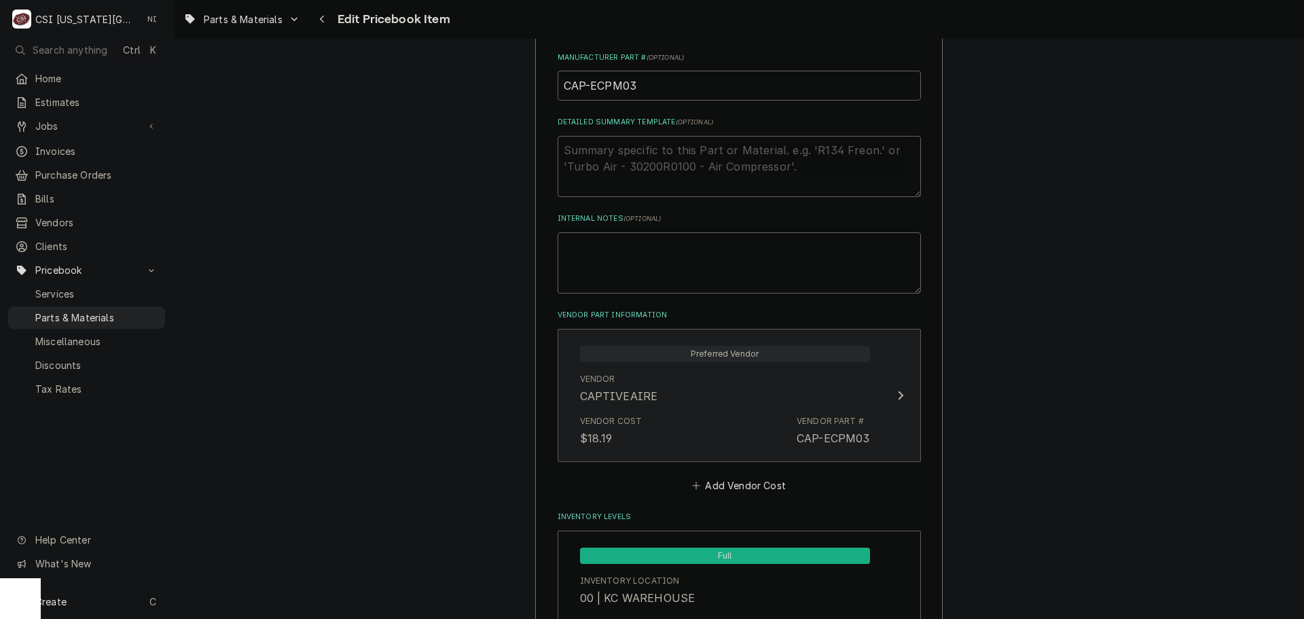
click at [871, 440] on div "Preferred Vendor Vendor CAPTIVEAIRE Vendor Cost $18.19 Vendor Part # CAP-ECPM03" at bounding box center [725, 395] width 312 height 118
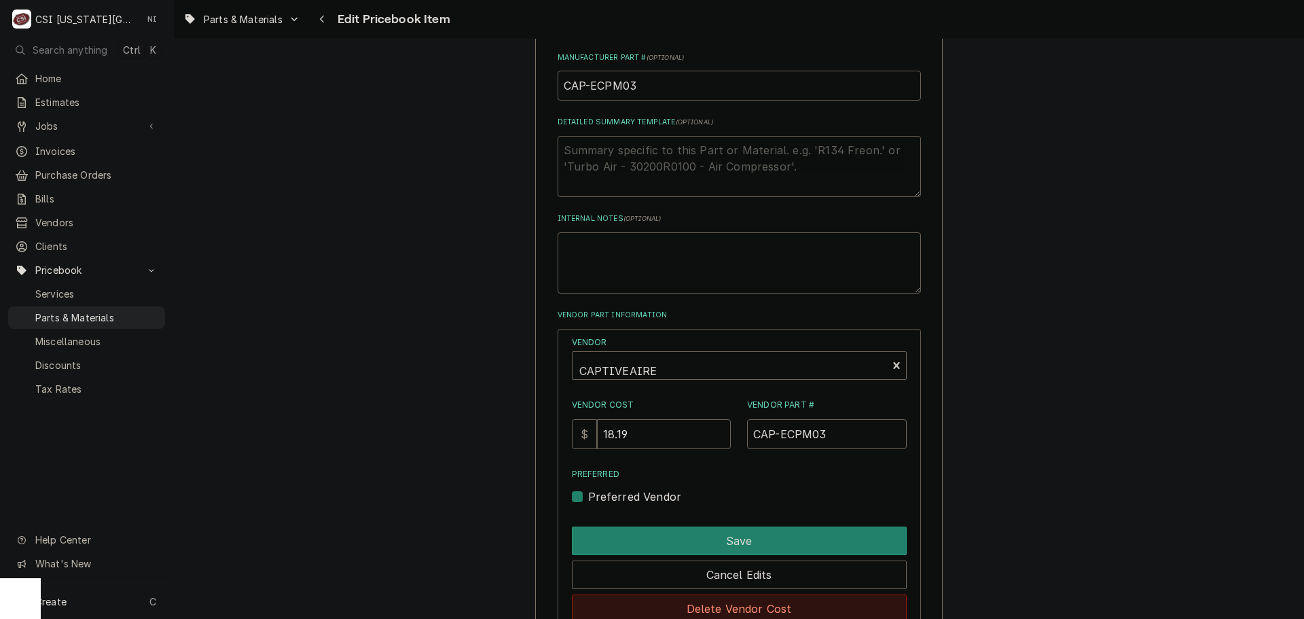
click at [783, 608] on button "Delete Vendor Cost" at bounding box center [739, 608] width 335 height 29
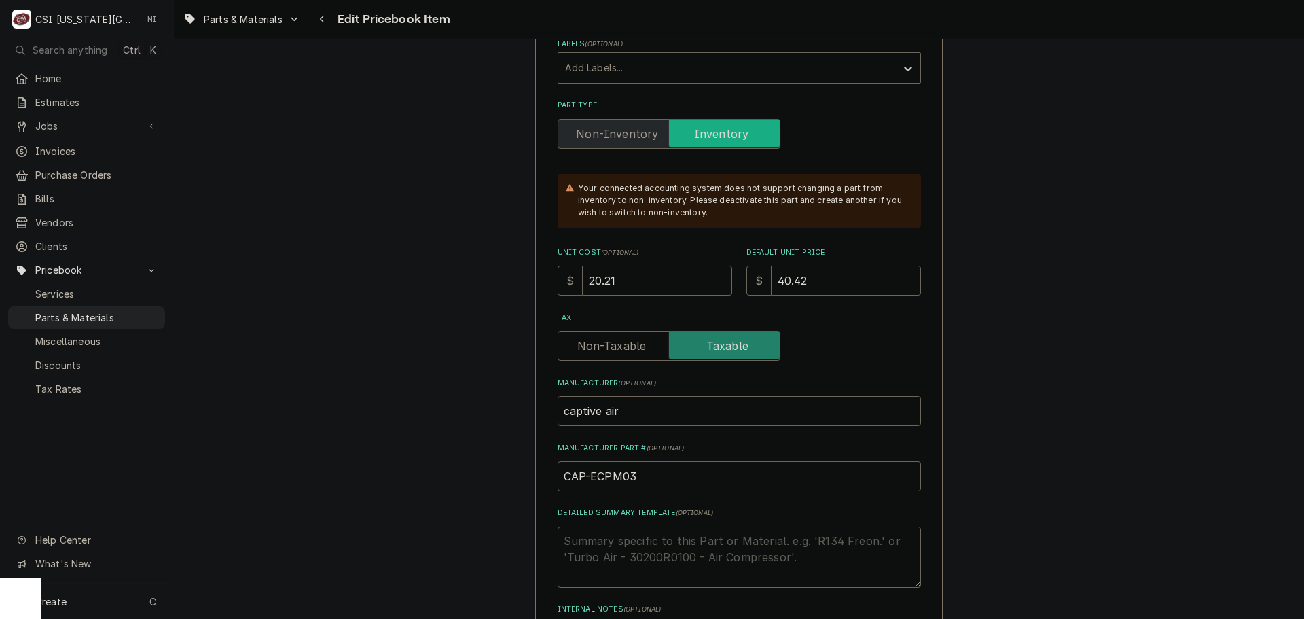
scroll to position [340, 0]
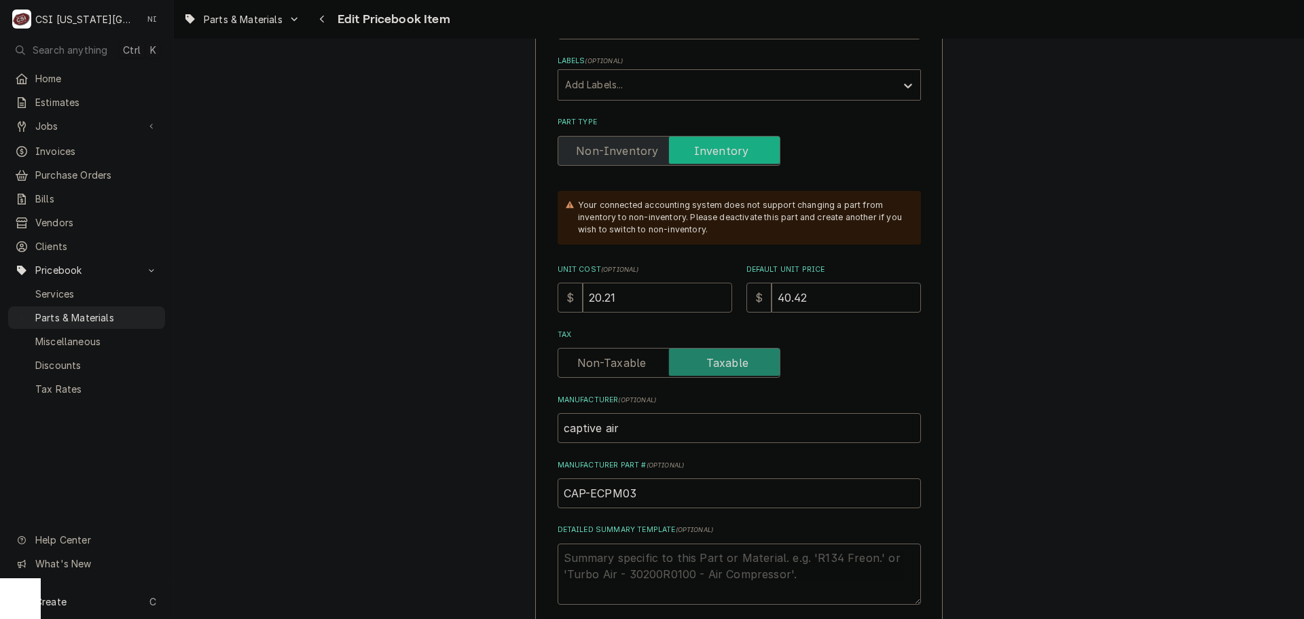
drag, startPoint x: 612, startPoint y: 297, endPoint x: 506, endPoint y: 276, distance: 108.5
click at [644, 297] on input "20.21" at bounding box center [657, 297] width 149 height 30
type textarea "x"
type input "20.2"
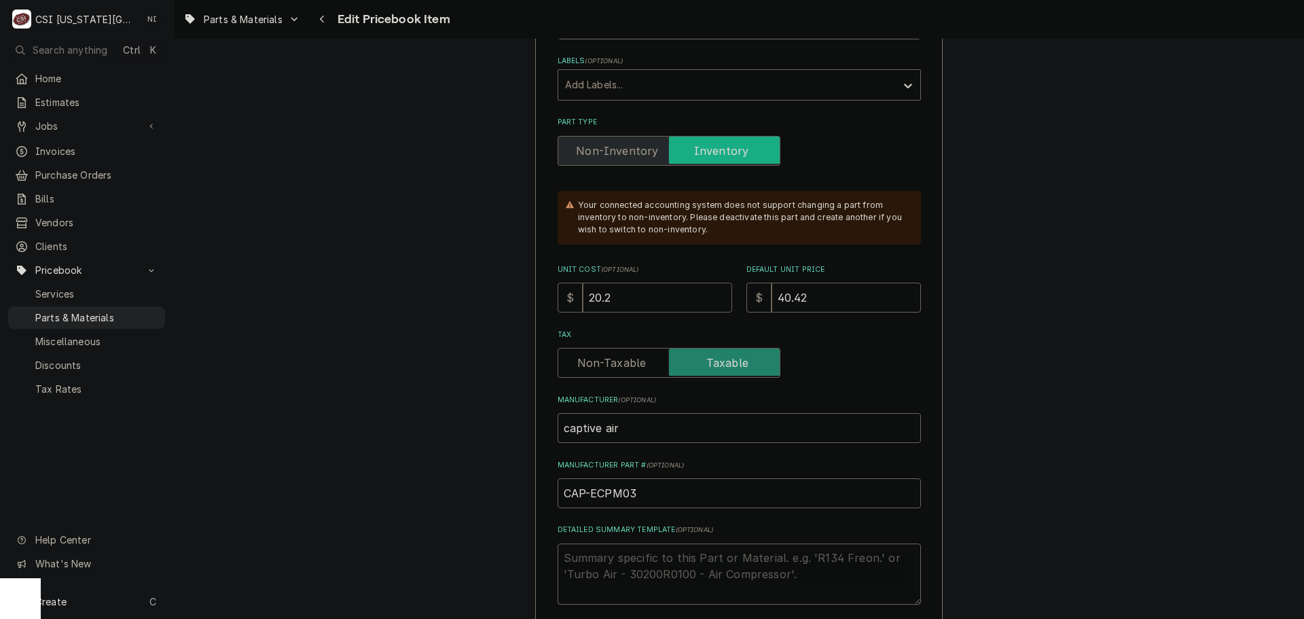
type textarea "x"
type input "20"
type textarea "x"
type input "2"
type textarea "x"
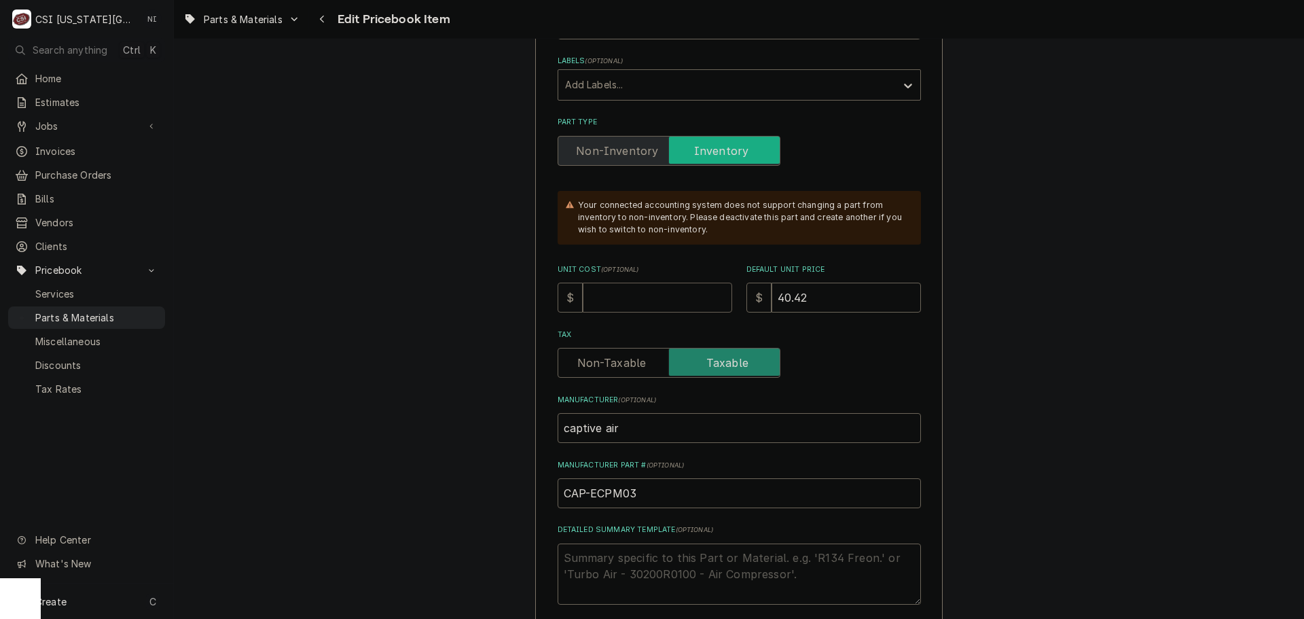
type textarea "x"
type input "1"
type textarea "x"
type input "18"
type textarea "x"
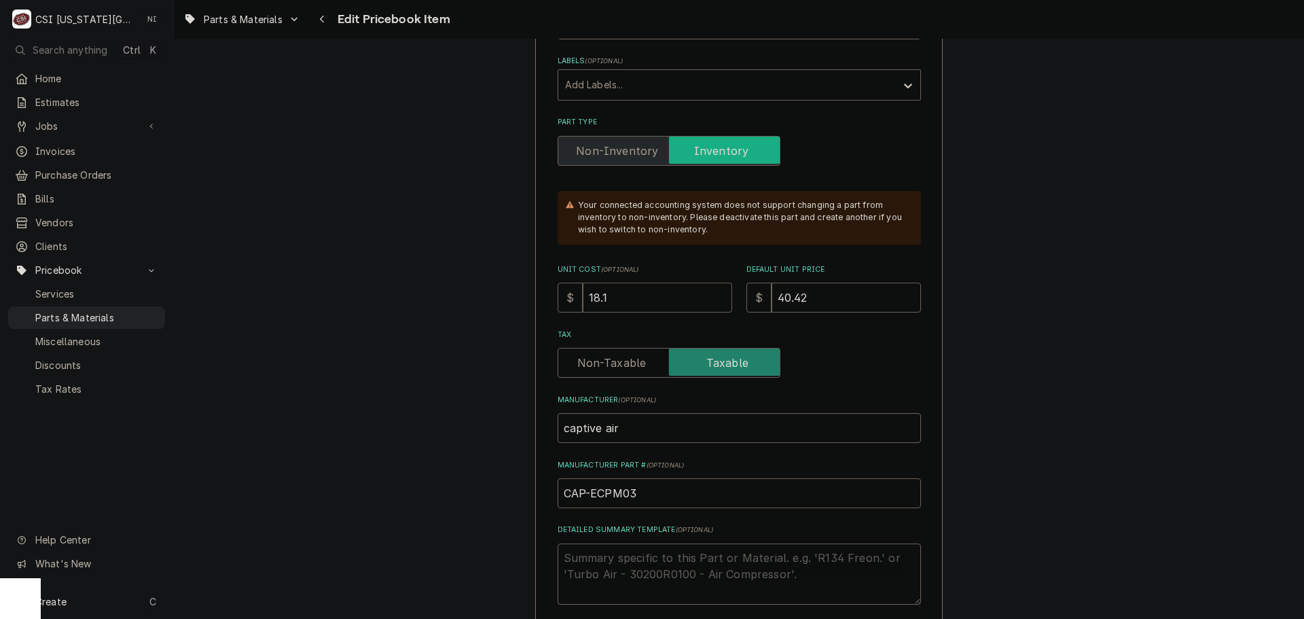
type input "18.18"
type textarea "x"
type input "18.189"
type textarea "x"
type input "18.18"
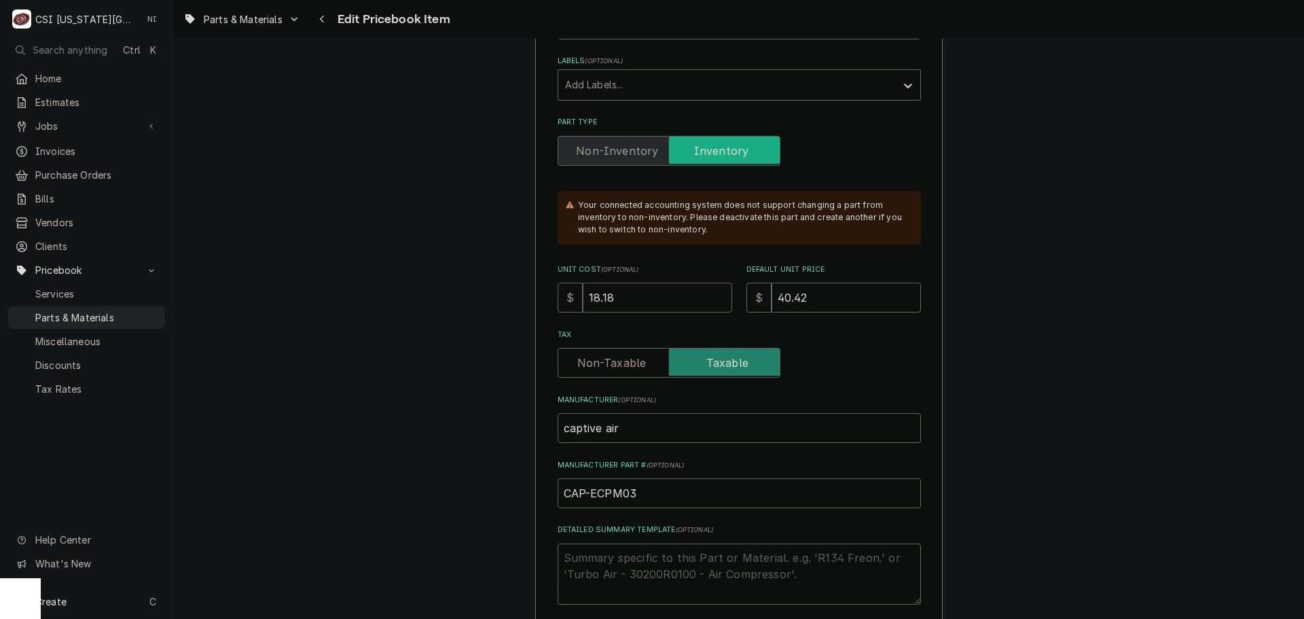
type textarea "x"
type input "18.1"
type textarea "x"
type input "18.19"
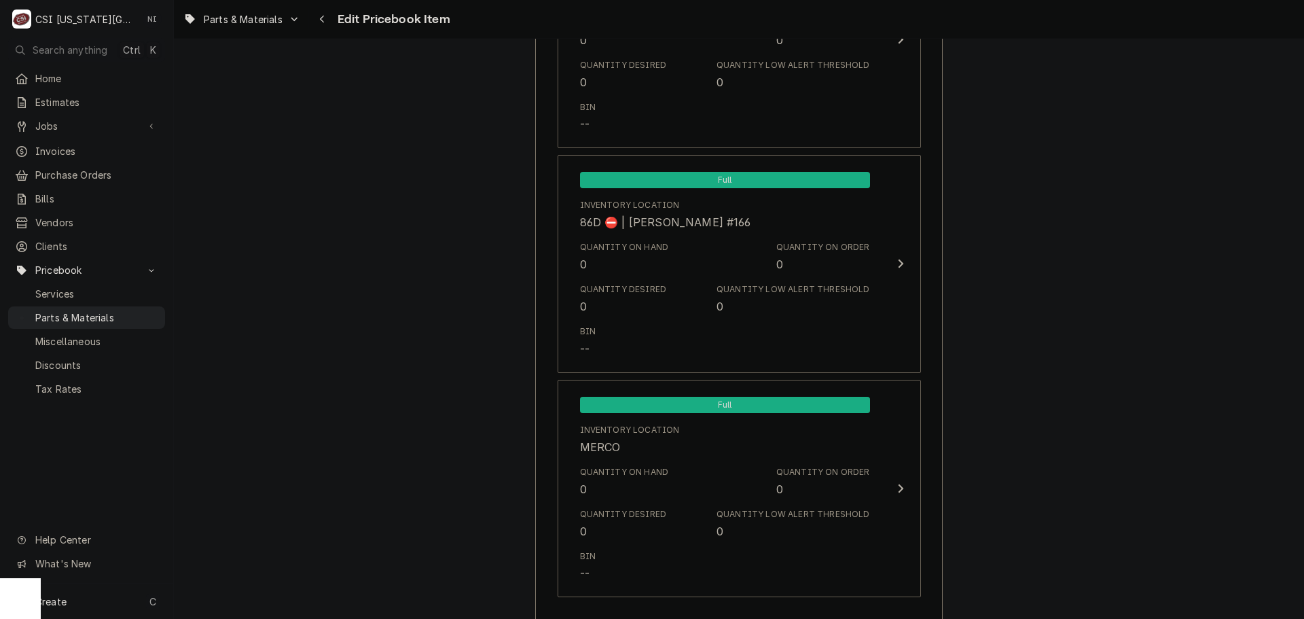
scroll to position [13162, 0]
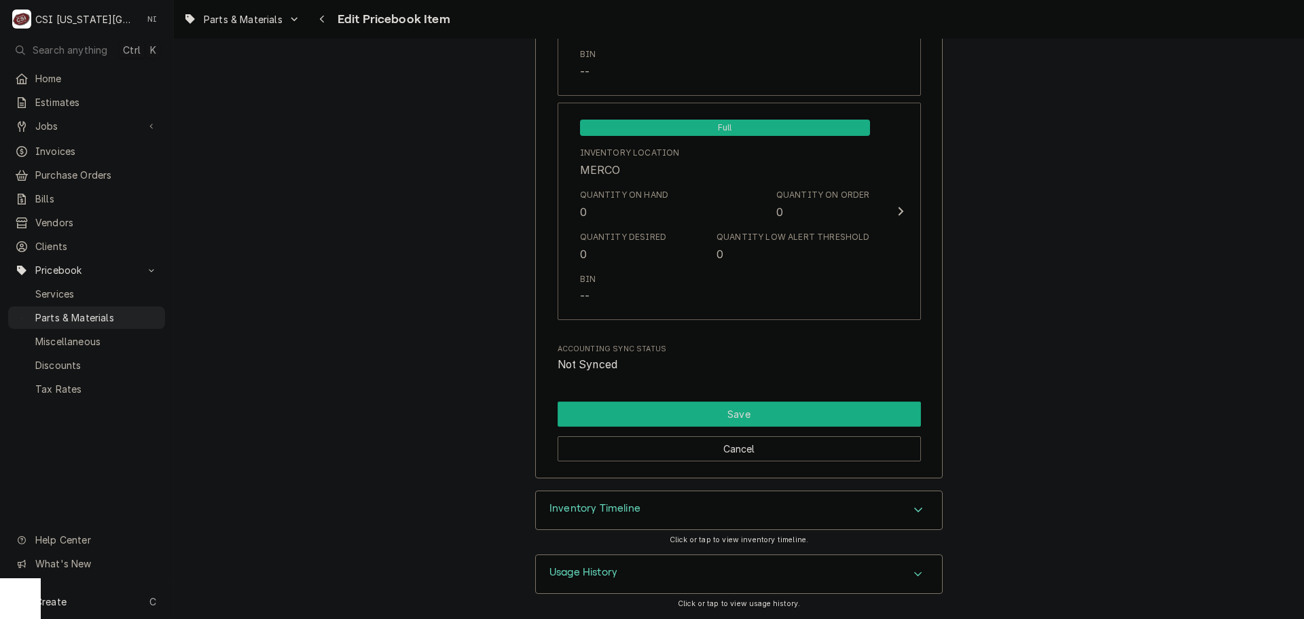
click at [871, 401] on button "Save" at bounding box center [738, 413] width 363 height 25
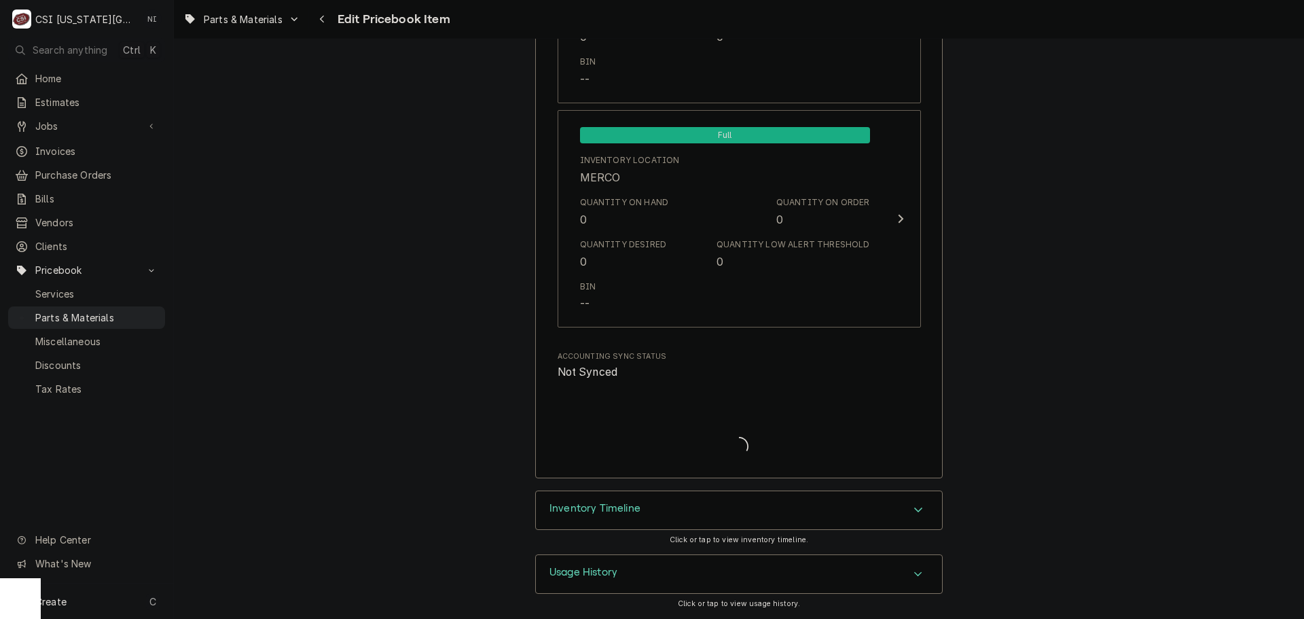
type textarea "x"
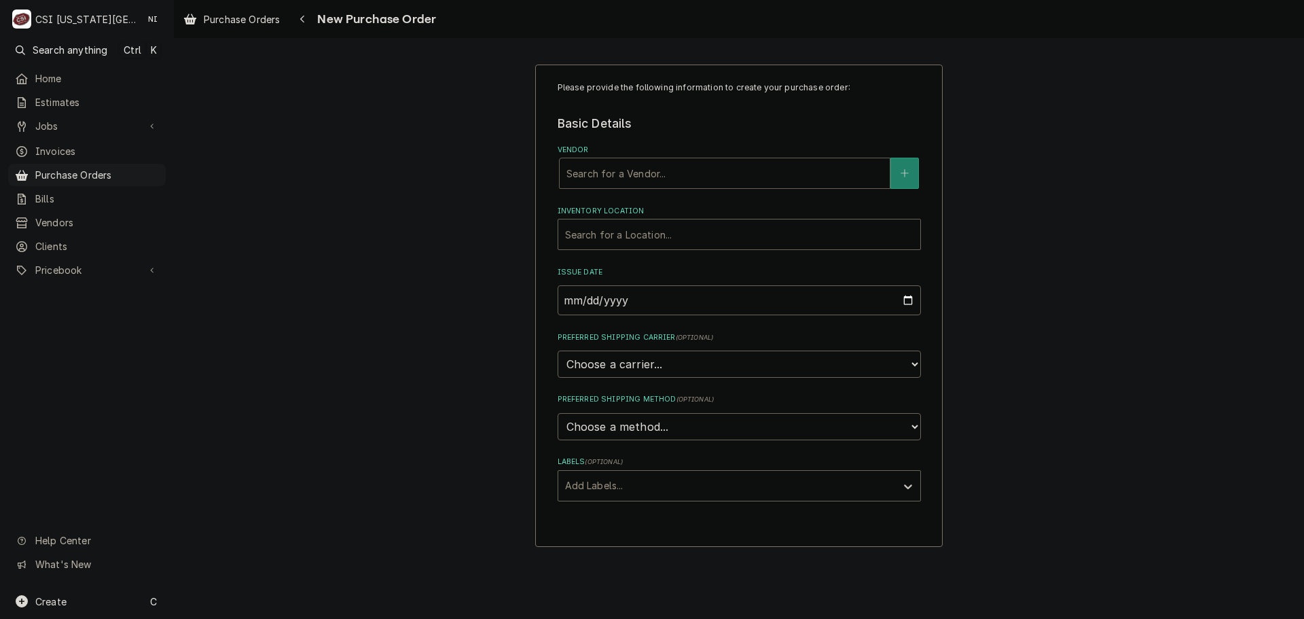
click at [699, 181] on div "Vendor" at bounding box center [724, 173] width 316 height 24
type input "home"
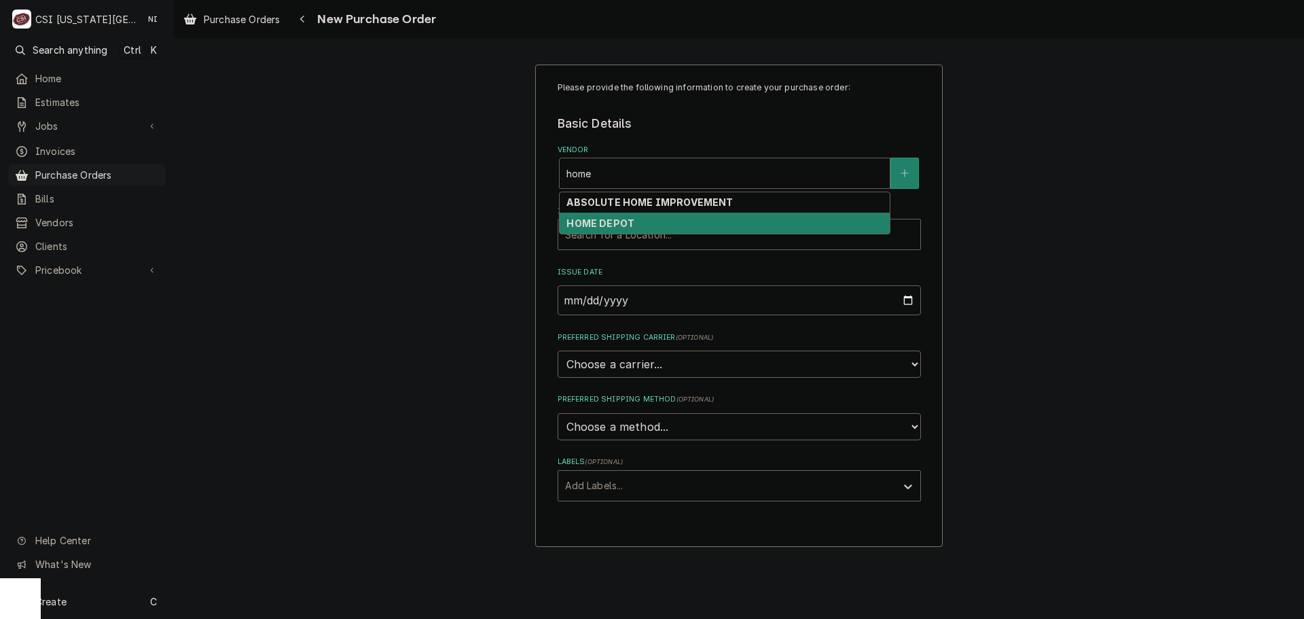
click at [676, 219] on div "HOME DEPOT" at bounding box center [725, 223] width 330 height 21
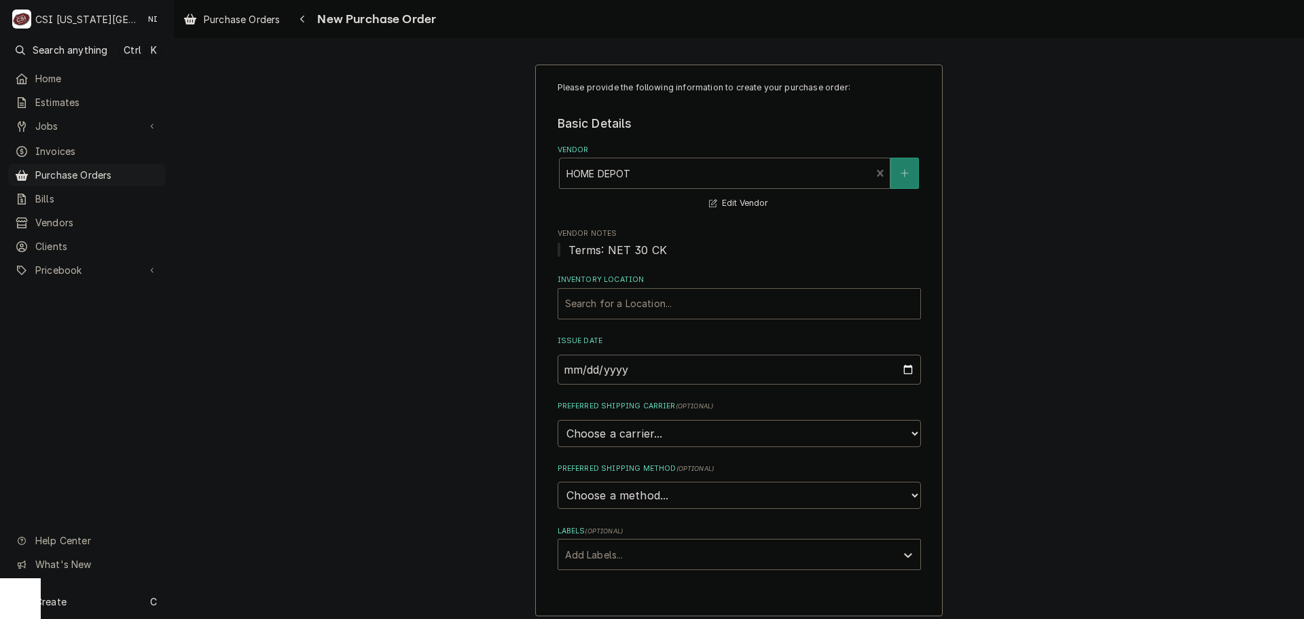
click at [619, 312] on div "Inventory Location" at bounding box center [739, 303] width 348 height 24
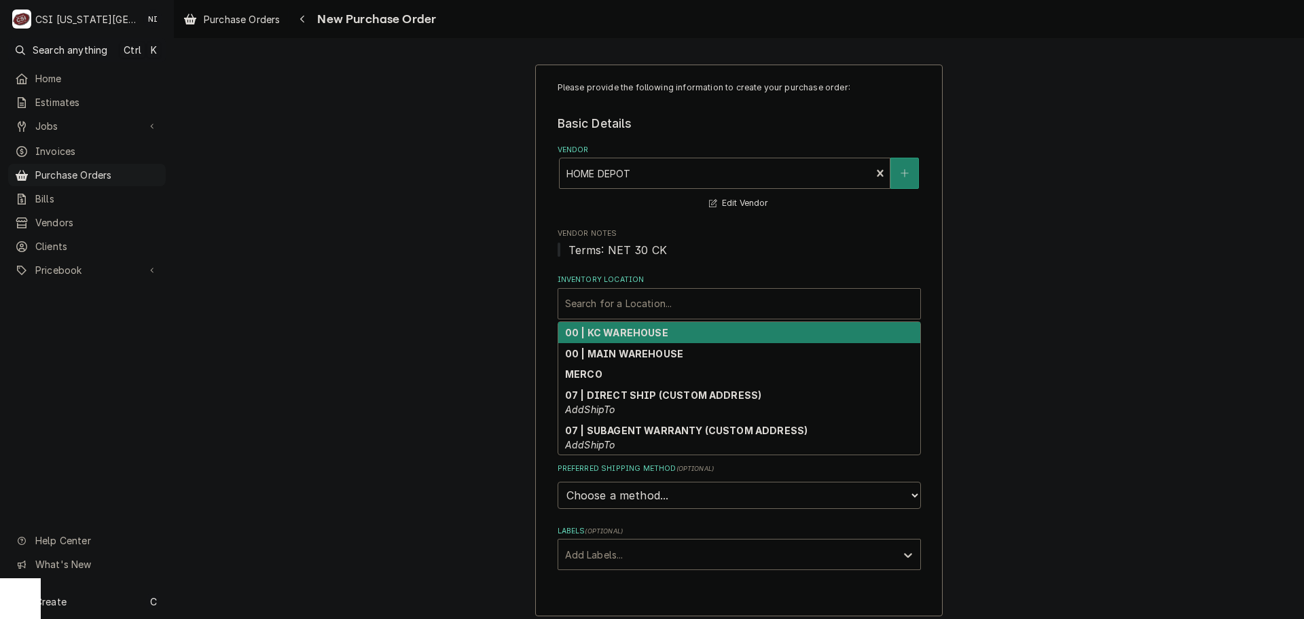
click at [603, 340] on div "00 | KC WAREHOUSE" at bounding box center [739, 332] width 362 height 21
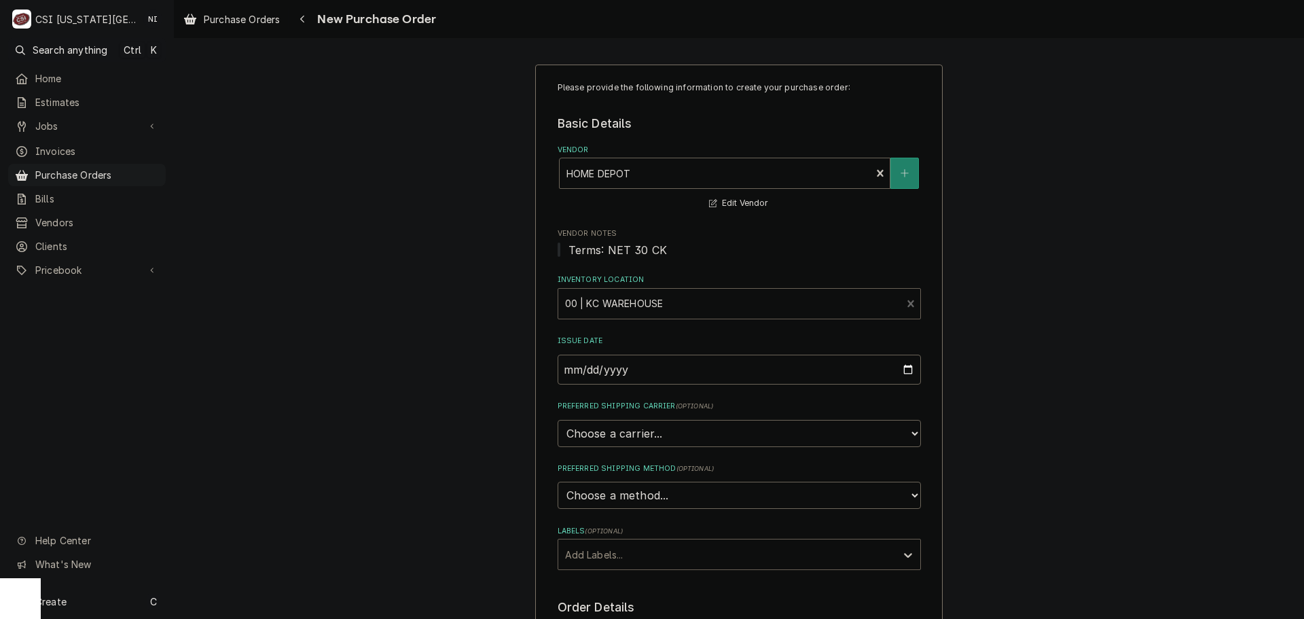
drag, startPoint x: 604, startPoint y: 555, endPoint x: 605, endPoint y: 567, distance: 12.2
click at [605, 556] on div "Labels" at bounding box center [727, 554] width 324 height 24
click at [608, 603] on div "² Local Pickup 🛍️" at bounding box center [739, 604] width 362 height 21
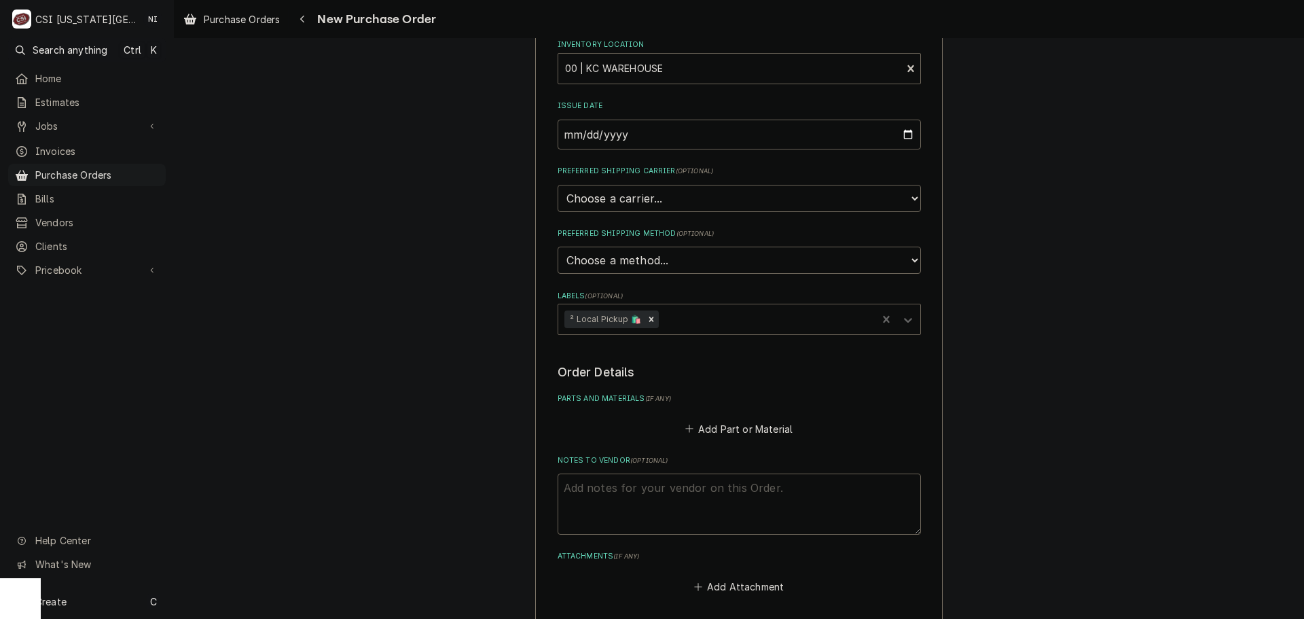
scroll to position [340, 0]
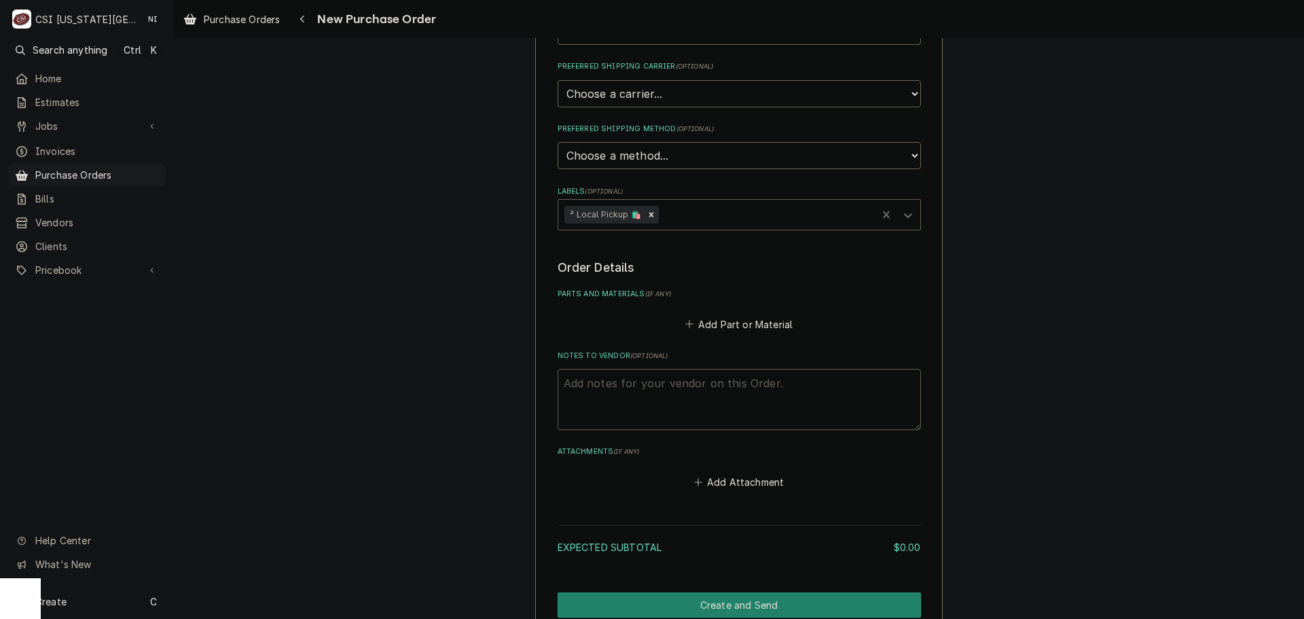
click at [678, 402] on textarea "Notes to Vendor ( optional )" at bounding box center [738, 399] width 363 height 61
type textarea "x"
type textarea "b"
type textarea "x"
type textarea "bu"
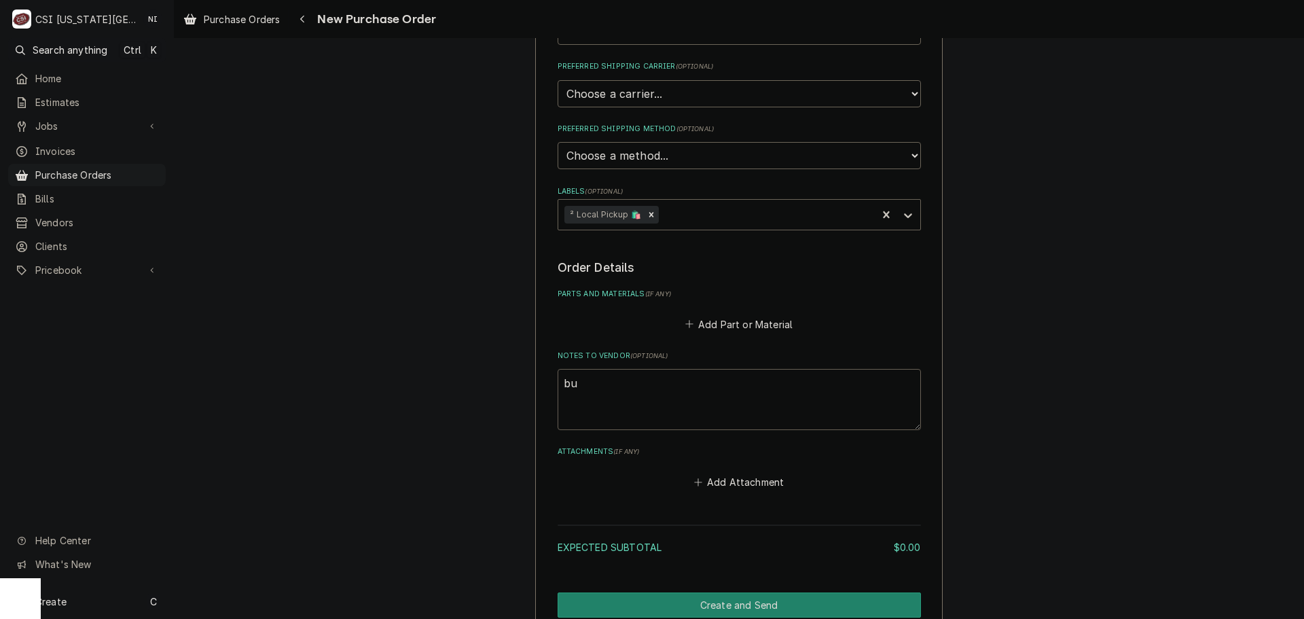
type textarea "x"
type textarea "bua"
type textarea "x"
type textarea "buat"
type textarea "x"
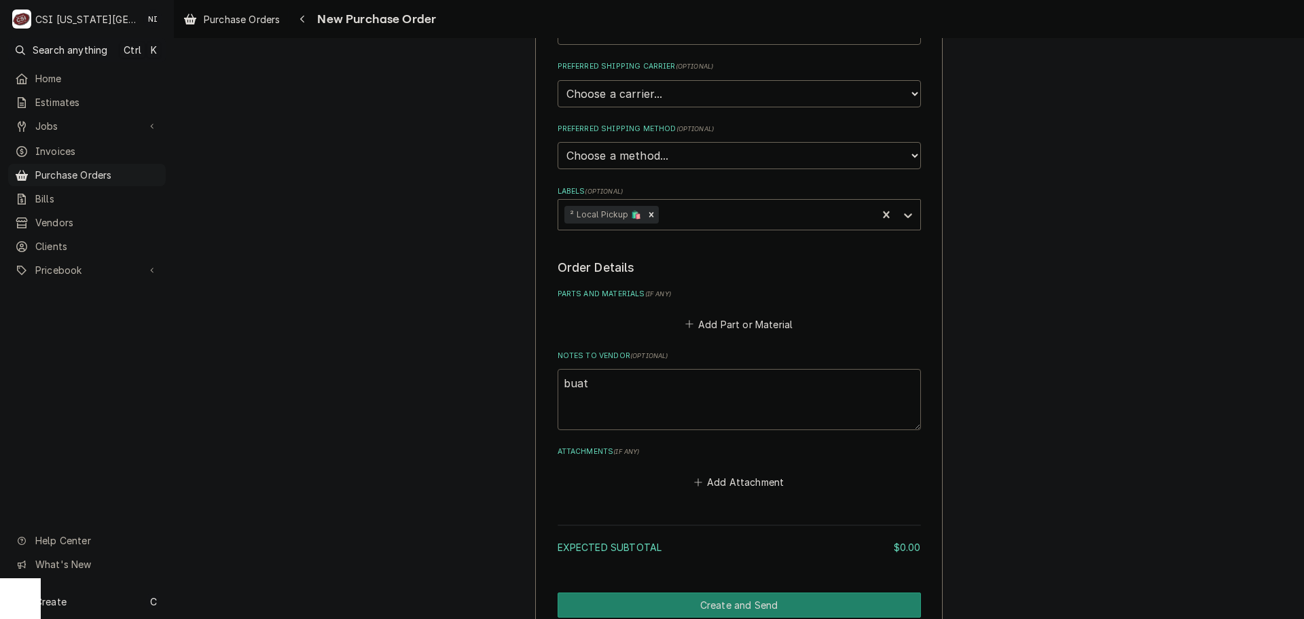
type textarea "buata"
type textarea "x"
type textarea "buatam"
type textarea "x"
type textarea "buata"
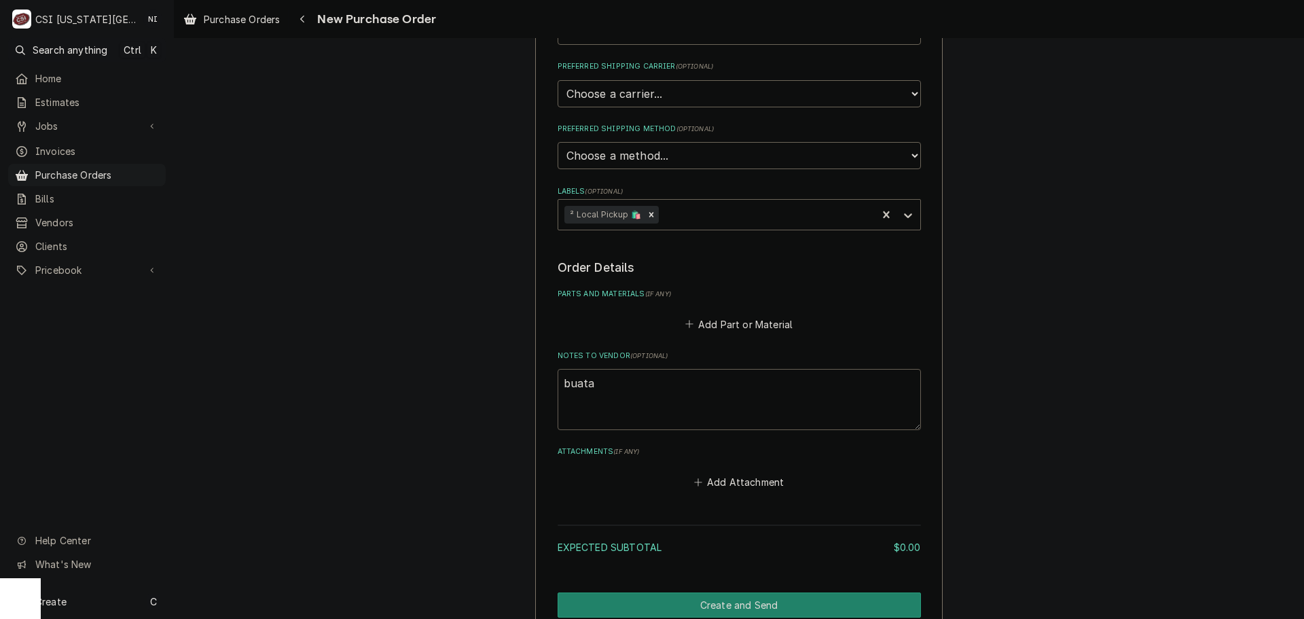
type textarea "x"
type textarea "buat"
type textarea "x"
type textarea "bua"
type textarea "x"
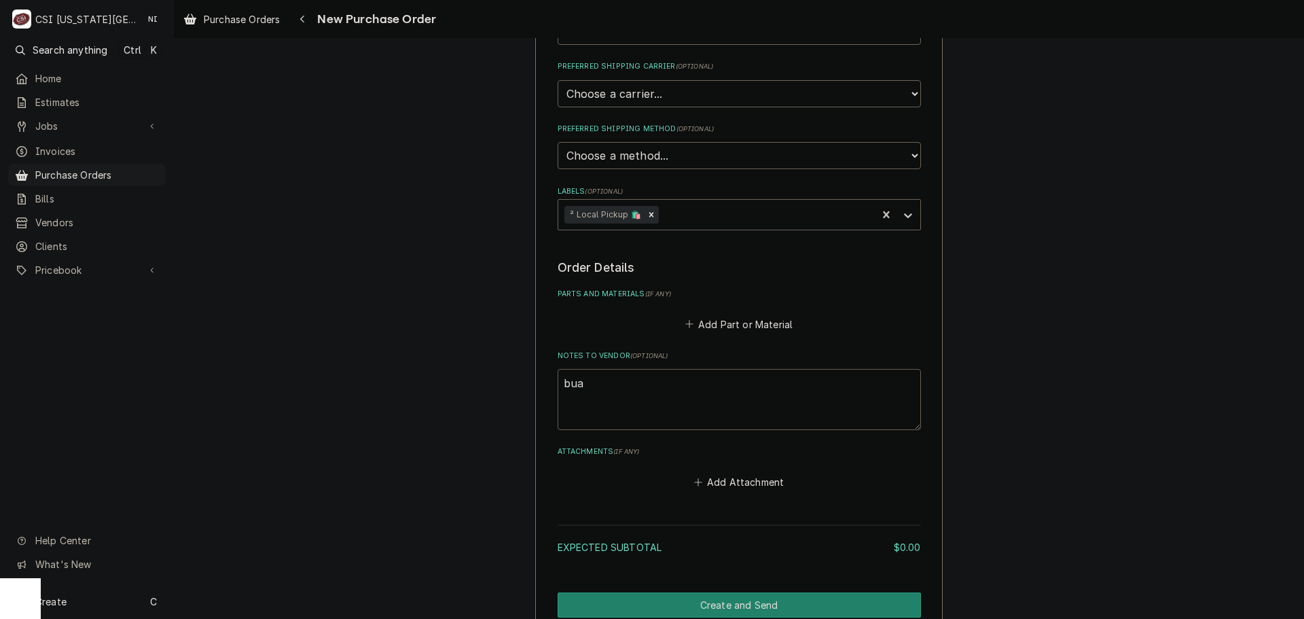
type textarea "bu"
type textarea "x"
type textarea "bus"
type textarea "x"
type textarea "bust"
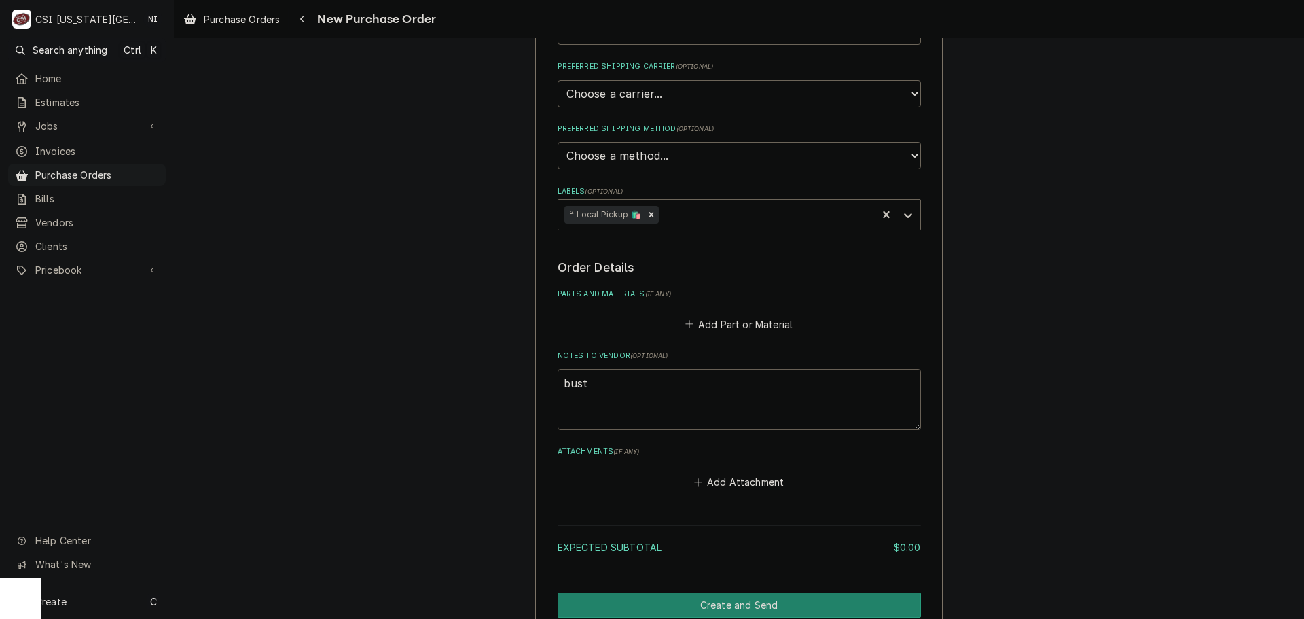
type textarea "x"
type textarea "busta"
type textarea "x"
type textarea "bustam"
type textarea "x"
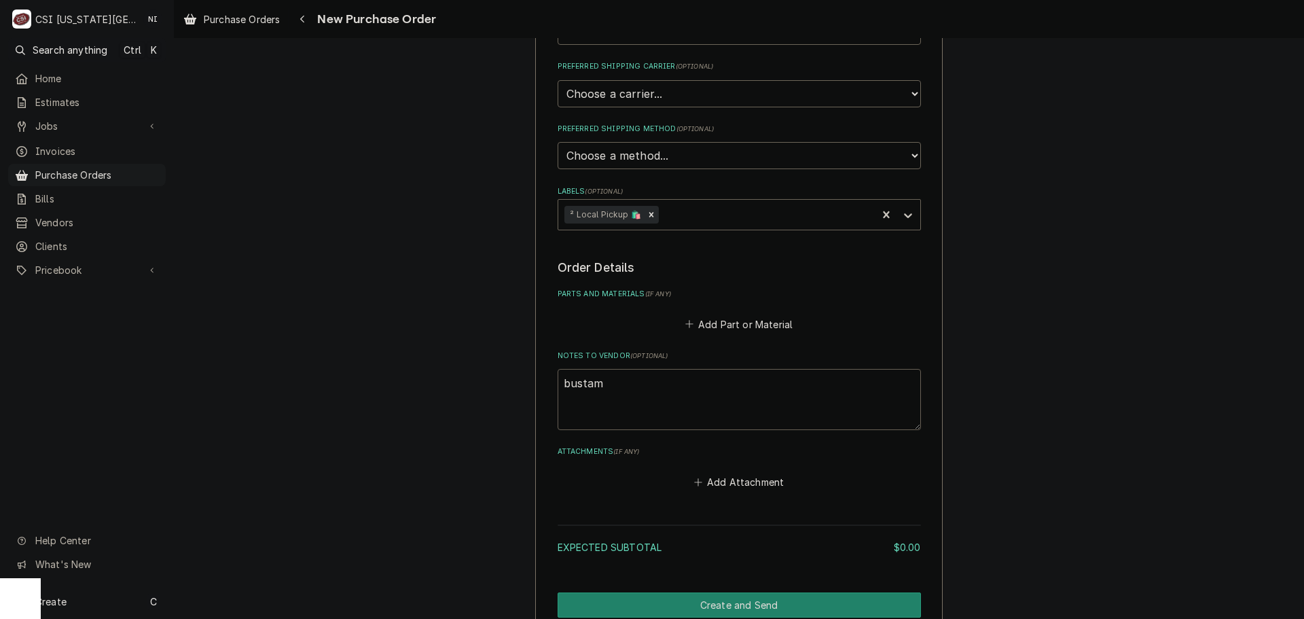
type textarea "bustama"
type textarea "x"
type textarea "bustaman"
type textarea "x"
type textarea "bustamant"
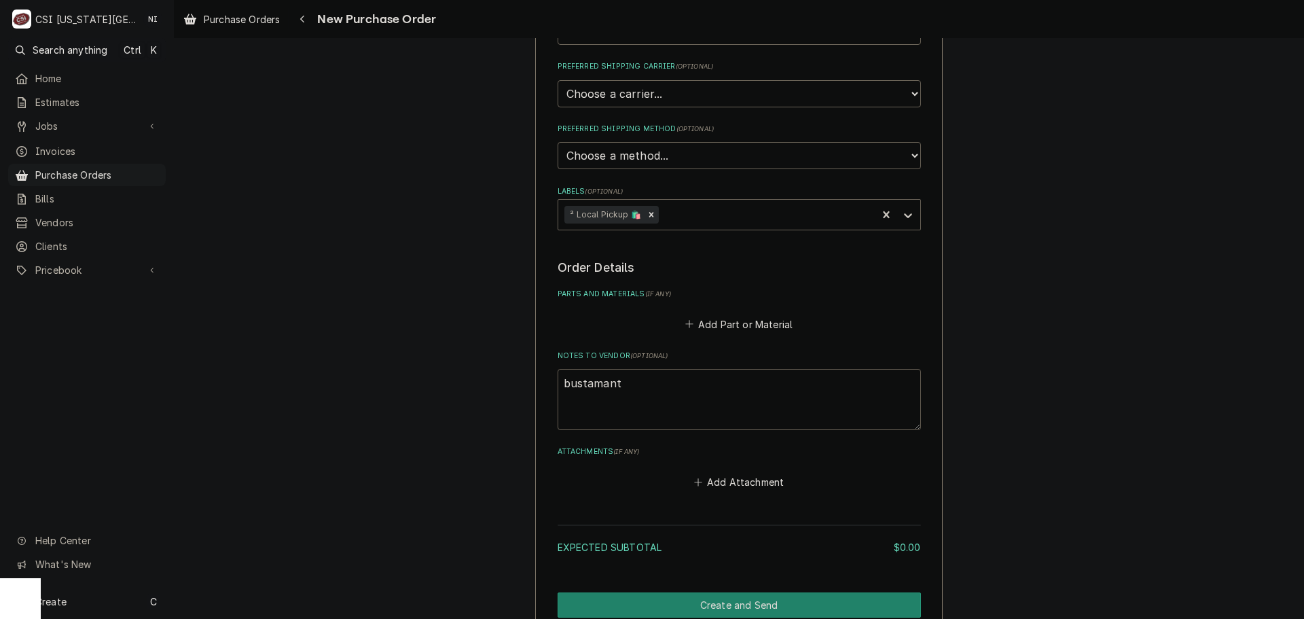
type textarea "x"
type textarea "bustamante"
type textarea "x"
type textarea "bustamante"
click at [733, 324] on button "Add Part or Material" at bounding box center [738, 323] width 112 height 19
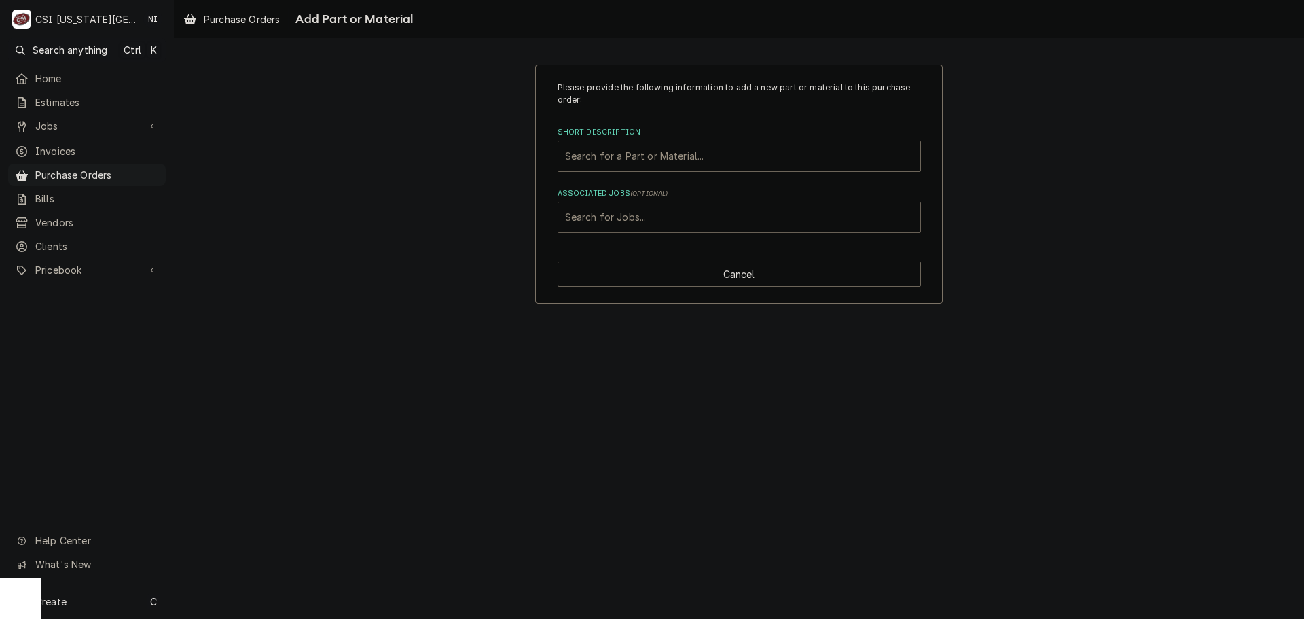
click at [772, 207] on div "Associated Jobs" at bounding box center [739, 217] width 348 height 24
type input "32695"
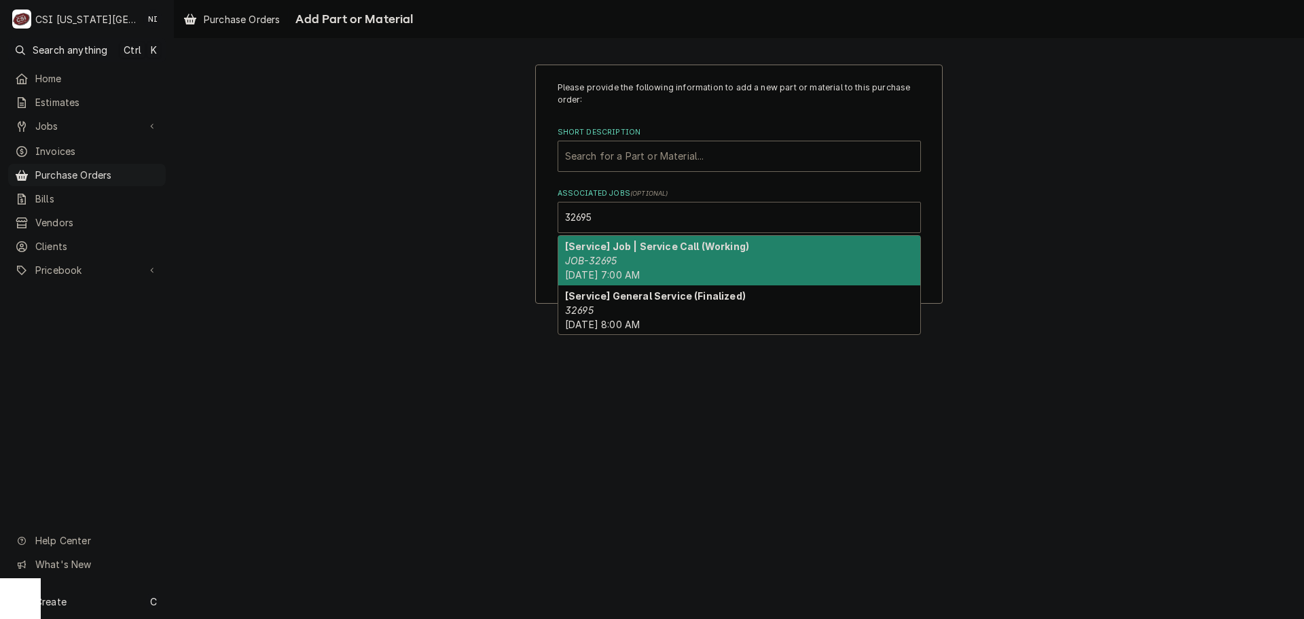
click at [623, 255] on div "[Service] Job | Service Call (Working) JOB-32695 Thu, Sep 25th, 2025 - 7:00 AM" at bounding box center [739, 261] width 362 height 50
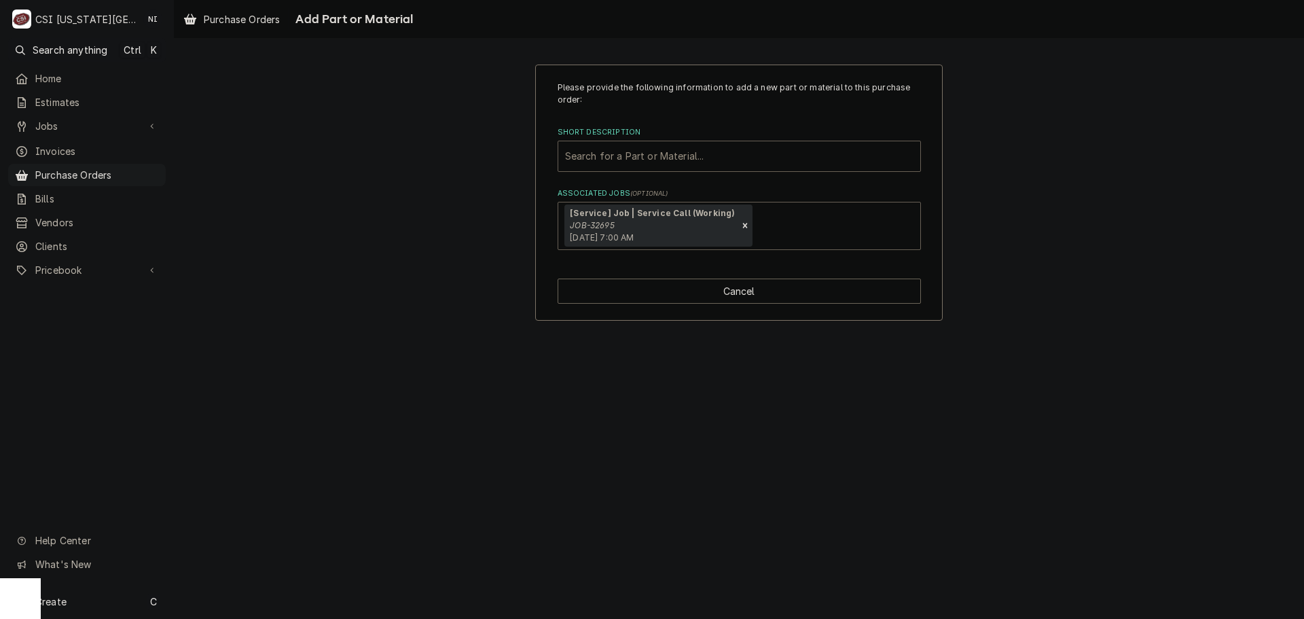
click at [638, 155] on div "Short Description" at bounding box center [739, 156] width 348 height 24
type input "misc serv"
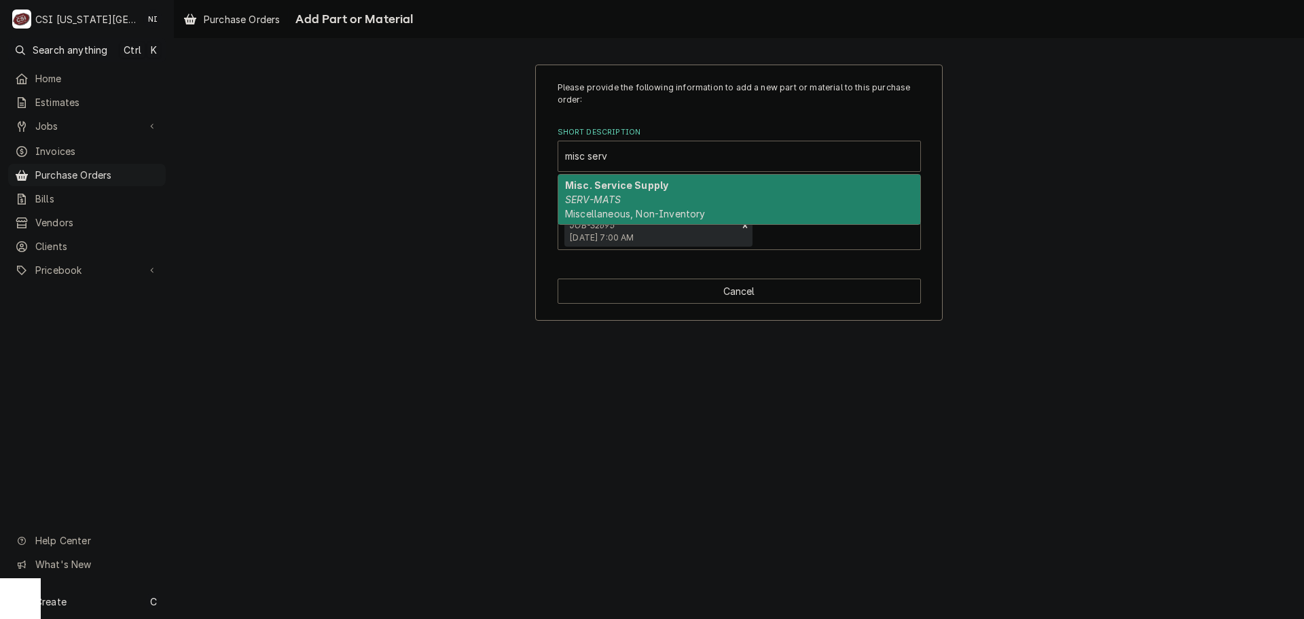
click at [649, 202] on div "Misc. Service Supply SERV-MATS Miscellaneous, Non-Inventory" at bounding box center [739, 200] width 362 height 50
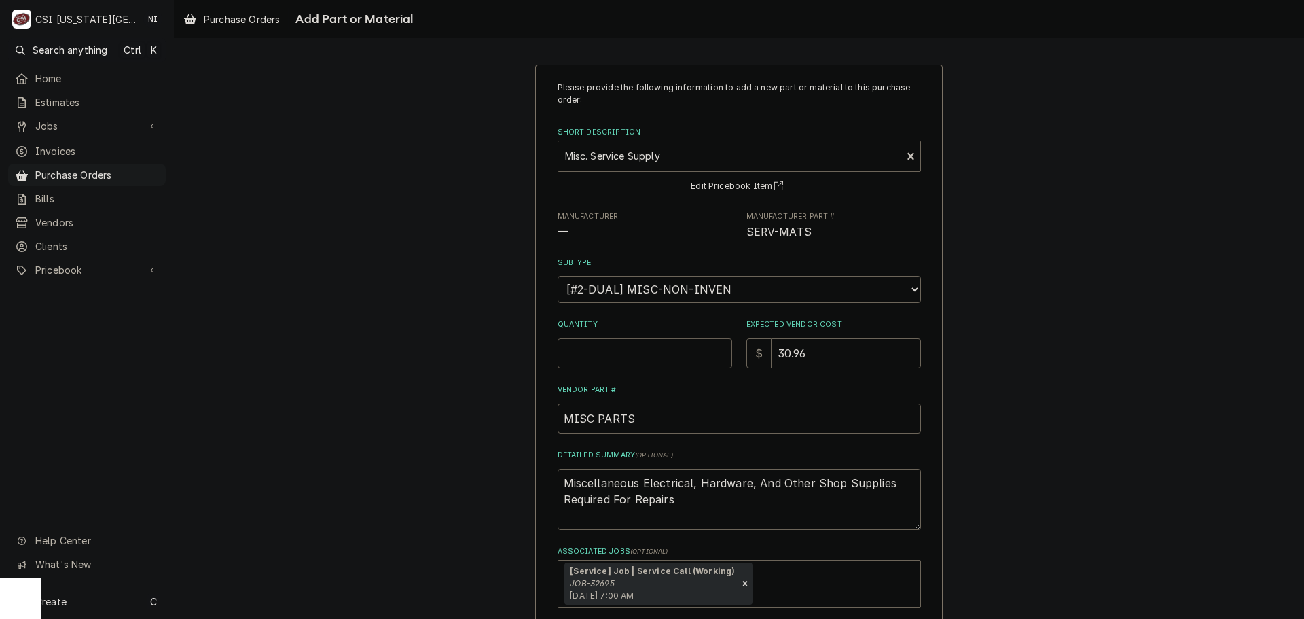
click at [640, 347] on input "Quantity" at bounding box center [644, 353] width 175 height 30
type textarea "x"
type input "1"
type textarea "x"
type input "0"
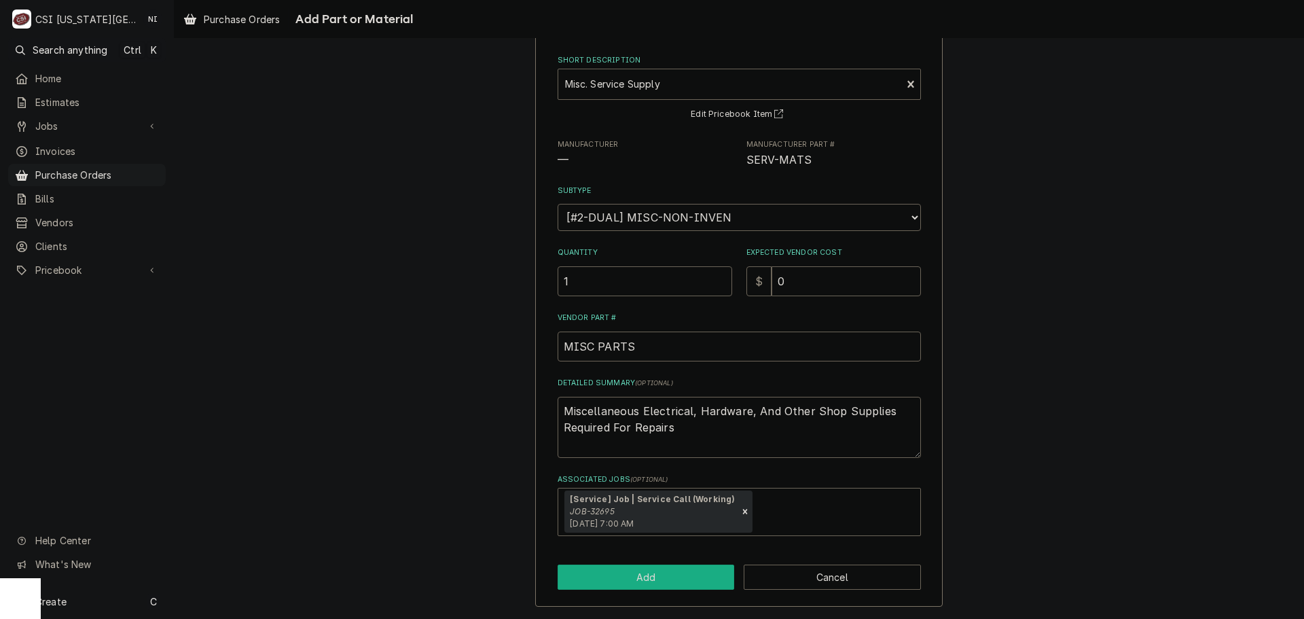
click at [701, 583] on button "Add" at bounding box center [645, 576] width 177 height 25
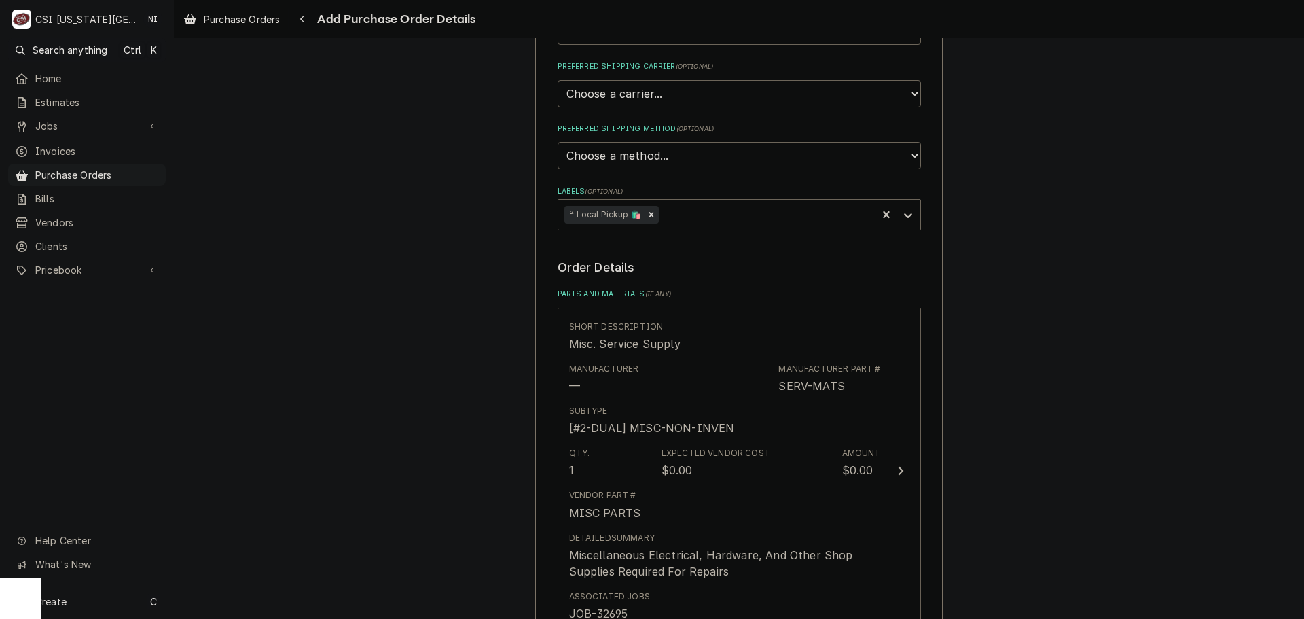
scroll to position [737, 0]
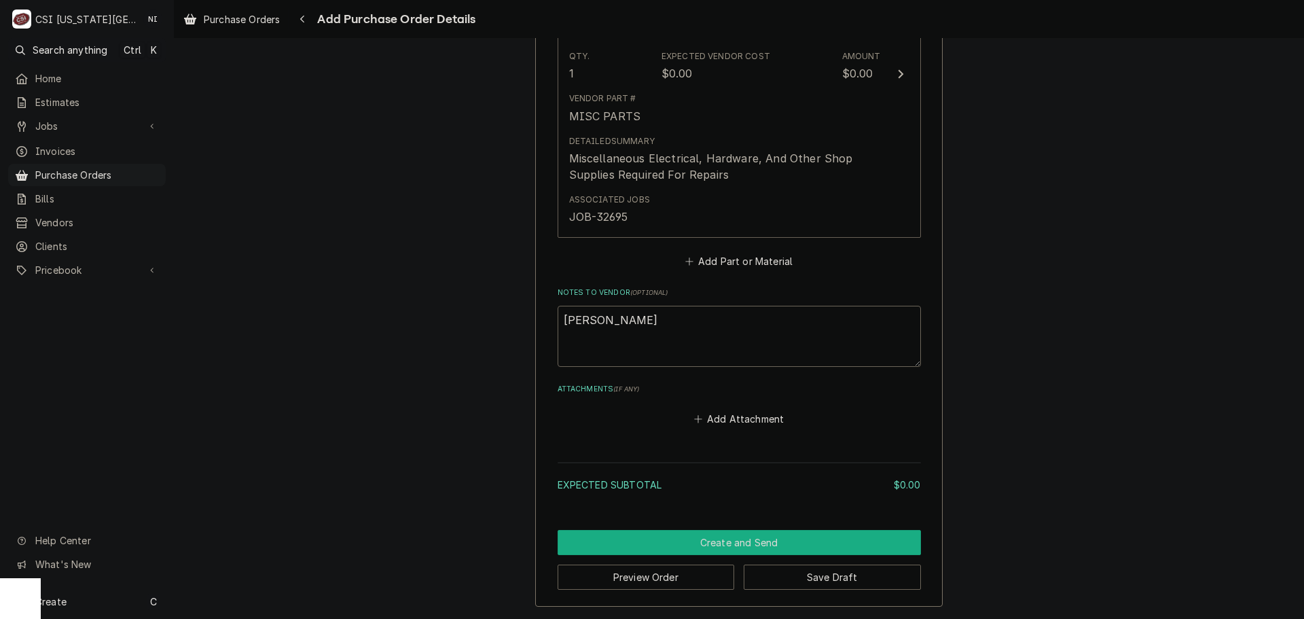
drag, startPoint x: 797, startPoint y: 536, endPoint x: 893, endPoint y: 468, distance: 117.8
click at [799, 536] on button "Create and Send" at bounding box center [738, 542] width 363 height 25
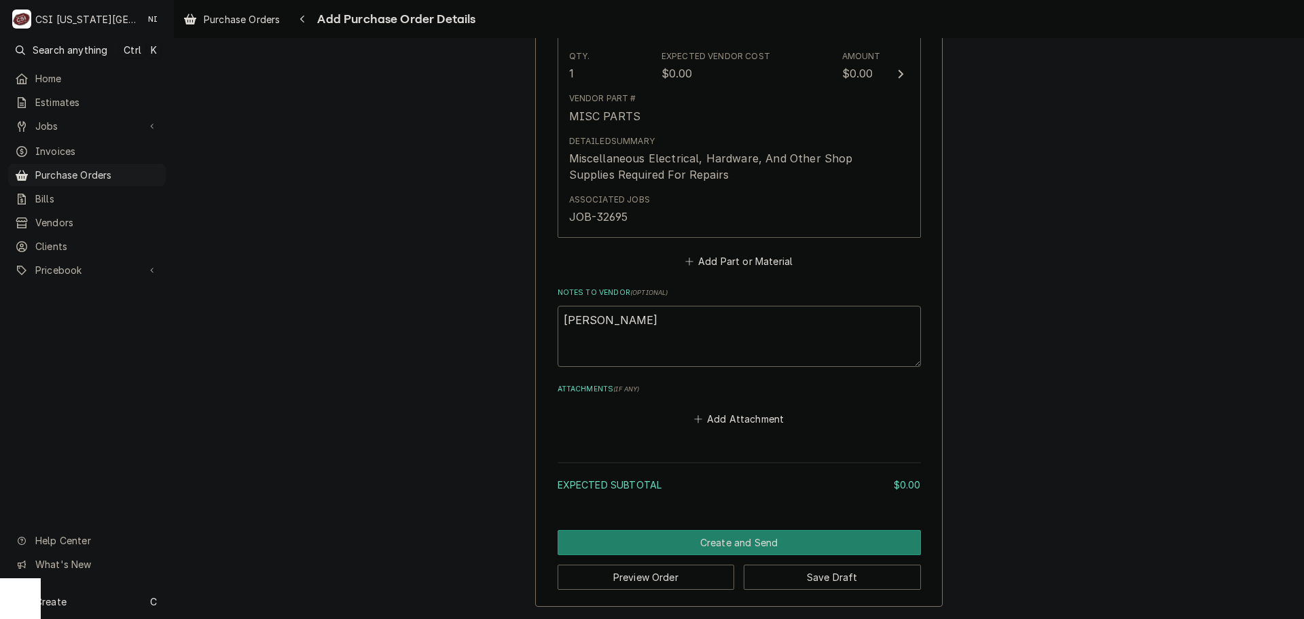
scroll to position [729, 0]
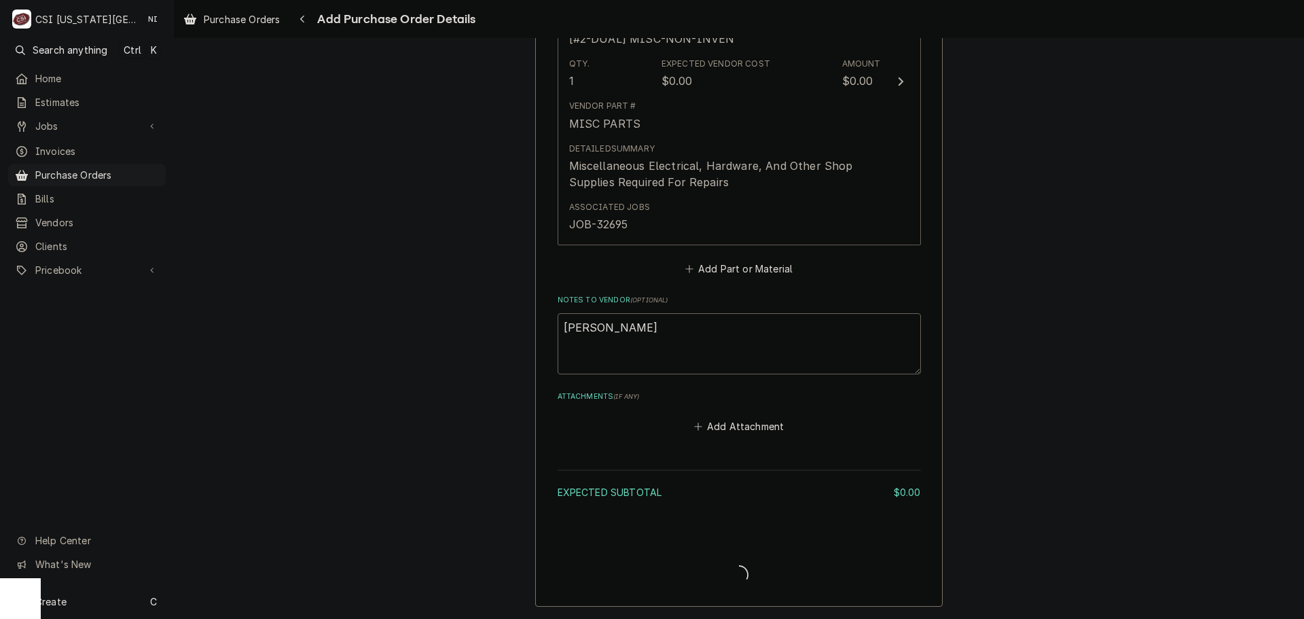
type textarea "x"
